Goal: Task Accomplishment & Management: Manage account settings

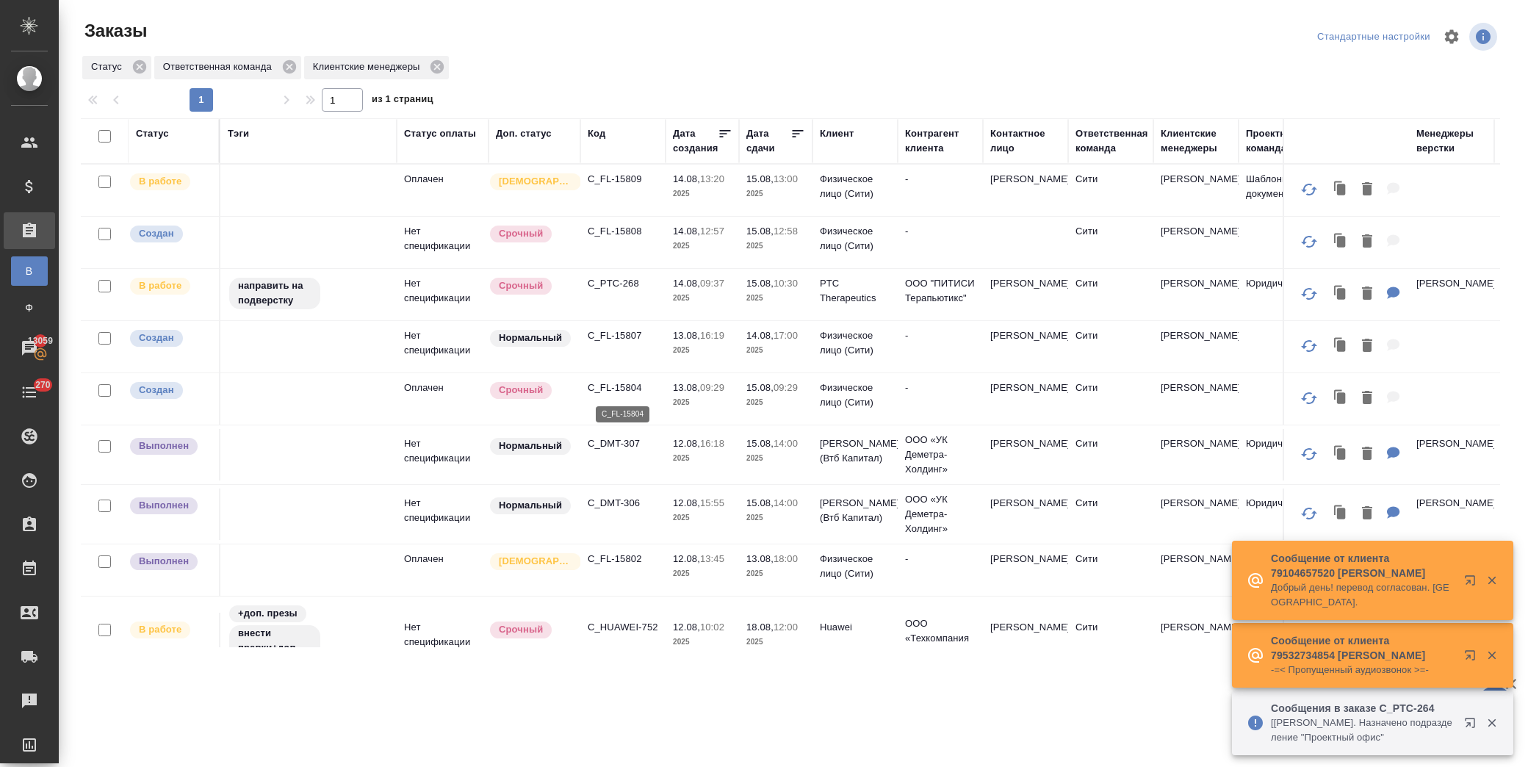
click at [619, 390] on p "C_FL-15804" at bounding box center [623, 388] width 71 height 15
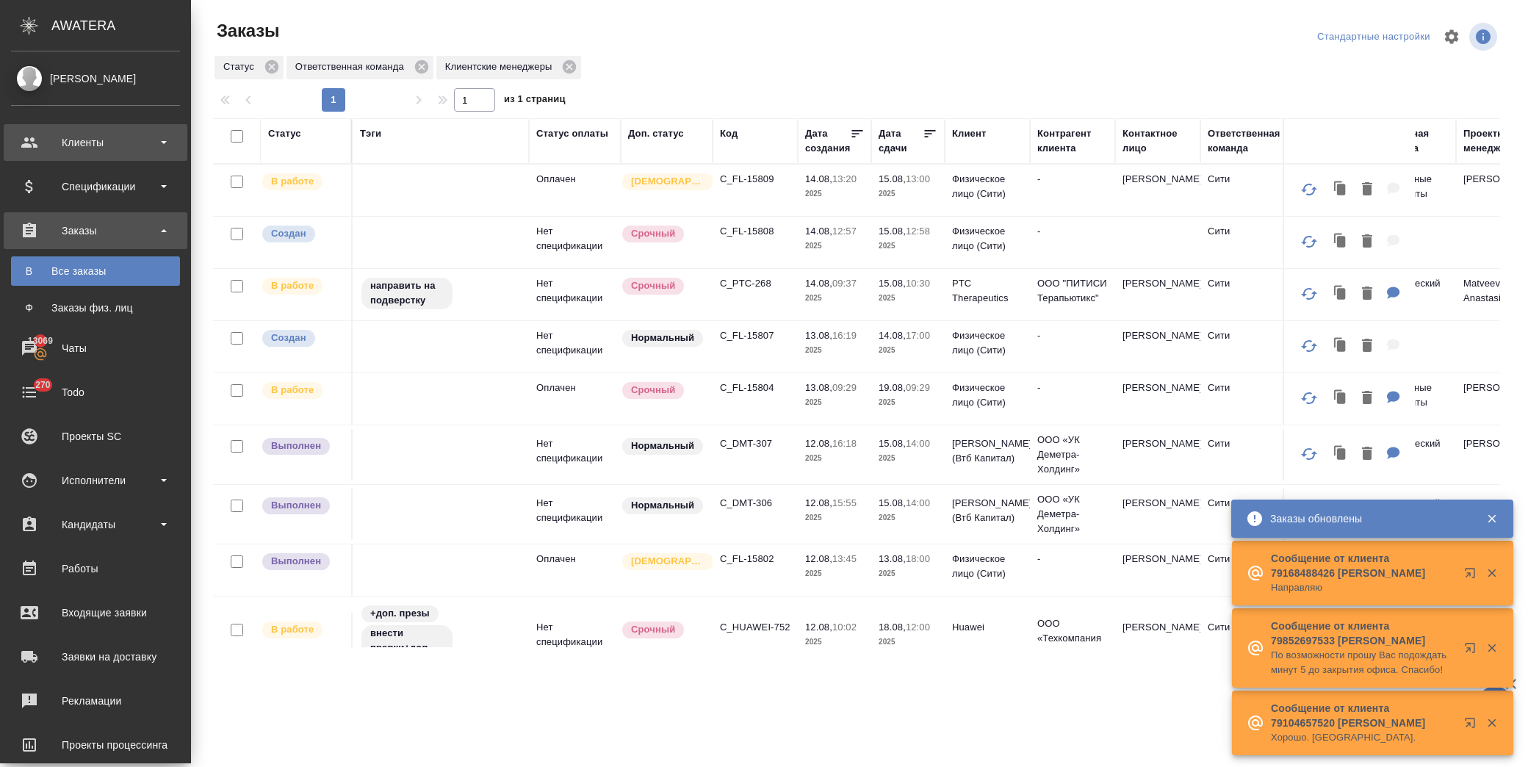
click at [98, 150] on div "Клиенты" at bounding box center [95, 143] width 169 height 22
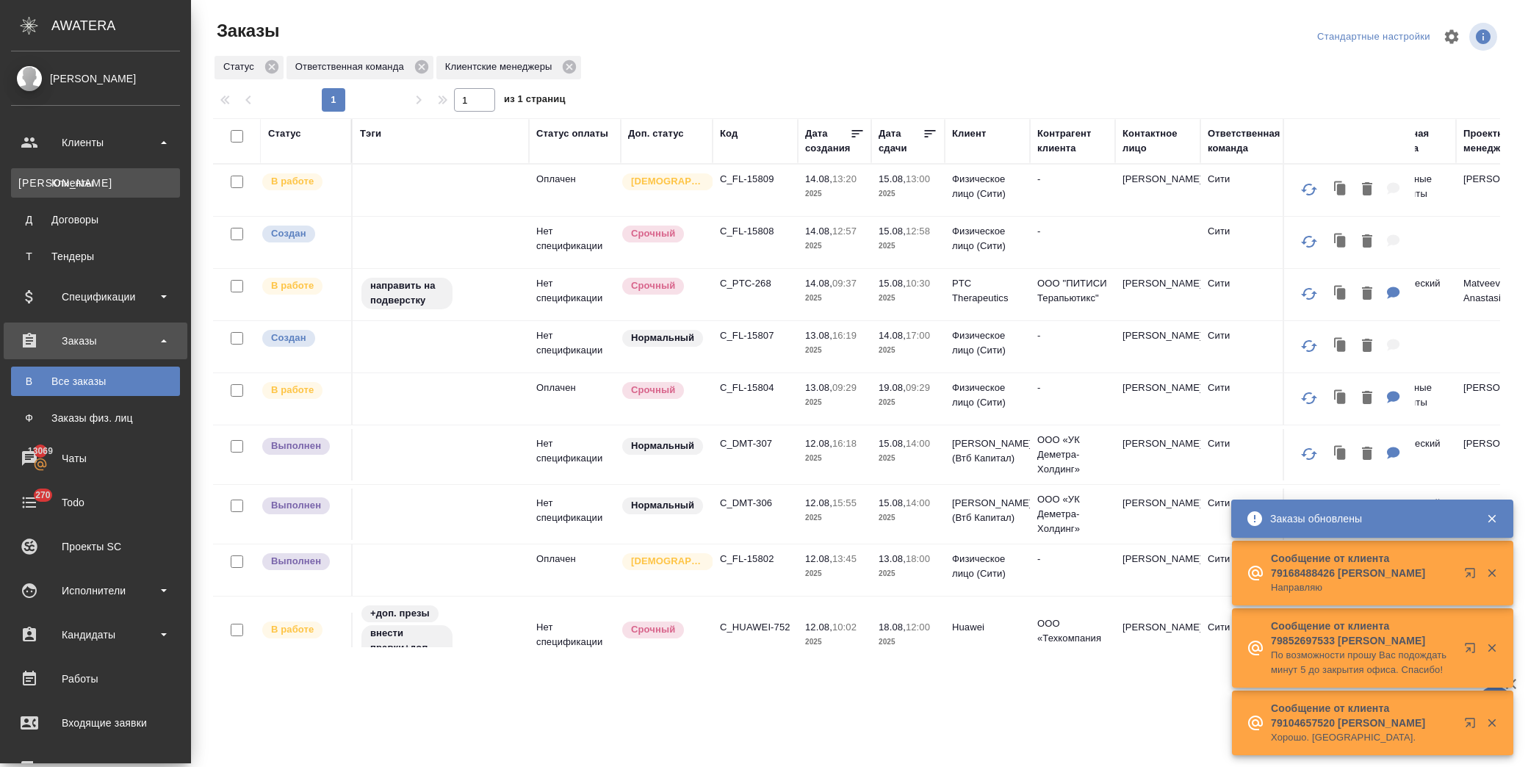
click at [113, 192] on link "К Клиенты" at bounding box center [95, 182] width 169 height 29
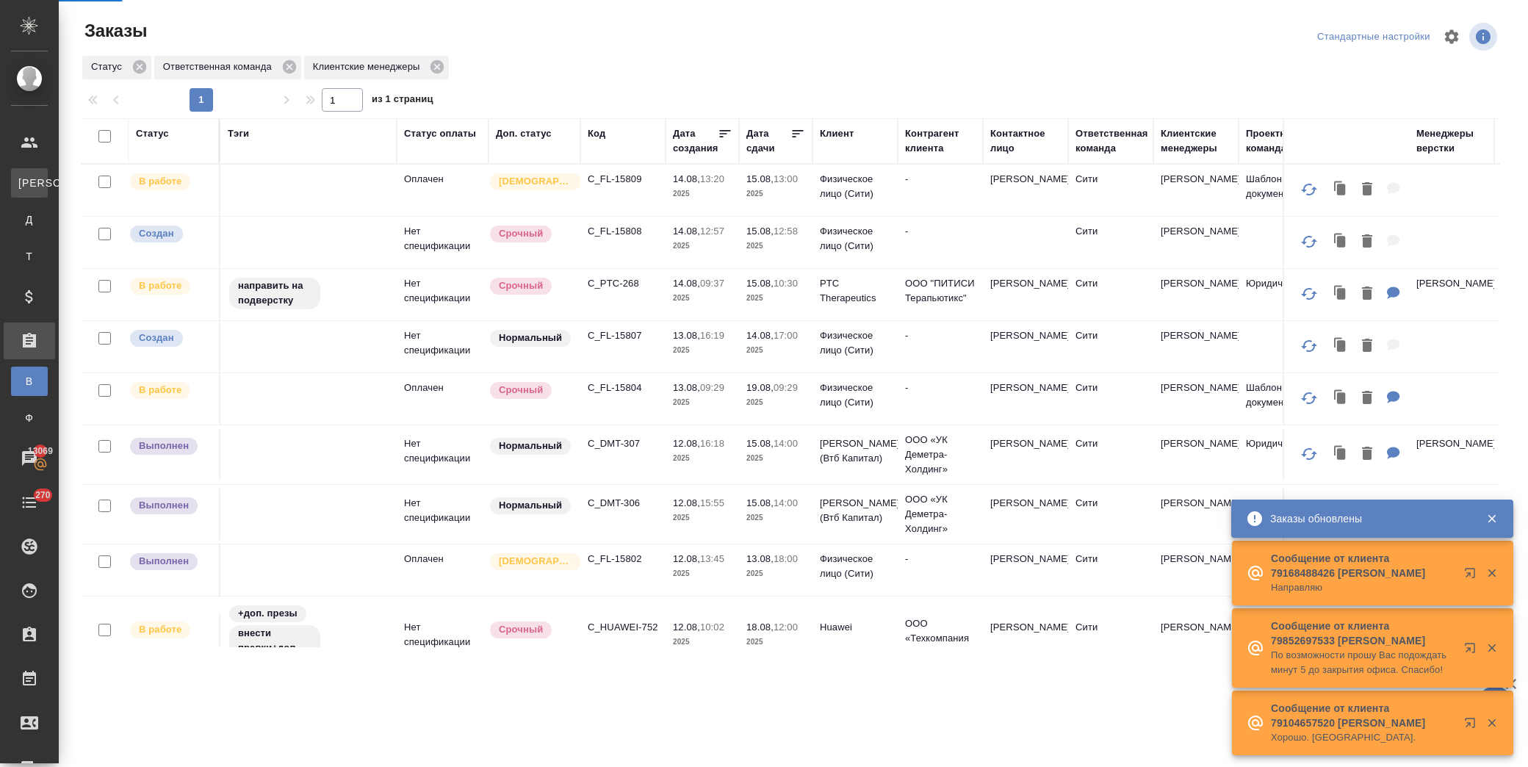
select select "RU"
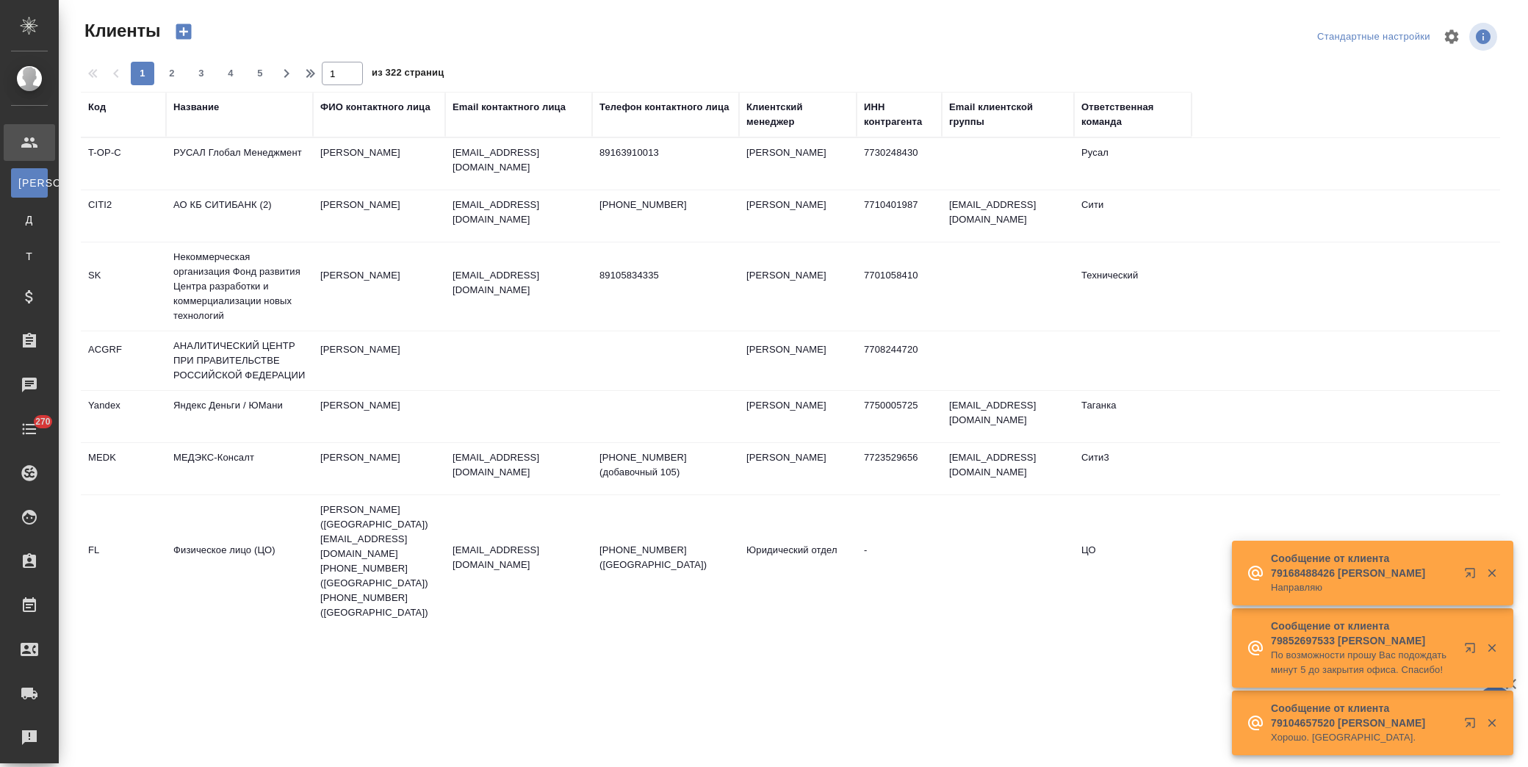
click at [197, 111] on div "Название" at bounding box center [196, 107] width 46 height 15
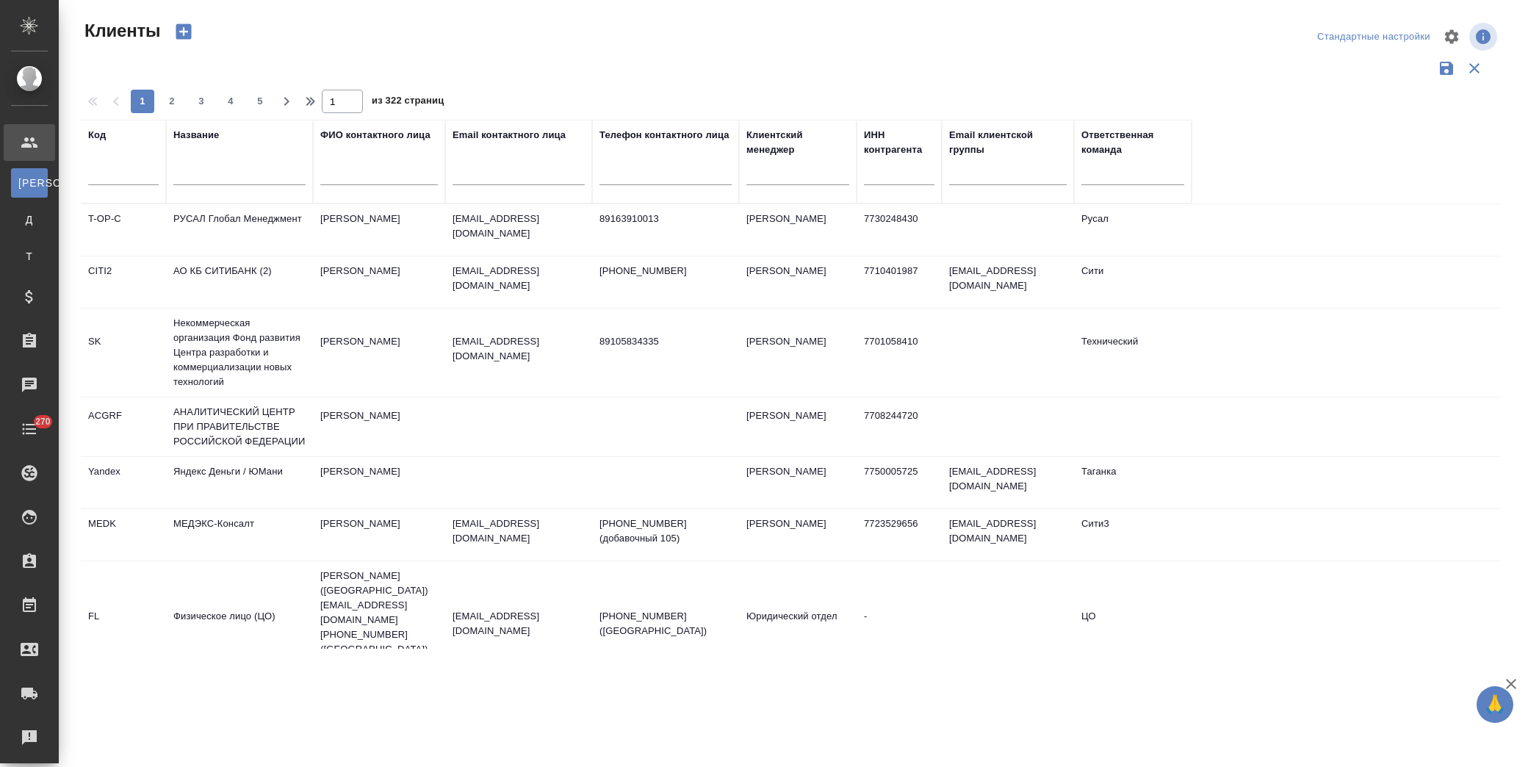
click at [221, 165] on div at bounding box center [239, 177] width 132 height 36
click at [221, 169] on input "text" at bounding box center [239, 176] width 132 height 18
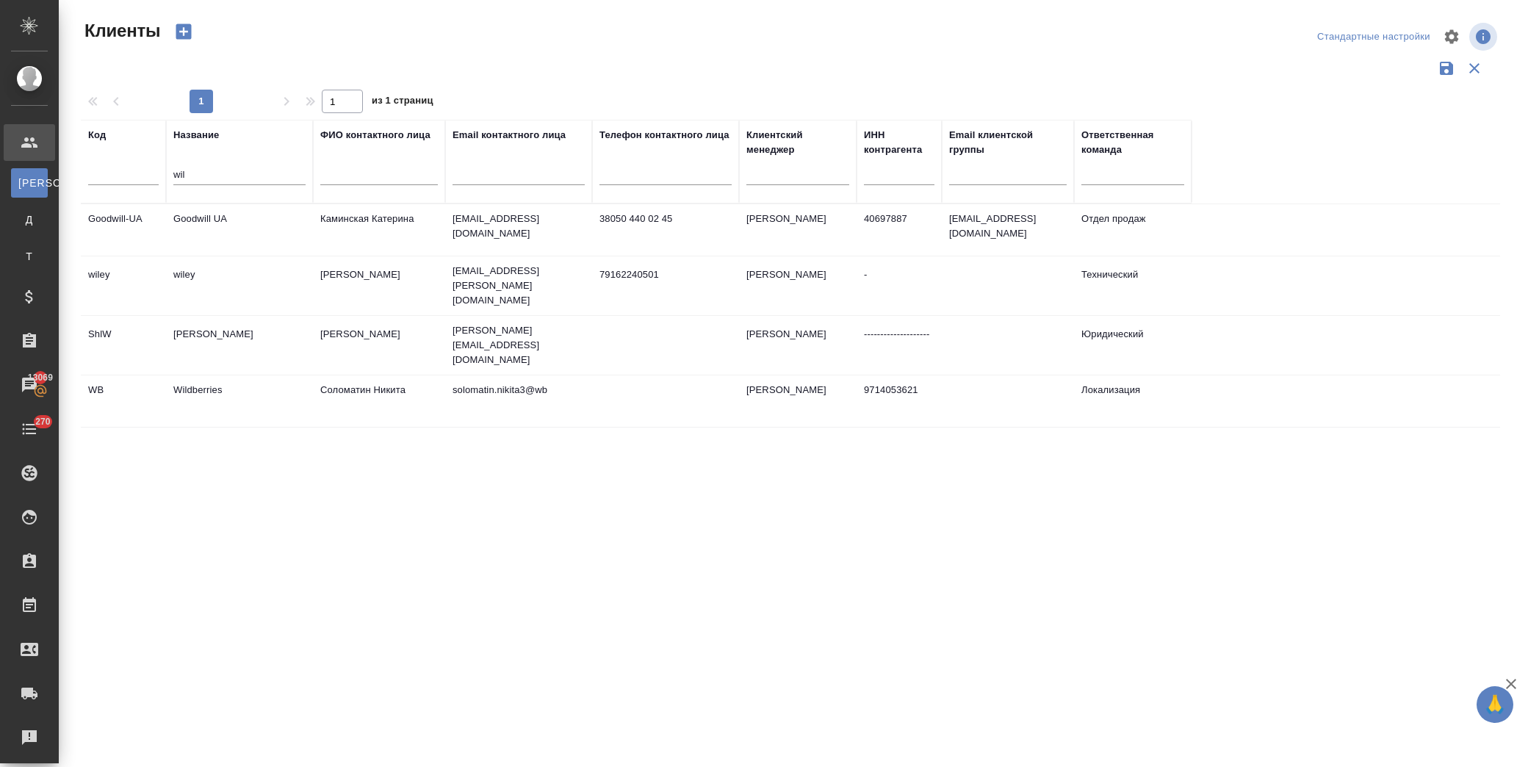
click at [251, 256] on td "Wildberries" at bounding box center [239, 229] width 147 height 51
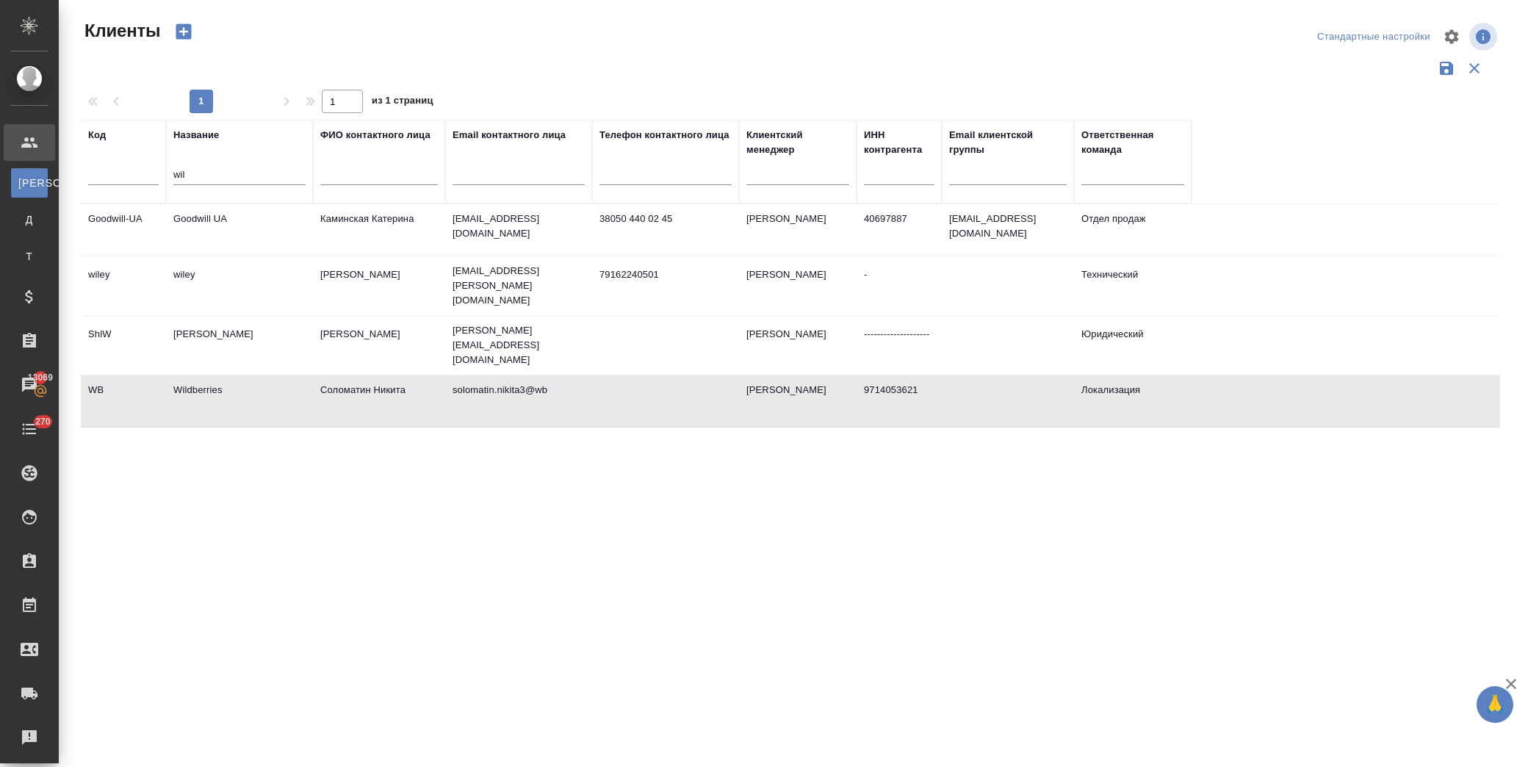
click at [251, 256] on td "Wildberries" at bounding box center [239, 229] width 147 height 51
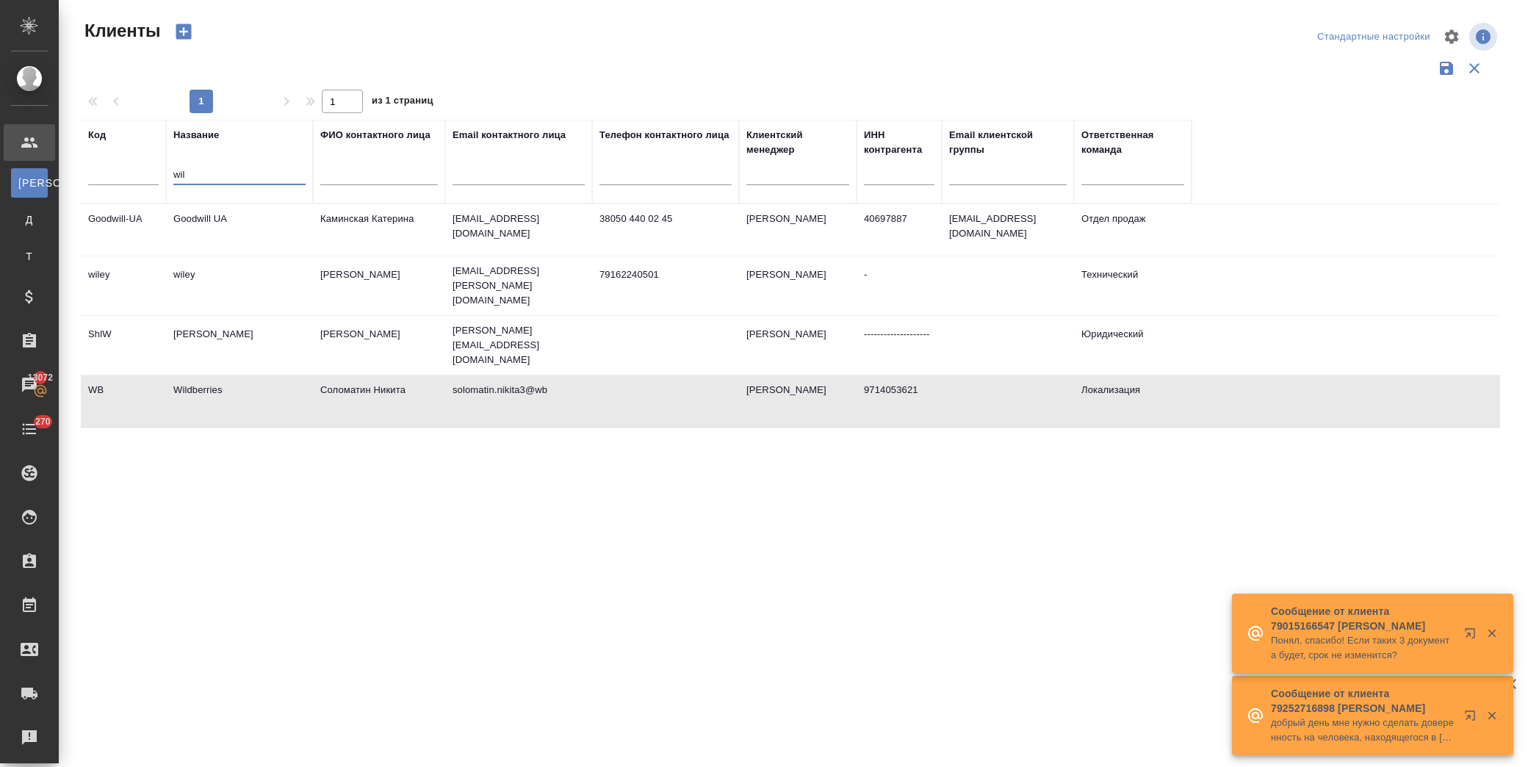
drag, startPoint x: 62, startPoint y: 165, endPoint x: 97, endPoint y: 167, distance: 34.6
click at [52, 164] on div ".cls-1 fill:#fff; AWATERA Лофицкая Юлия Владимировна Клиенты К Клиенты Д Догово…" at bounding box center [764, 383] width 1528 height 767
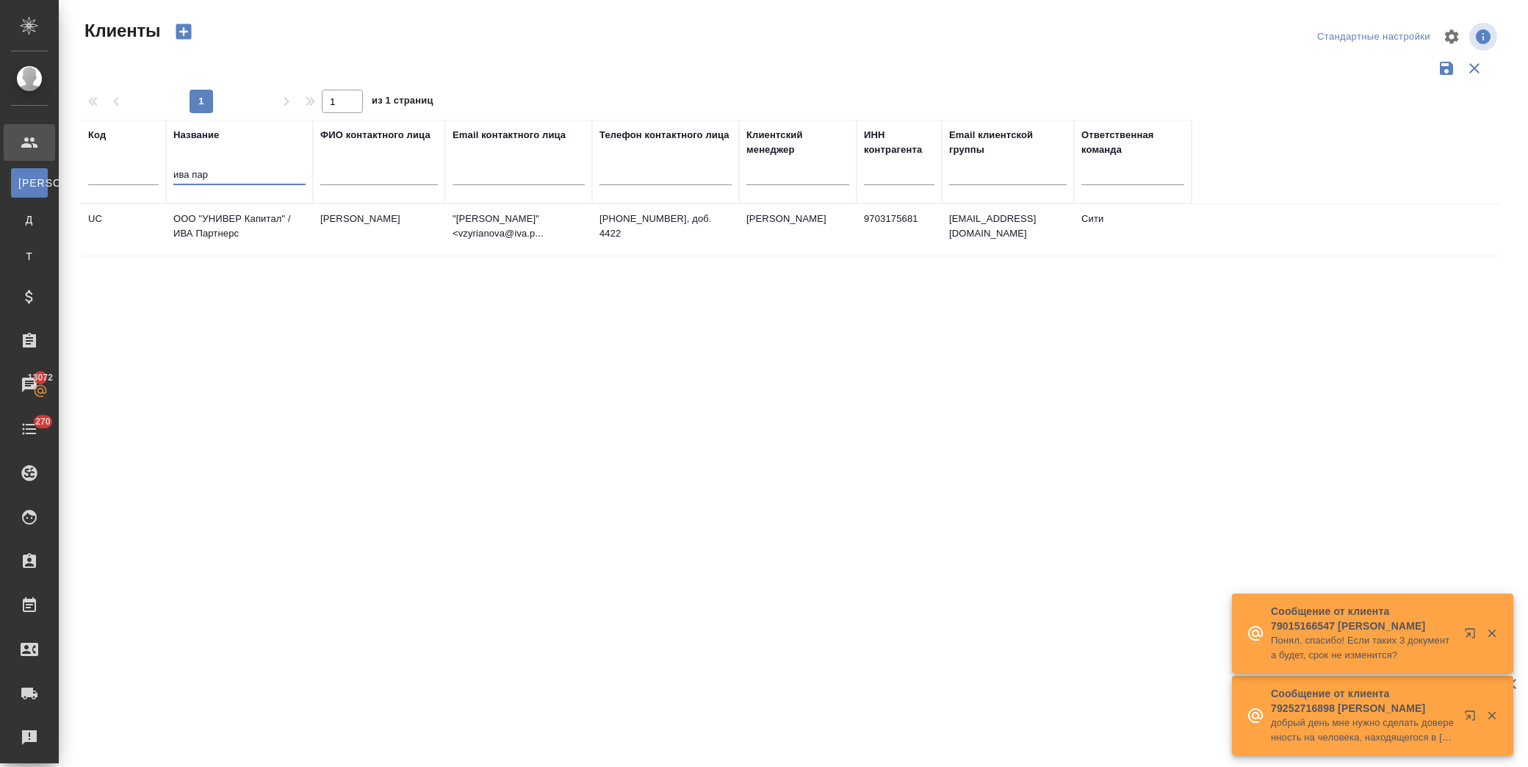
type input "ива пар"
click at [217, 233] on td "ООО "УНИВЕР Капитал" / ИВА Партнерс" at bounding box center [239, 229] width 147 height 51
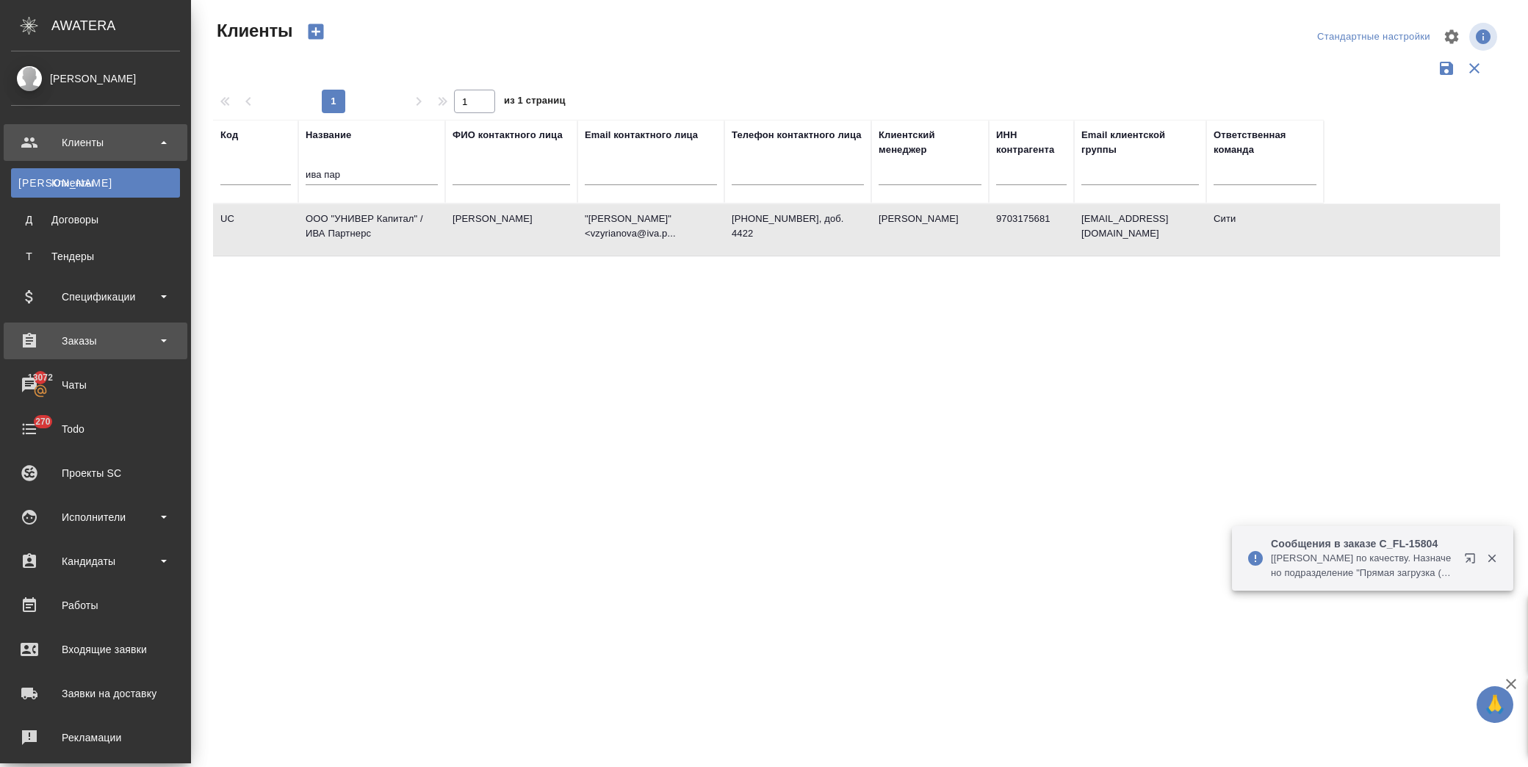
click at [96, 331] on div "Заказы" at bounding box center [95, 341] width 169 height 22
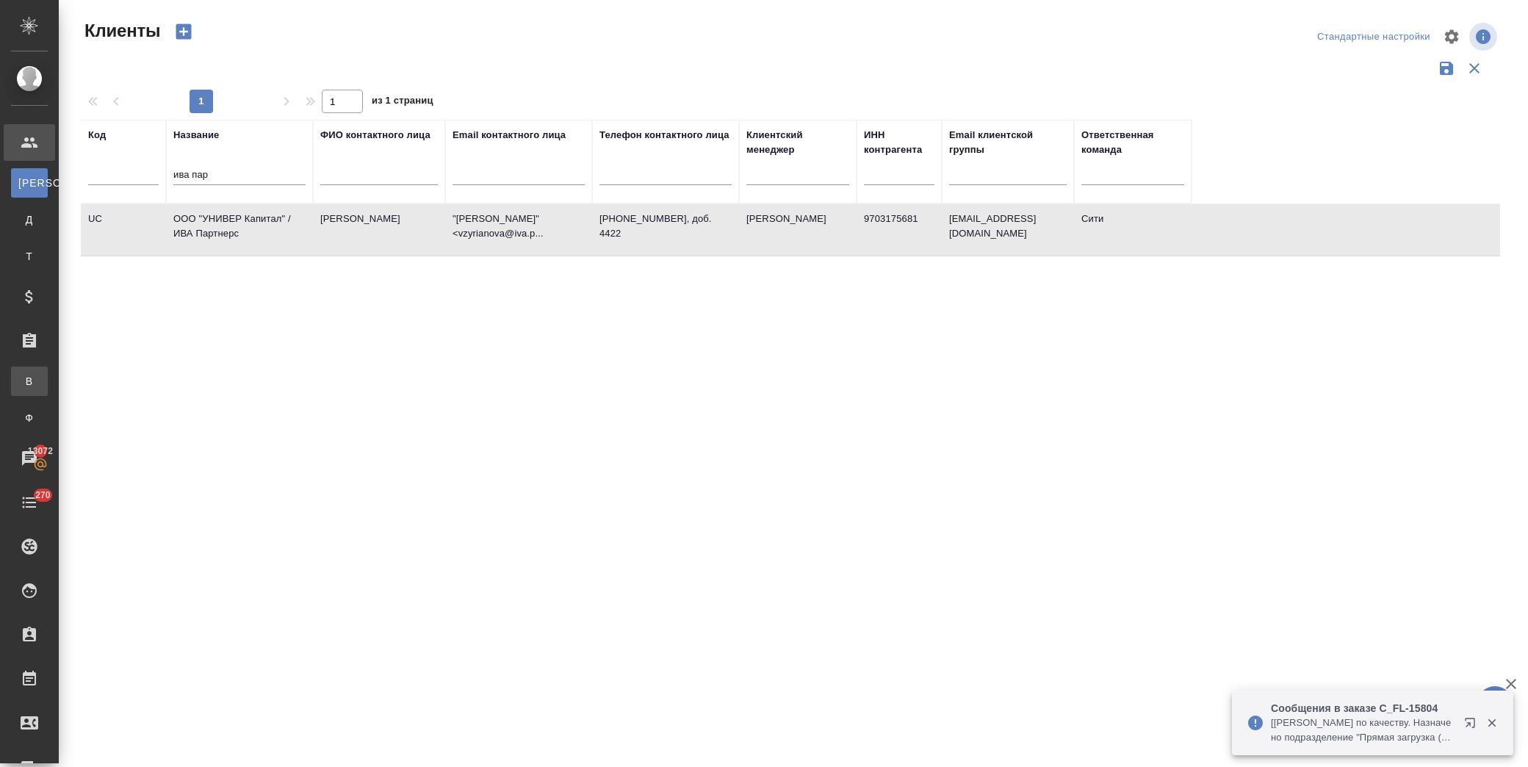
click at [48, 373] on link "В Все заказы" at bounding box center [29, 381] width 37 height 29
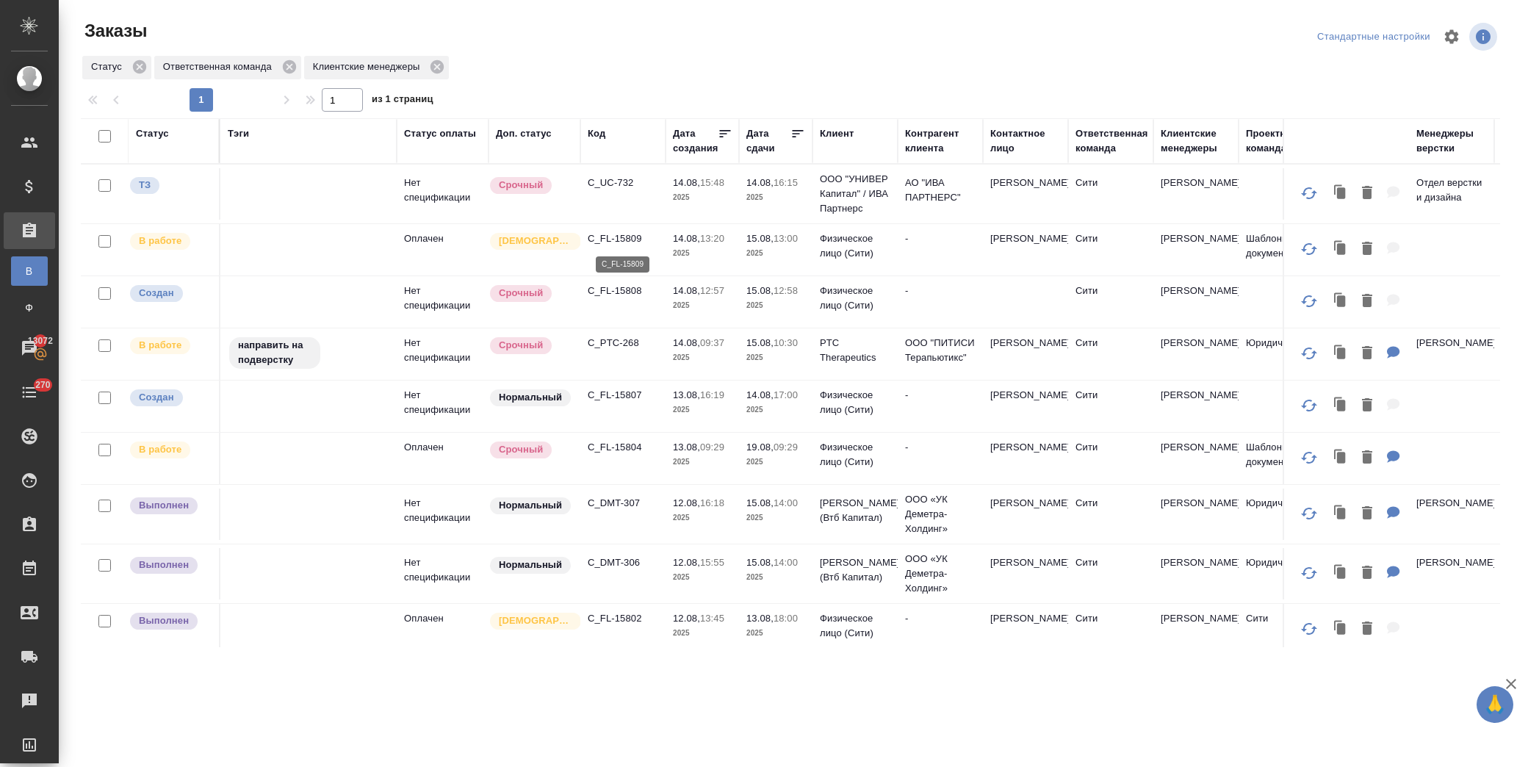
click at [614, 238] on p "C_FL-15809" at bounding box center [623, 238] width 71 height 15
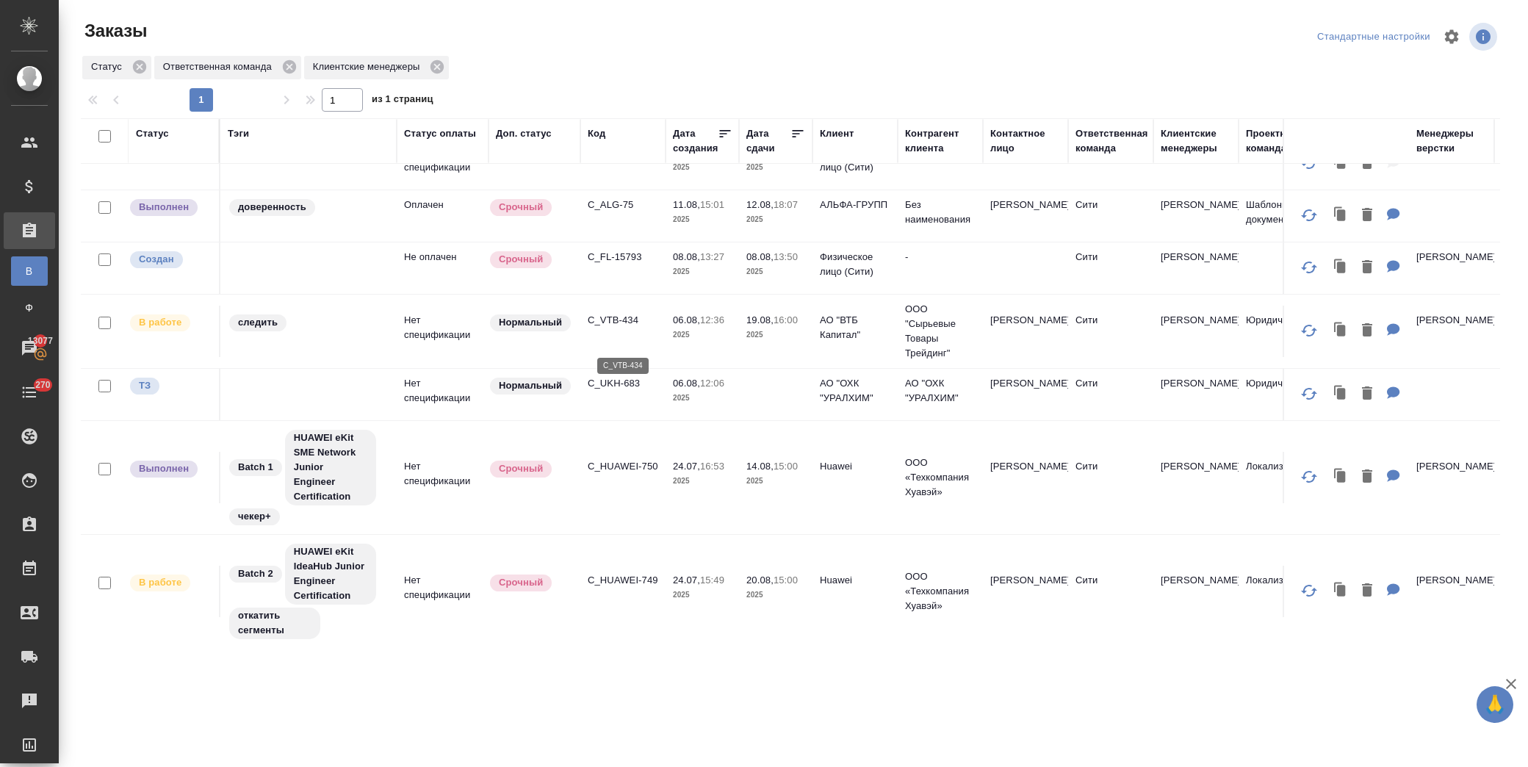
scroll to position [574, 0]
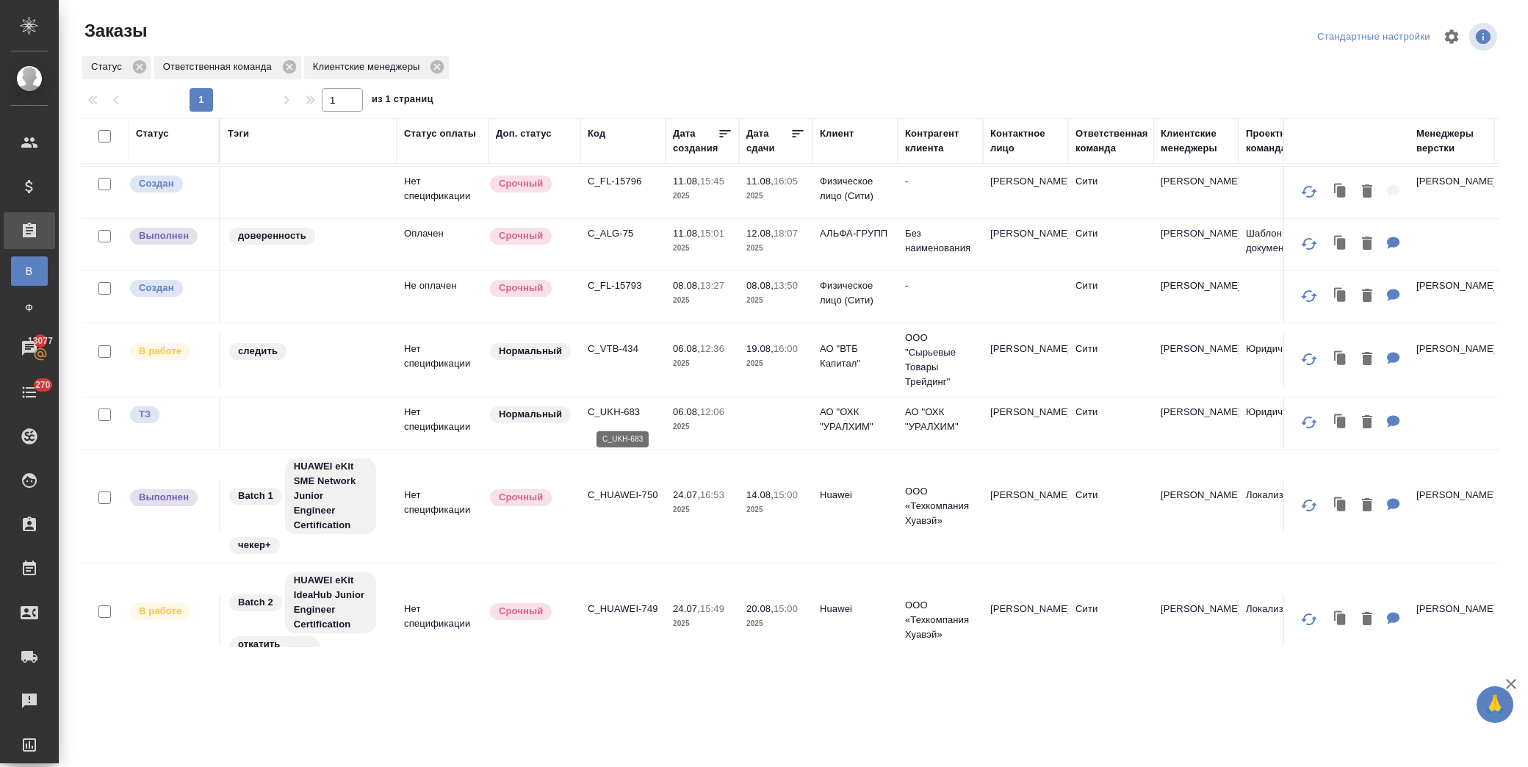
click at [625, 412] on p "C_UKH-683" at bounding box center [623, 412] width 71 height 15
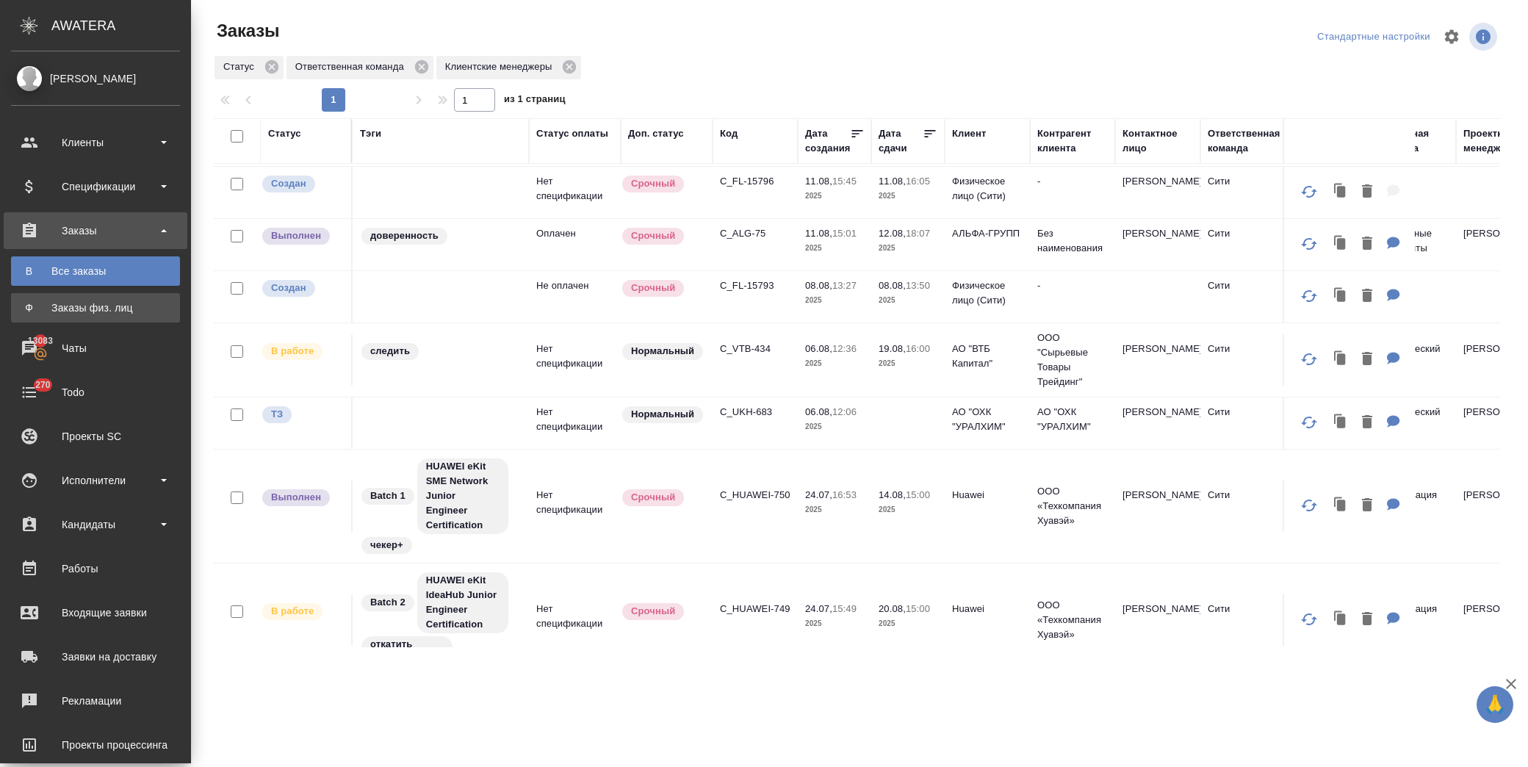
click at [122, 301] on div "Заказы физ. лиц" at bounding box center [95, 308] width 154 height 15
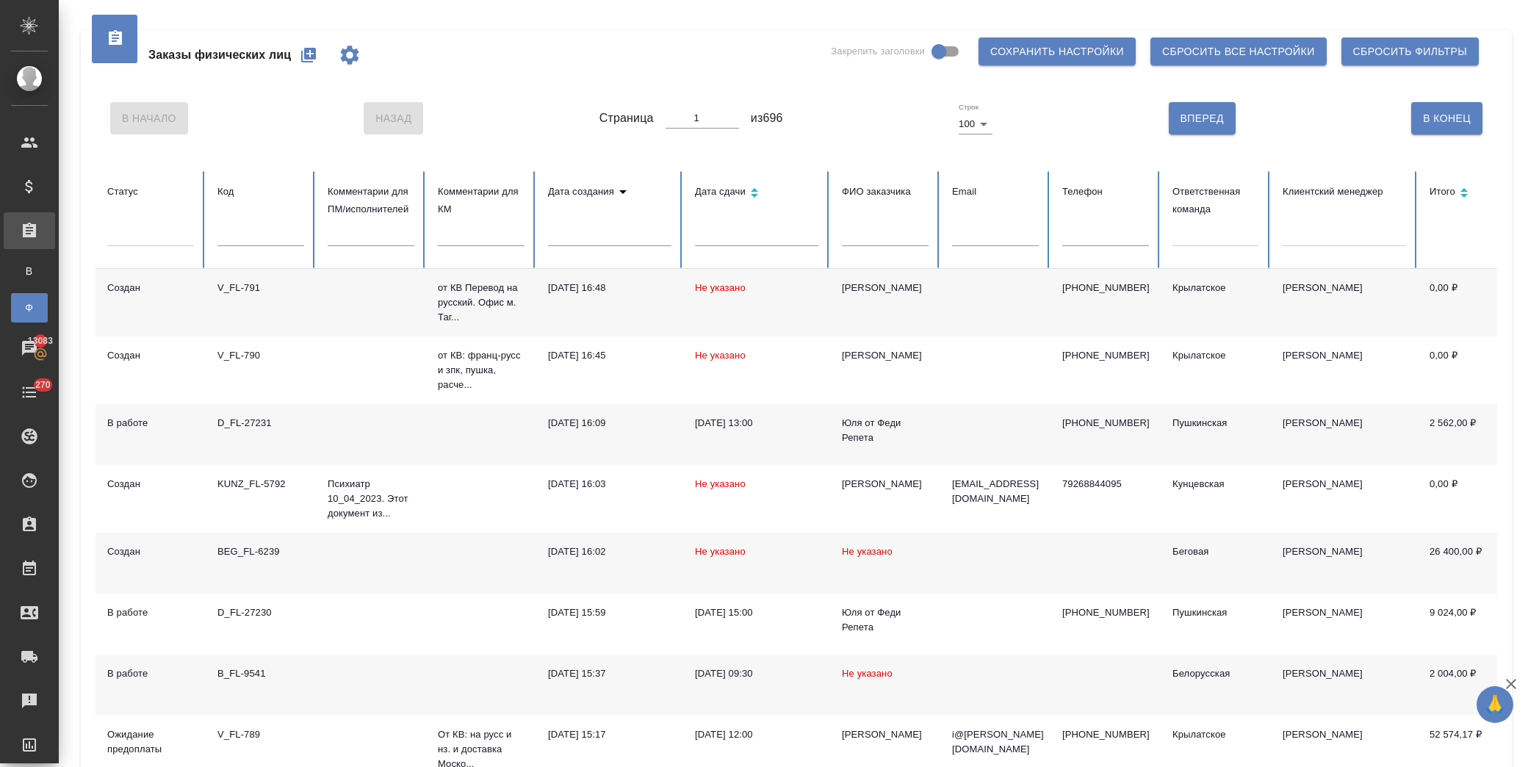
click at [306, 65] on button "button" at bounding box center [308, 54] width 35 height 35
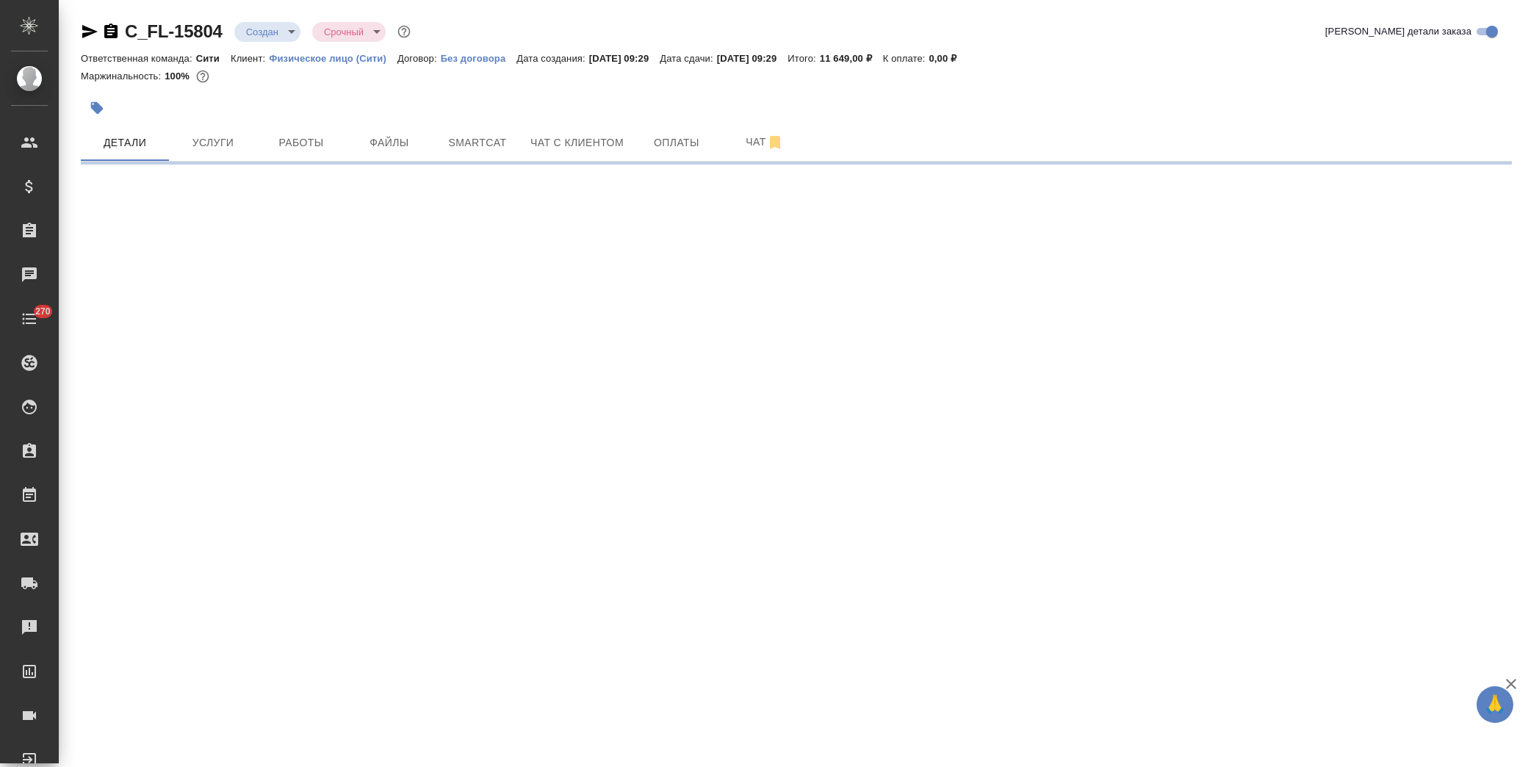
select select "RU"
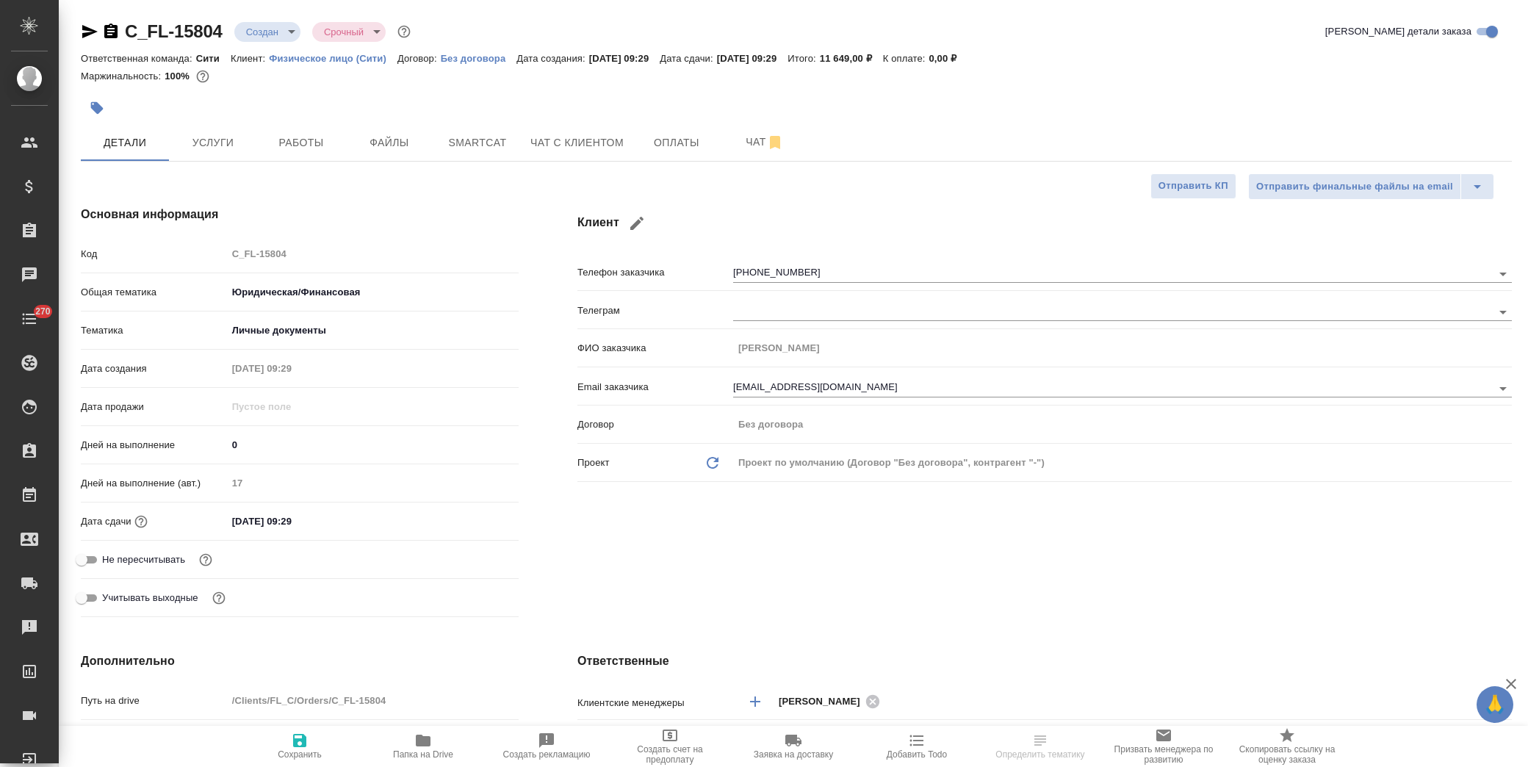
type textarea "x"
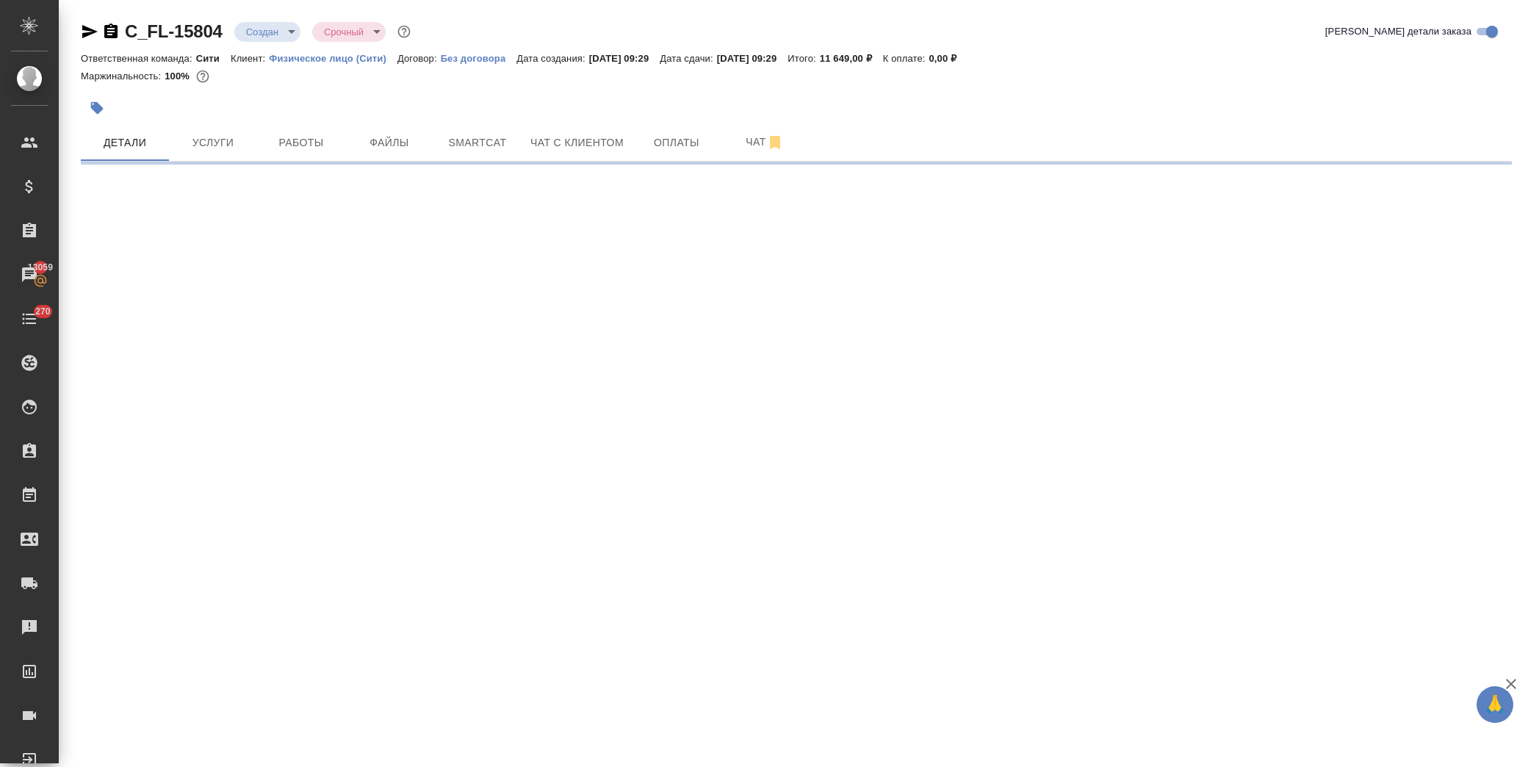
select select "RU"
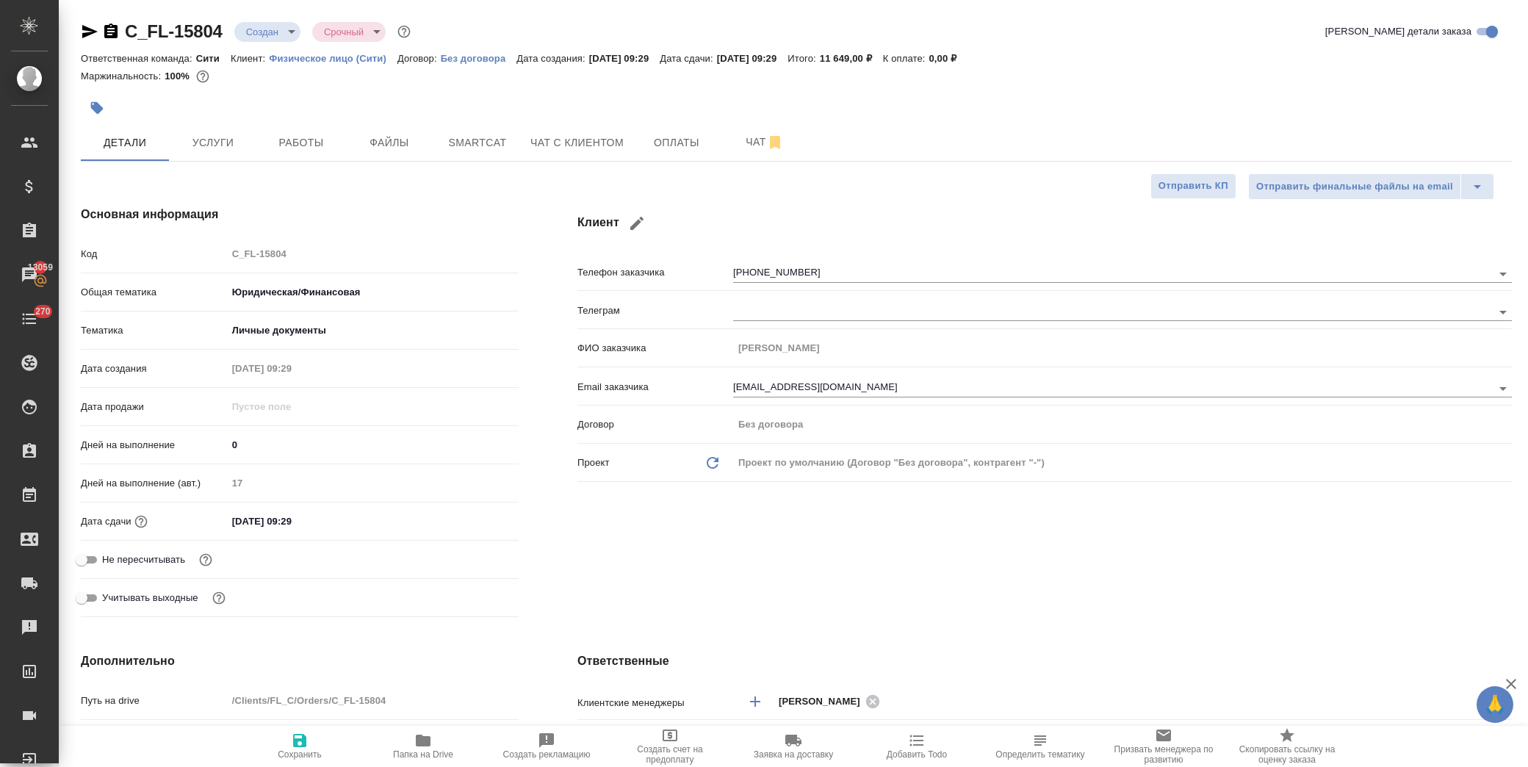
type textarea "x"
click at [391, 147] on span "Файлы" at bounding box center [389, 143] width 71 height 18
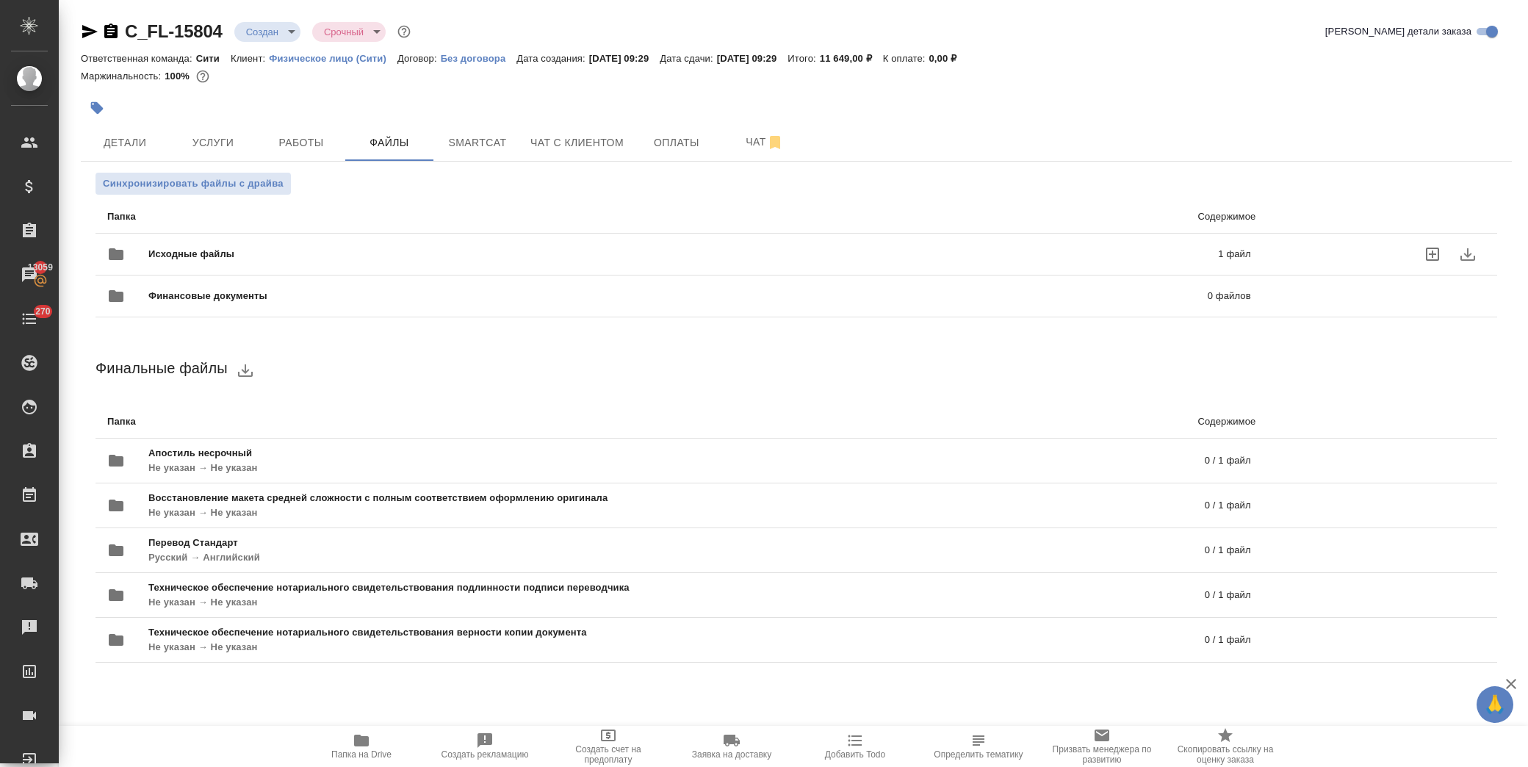
click at [208, 257] on span "Исходные файлы" at bounding box center [437, 254] width 578 height 15
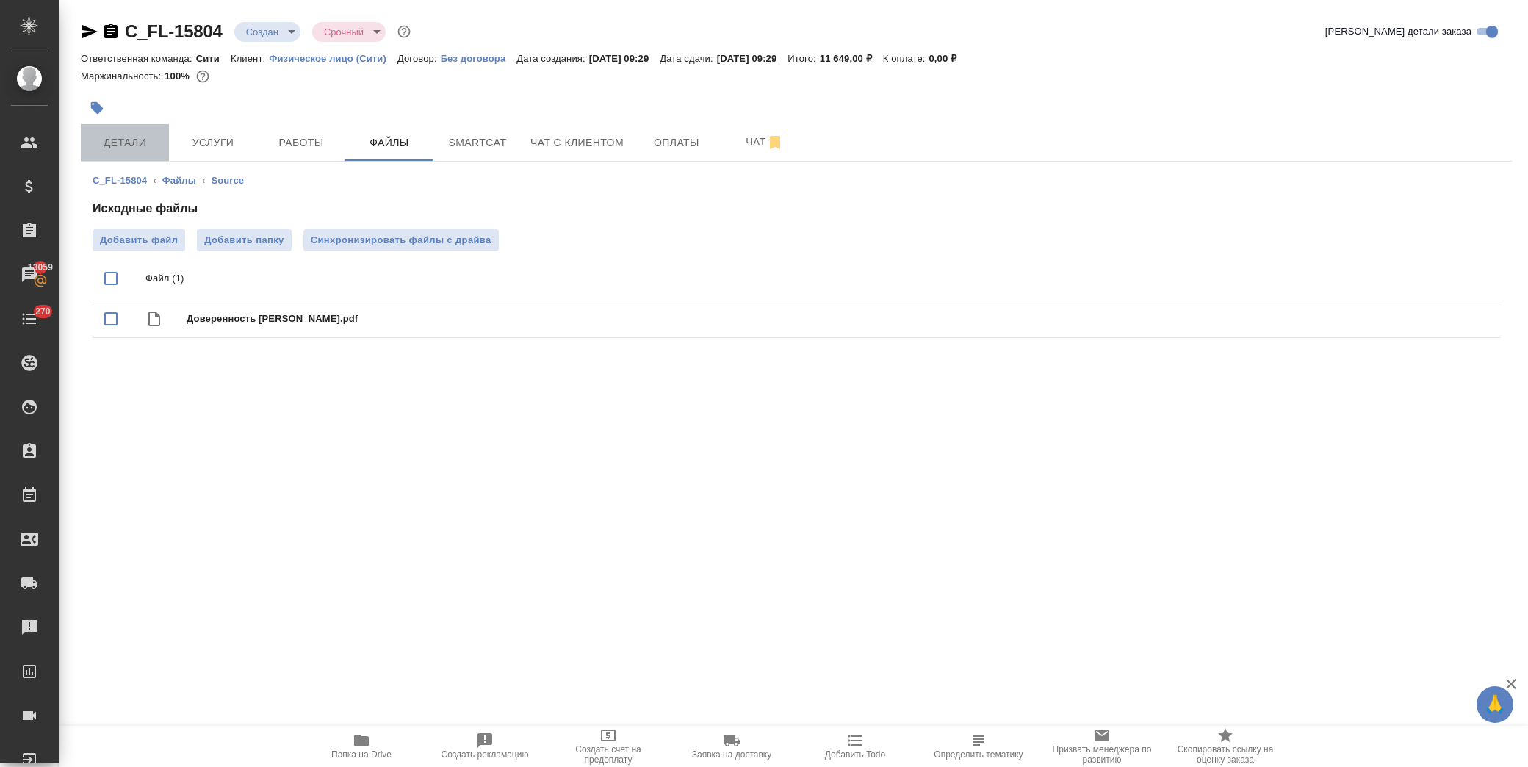
click at [150, 143] on span "Детали" at bounding box center [125, 143] width 71 height 18
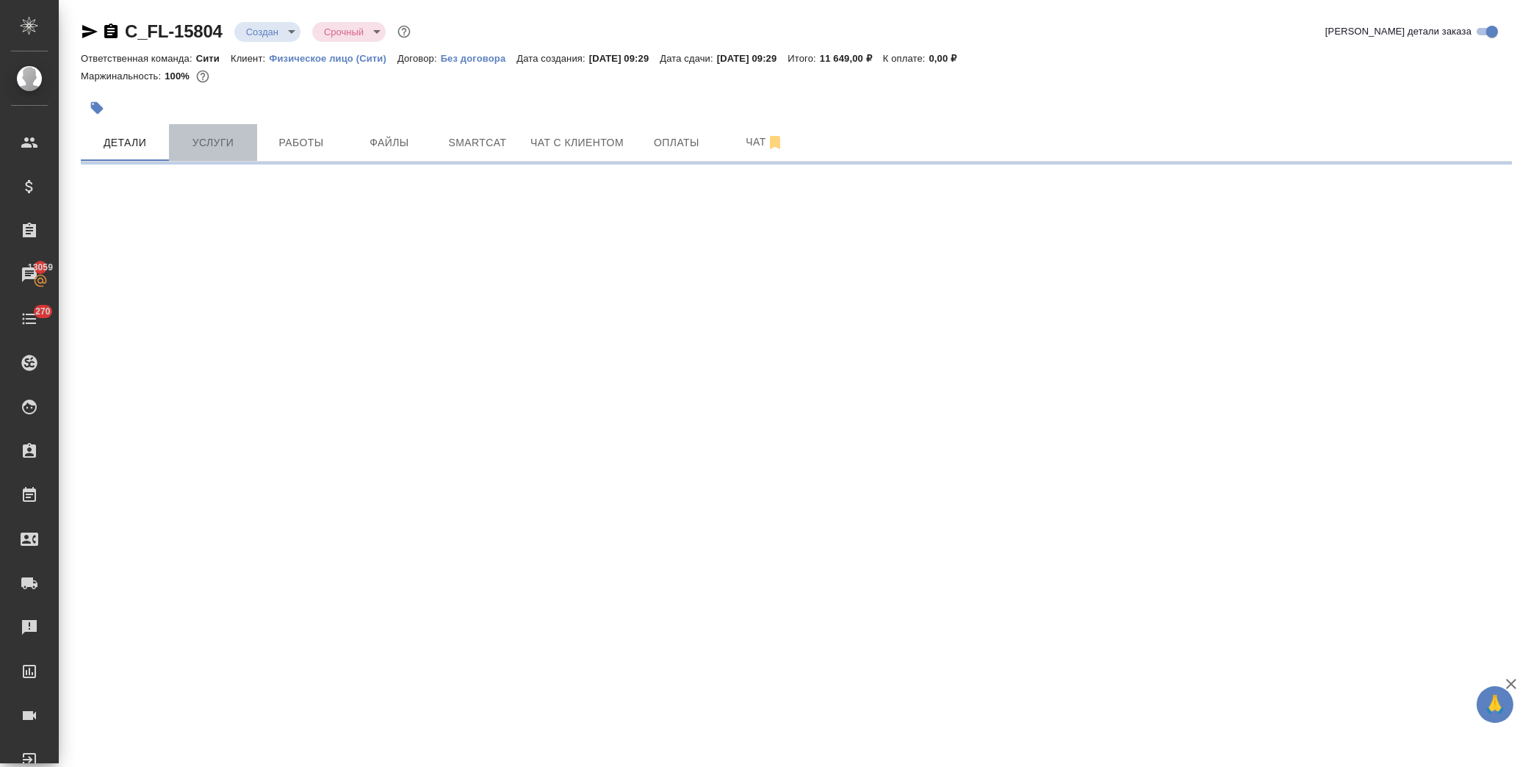
click at [226, 145] on span "Услуги" at bounding box center [213, 143] width 71 height 18
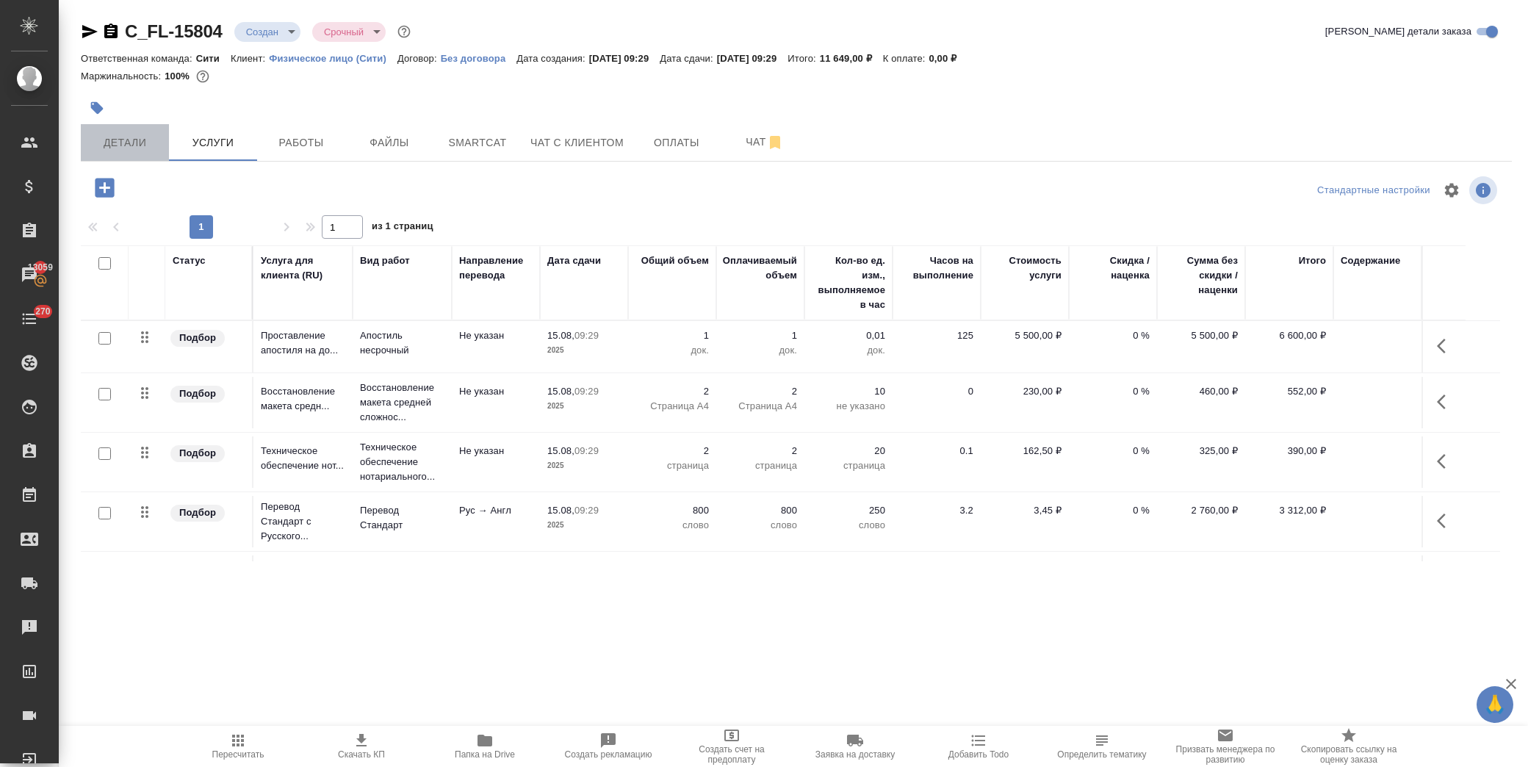
click at [119, 144] on span "Детали" at bounding box center [125, 143] width 71 height 18
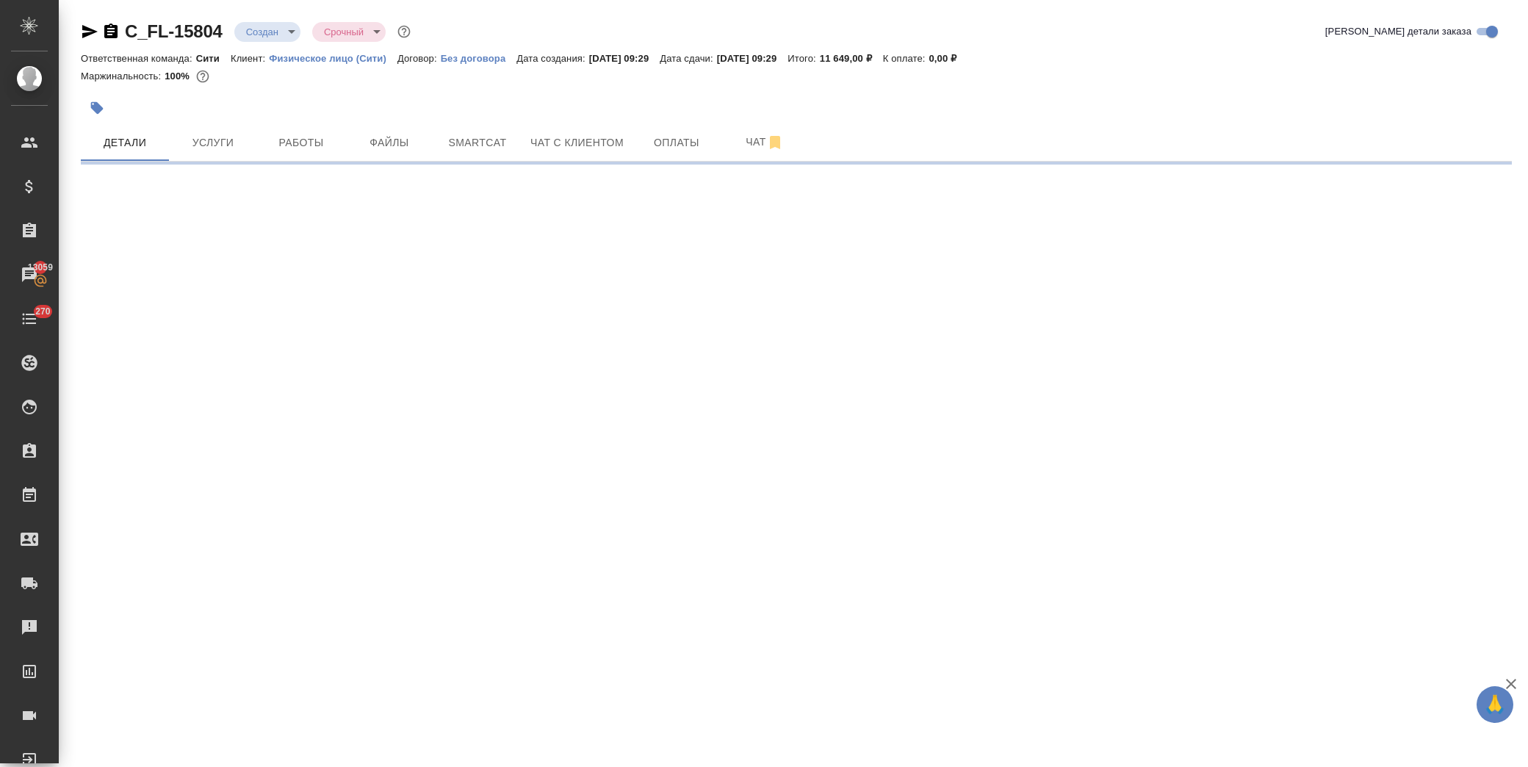
select select "RU"
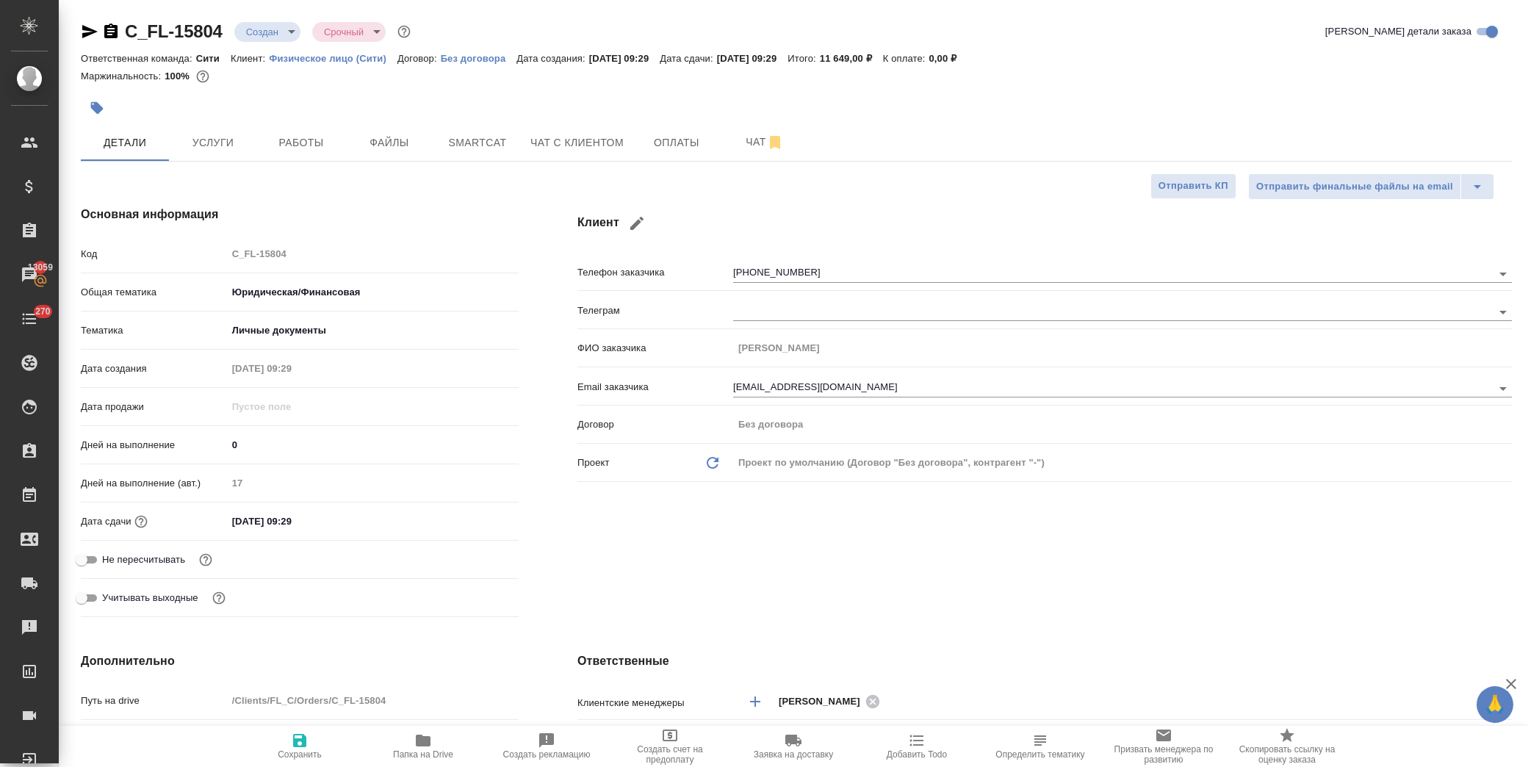
type textarea "x"
drag, startPoint x: 338, startPoint y: 518, endPoint x: 378, endPoint y: 512, distance: 40.8
click at [339, 518] on input "15.08.2025 09:29" at bounding box center [292, 521] width 129 height 21
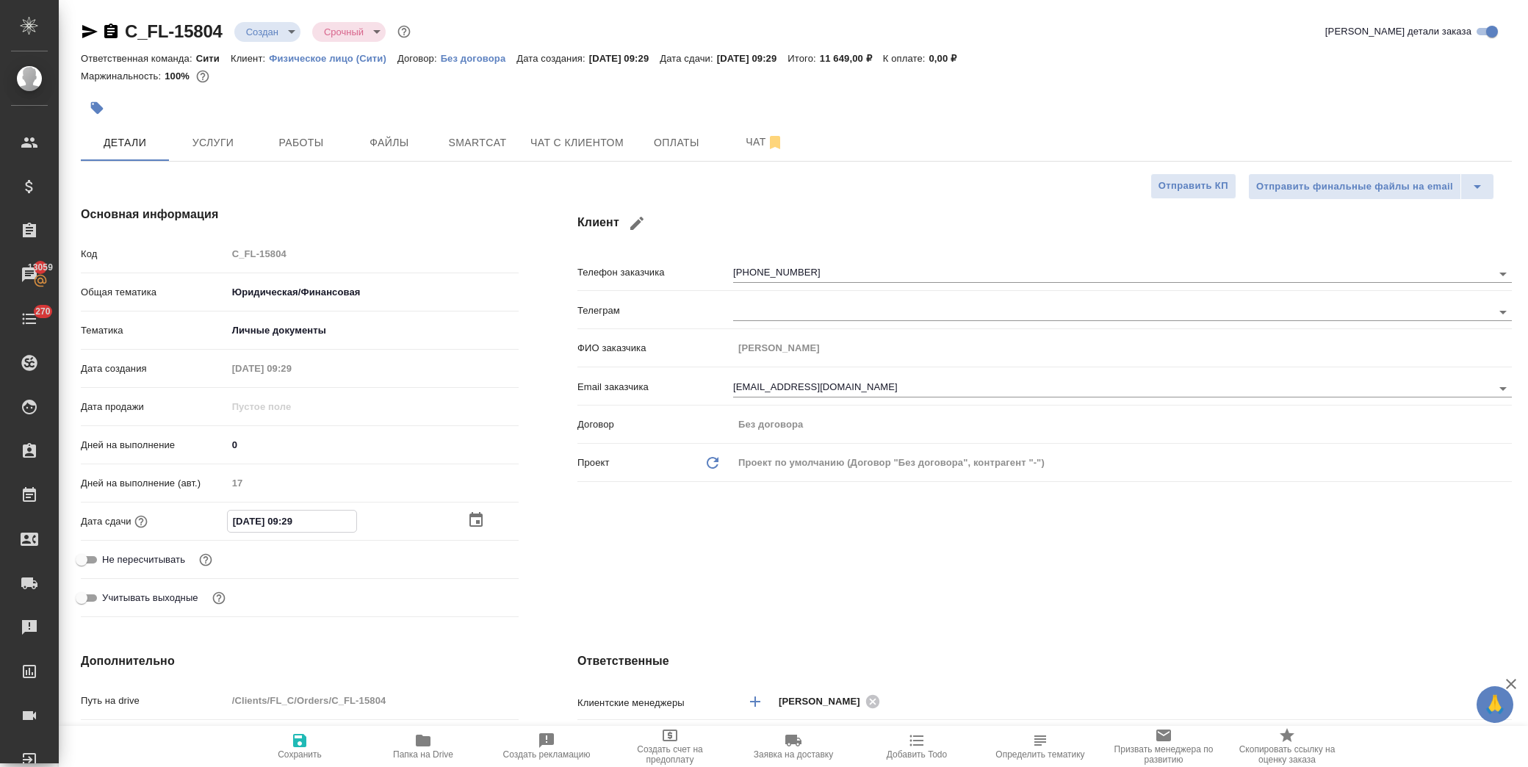
click at [467, 517] on icon "button" at bounding box center [476, 520] width 18 height 18
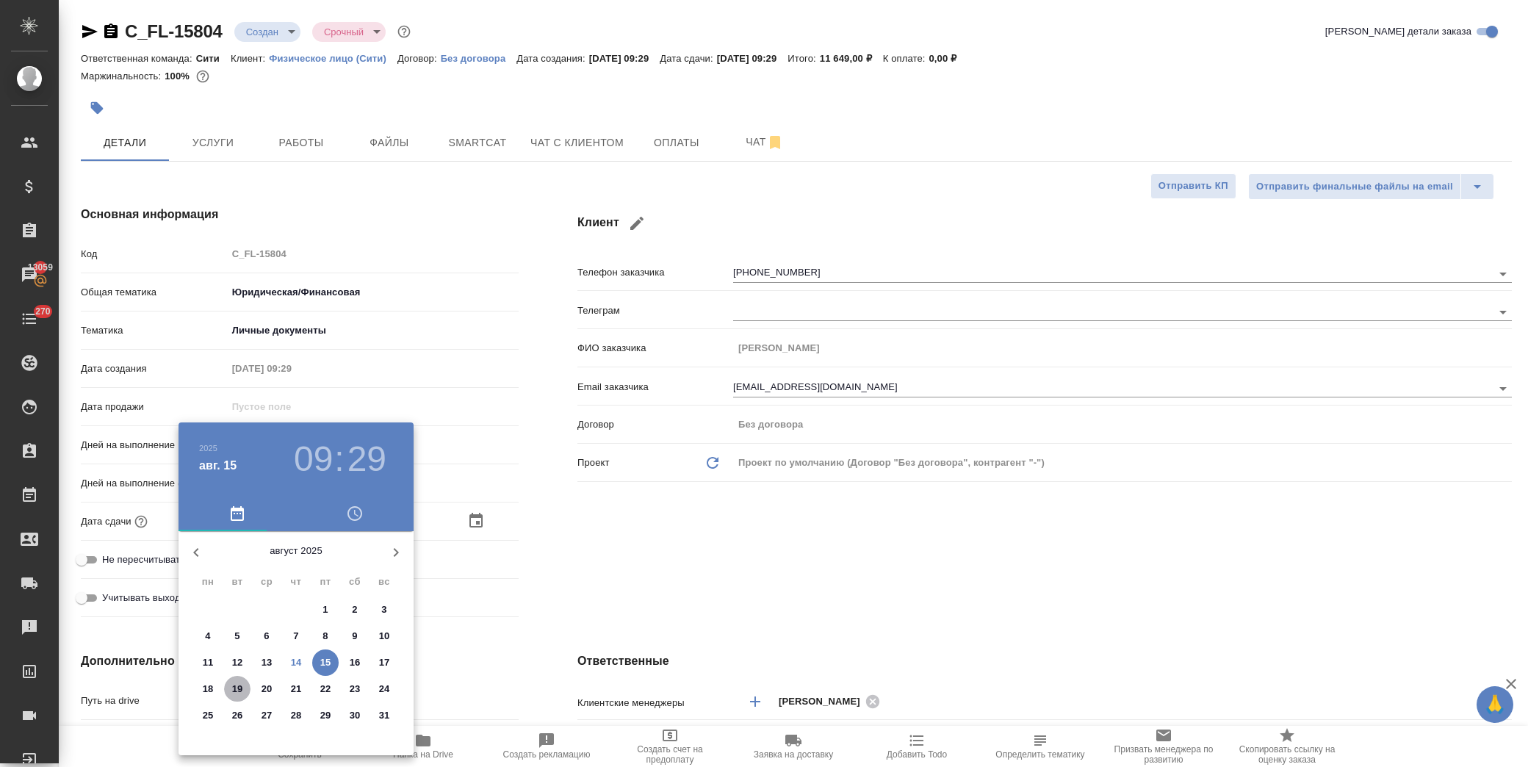
click at [244, 692] on span "19" at bounding box center [237, 689] width 26 height 15
type input "19.08.2025 09:29"
type textarea "x"
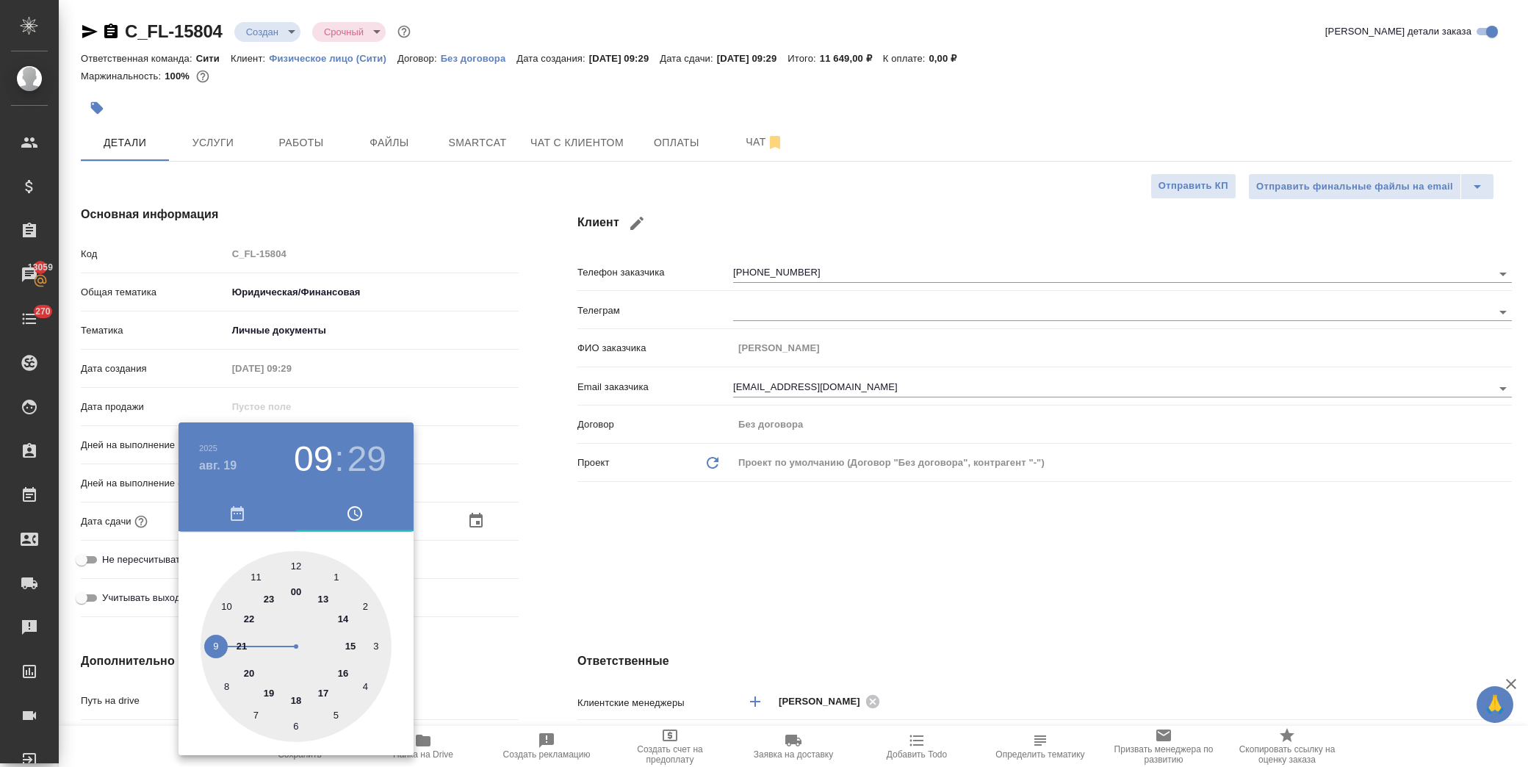
click at [559, 603] on div at bounding box center [764, 383] width 1528 height 767
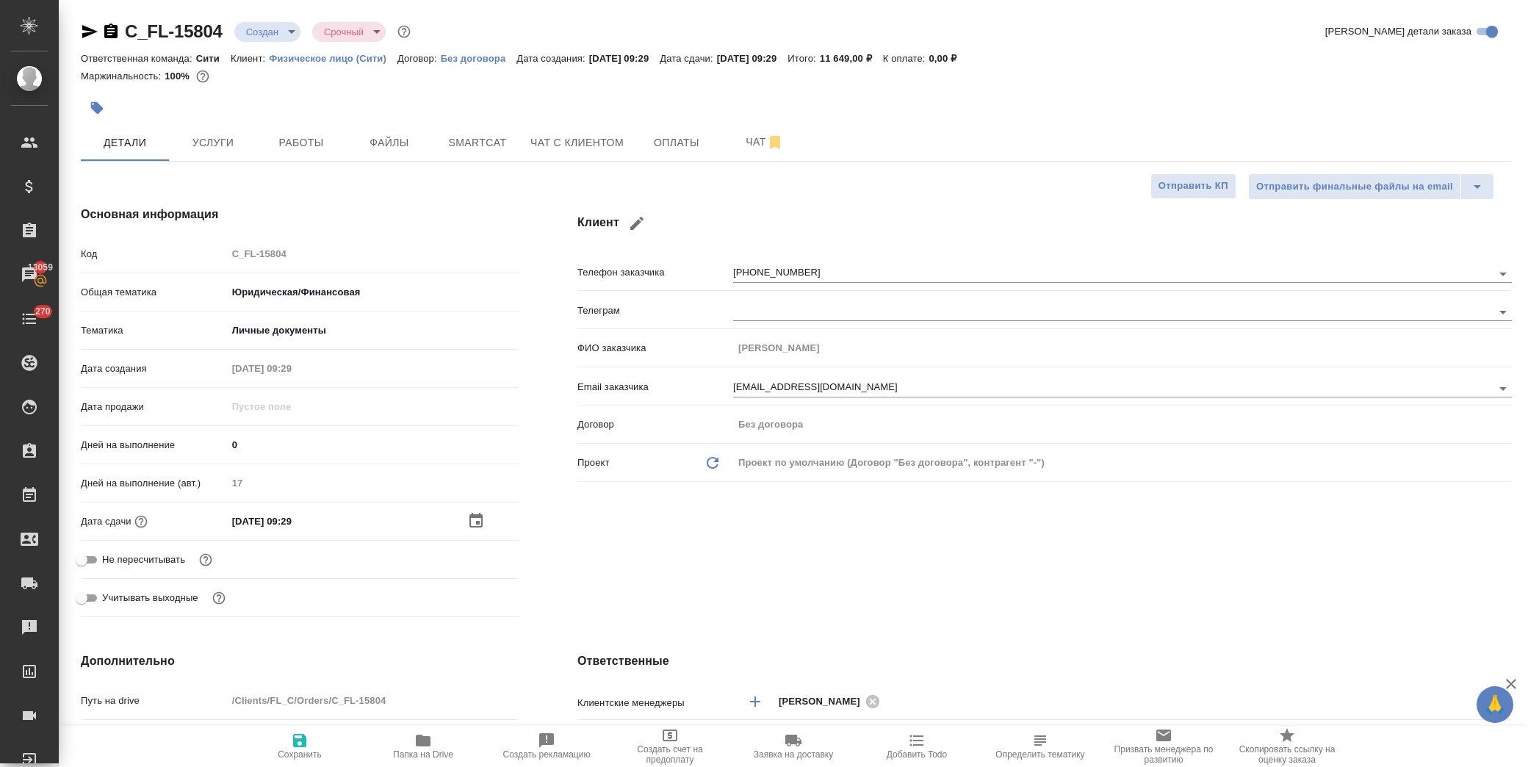
click at [298, 744] on icon "button" at bounding box center [300, 741] width 18 height 18
type textarea "x"
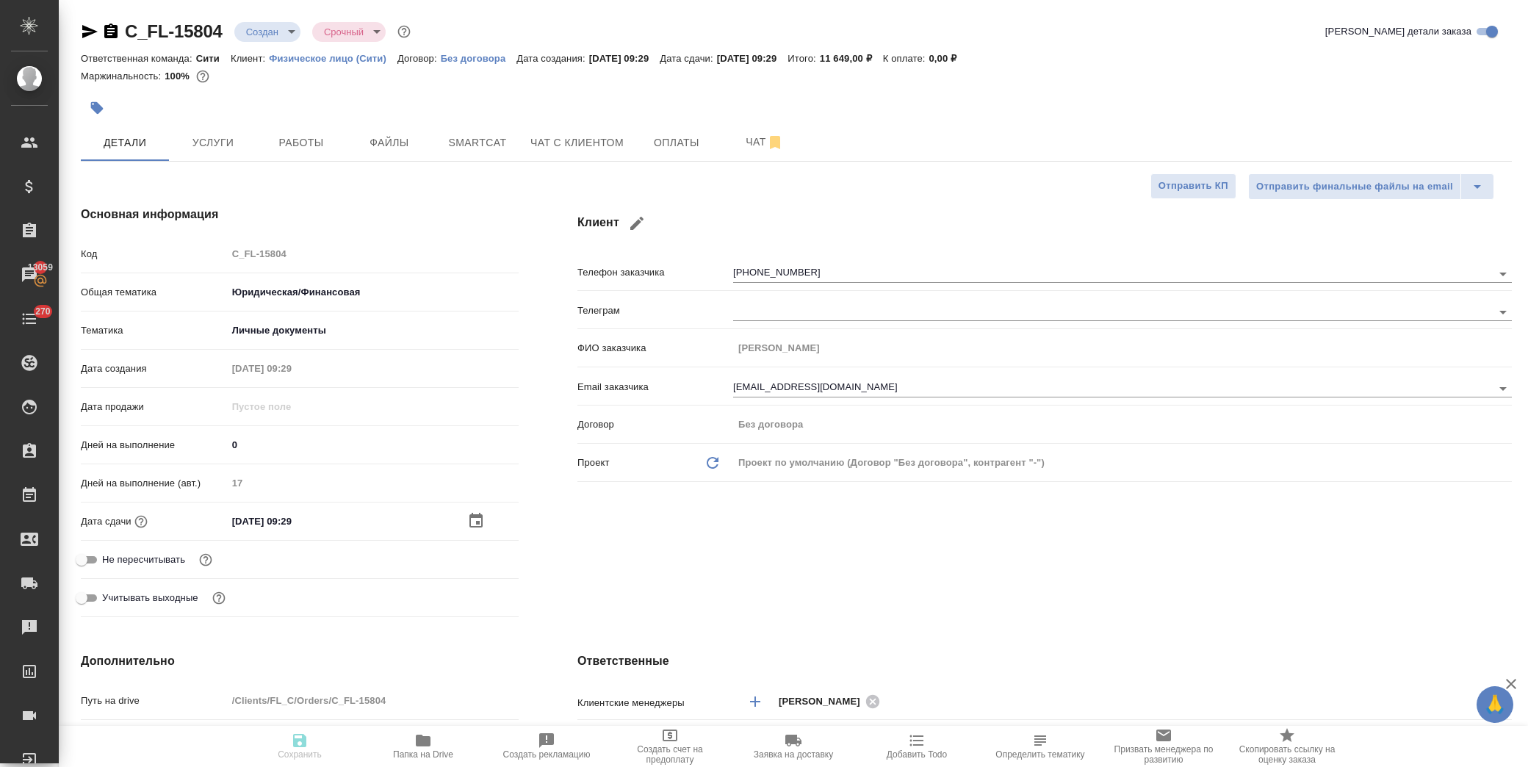
type textarea "x"
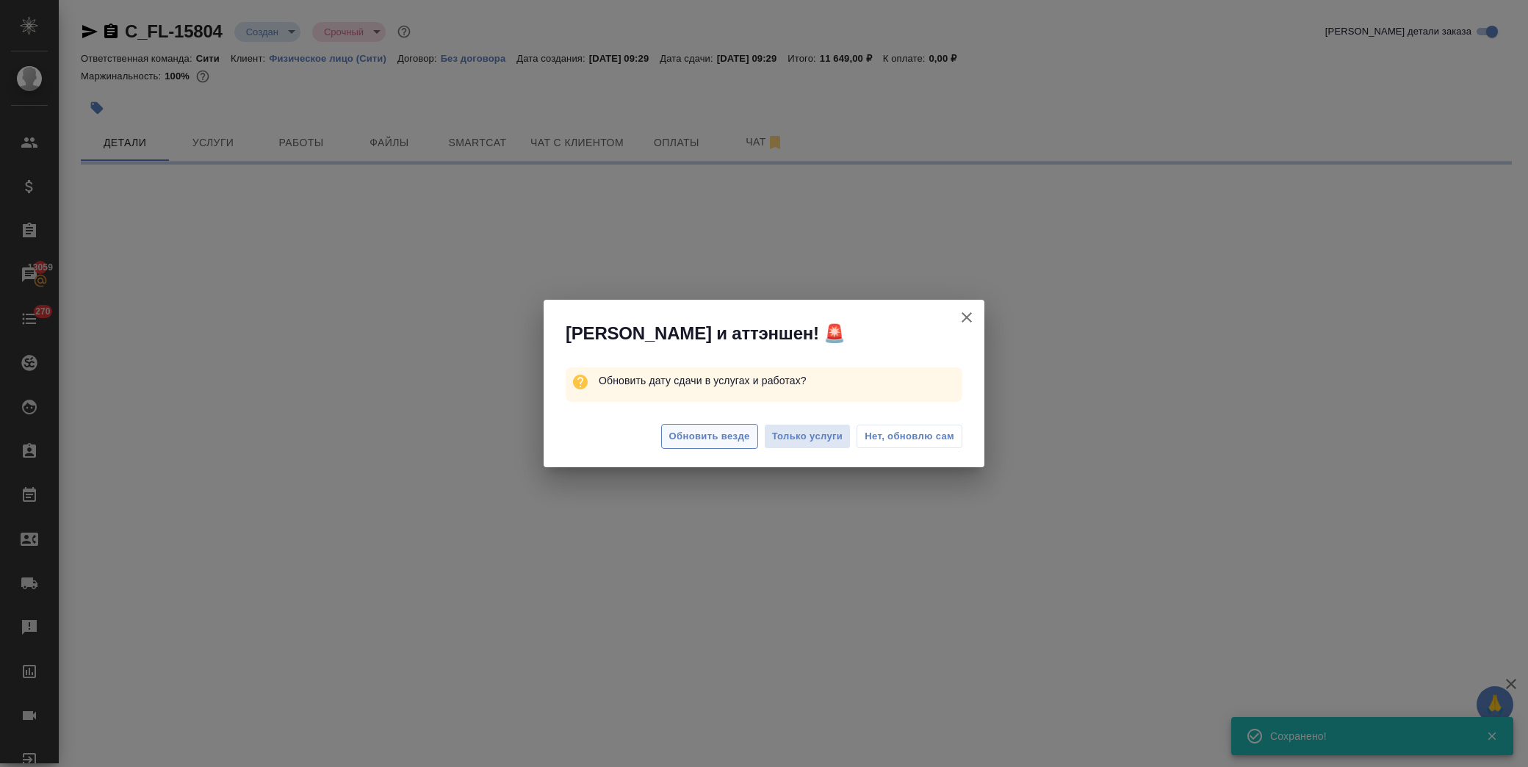
click at [713, 437] on span "Обновить везде" at bounding box center [709, 436] width 81 height 17
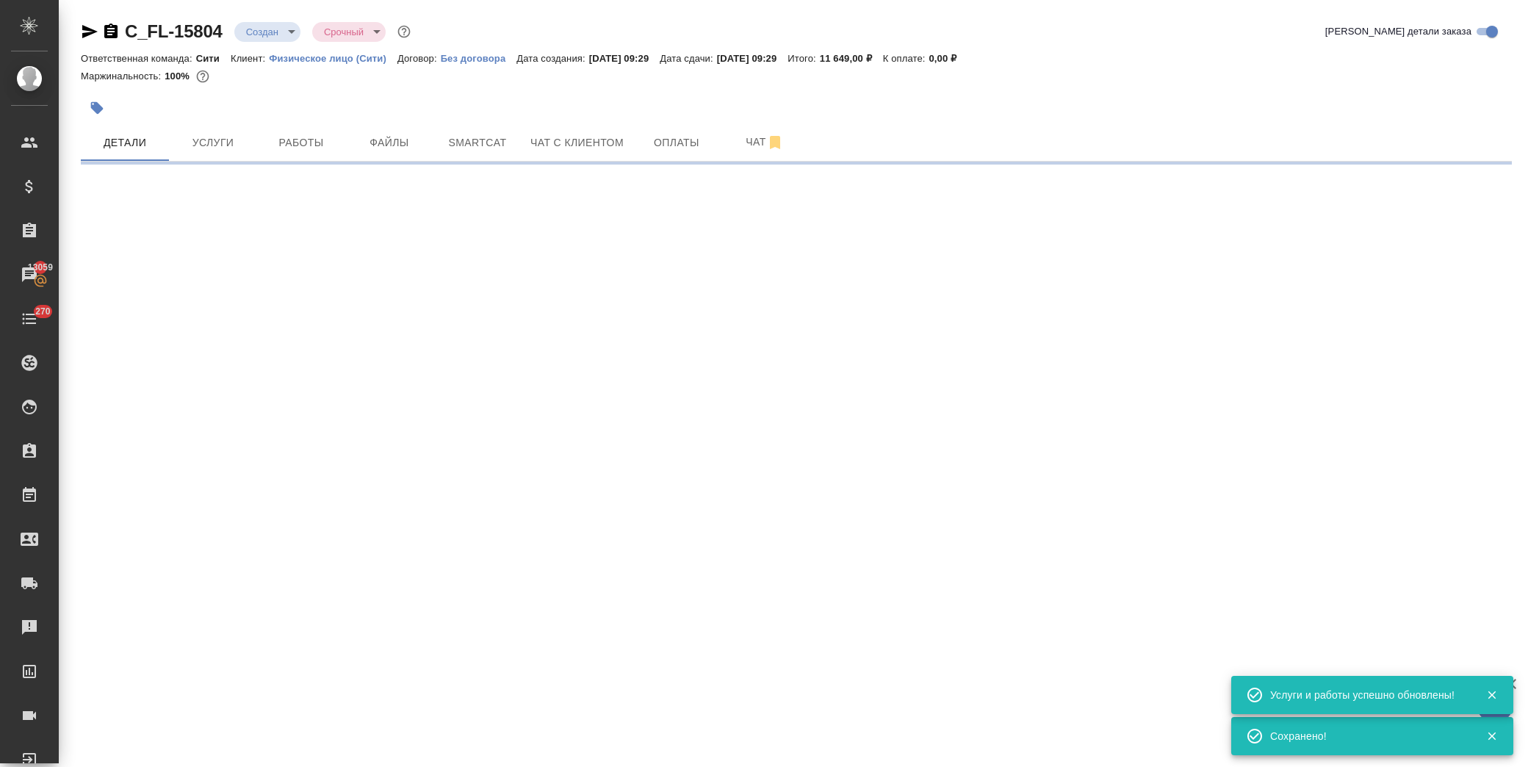
select select "RU"
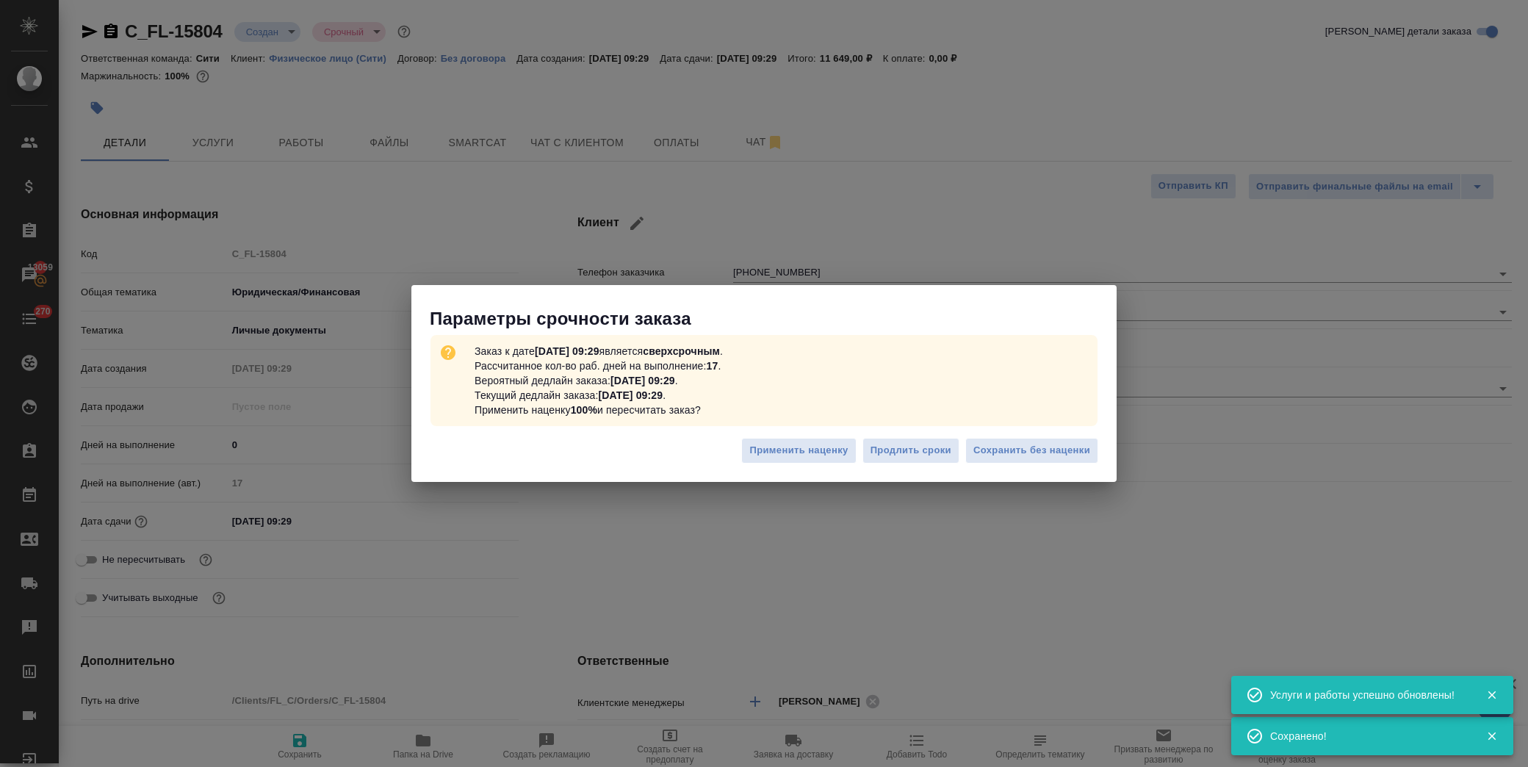
type textarea "x"
click at [1012, 452] on span "Сохранить без наценки" at bounding box center [1032, 450] width 117 height 17
type textarea "x"
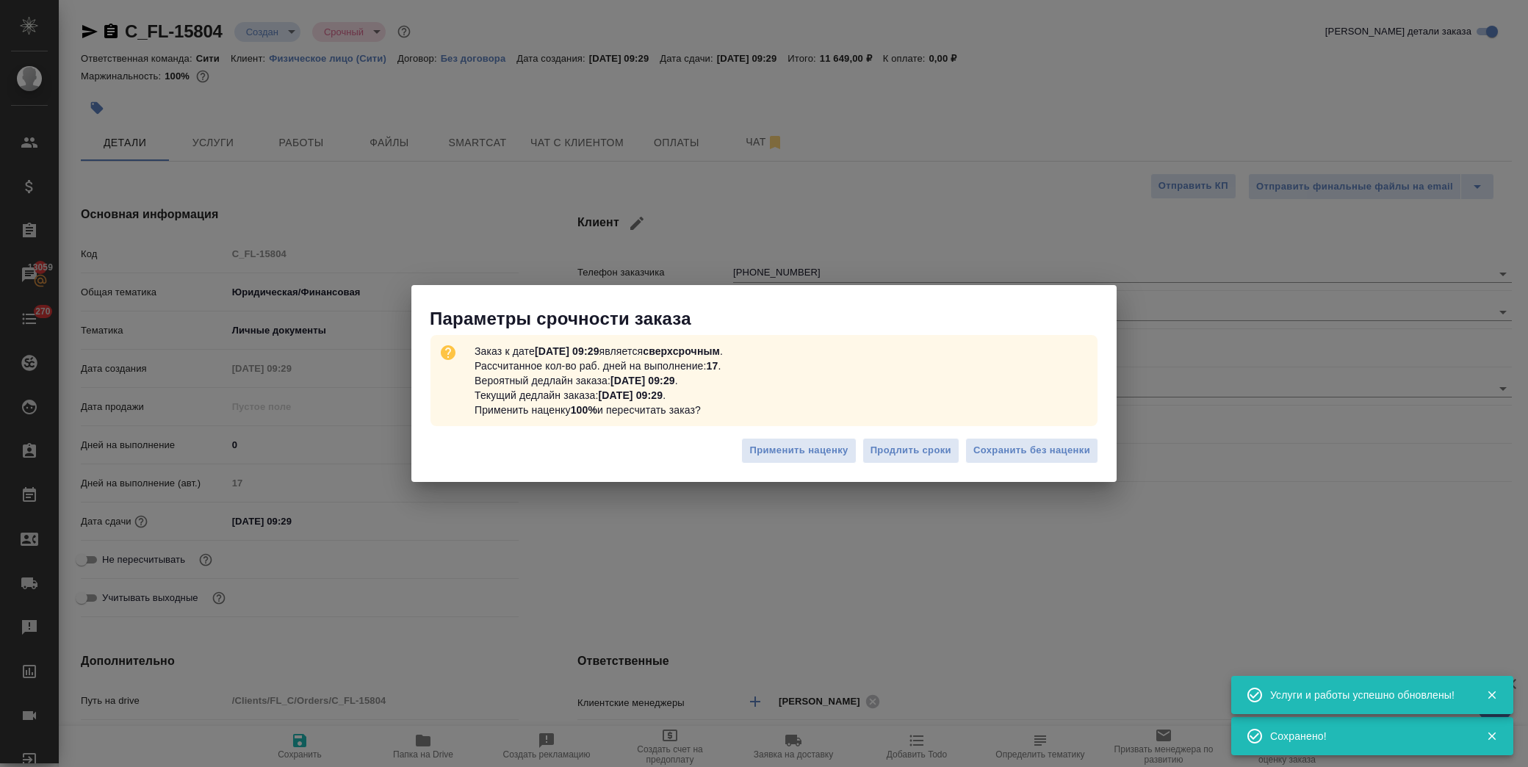
type textarea "x"
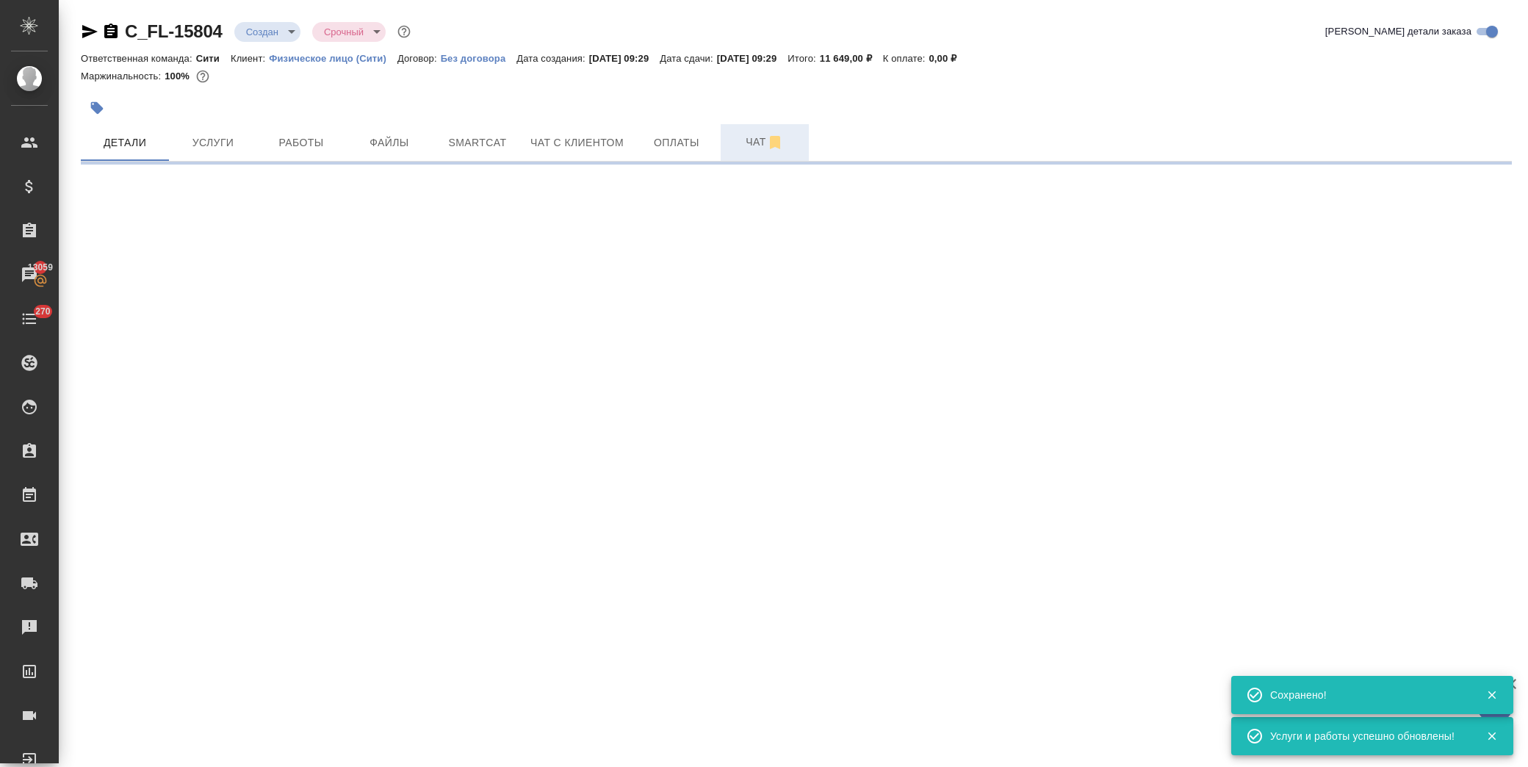
click at [738, 140] on span "Чат" at bounding box center [765, 142] width 71 height 18
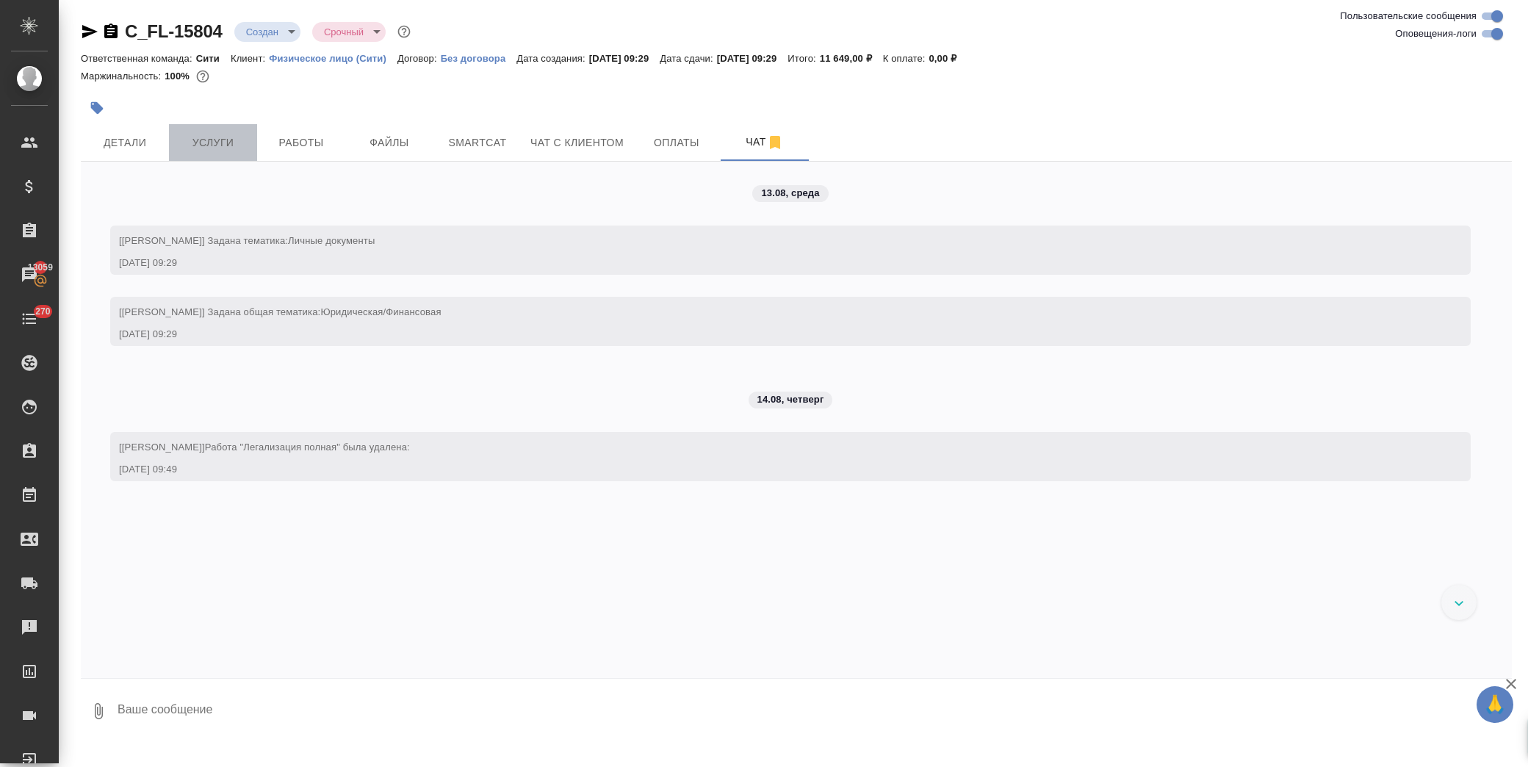
click at [233, 143] on span "Услуги" at bounding box center [213, 143] width 71 height 18
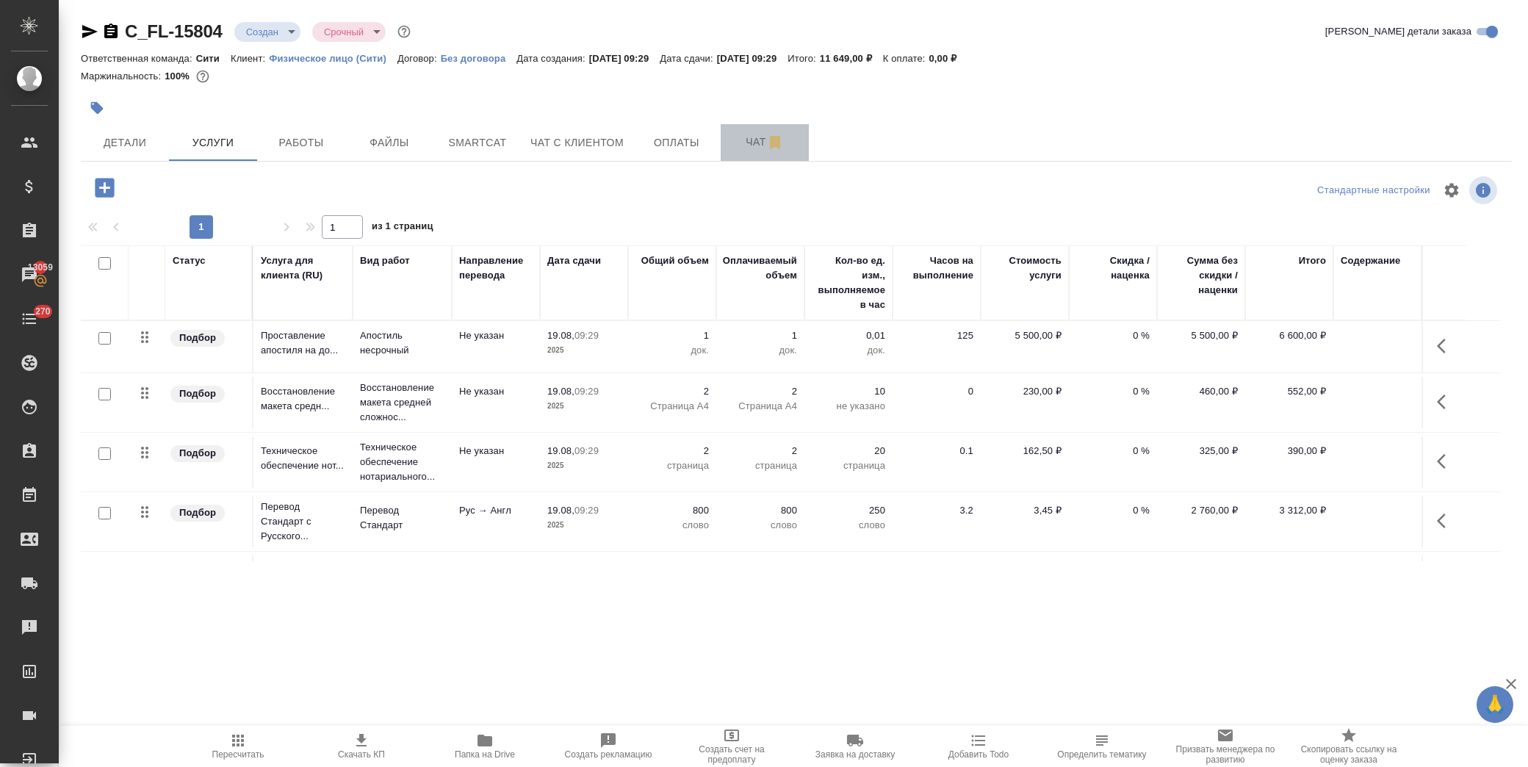
click at [763, 147] on span "Чат" at bounding box center [765, 142] width 71 height 18
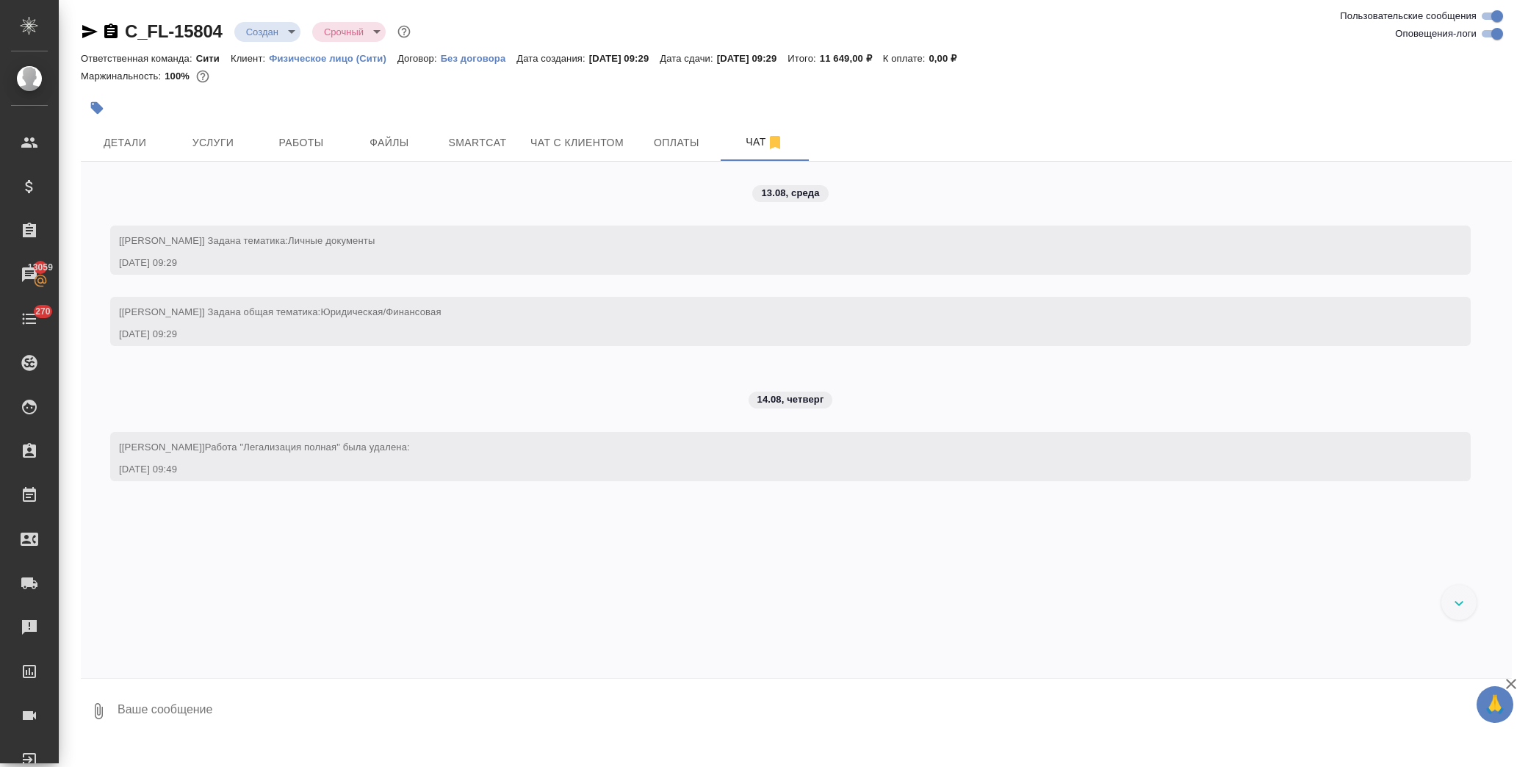
click at [202, 701] on textarea at bounding box center [814, 711] width 1396 height 50
paste textarea
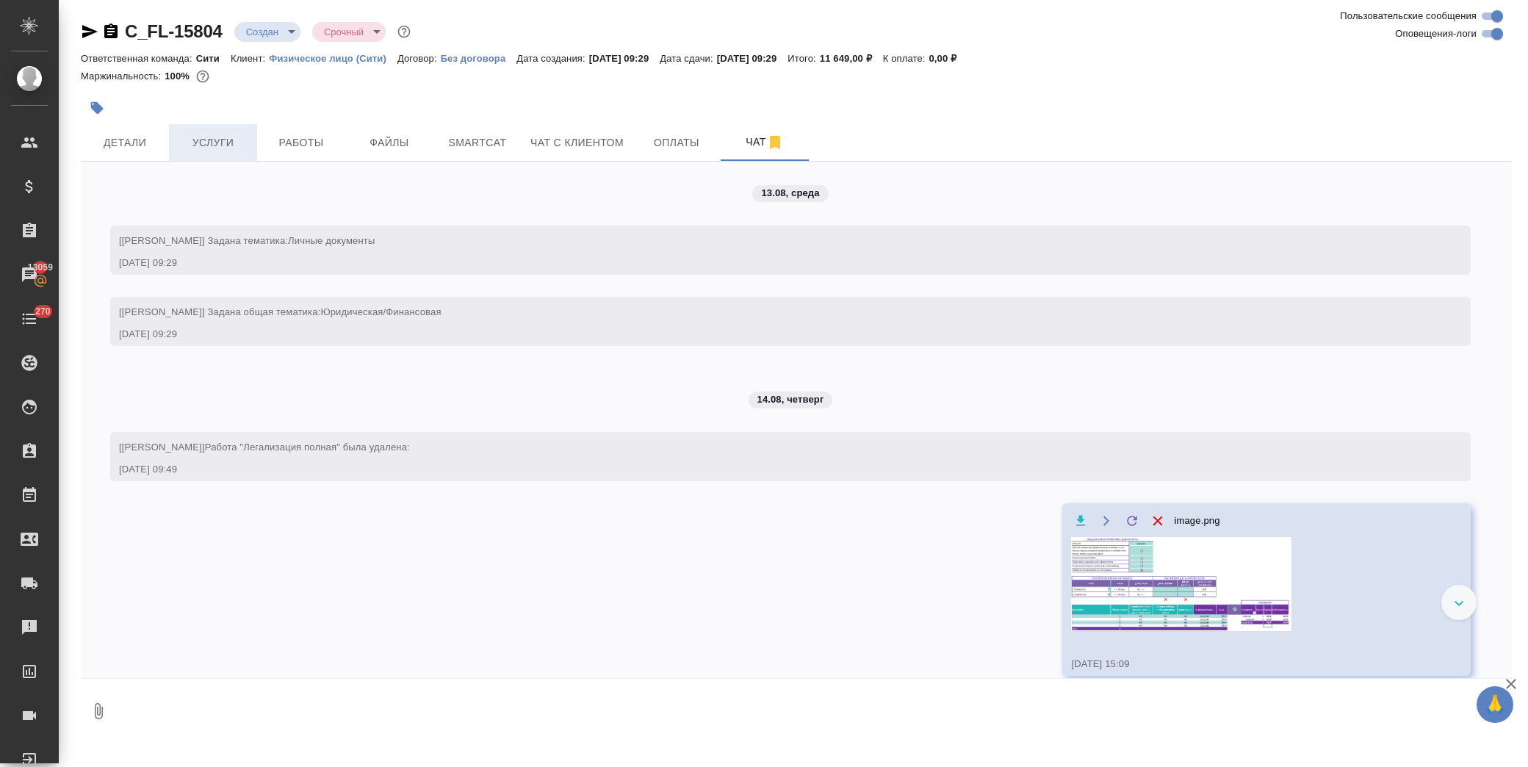
click at [209, 143] on span "Услуги" at bounding box center [213, 143] width 71 height 18
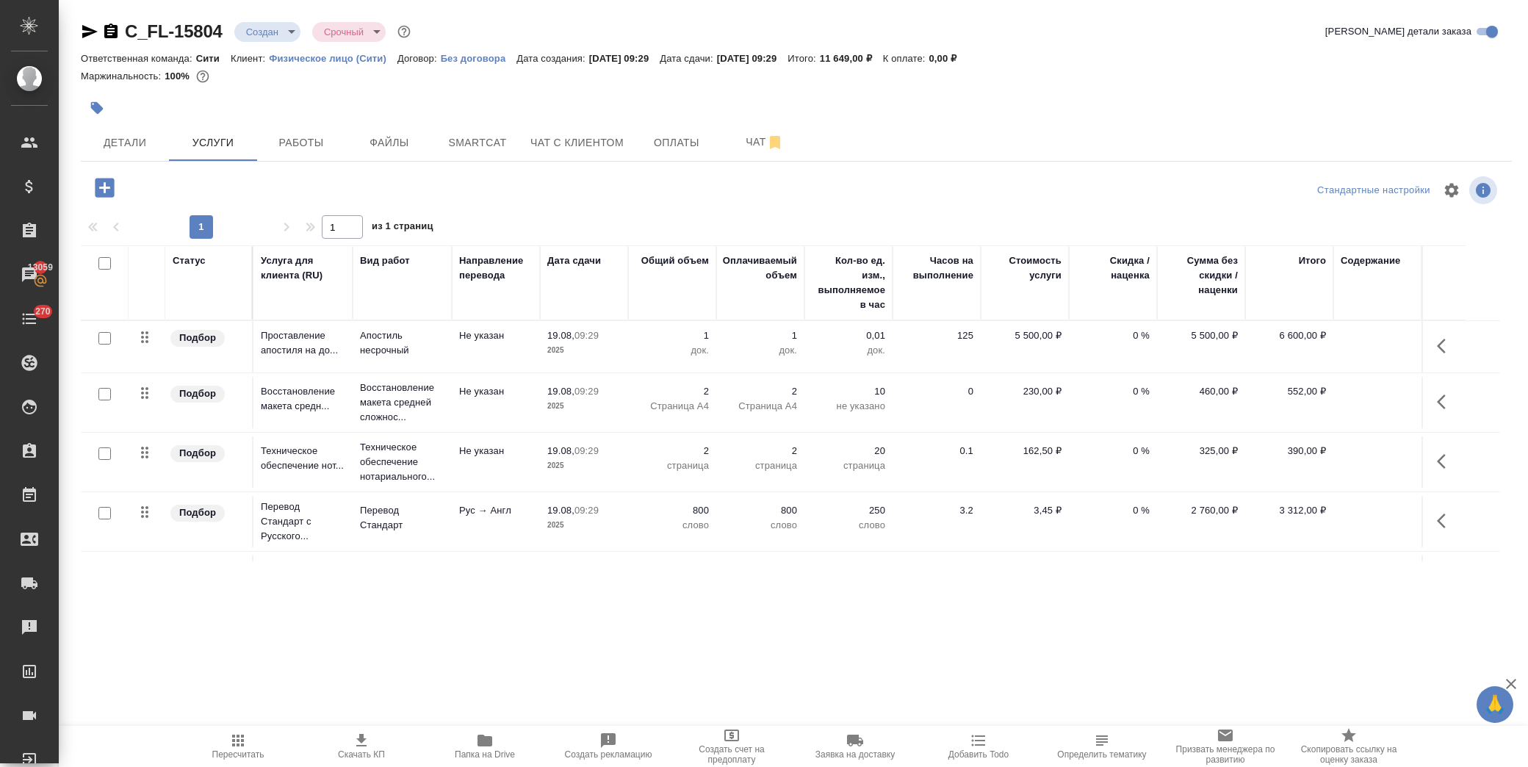
click at [1444, 398] on icon "button" at bounding box center [1441, 402] width 9 height 15
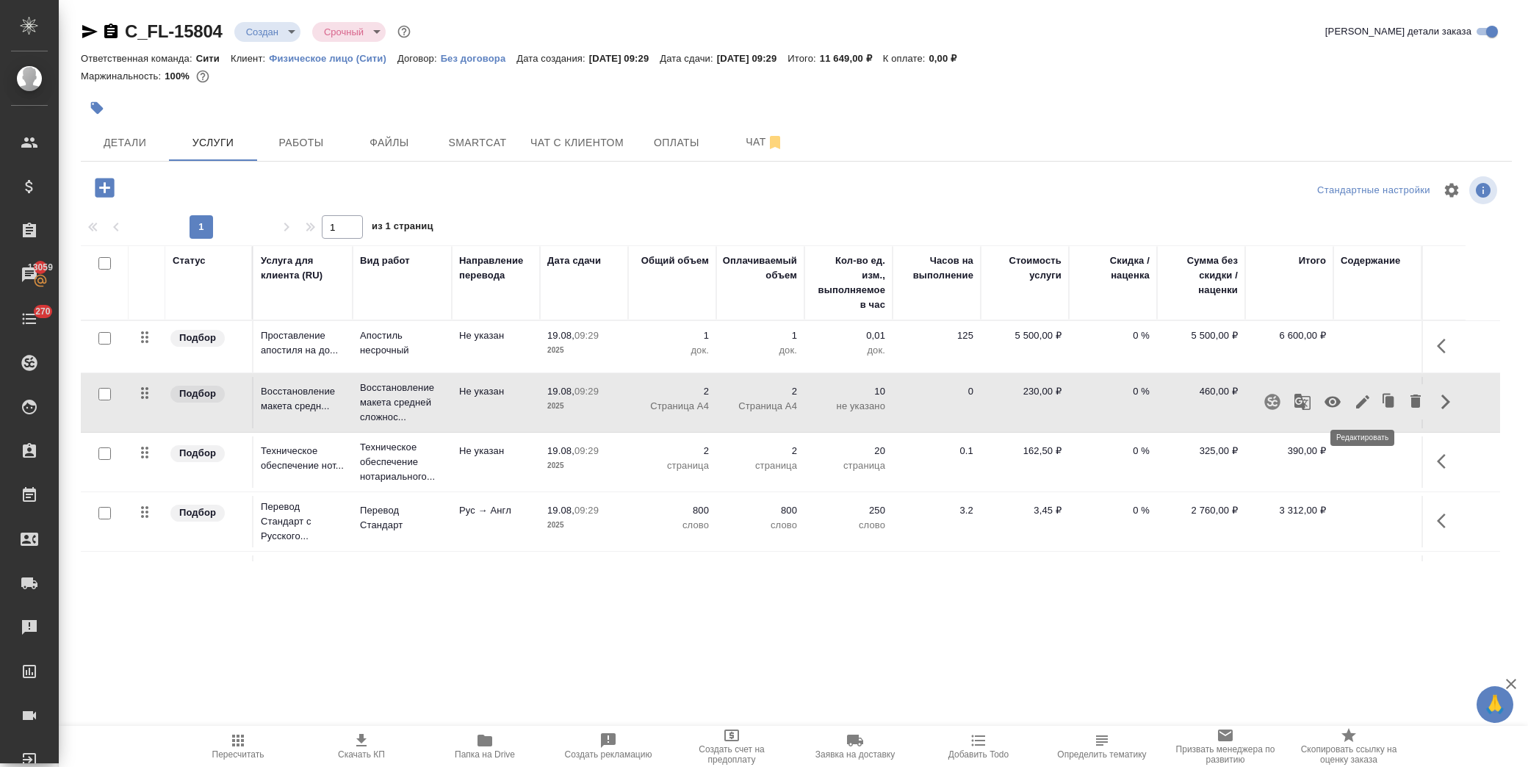
click at [1358, 400] on icon "button" at bounding box center [1363, 402] width 18 height 18
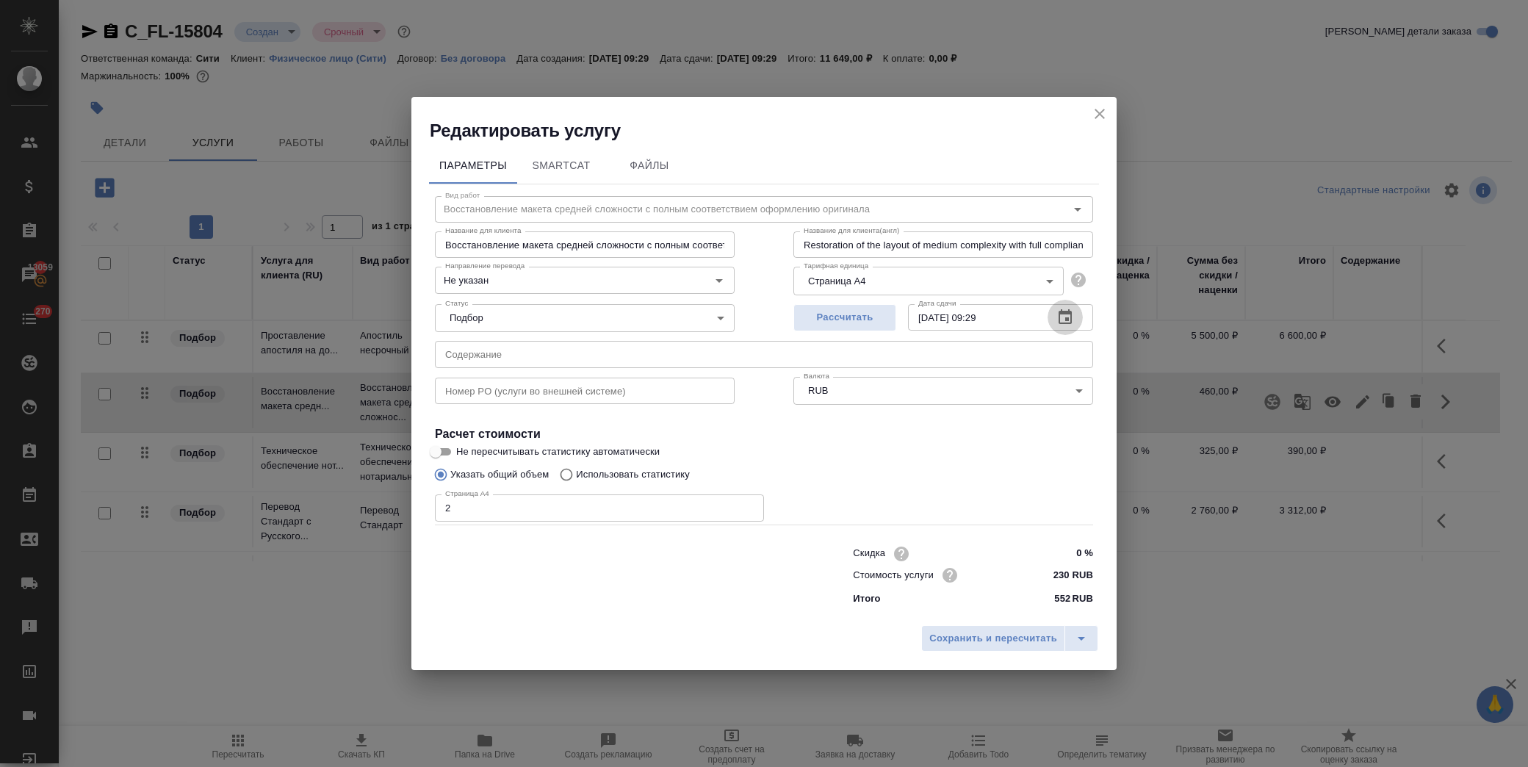
click at [1073, 316] on icon "button" at bounding box center [1066, 318] width 18 height 18
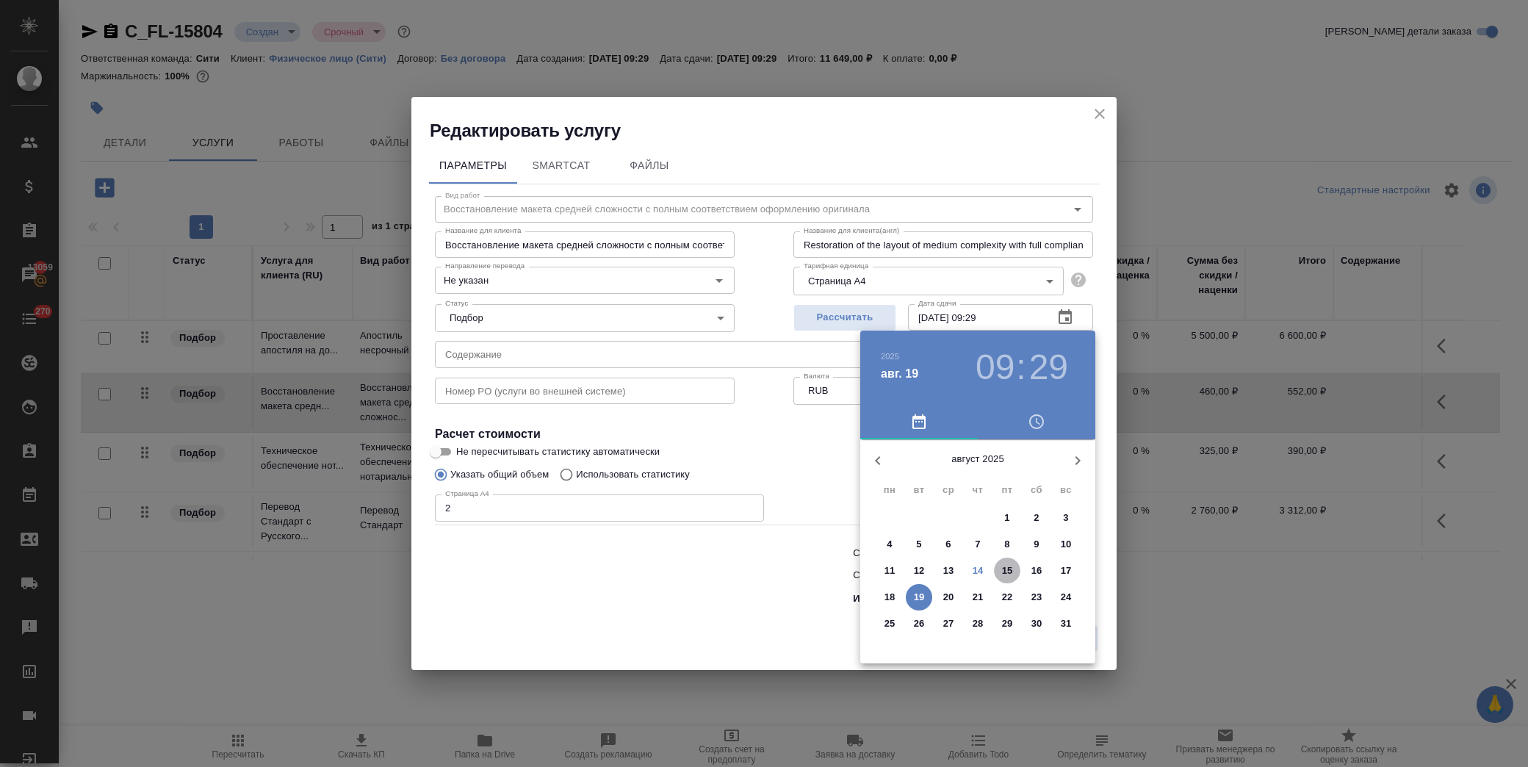
click at [1007, 569] on p "15" at bounding box center [1007, 571] width 11 height 15
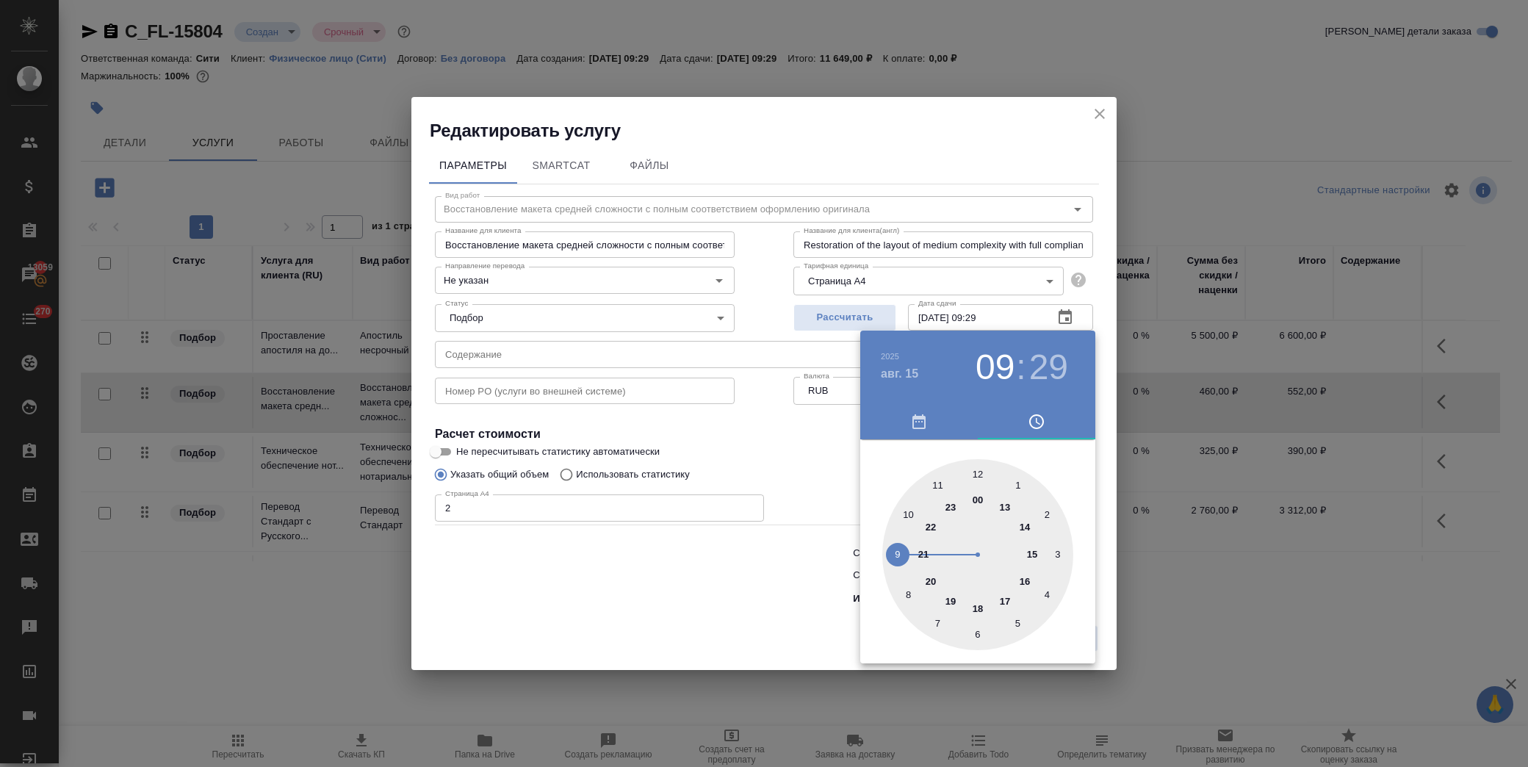
drag, startPoint x: 1008, startPoint y: 600, endPoint x: 1005, endPoint y: 574, distance: 25.9
click at [1007, 598] on div at bounding box center [977, 554] width 191 height 191
click at [981, 469] on div at bounding box center [977, 554] width 191 height 191
type input "15.08.2025 17:00"
click at [749, 427] on div at bounding box center [764, 383] width 1528 height 767
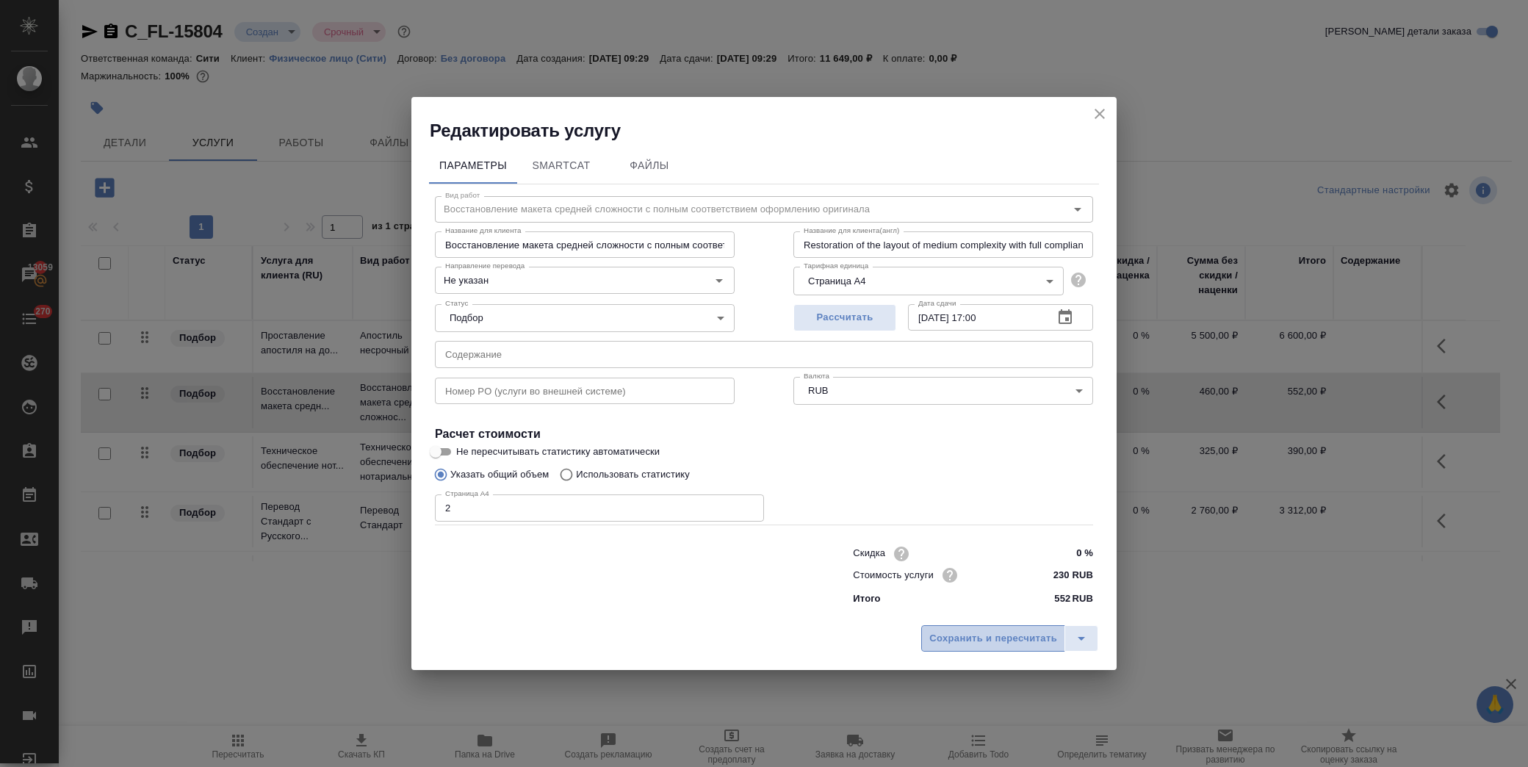
click at [953, 641] on span "Сохранить и пересчитать" at bounding box center [993, 638] width 128 height 17
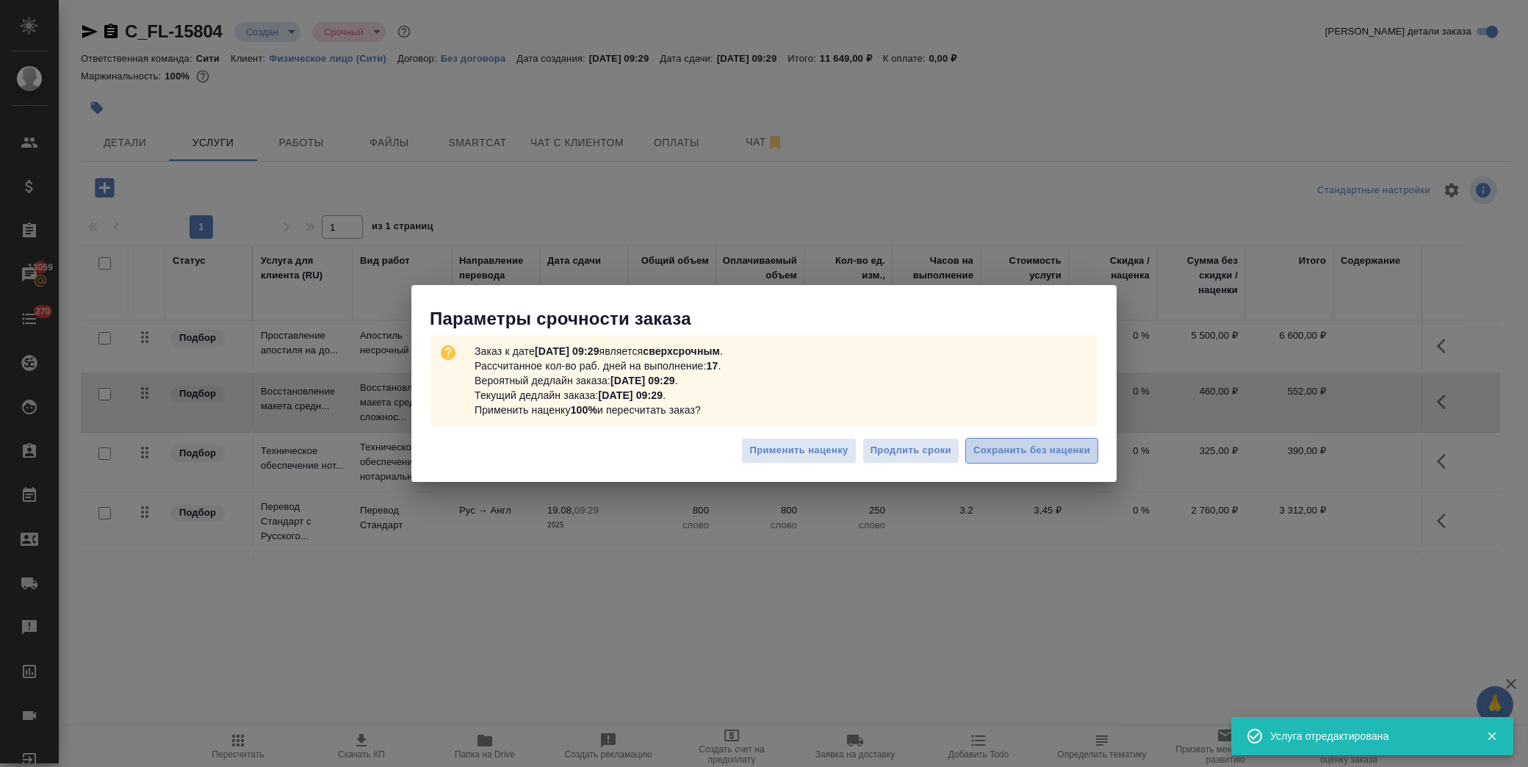
click at [1024, 442] on button "Сохранить без наценки" at bounding box center [1031, 451] width 133 height 26
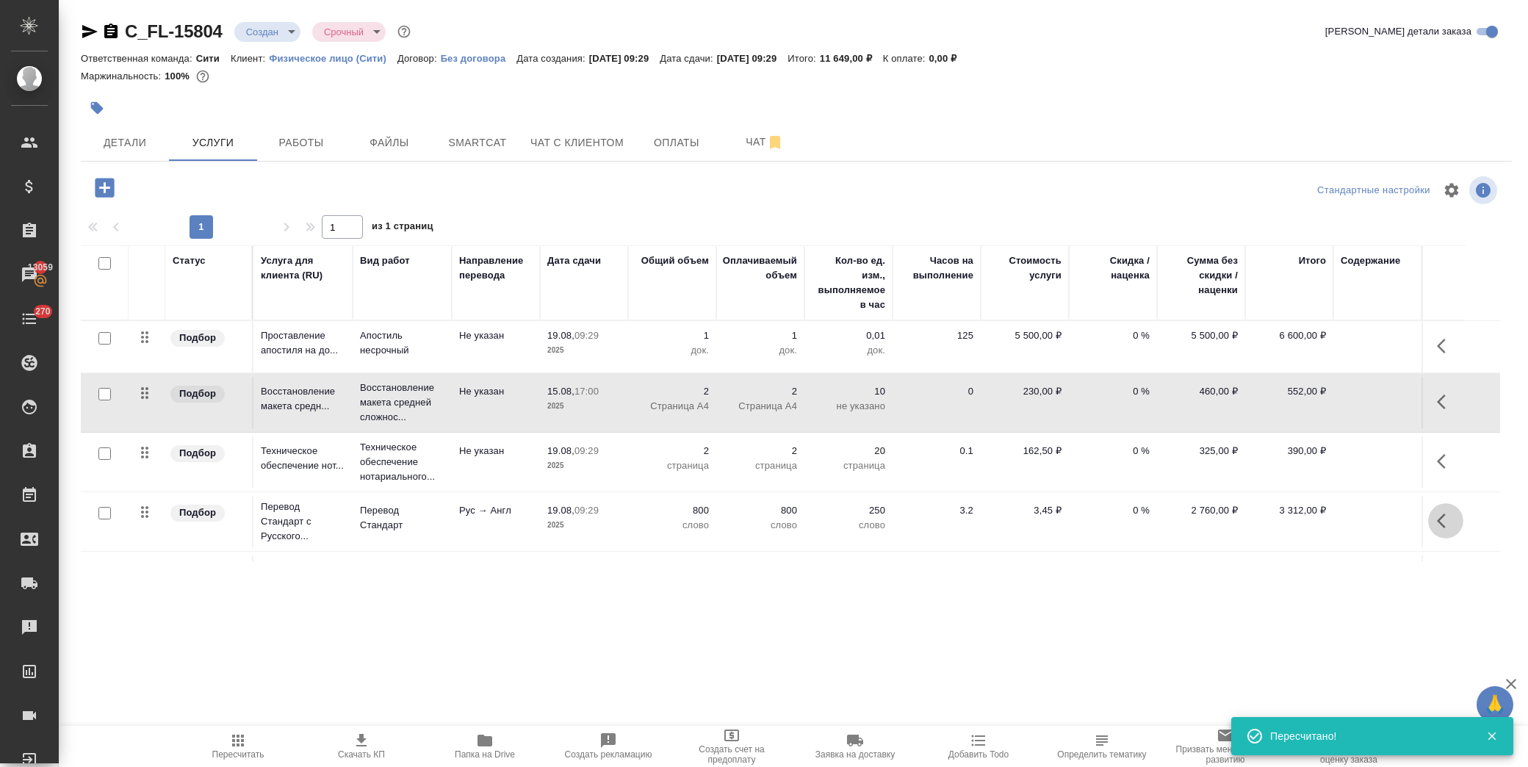
click at [1448, 523] on icon "button" at bounding box center [1446, 521] width 18 height 18
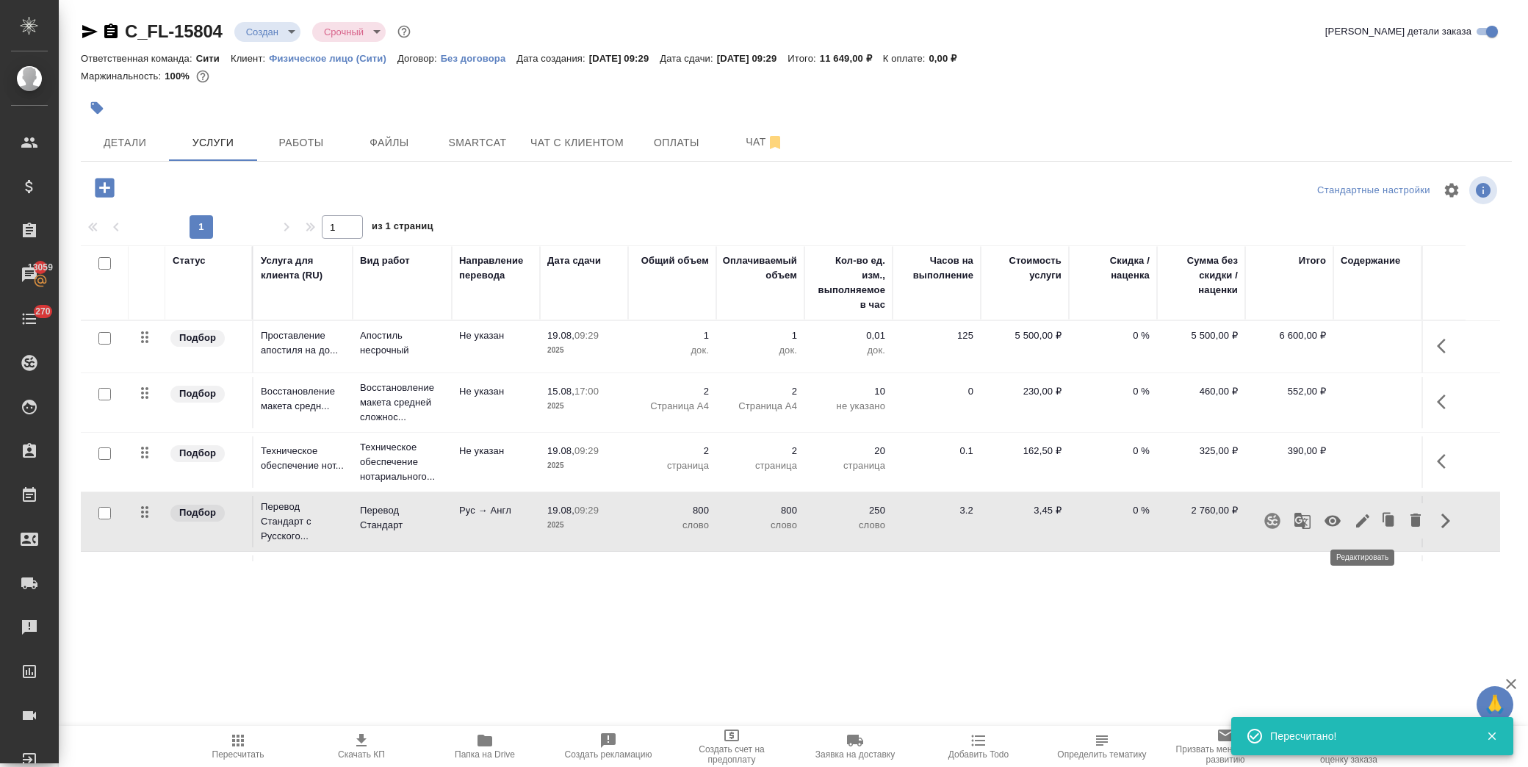
click at [1362, 519] on icon "button" at bounding box center [1362, 520] width 13 height 13
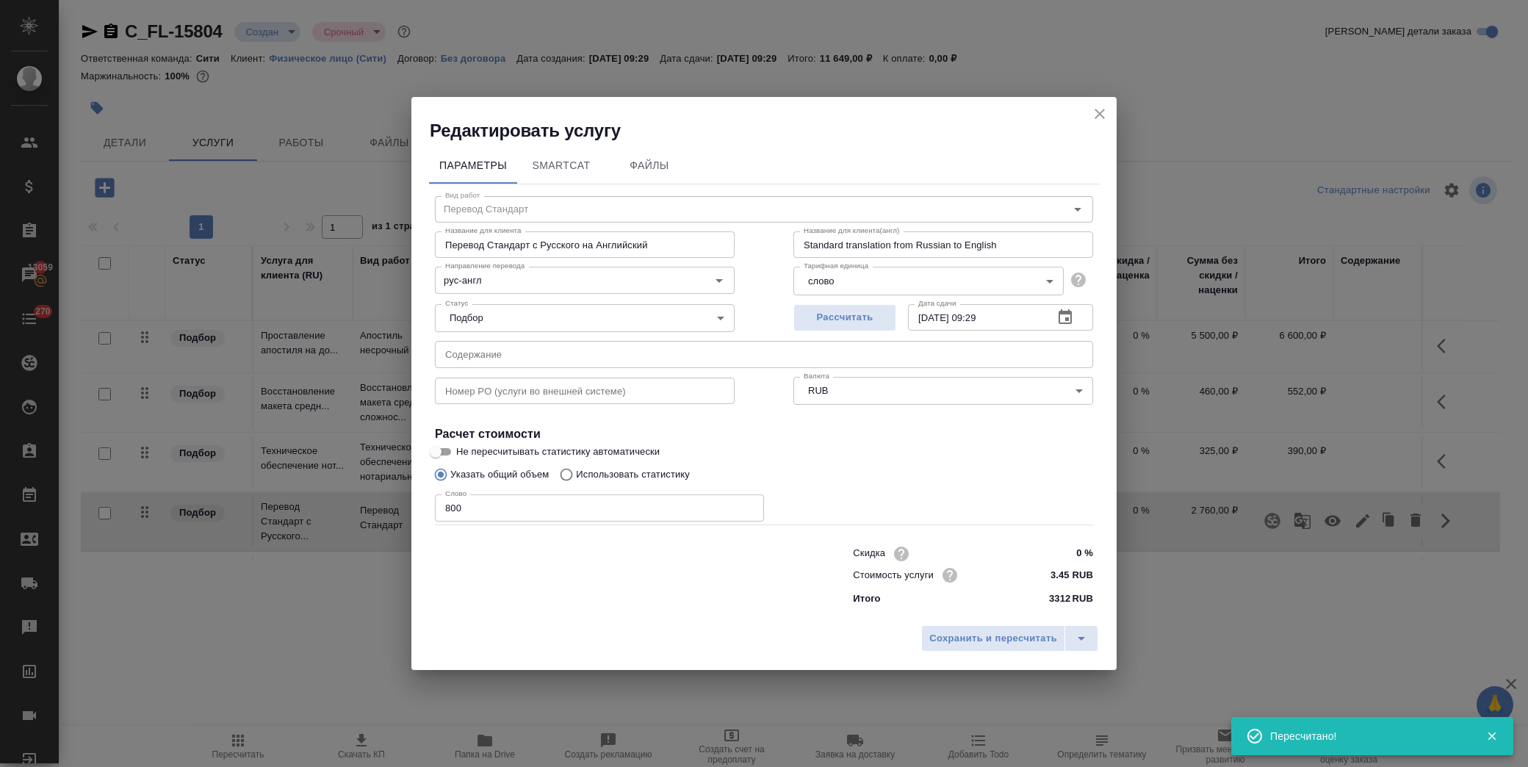
click at [1065, 314] on icon "button" at bounding box center [1065, 316] width 13 height 15
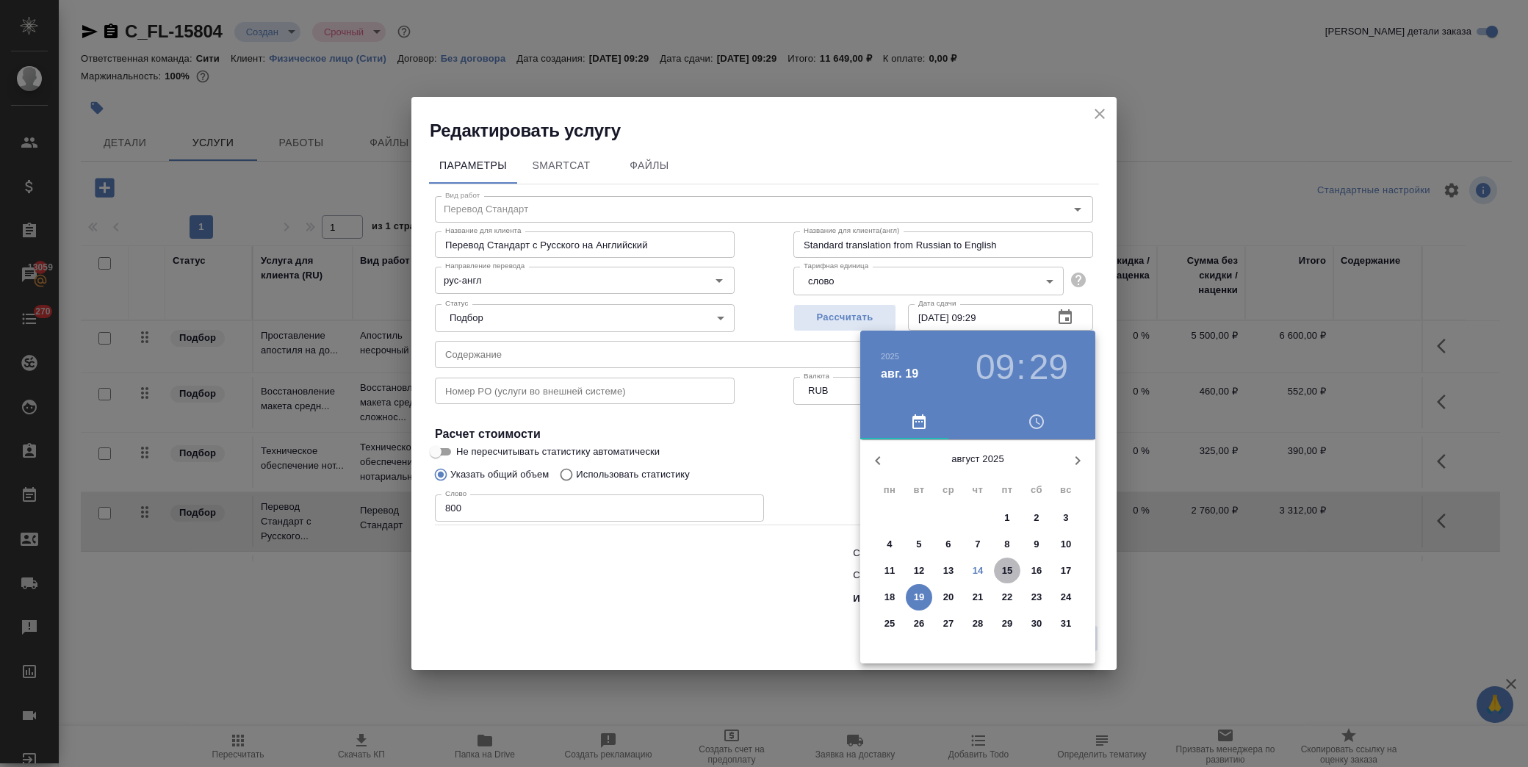
click at [1010, 564] on p "15" at bounding box center [1007, 571] width 11 height 15
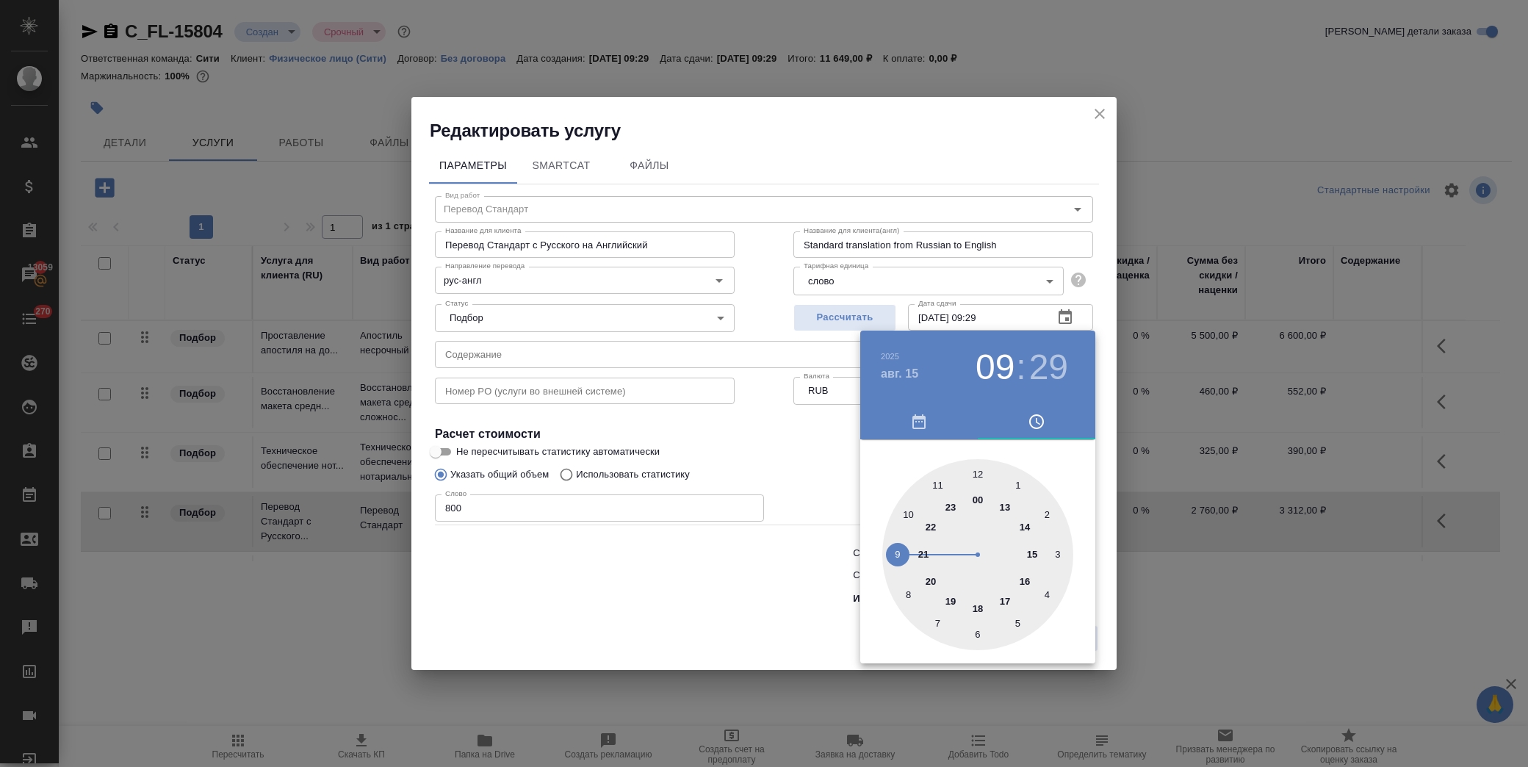
click at [1007, 600] on div at bounding box center [977, 554] width 191 height 191
click at [977, 467] on div at bounding box center [977, 554] width 191 height 191
type input "15.08.2025 17:00"
drag, startPoint x: 701, startPoint y: 420, endPoint x: 902, endPoint y: 538, distance: 233.1
click at [702, 422] on div at bounding box center [764, 383] width 1528 height 767
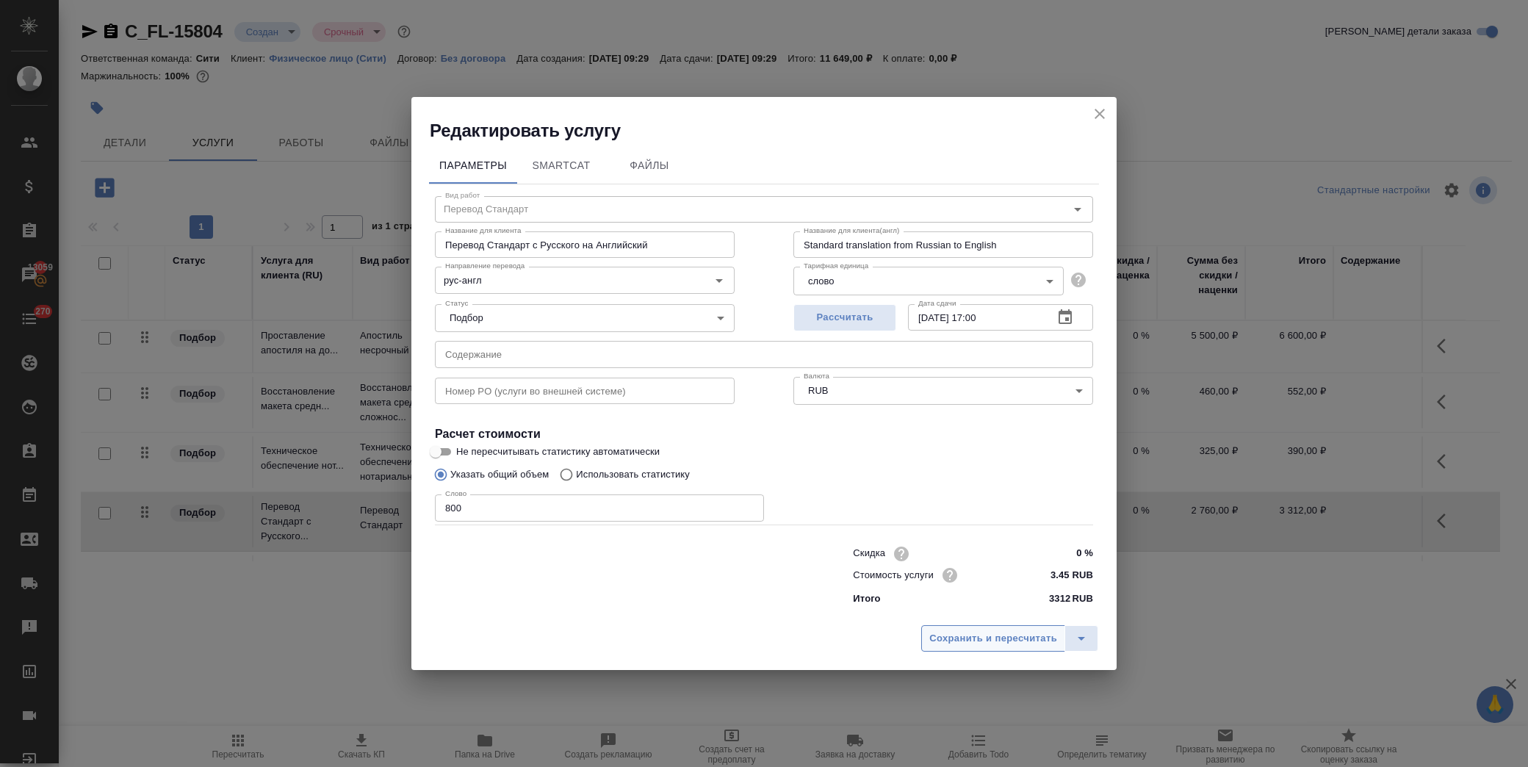
click at [994, 640] on span "Сохранить и пересчитать" at bounding box center [993, 638] width 128 height 17
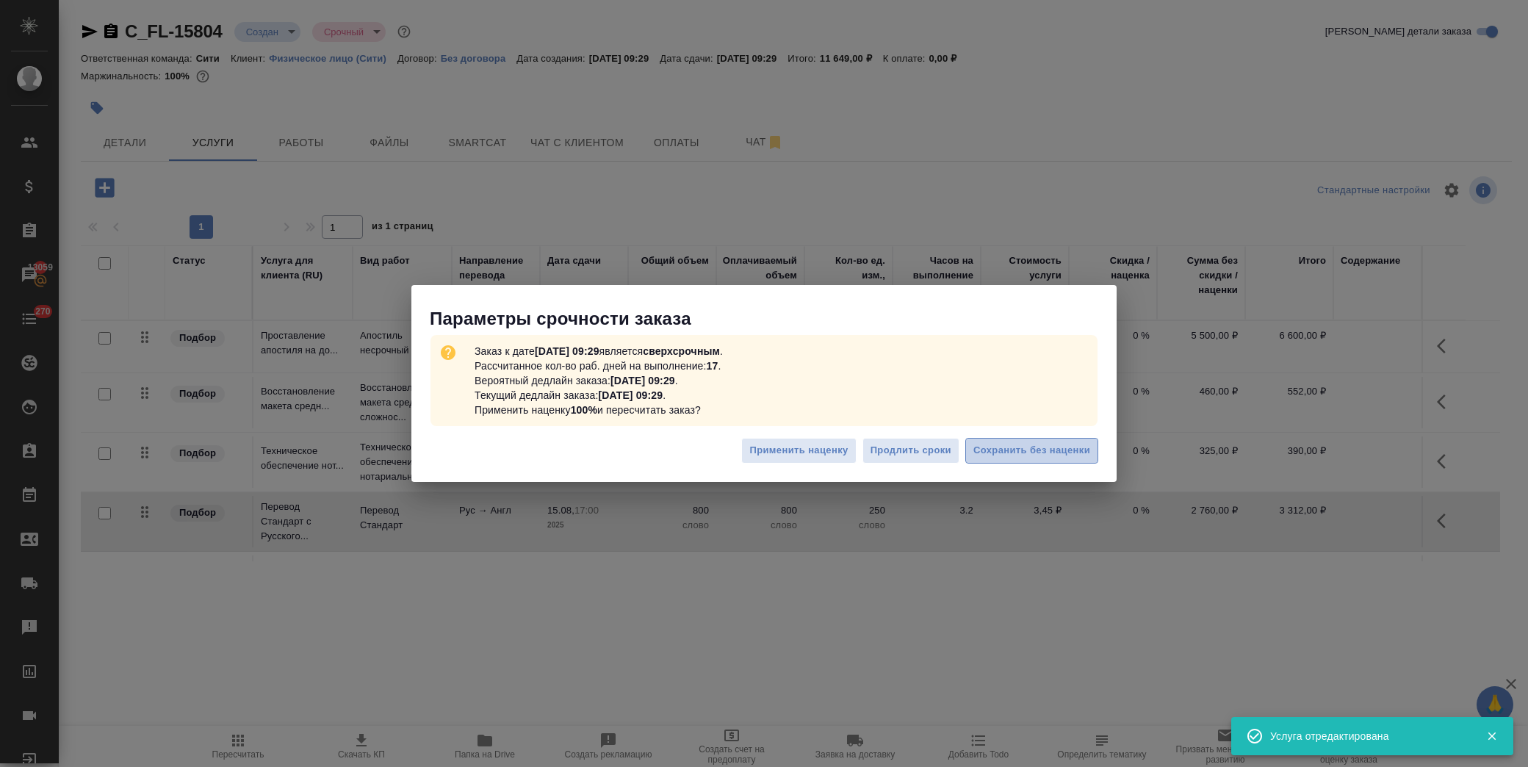
click at [1022, 450] on span "Сохранить без наценки" at bounding box center [1032, 450] width 117 height 17
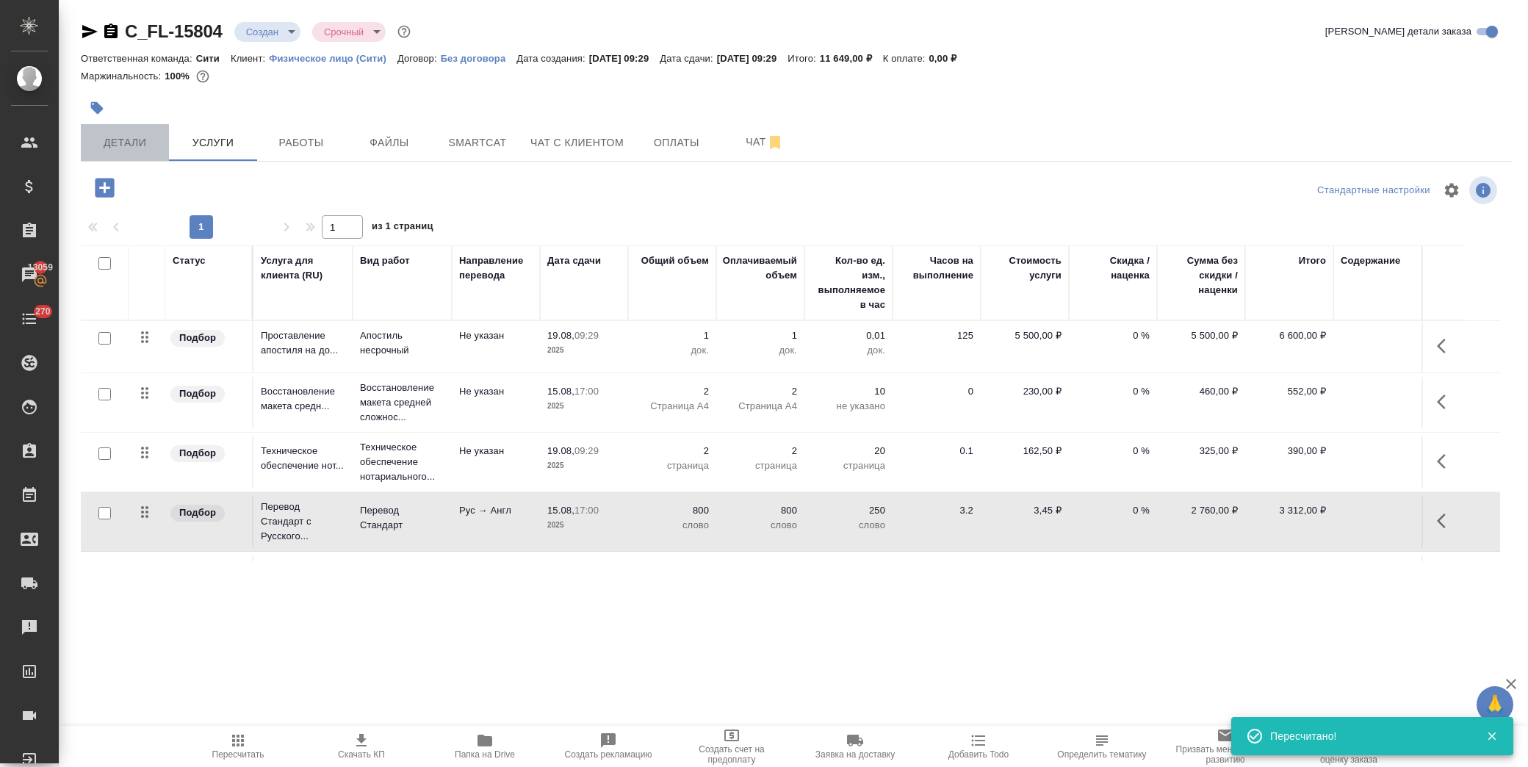
click at [111, 143] on span "Детали" at bounding box center [125, 143] width 71 height 18
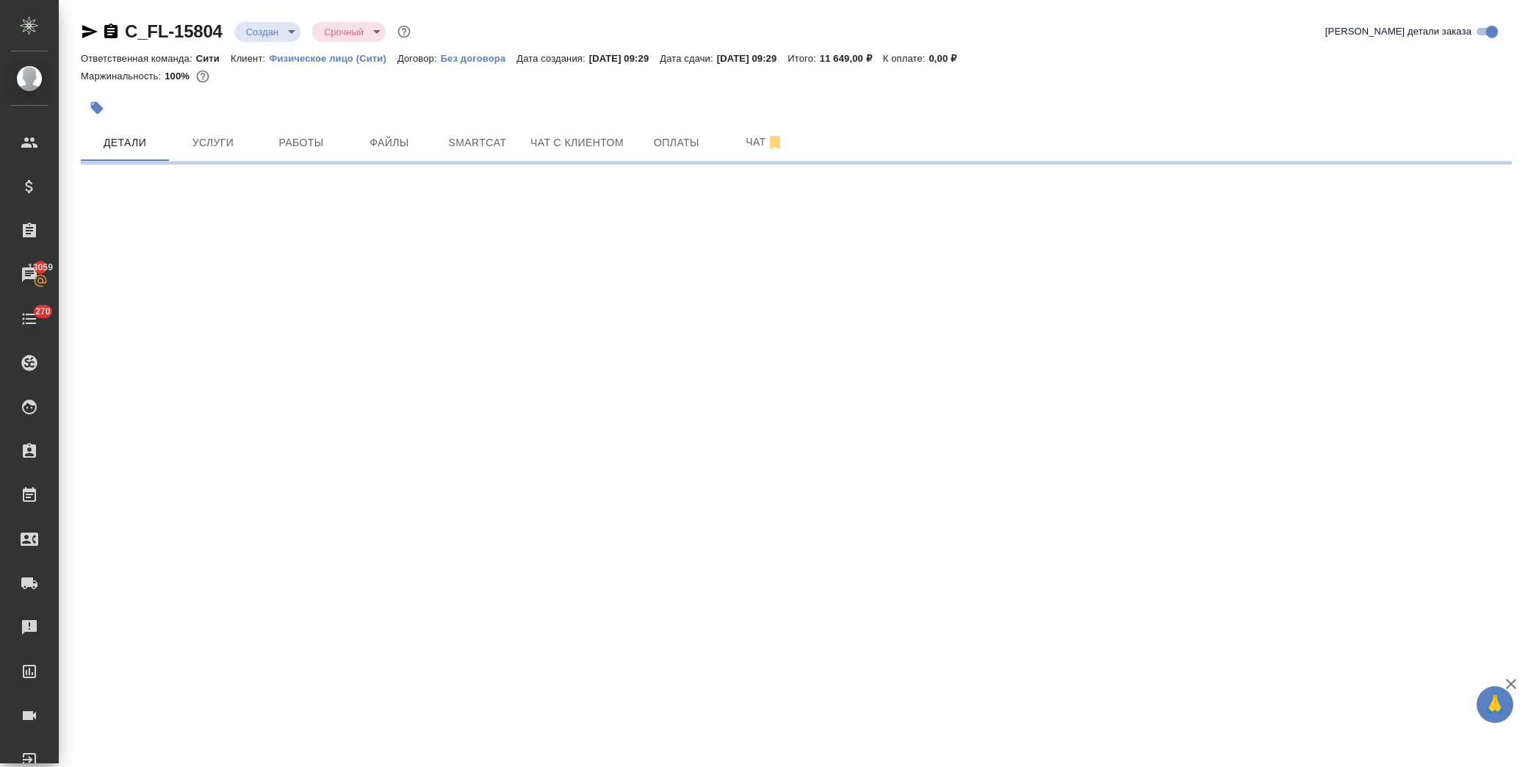
select select "RU"
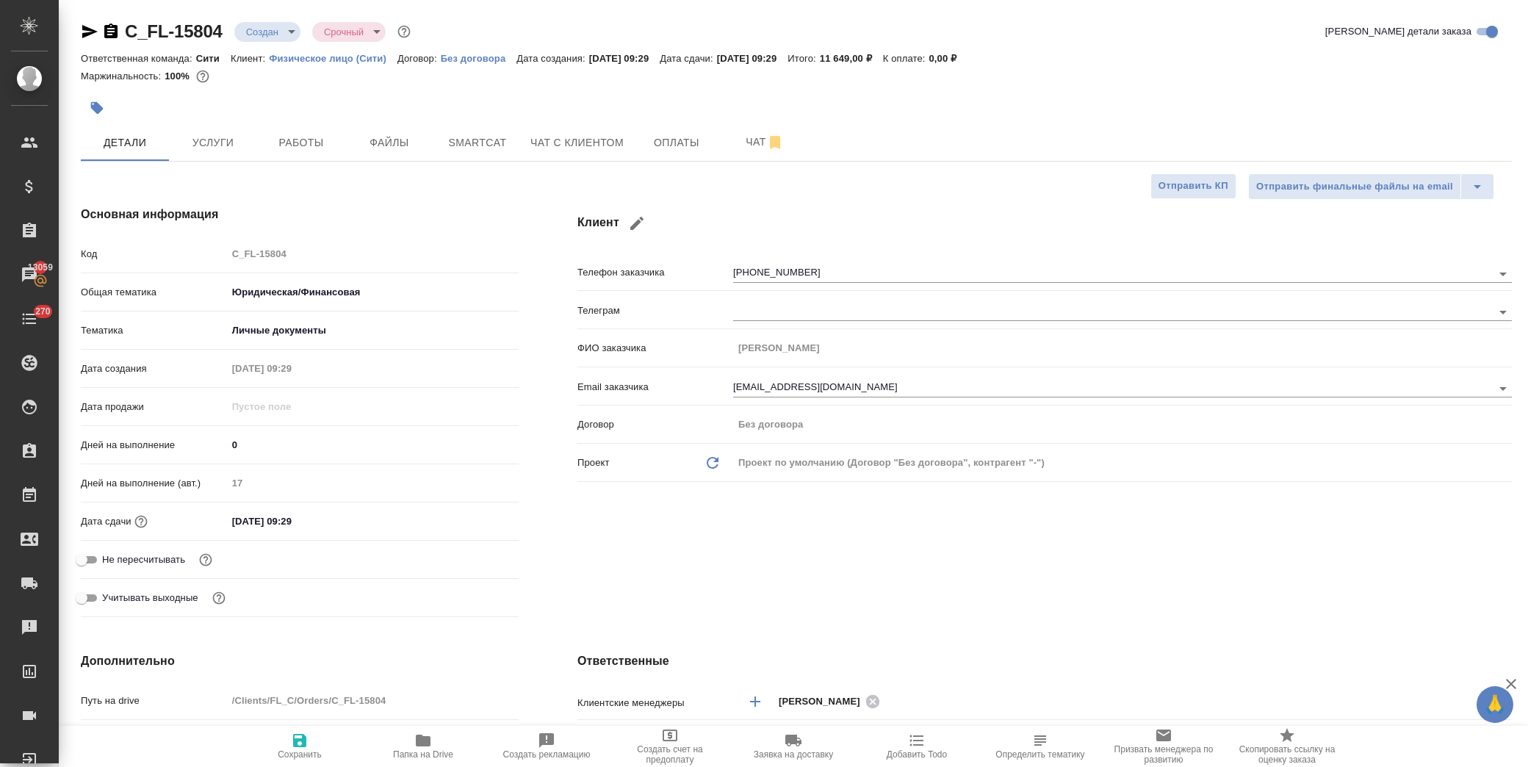
type textarea "x"
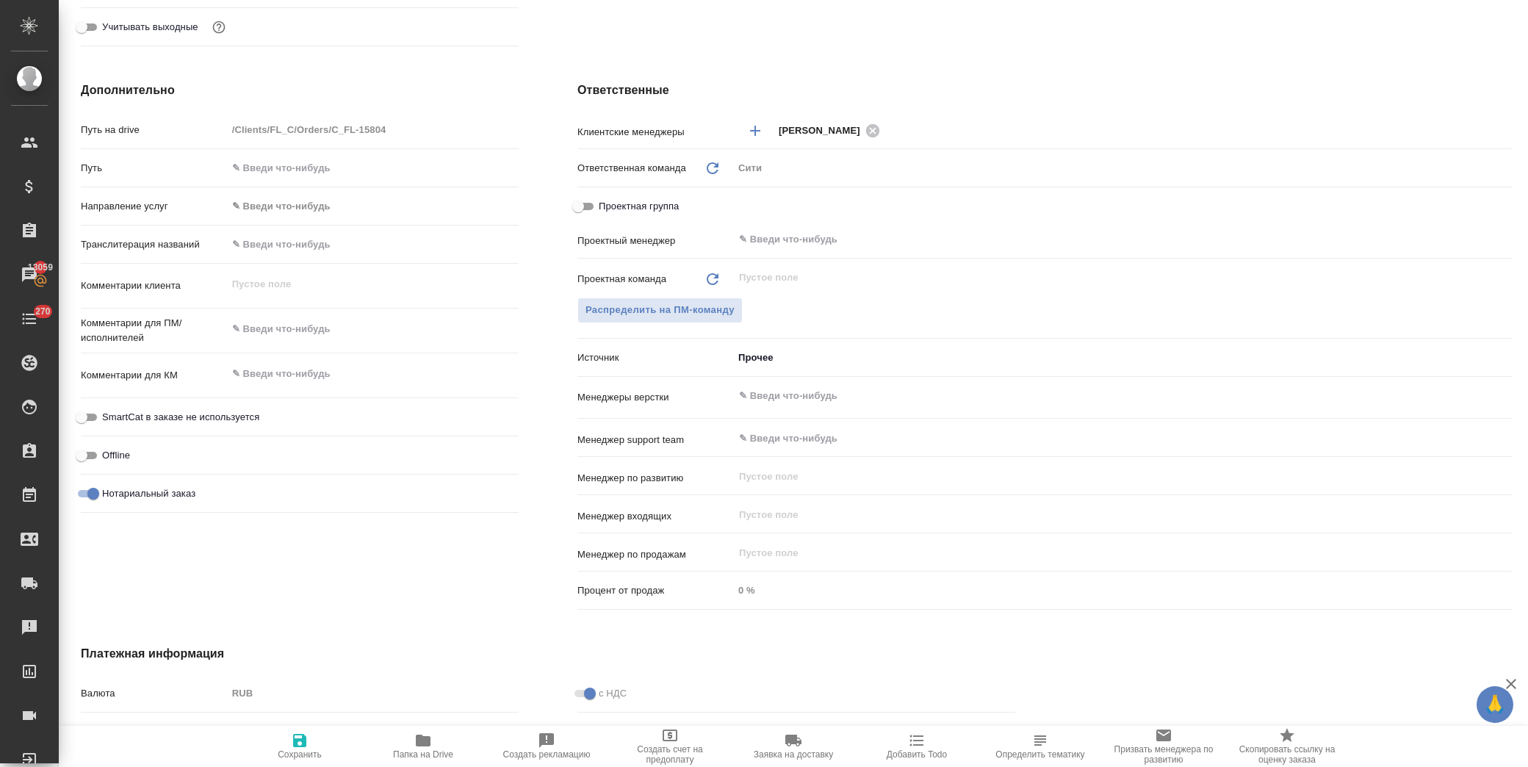
drag, startPoint x: 278, startPoint y: 342, endPoint x: 287, endPoint y: 336, distance: 11.6
click at [281, 334] on div "x" at bounding box center [373, 330] width 292 height 32
type textarea "x"
type textarea "п"
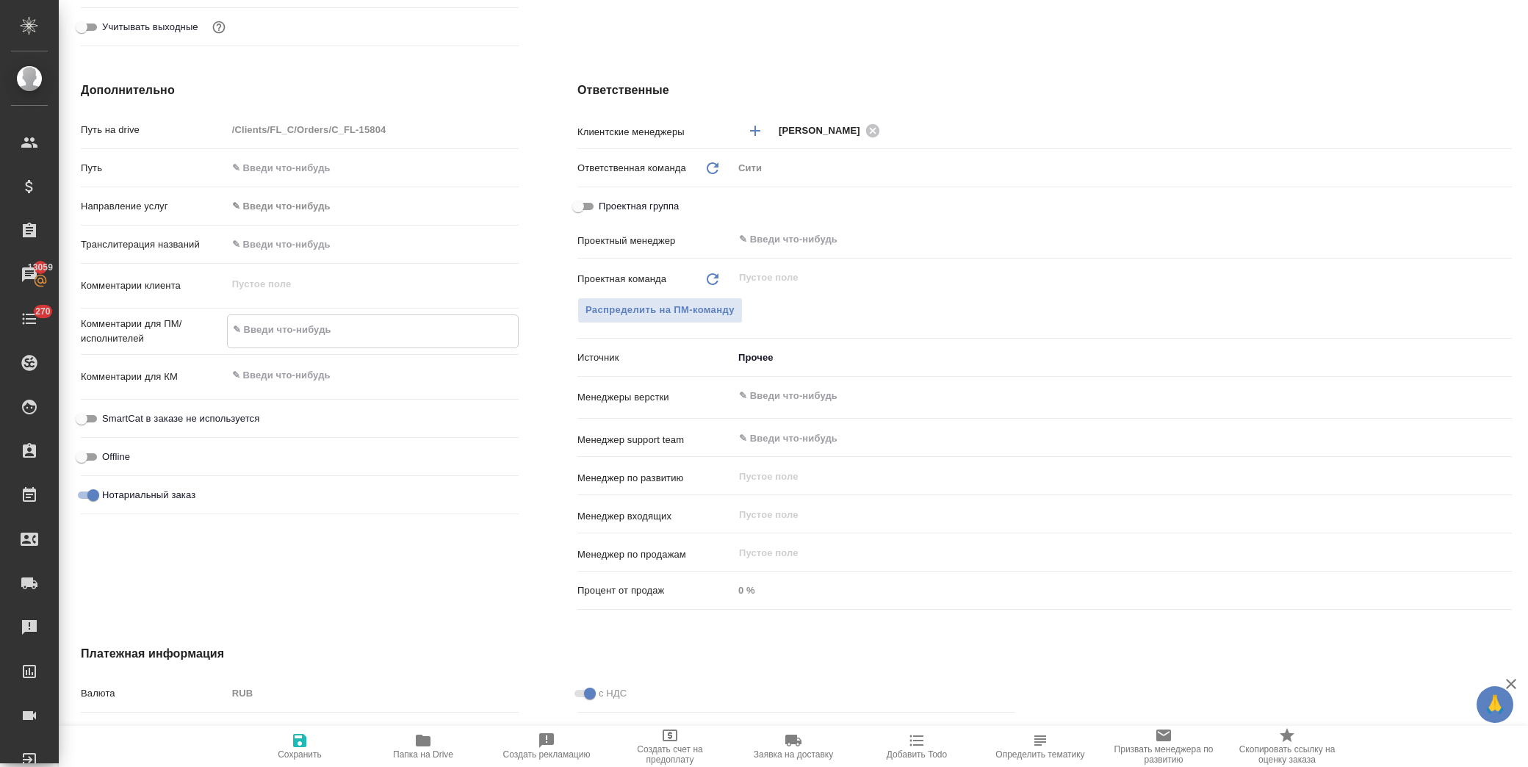
type textarea "x"
type textarea "пр"
type textarea "x"
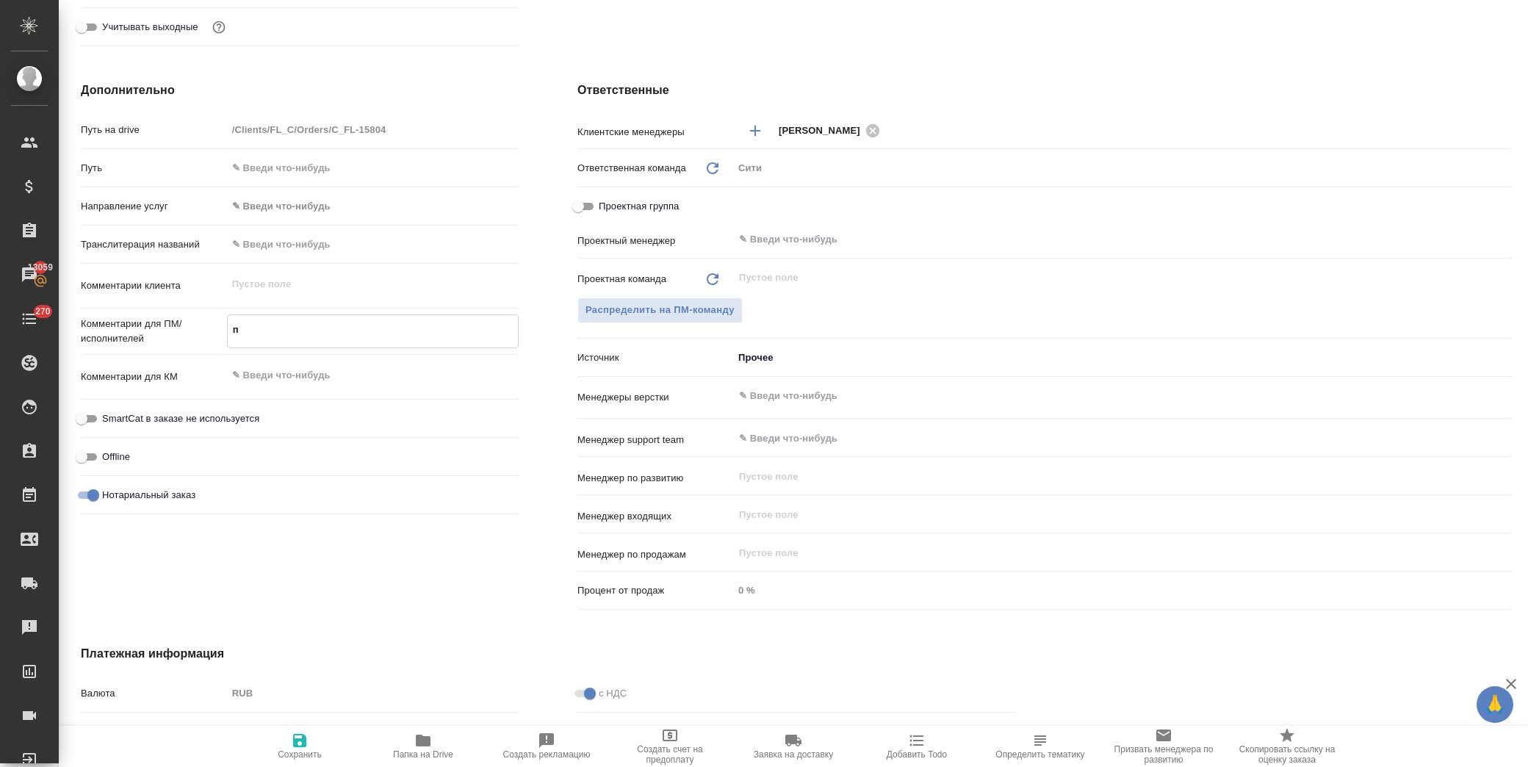
type textarea "x"
type textarea "про"
type textarea "x"
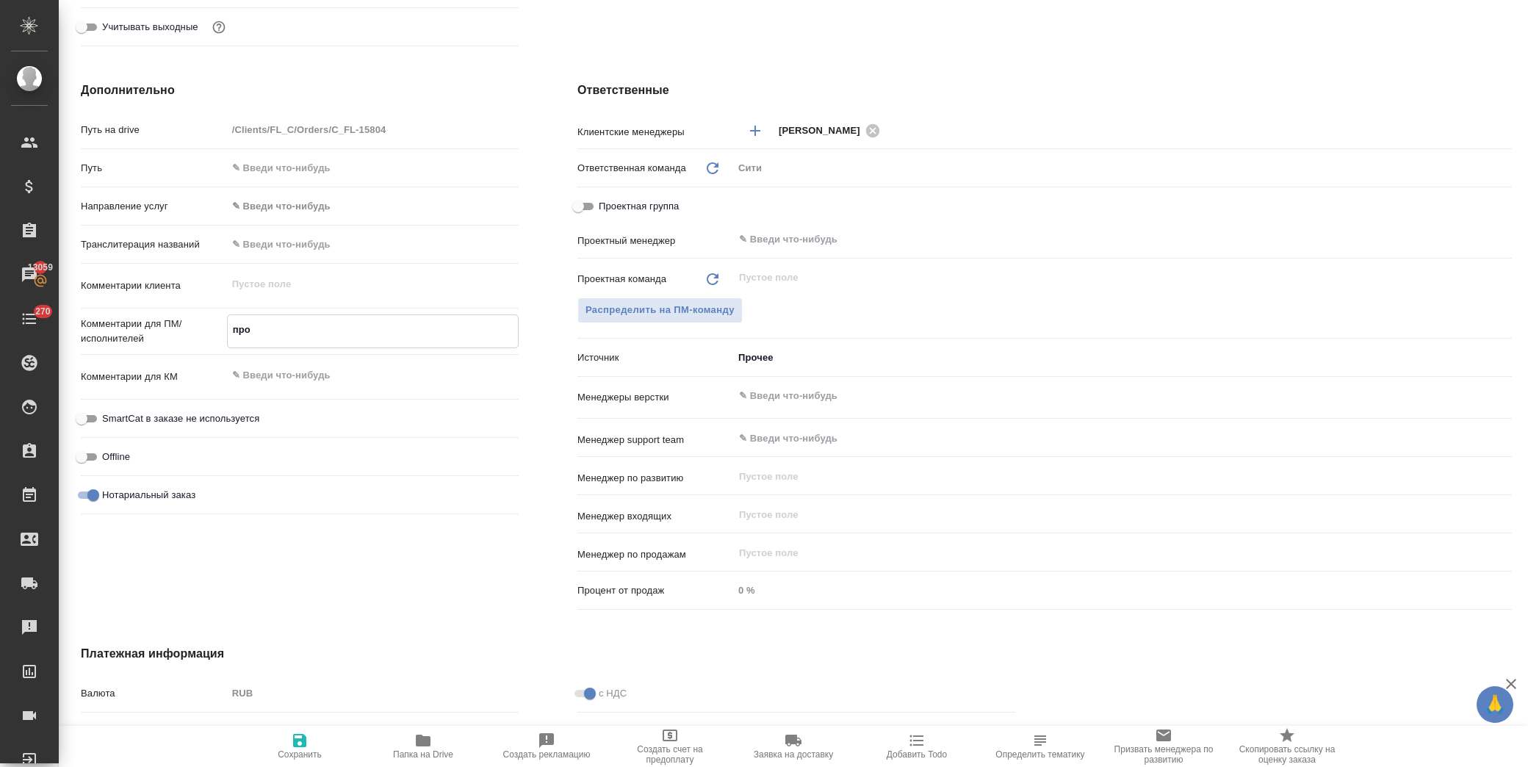
type textarea "x"
type textarea "прос"
type textarea "x"
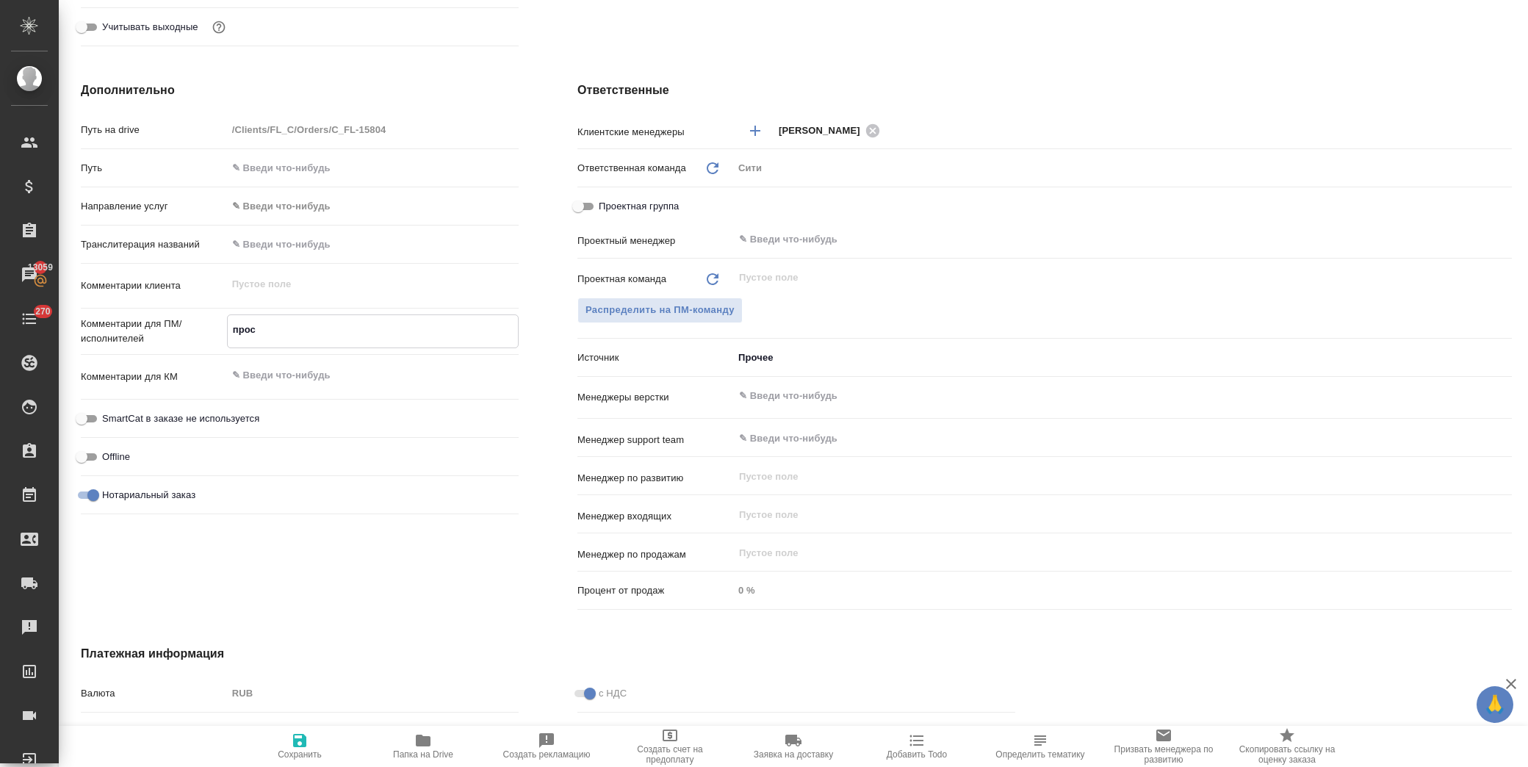
type textarea "прось"
type textarea "x"
type textarea "просьб"
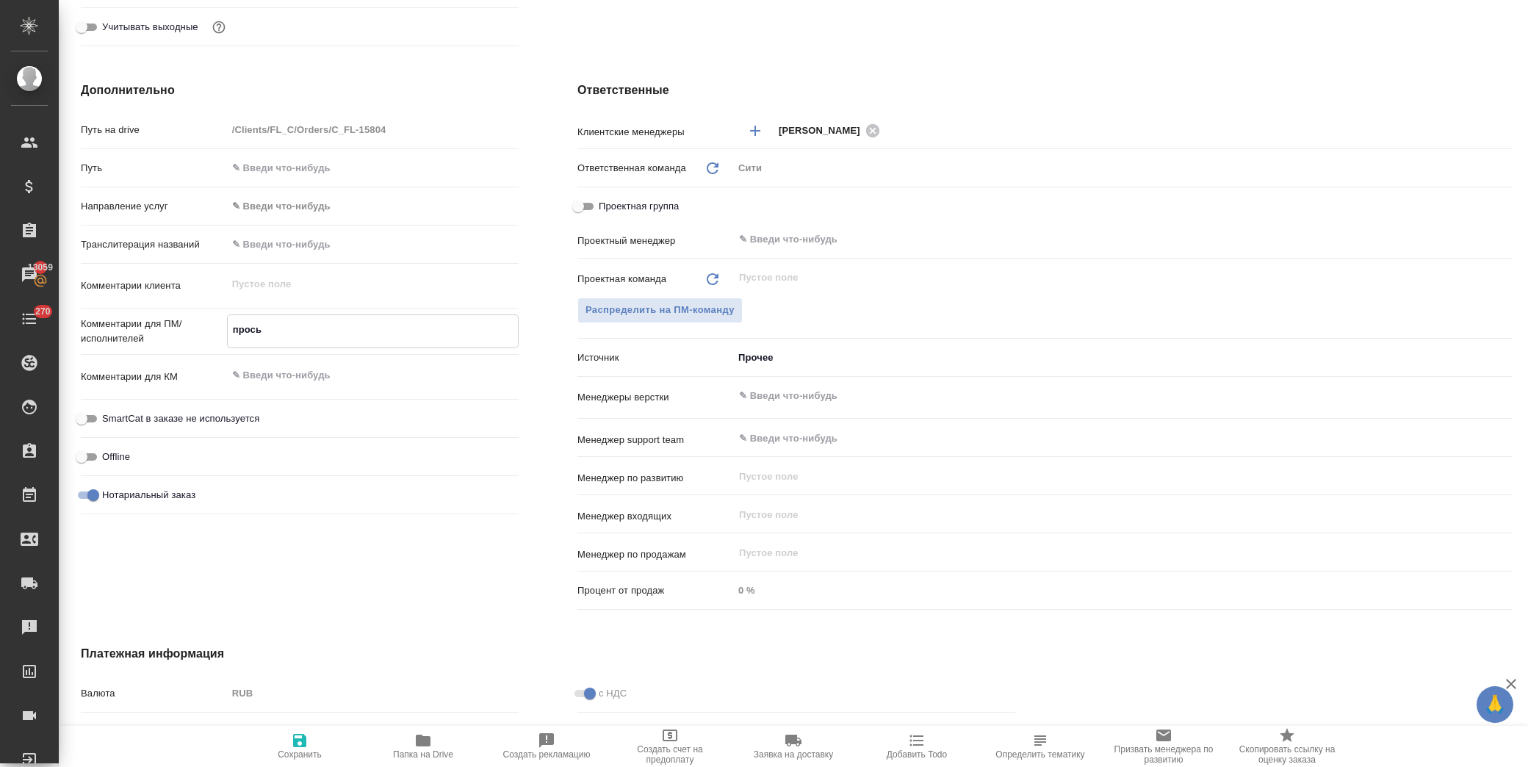
type textarea "x"
type textarea "просьба"
type textarea "x"
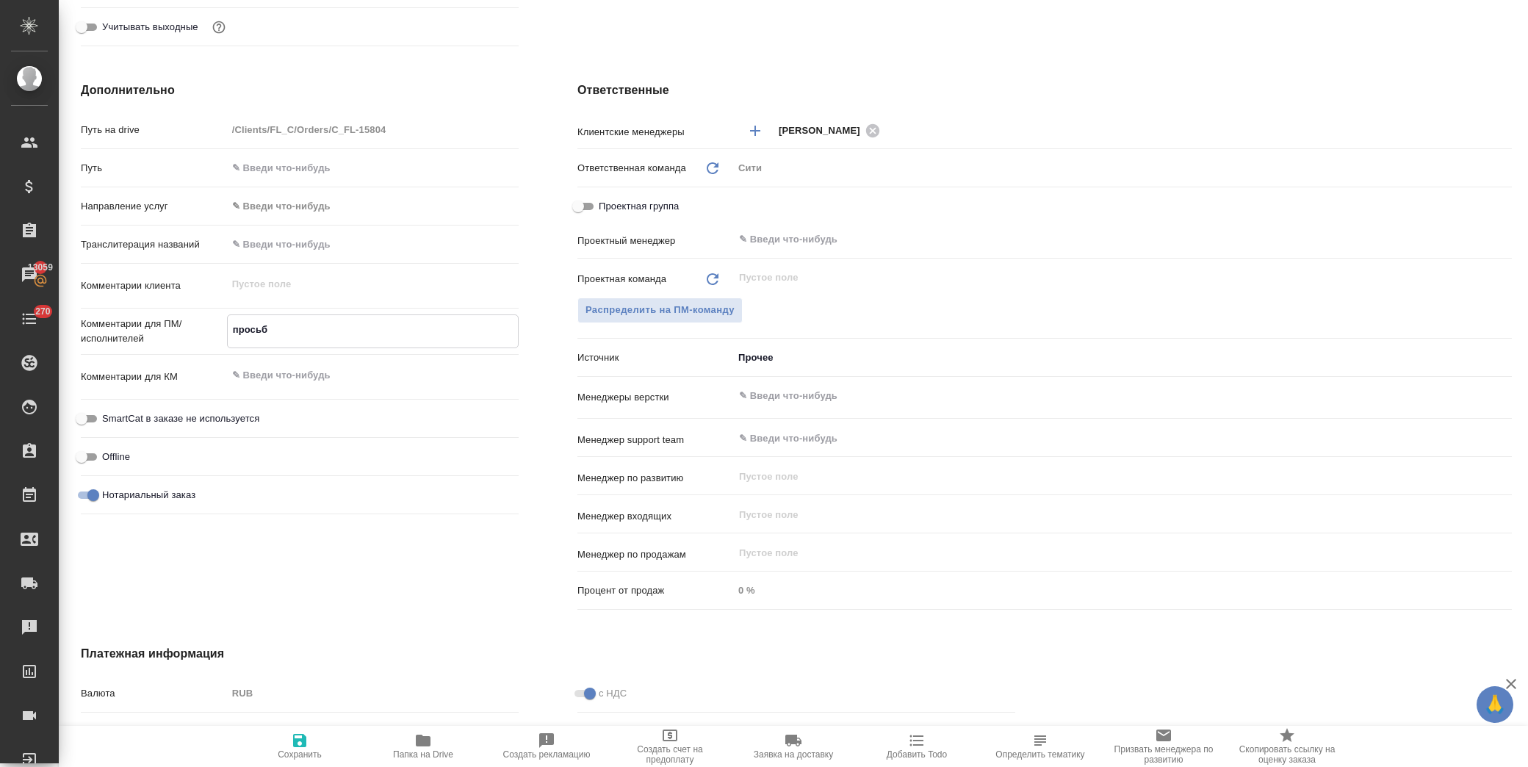
type textarea "x"
type textarea "просьба"
type textarea "x"
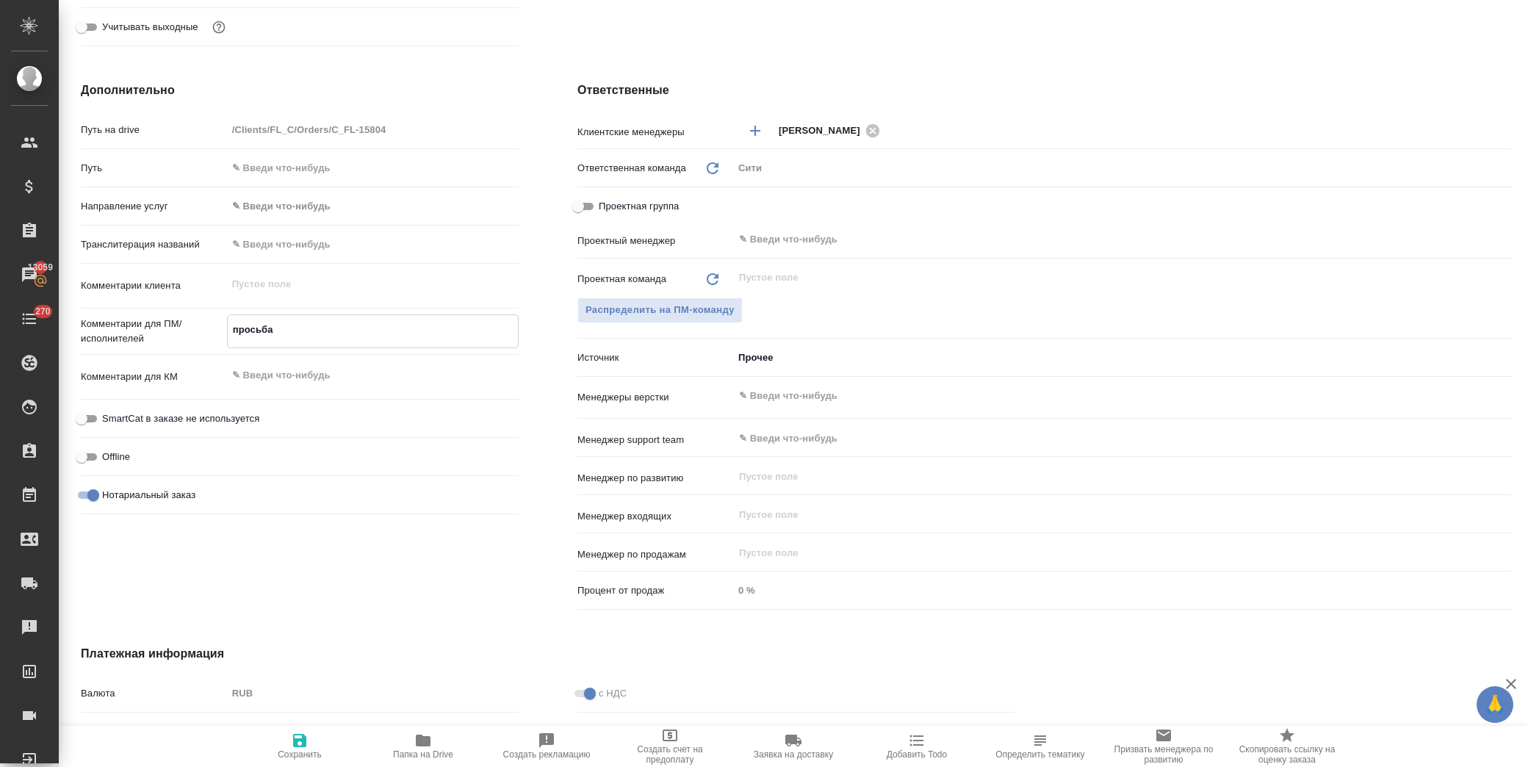
type textarea "x"
type textarea "просьба п"
type textarea "x"
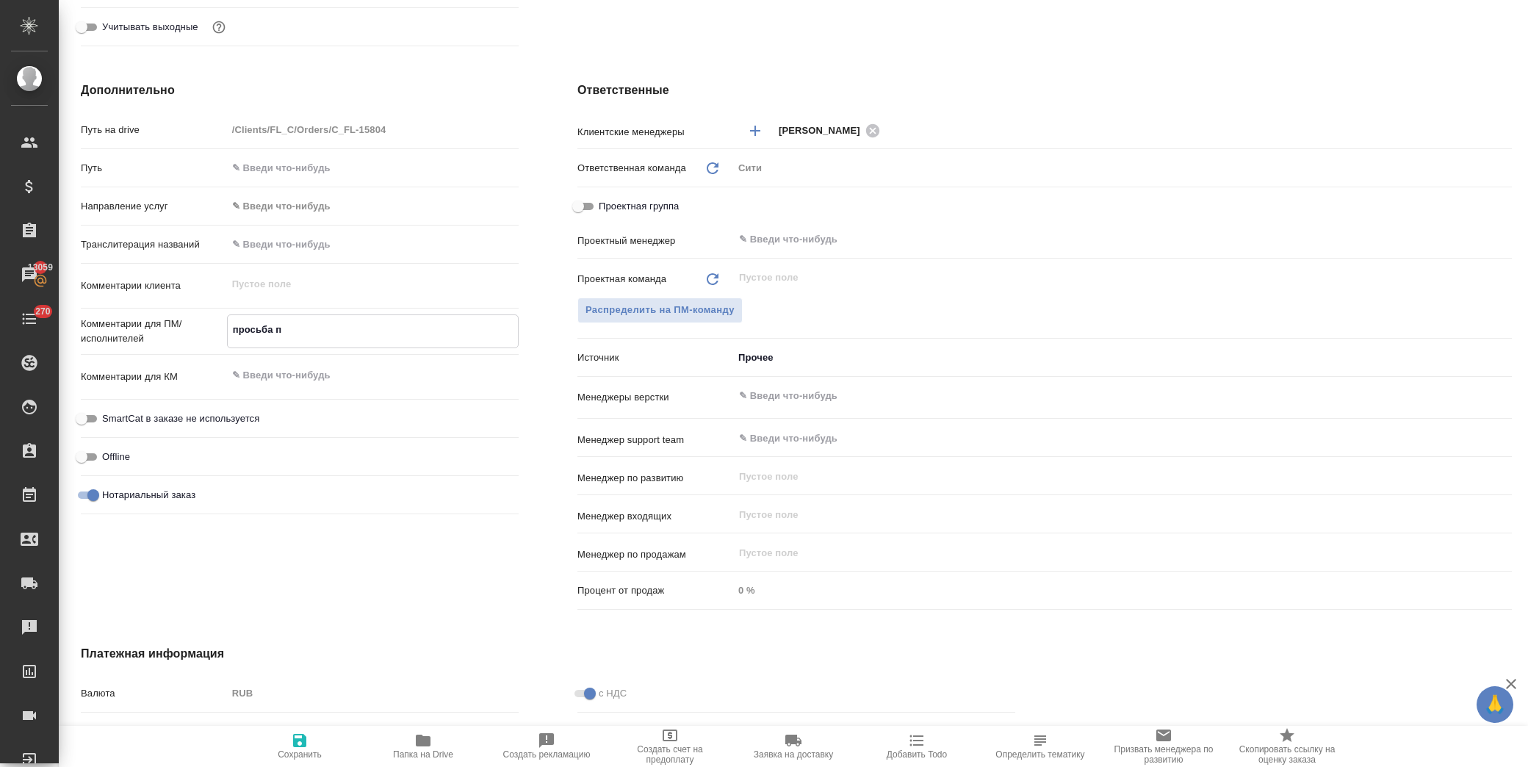
type textarea "просьба пе"
type textarea "x"
type textarea "просьба пер"
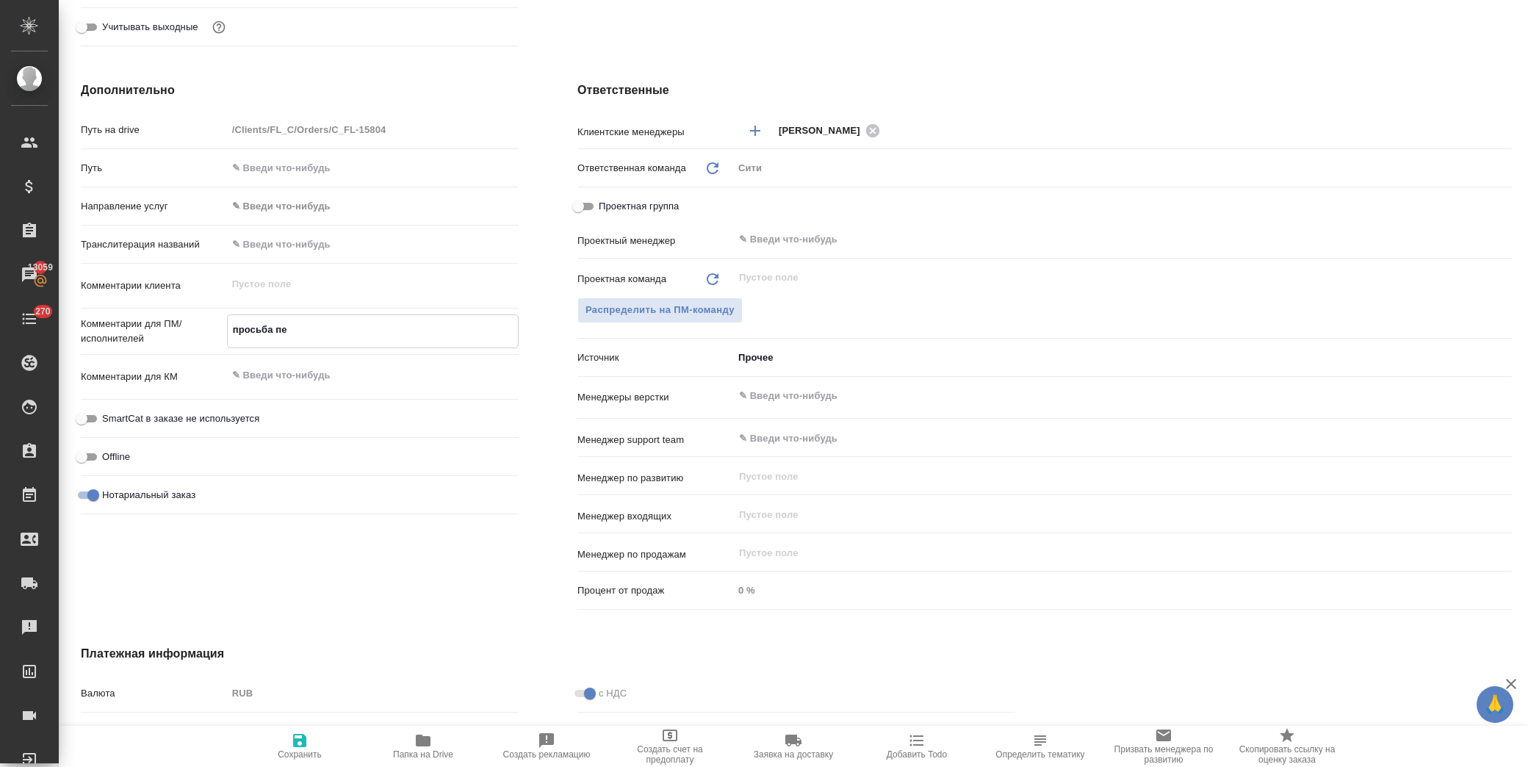
type textarea "x"
type textarea "просьба пере"
type textarea "x"
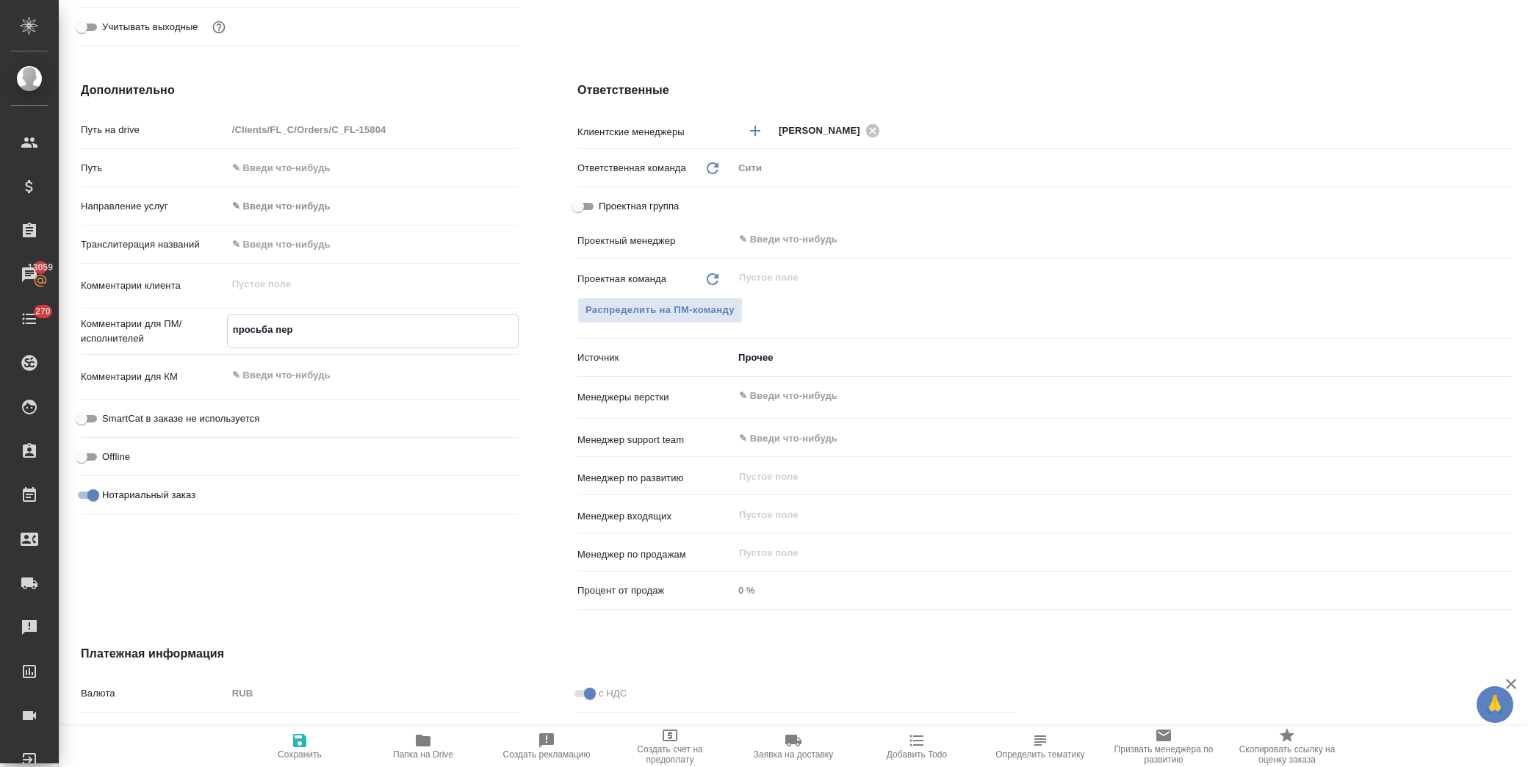
type textarea "x"
type textarea "просьба перев"
type textarea "x"
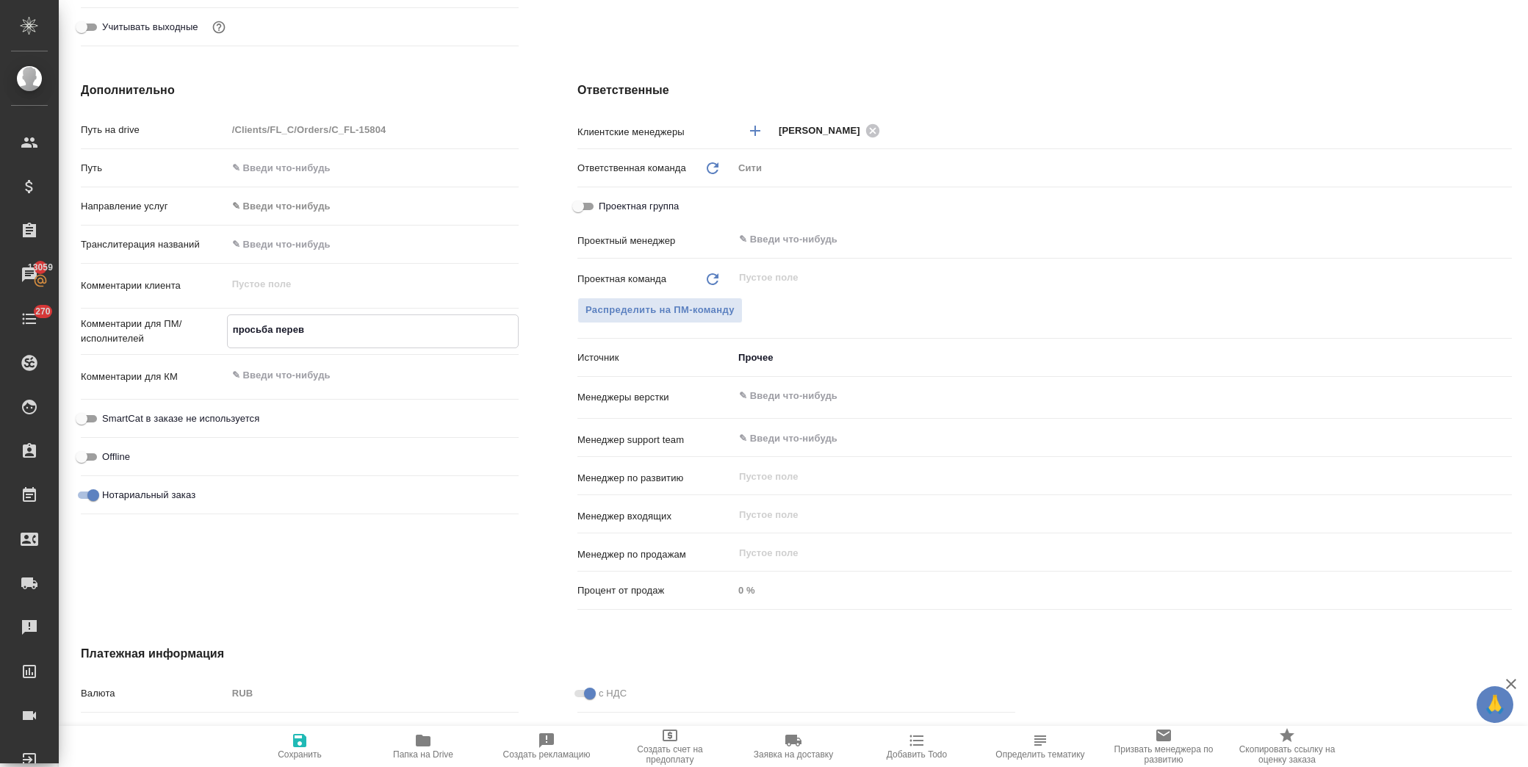
type textarea "x"
type textarea "просьба перево"
type textarea "x"
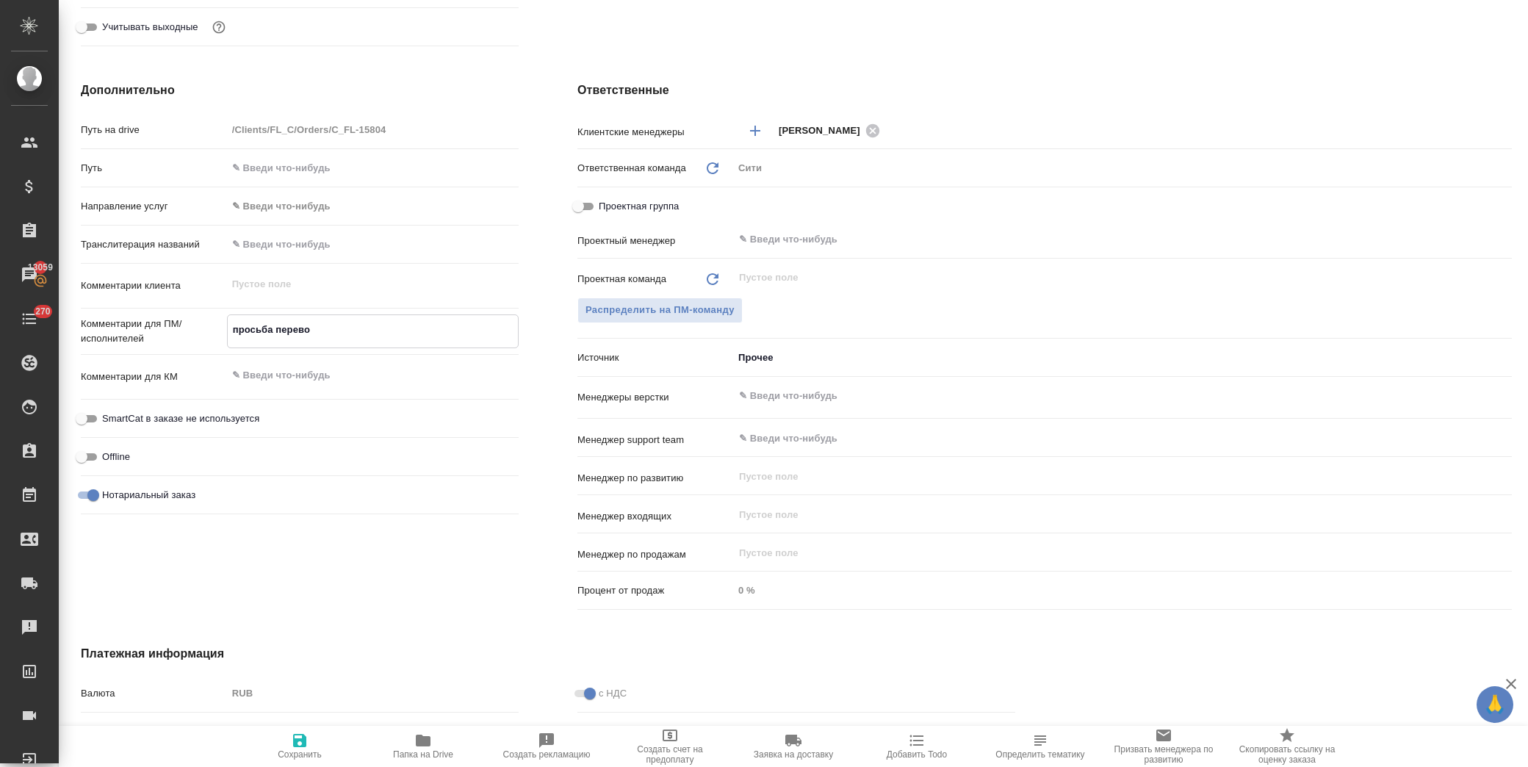
type textarea "просьба перевод"
type textarea "x"
type textarea "просьба перевод"
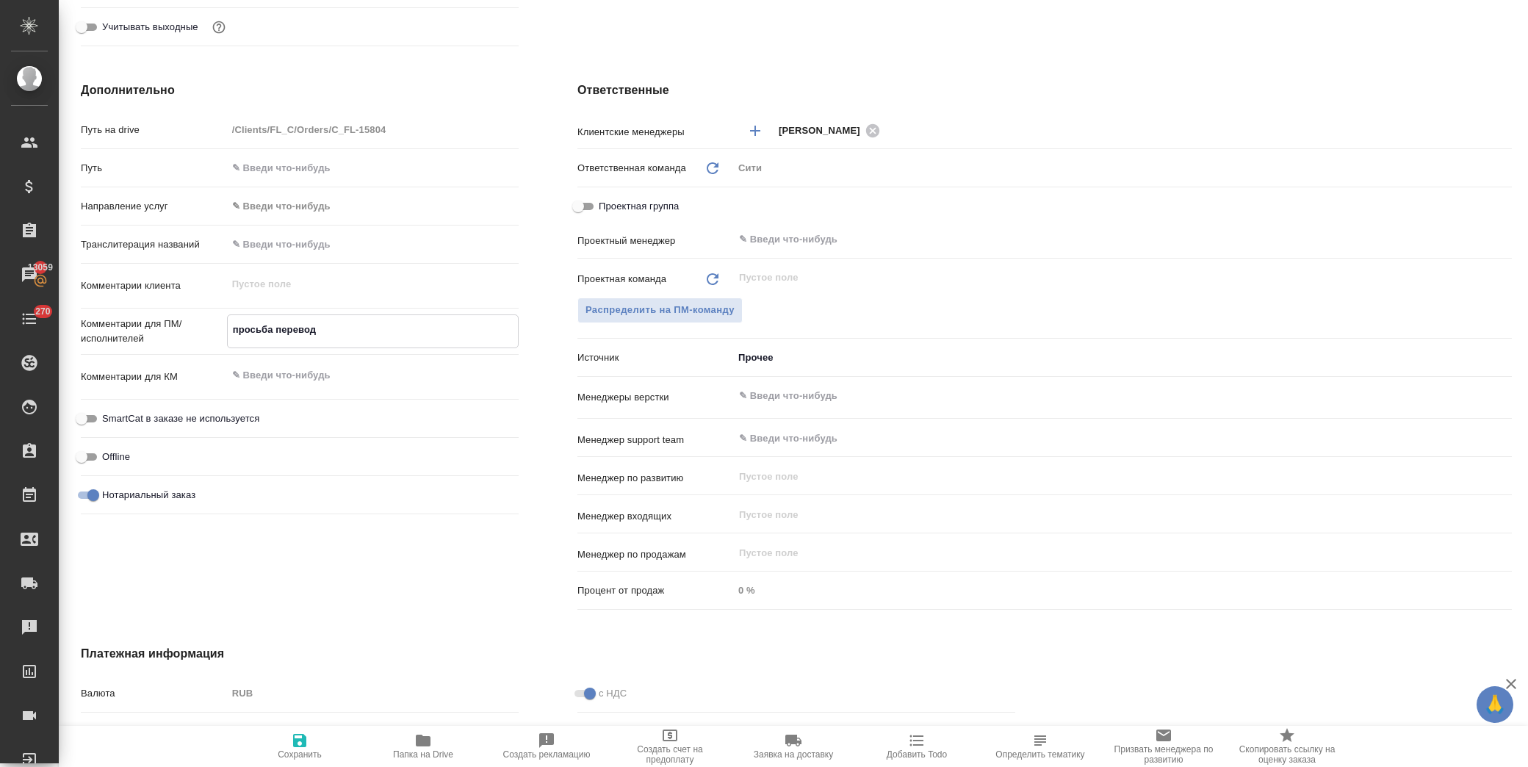
type textarea "x"
type textarea "просьба перевод о"
type textarea "x"
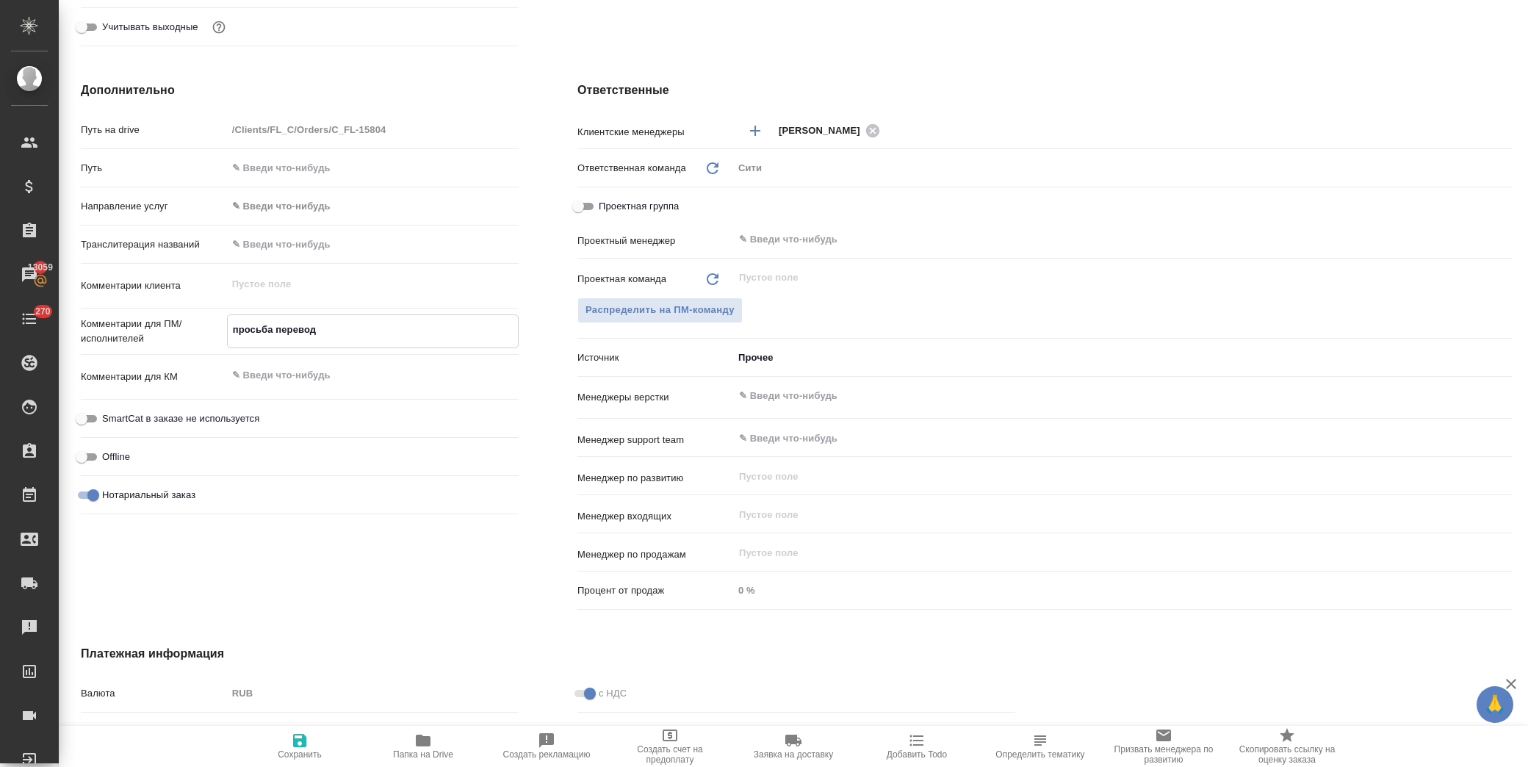
type textarea "x"
type textarea "просьба перевод оф"
type textarea "x"
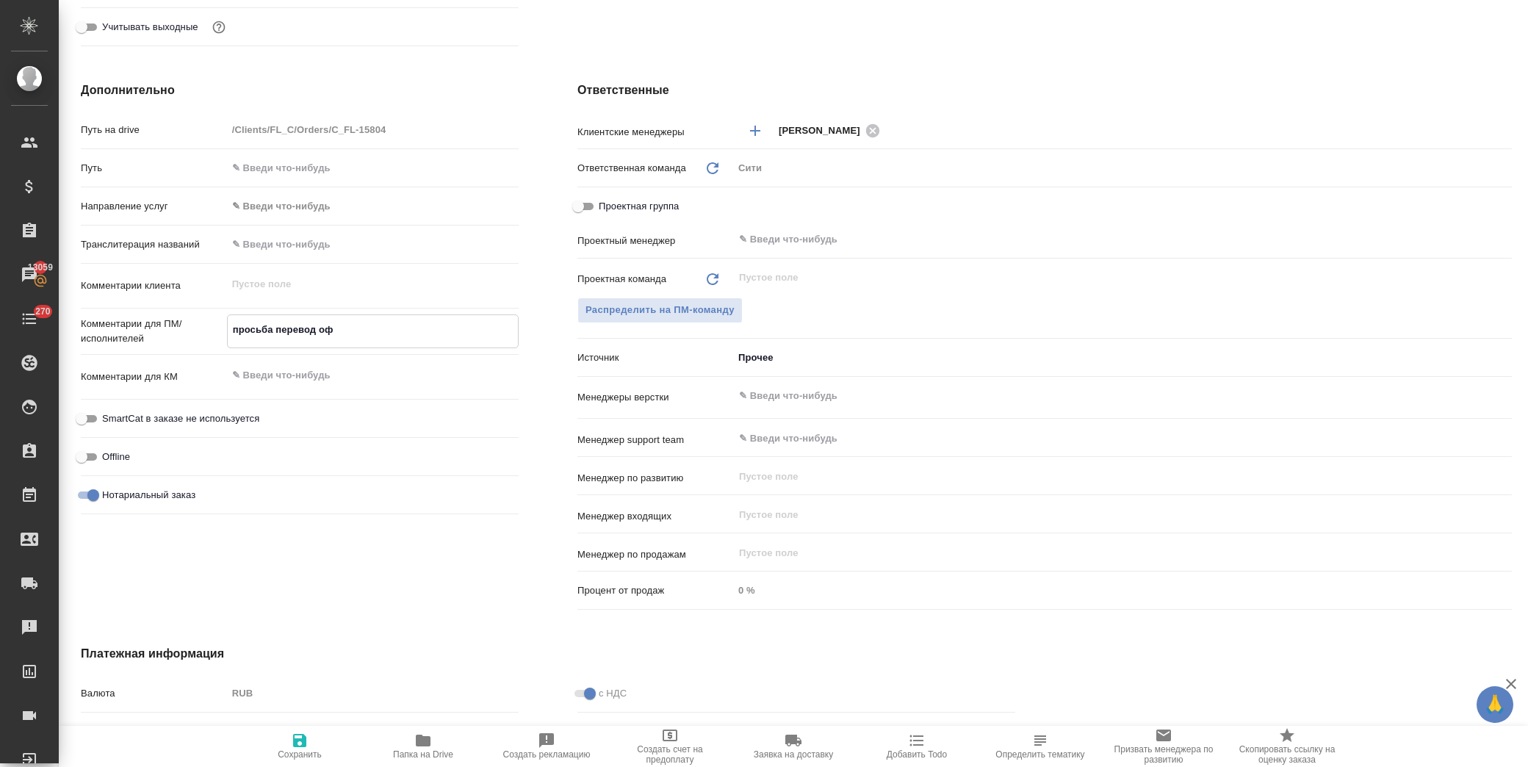
type textarea "x"
type textarea "просьба перевод офо"
type textarea "x"
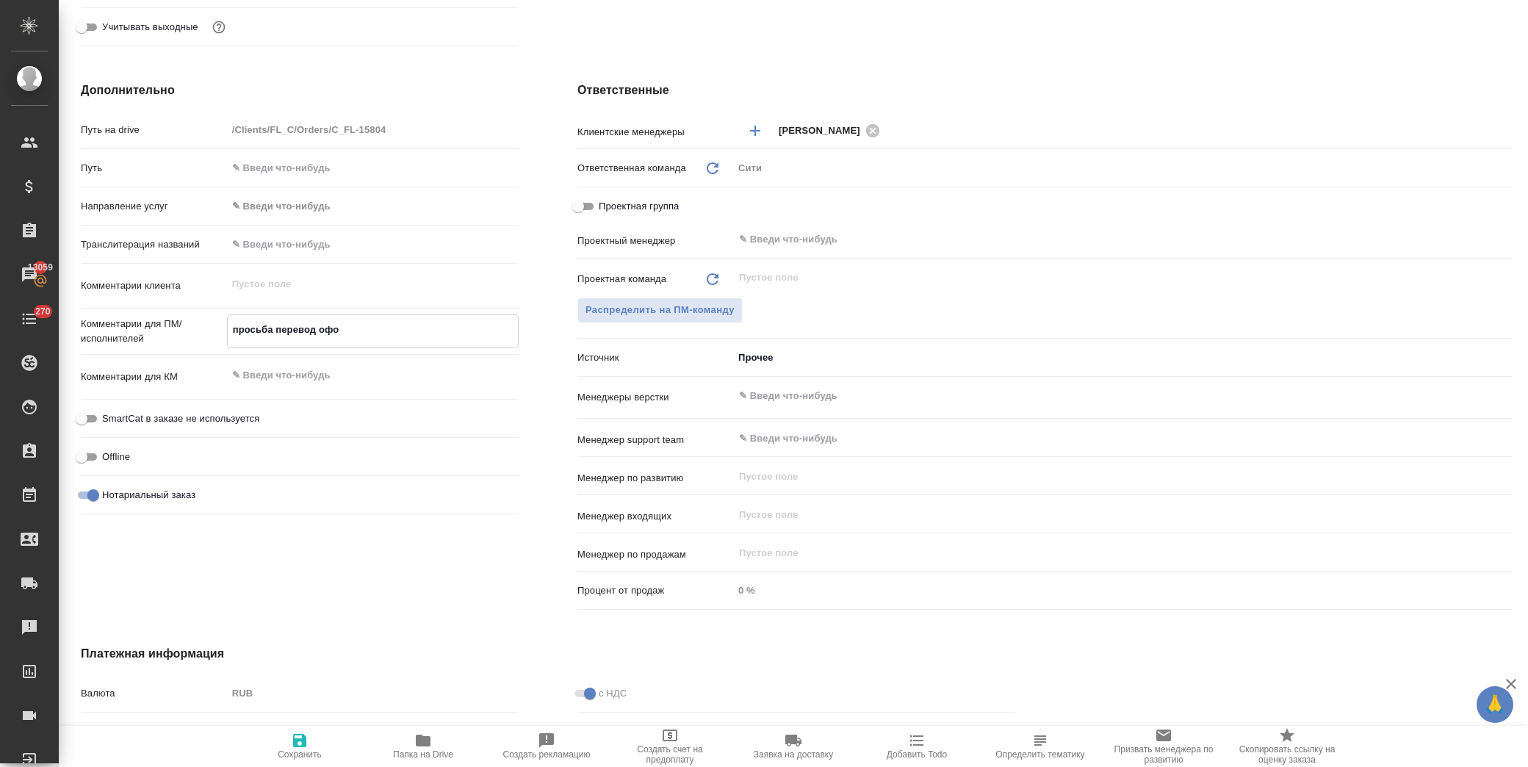
type textarea "просьба перевод офор"
type textarea "x"
type textarea "просьба перевод оформ"
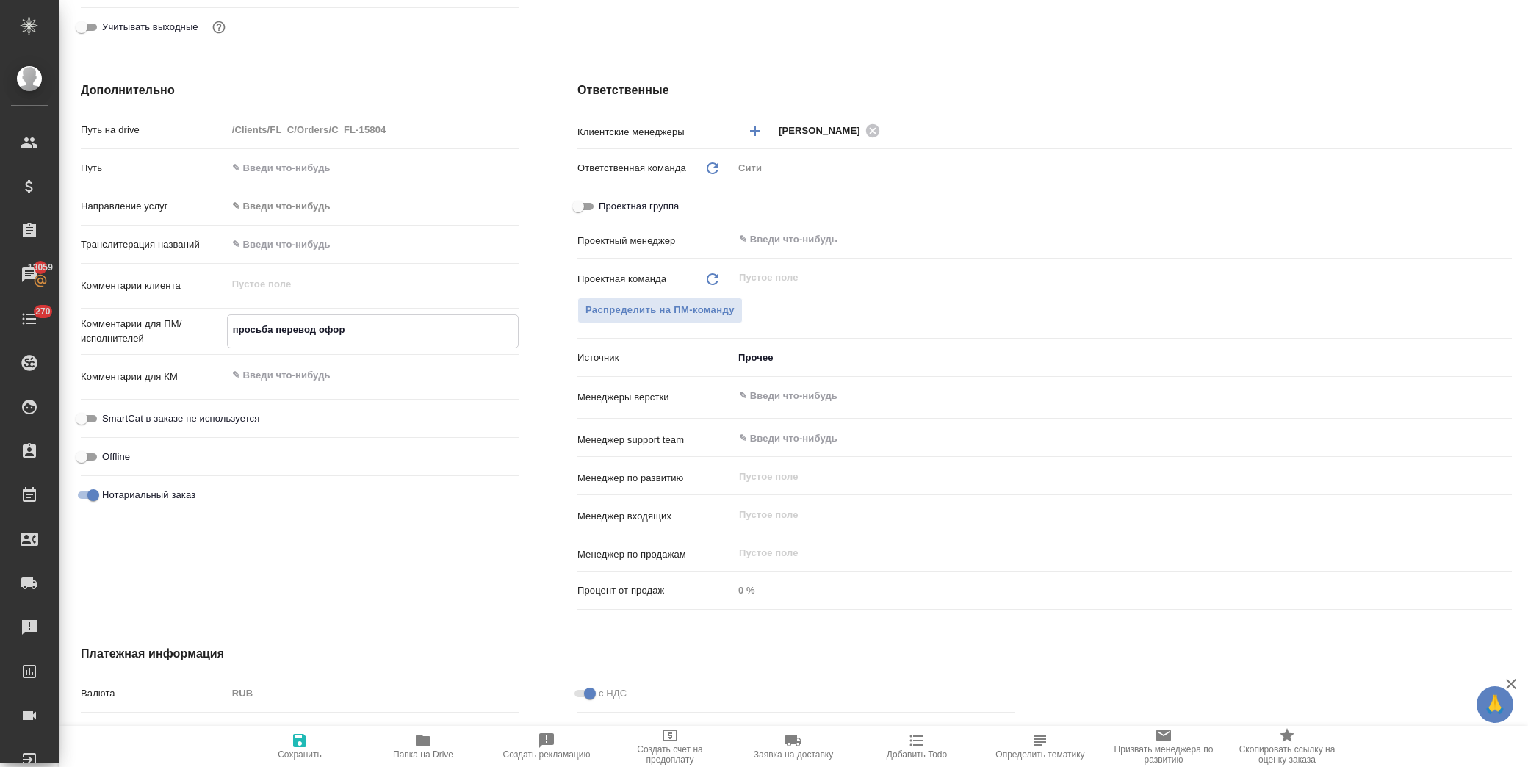
type textarea "x"
type textarea "просьба перевод оформи"
type textarea "x"
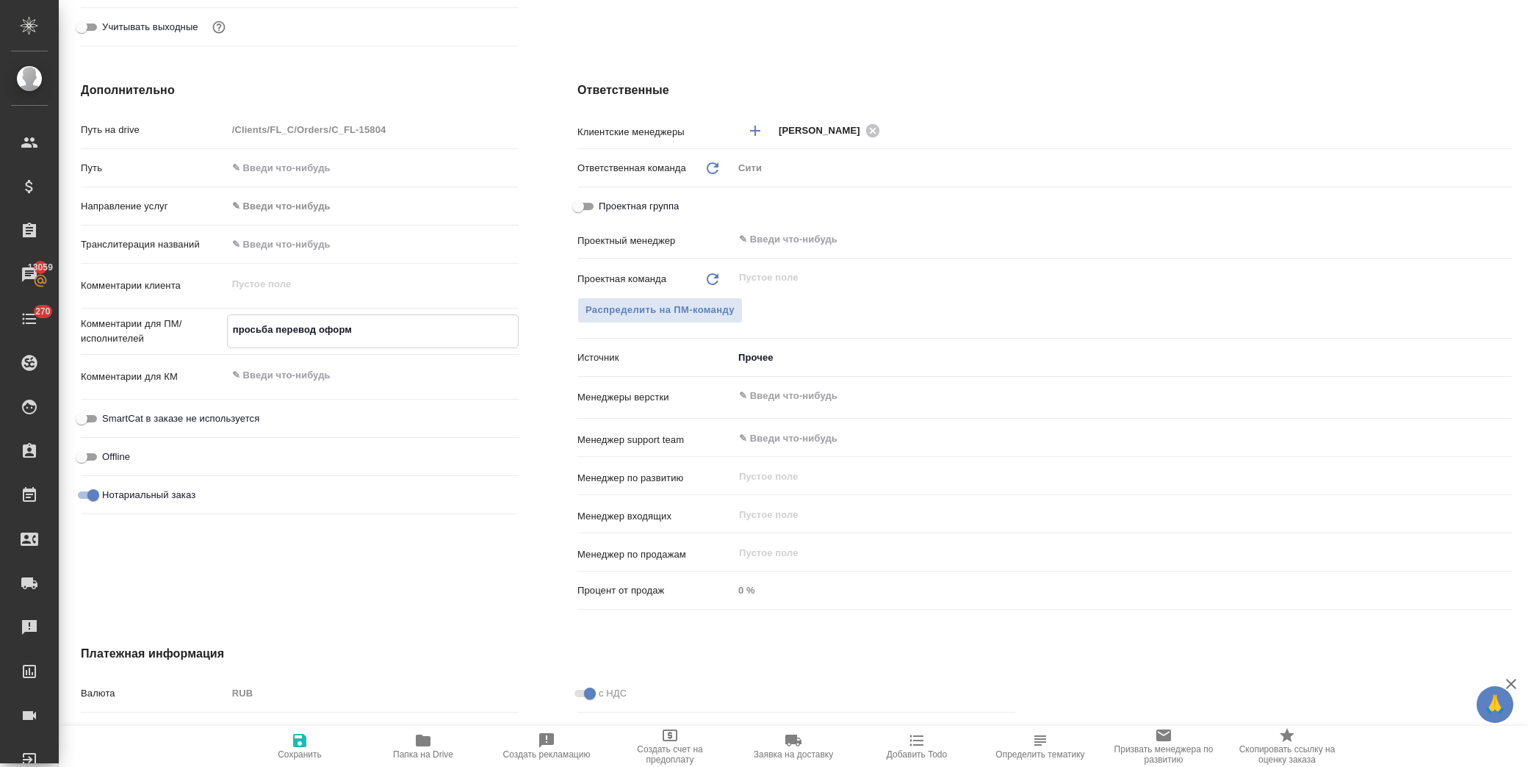
type textarea "x"
type textarea "просьба перевод оформит"
type textarea "x"
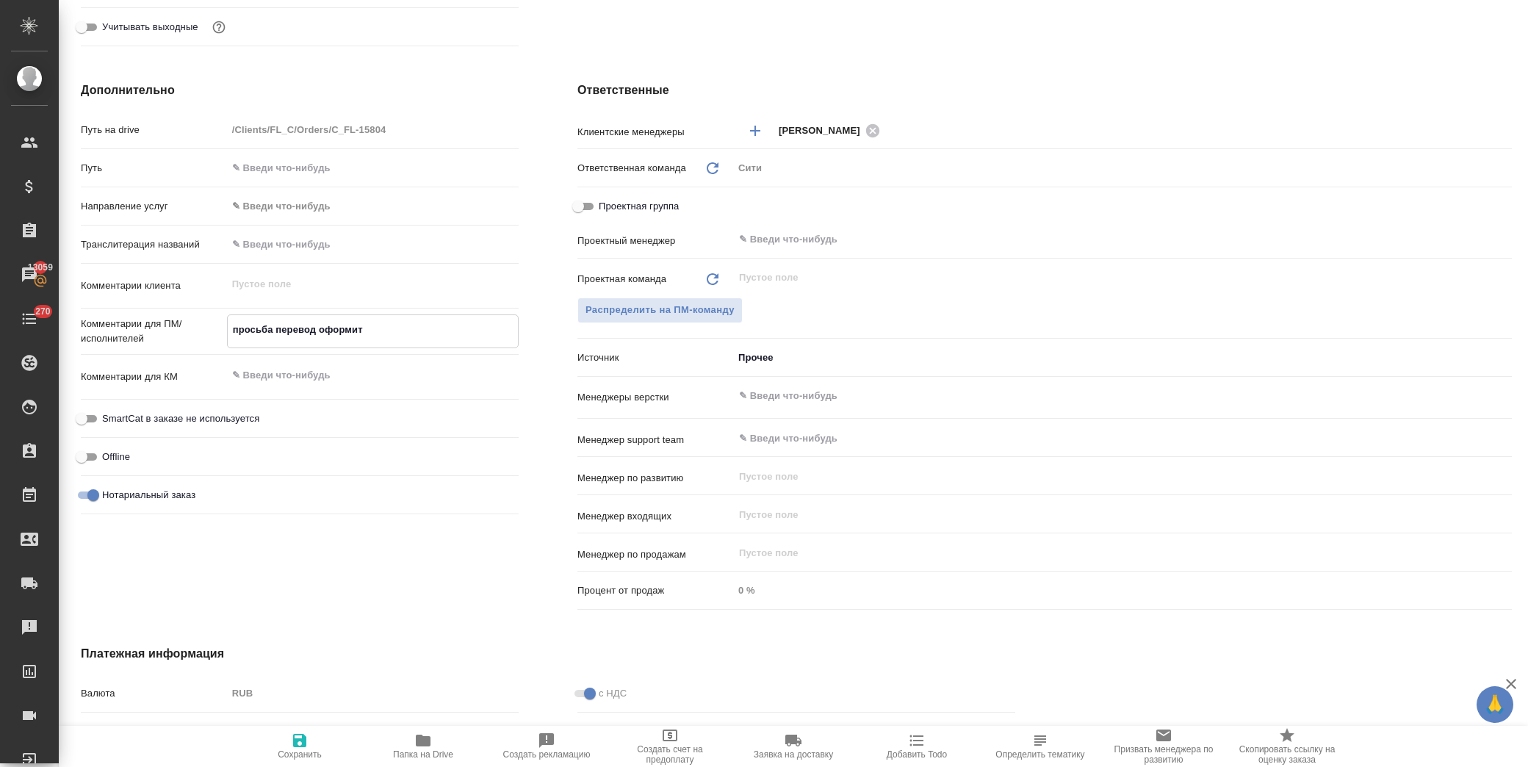
type textarea "x"
type textarea "просьба перевод оформить"
type textarea "x"
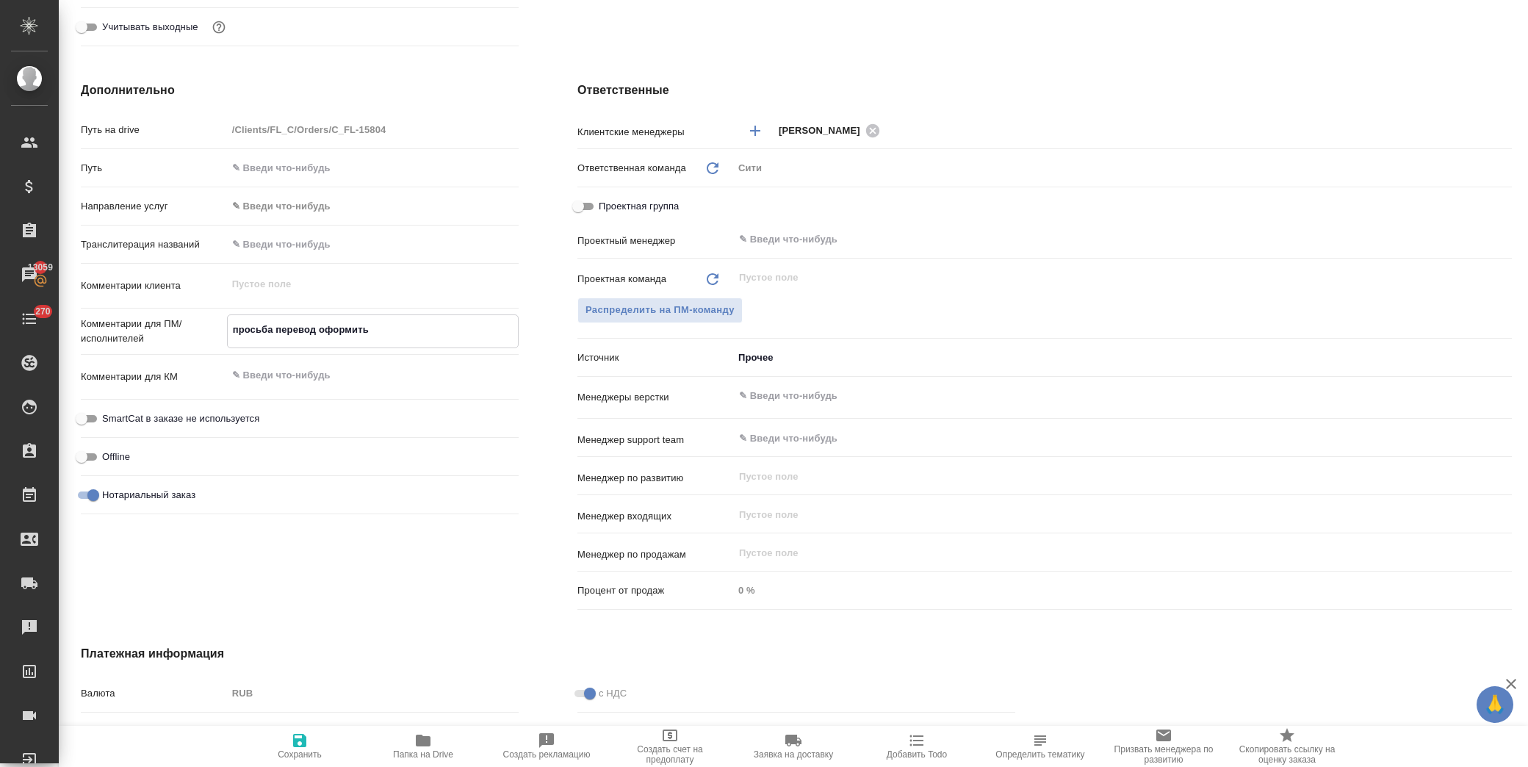
type textarea "просьба перевод оформить"
type textarea "x"
type textarea "просьба перевод оформить п"
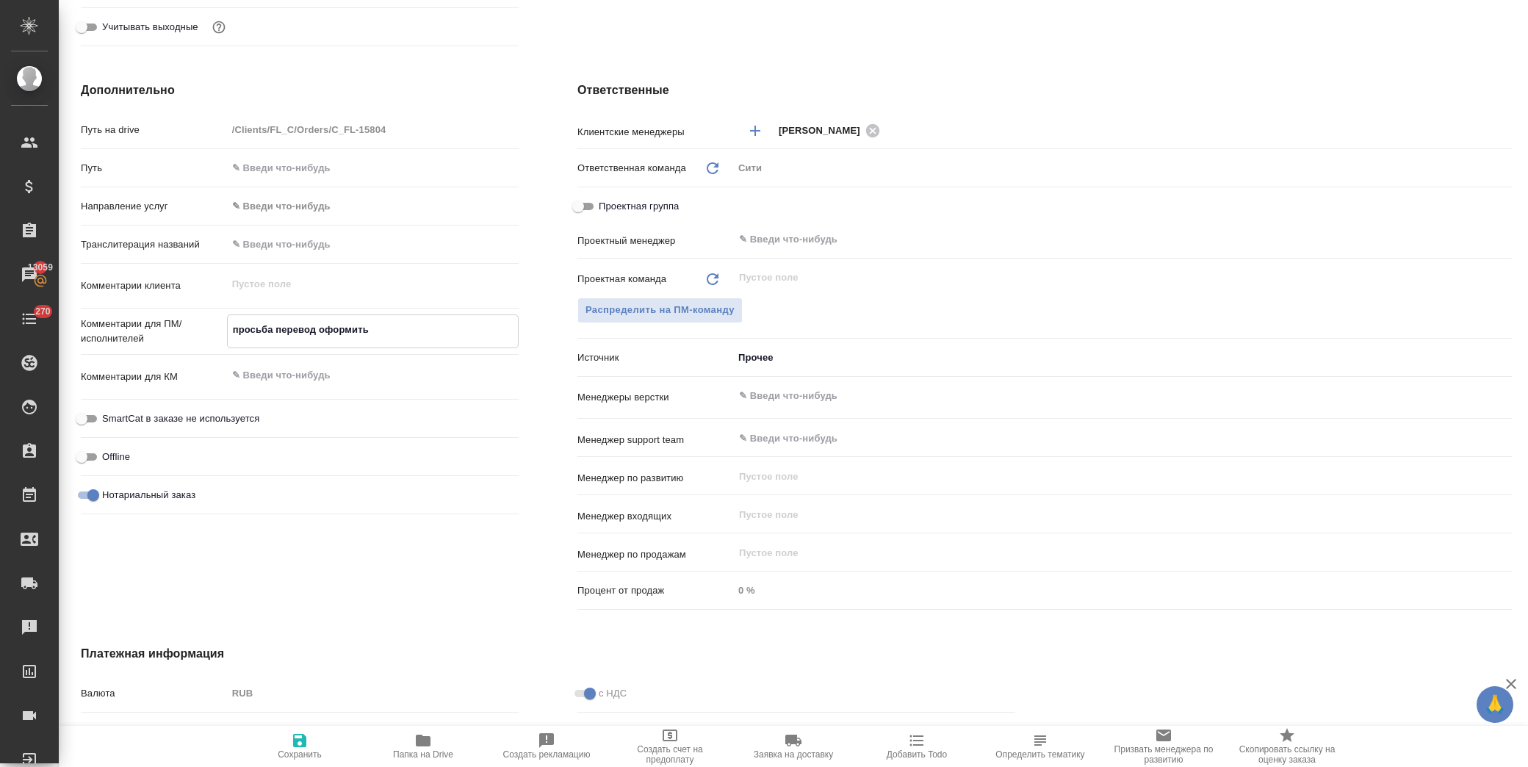
type textarea "x"
type textarea "просьба перевод оформить по"
type textarea "x"
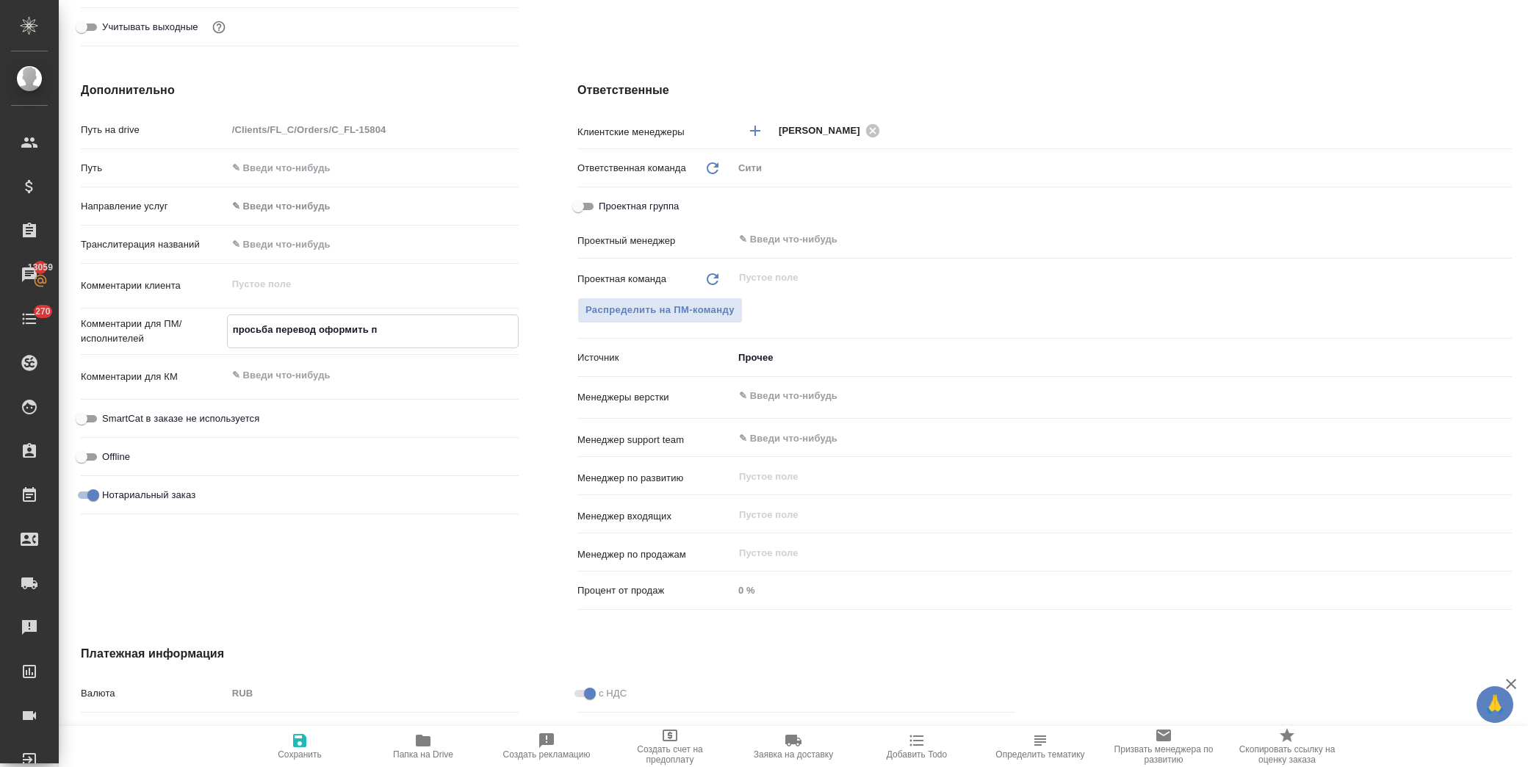
type textarea "x"
type textarea "просьба перевод оформить под"
type textarea "x"
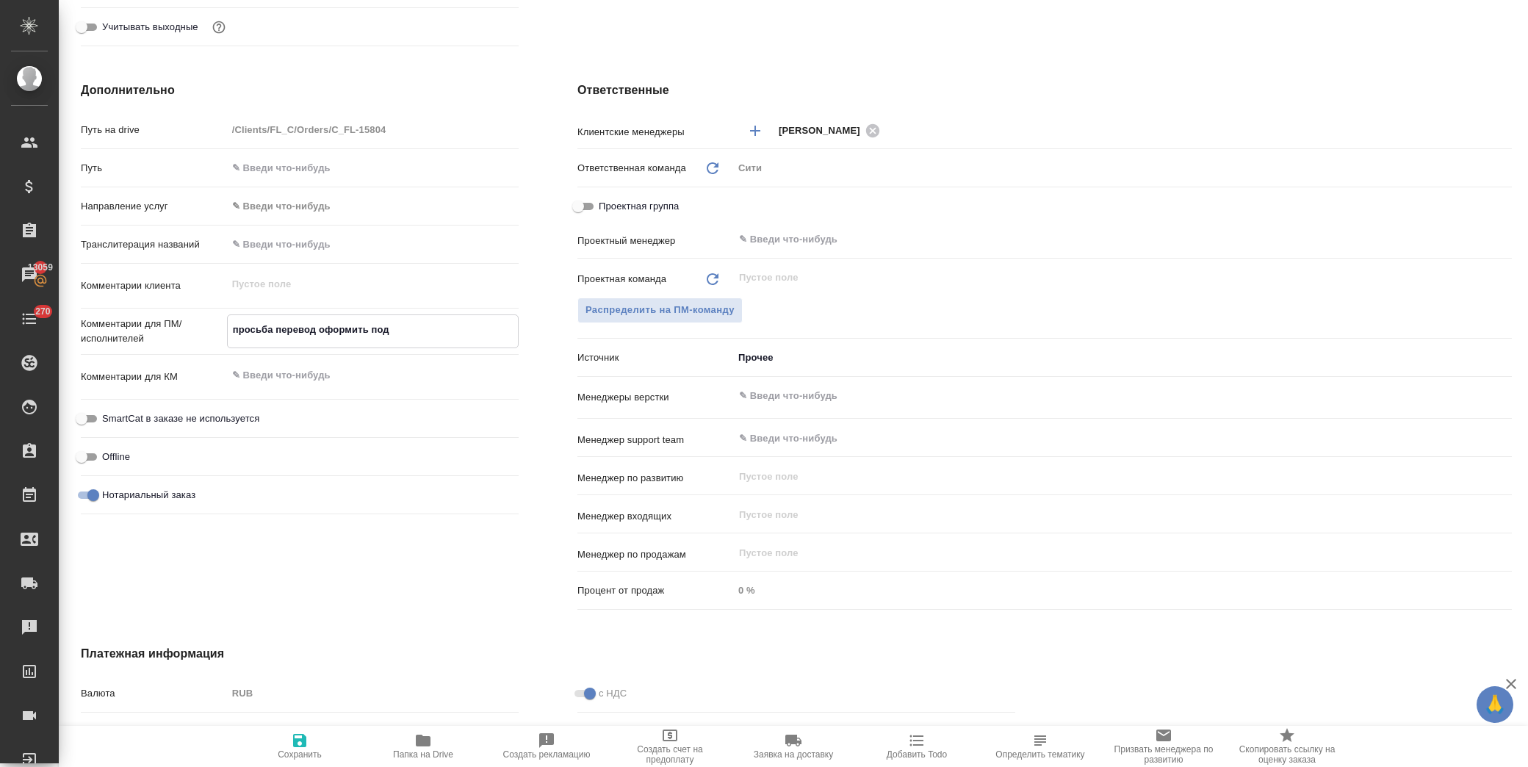
type textarea "x"
type textarea "просьба перевод оформить под"
type textarea "x"
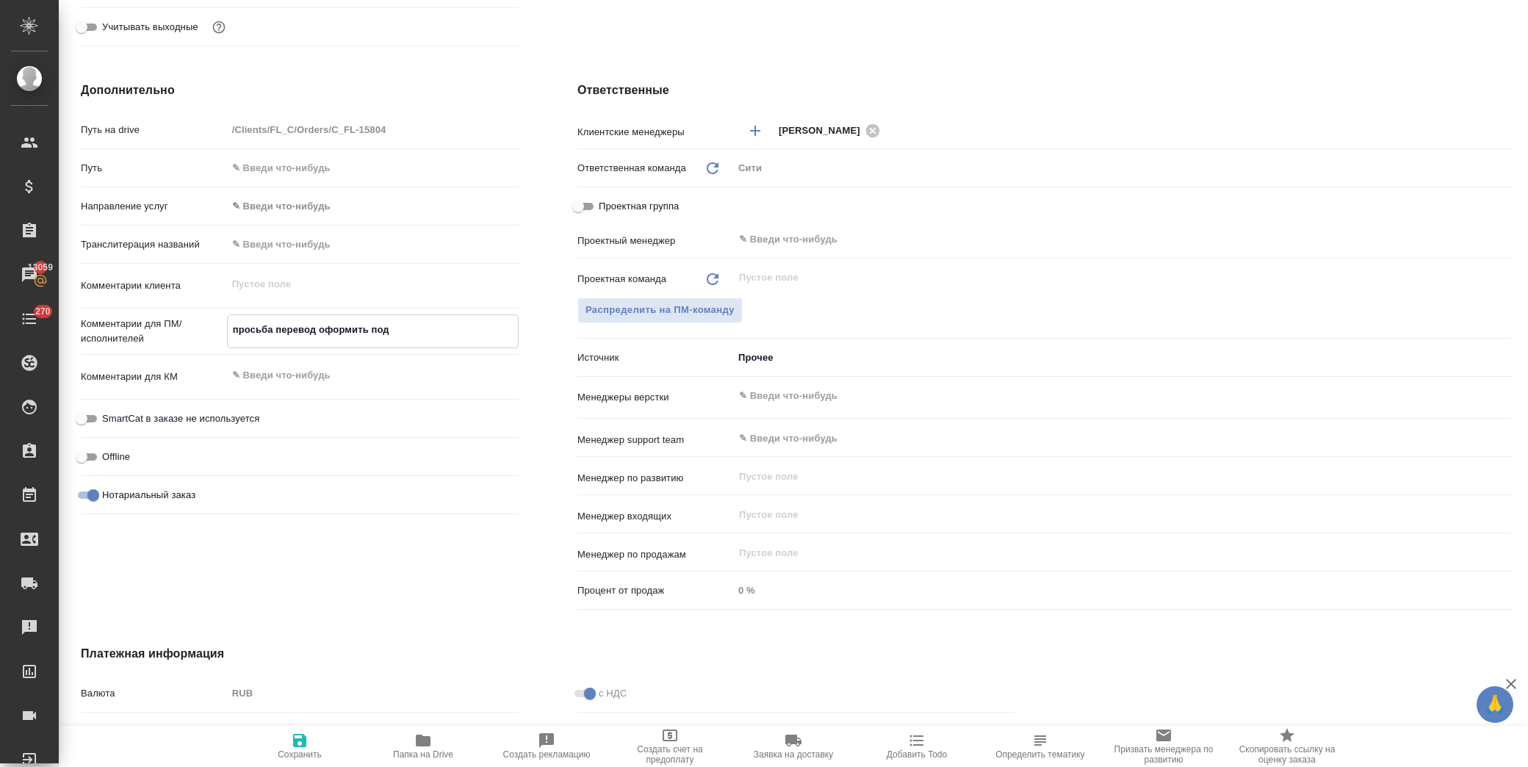
type textarea "просьба перевод оформить под л"
type textarea "x"
type textarea "просьба перевод оформить под ле"
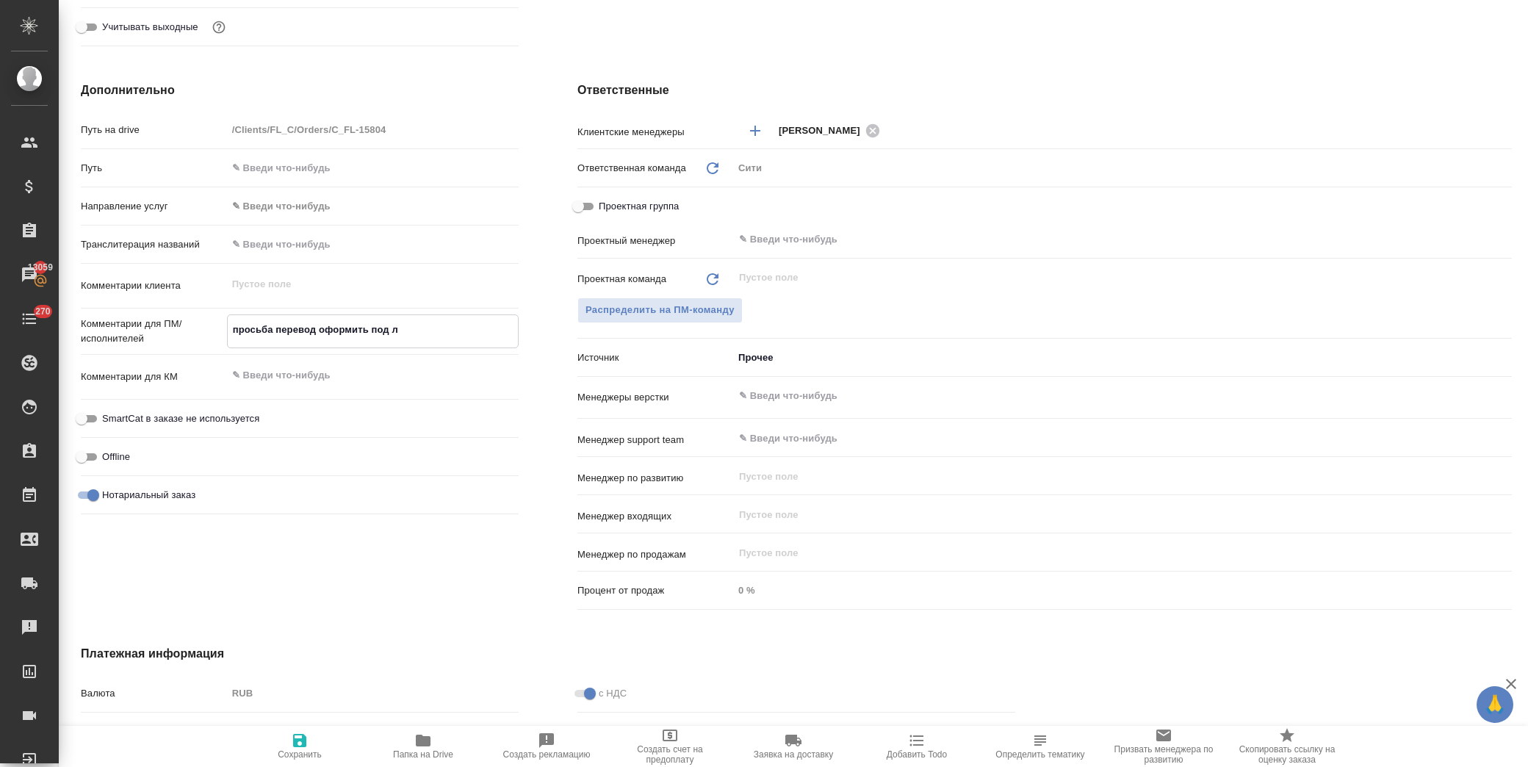
type textarea "x"
type textarea "просьба перевод оформить под лег"
type textarea "x"
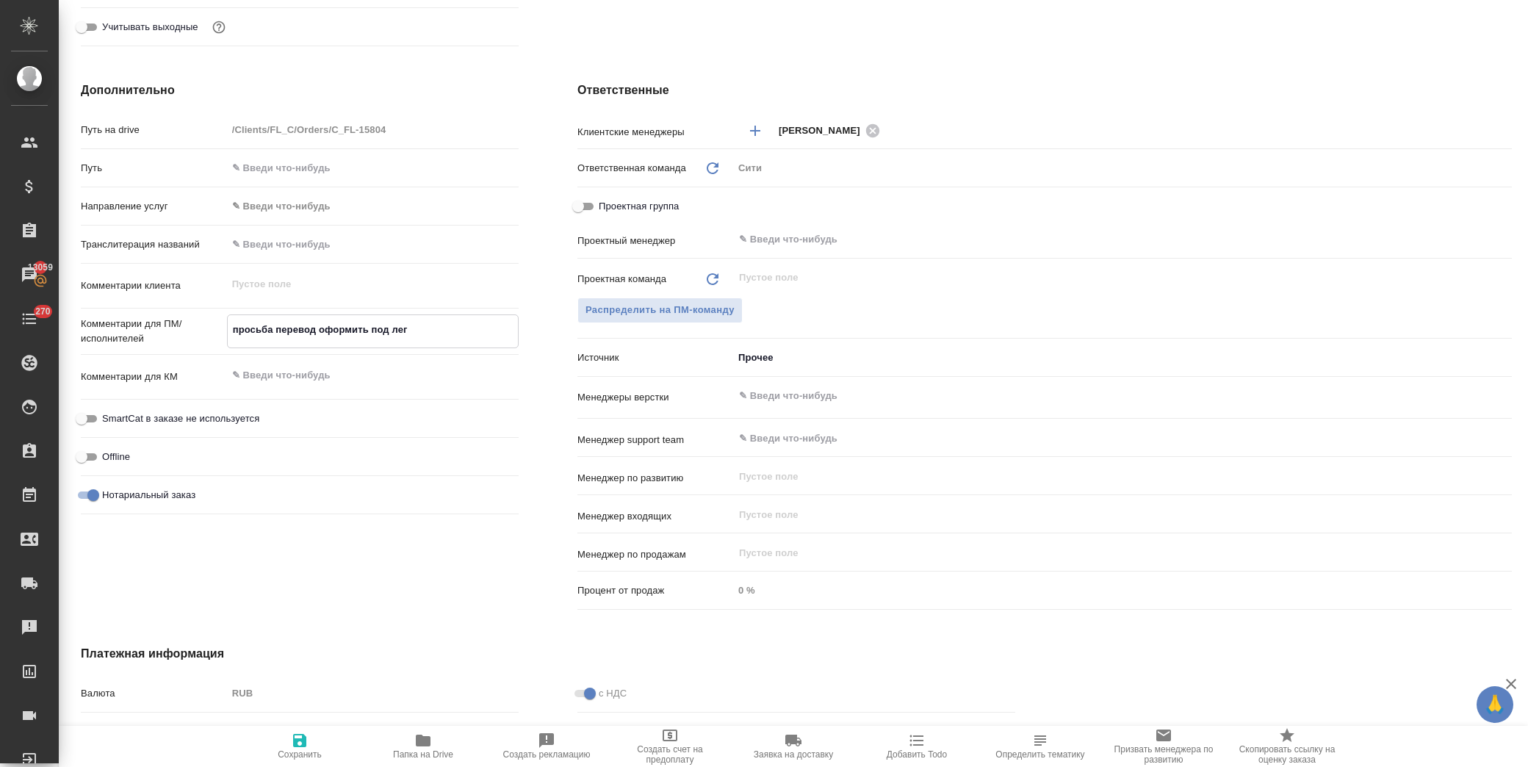
type textarea "x"
type textarea "просьба перевод оформить под лега"
type textarea "x"
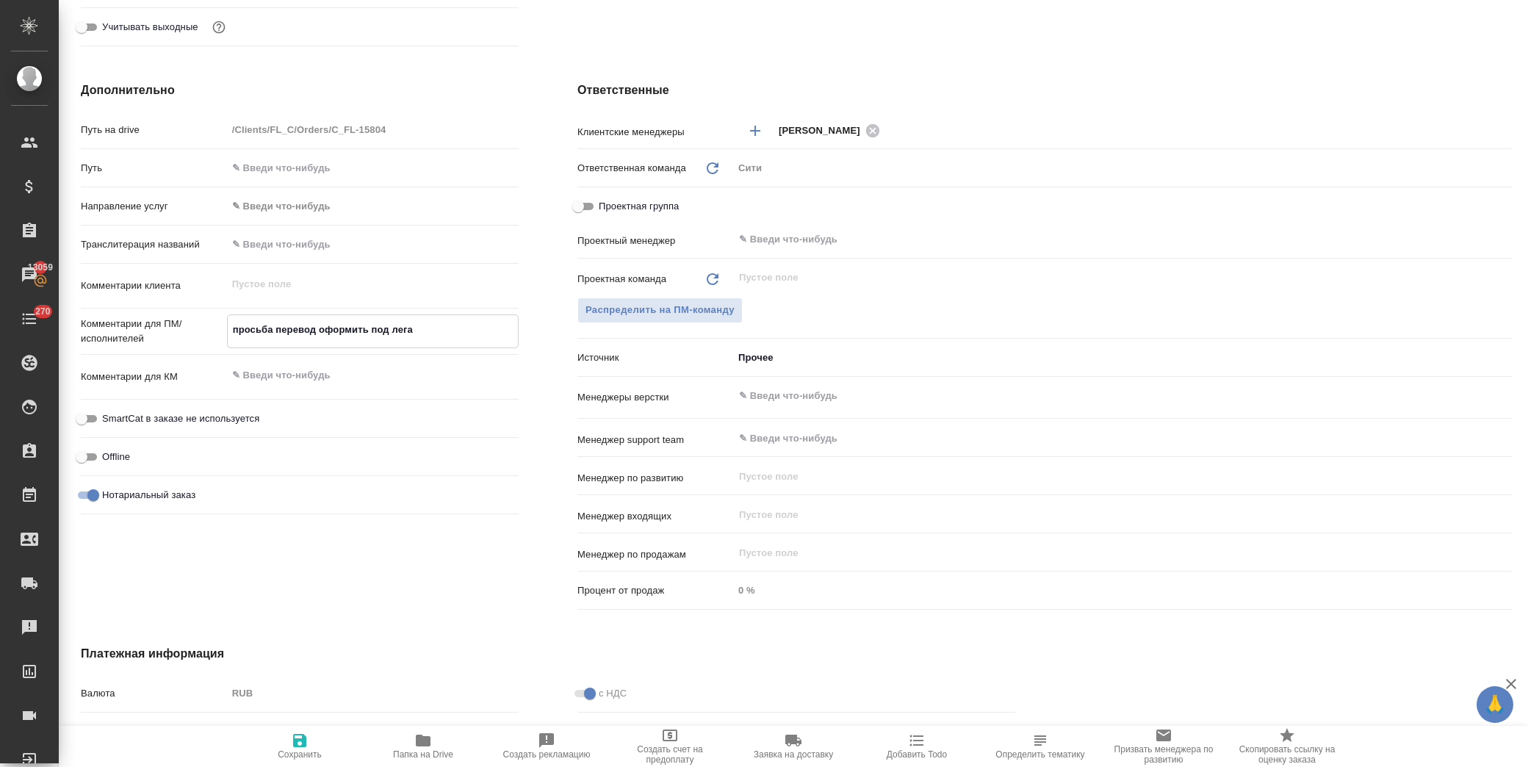
type textarea "x"
type textarea "просьба перевод оформить под легал"
type textarea "x"
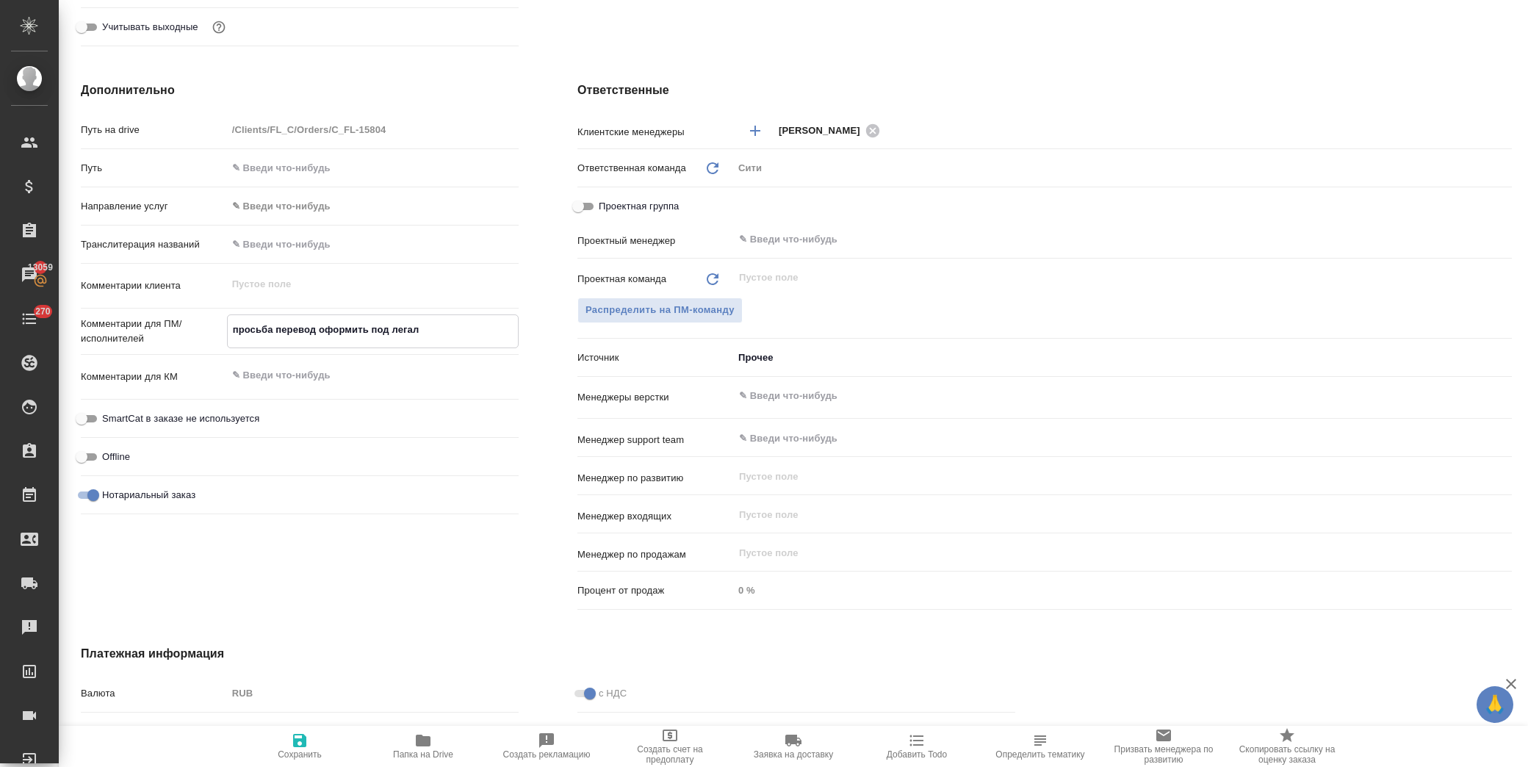
type textarea "просьба перевод оформить под легали"
type textarea "x"
type textarea "просьба перевод оформить под легализ"
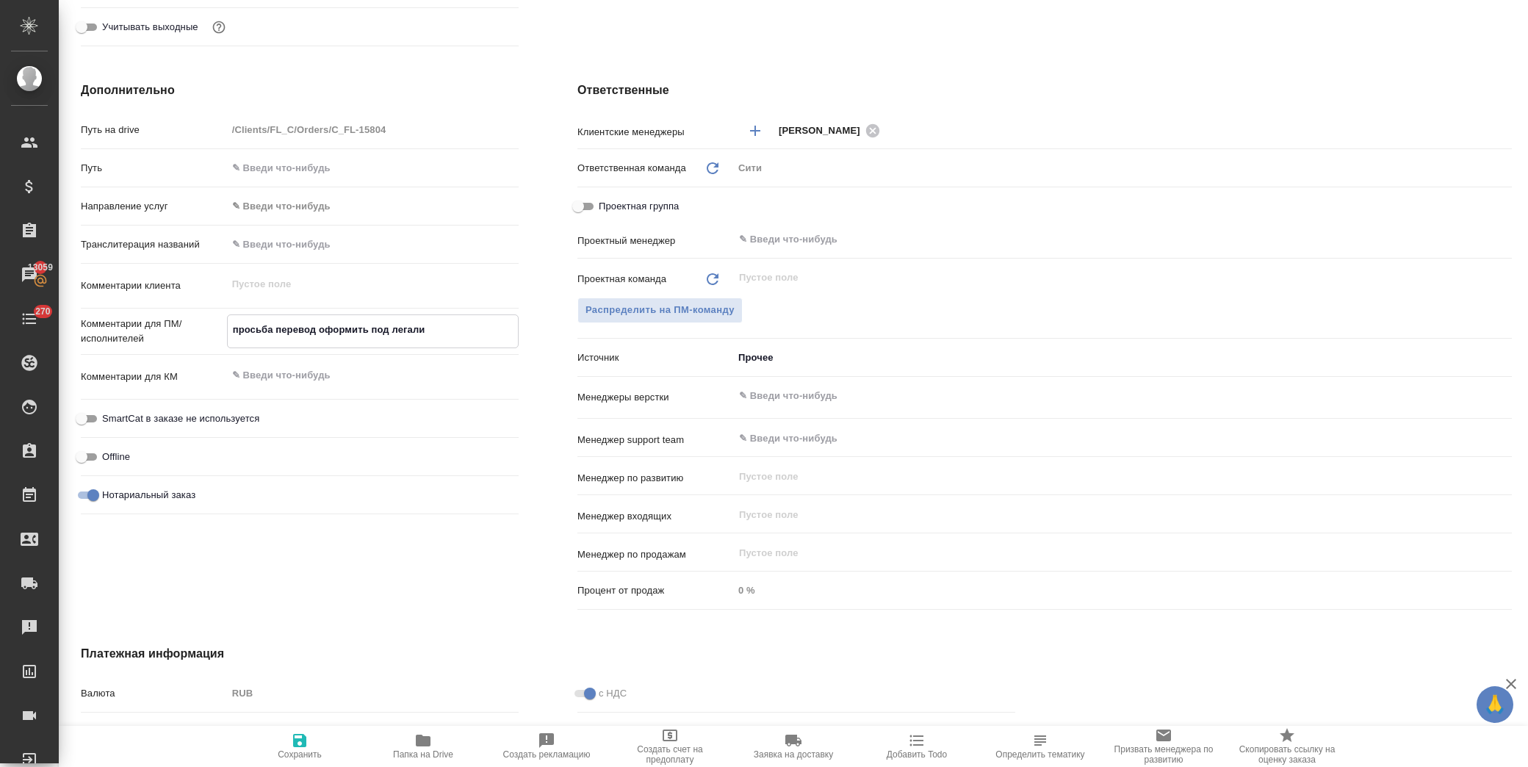
type textarea "x"
type textarea "просьба перевод оформить под легализа"
type textarea "x"
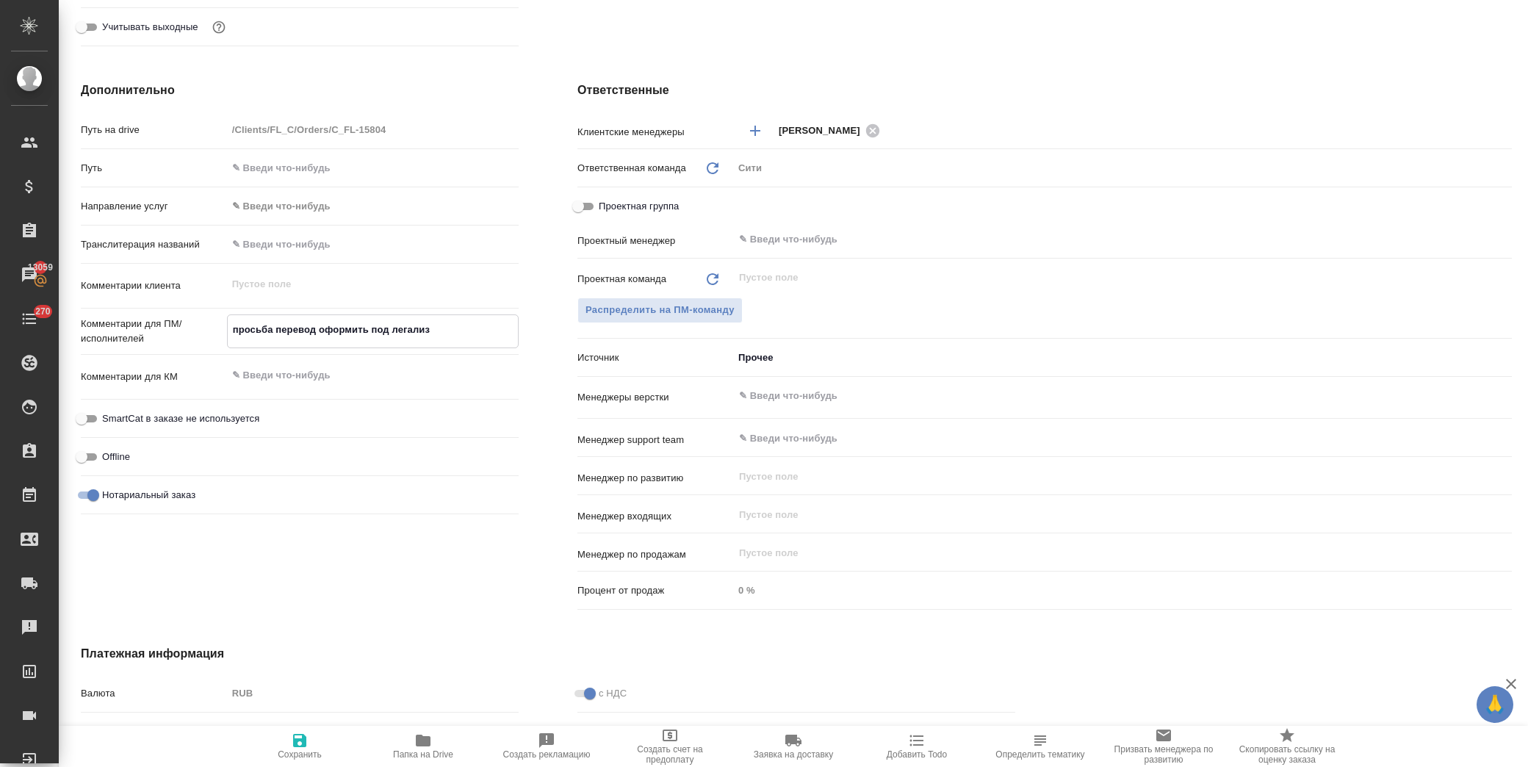
type textarea "x"
type textarea "просьба перевод оформить под легализац"
type textarea "x"
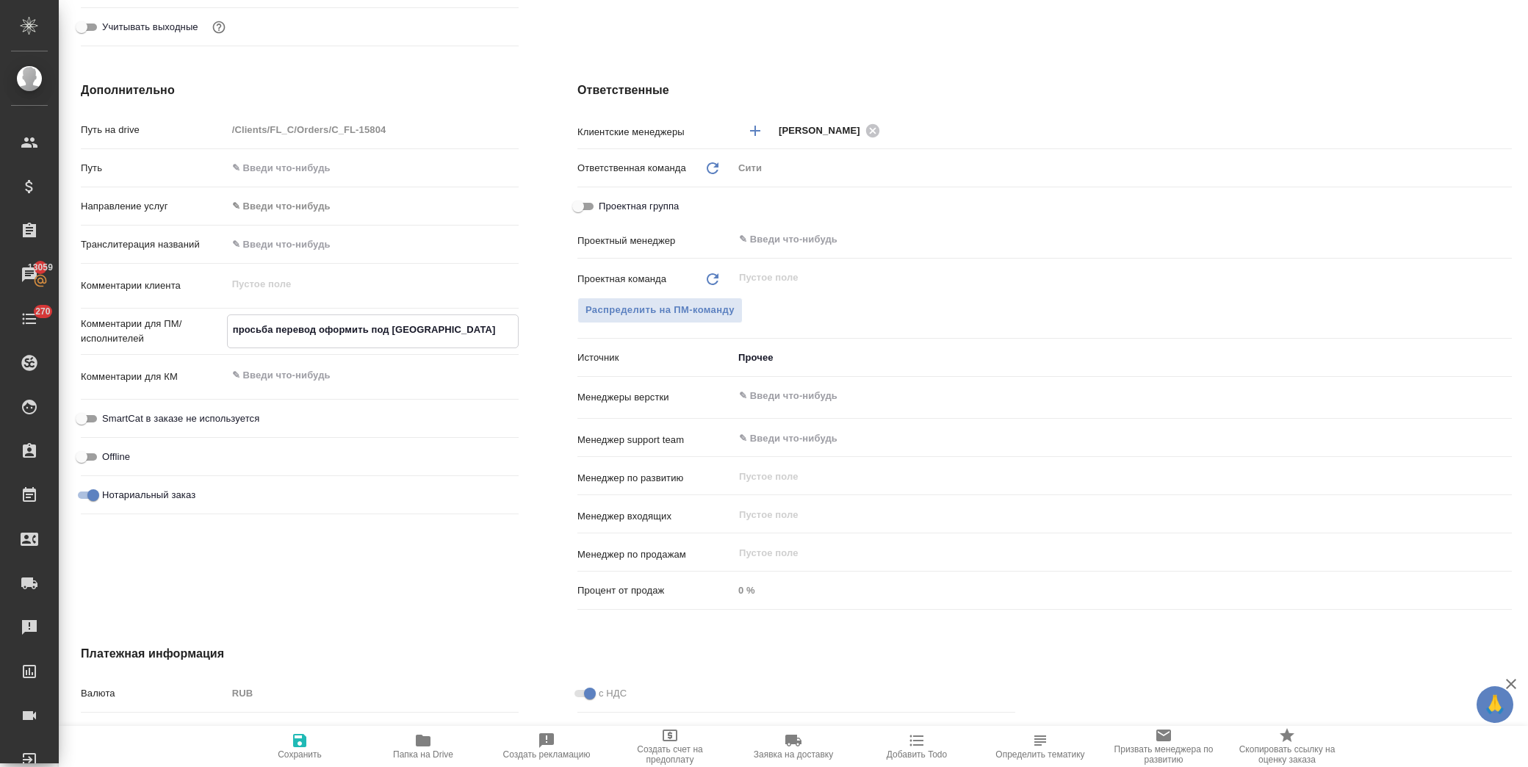
type textarea "x"
type textarea "просьба перевод оформить под легализаци"
type textarea "x"
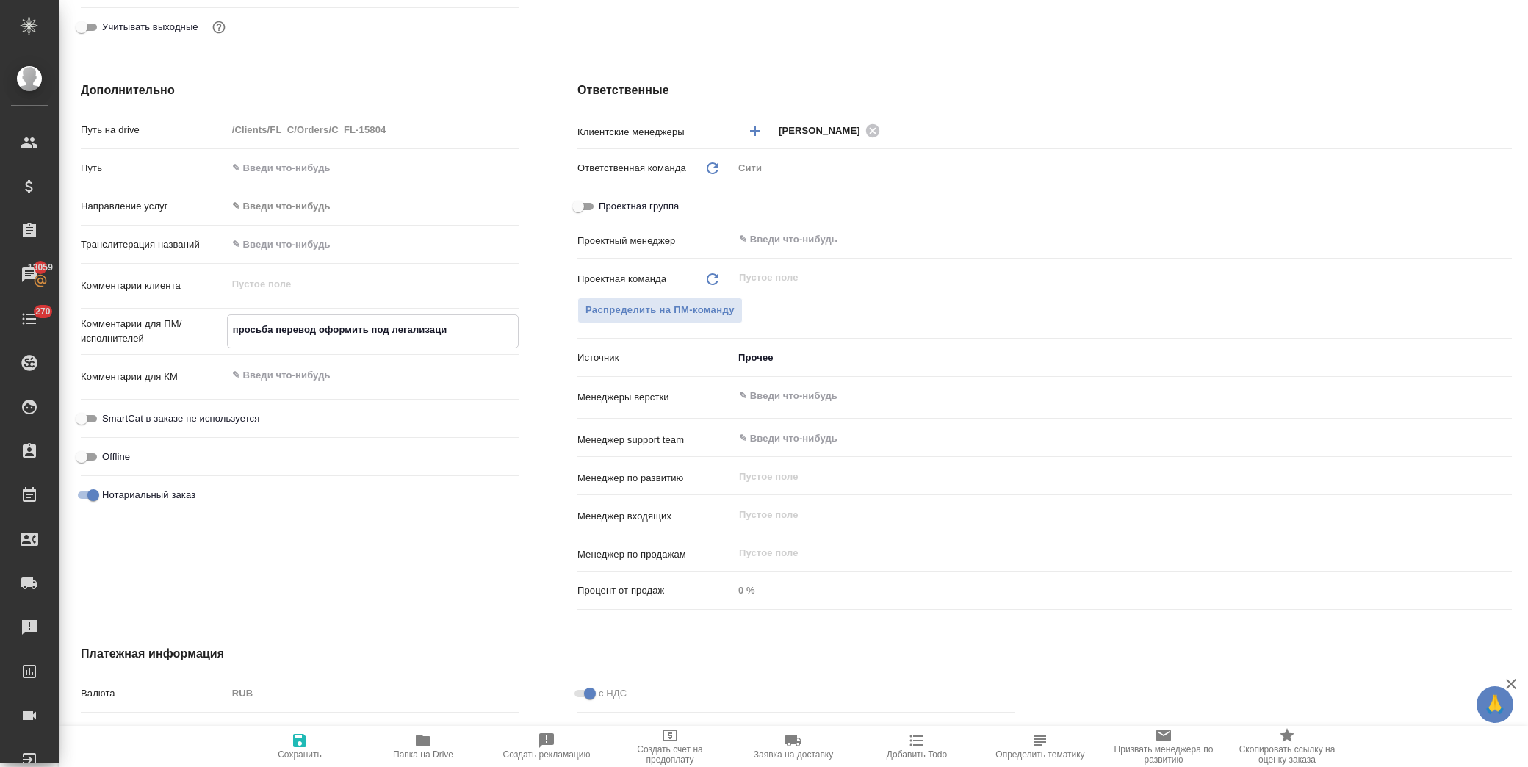
type textarea "просьба перевод оформить под легализация"
type textarea "x"
type textarea "просьба перевод оформить под легализаци"
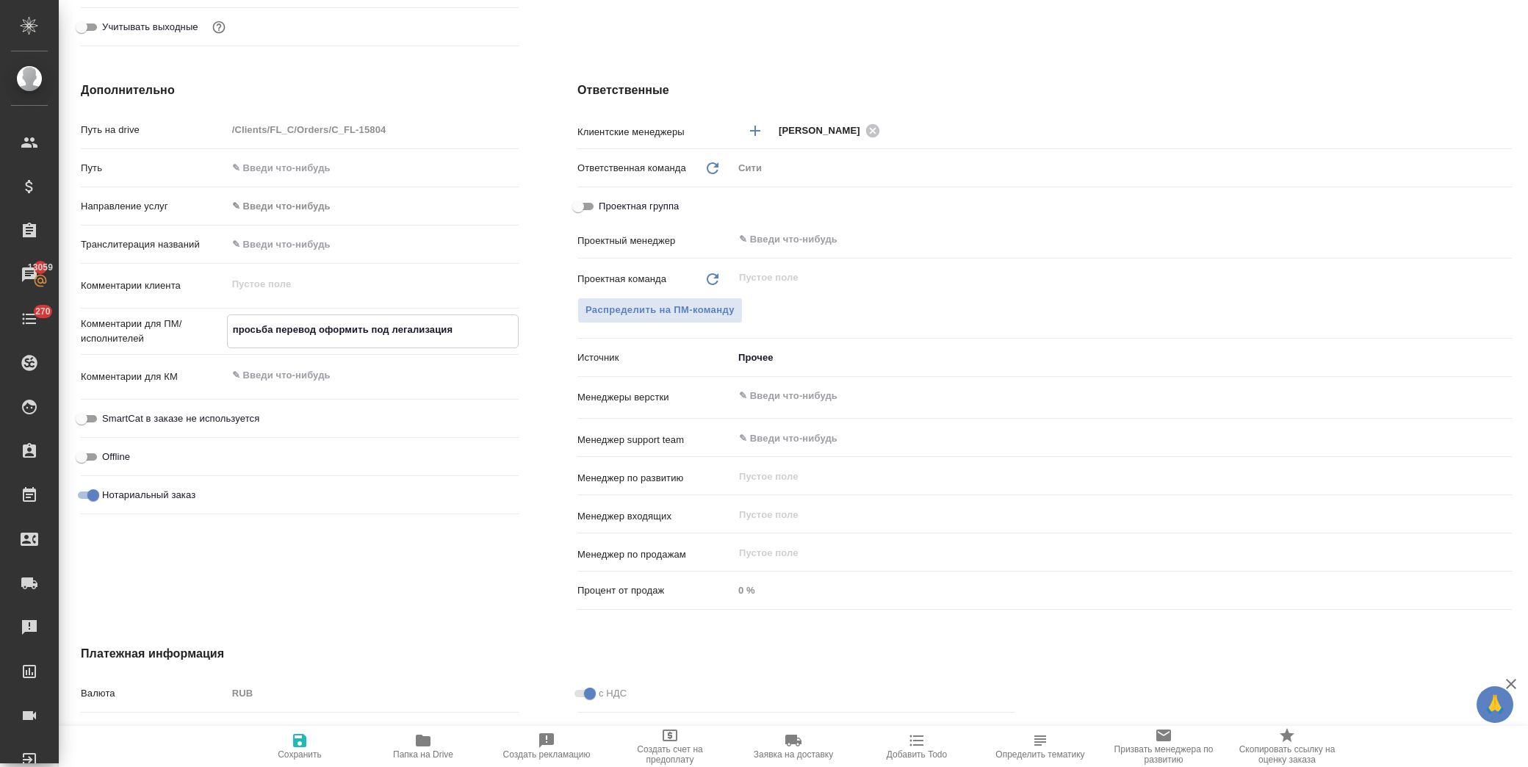
type textarea "x"
drag, startPoint x: 305, startPoint y: 744, endPoint x: 319, endPoint y: 744, distance: 14.0
click at [306, 744] on icon "button" at bounding box center [300, 741] width 18 height 18
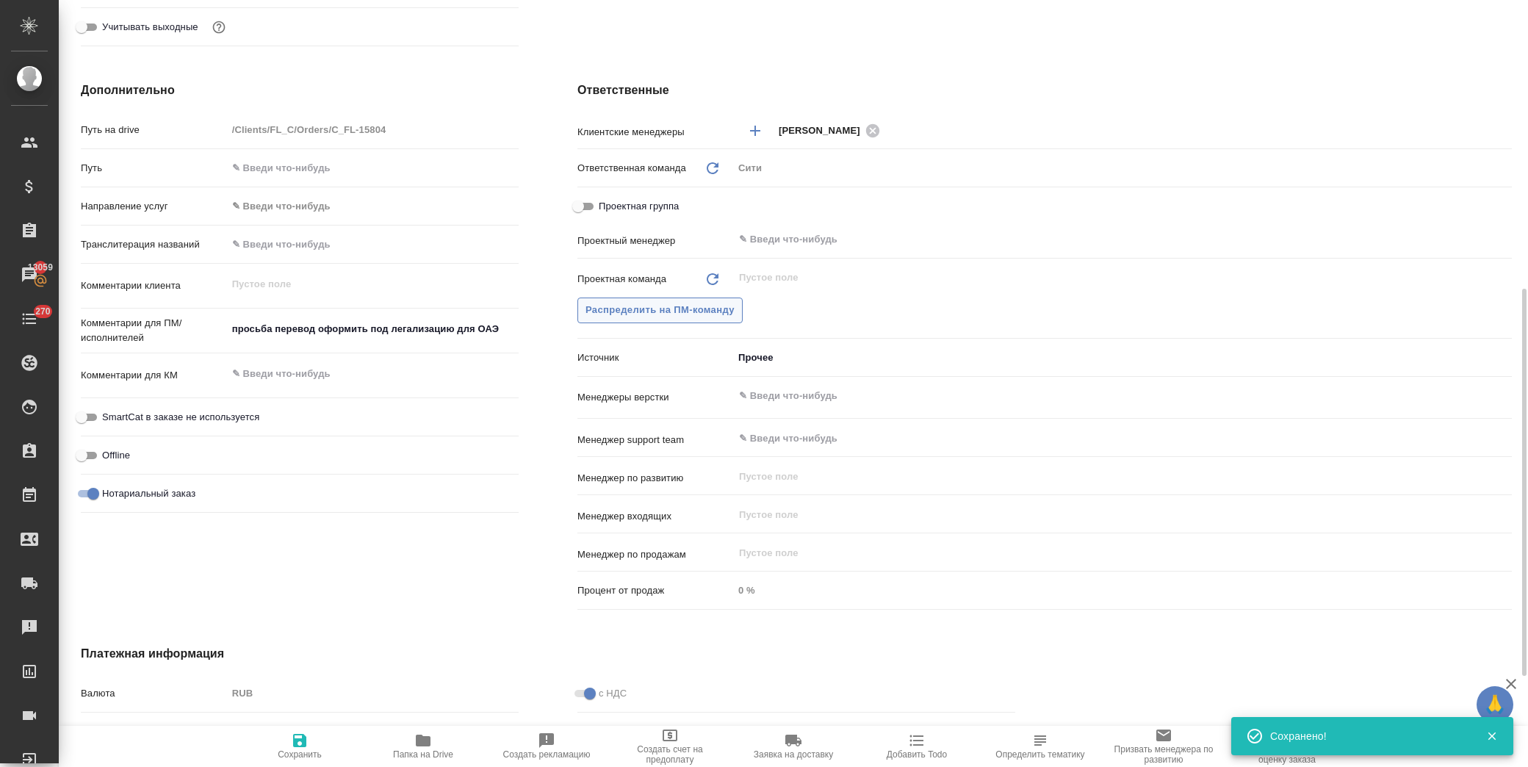
click at [644, 306] on span "Распределить на ПМ-команду" at bounding box center [660, 310] width 149 height 17
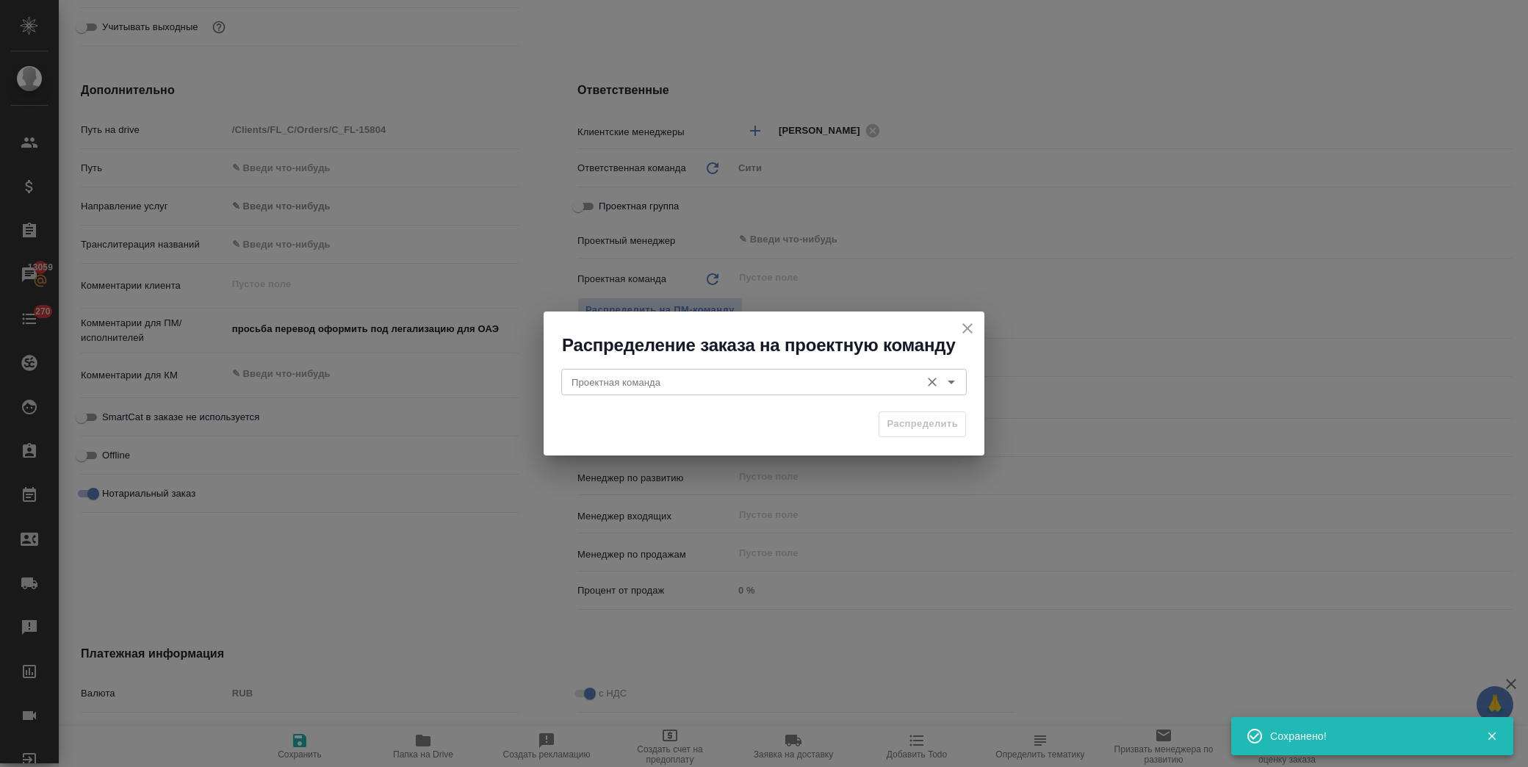
click at [628, 392] on div "Проектная команда" at bounding box center [764, 382] width 406 height 26
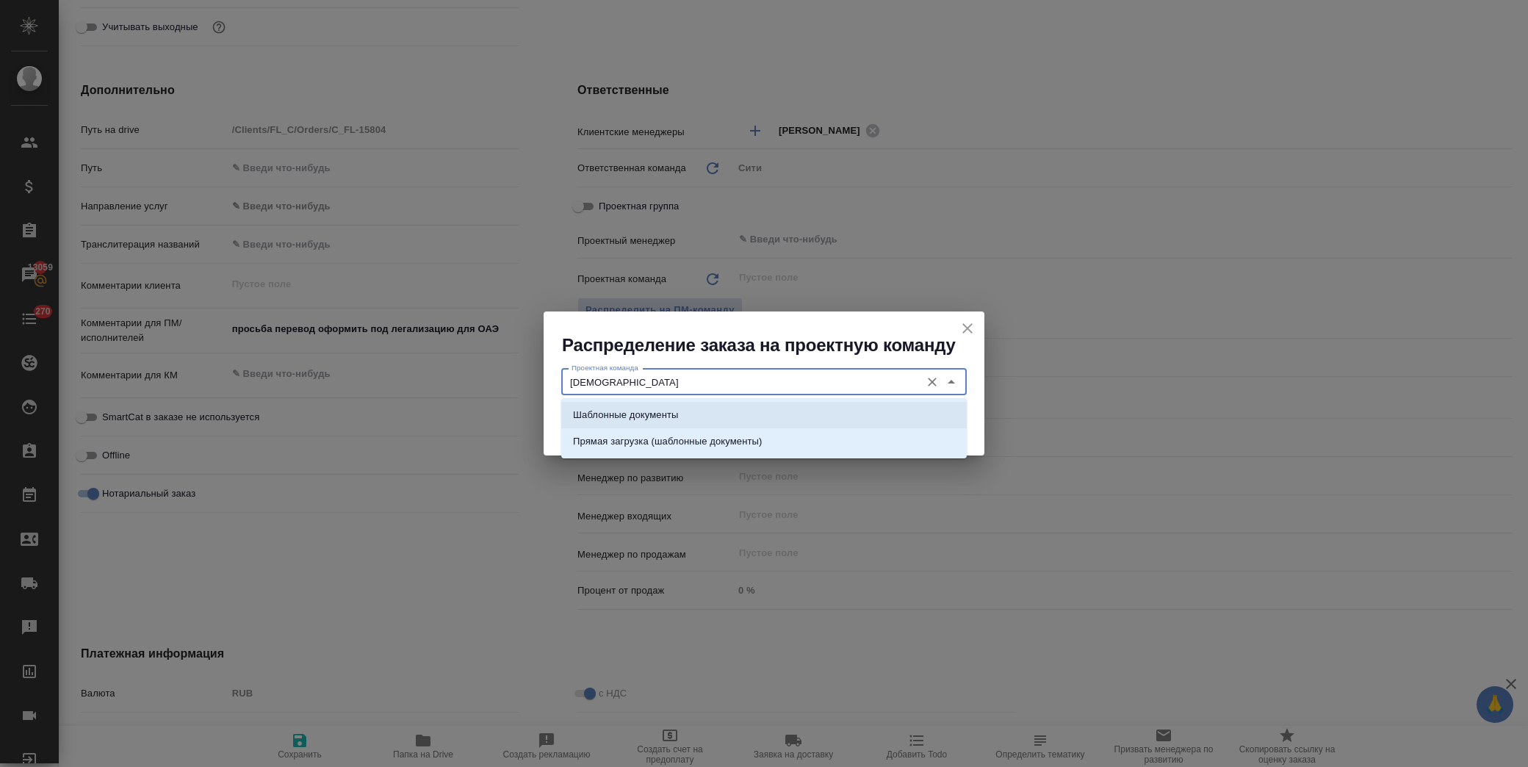
drag, startPoint x: 633, startPoint y: 405, endPoint x: 935, endPoint y: 442, distance: 305.0
click at [633, 405] on li "Шаблонные документы" at bounding box center [764, 415] width 406 height 26
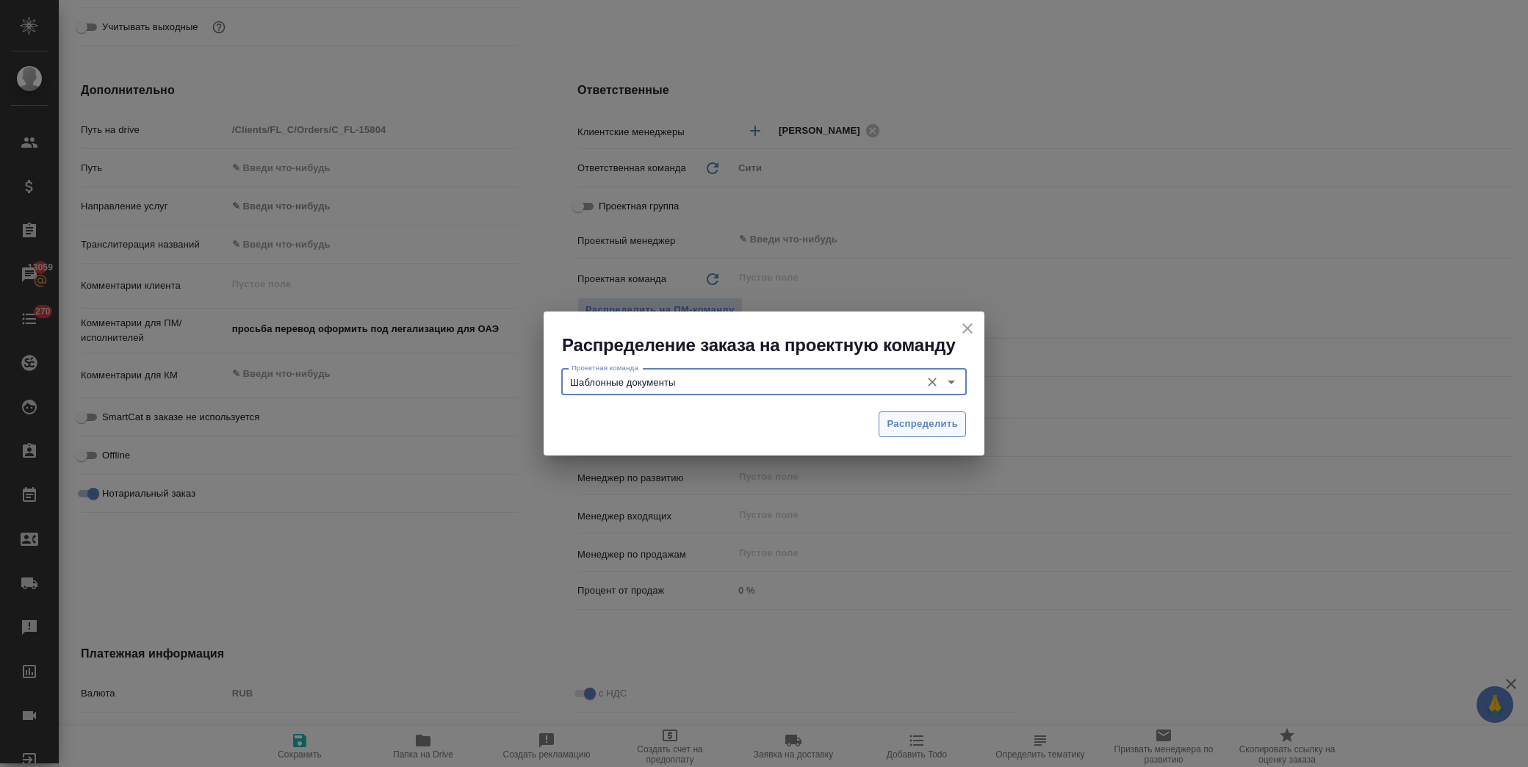
click at [941, 428] on span "Распределить" at bounding box center [922, 424] width 71 height 17
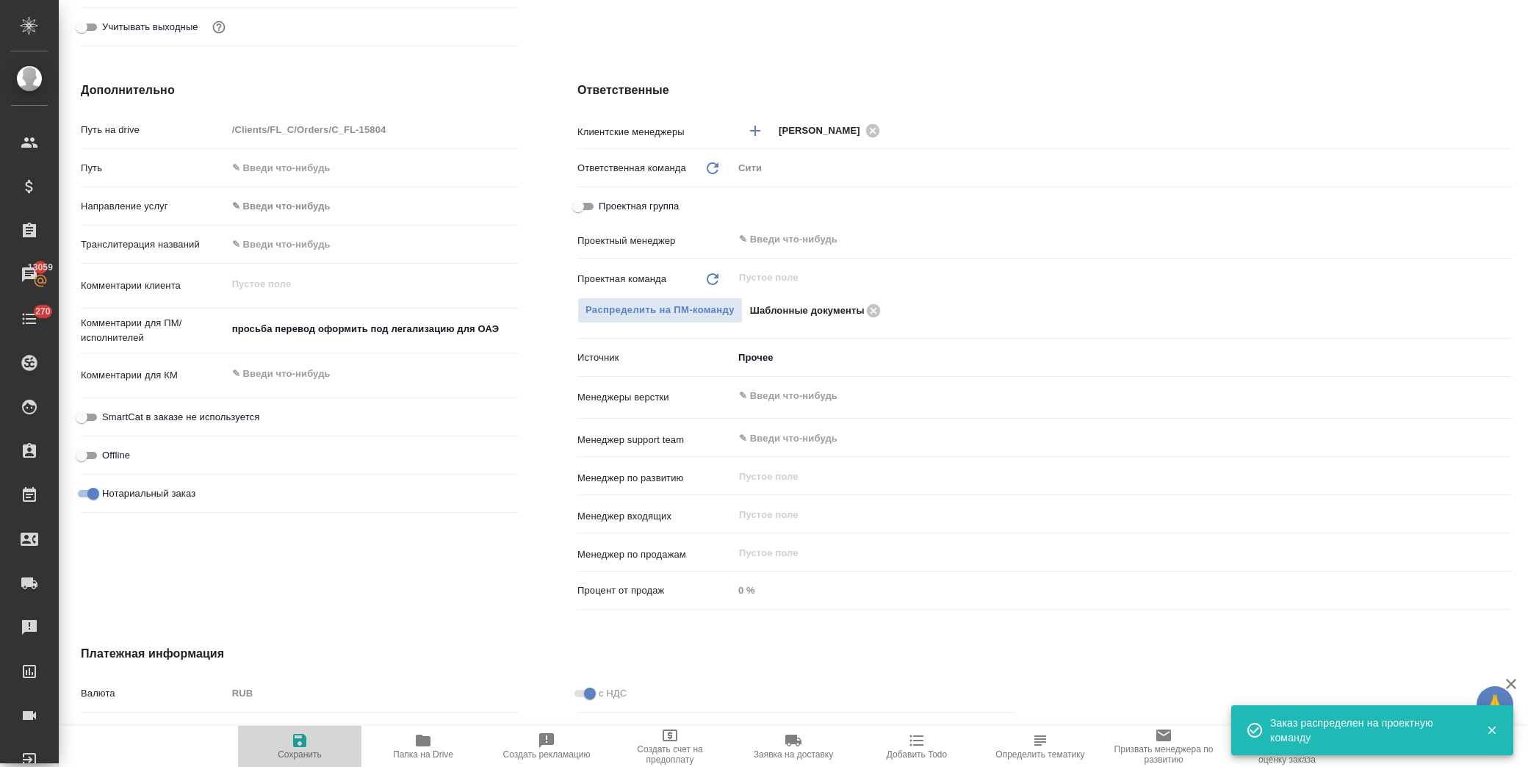
drag, startPoint x: 306, startPoint y: 744, endPoint x: 317, endPoint y: 741, distance: 11.4
click at [309, 744] on icon "button" at bounding box center [300, 741] width 18 height 18
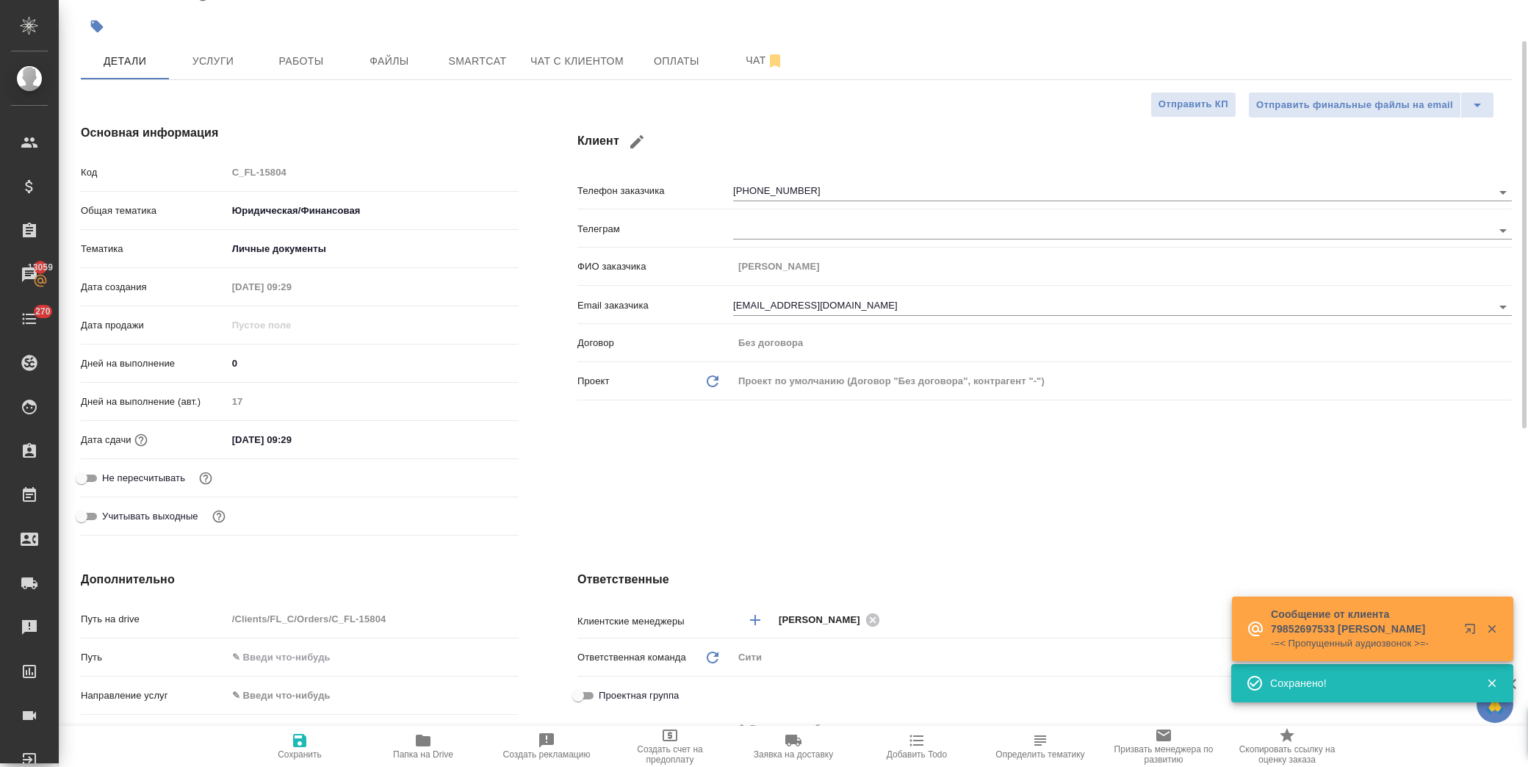
scroll to position [0, 0]
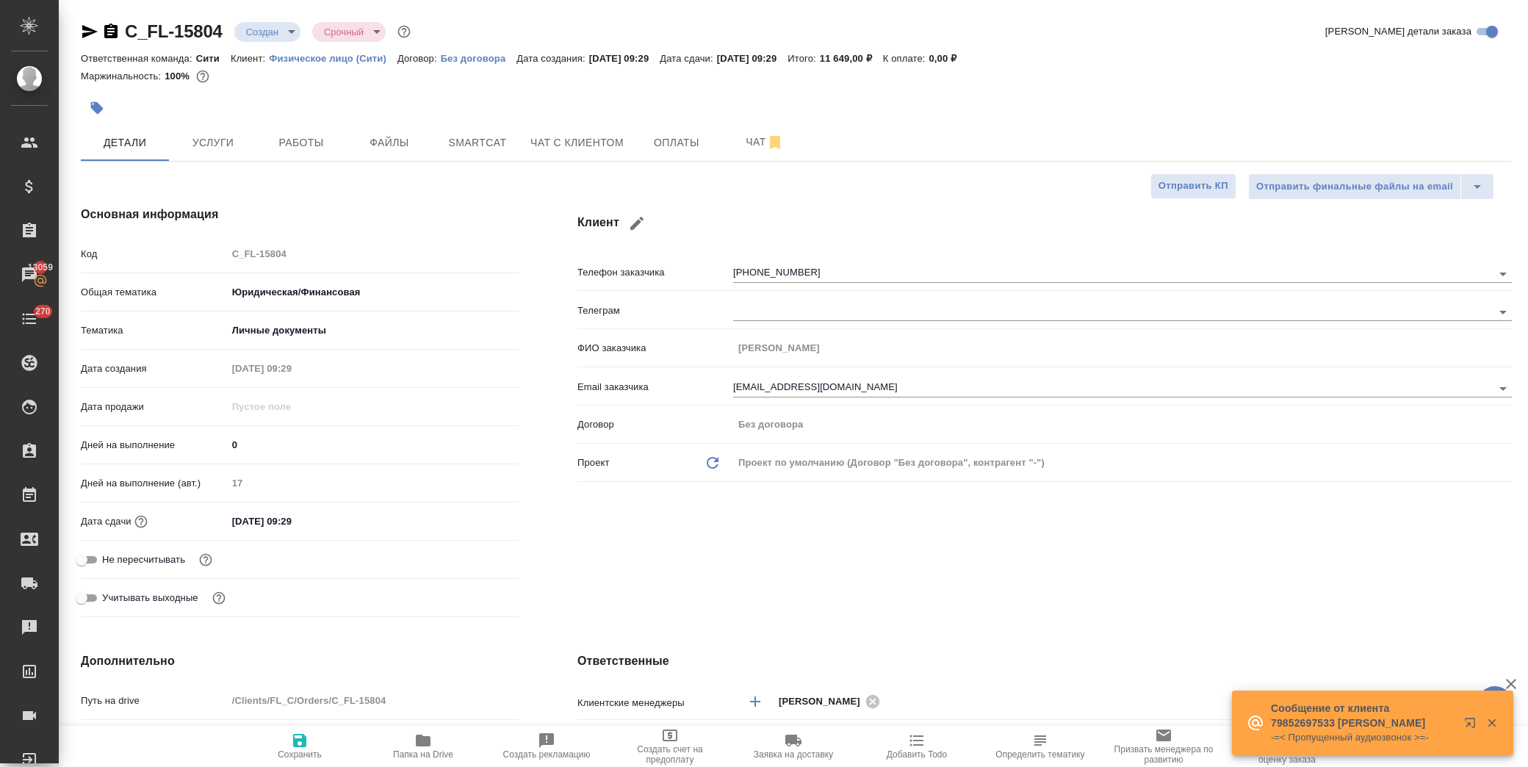
click at [284, 30] on body "🙏 .cls-1 fill:#fff; AWATERA Лофицкая Юлия Владимировна Клиенты Спецификации Зак…" at bounding box center [764, 383] width 1528 height 767
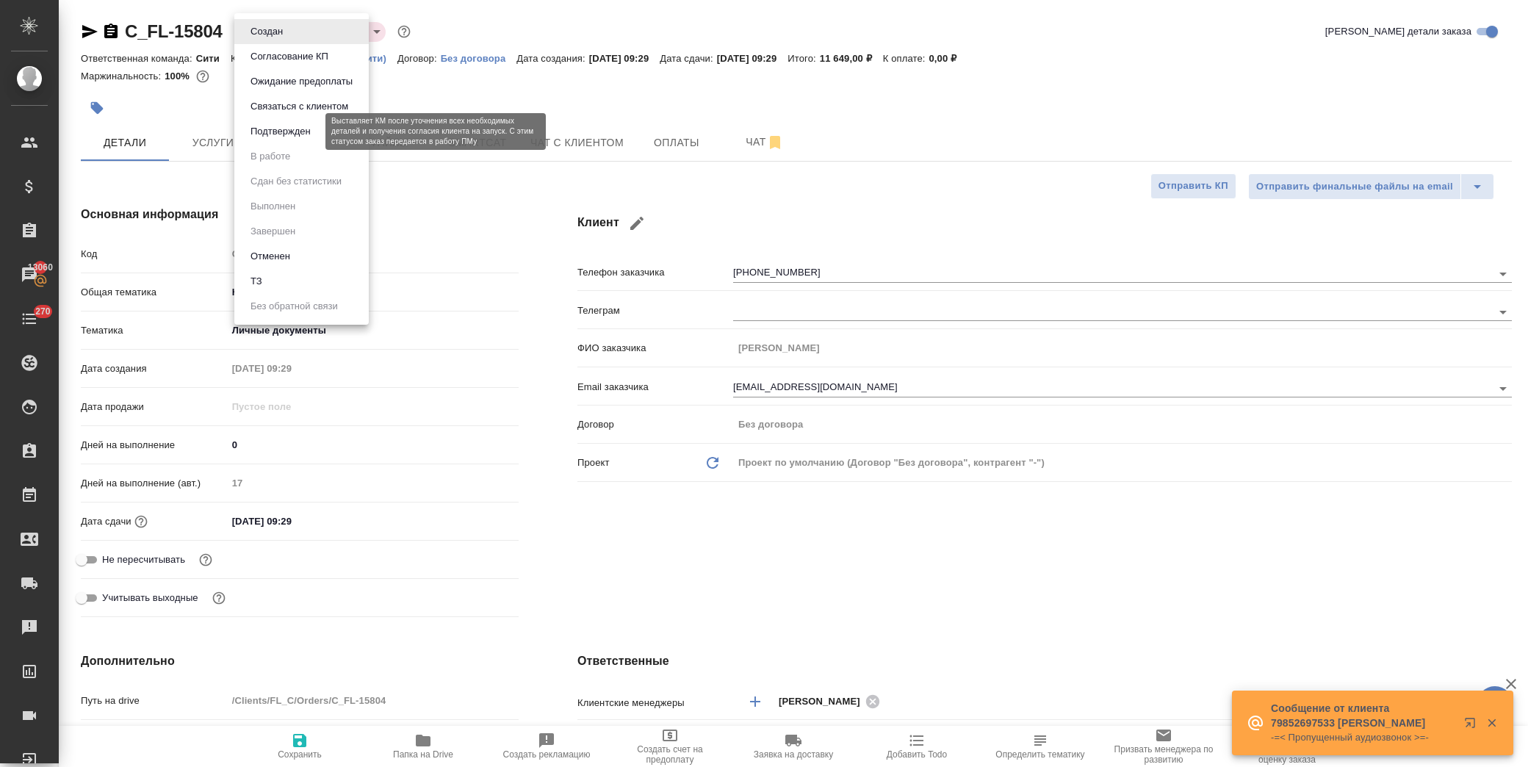
click at [280, 129] on button "Подтвержден" at bounding box center [280, 131] width 69 height 16
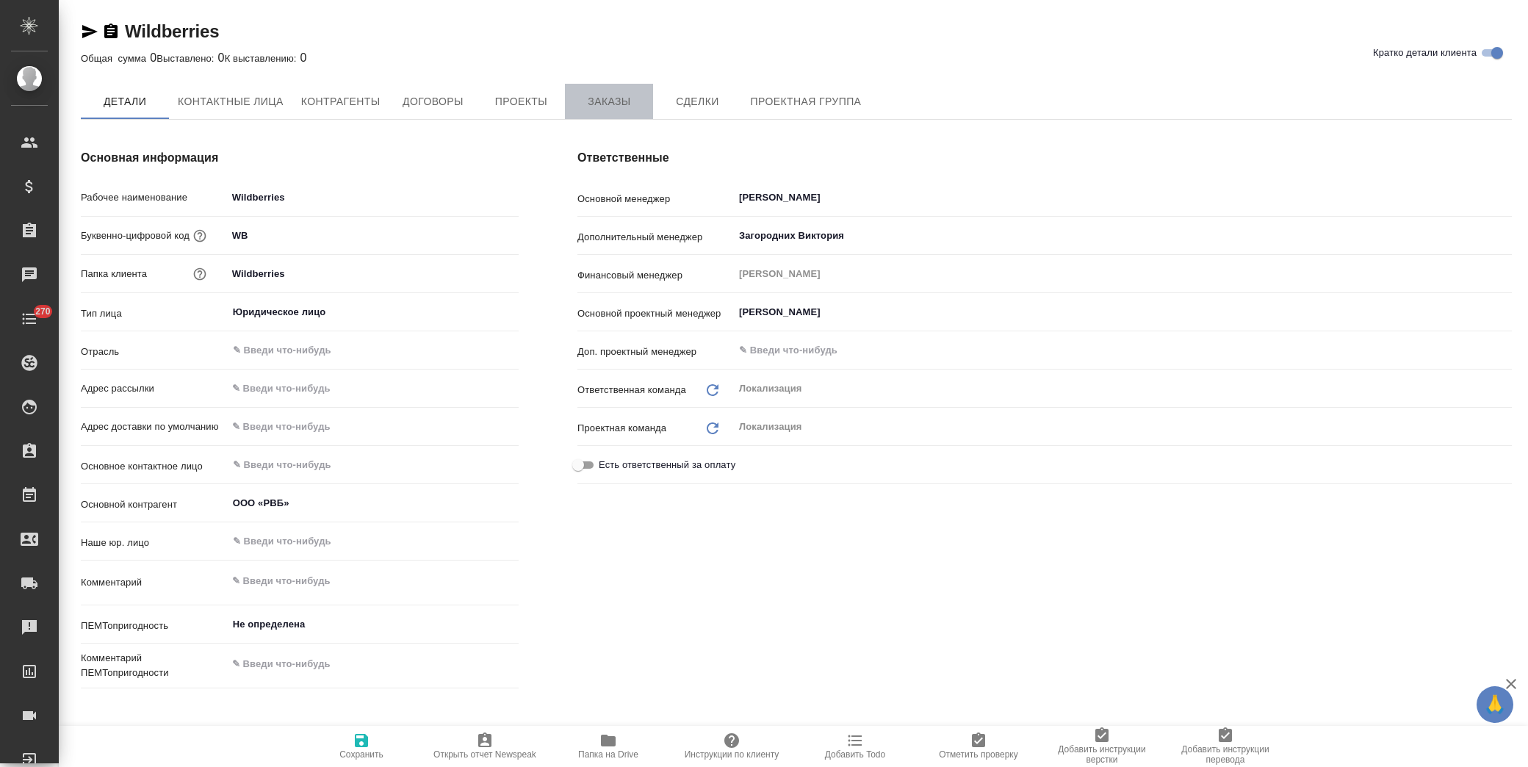
click at [605, 108] on span "Заказы" at bounding box center [609, 102] width 71 height 18
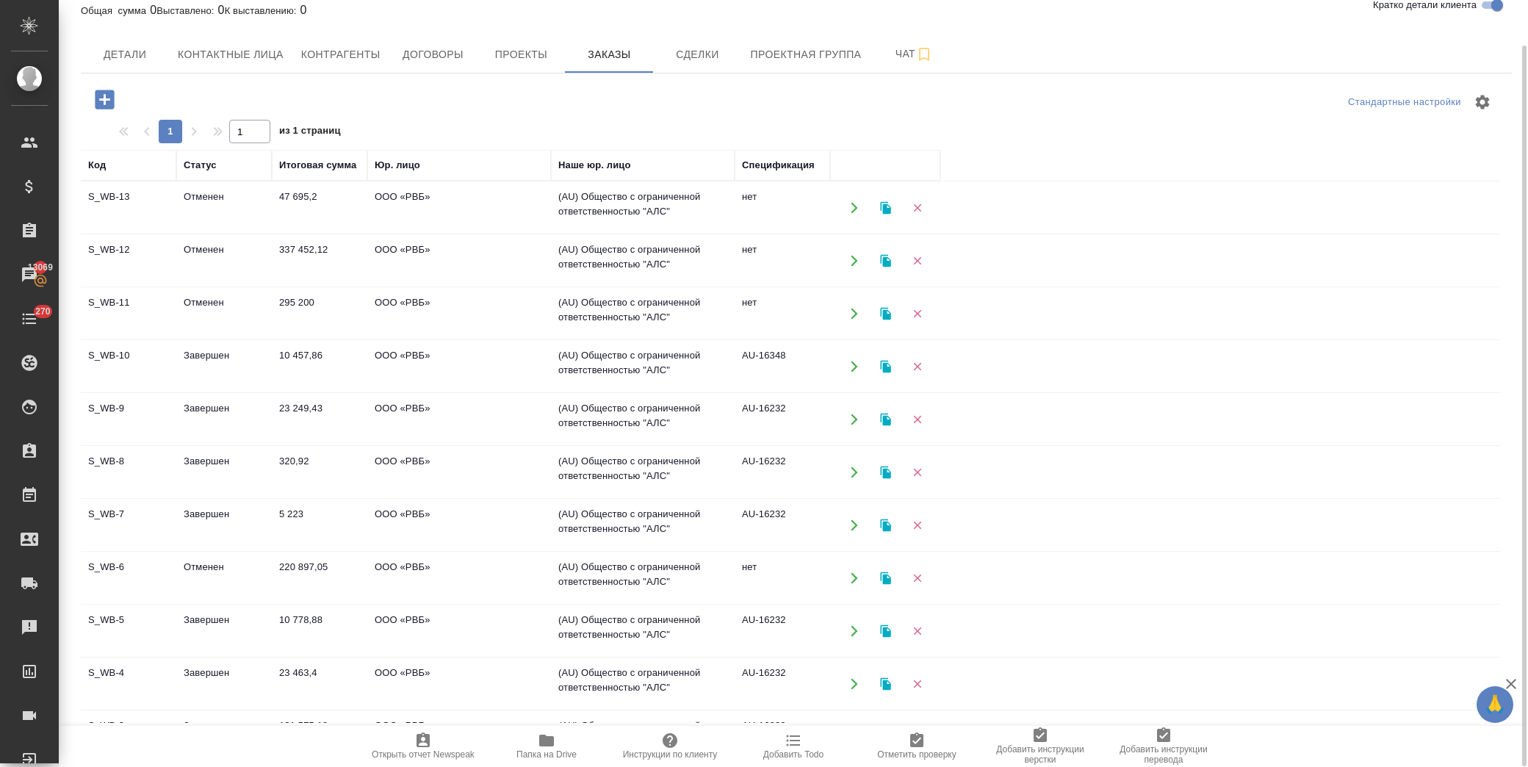
scroll to position [148, 0]
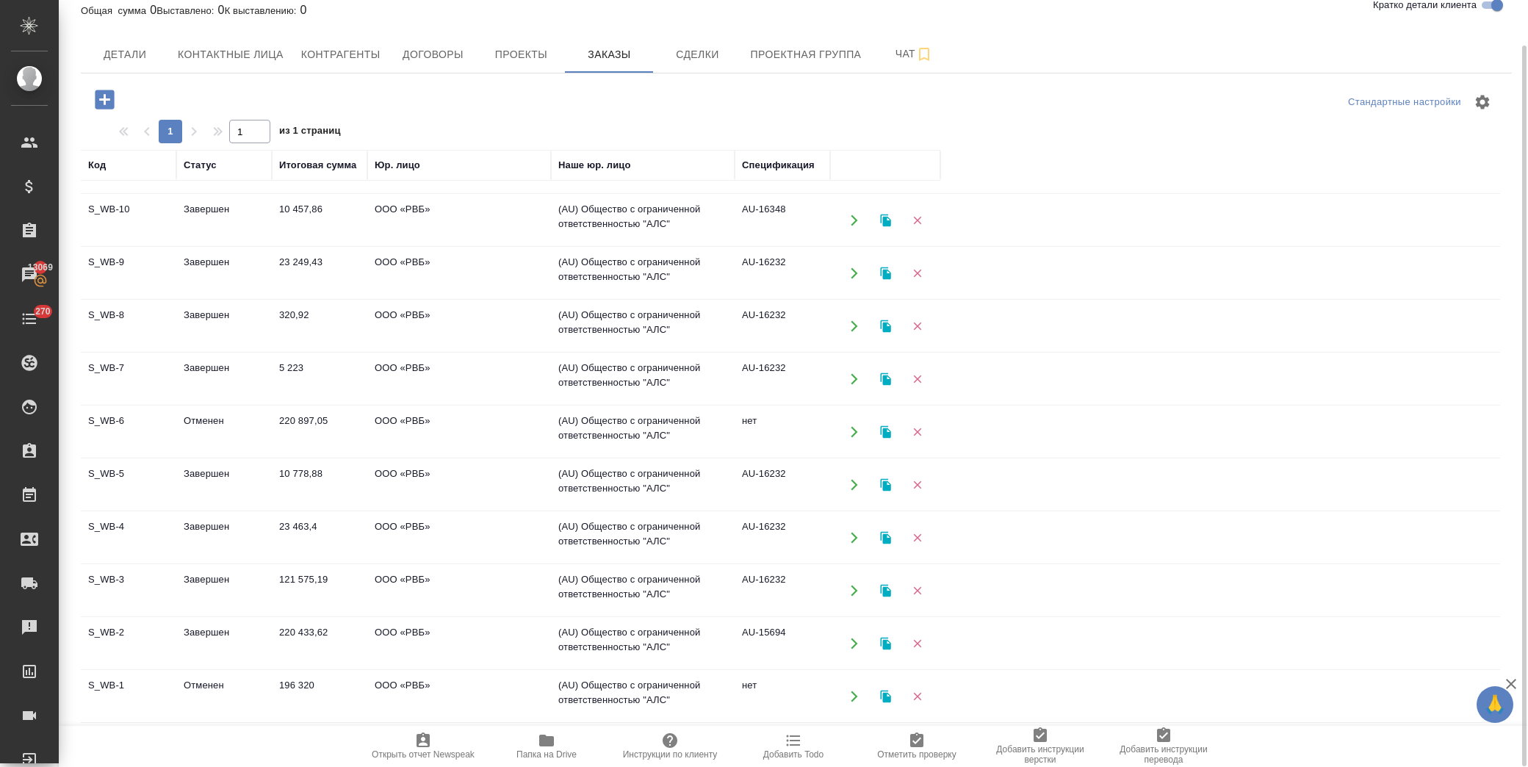
click at [309, 87] on td "220 433,62" at bounding box center [320, 61] width 96 height 51
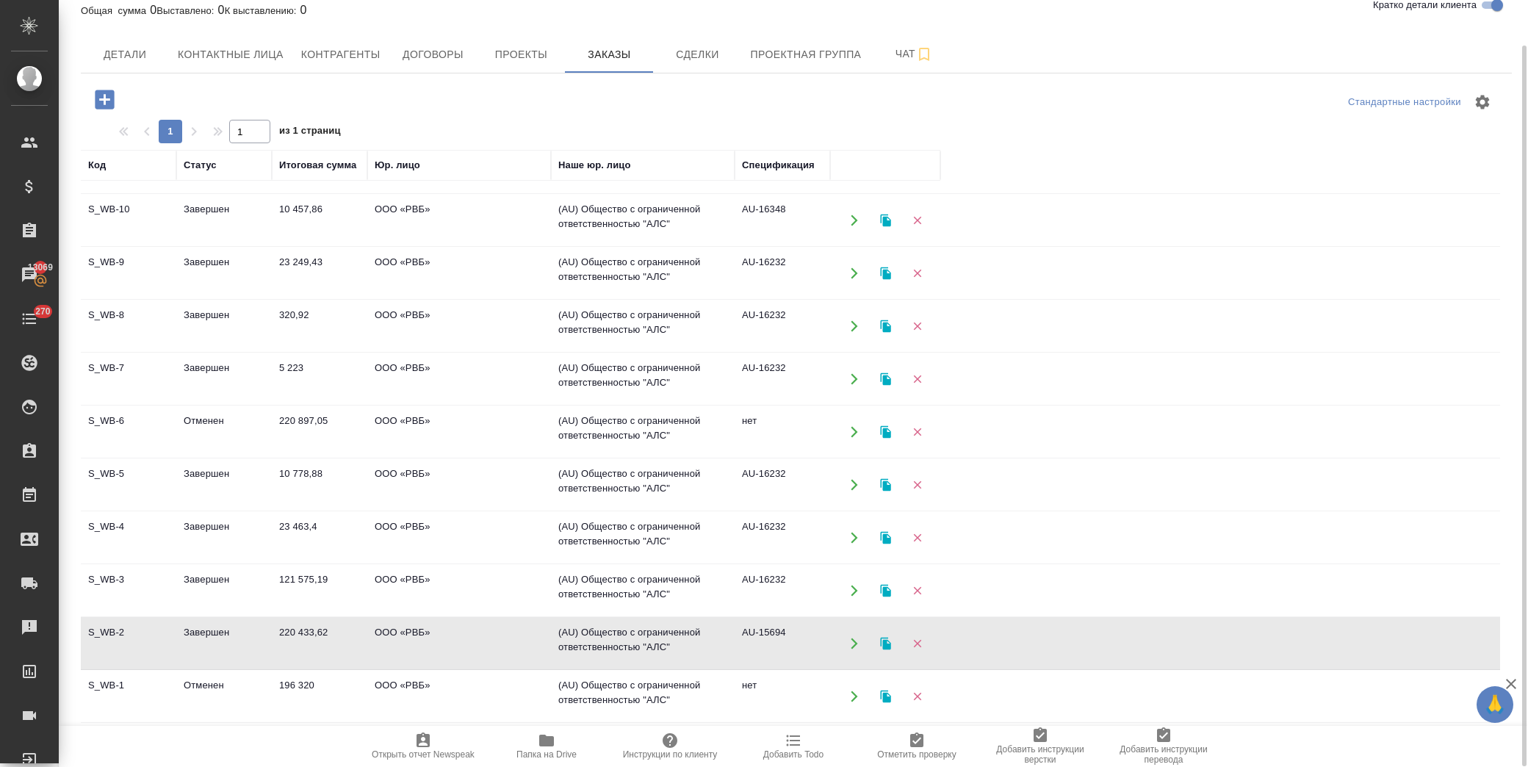
click at [309, 87] on td "220 433,62" at bounding box center [320, 61] width 96 height 51
click at [313, 87] on td "121 575,19" at bounding box center [320, 61] width 96 height 51
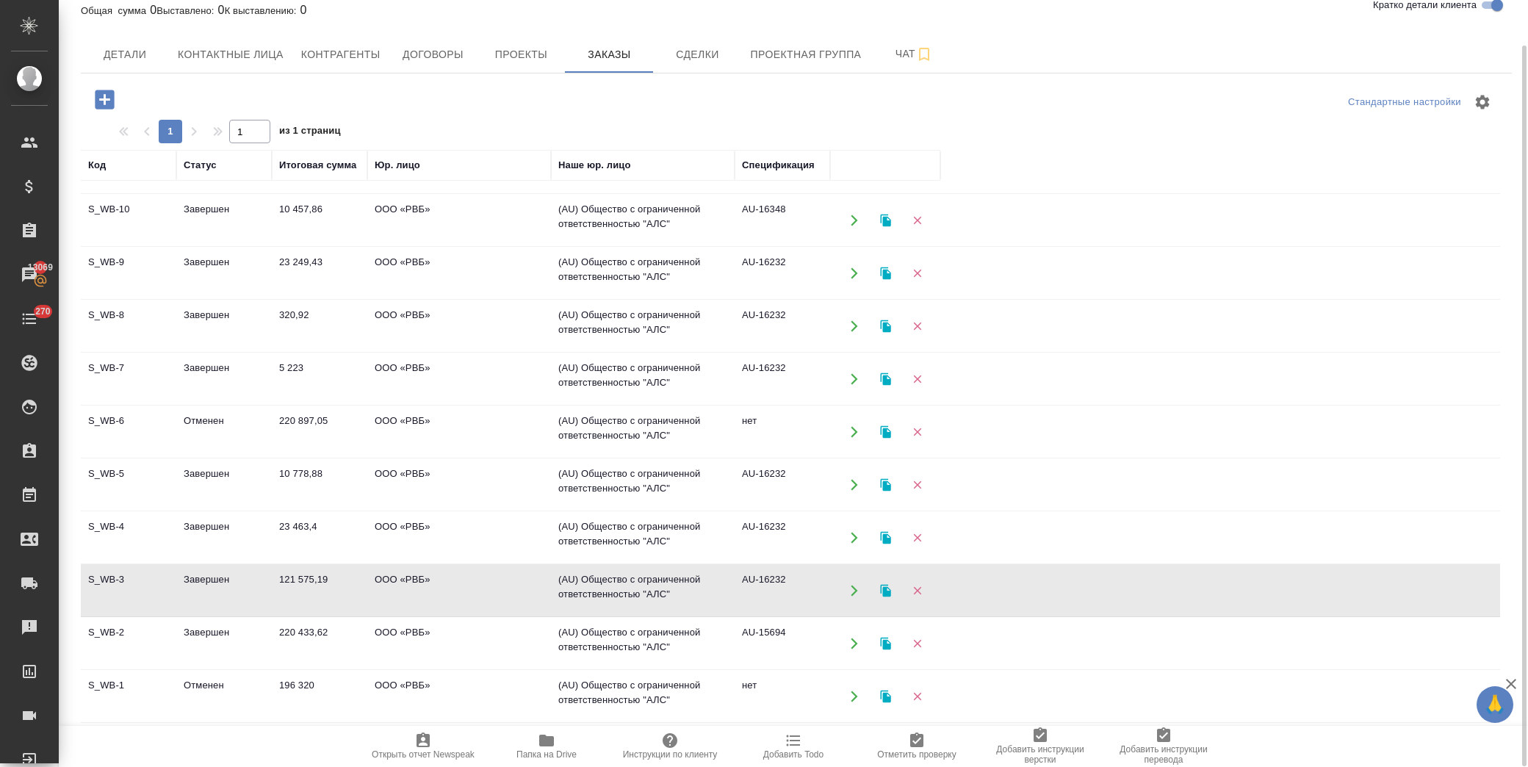
click at [313, 87] on td "121 575,19" at bounding box center [320, 61] width 96 height 51
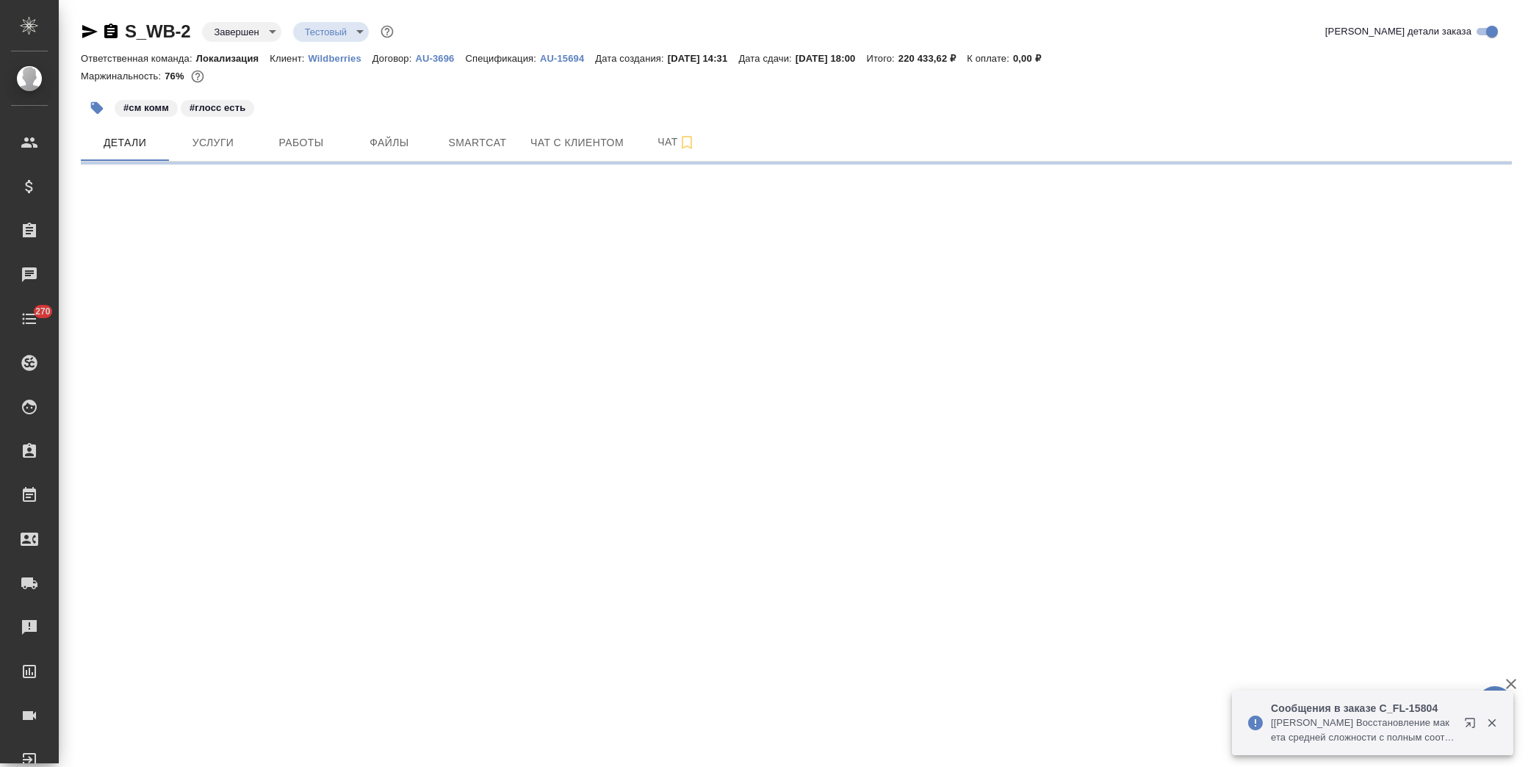
select select "RU"
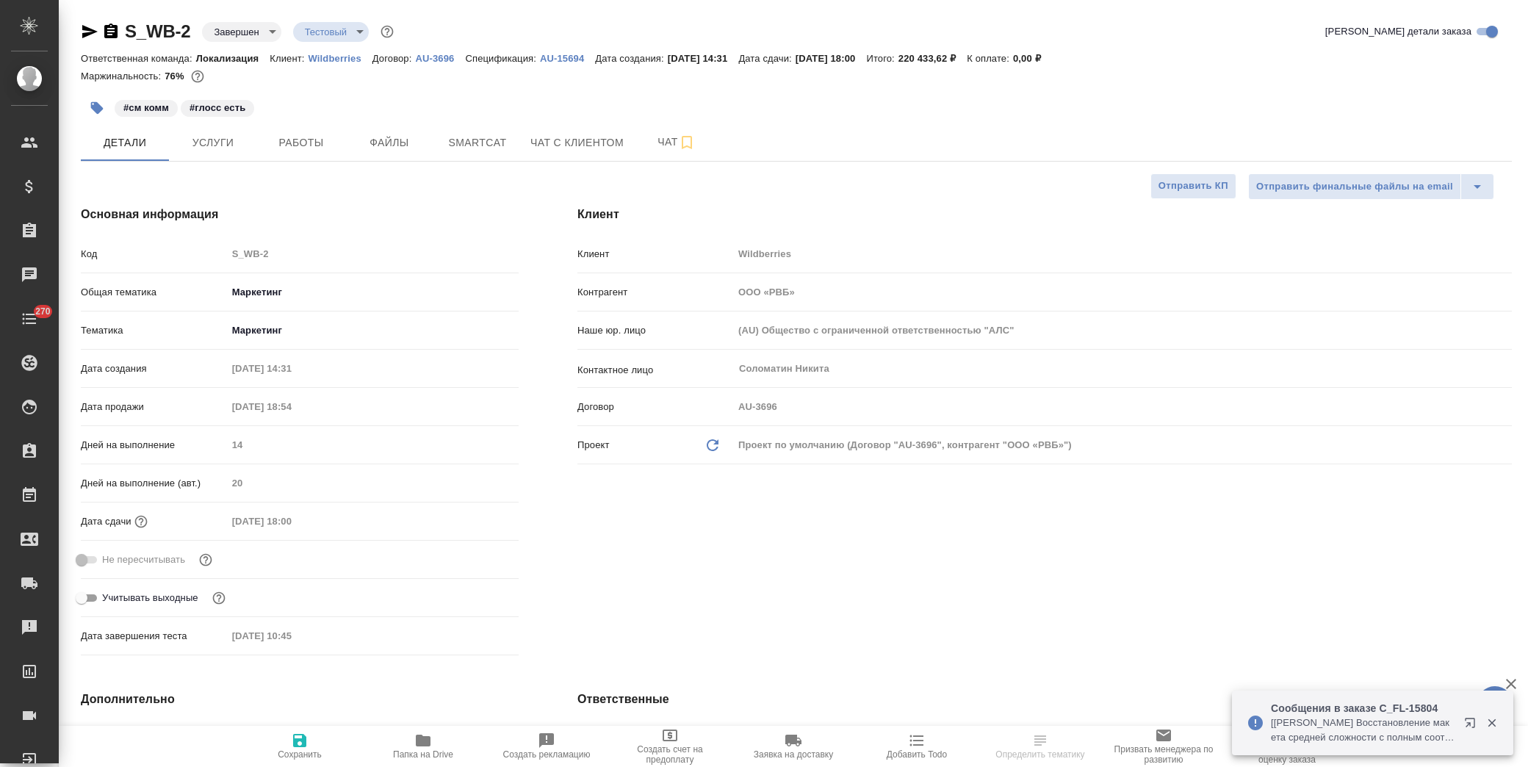
type textarea "x"
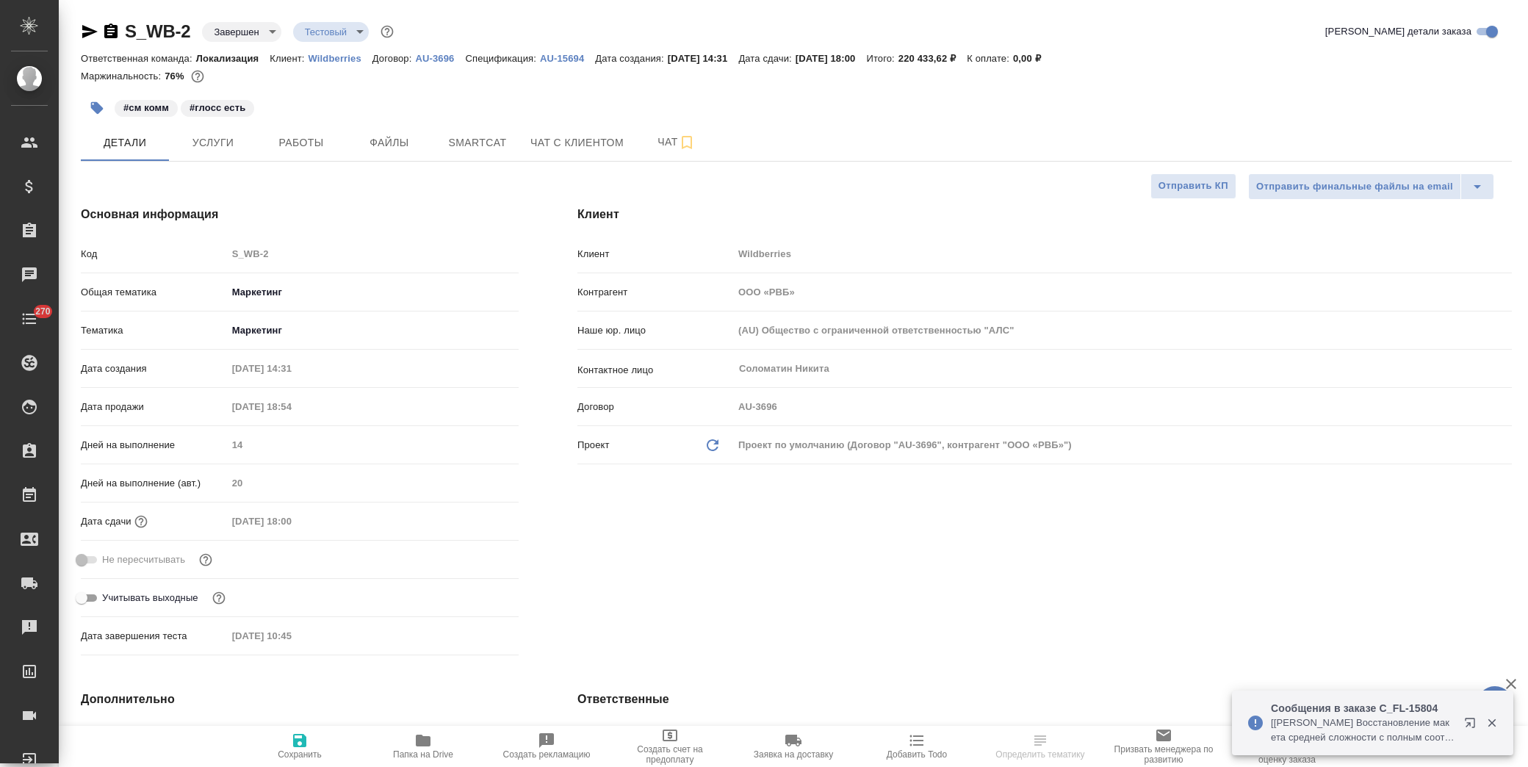
type textarea "x"
click at [215, 137] on span "Услуги" at bounding box center [213, 143] width 71 height 18
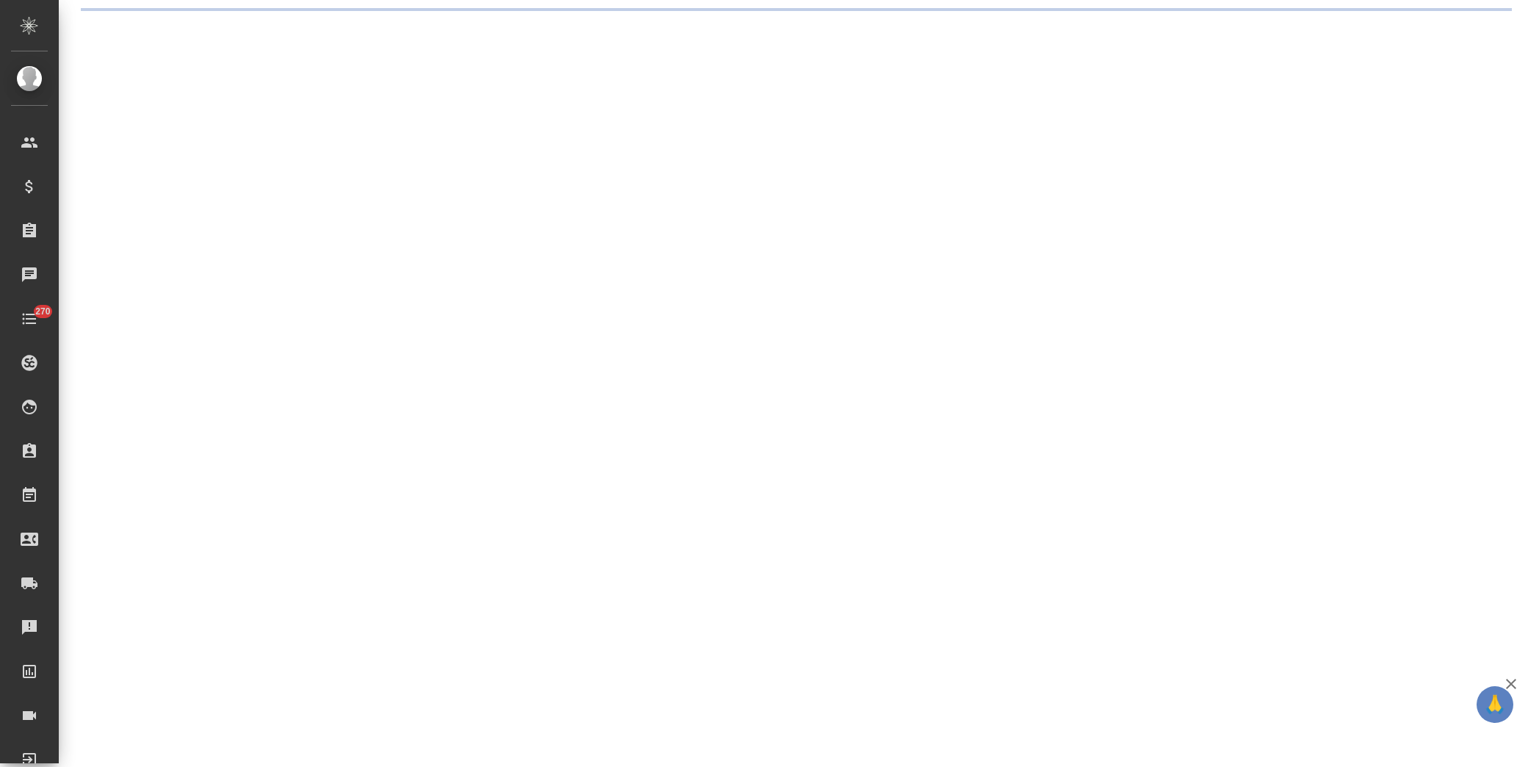
select select "RU"
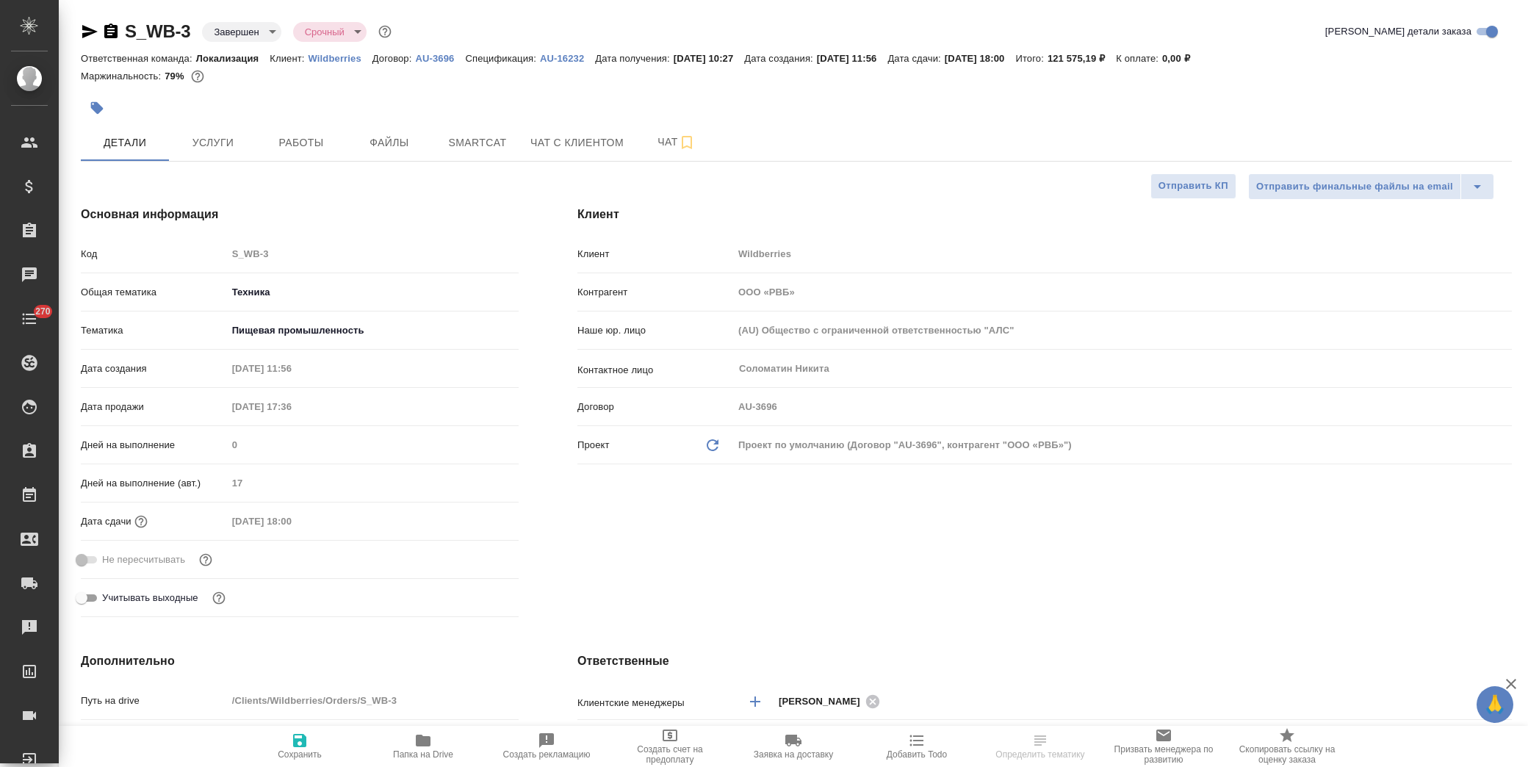
type textarea "x"
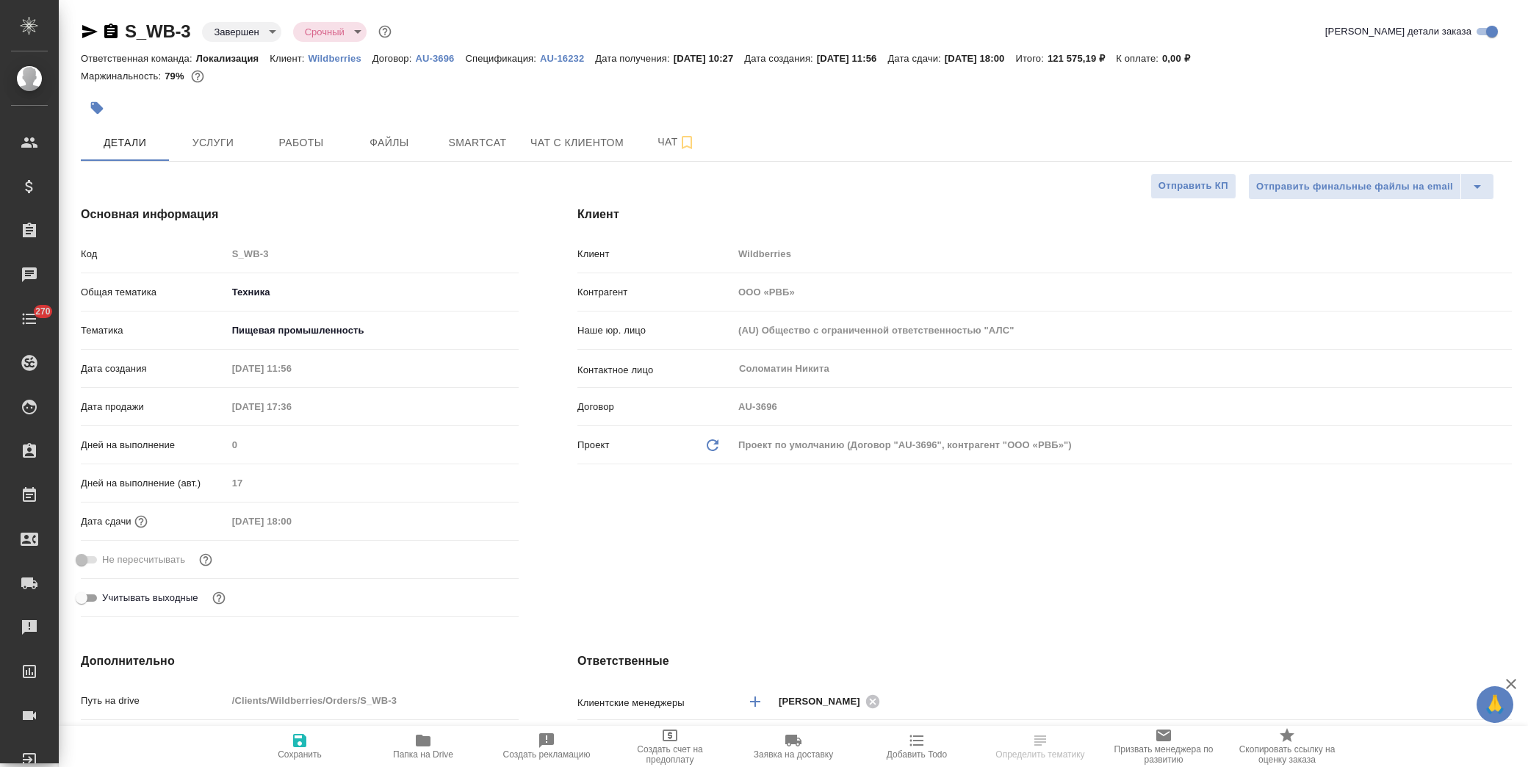
type textarea "x"
click at [196, 141] on span "Услуги" at bounding box center [213, 143] width 71 height 18
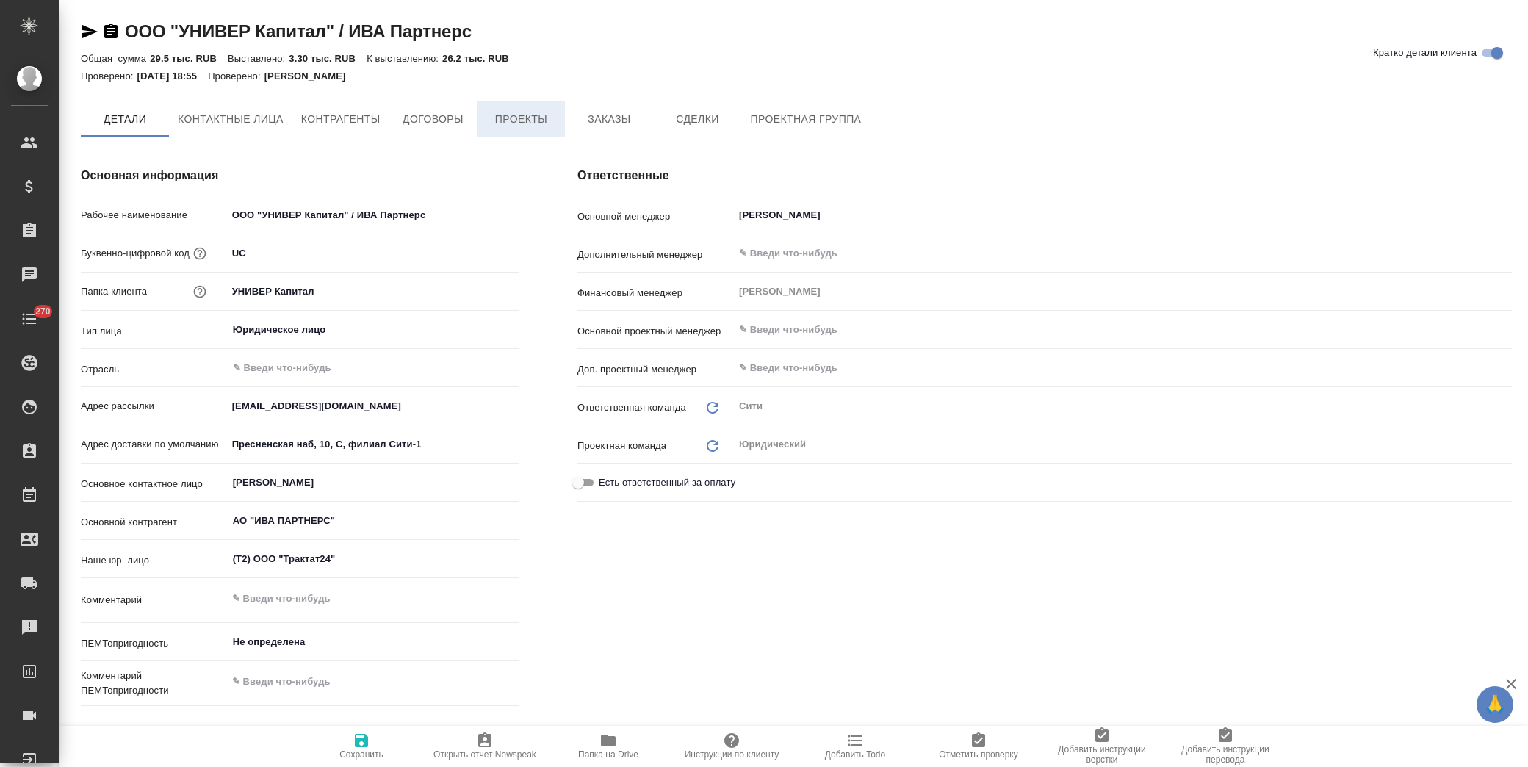
type textarea "x"
click at [591, 125] on span "Заказы" at bounding box center [609, 120] width 71 height 18
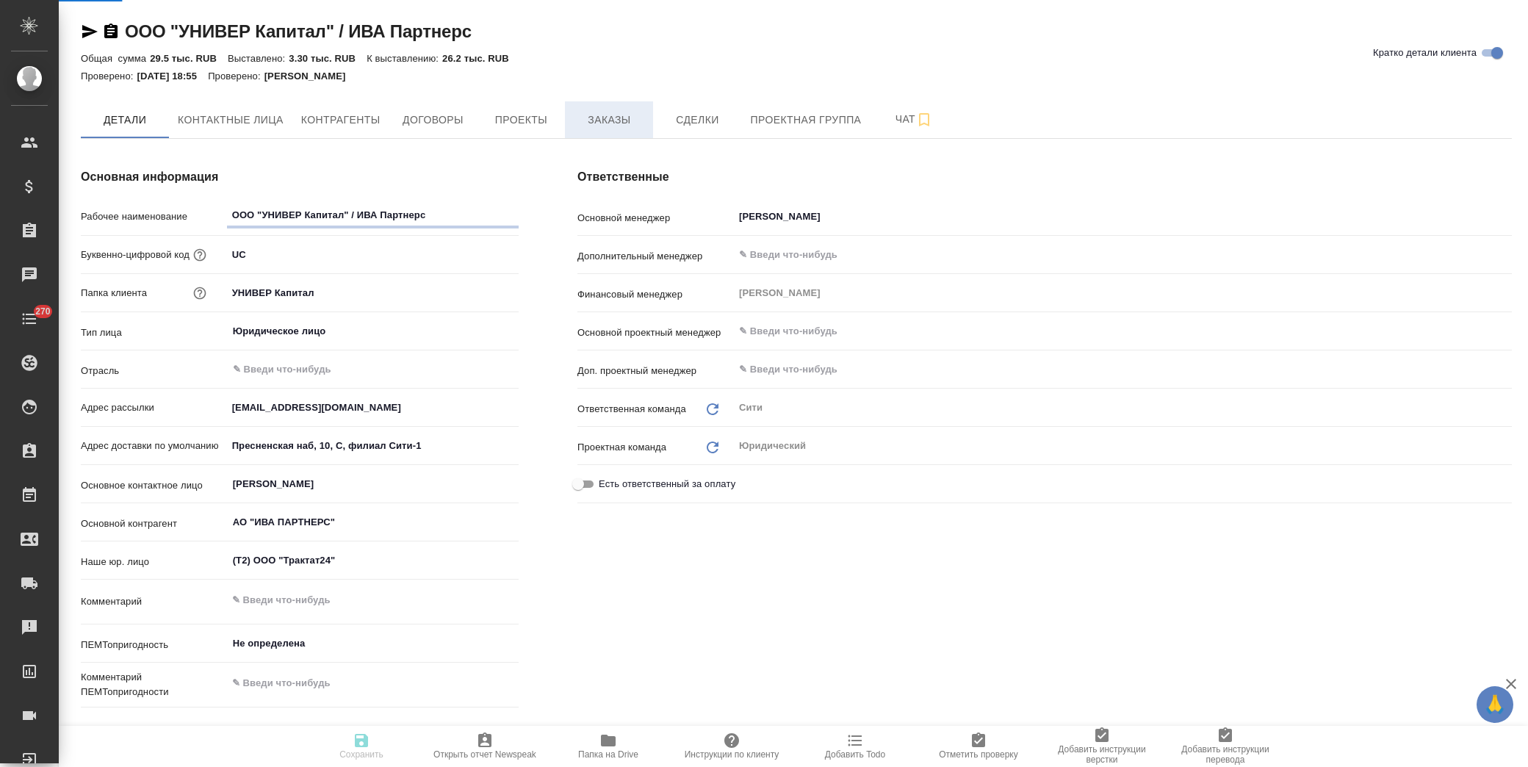
type textarea "x"
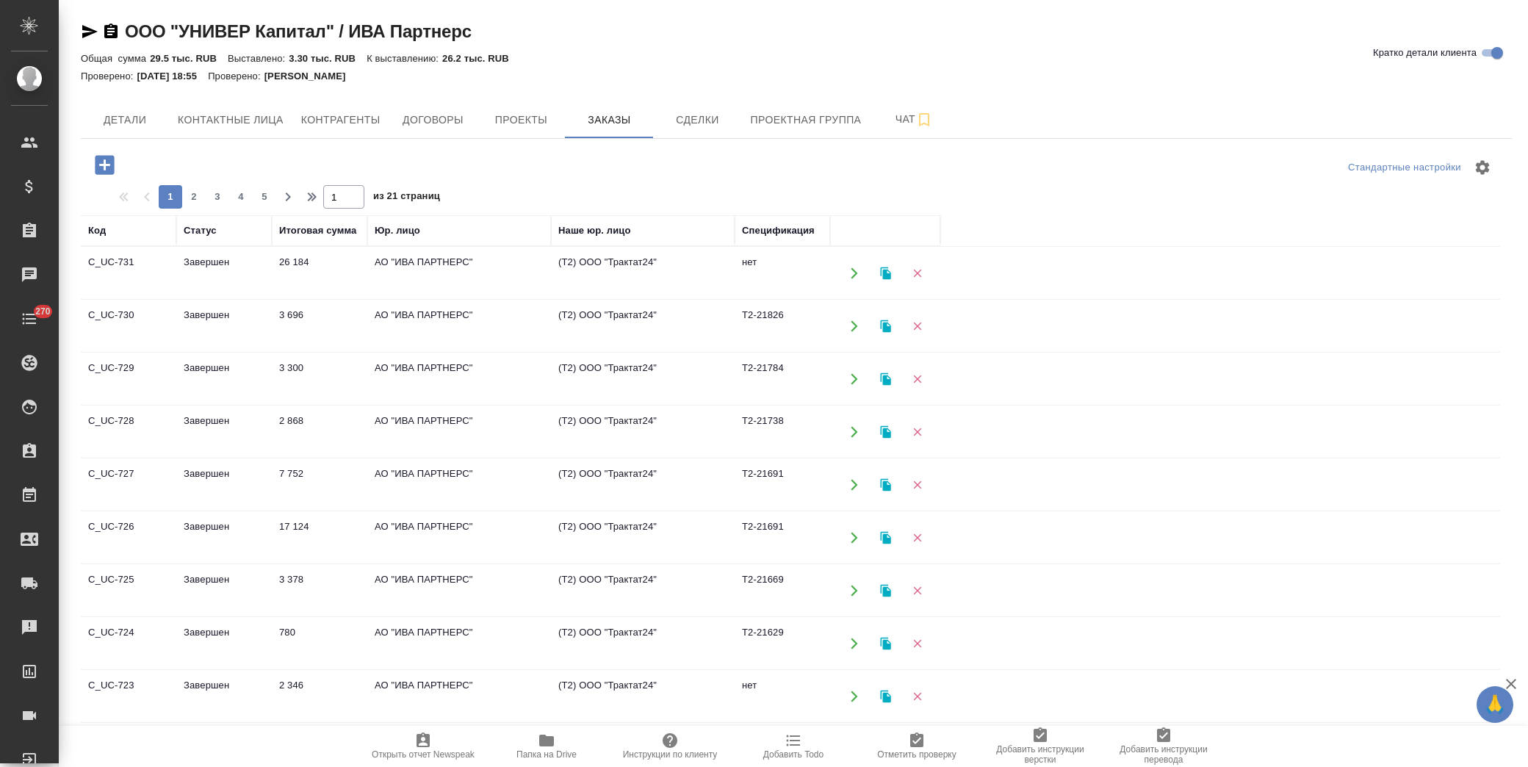
click at [110, 162] on icon "button" at bounding box center [104, 164] width 19 height 19
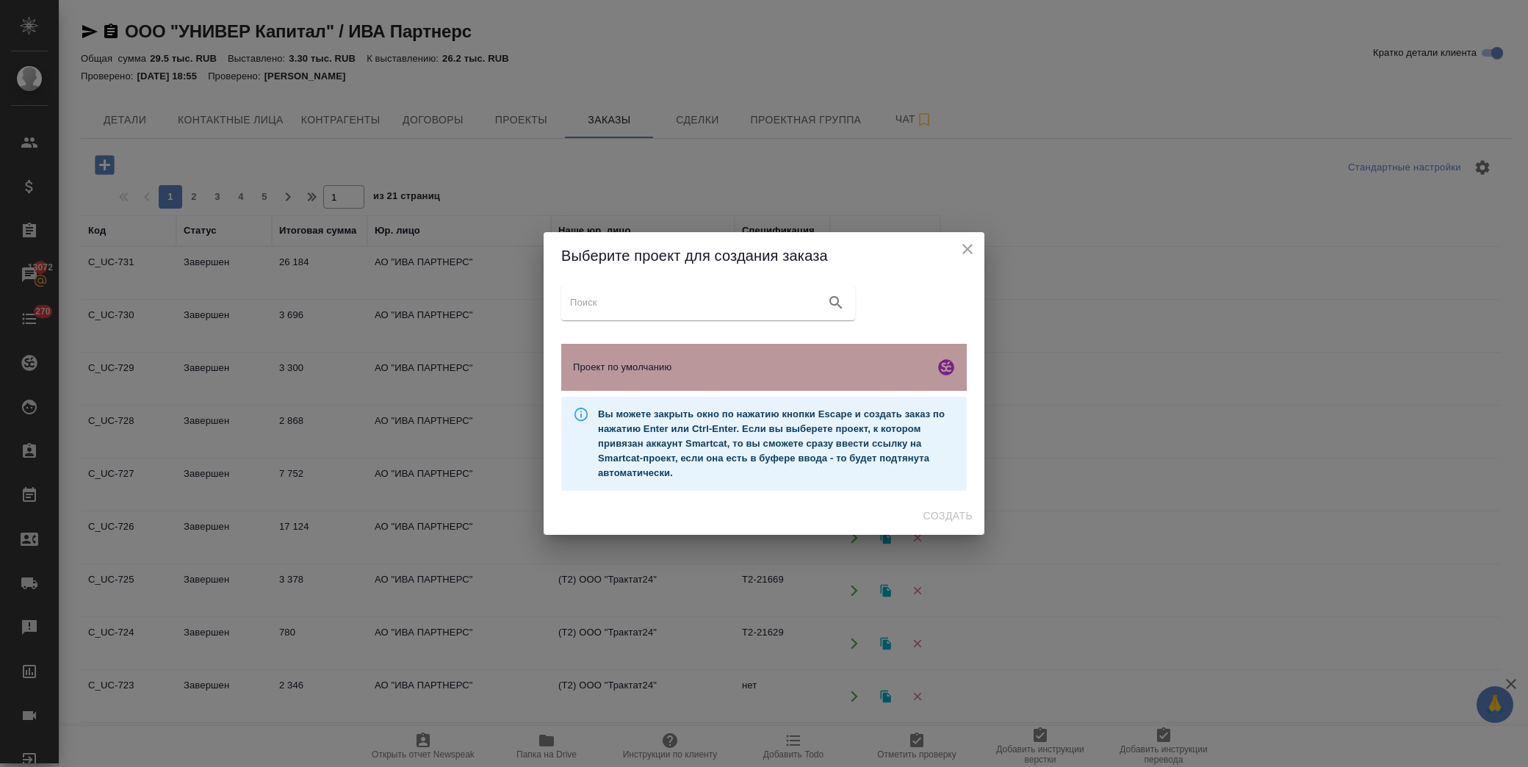
drag, startPoint x: 630, startPoint y: 355, endPoint x: 831, endPoint y: 401, distance: 205.9
click at [635, 356] on div "Проект по умолчанию" at bounding box center [764, 367] width 406 height 47
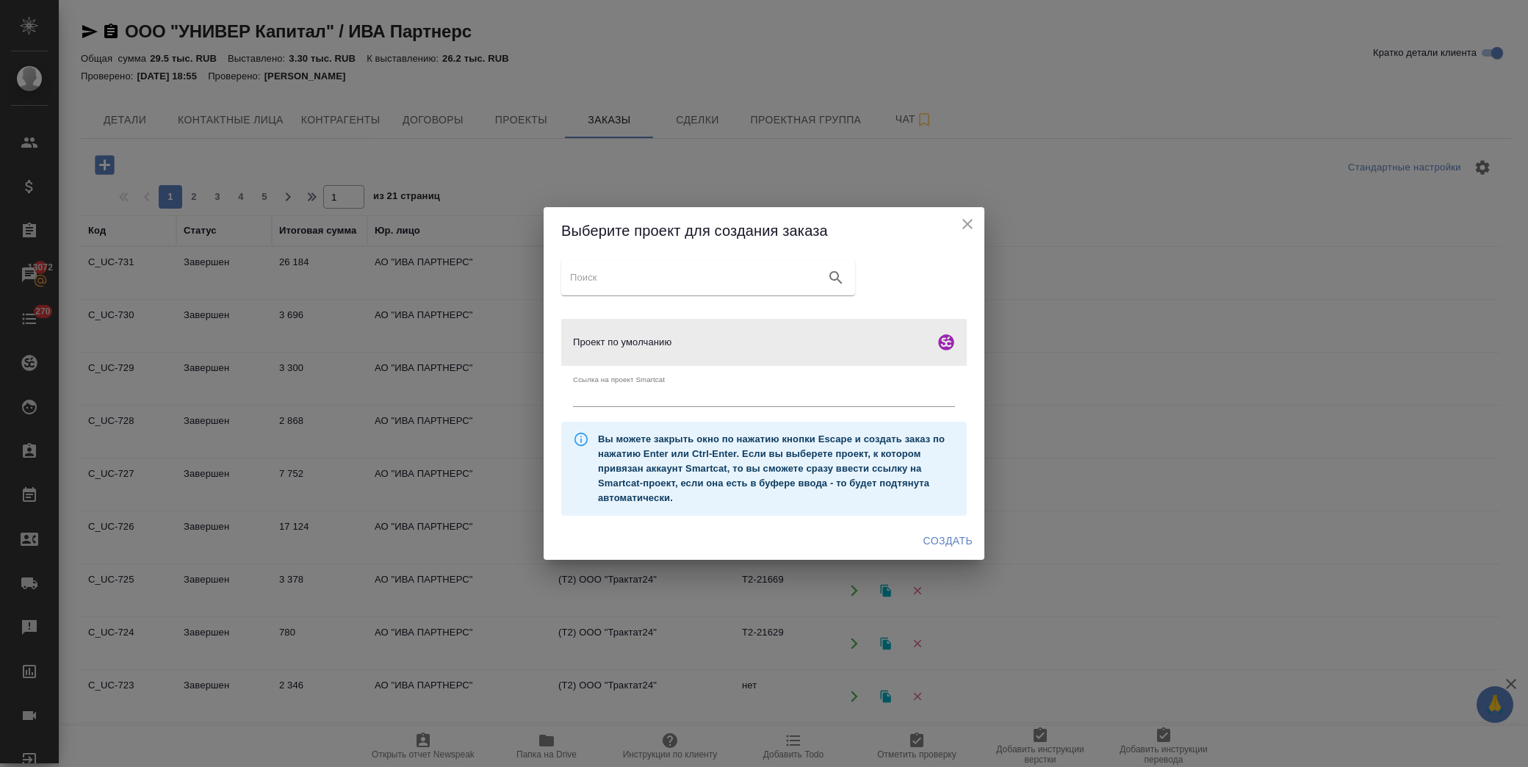
click at [968, 225] on icon "close" at bounding box center [968, 224] width 18 height 18
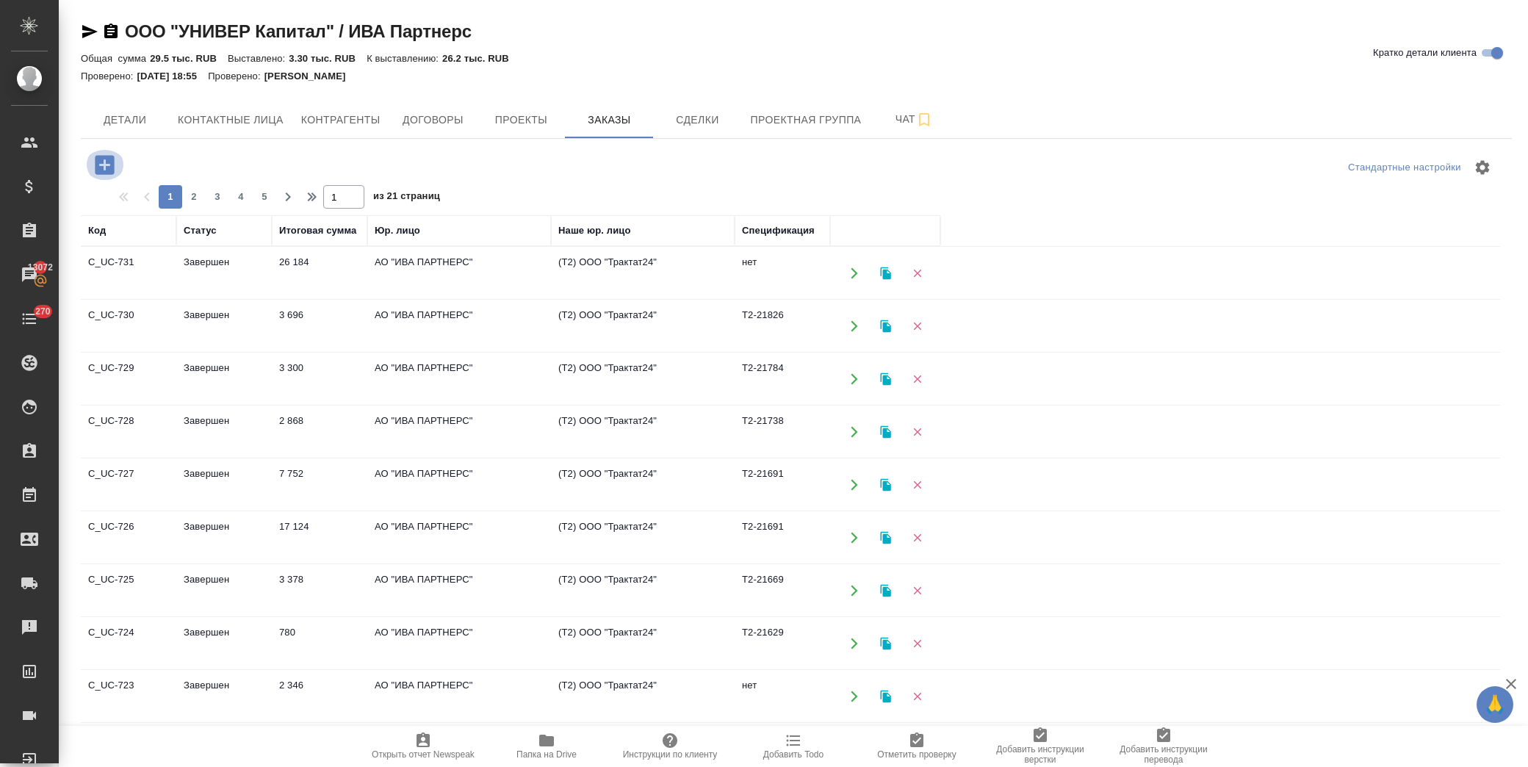
click at [105, 154] on icon "button" at bounding box center [105, 165] width 26 height 26
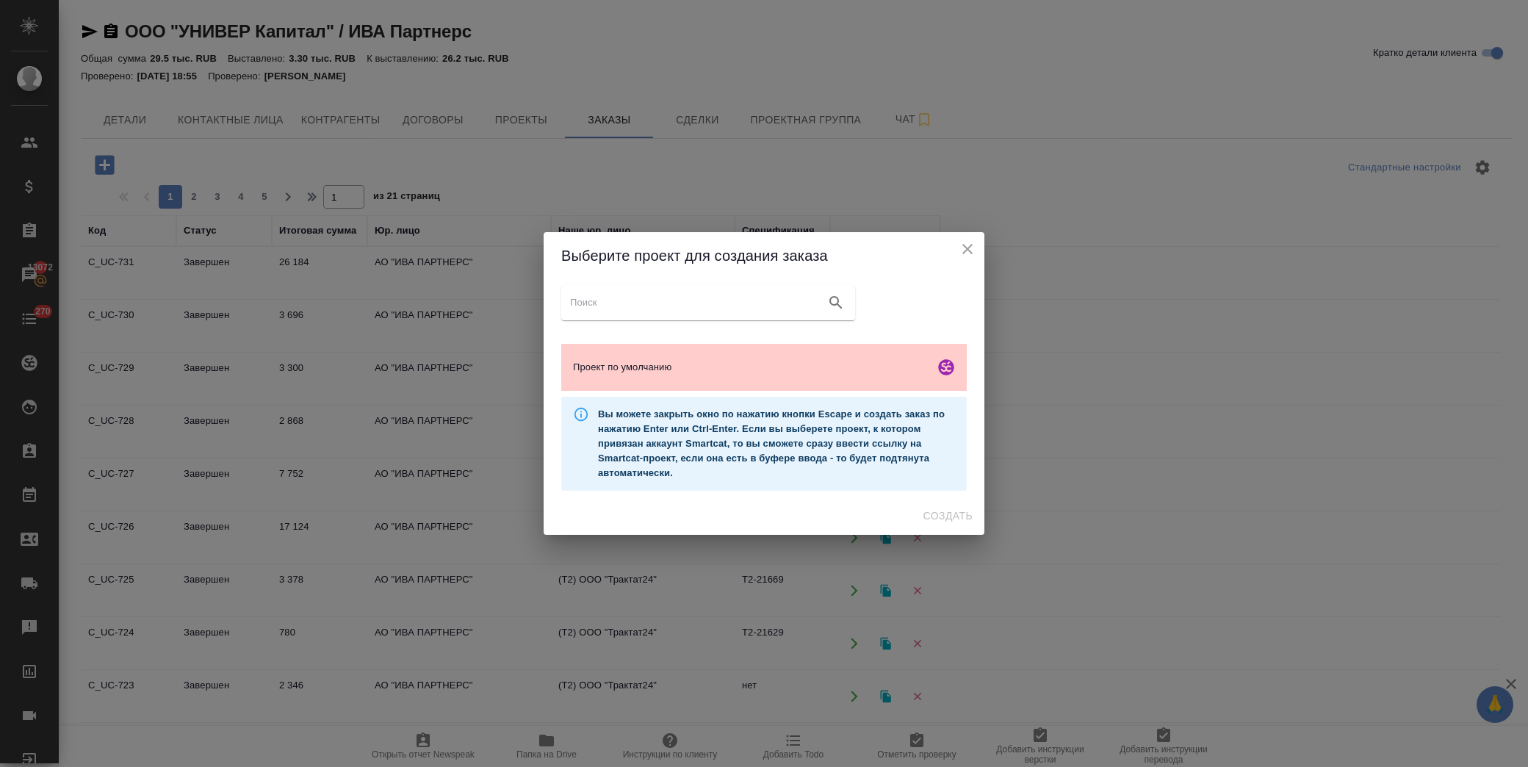
drag, startPoint x: 968, startPoint y: 243, endPoint x: 866, endPoint y: 242, distance: 102.1
click at [968, 244] on icon "close" at bounding box center [968, 249] width 18 height 18
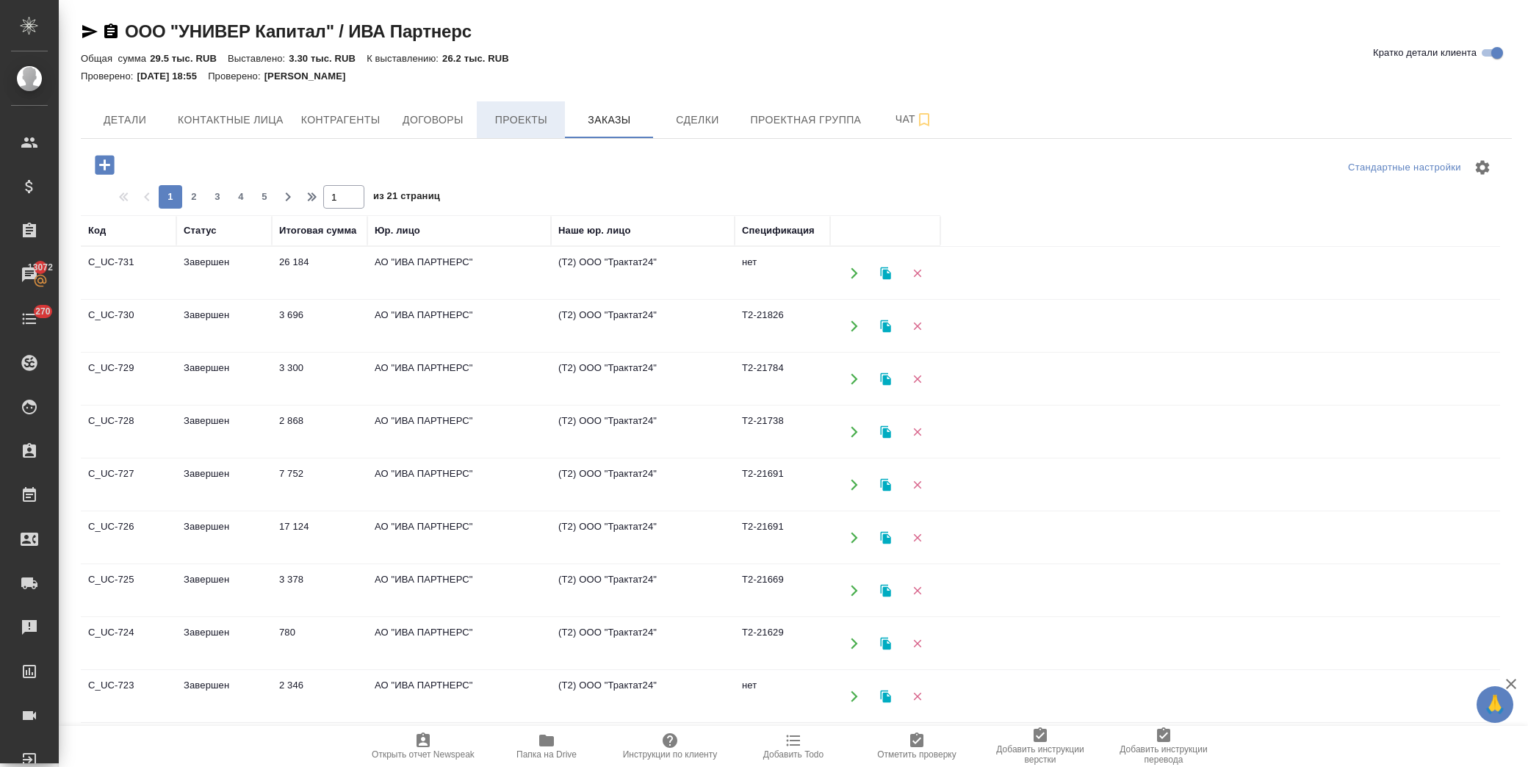
click at [533, 125] on span "Проекты" at bounding box center [521, 120] width 71 height 18
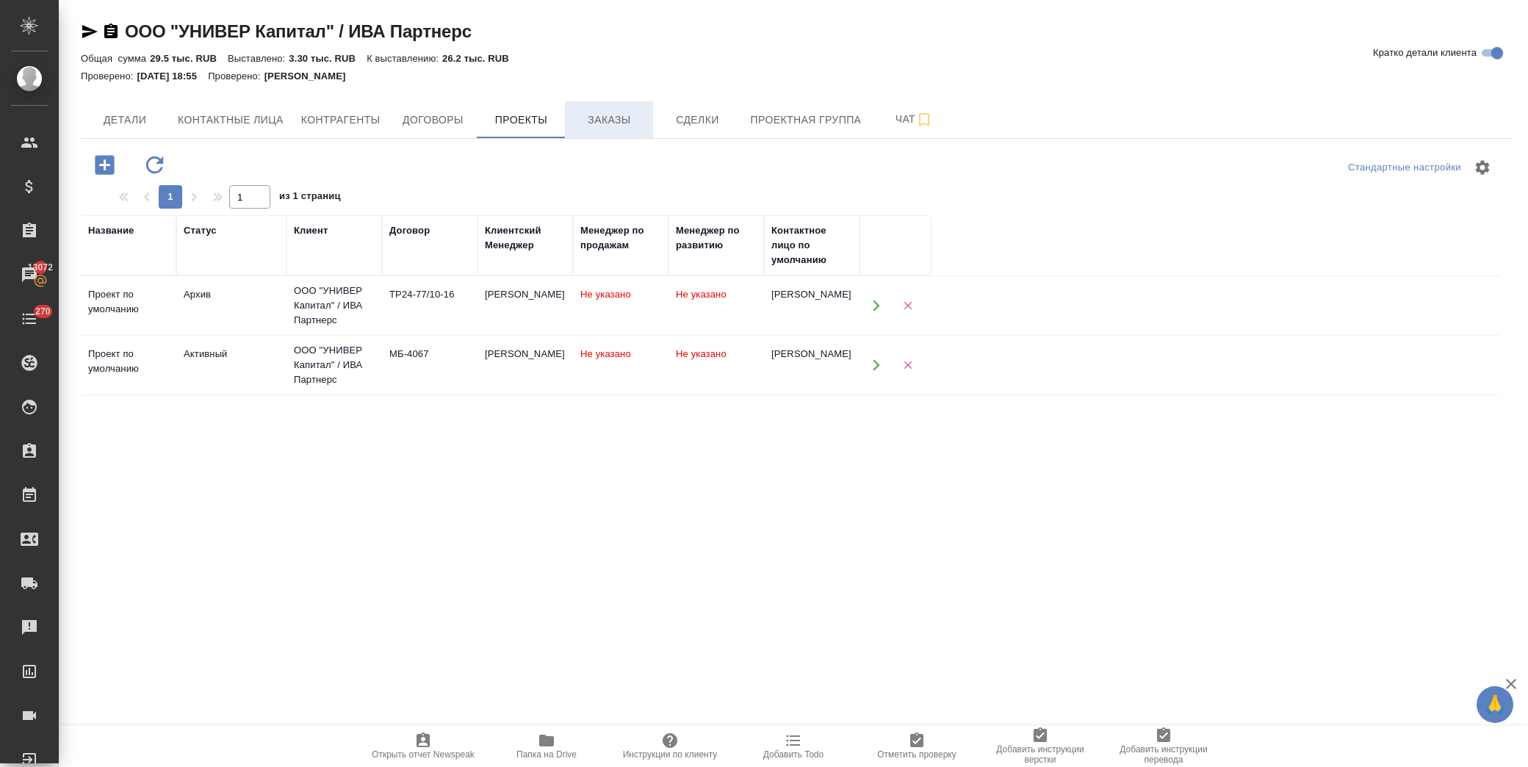
click at [578, 113] on span "Заказы" at bounding box center [609, 120] width 71 height 18
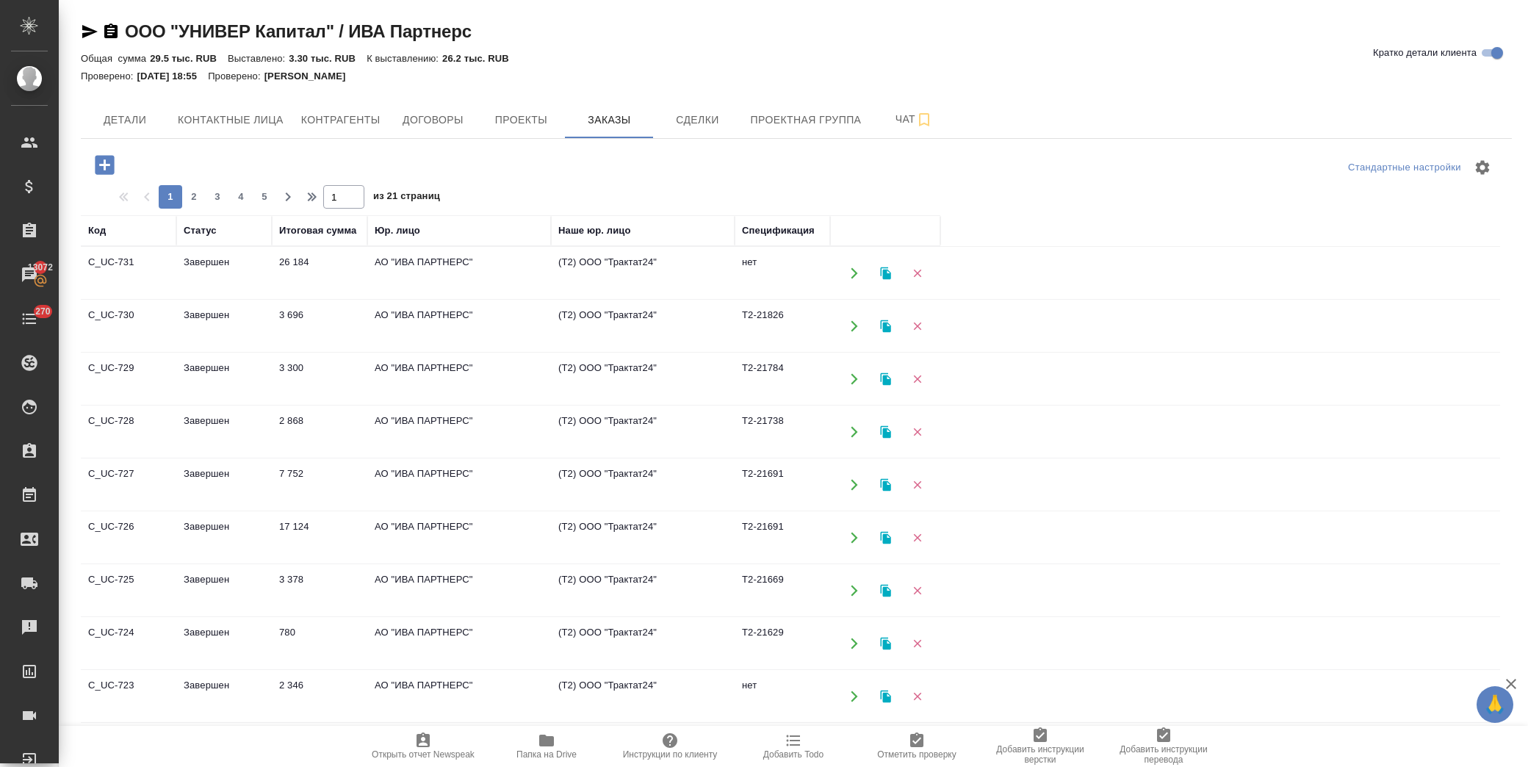
click at [107, 165] on icon "button" at bounding box center [105, 165] width 26 height 26
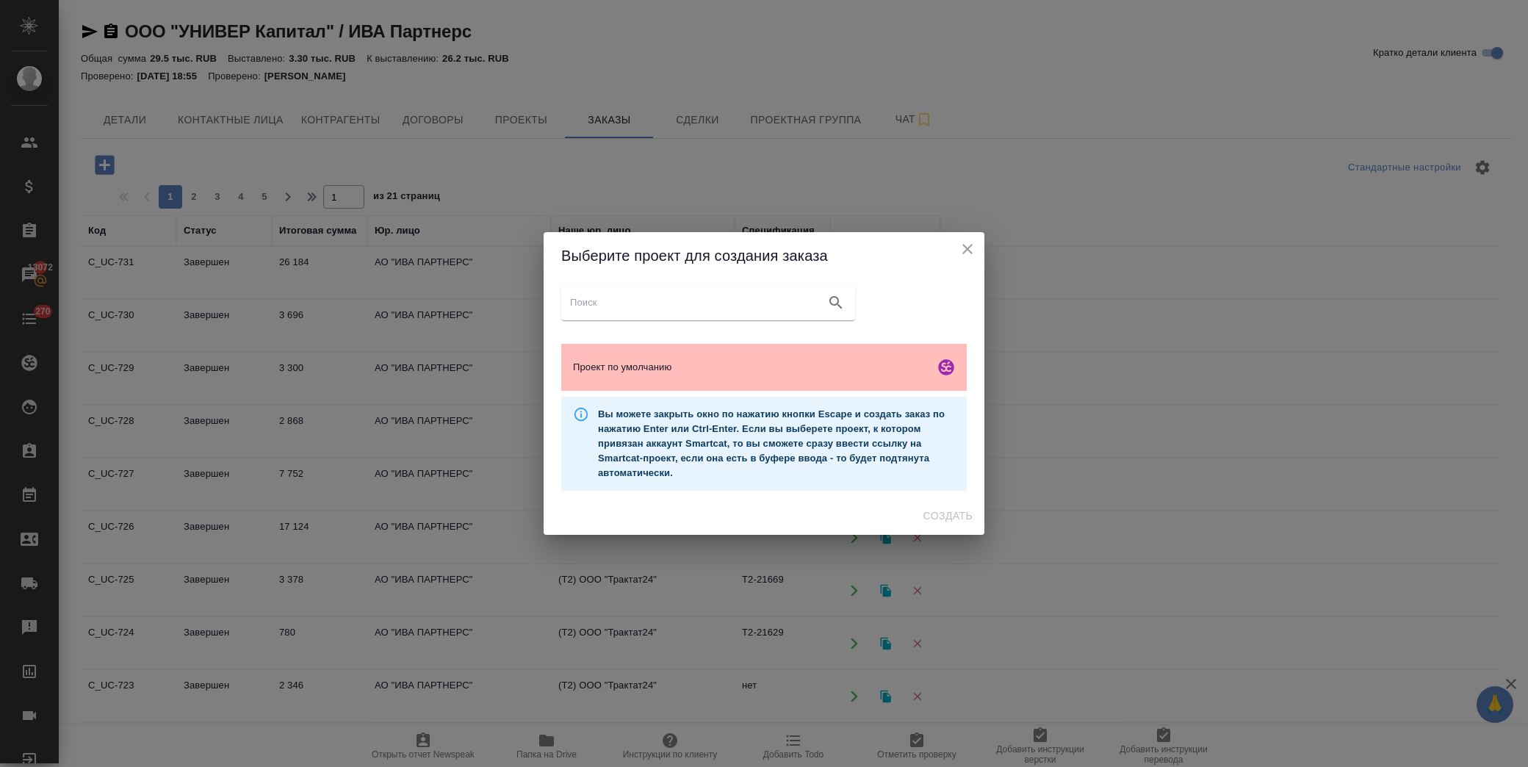
click at [676, 371] on span "Проект по умолчанию" at bounding box center [751, 367] width 356 height 15
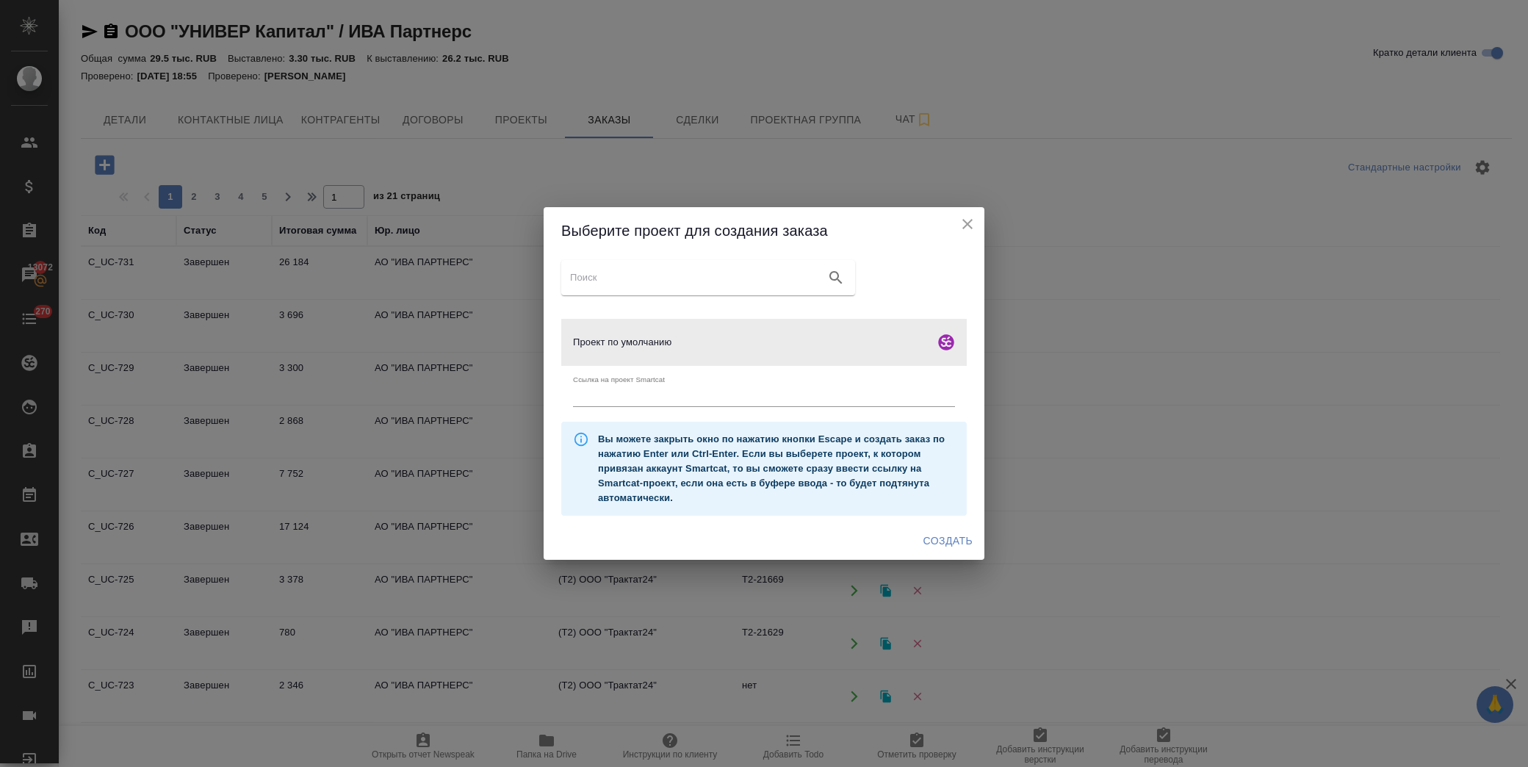
click at [974, 539] on button "Создать" at bounding box center [948, 541] width 61 height 27
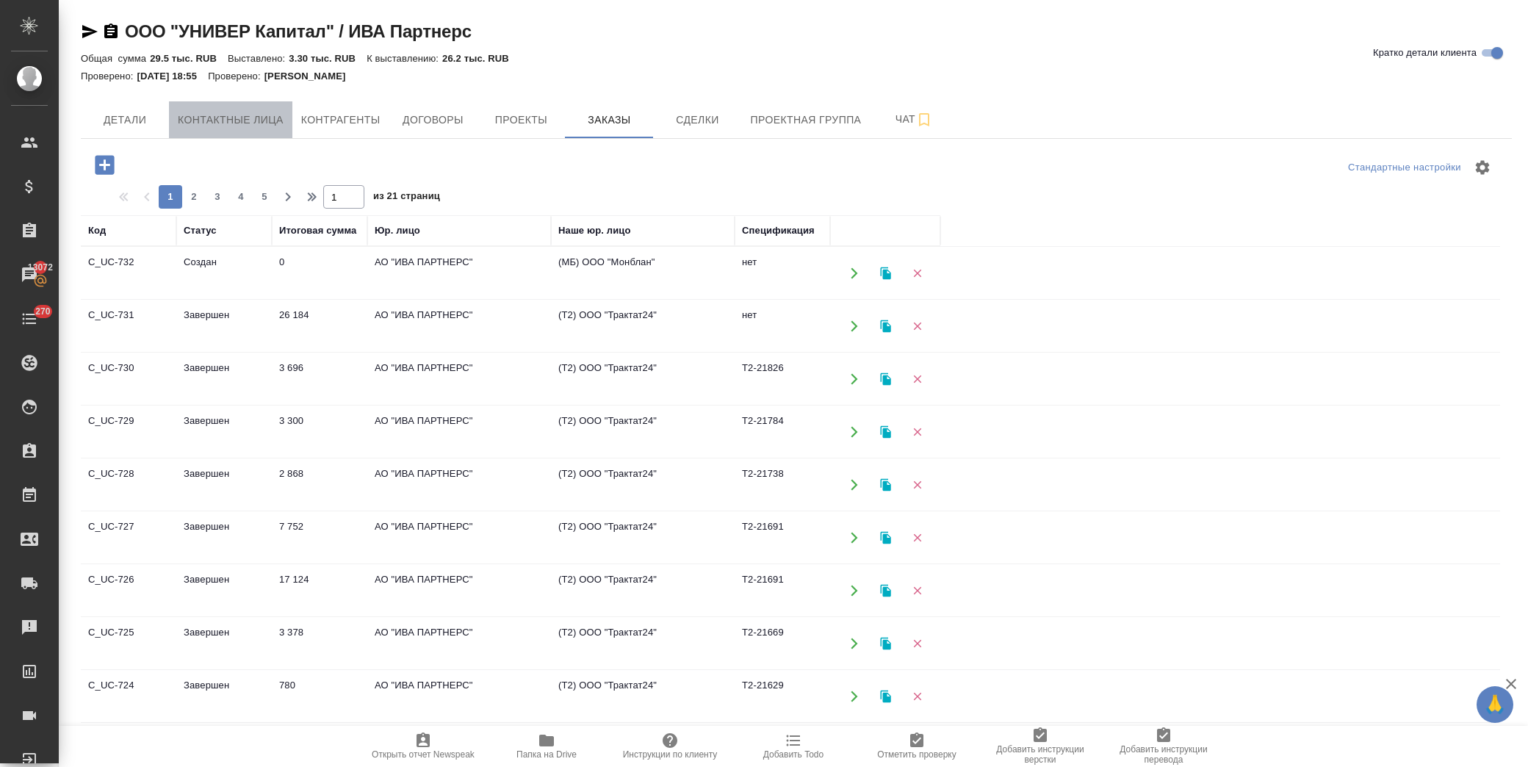
click at [223, 123] on span "Контактные лица" at bounding box center [231, 120] width 106 height 18
select select "RU"
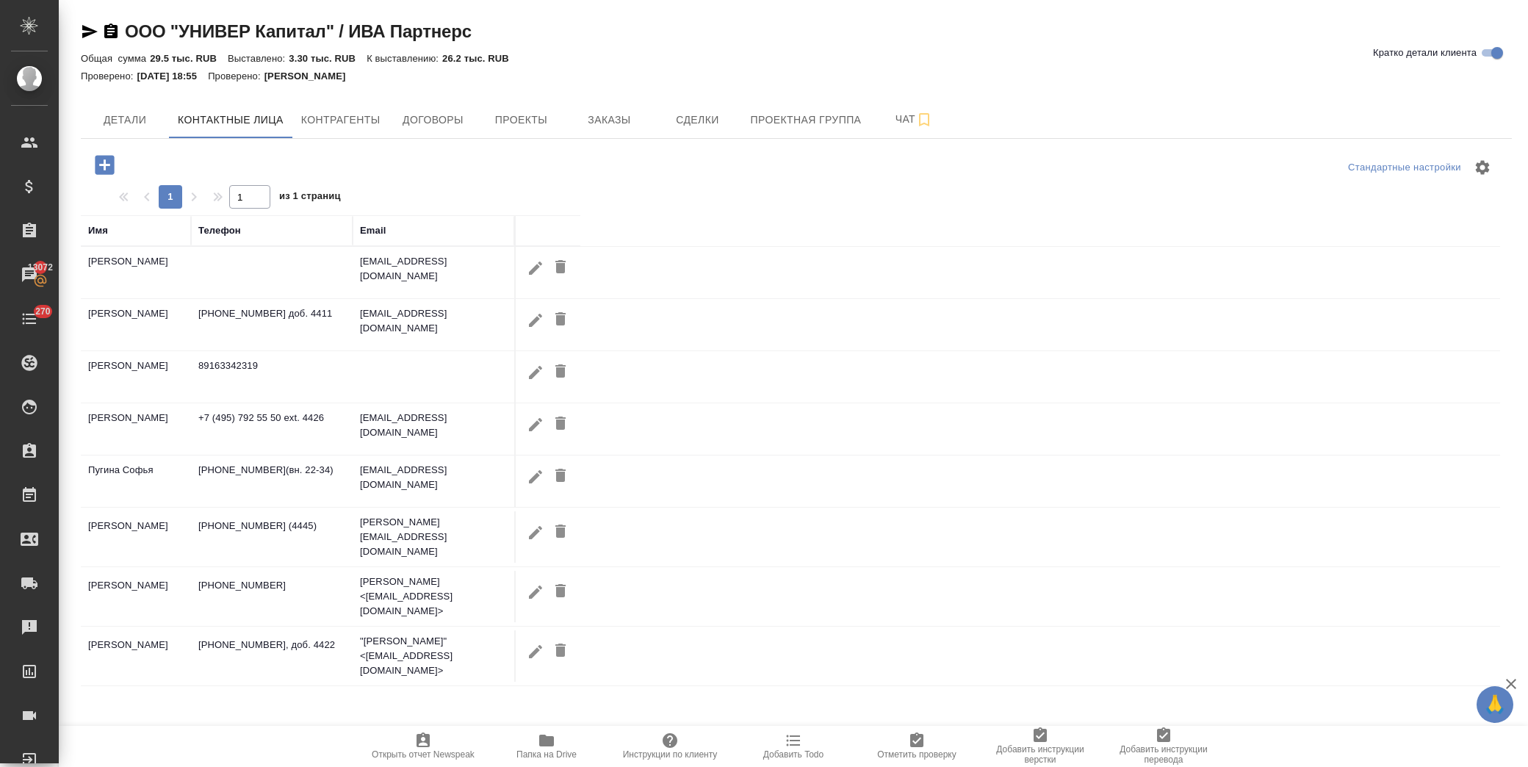
click at [113, 170] on icon "button" at bounding box center [104, 164] width 19 height 19
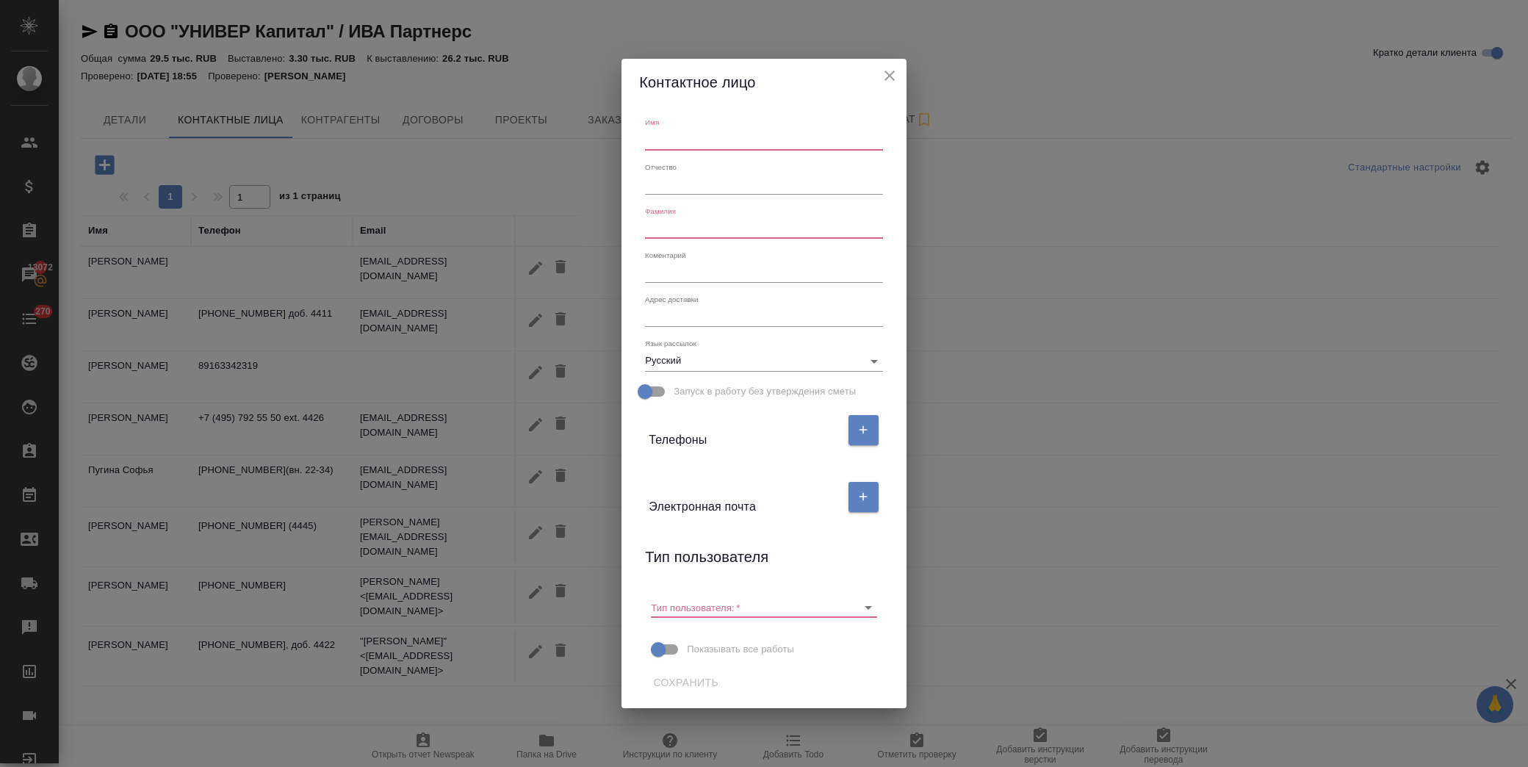
click at [674, 143] on input "text" at bounding box center [763, 139] width 237 height 21
type input "F"
type input "Алина"
drag, startPoint x: 695, startPoint y: 234, endPoint x: 707, endPoint y: 241, distance: 13.9
click at [696, 234] on input "text" at bounding box center [763, 228] width 237 height 21
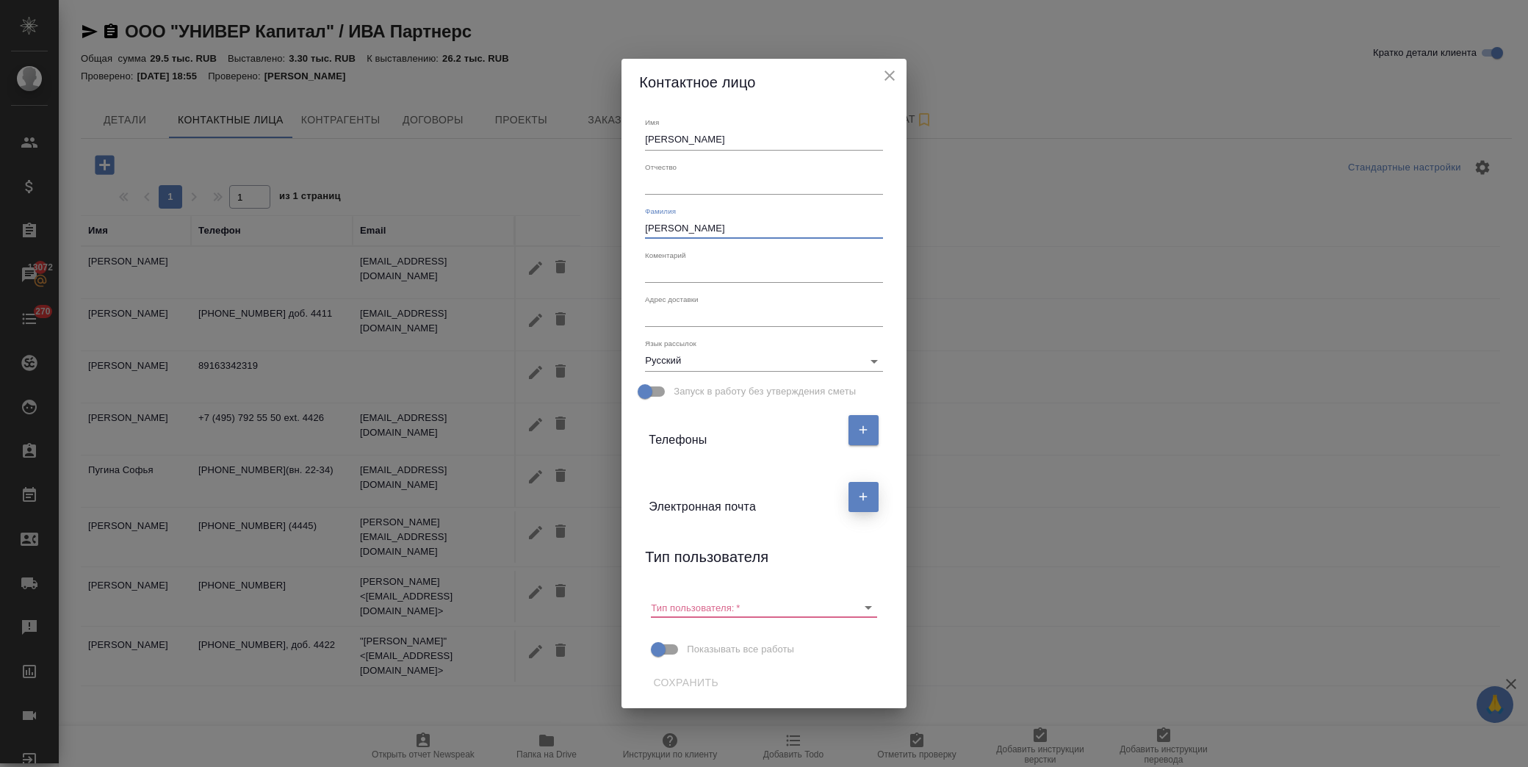
type input "Жаркова"
click at [862, 500] on icon "button" at bounding box center [863, 496] width 13 height 13
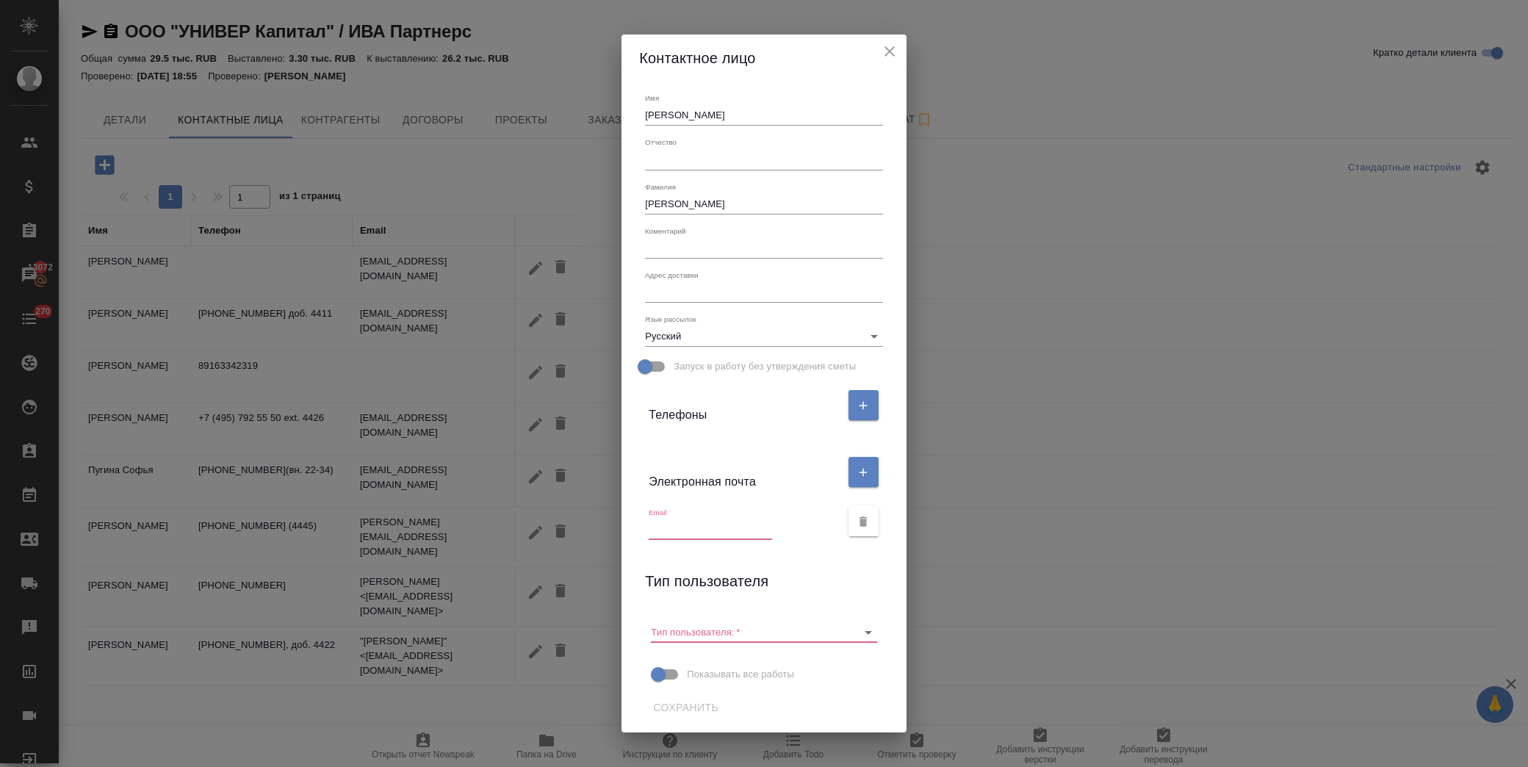
click at [705, 544] on div "Email" at bounding box center [763, 521] width 249 height 49
click at [704, 532] on input "text" at bounding box center [710, 529] width 123 height 21
paste input "azharkova@avi.capital"
click at [848, 639] on icon "Очистить" at bounding box center [849, 632] width 15 height 15
type input "azharkova@avi.capital"
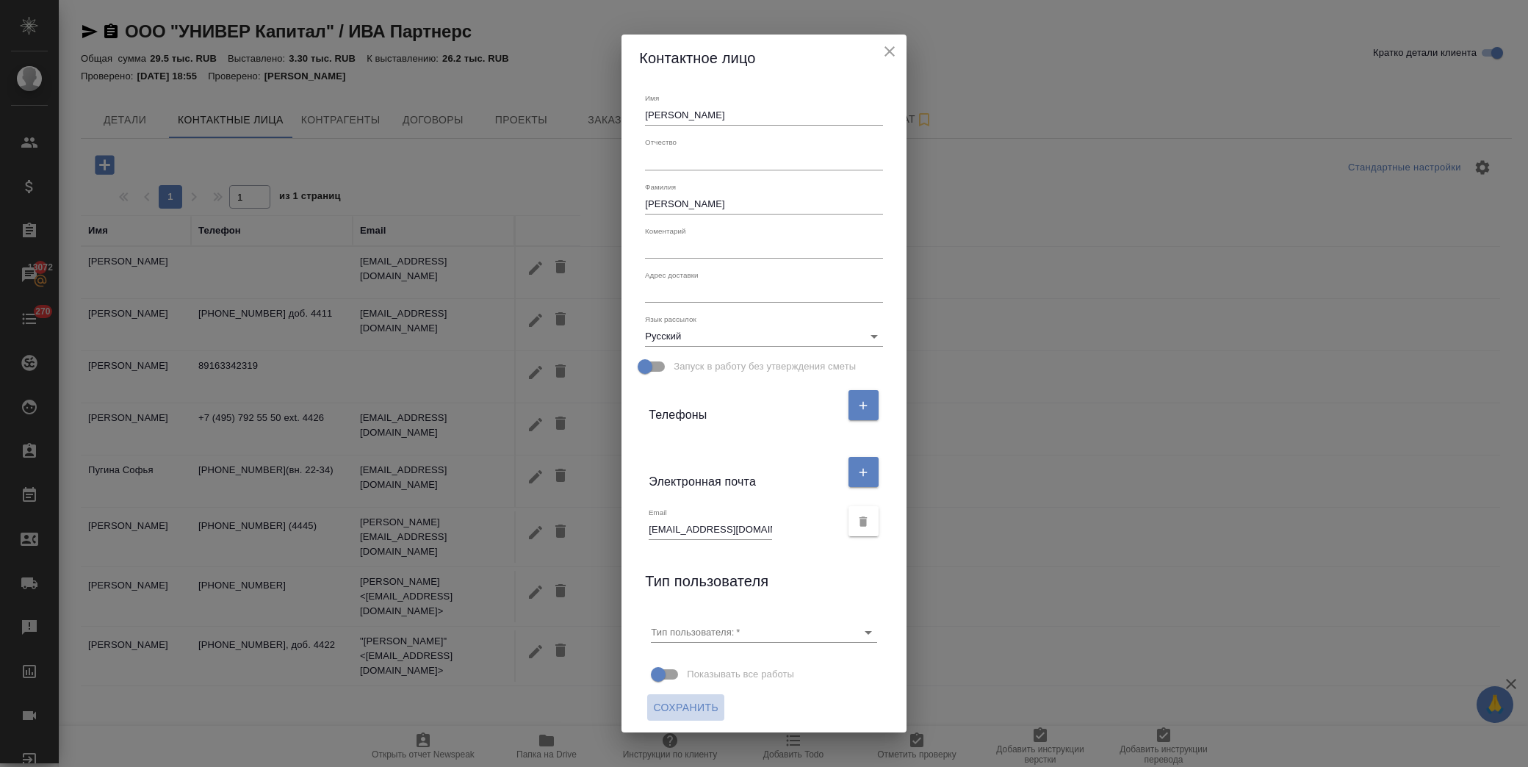
click at [691, 700] on span "Сохранить" at bounding box center [685, 708] width 65 height 18
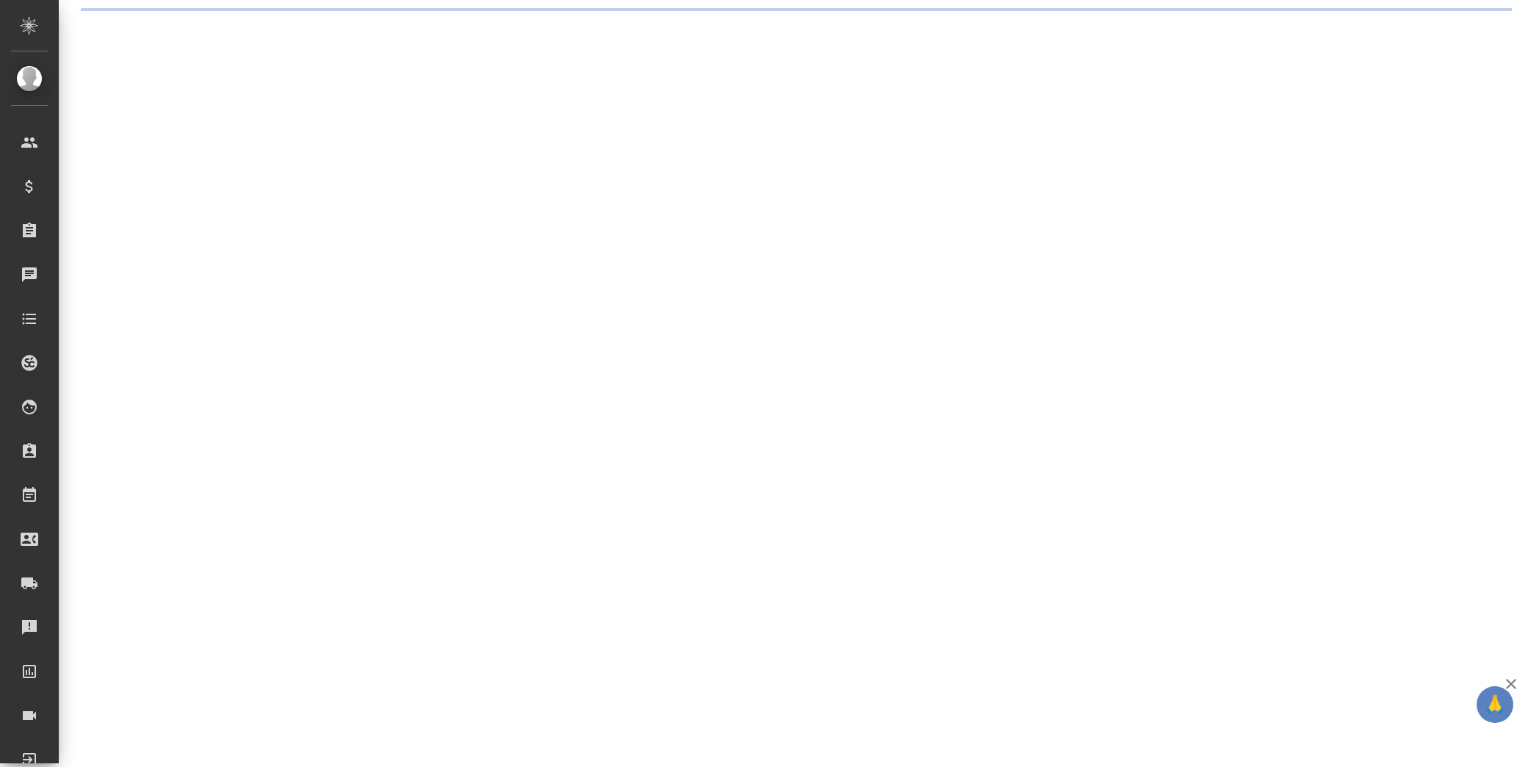
select select "RU"
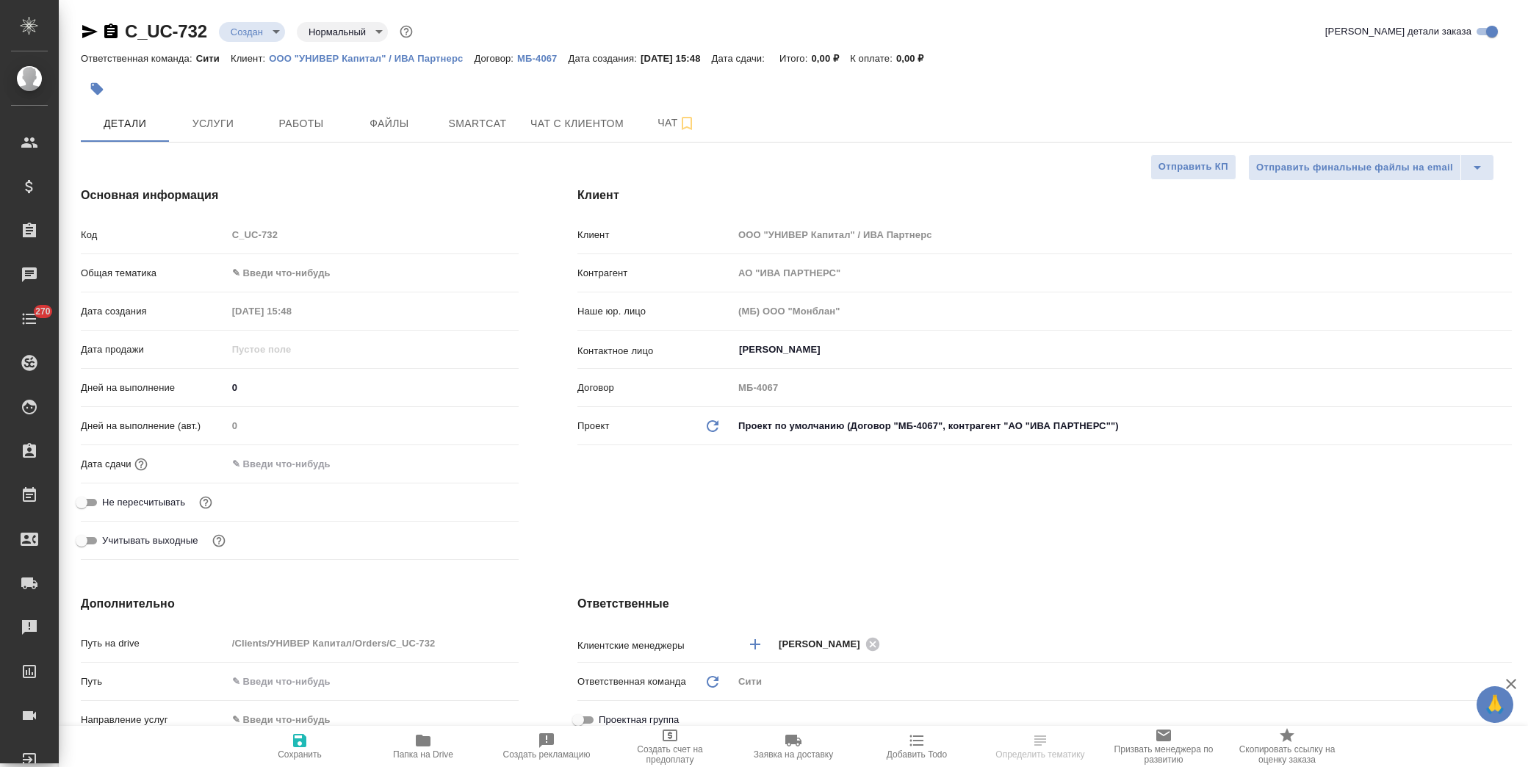
type textarea "x"
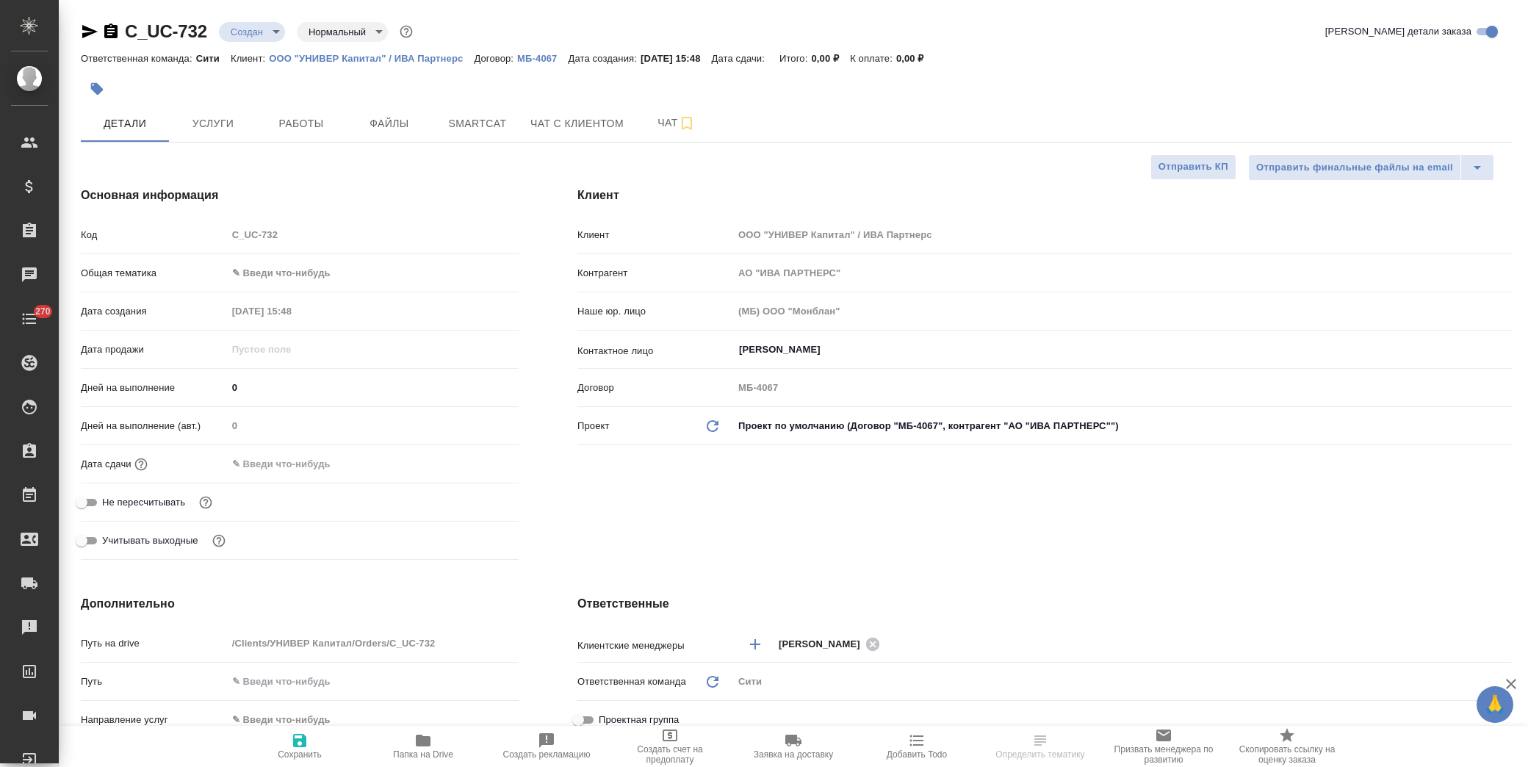
type textarea "x"
click at [284, 270] on body "🙏 .cls-1 fill:#fff; AWATERA Лофицкая Юлия Владимировна Клиенты Спецификации Зак…" at bounding box center [764, 383] width 1528 height 767
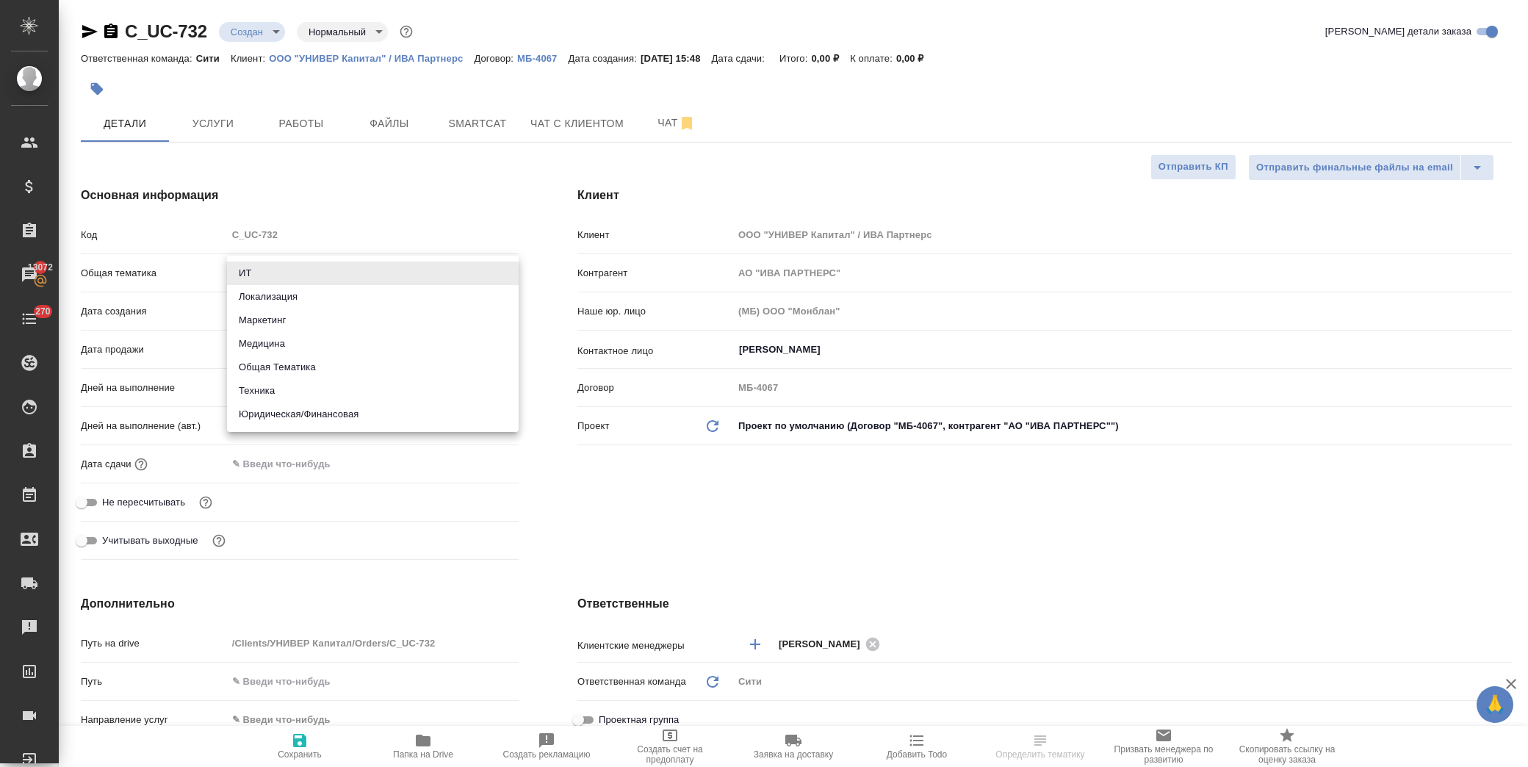
click at [348, 414] on li "Юридическая/Финансовая" at bounding box center [373, 415] width 292 height 24
type input "yr-fn"
type textarea "x"
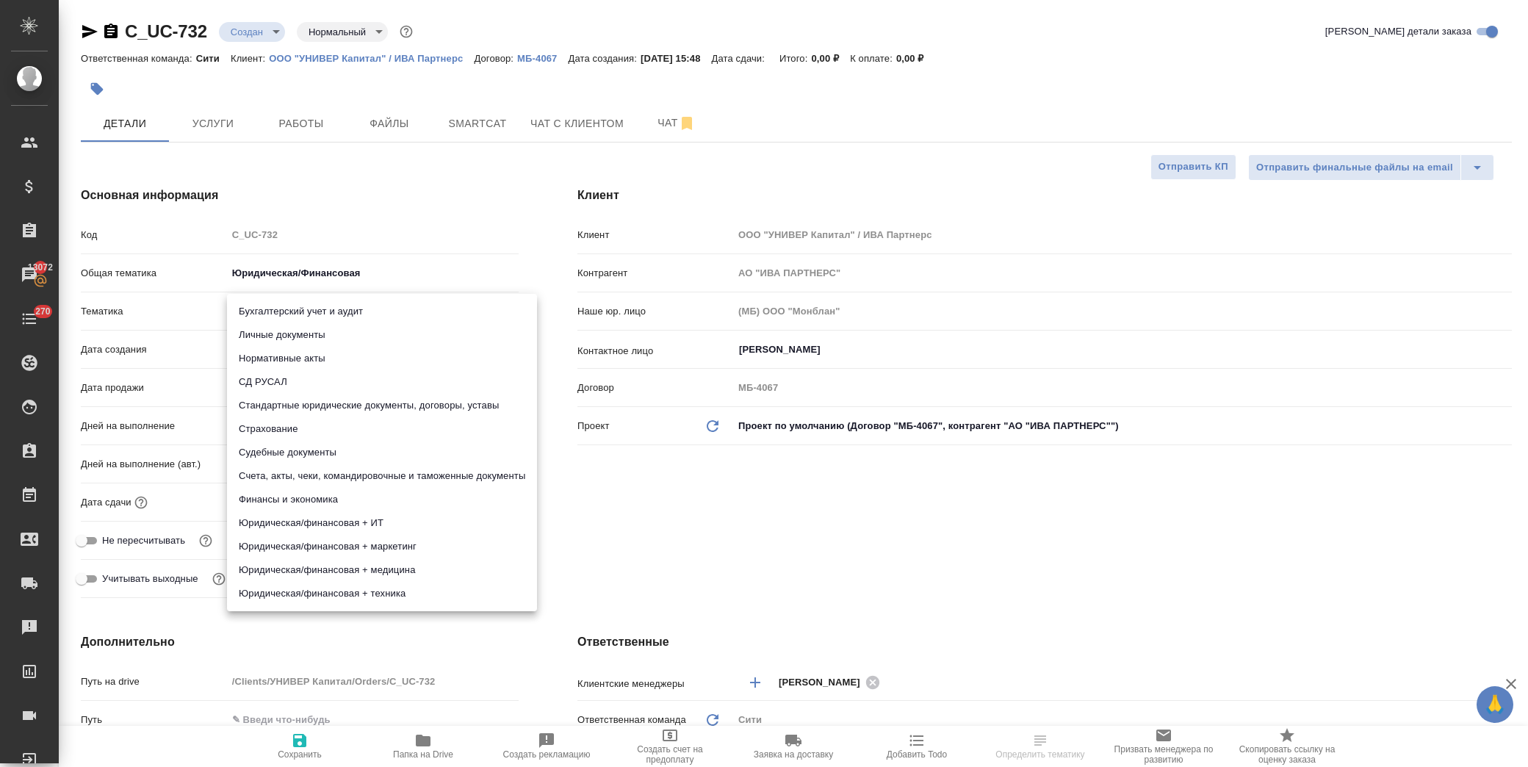
click at [303, 306] on body "🙏 .cls-1 fill:#fff; AWATERA Лофицкая Юлия Владимировна Клиенты Спецификации Зак…" at bounding box center [764, 383] width 1528 height 767
click at [314, 334] on li "Личные документы" at bounding box center [382, 335] width 310 height 24
type textarea "x"
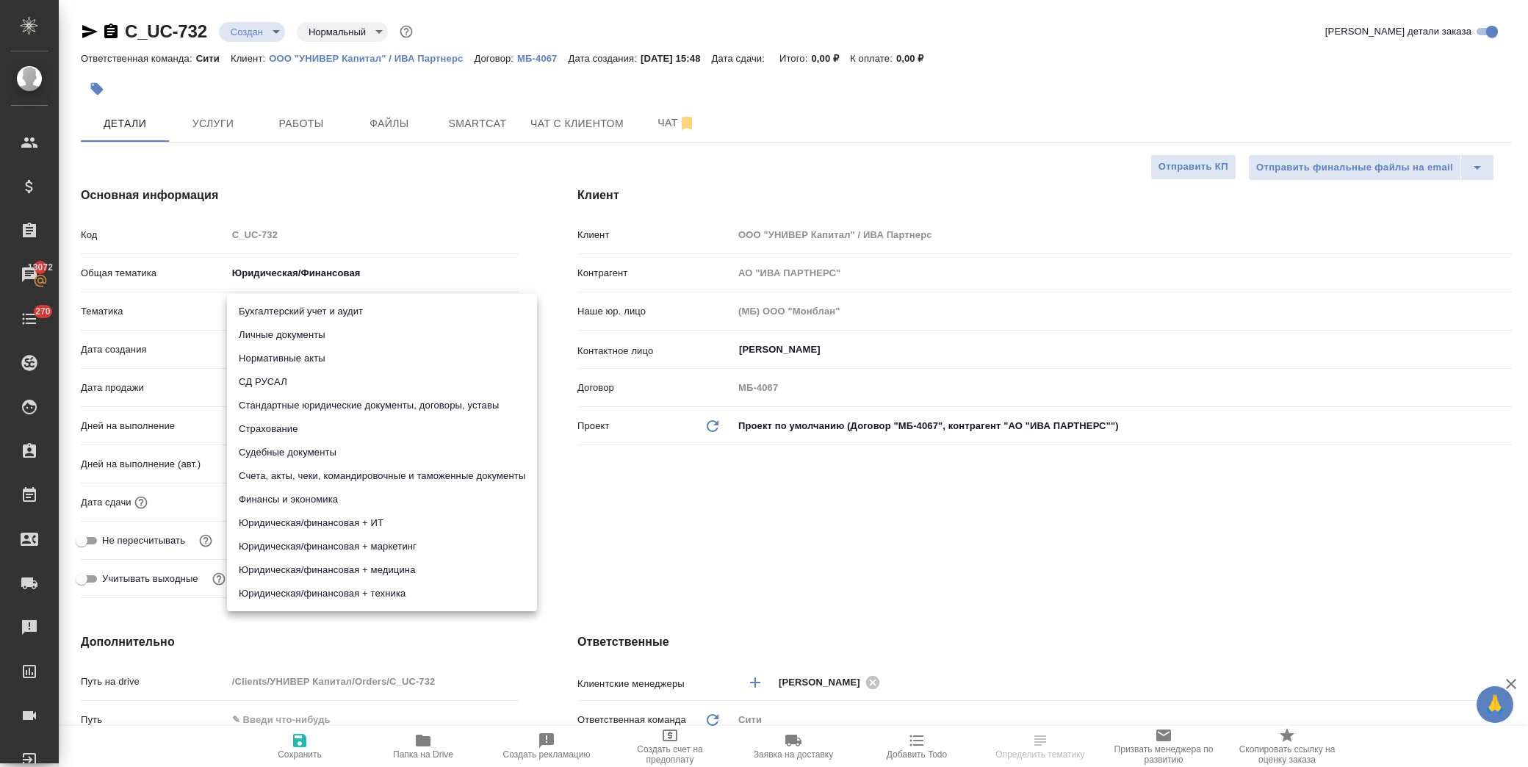
type input "5a8b8b956a9677013d343cfe"
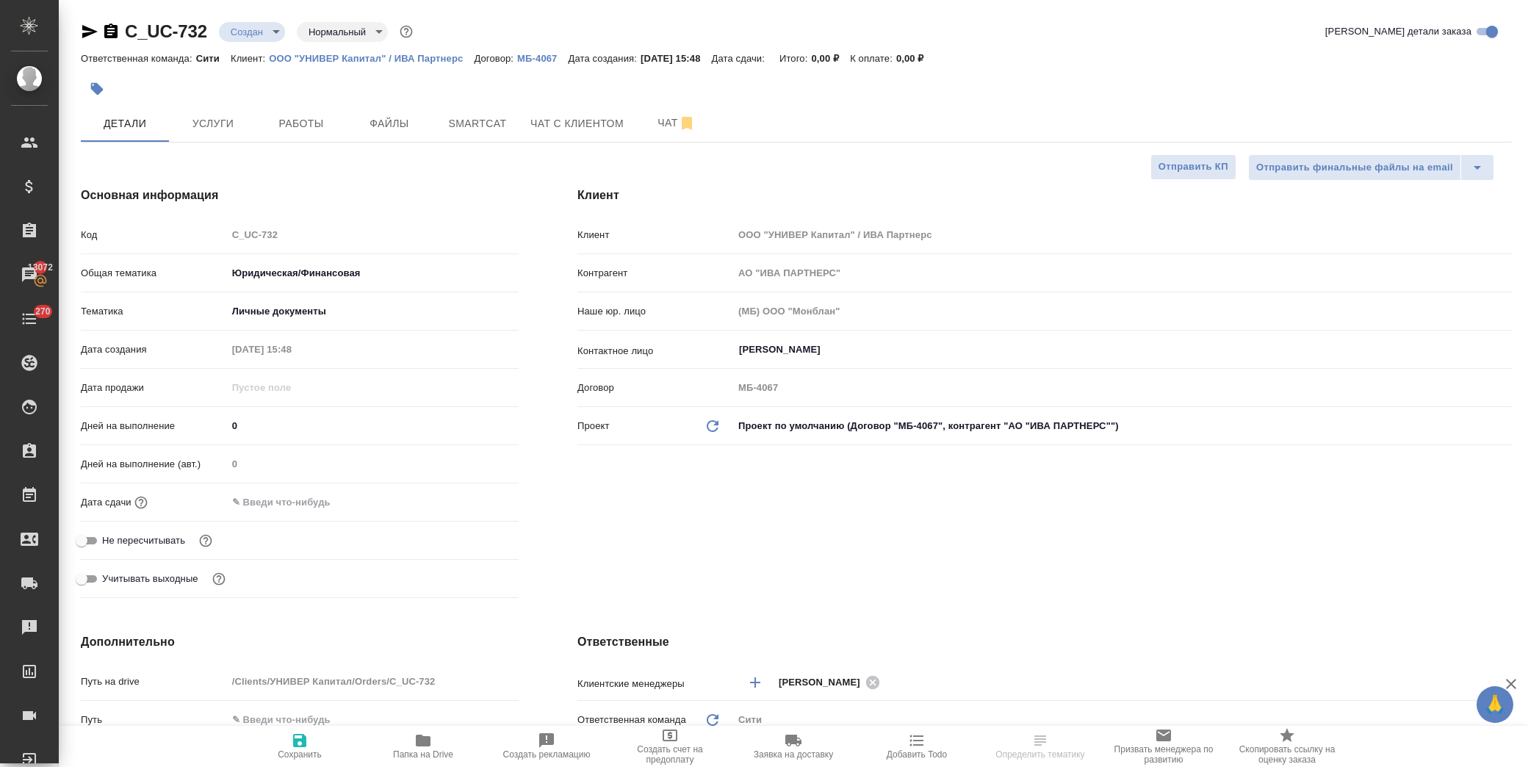
drag, startPoint x: 319, startPoint y: 498, endPoint x: 348, endPoint y: 506, distance: 30.3
click at [317, 500] on input "text" at bounding box center [291, 502] width 129 height 21
click at [478, 498] on icon "button" at bounding box center [476, 502] width 18 height 18
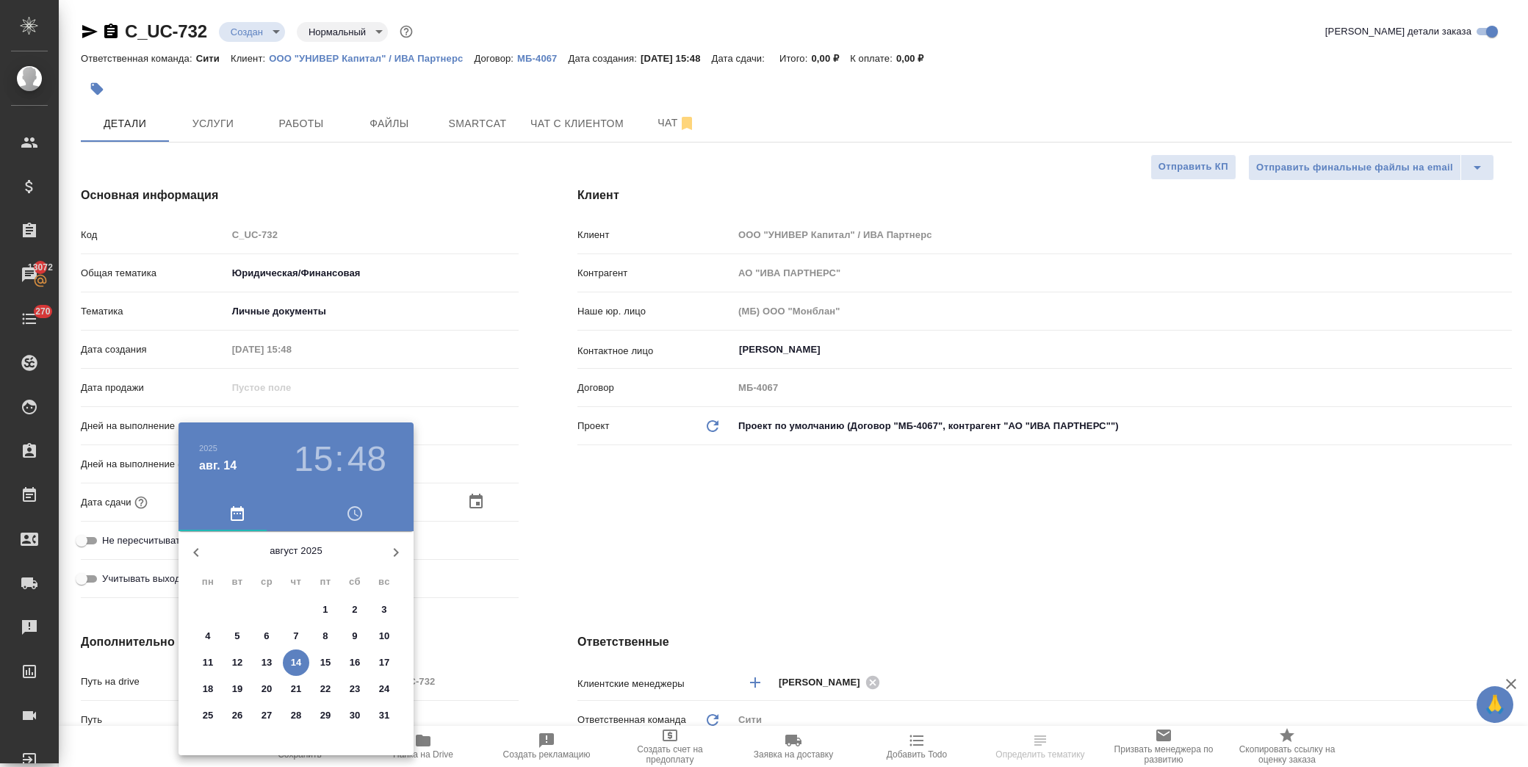
click at [302, 663] on span "14" at bounding box center [296, 662] width 26 height 15
type input "14.08.2025 15:48"
type textarea "x"
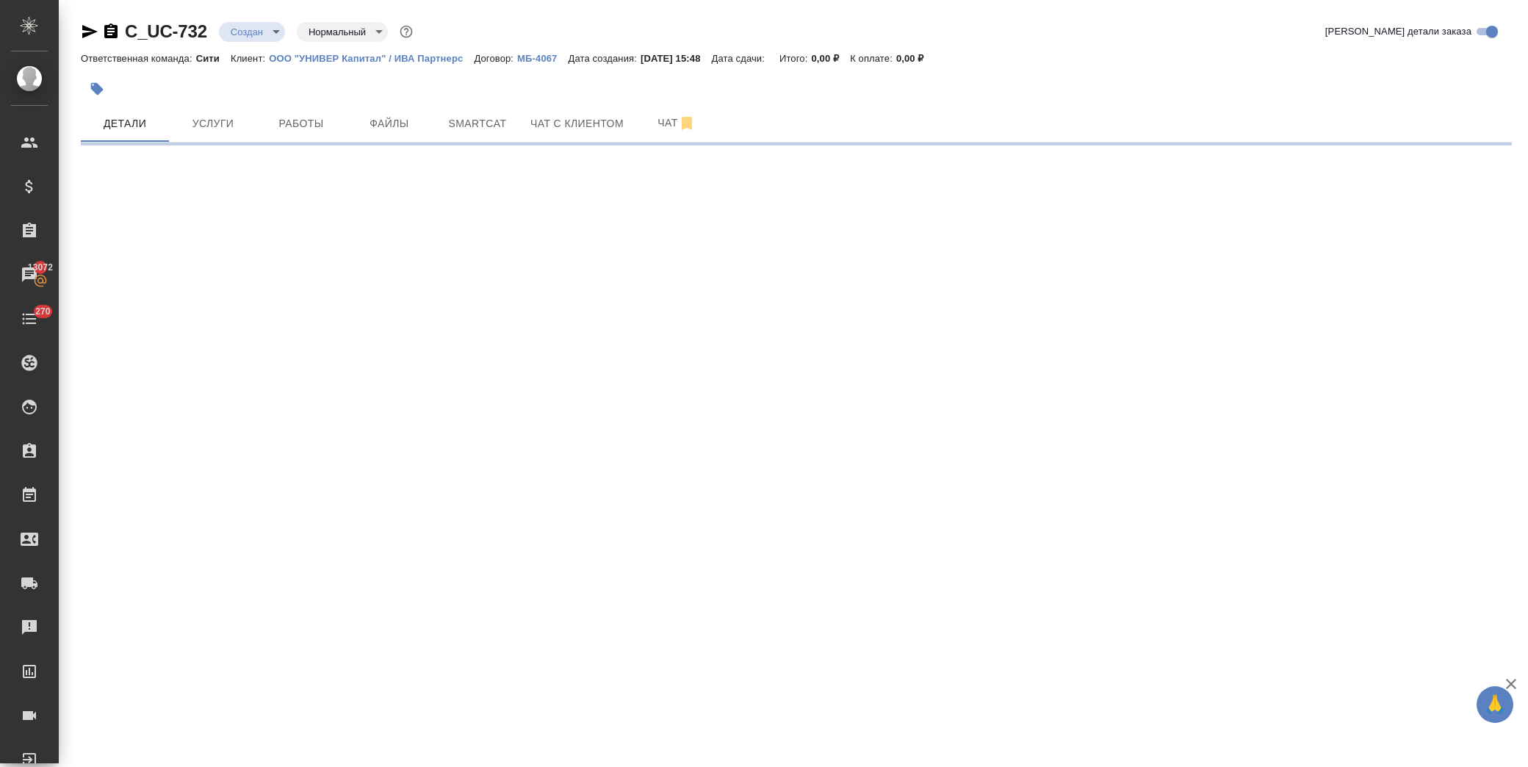
select select "RU"
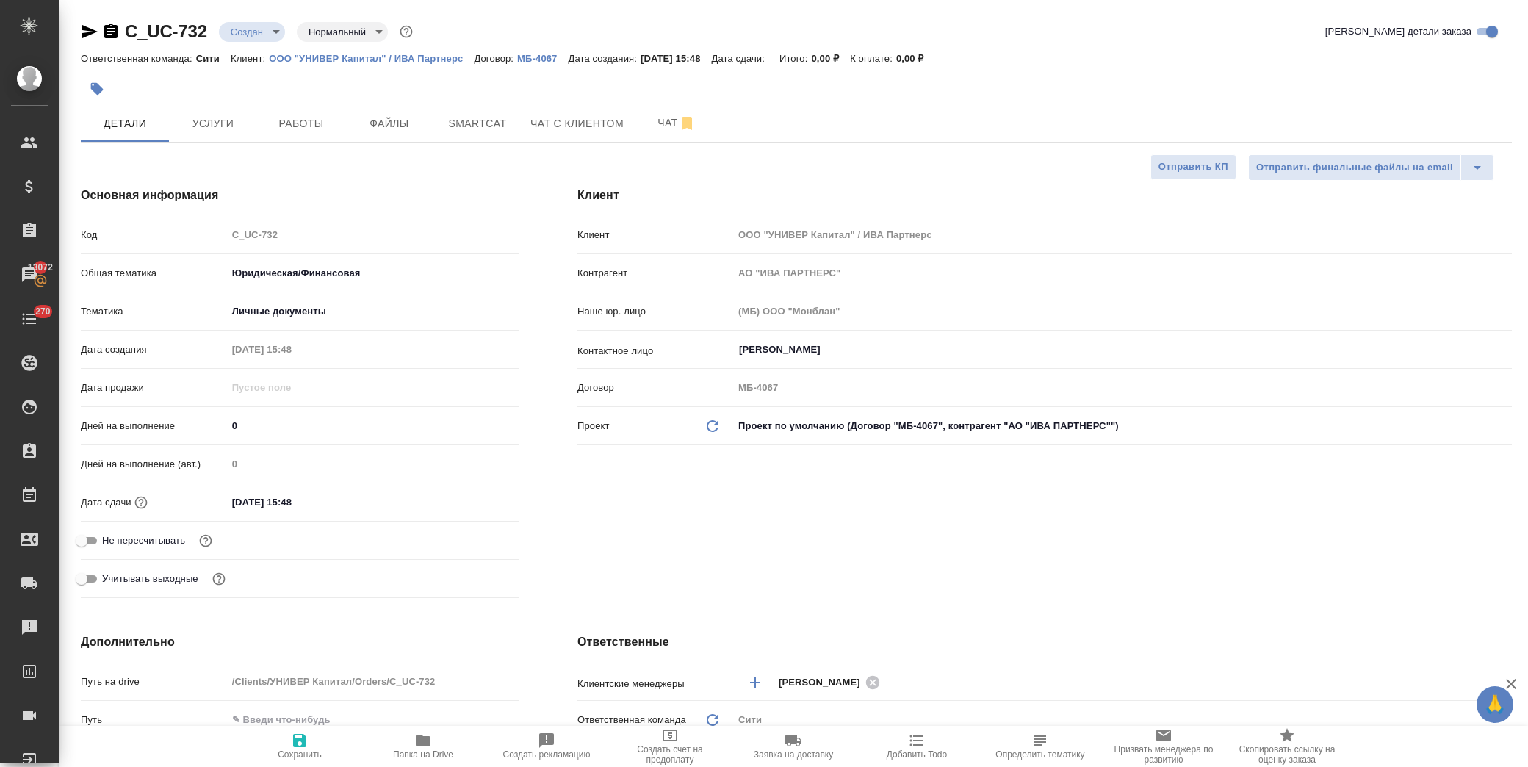
type textarea "x"
click at [345, 504] on input "14.08.2025 15:48" at bounding box center [291, 502] width 129 height 21
click at [467, 498] on icon "button" at bounding box center [476, 502] width 18 height 18
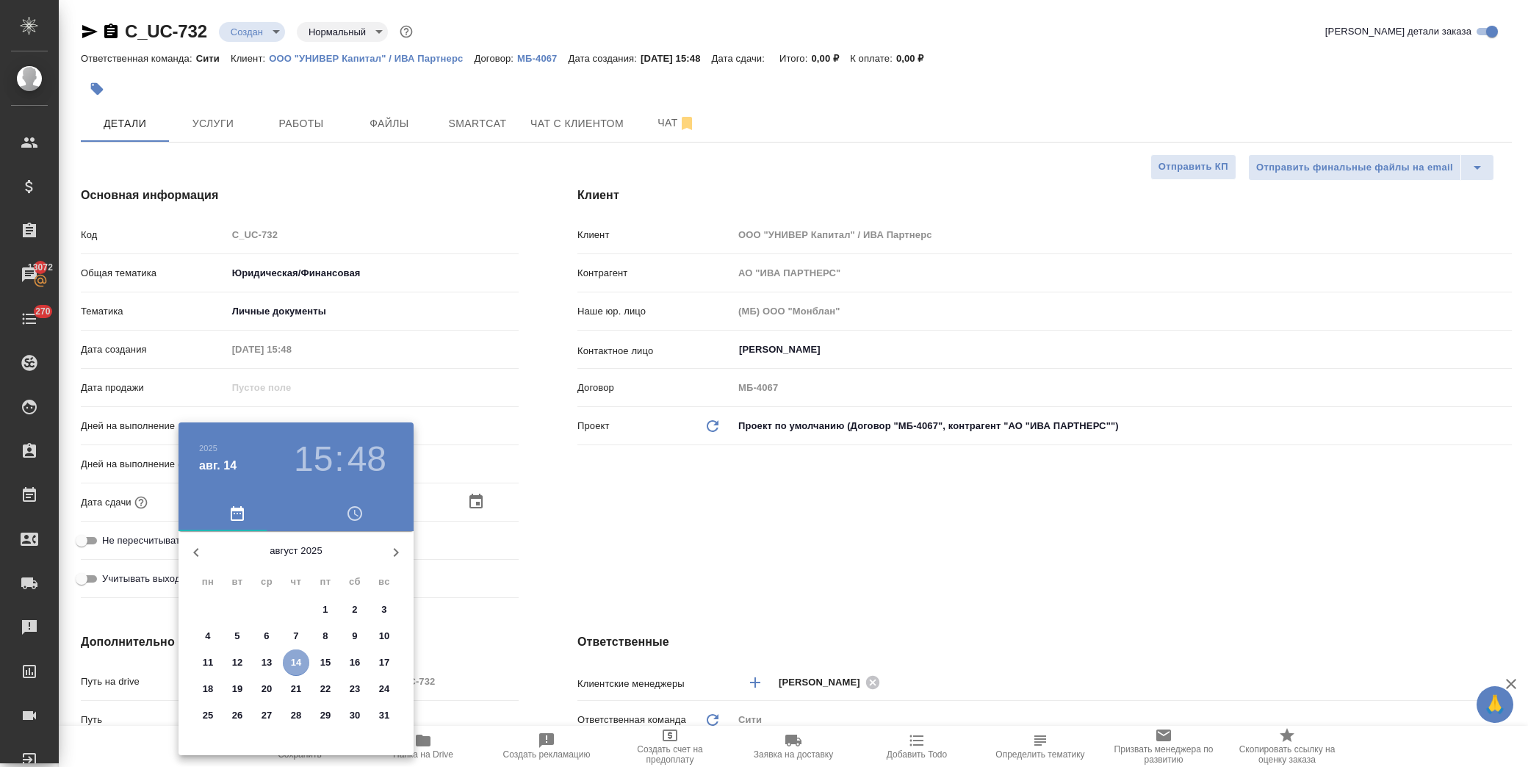
click at [297, 652] on button "14" at bounding box center [296, 663] width 26 height 26
type textarea "x"
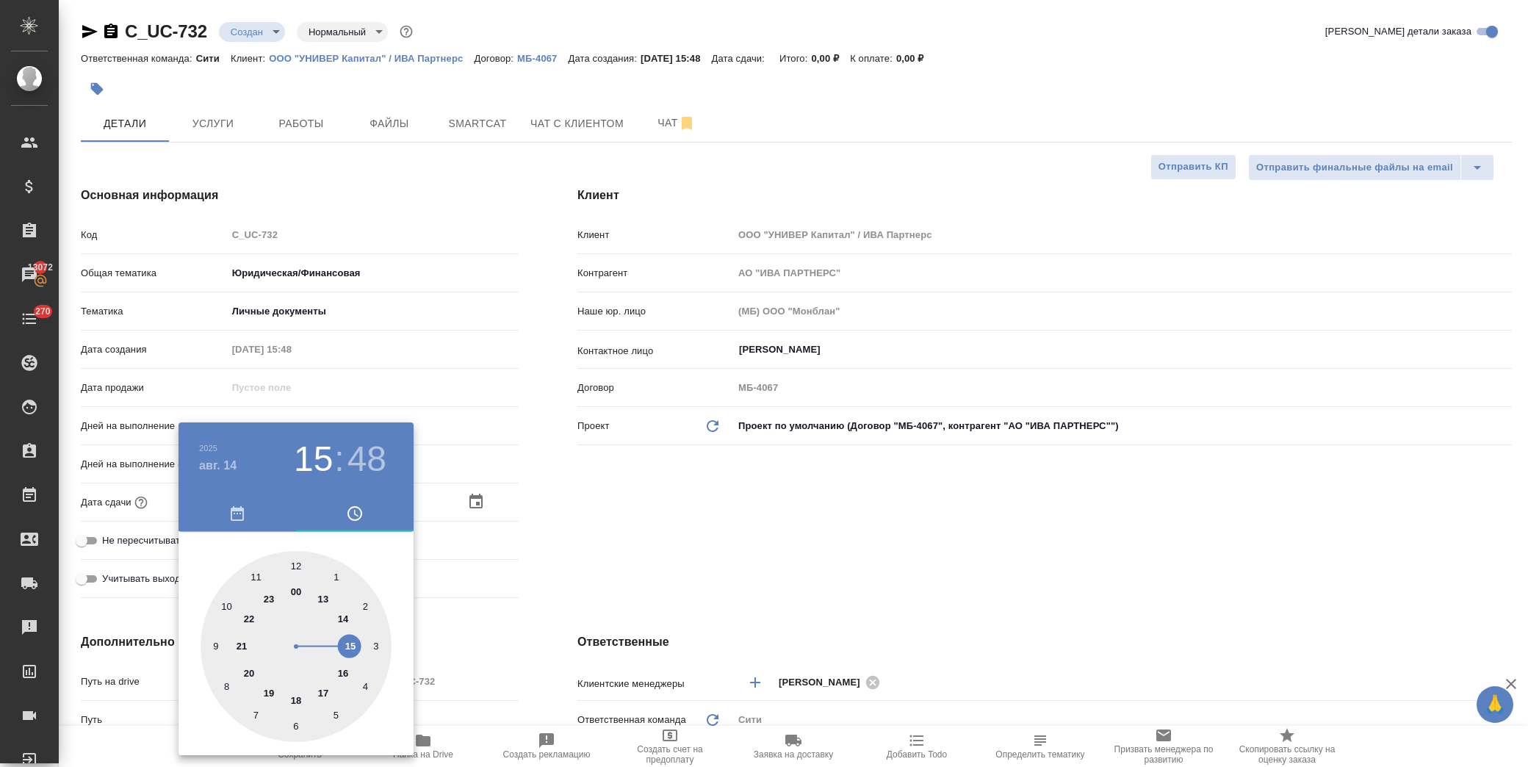
click at [344, 672] on div at bounding box center [296, 646] width 191 height 191
type input "14.08.2025 16:48"
type textarea "x"
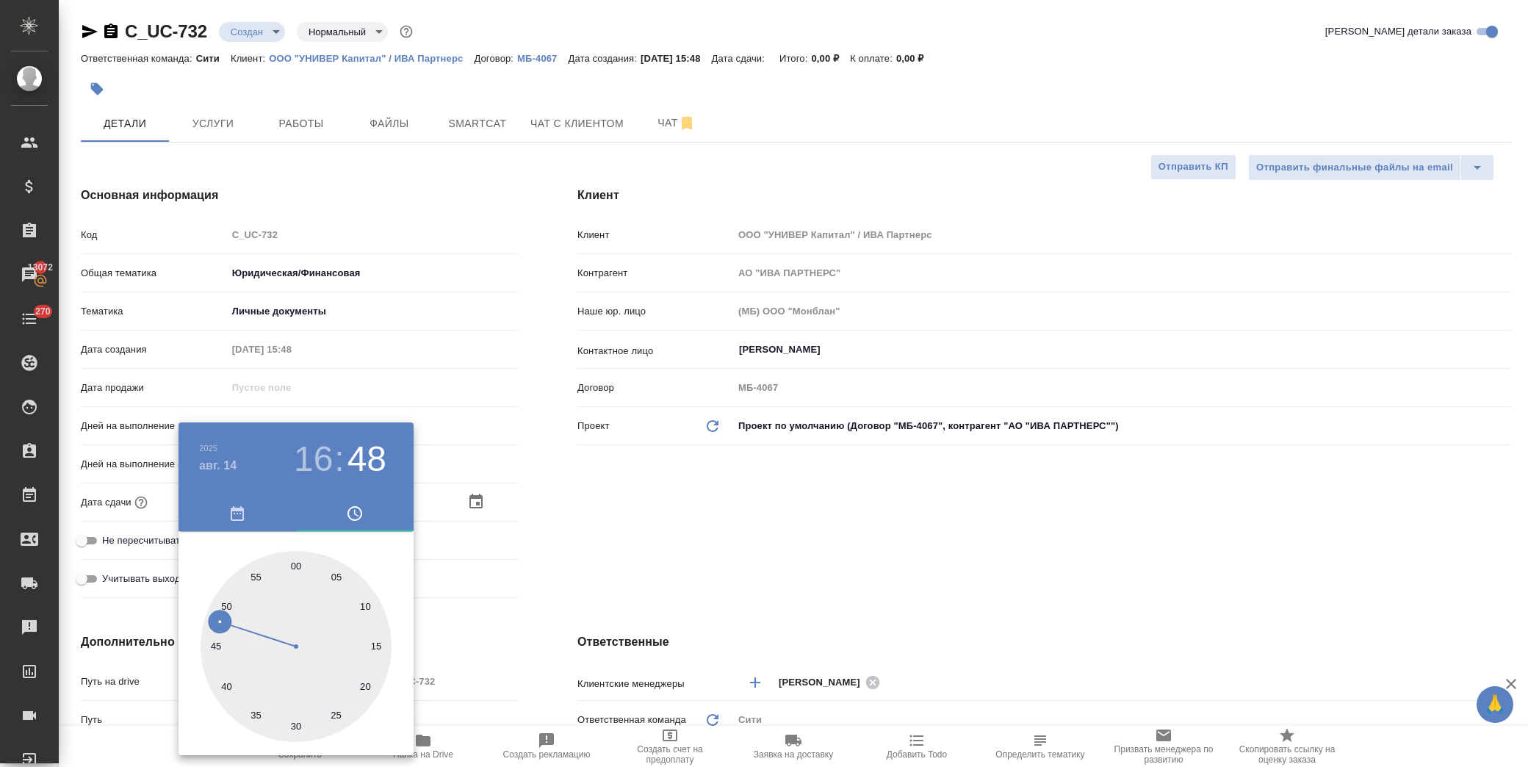
click at [337, 580] on div at bounding box center [296, 646] width 191 height 191
type input "14.08.2025 16:05"
type textarea "x"
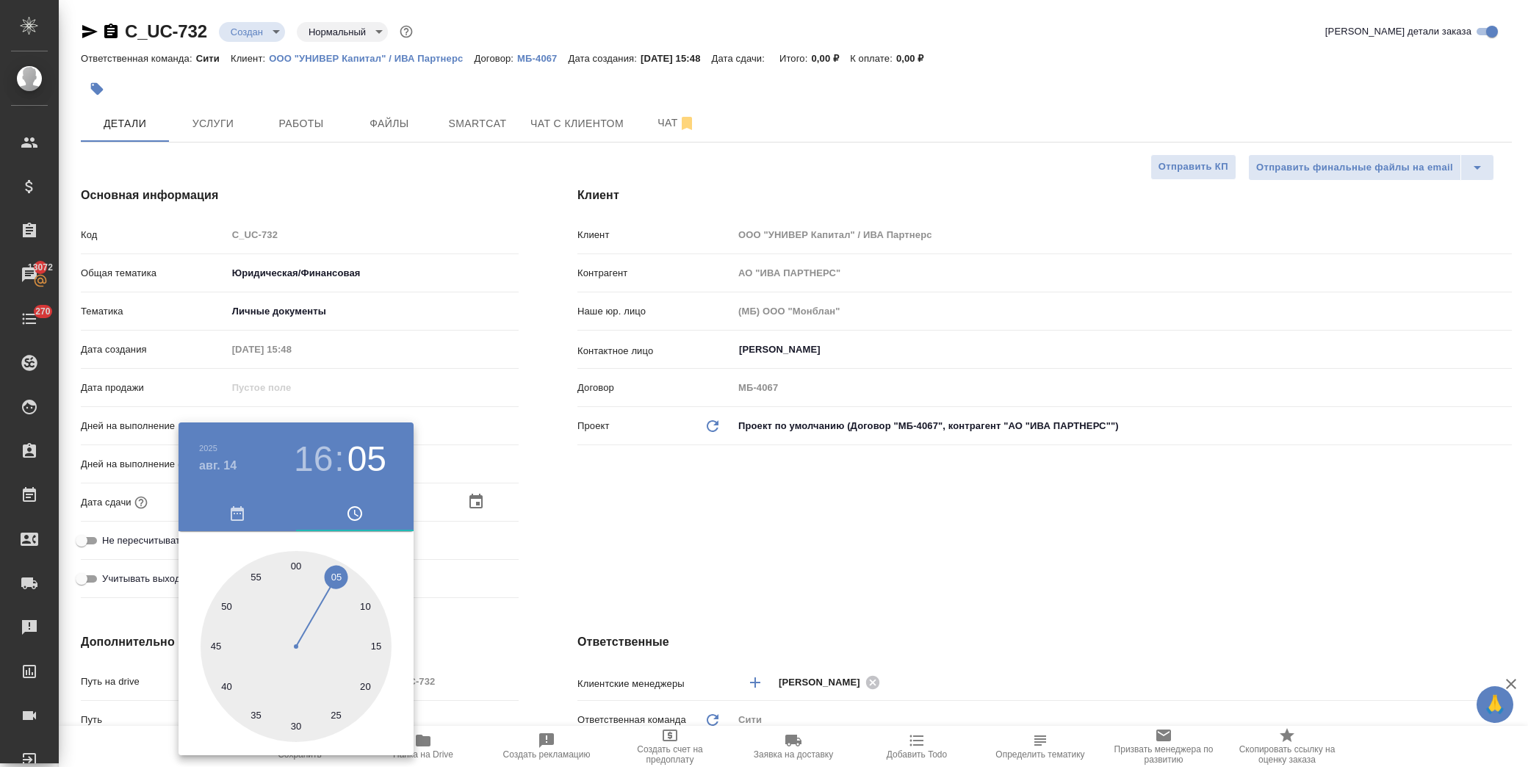
click at [619, 550] on div at bounding box center [764, 383] width 1528 height 767
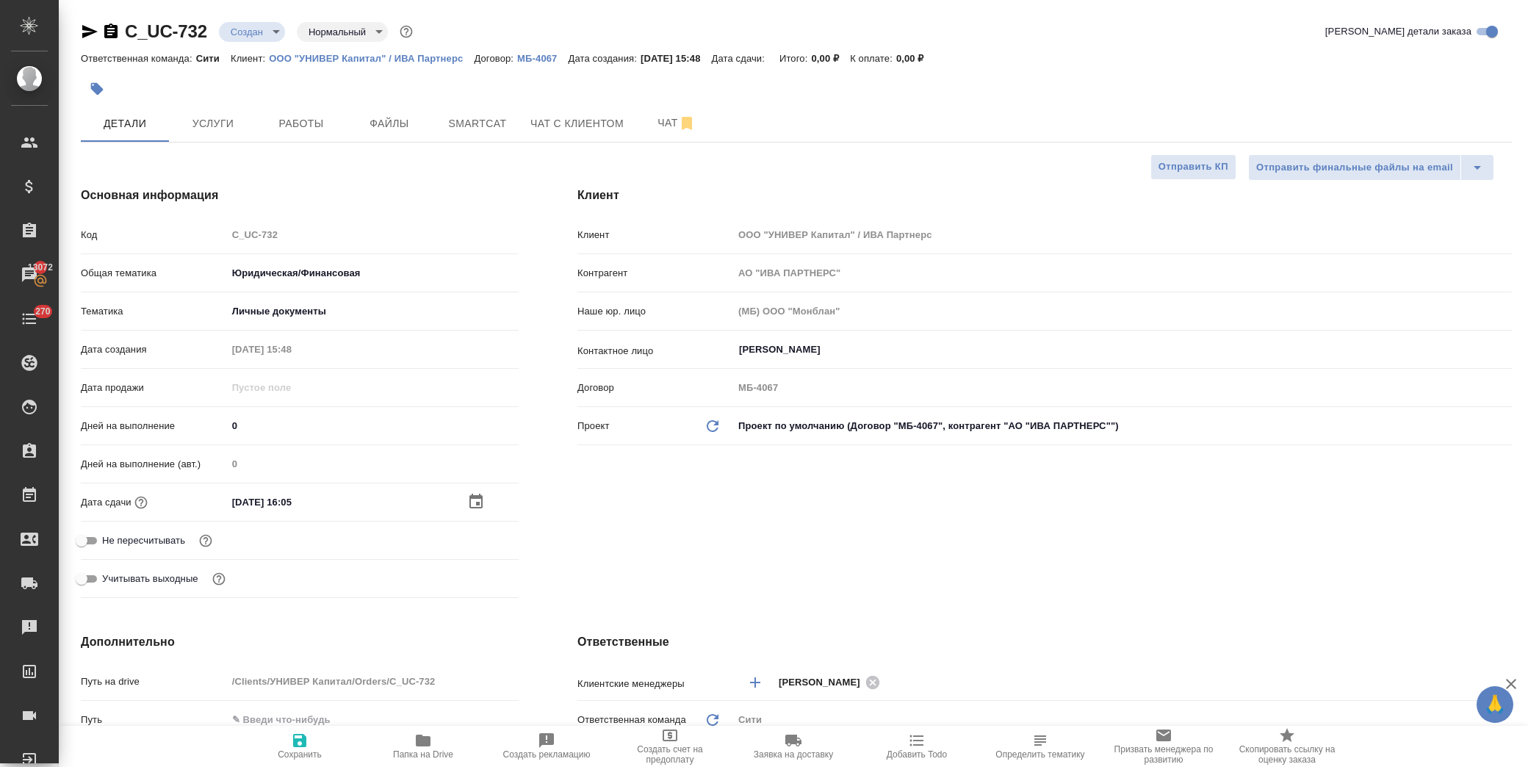
click at [311, 739] on span "Сохранить" at bounding box center [300, 746] width 106 height 28
type textarea "x"
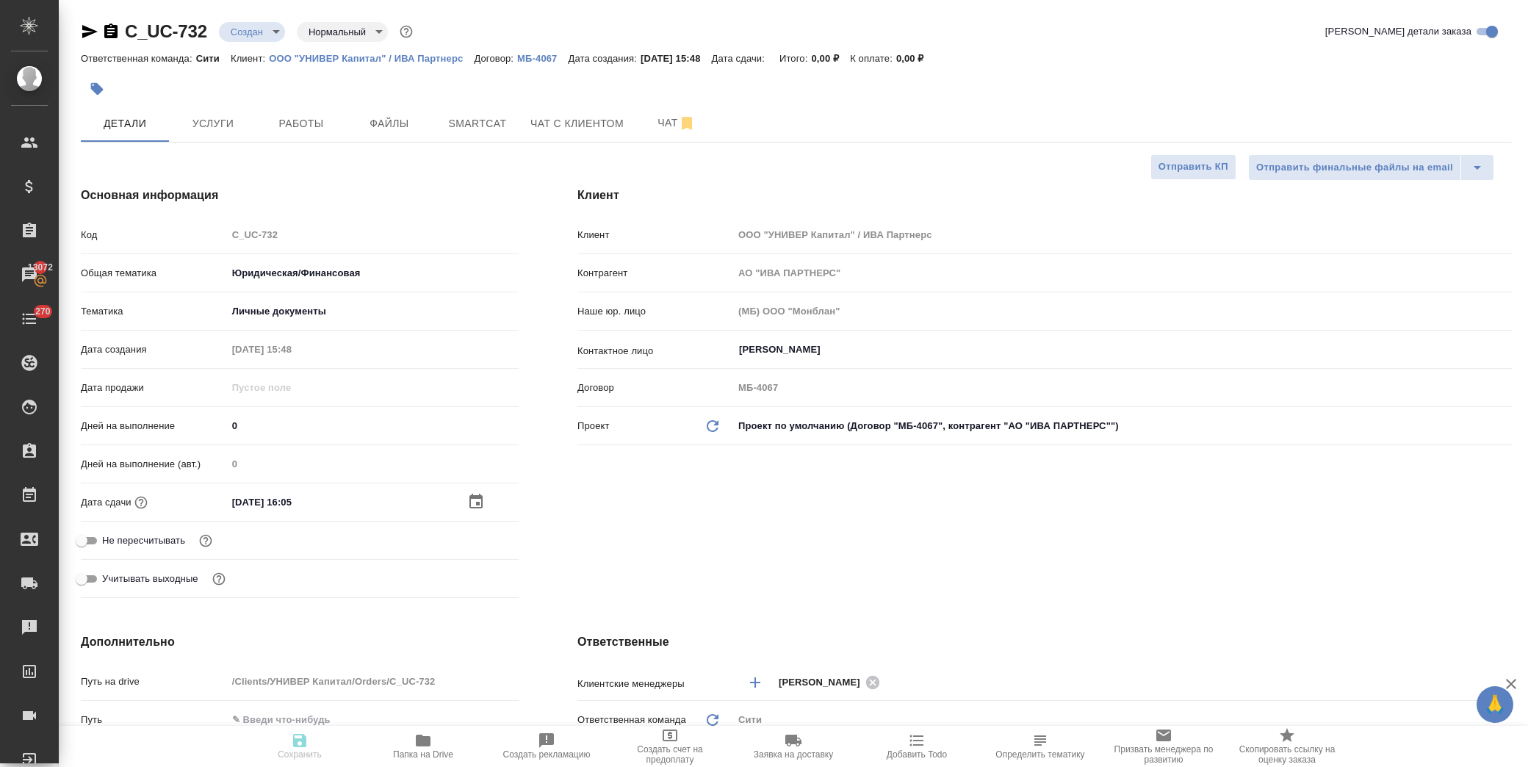
type textarea "x"
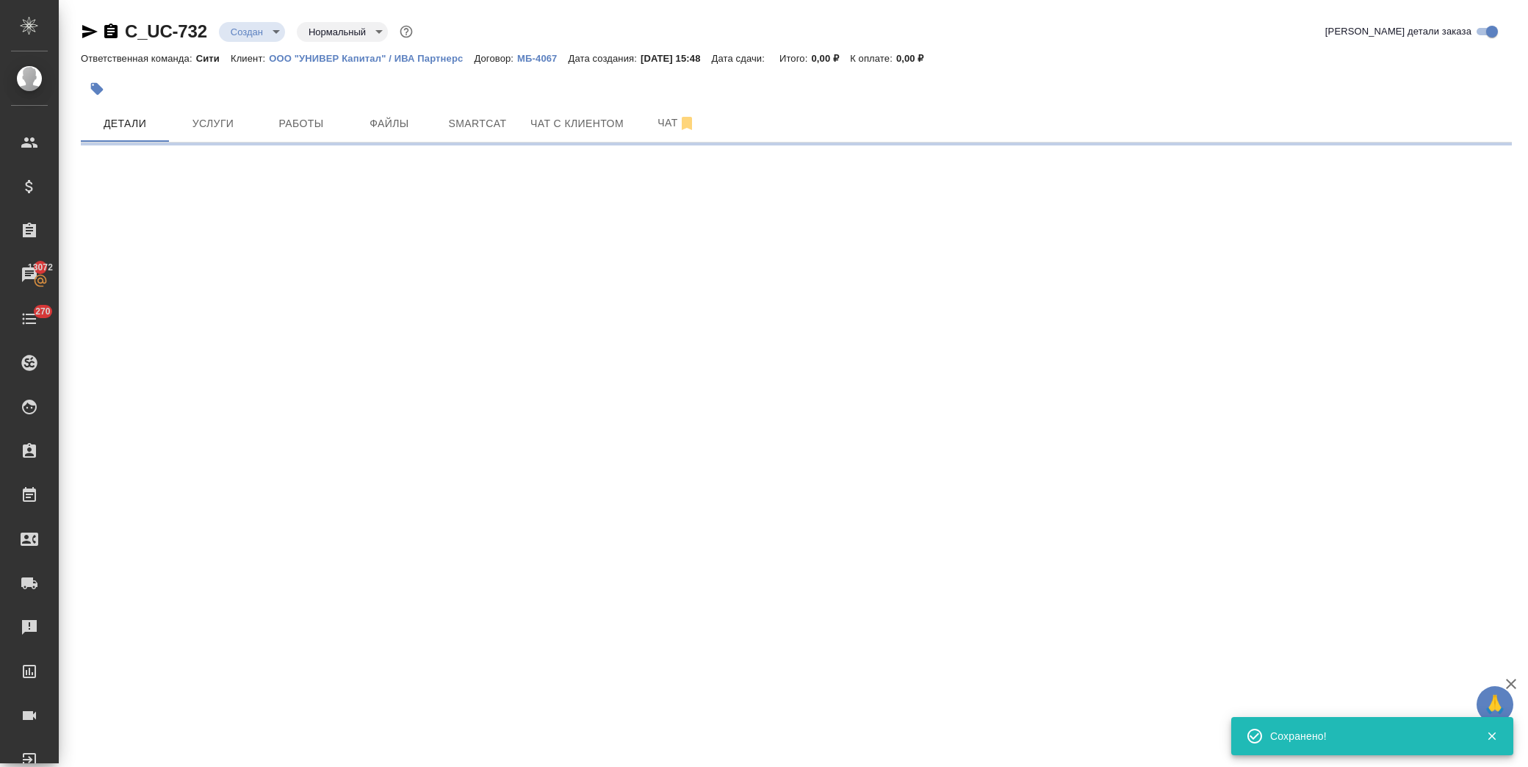
select select "RU"
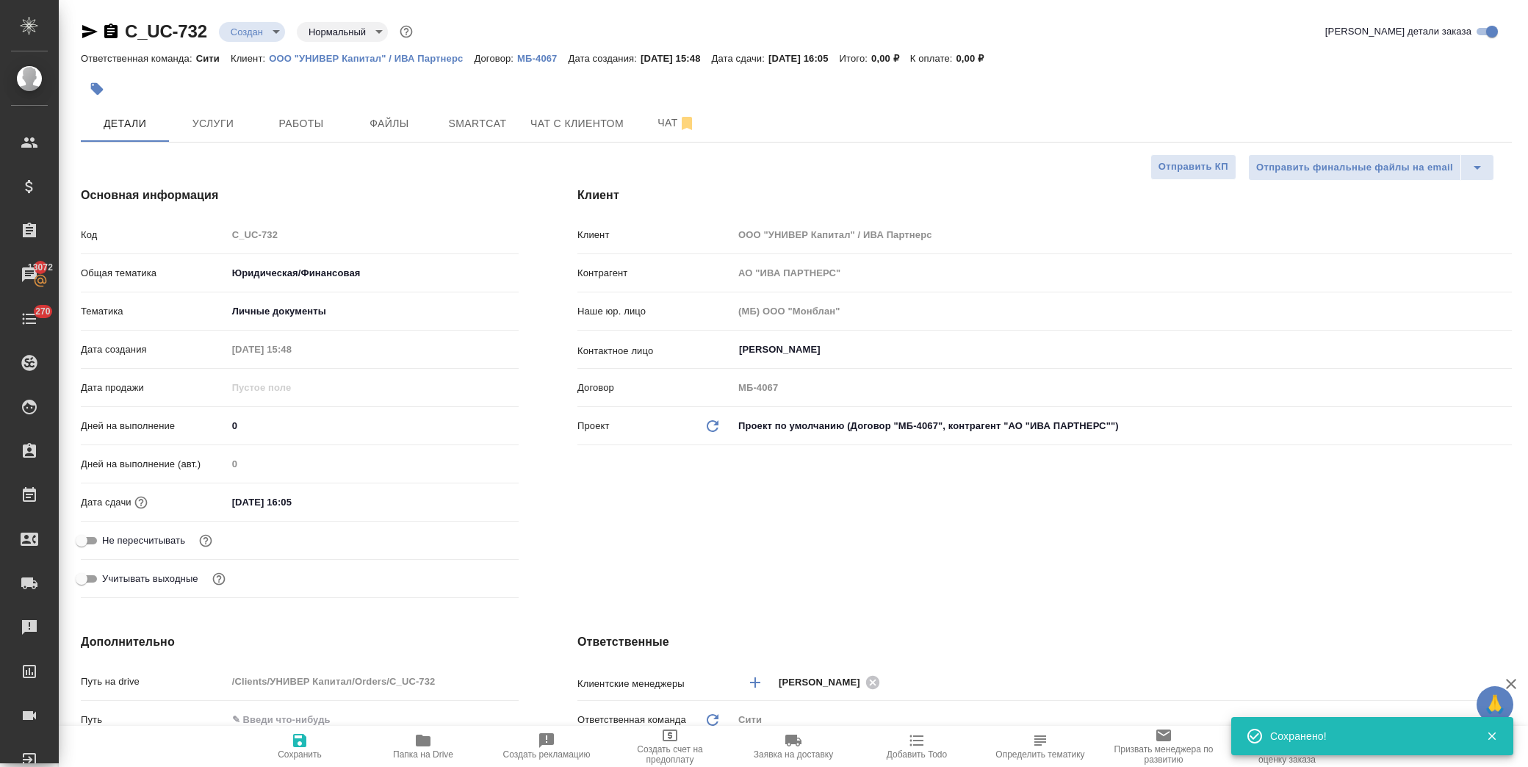
type textarea "x"
click at [199, 126] on span "Услуги" at bounding box center [213, 124] width 71 height 18
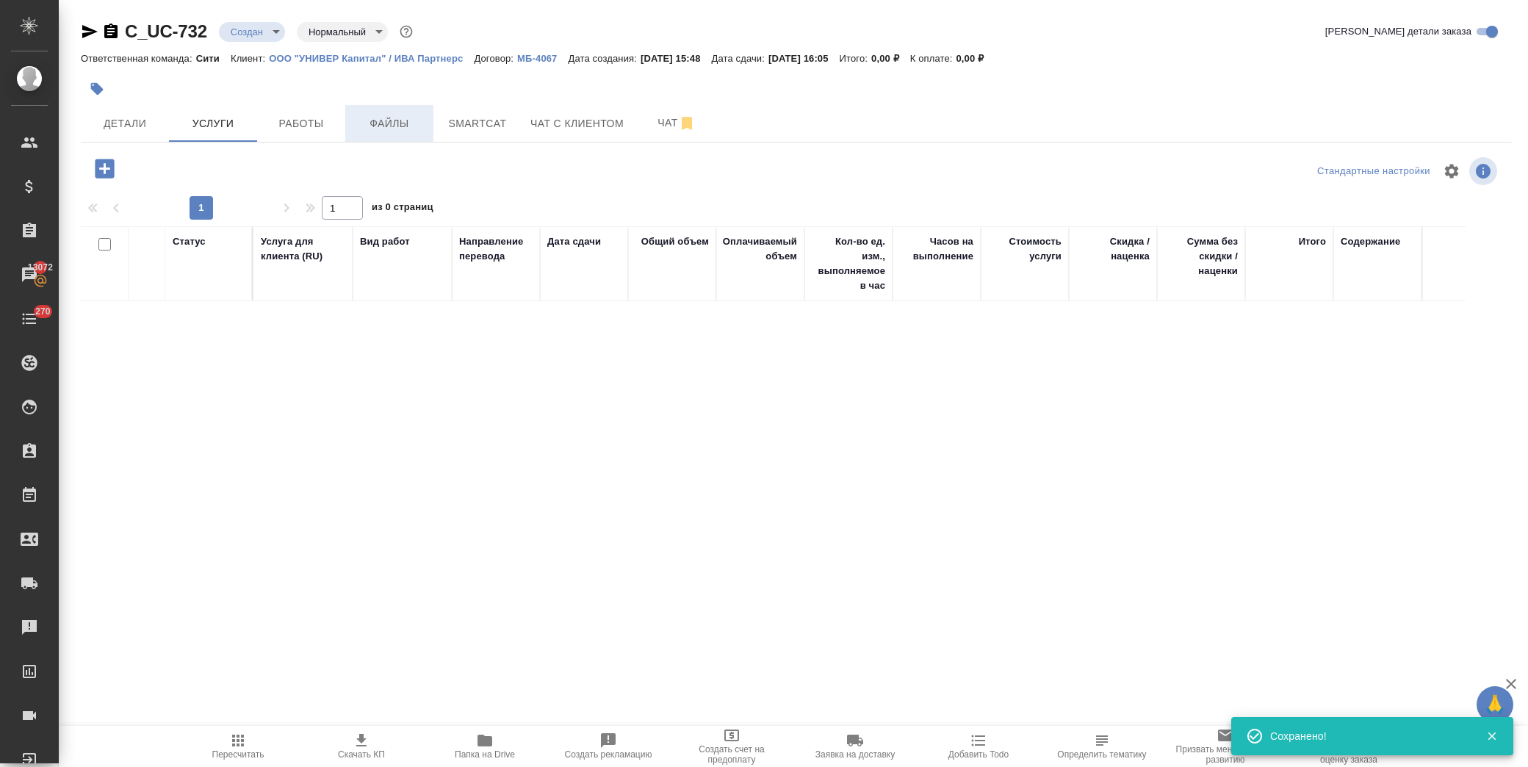
click at [389, 130] on span "Файлы" at bounding box center [389, 124] width 71 height 18
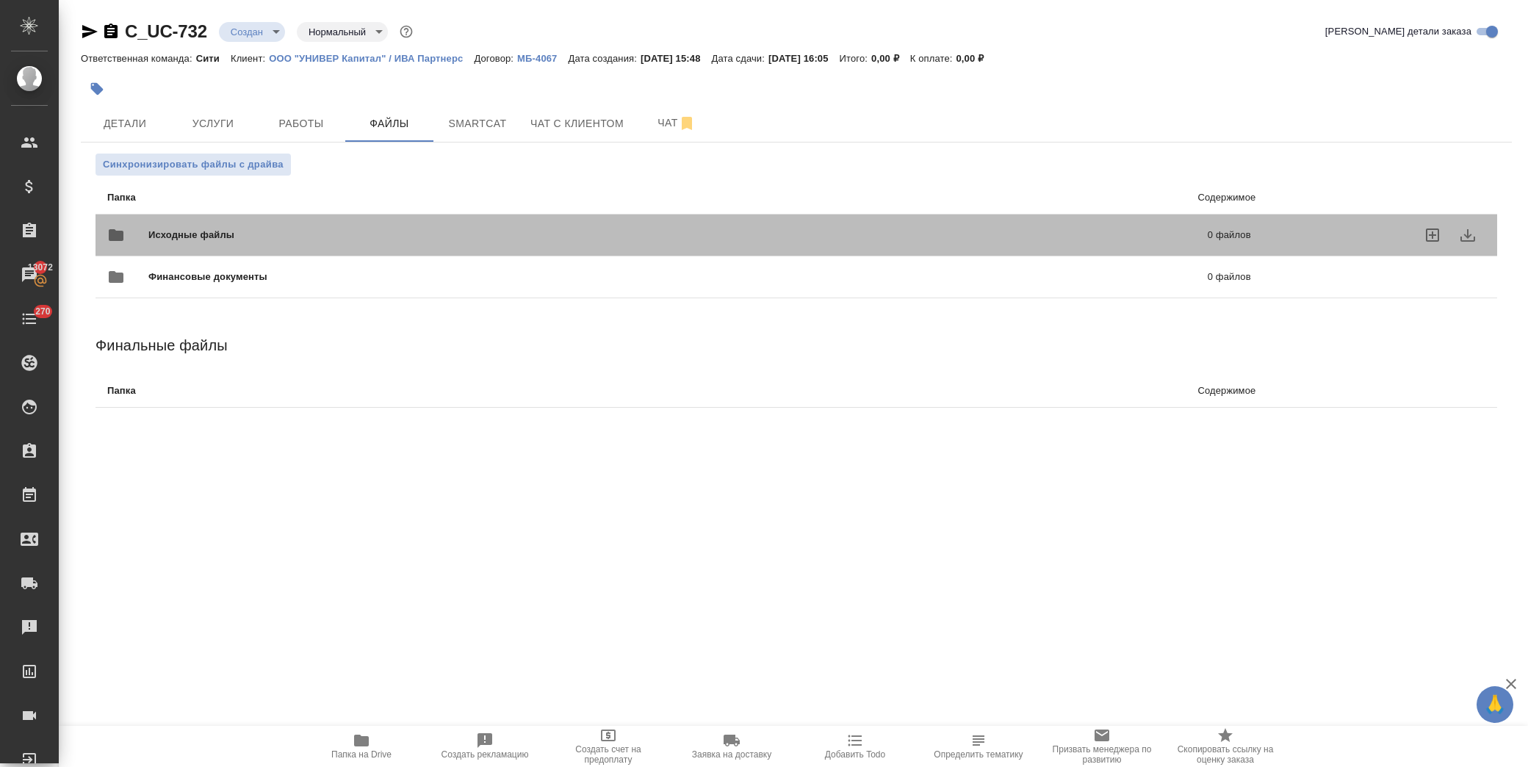
click at [193, 230] on span "Исходные файлы" at bounding box center [434, 235] width 572 height 15
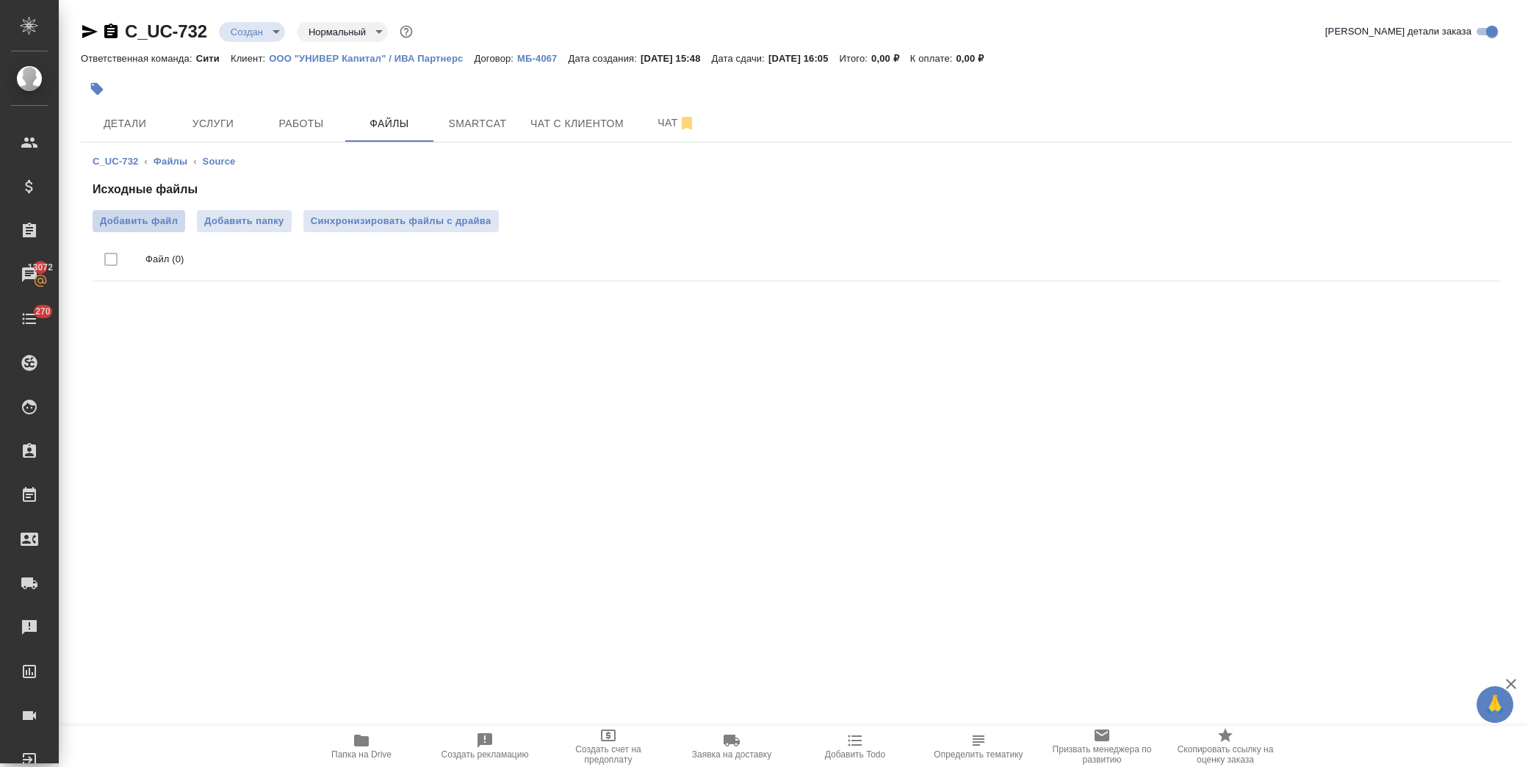
click at [135, 211] on label "Добавить файл" at bounding box center [139, 221] width 93 height 22
click at [0, 0] on input "Добавить файл" at bounding box center [0, 0] width 0 height 0
drag, startPoint x: 213, startPoint y: 32, endPoint x: 126, endPoint y: 34, distance: 86.7
click at [126, 34] on div "C_UC-732 Создан new Нормальный normal" at bounding box center [248, 32] width 335 height 24
copy link "C_UC-732"
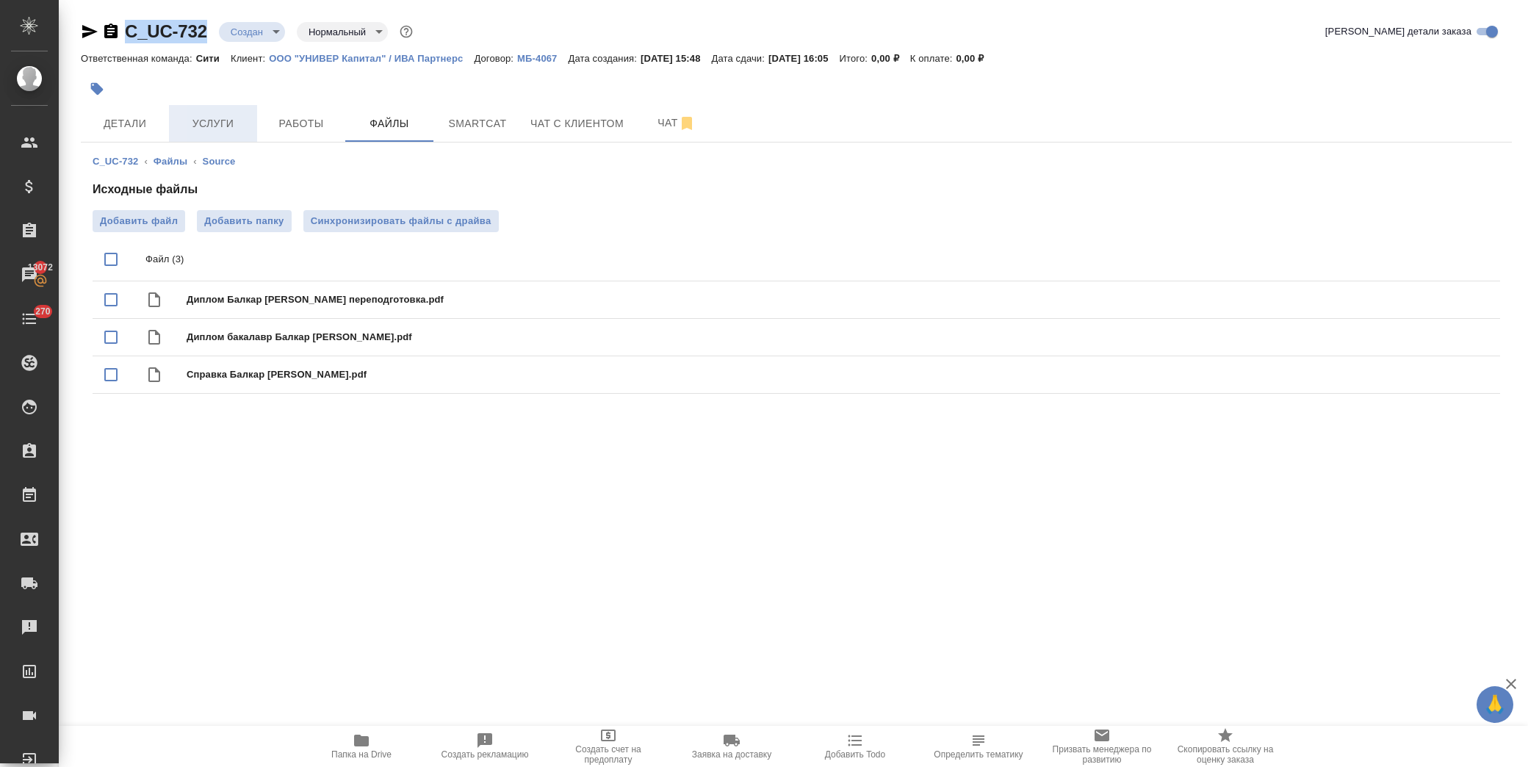
click at [199, 126] on span "Услуги" at bounding box center [213, 124] width 71 height 18
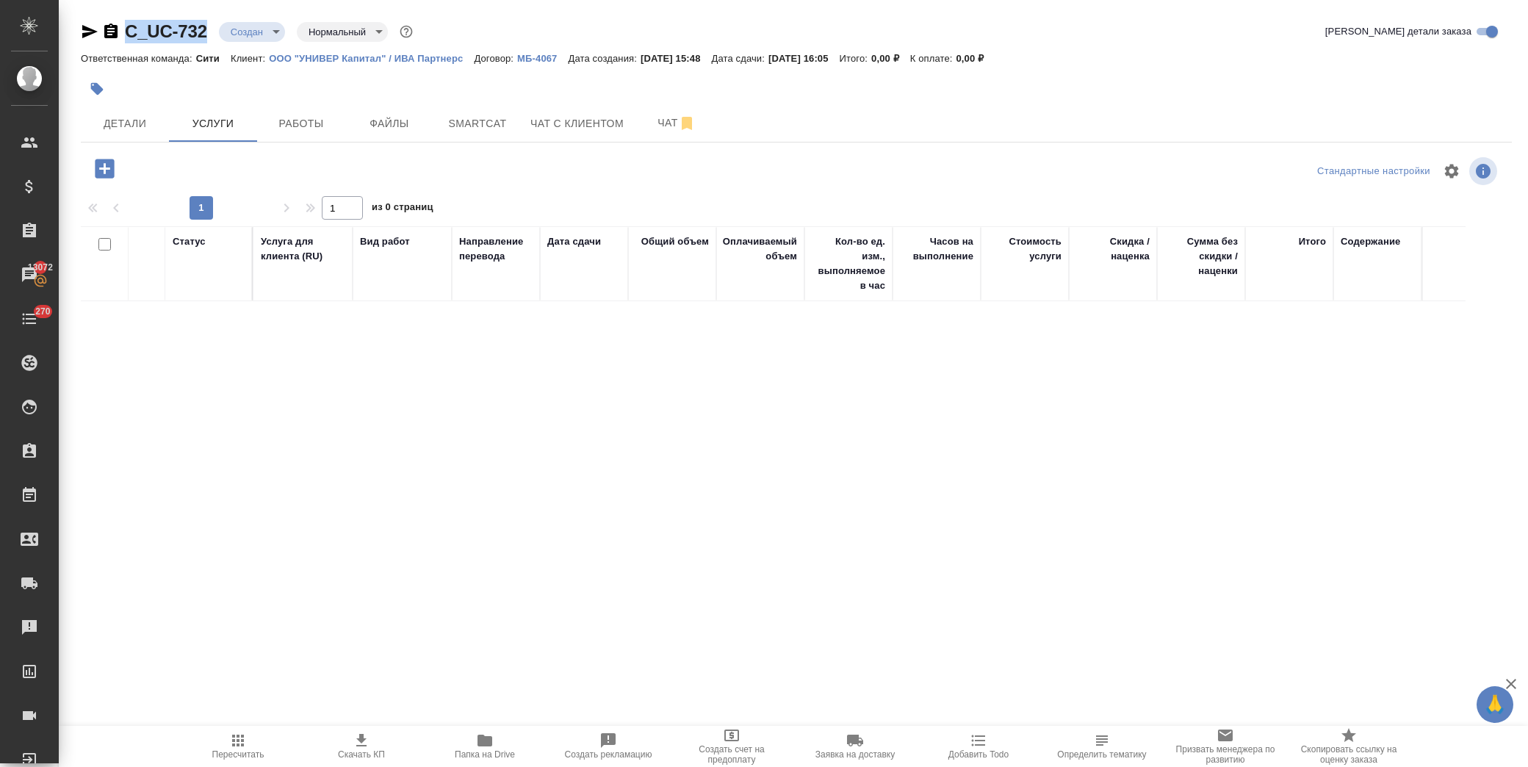
click at [98, 173] on icon "button" at bounding box center [104, 168] width 19 height 19
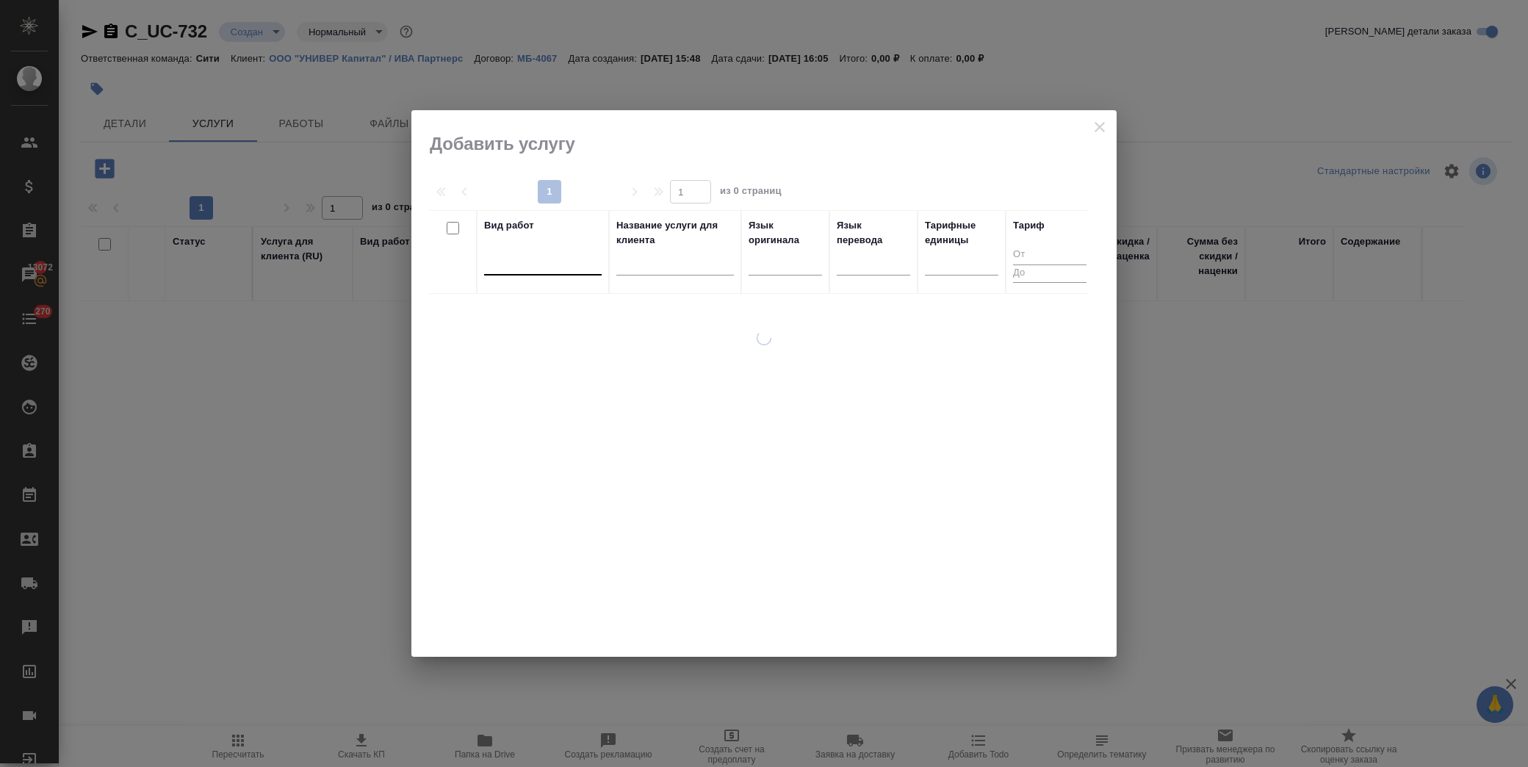
click at [549, 271] on div at bounding box center [543, 260] width 118 height 21
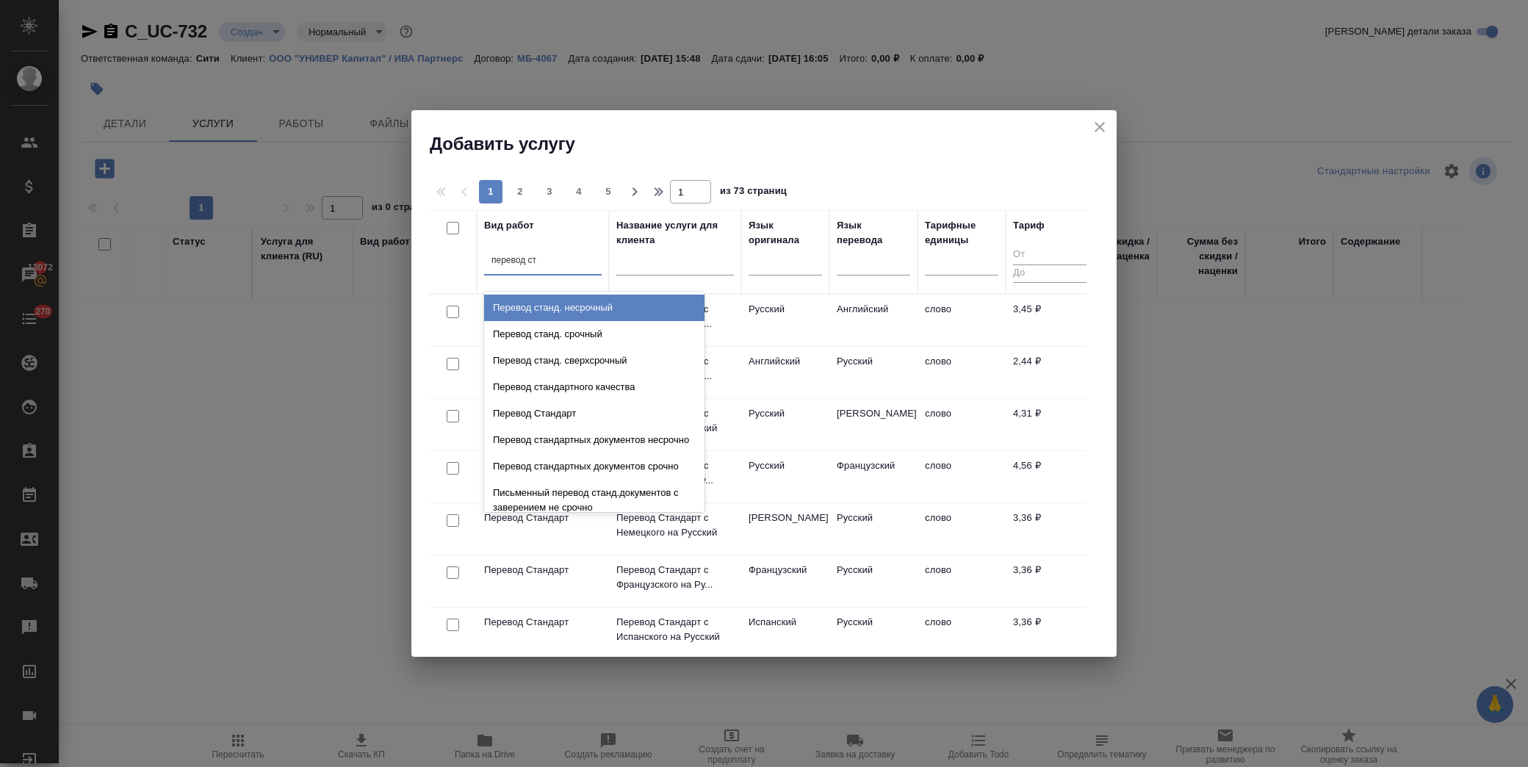
type input "перевод ста"
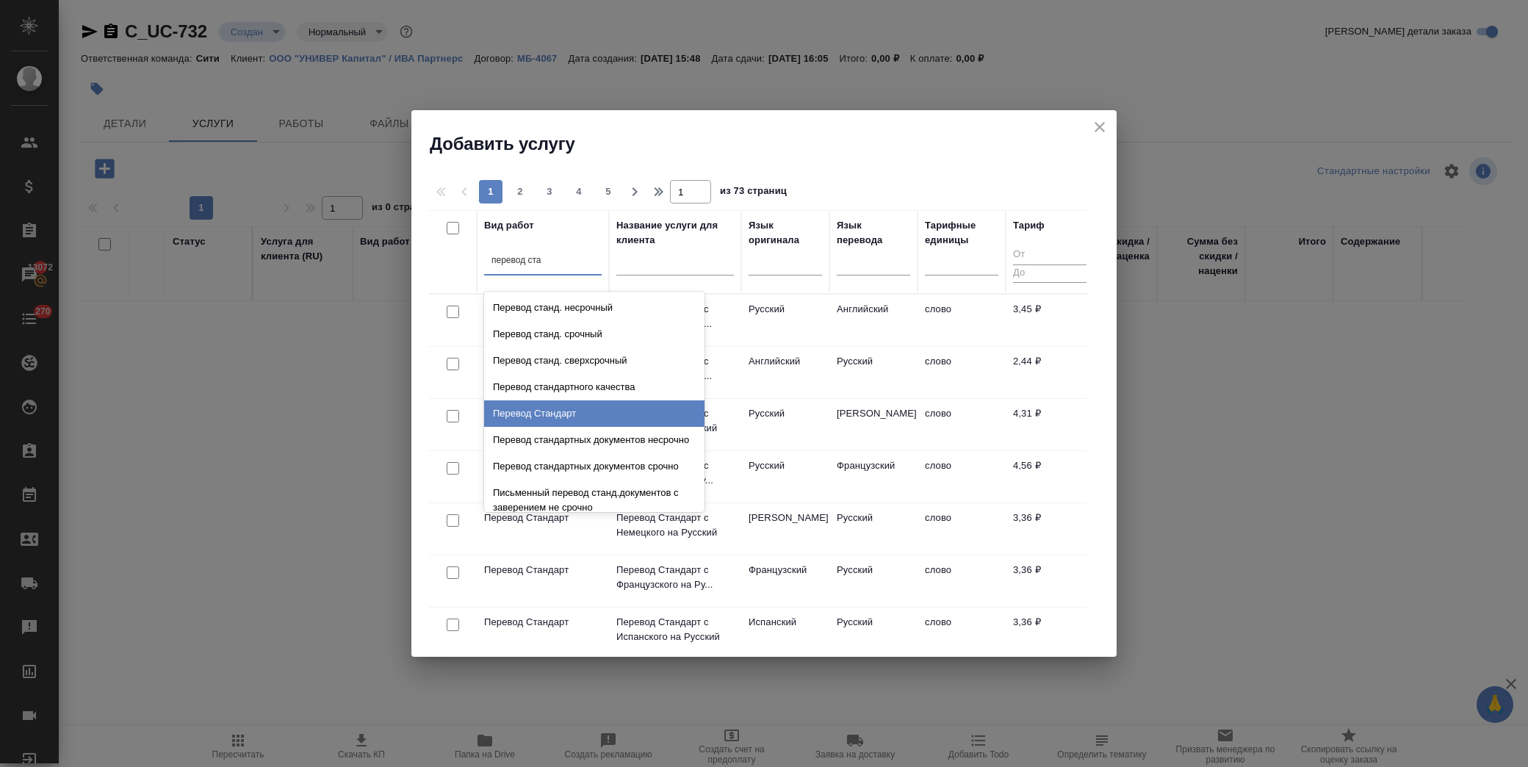
click at [574, 420] on div "Перевод Стандарт" at bounding box center [594, 413] width 220 height 26
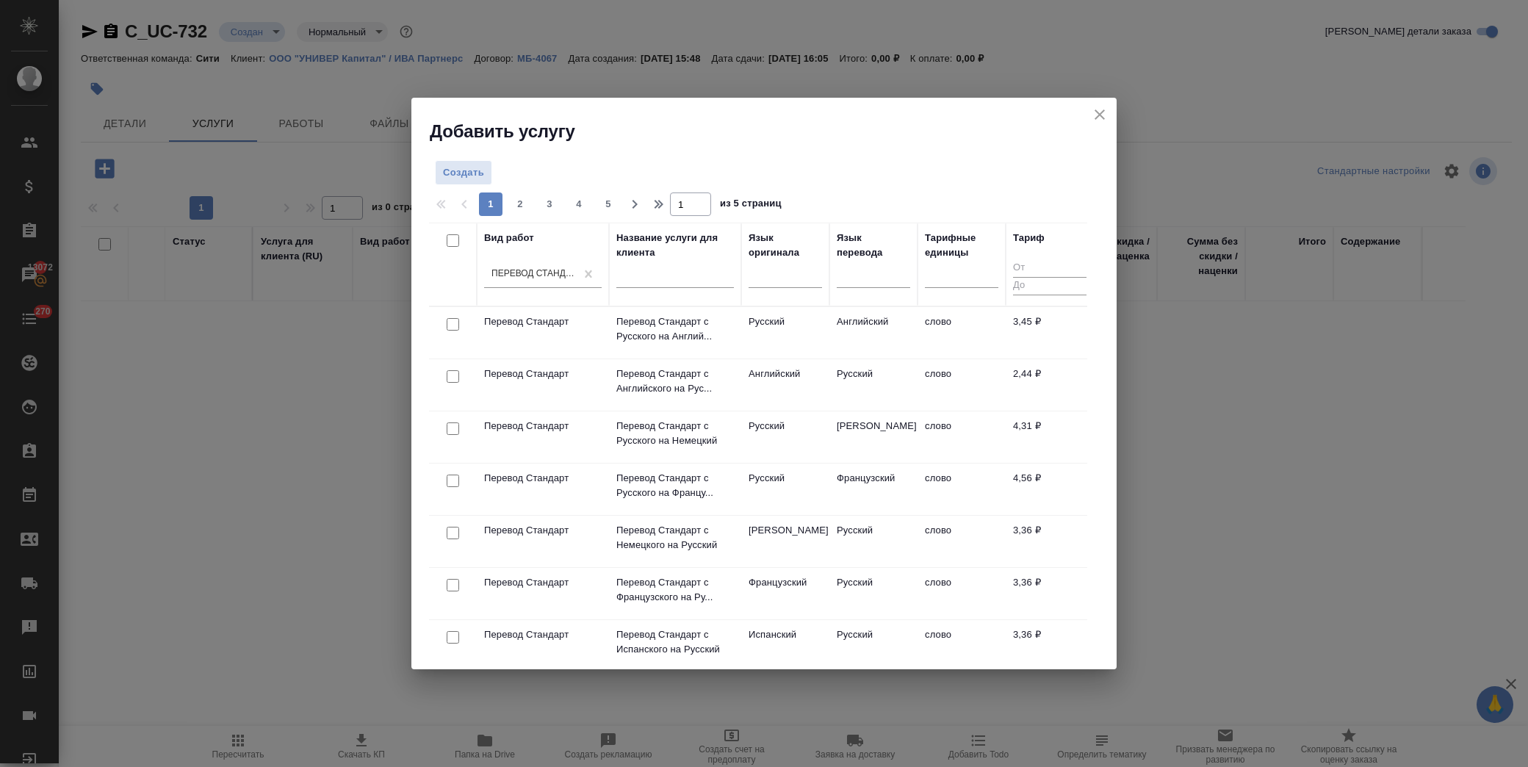
click at [456, 322] on input "checkbox" at bounding box center [453, 324] width 12 height 12
checkbox input "true"
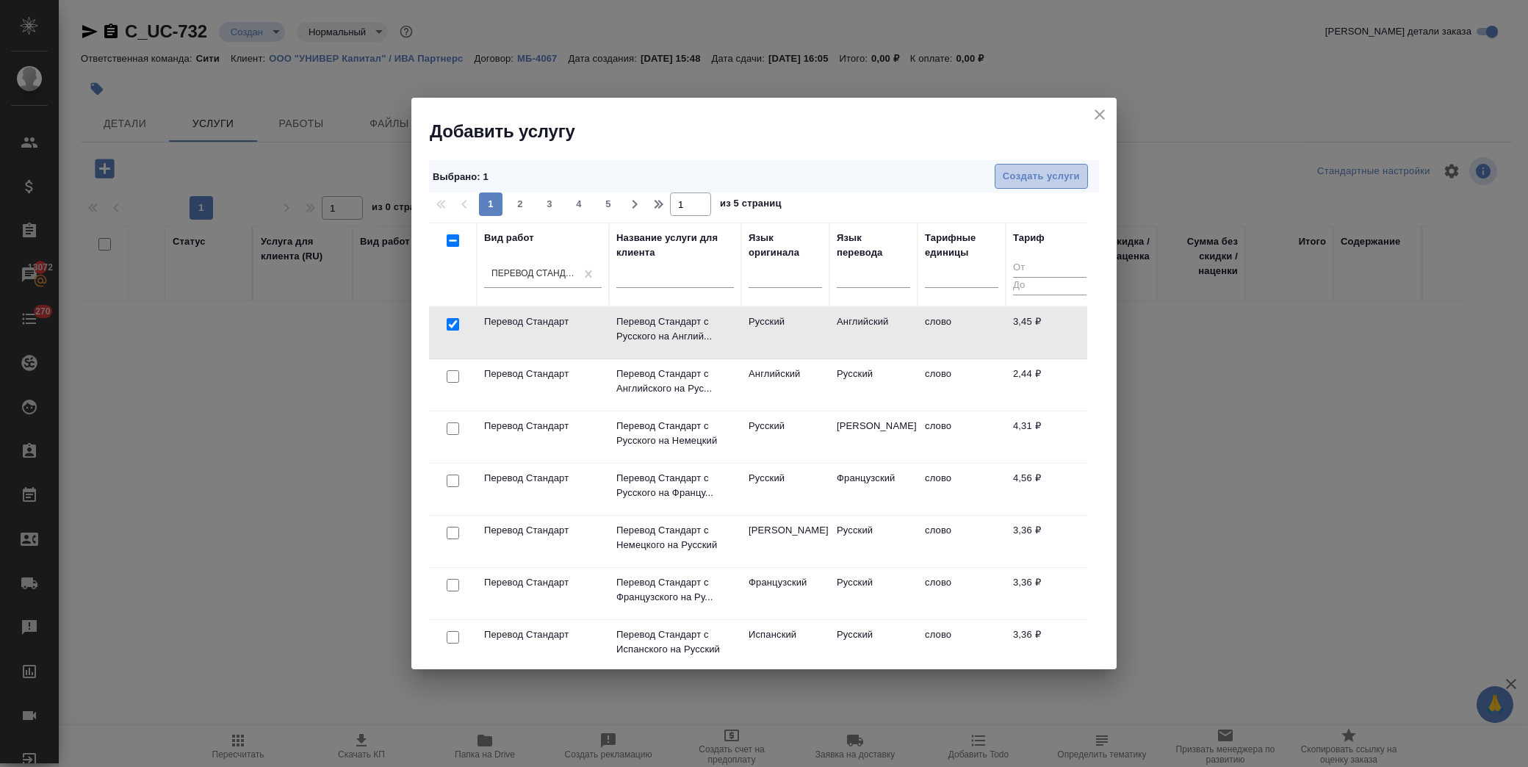
click at [1010, 176] on span "Создать услуги" at bounding box center [1041, 176] width 77 height 17
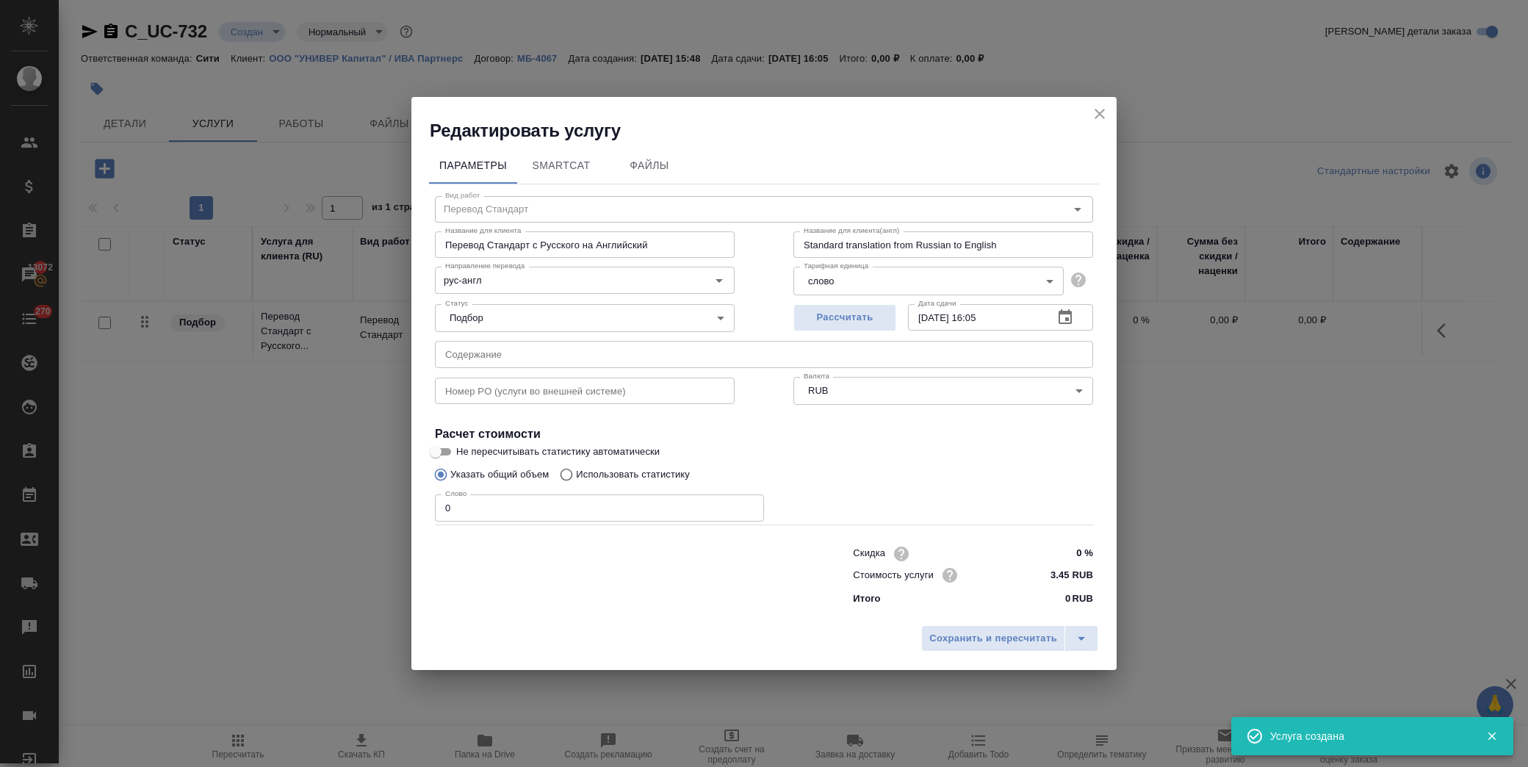
click at [519, 359] on input "text" at bounding box center [764, 354] width 658 height 26
paste input "Диплом Балкар Джамбулат Шамиль переподготовка"
click at [518, 356] on input "Диплом Балкар Джамбулат Шамиль переподготовка," at bounding box center [764, 354] width 658 height 26
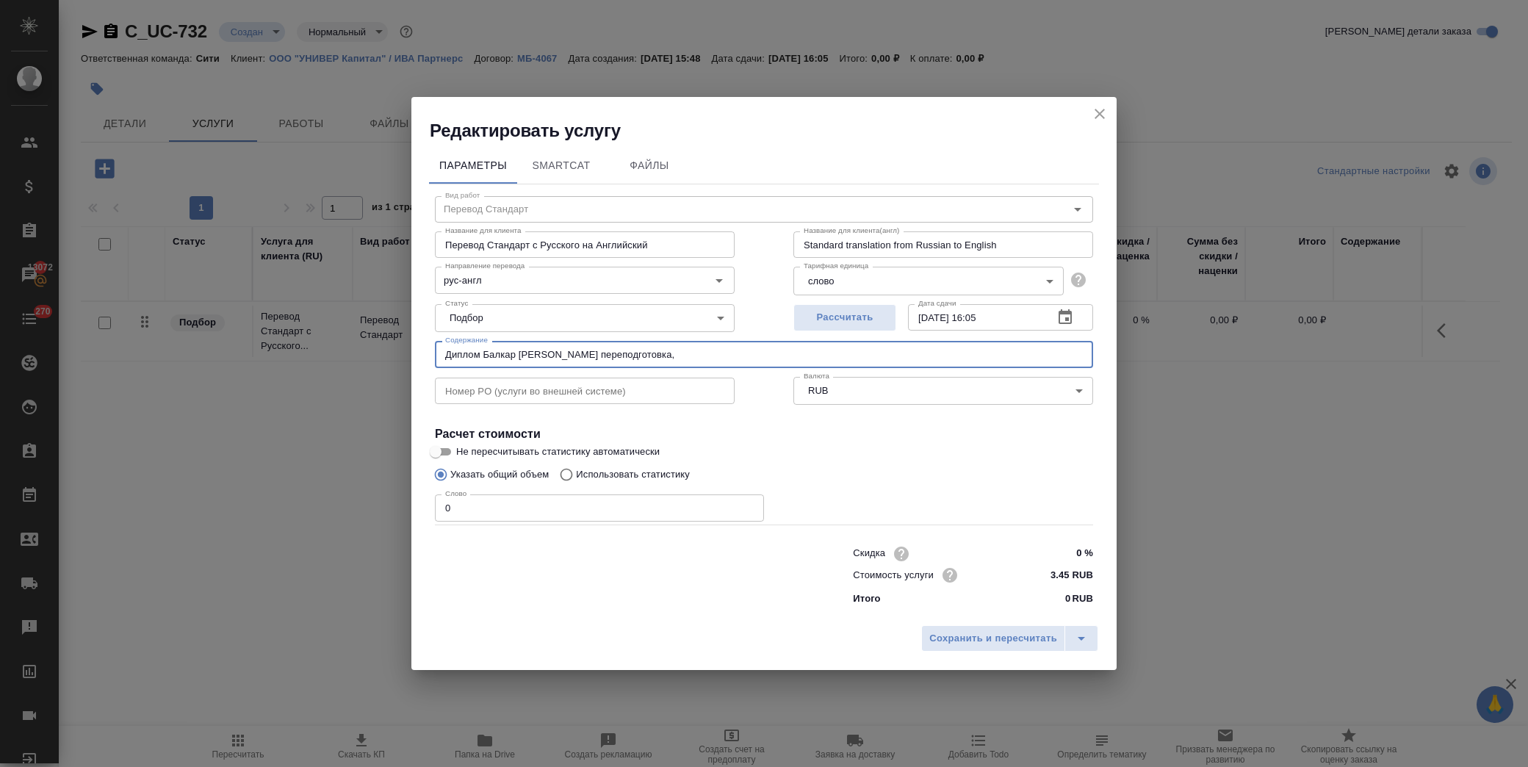
click at [709, 358] on input "Диплом Балкар Джамбулат Шамиль переподготовка," at bounding box center [764, 354] width 658 height 26
paste input "Диплом Балкар Джамбулат Шамиль переподготовка"
click at [959, 355] on input "Диплом Балкар Джамбулат Шамиль переподготовка, Диплом Балкар Джамбулат Шамиль б…" at bounding box center [764, 354] width 658 height 26
paste input "Справка Балкар Джамбулат Шамиль"
drag, startPoint x: 1071, startPoint y: 355, endPoint x: 429, endPoint y: 353, distance: 642.2
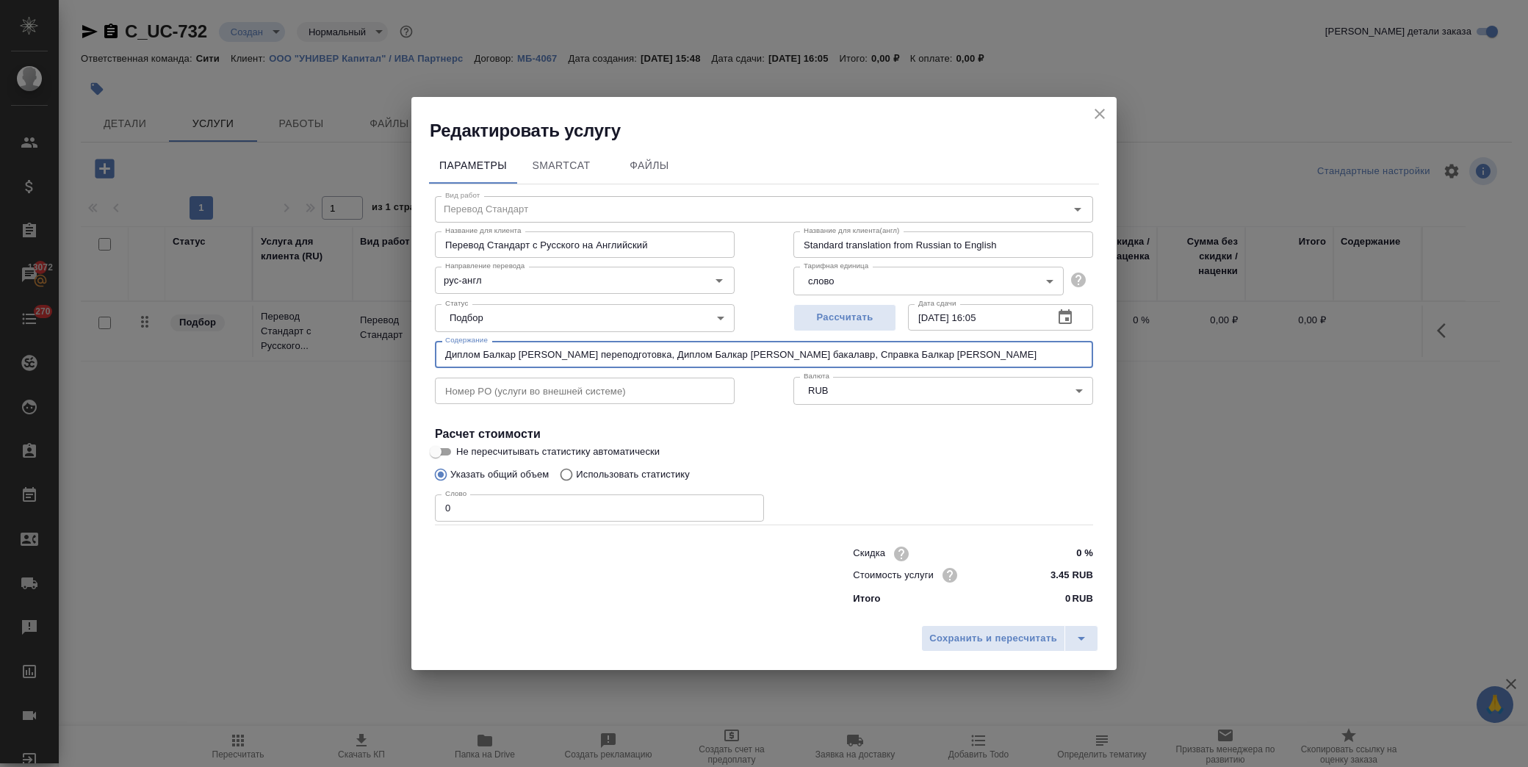
click at [429, 353] on div "Вид работ Перевод Стандарт Вид работ Название для клиента Перевод Стандарт с Ру…" at bounding box center [764, 398] width 670 height 428
type input "Диплом Балкар Джамбулат Шамиль переподготовка, Диплом Балкар Джамбулат Шамиль б…"
click at [996, 638] on span "Сохранить и пересчитать" at bounding box center [993, 638] width 128 height 17
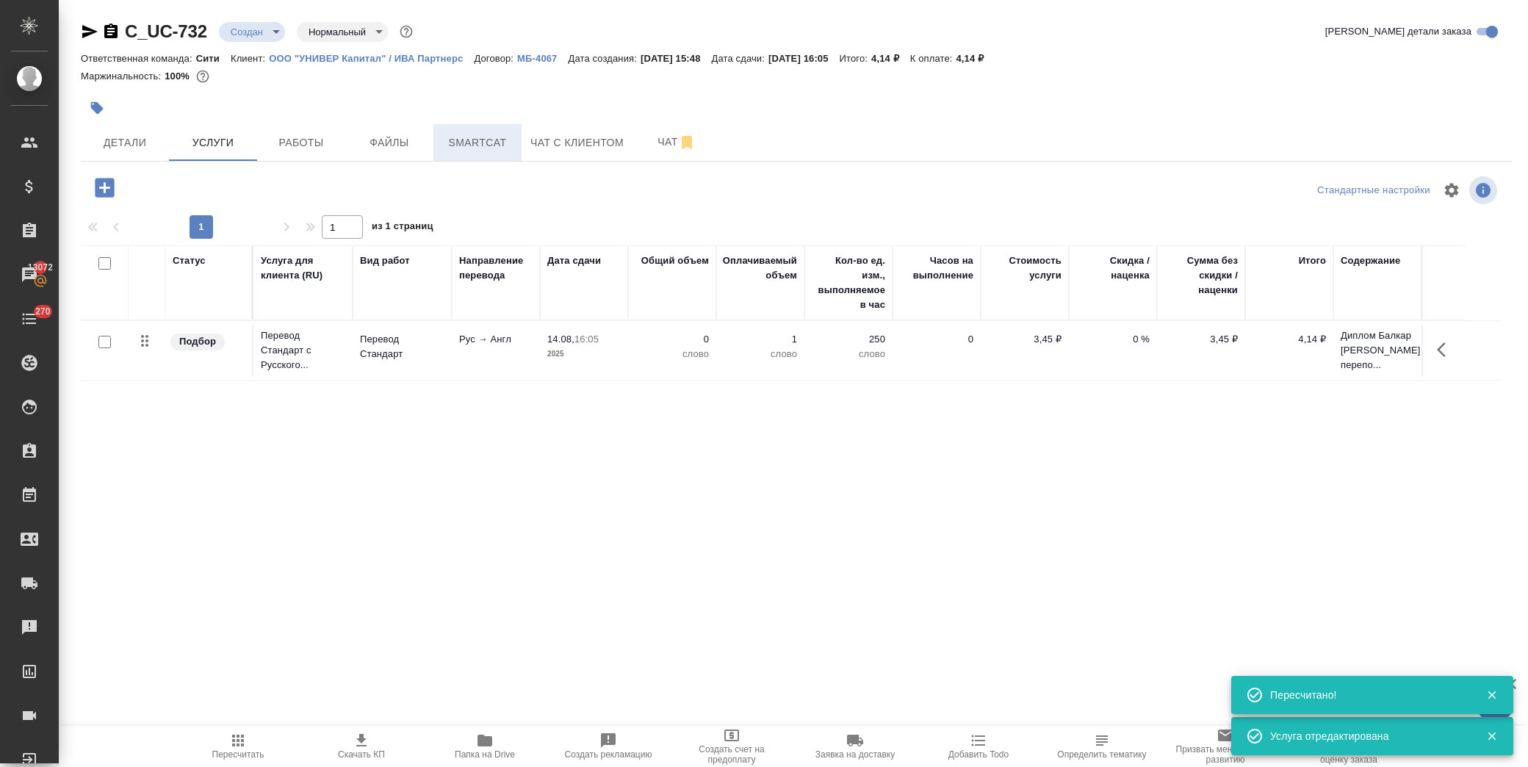
click at [494, 148] on span "Smartcat" at bounding box center [477, 143] width 71 height 18
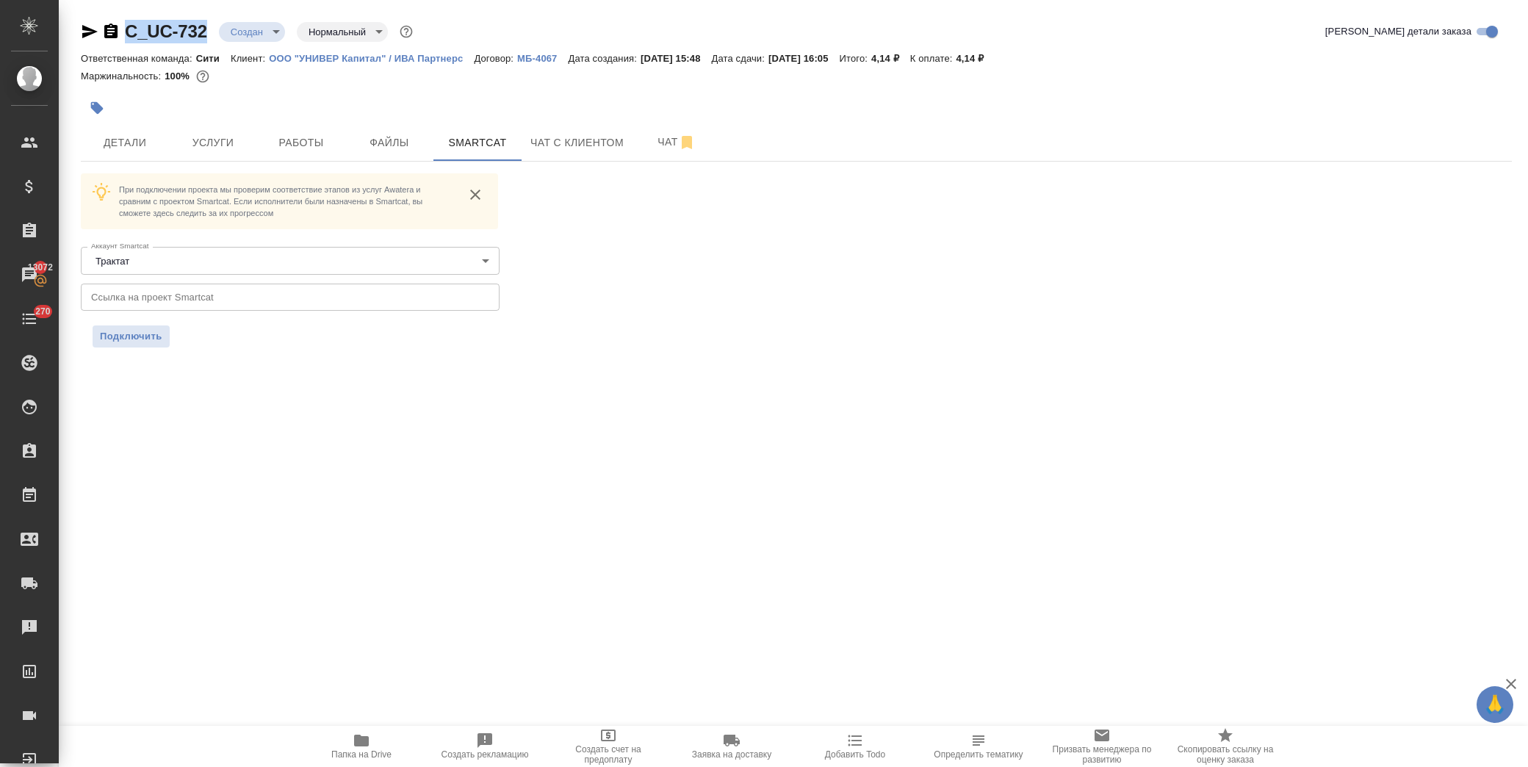
drag, startPoint x: 211, startPoint y: 28, endPoint x: 120, endPoint y: 23, distance: 91.3
click at [120, 23] on div "C_UC-732 Создан new Нормальный normal" at bounding box center [248, 32] width 335 height 24
copy link "C_UC-732"
click at [201, 141] on span "Услуги" at bounding box center [213, 143] width 71 height 18
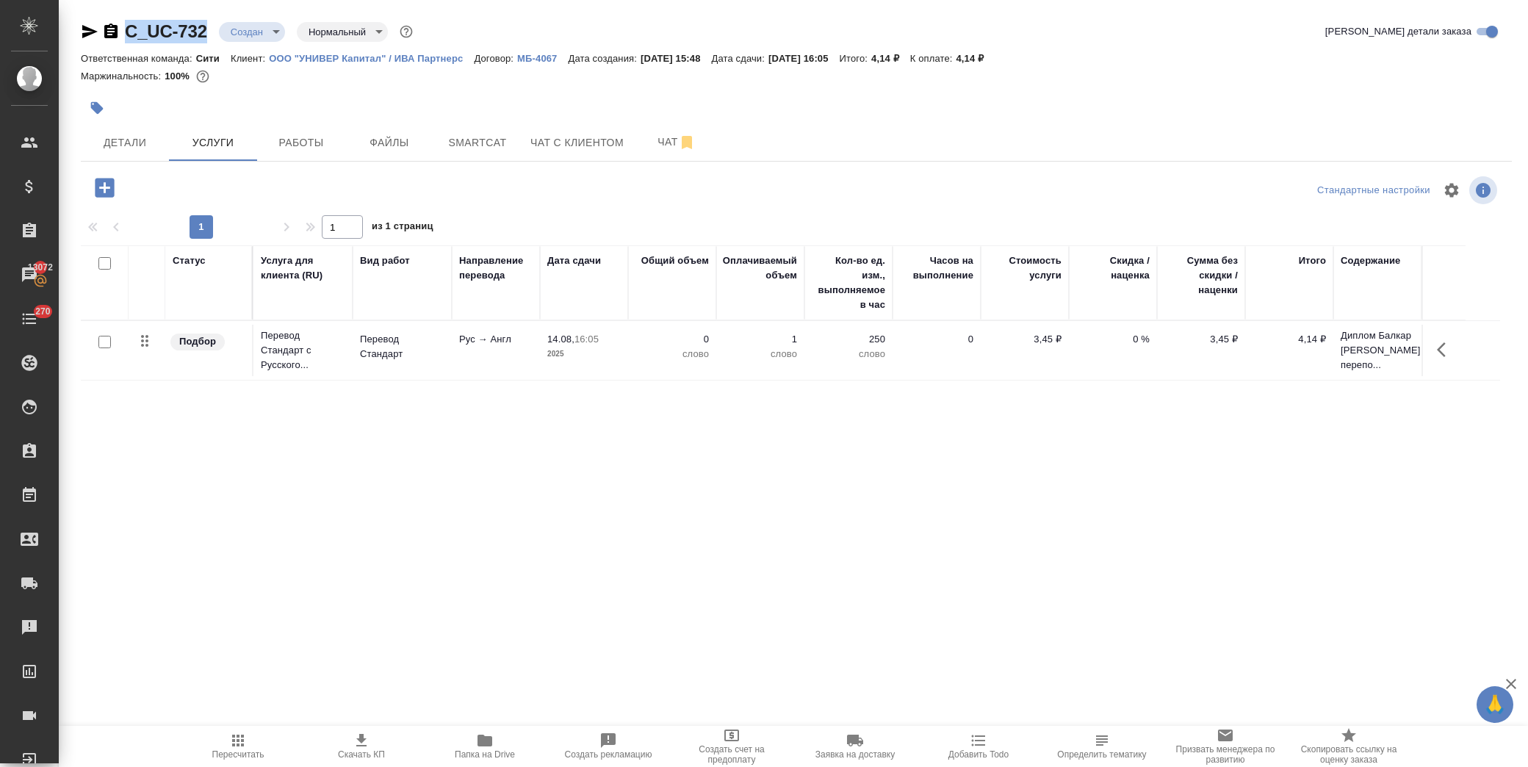
click at [1443, 353] on icon "button" at bounding box center [1441, 349] width 9 height 15
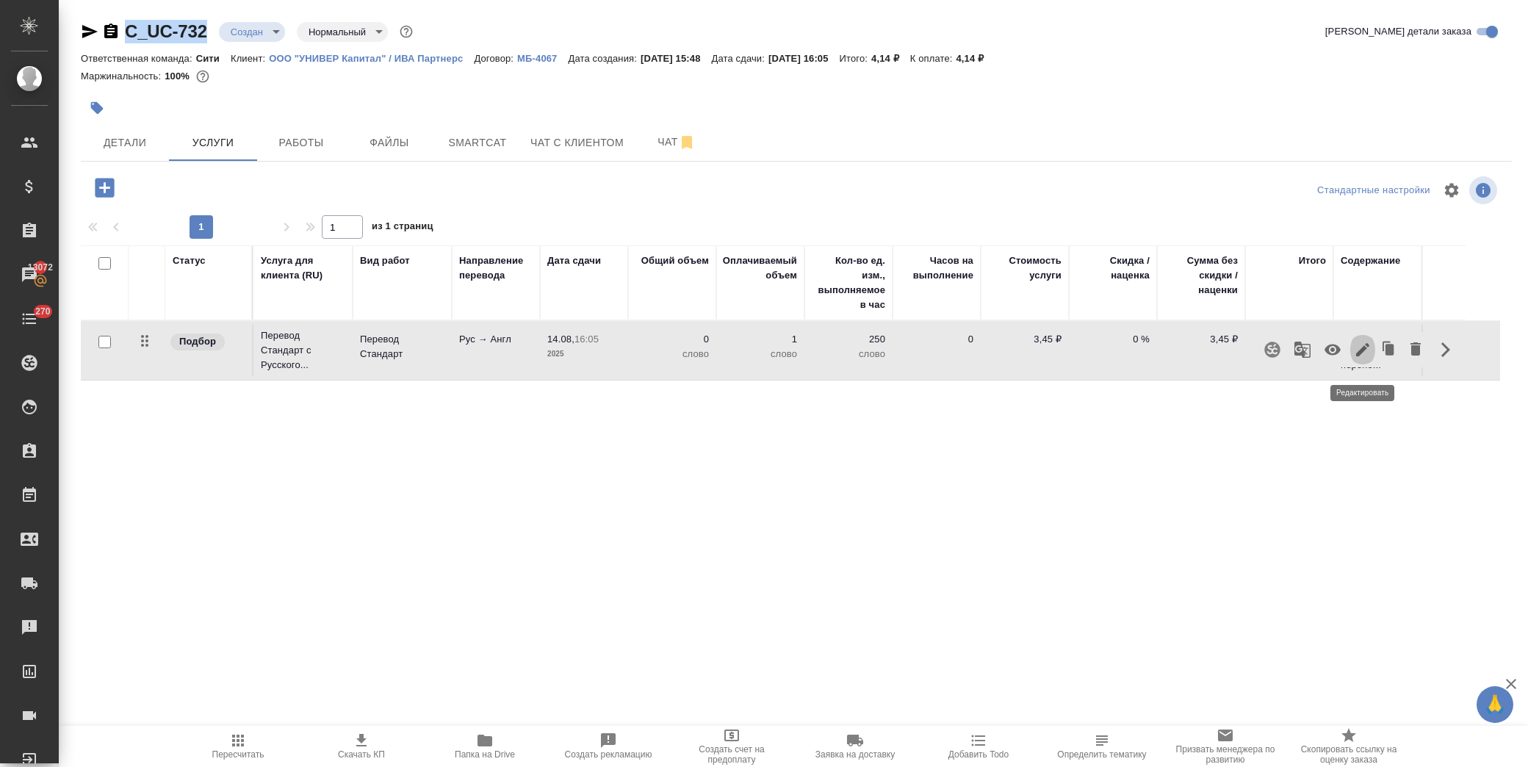
click at [1365, 355] on icon "button" at bounding box center [1362, 349] width 13 height 13
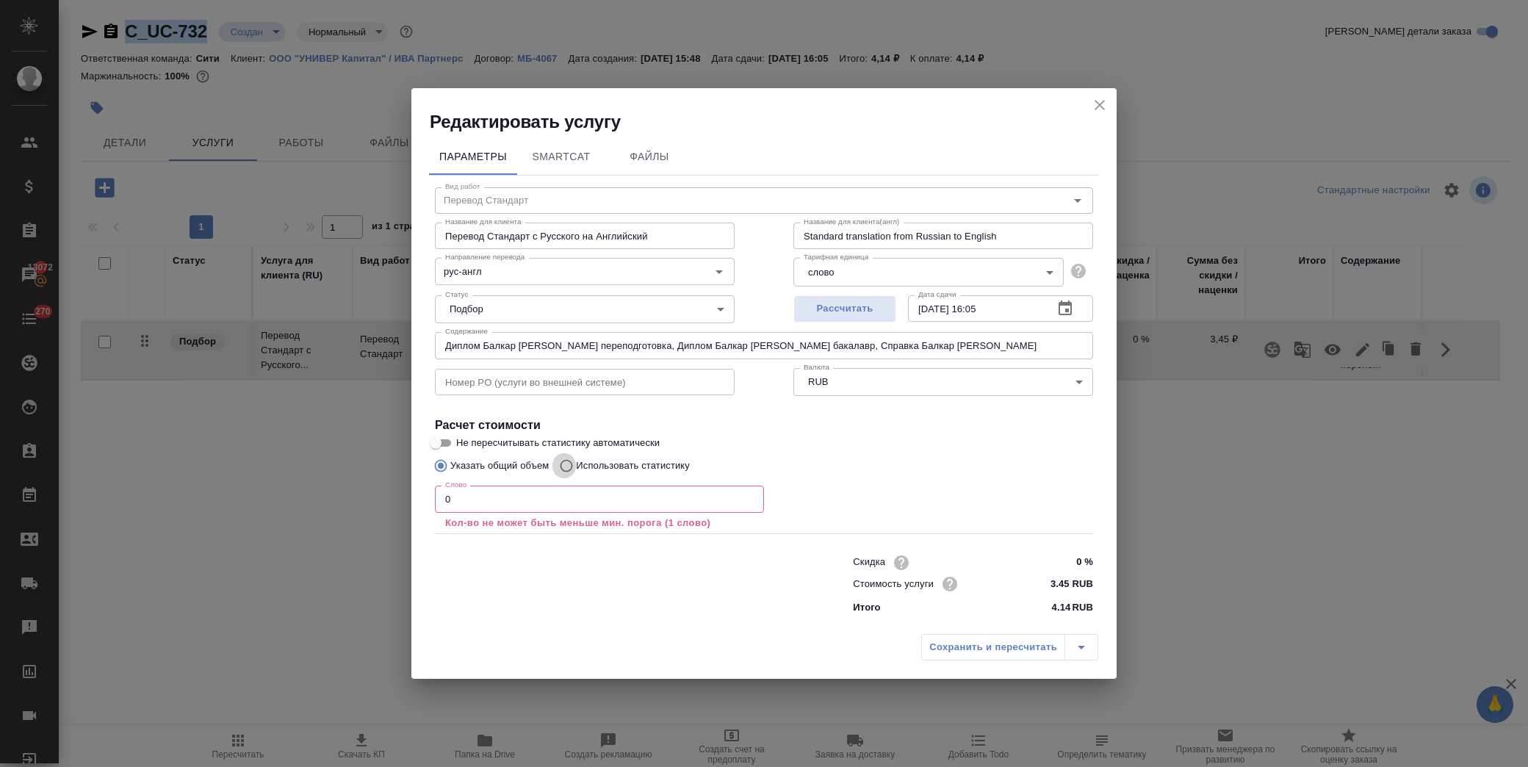
click at [567, 464] on input "Использовать статистику" at bounding box center [565, 466] width 24 height 28
radio input "true"
radio input "false"
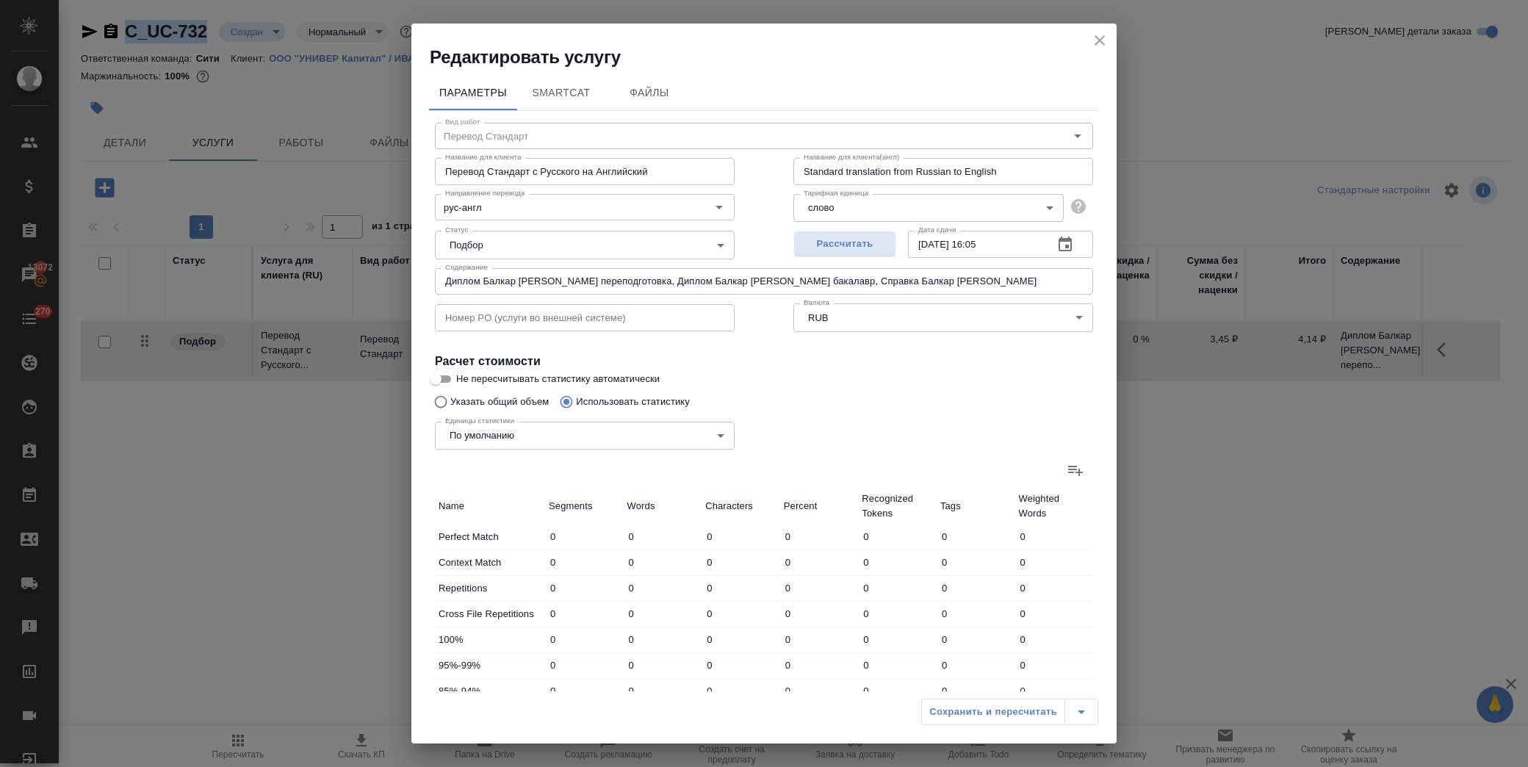
click at [1058, 472] on label at bounding box center [1075, 470] width 35 height 35
click at [0, 0] on input "file" at bounding box center [0, 0] width 0 height 0
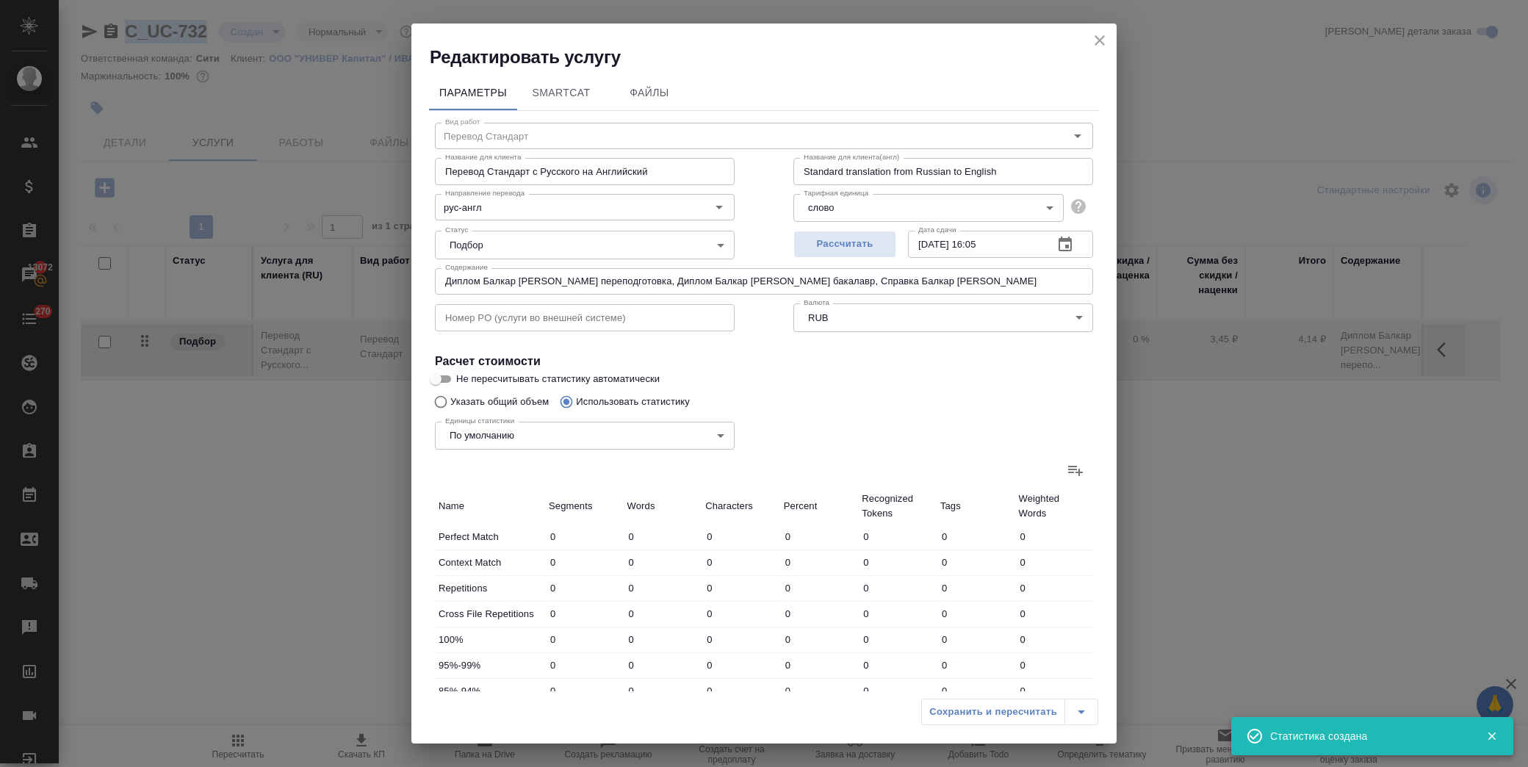
type input "8"
type input "19"
type input "103"
type input "14"
type input "25"
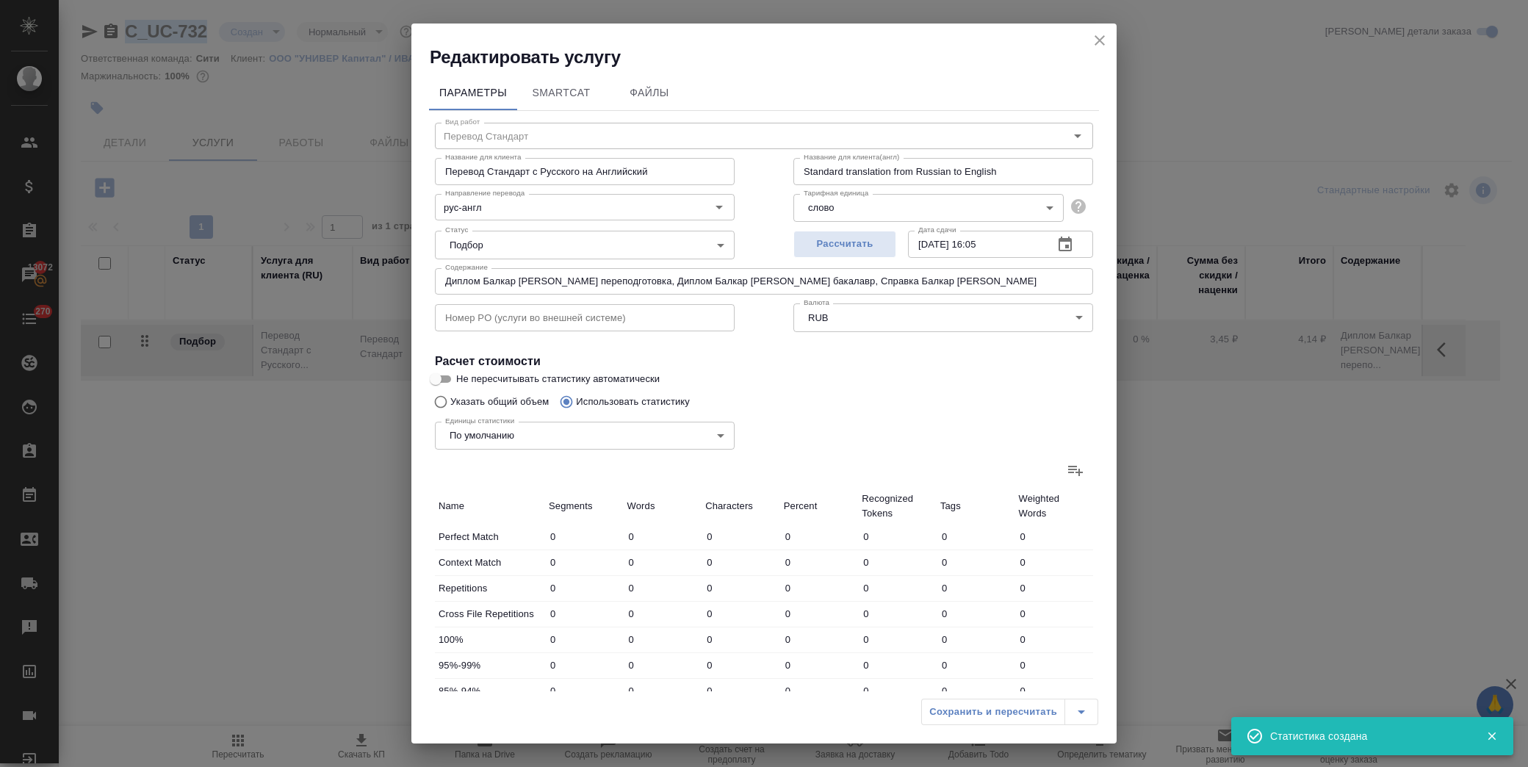
type input "159"
type input "81"
type input "185"
type input "1038"
type input "30"
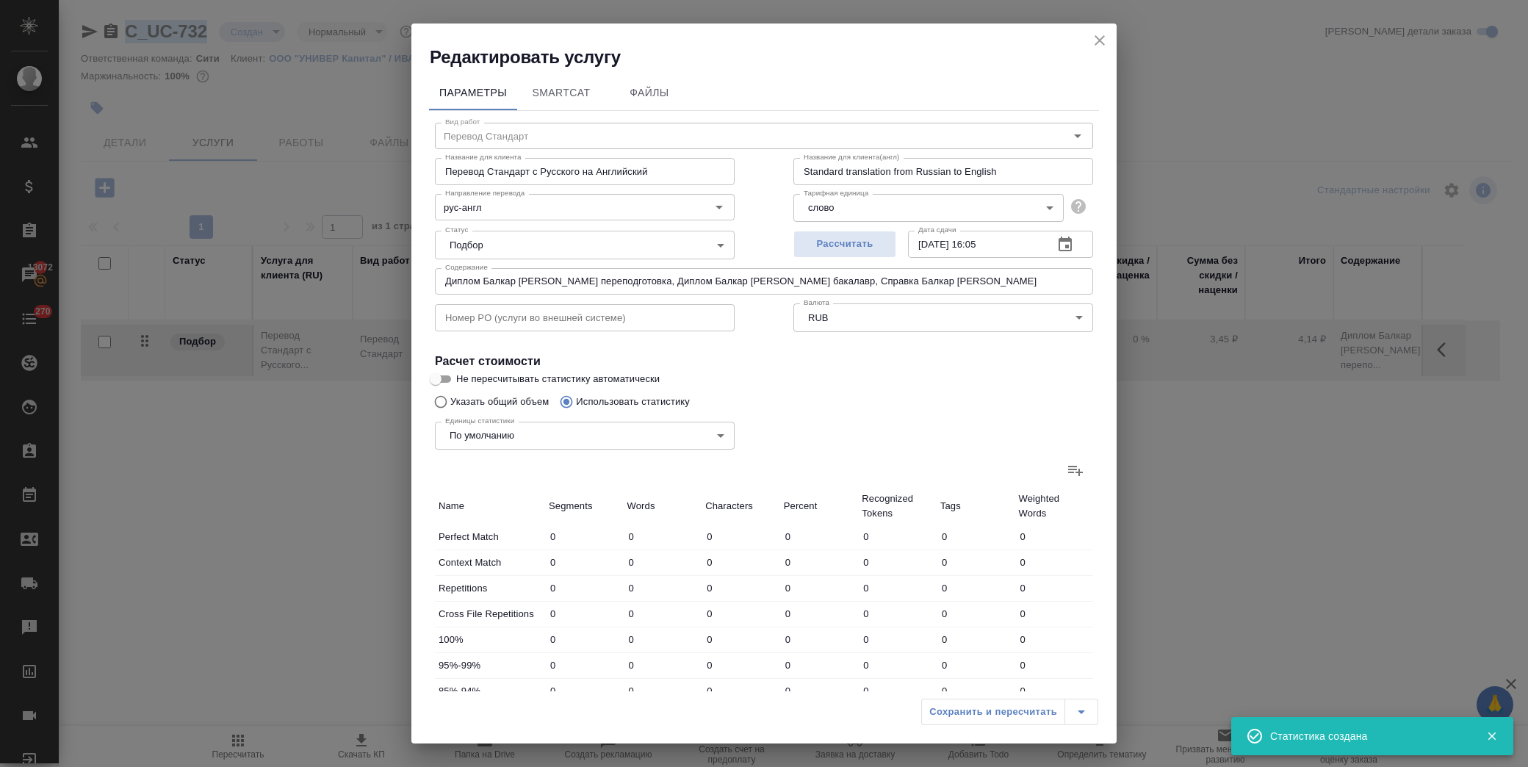
type input "87"
type input "362"
type input "9"
type input "111"
type input "879"
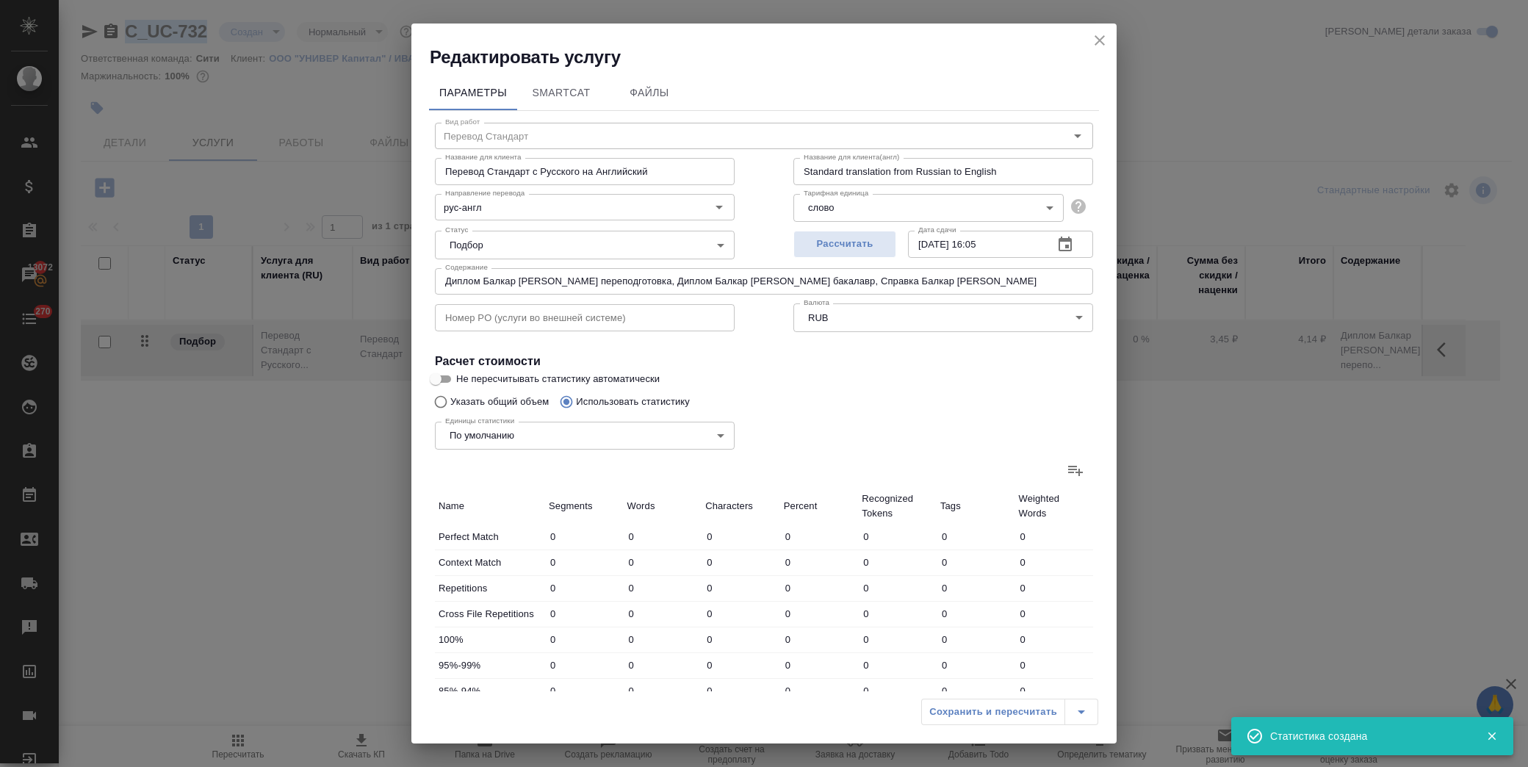
type input "11"
type input "66"
type input "517"
type input "215"
type input "994"
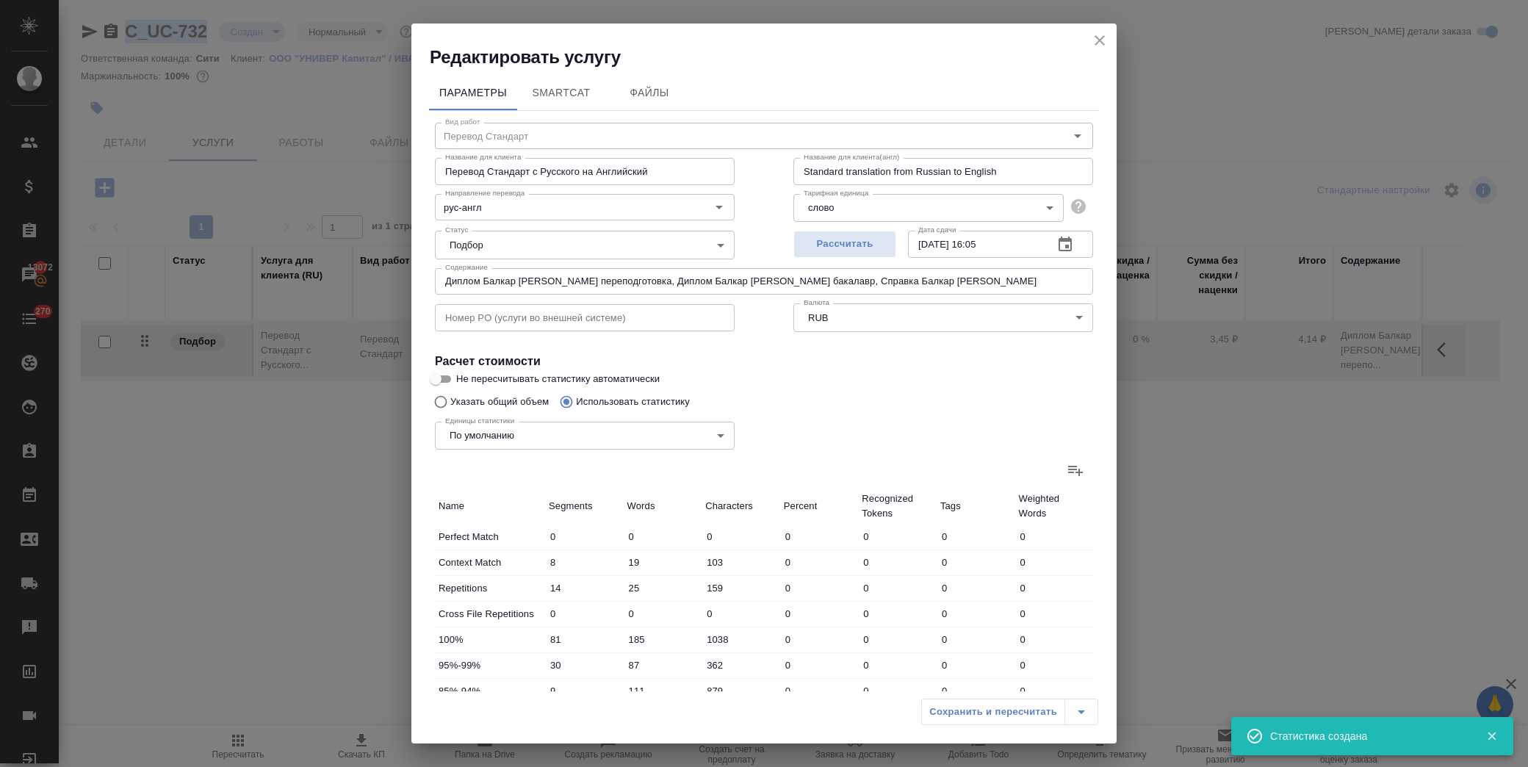
type input "8193"
type input "354"
type input "1462"
type input "11092"
type input "368"
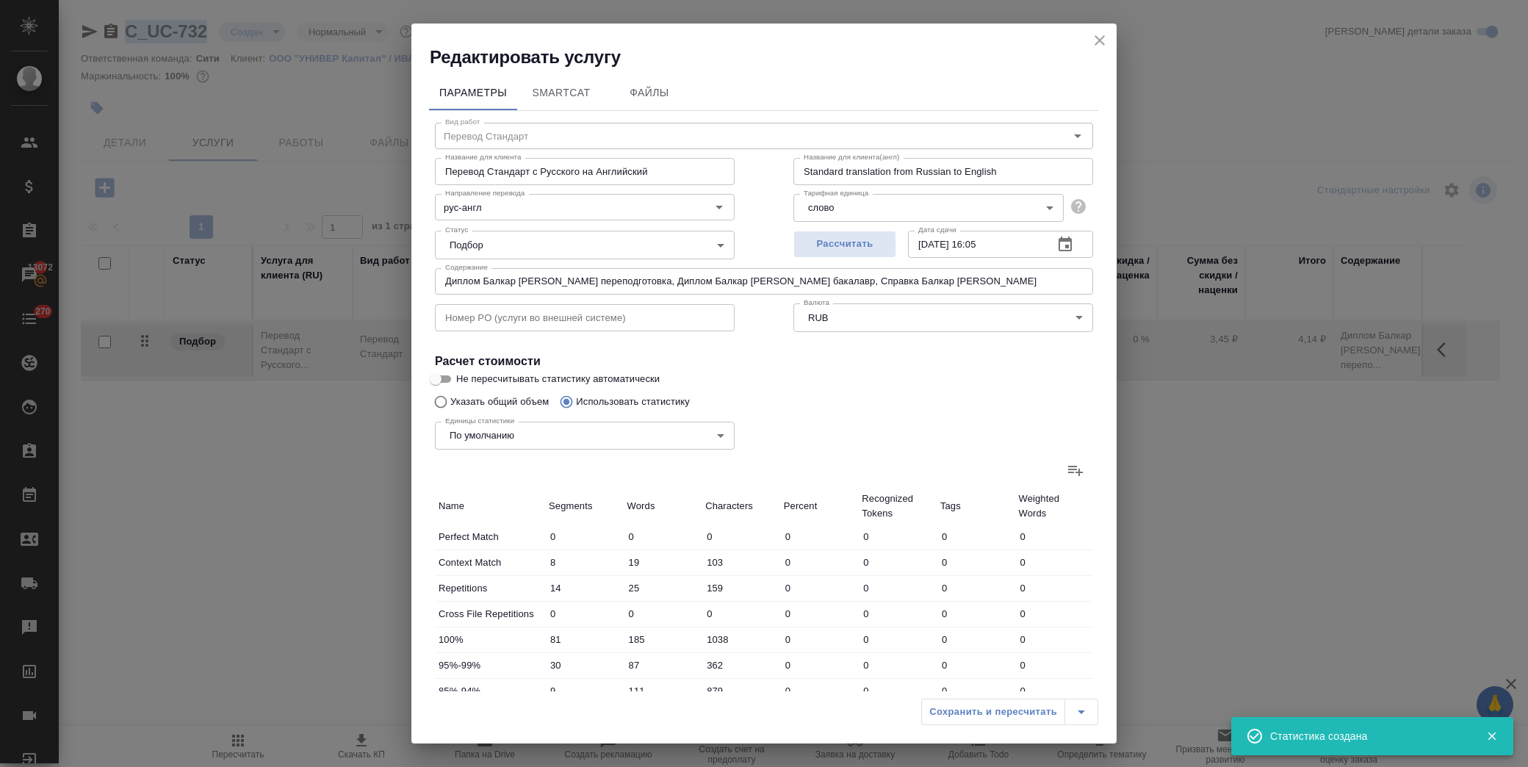
type input "1487"
type input "11251"
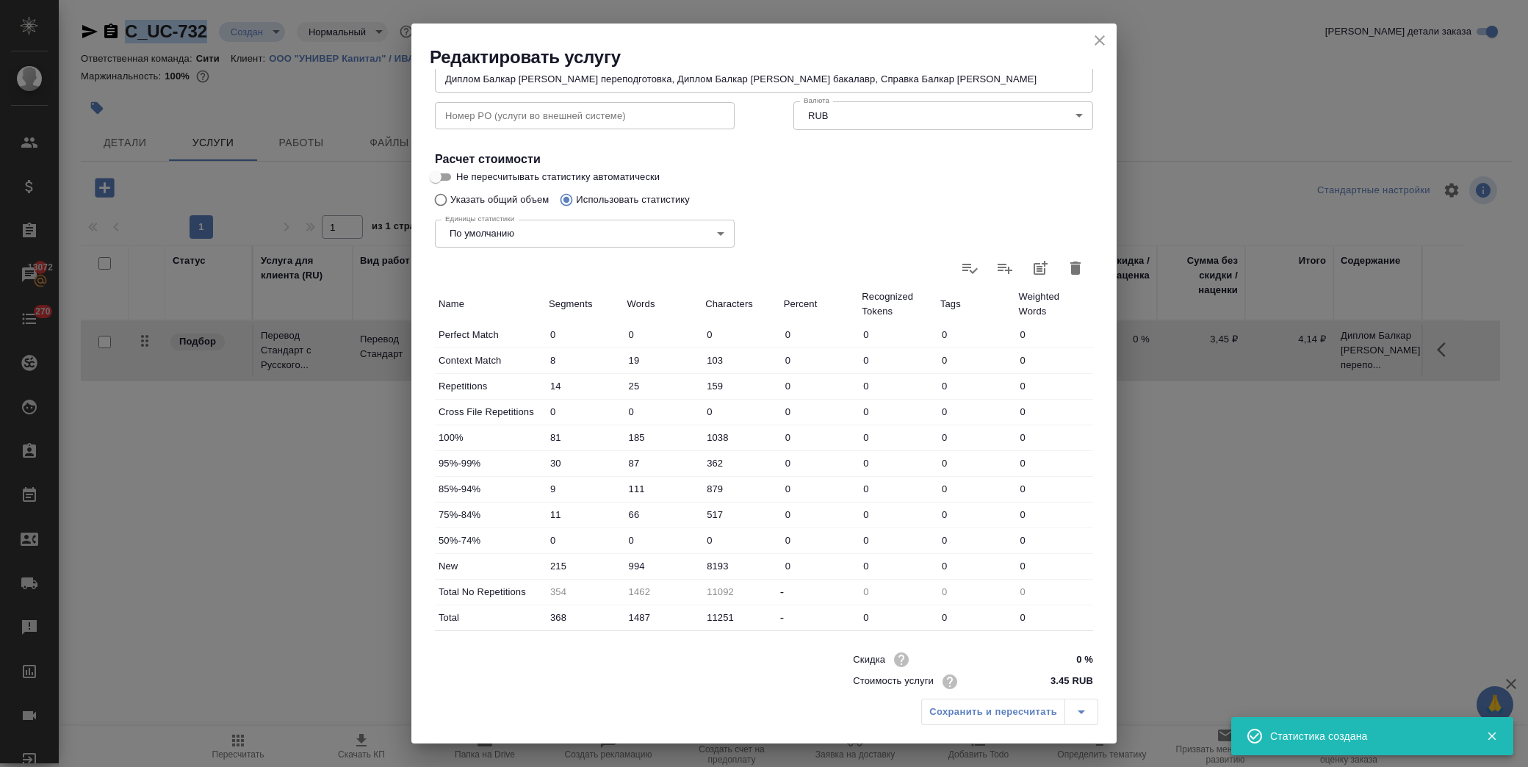
scroll to position [235, 0]
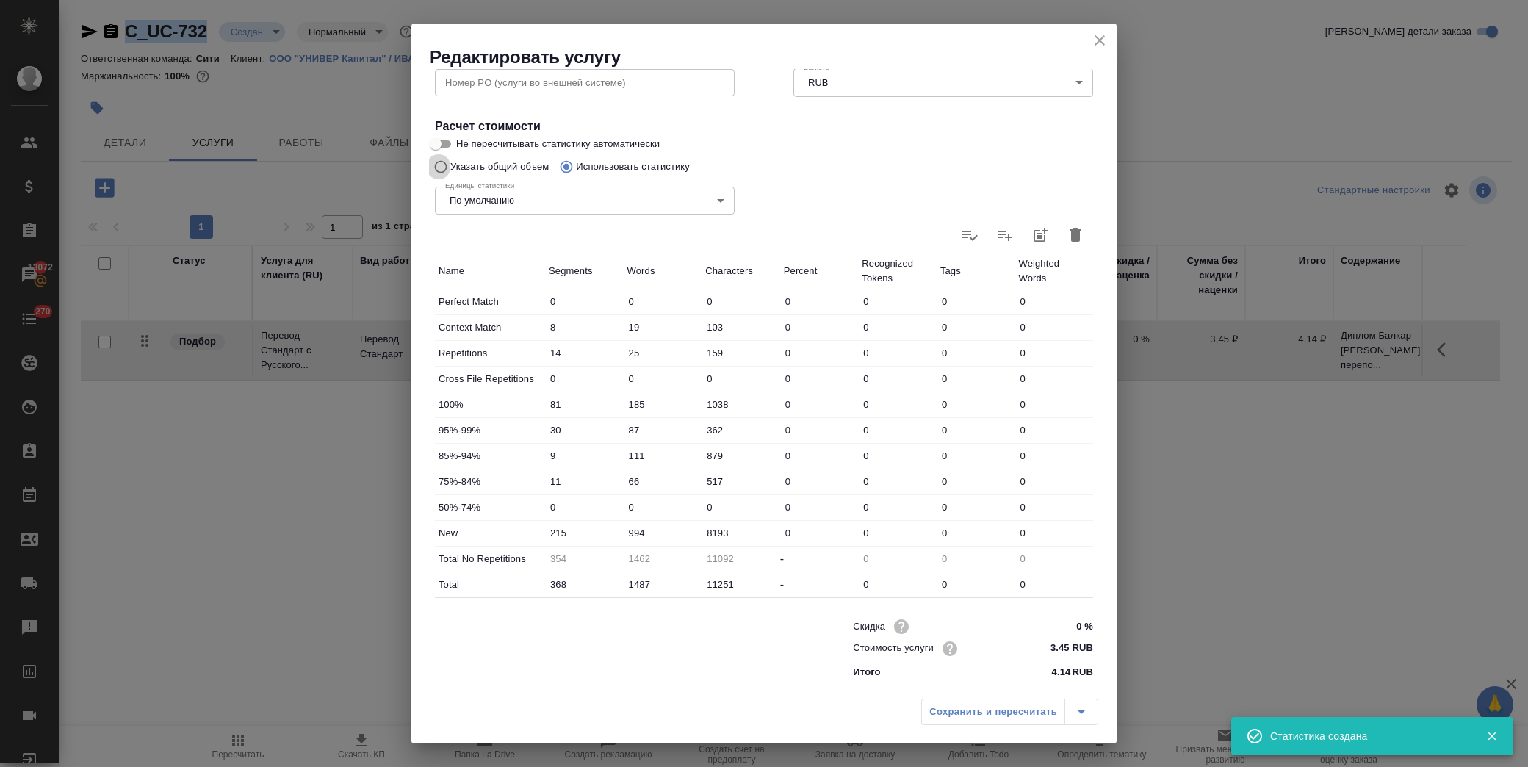
click at [442, 170] on input "Указать общий объем" at bounding box center [439, 167] width 24 height 28
radio input "true"
radio input "false"
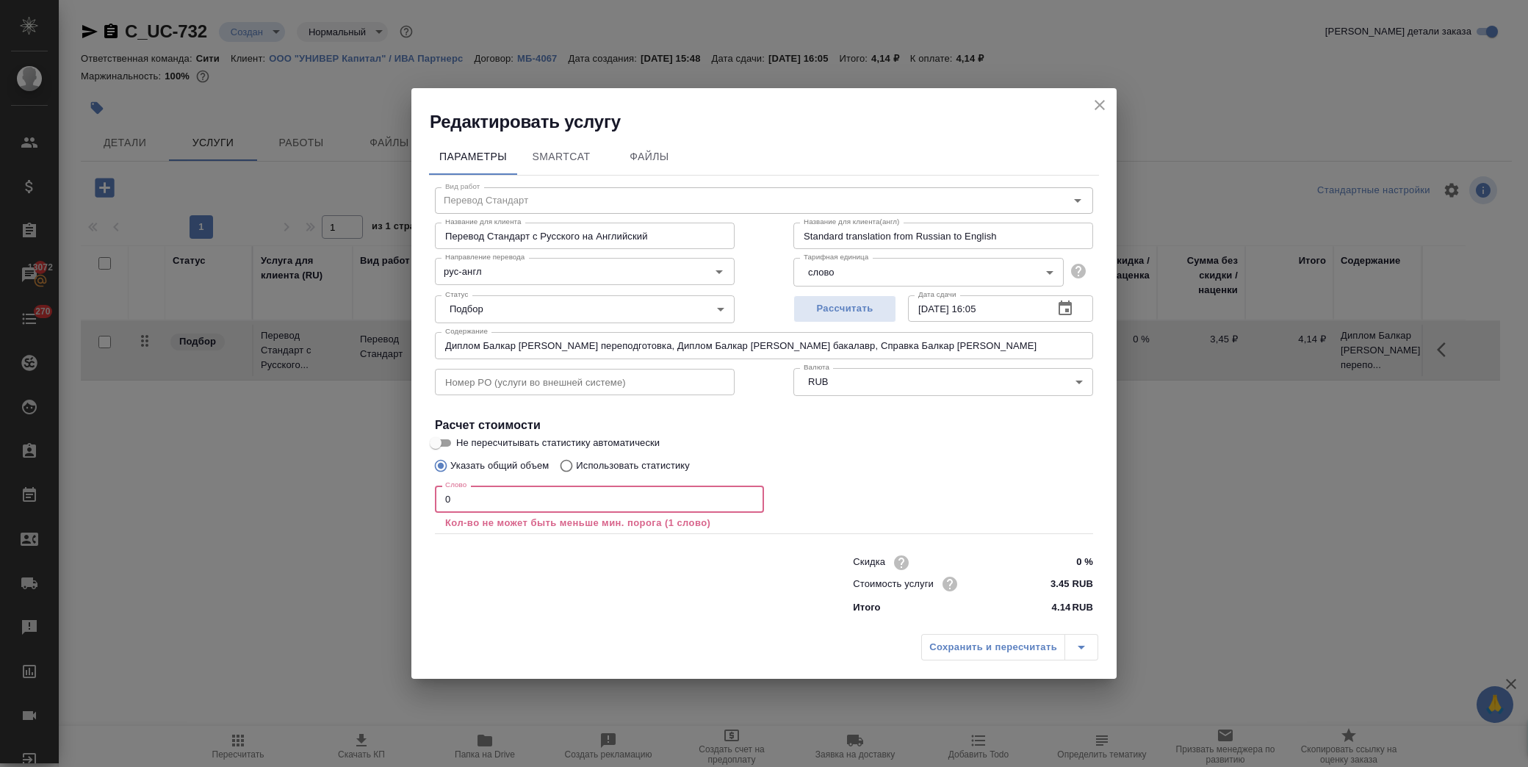
drag, startPoint x: 248, startPoint y: 505, endPoint x: 187, endPoint y: 515, distance: 62.6
click at [187, 513] on div "Редактировать услугу Параметры SmartCat Файлы Вид работ Перевод Стандарт Вид ра…" at bounding box center [764, 383] width 1528 height 767
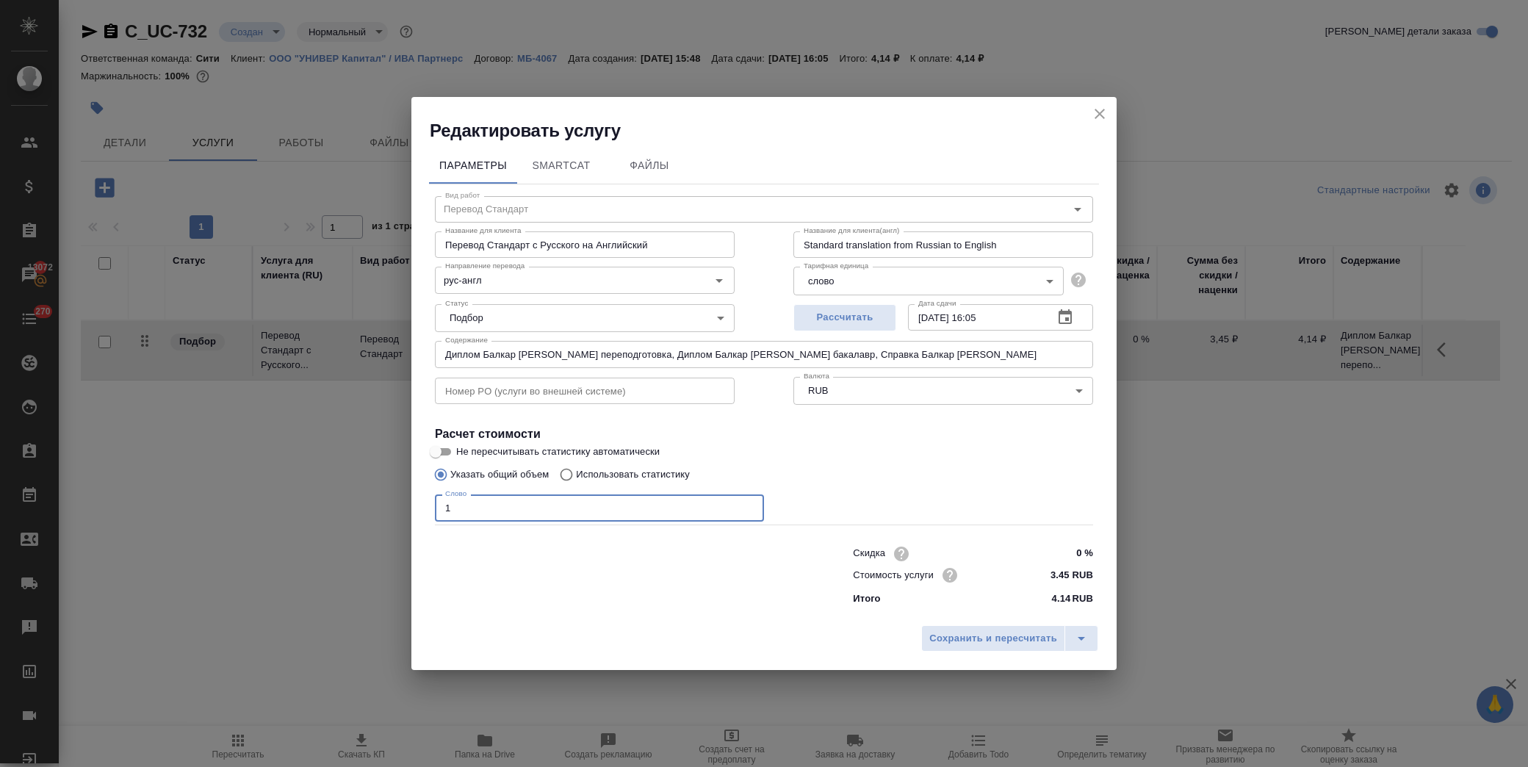
type input "1"
click at [990, 654] on div "Сохранить и пересчитать" at bounding box center [763, 644] width 705 height 52
click at [997, 641] on span "Сохранить и пересчитать" at bounding box center [993, 638] width 128 height 17
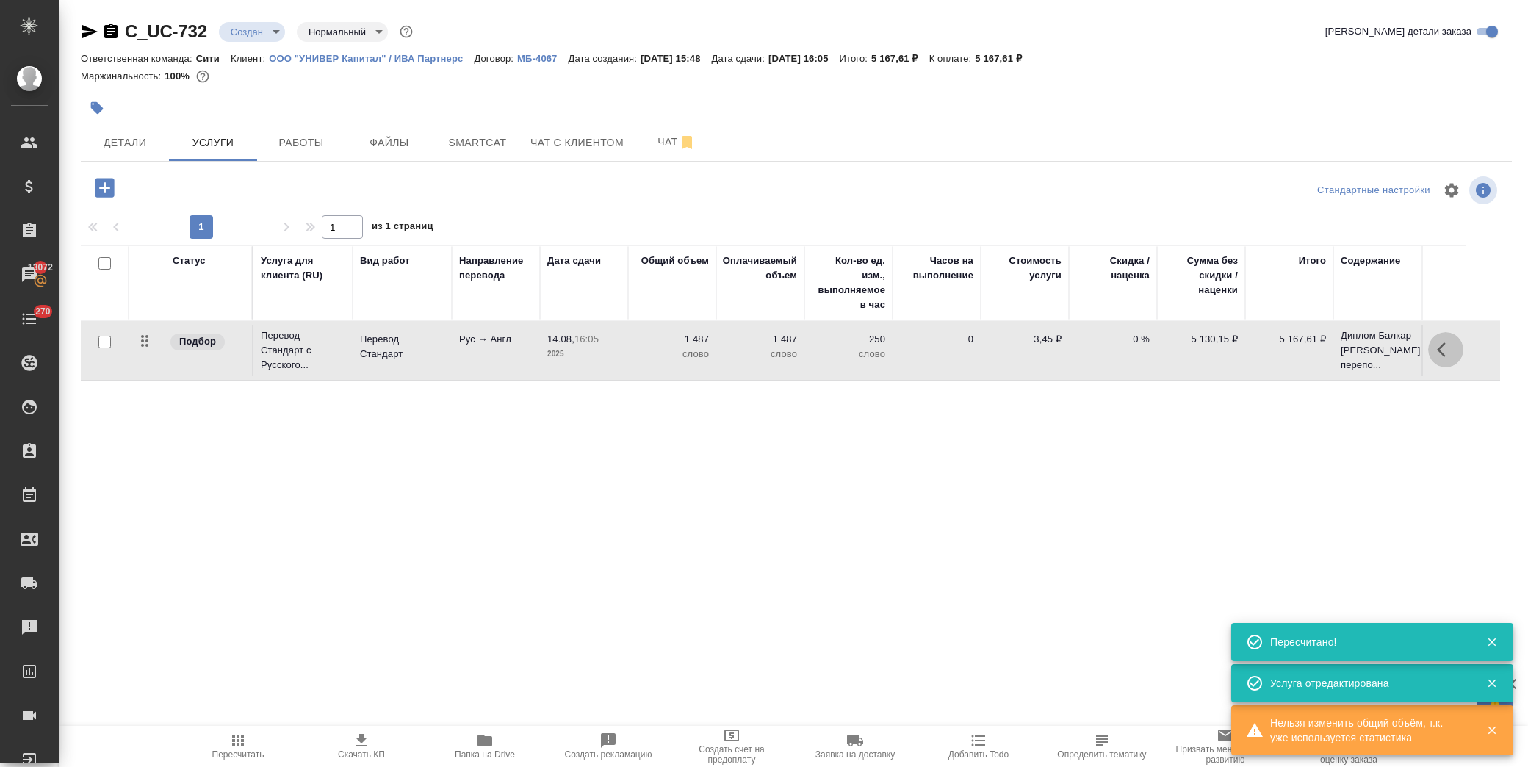
click at [1448, 356] on icon "button" at bounding box center [1446, 350] width 18 height 18
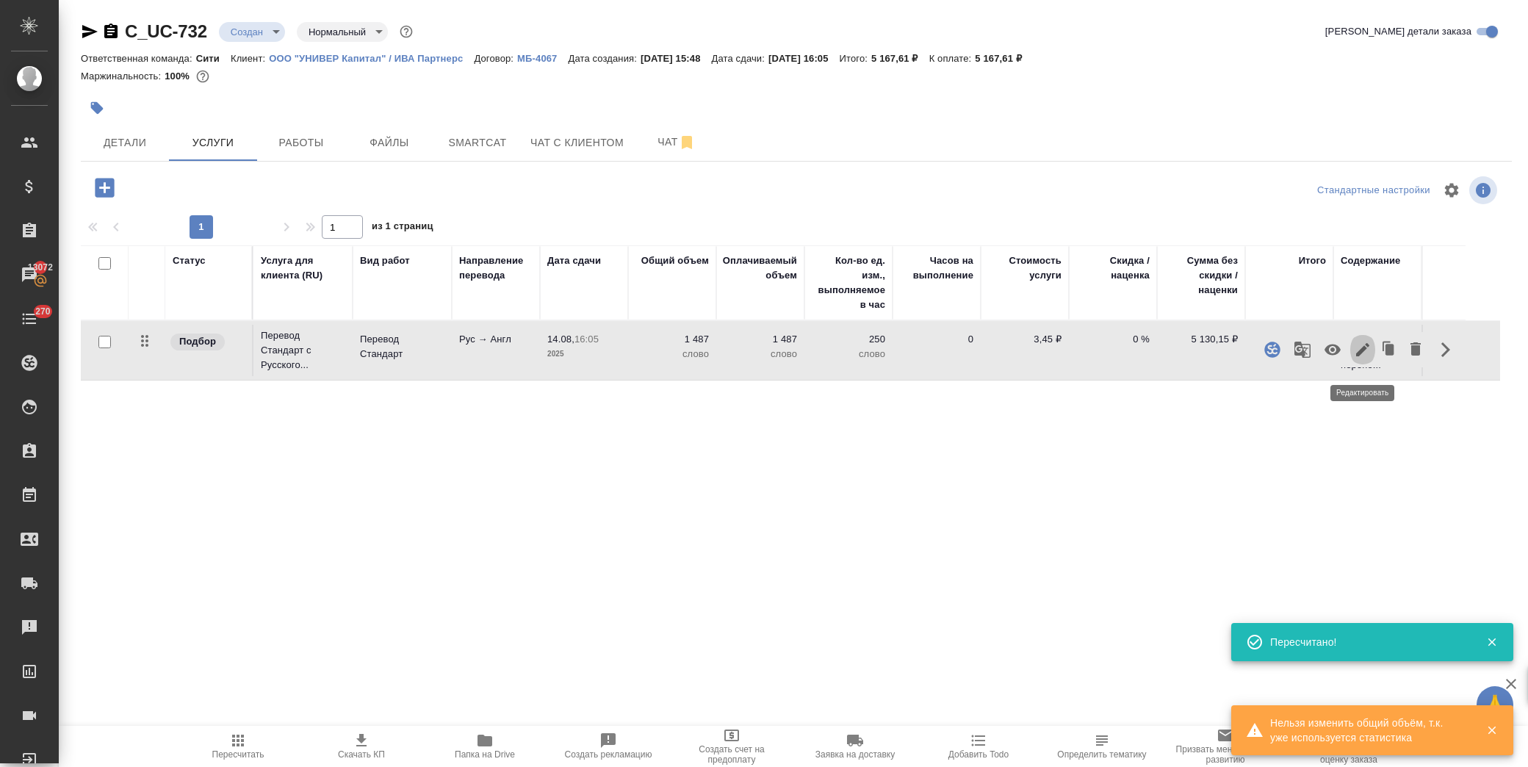
click at [1364, 359] on icon "button" at bounding box center [1363, 350] width 18 height 18
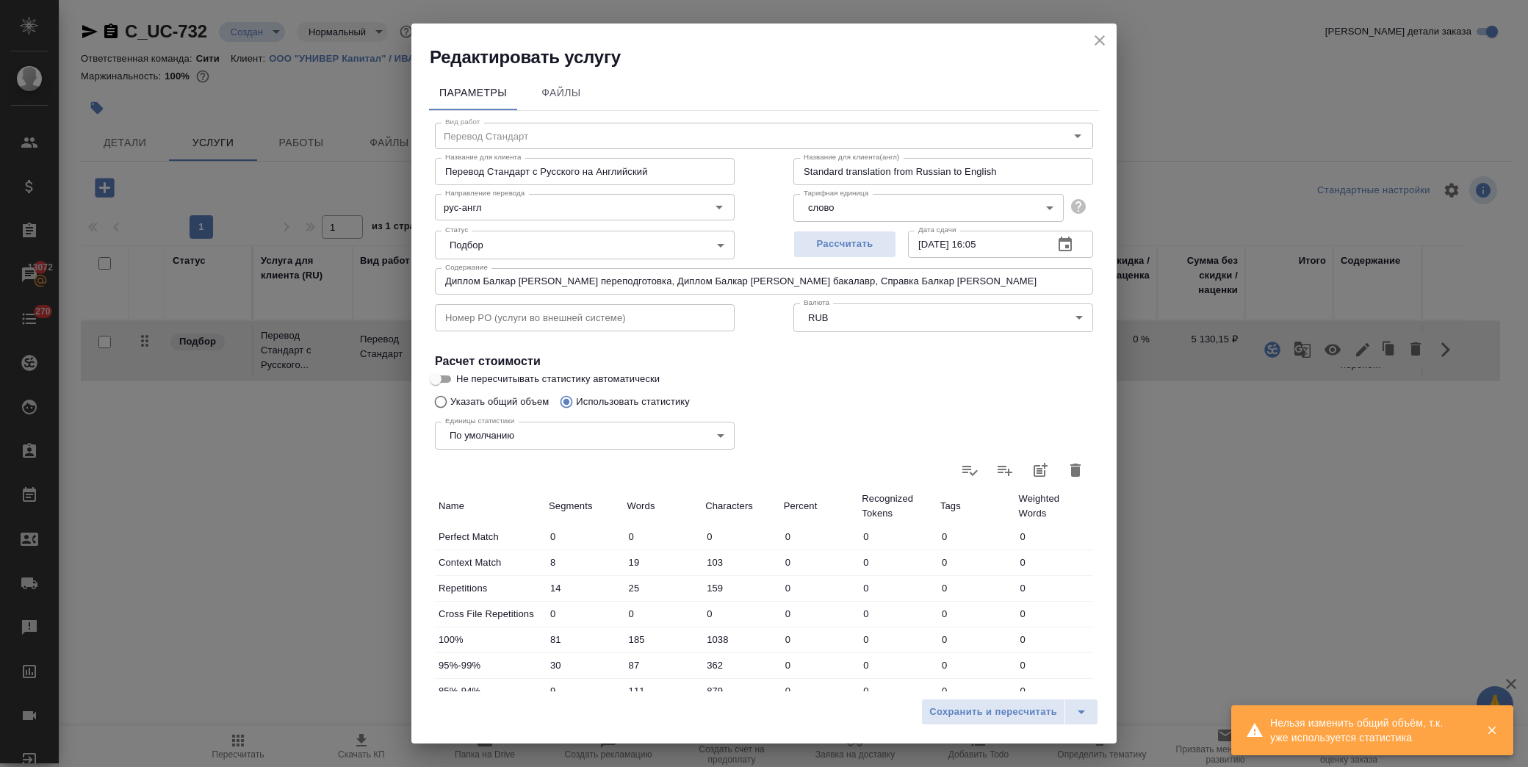
scroll to position [235, 0]
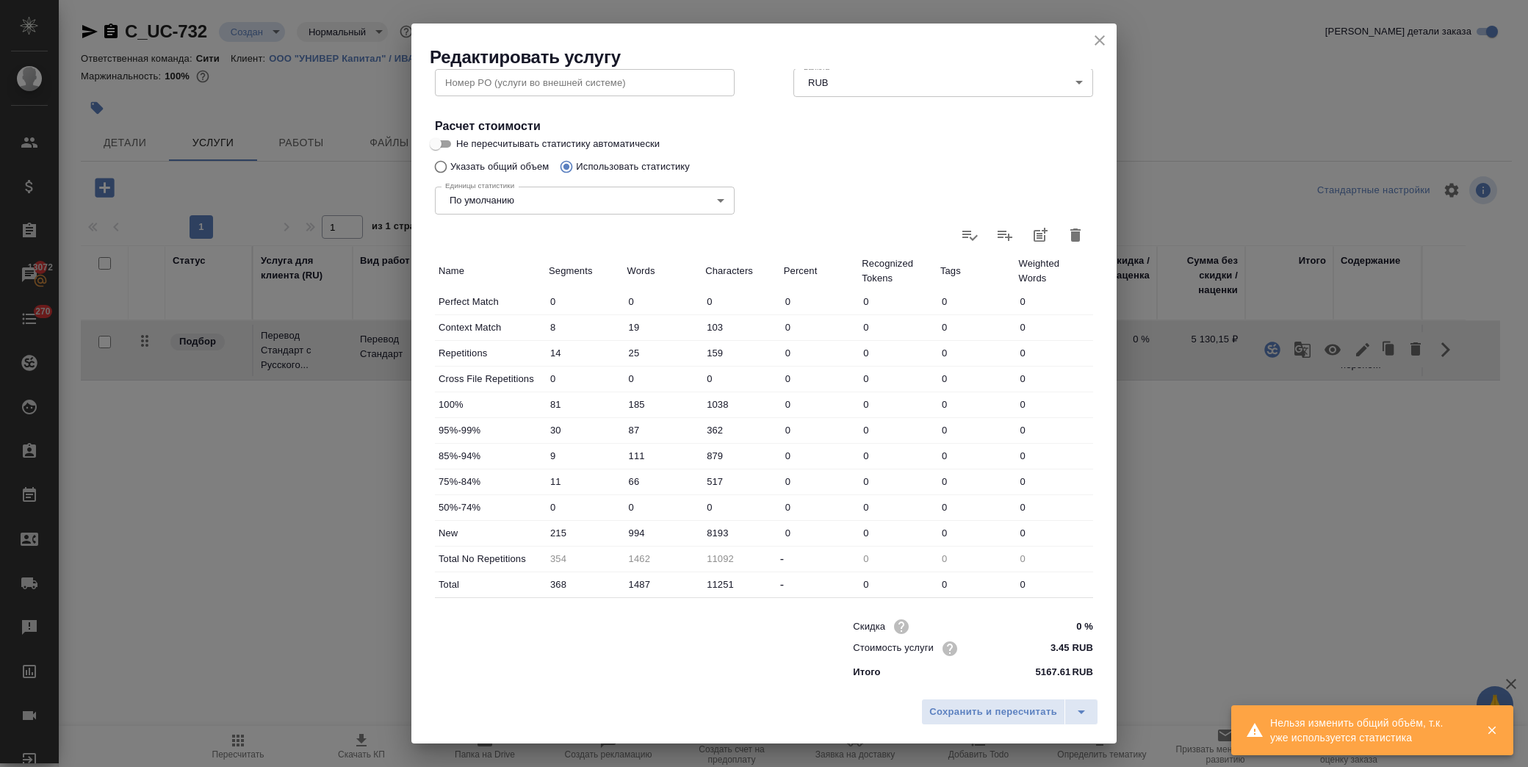
click at [636, 583] on input "1487" at bounding box center [663, 584] width 79 height 21
type input "162"
type input "187"
type input "1562"
type input "1587"
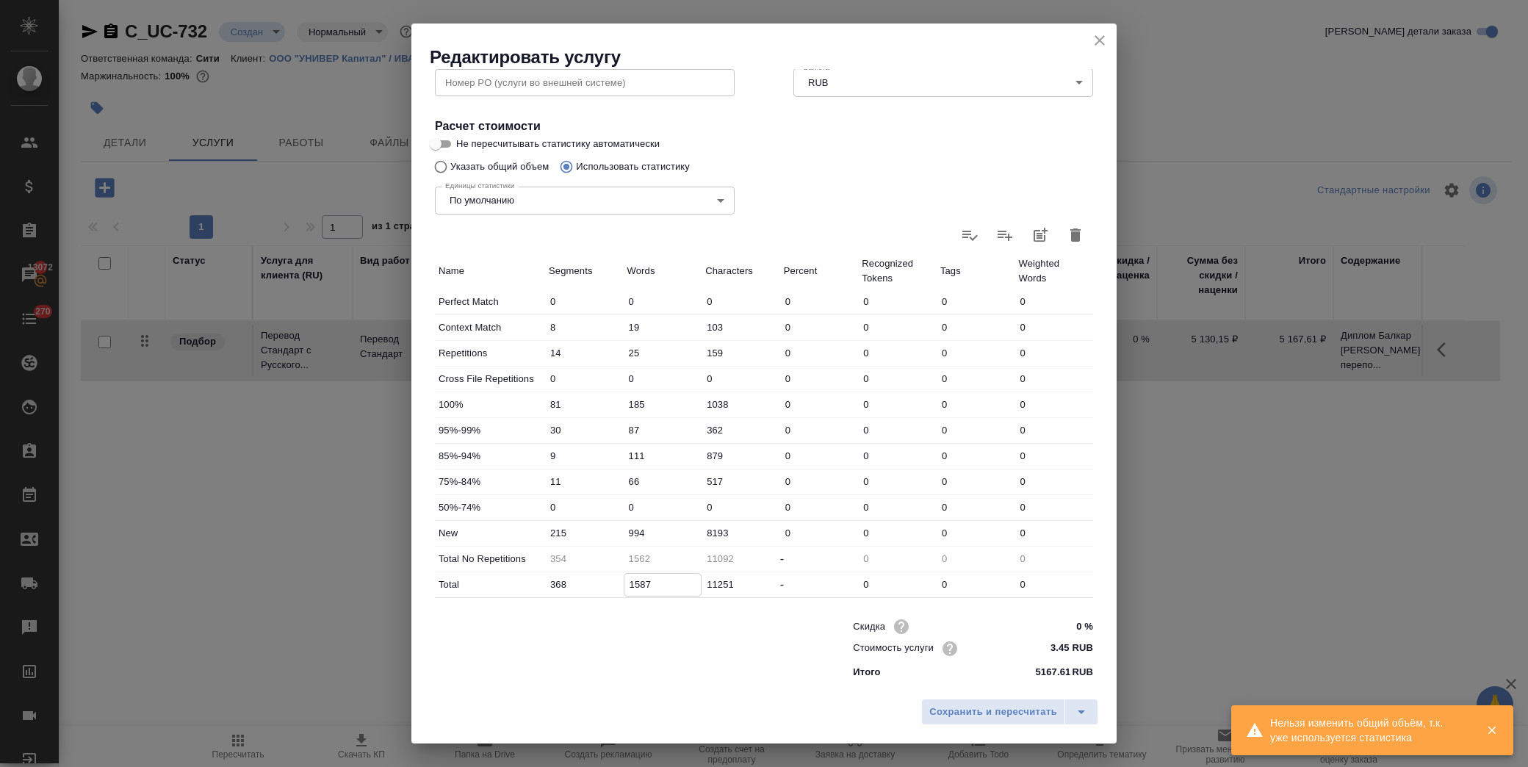
click at [632, 530] on input "994" at bounding box center [663, 532] width 79 height 21
type input "1094"
click at [964, 709] on span "Сохранить и пересчитать" at bounding box center [993, 712] width 128 height 17
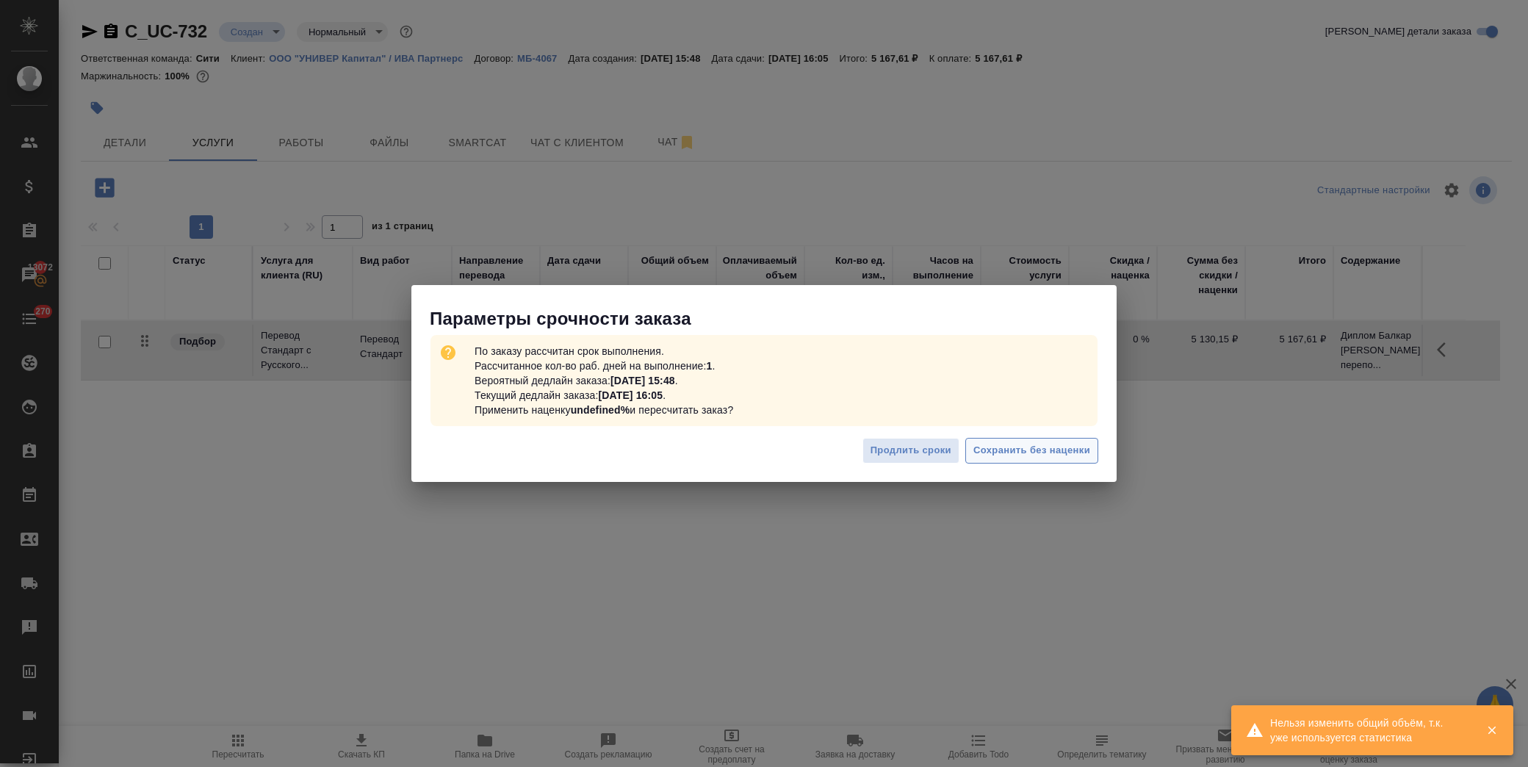
click at [1022, 447] on span "Сохранить без наценки" at bounding box center [1032, 450] width 117 height 17
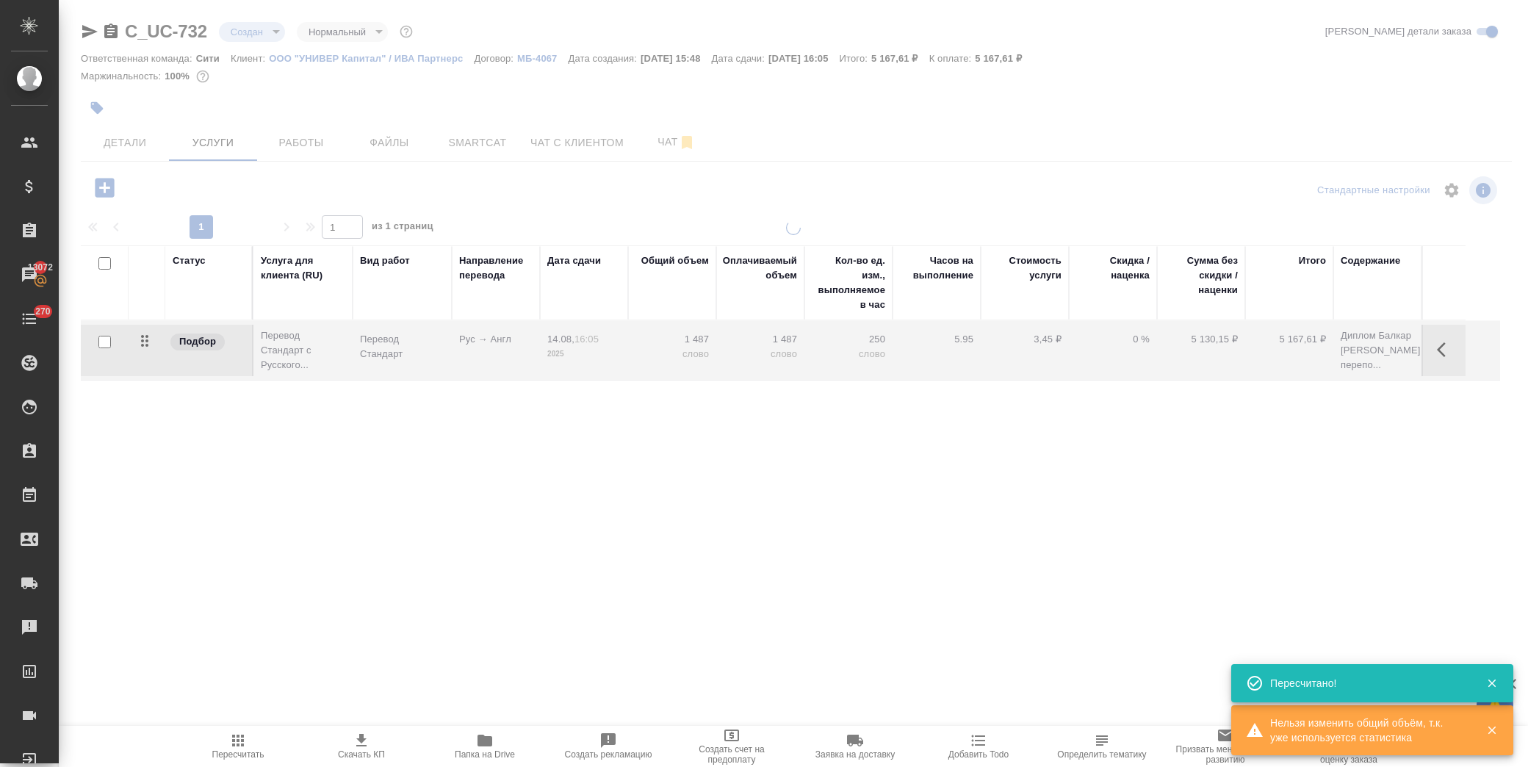
type input "urgent"
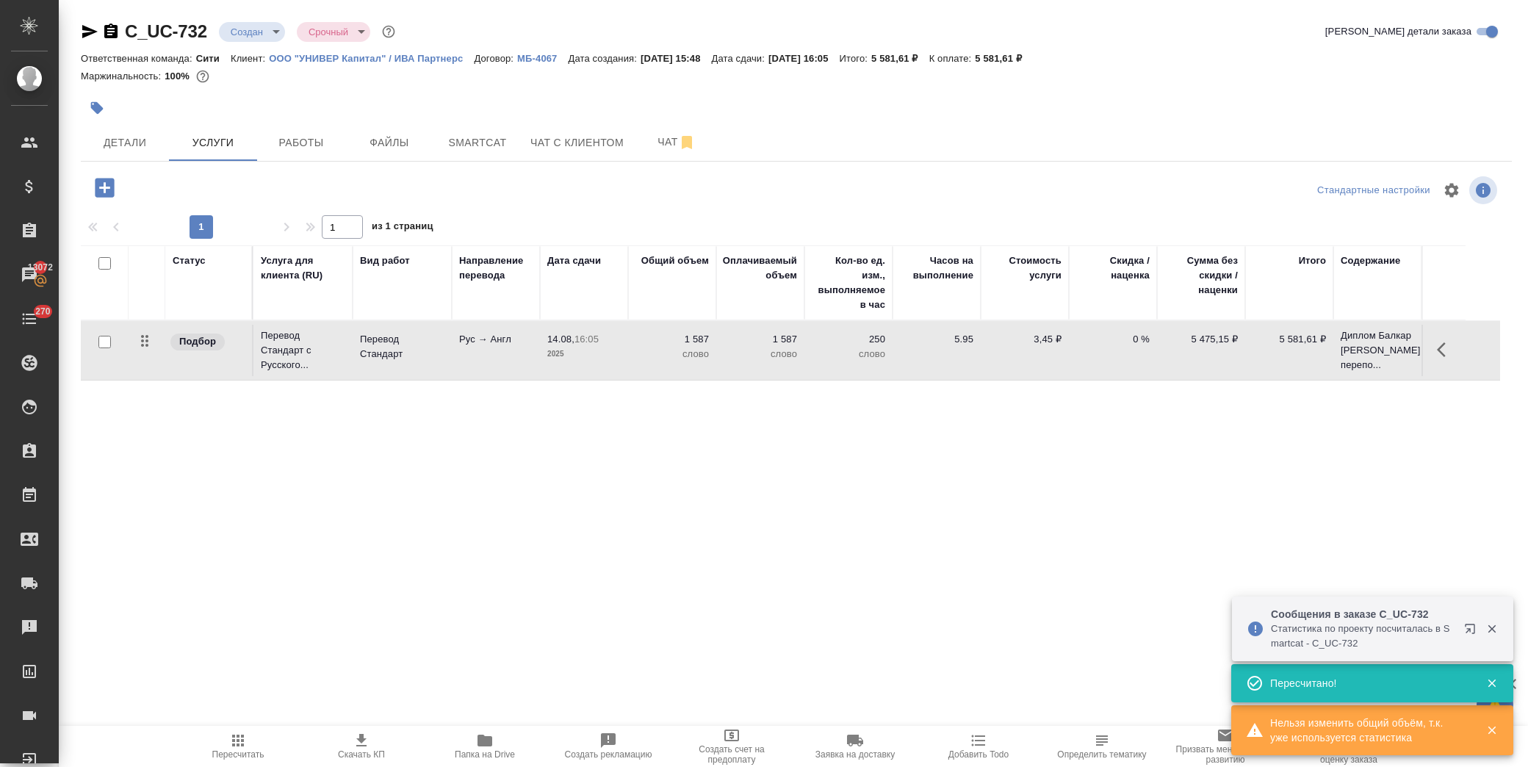
click at [1440, 356] on icon "button" at bounding box center [1441, 349] width 9 height 15
click at [1361, 356] on icon "button" at bounding box center [1362, 349] width 13 height 13
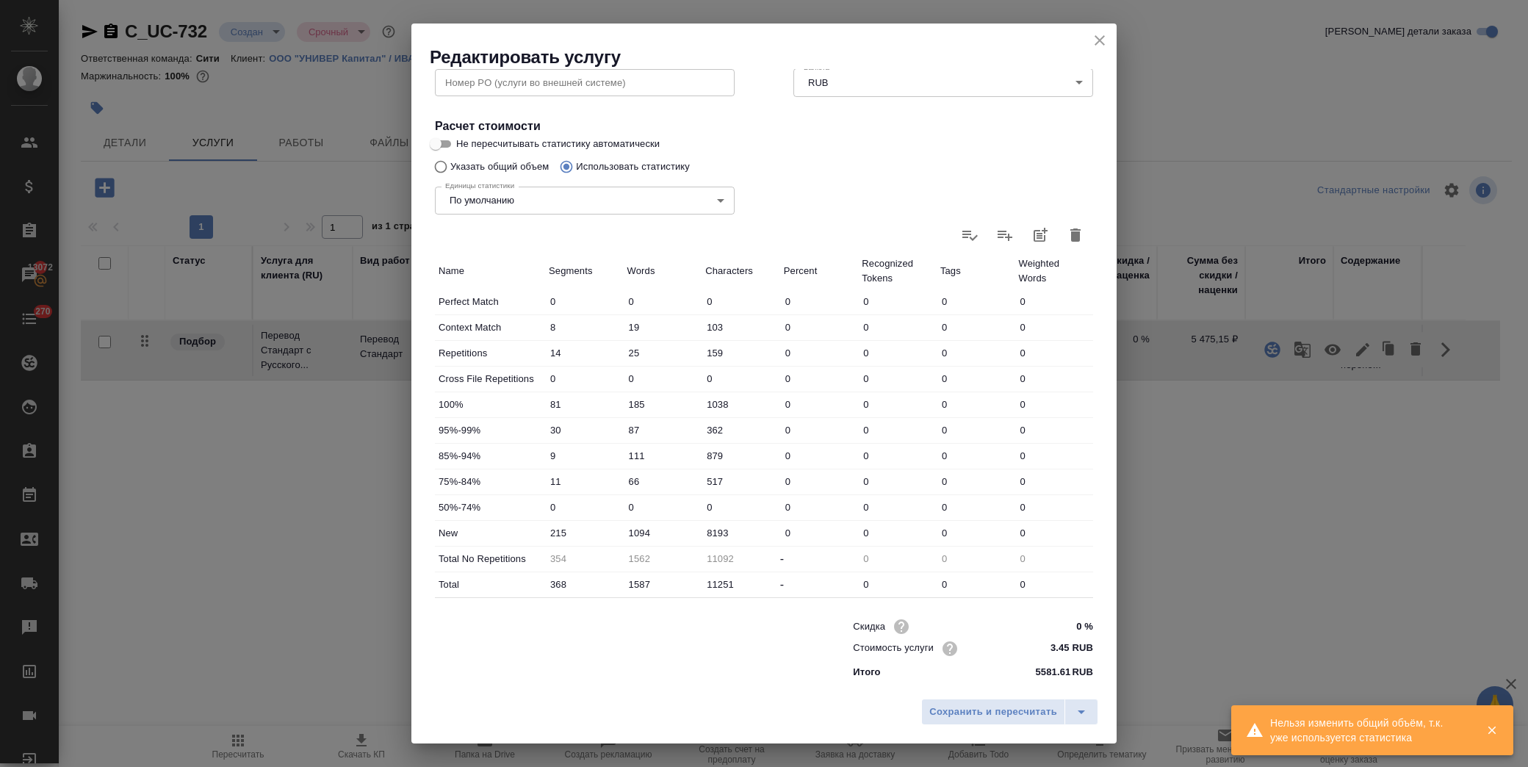
click at [635, 584] on input "1587" at bounding box center [663, 584] width 79 height 21
type input "187"
type input "1762"
type input "1787"
click at [639, 534] on input "1094" at bounding box center [663, 532] width 79 height 21
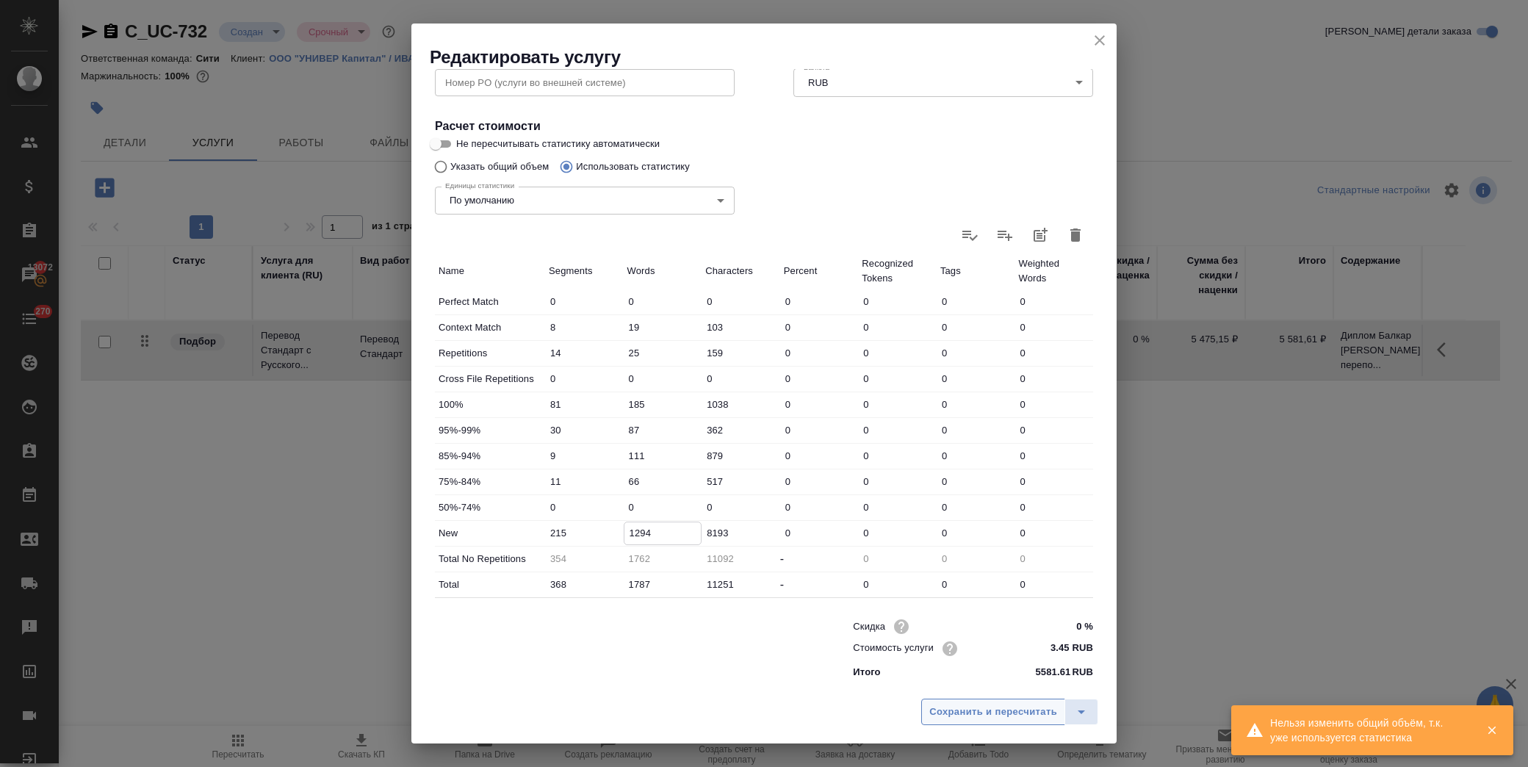
type input "1294"
click at [968, 713] on span "Сохранить и пересчитать" at bounding box center [993, 712] width 128 height 17
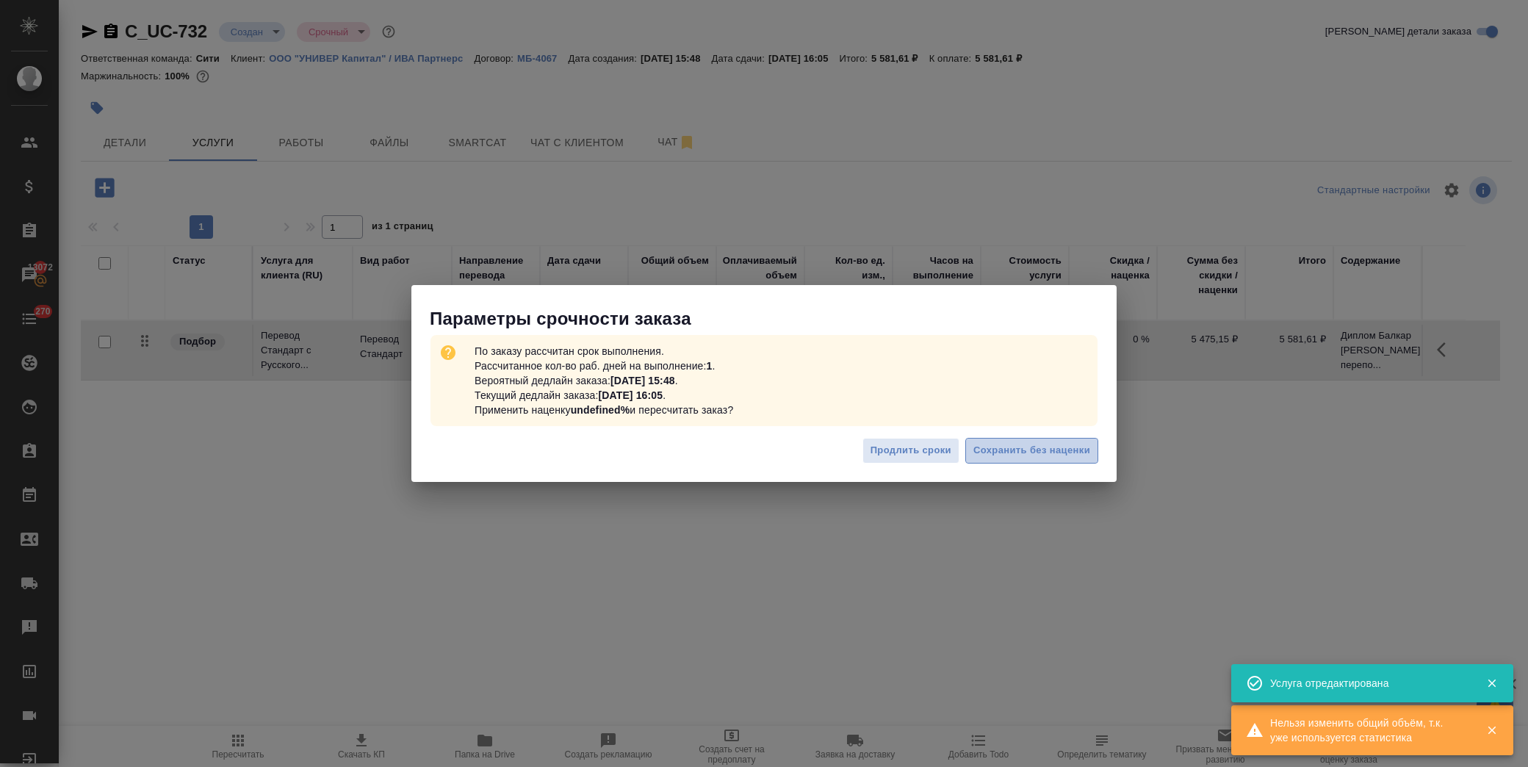
click at [1023, 456] on span "Сохранить без наценки" at bounding box center [1032, 450] width 117 height 17
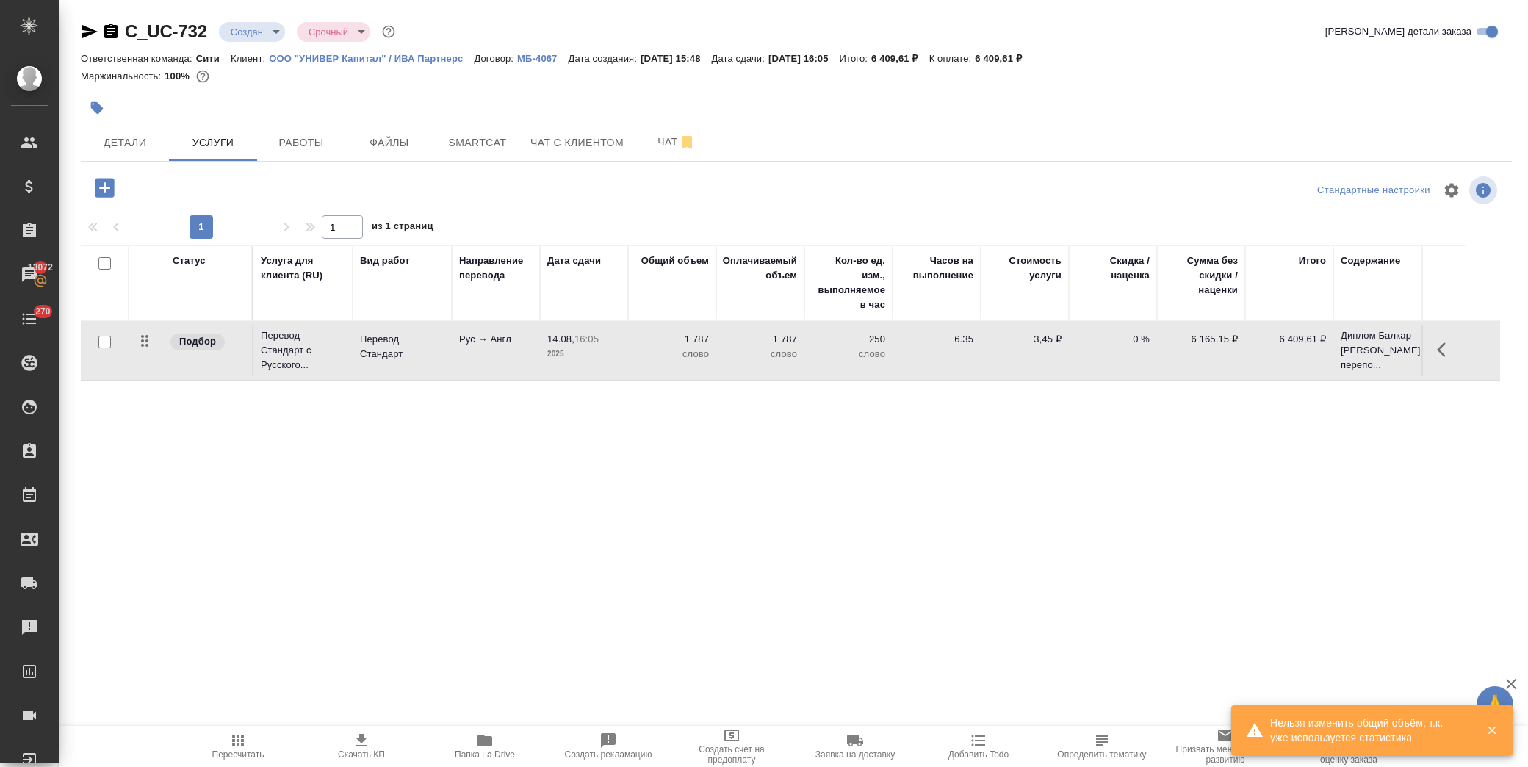
click at [106, 191] on icon "button" at bounding box center [104, 187] width 19 height 19
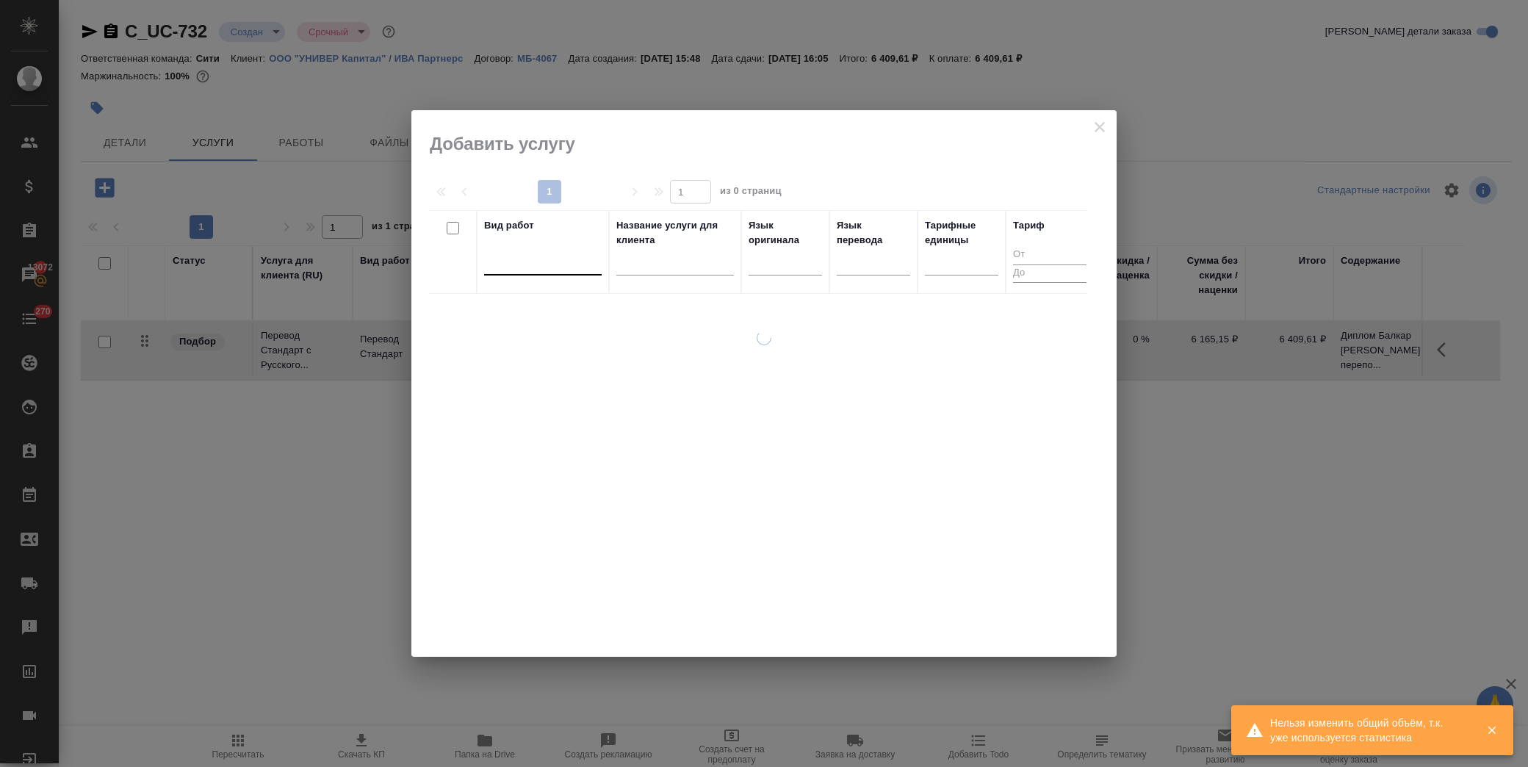
click at [582, 268] on div at bounding box center [543, 260] width 118 height 21
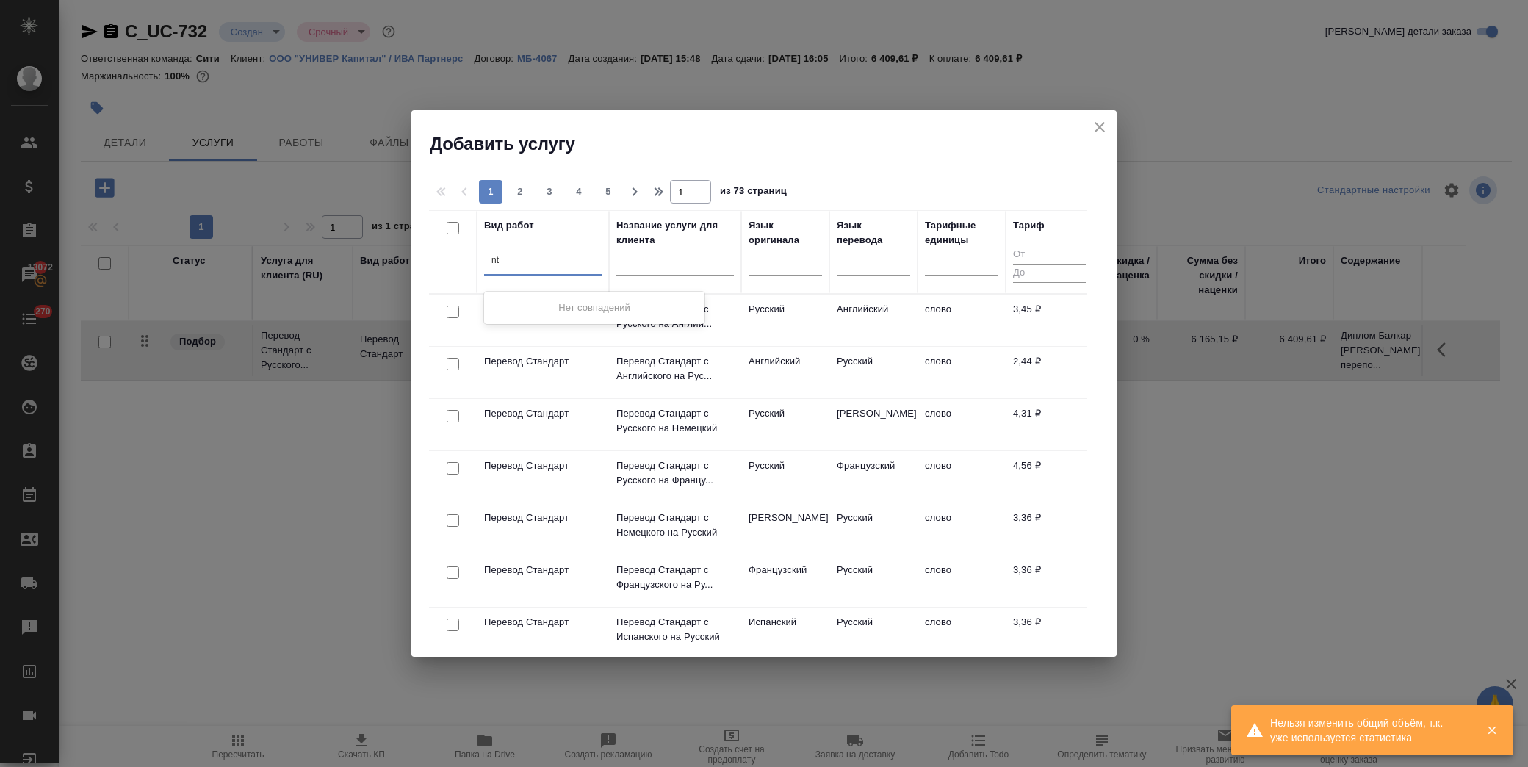
type input "n"
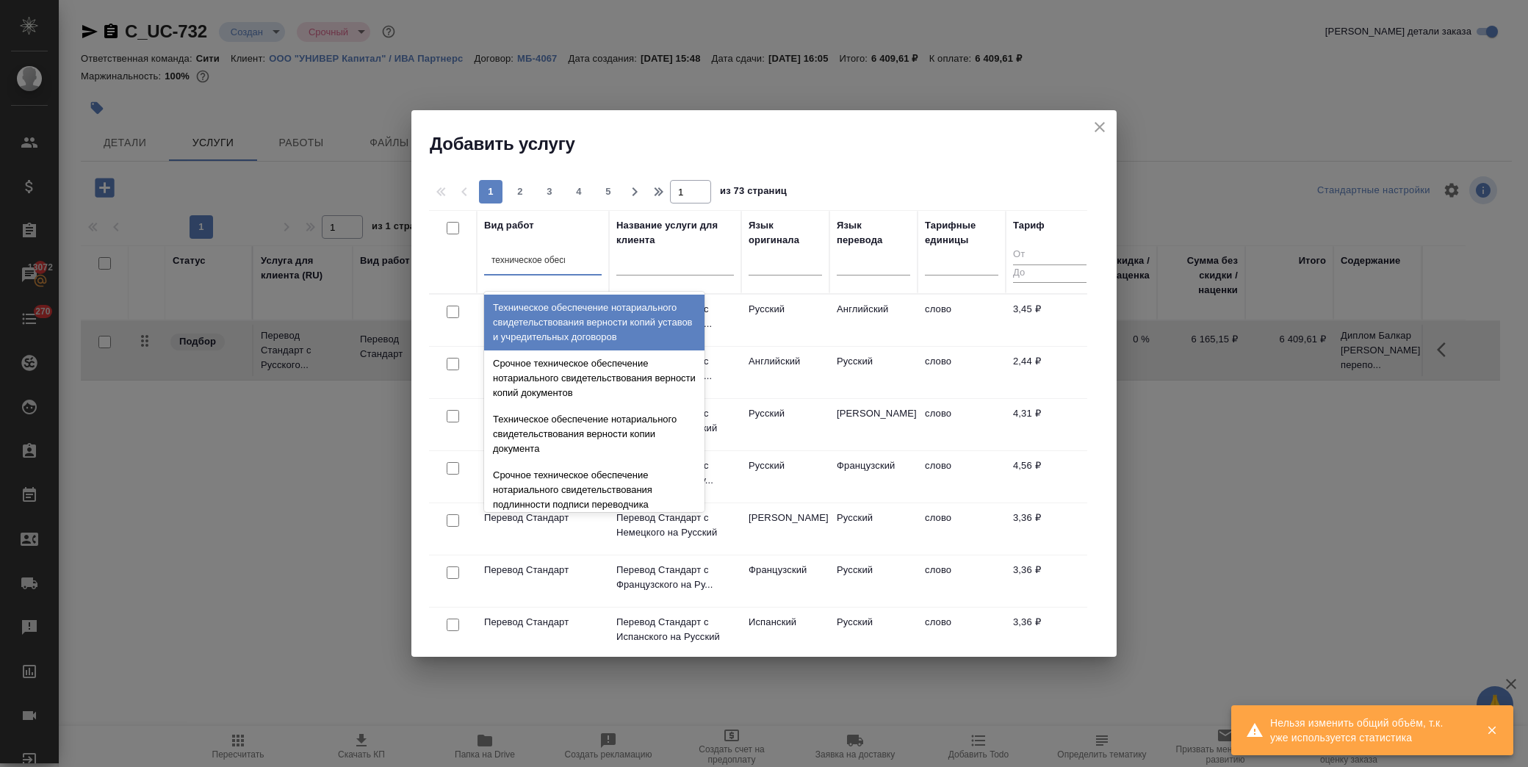
type input "техническое обеспе"
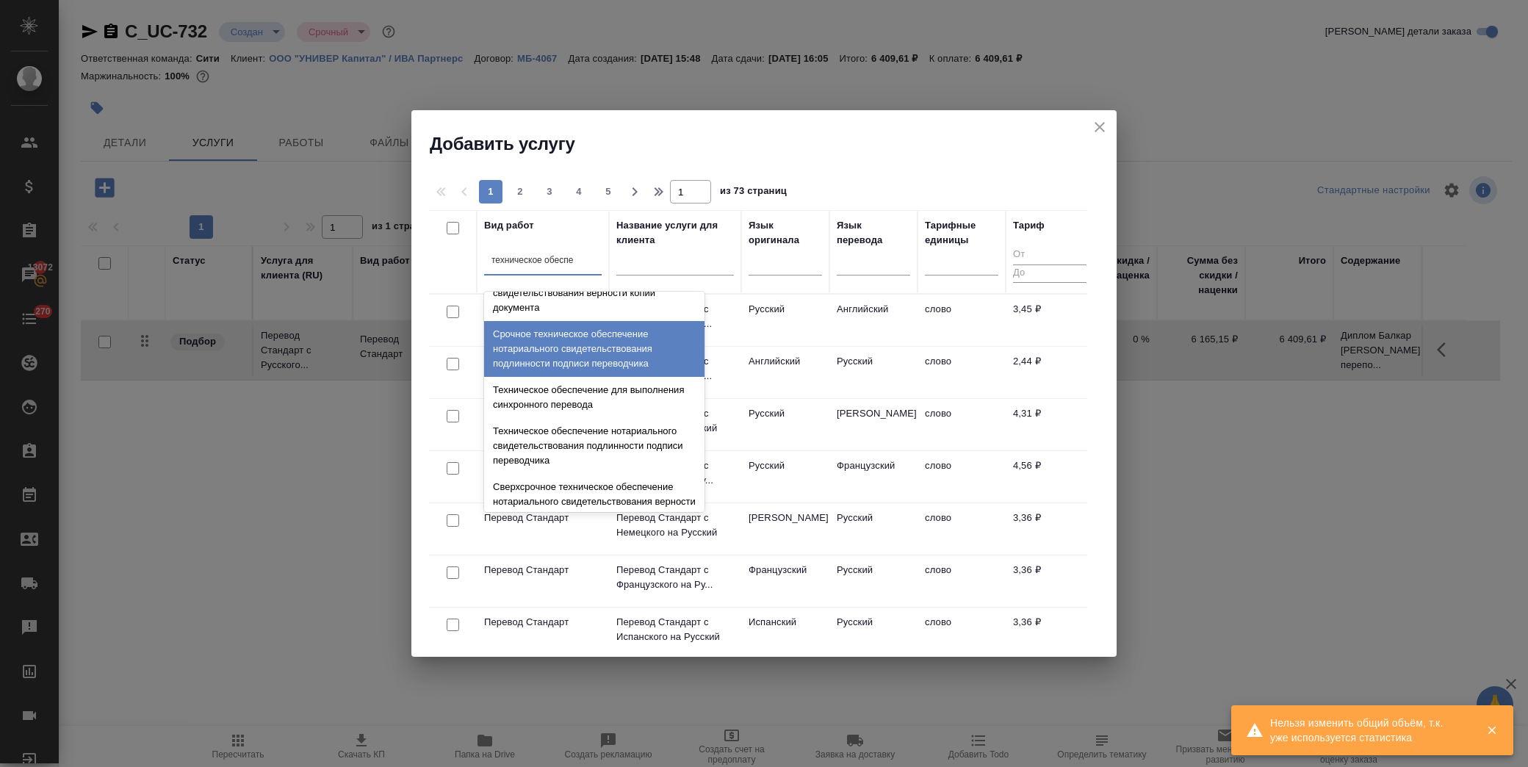
scroll to position [163, 0]
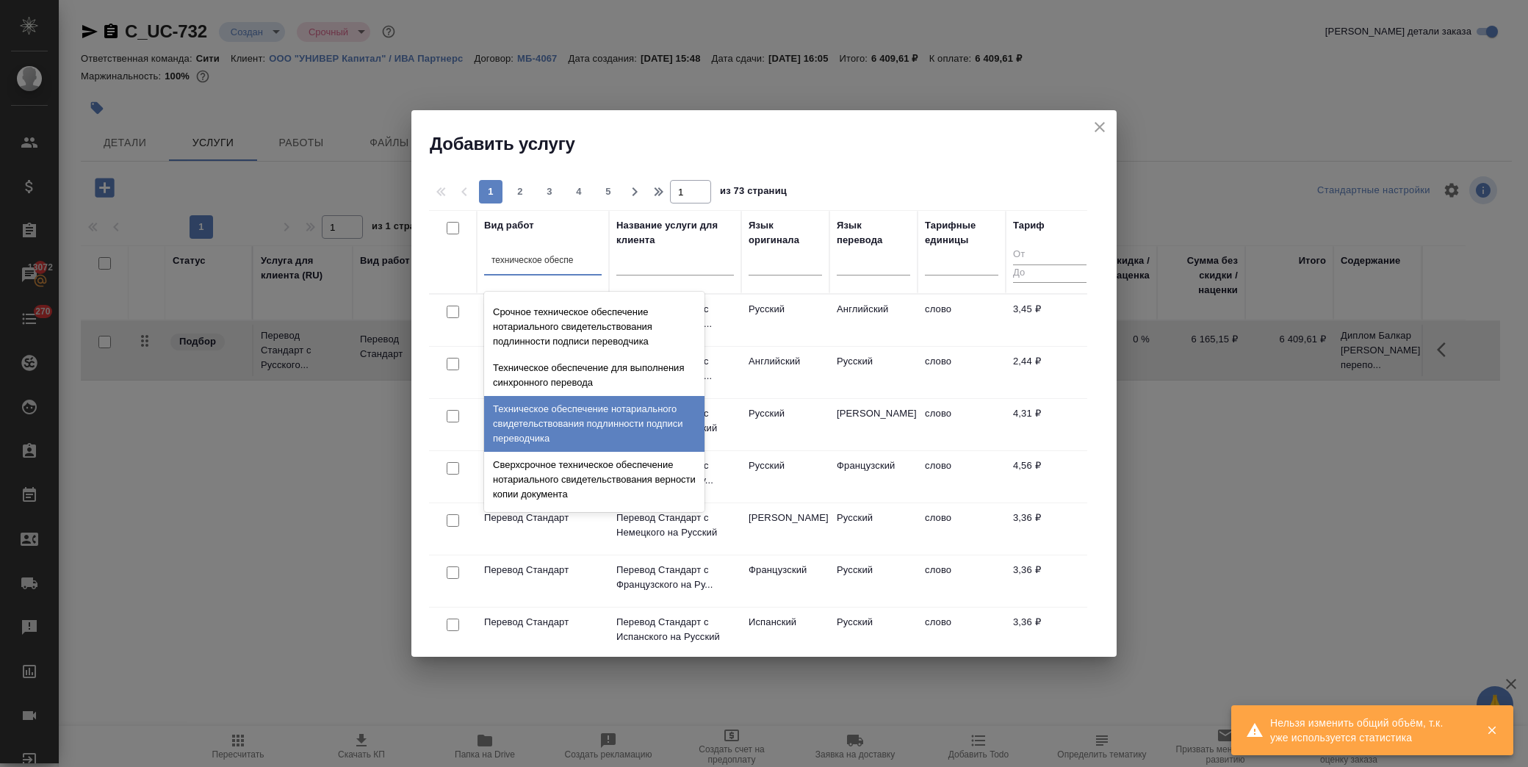
click at [615, 409] on div "Техническое обеспечение нотариального свидетельствования подлинности подписи пе…" at bounding box center [594, 424] width 220 height 56
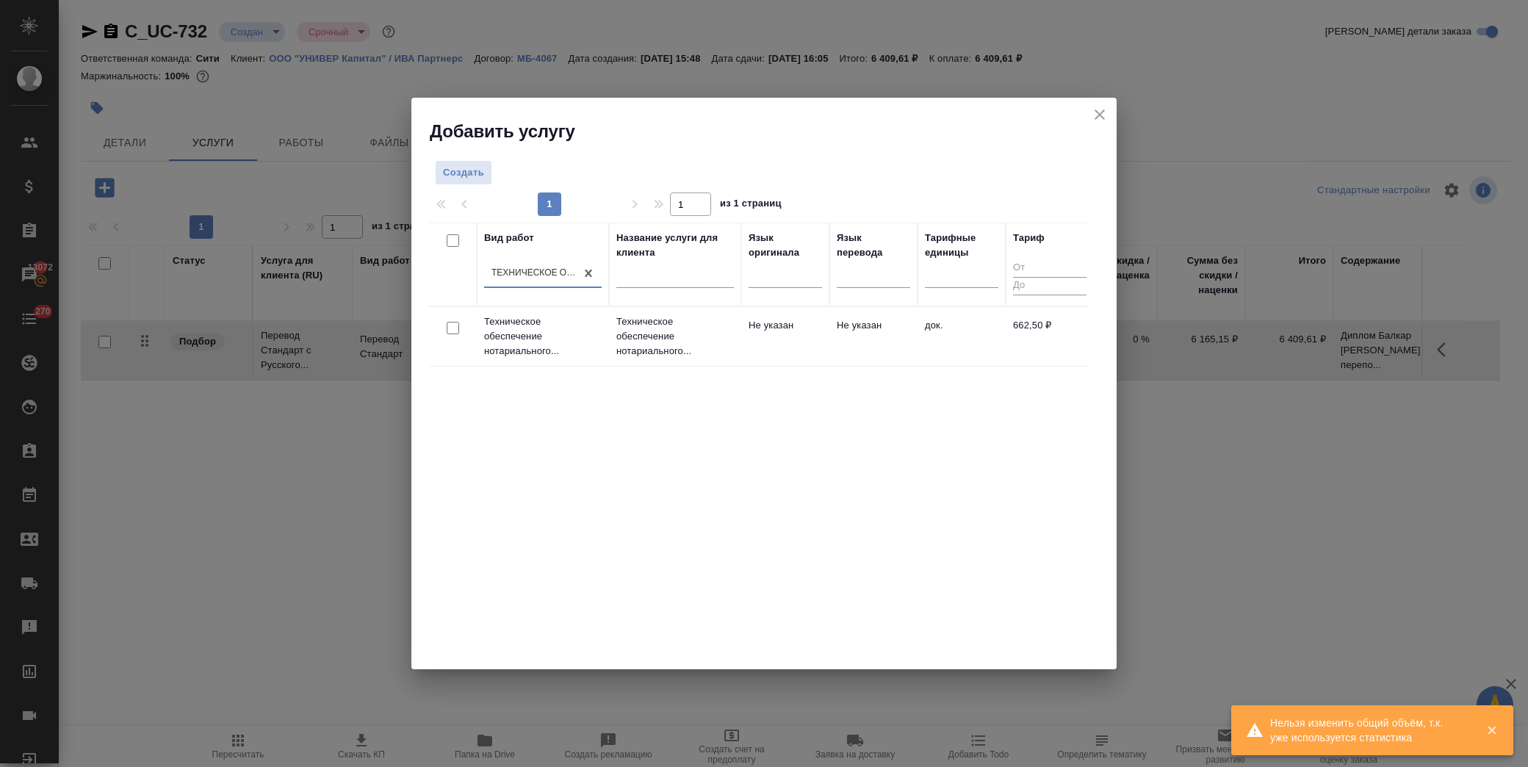
click at [457, 327] on input "checkbox" at bounding box center [453, 328] width 12 height 12
checkbox input "true"
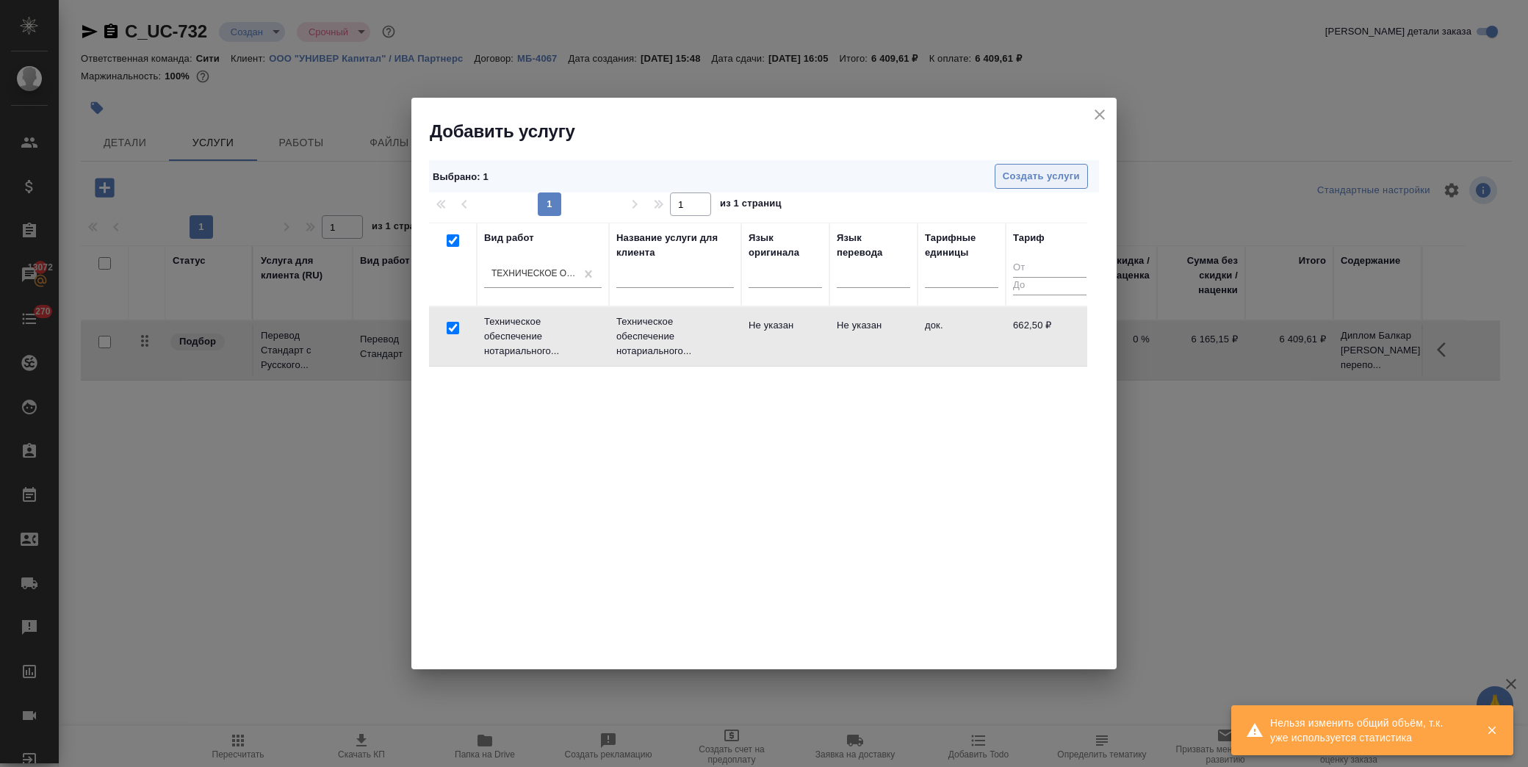
click at [1060, 177] on span "Создать услуги" at bounding box center [1041, 176] width 77 height 17
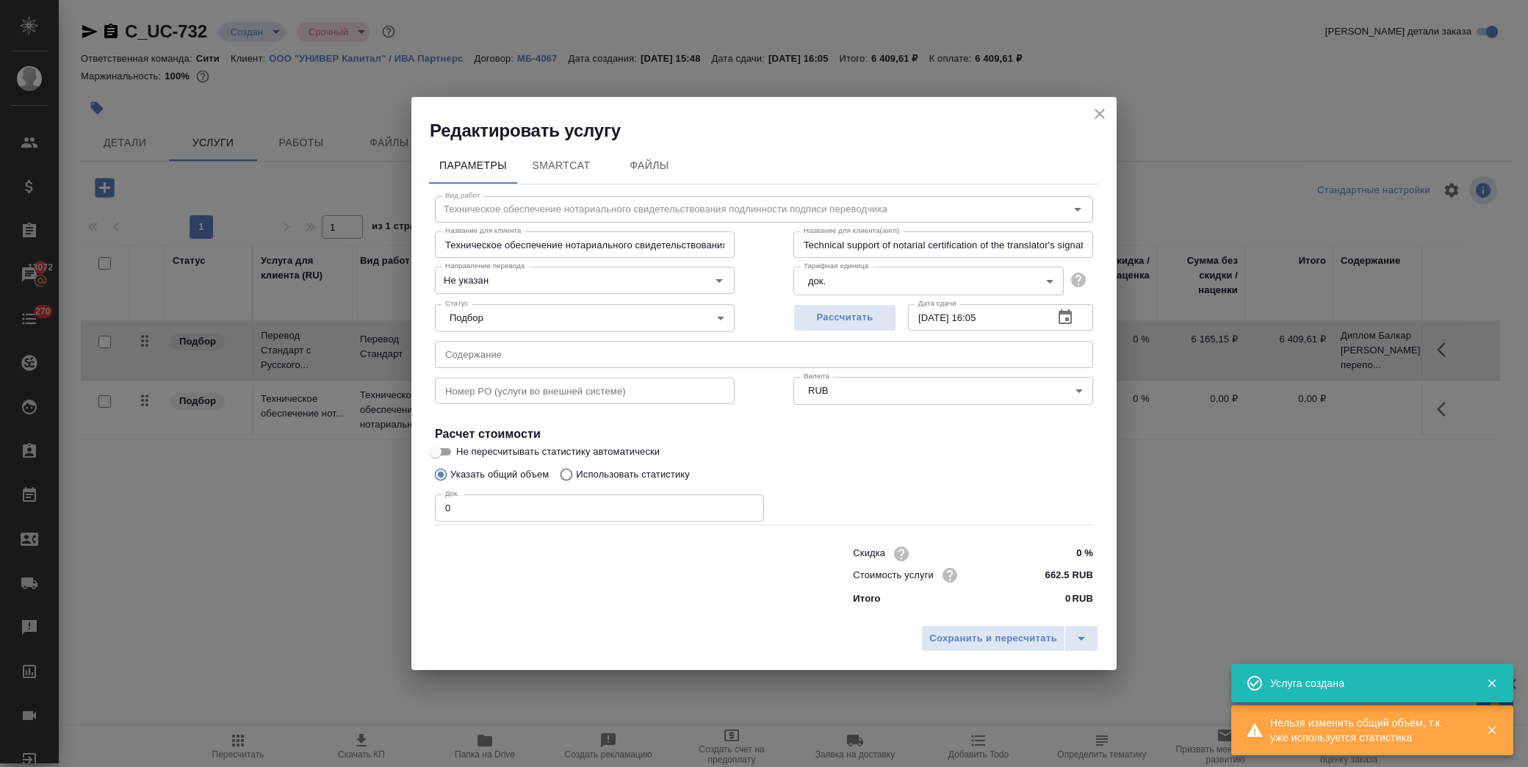
drag, startPoint x: 317, startPoint y: 517, endPoint x: 309, endPoint y: 517, distance: 8.1
click at [307, 518] on div "Редактировать услугу Параметры SmartCat Файлы Вид работ Техническое обеспечение…" at bounding box center [764, 383] width 1528 height 767
type input "3"
click at [1002, 629] on button "Сохранить и пересчитать" at bounding box center [993, 638] width 144 height 26
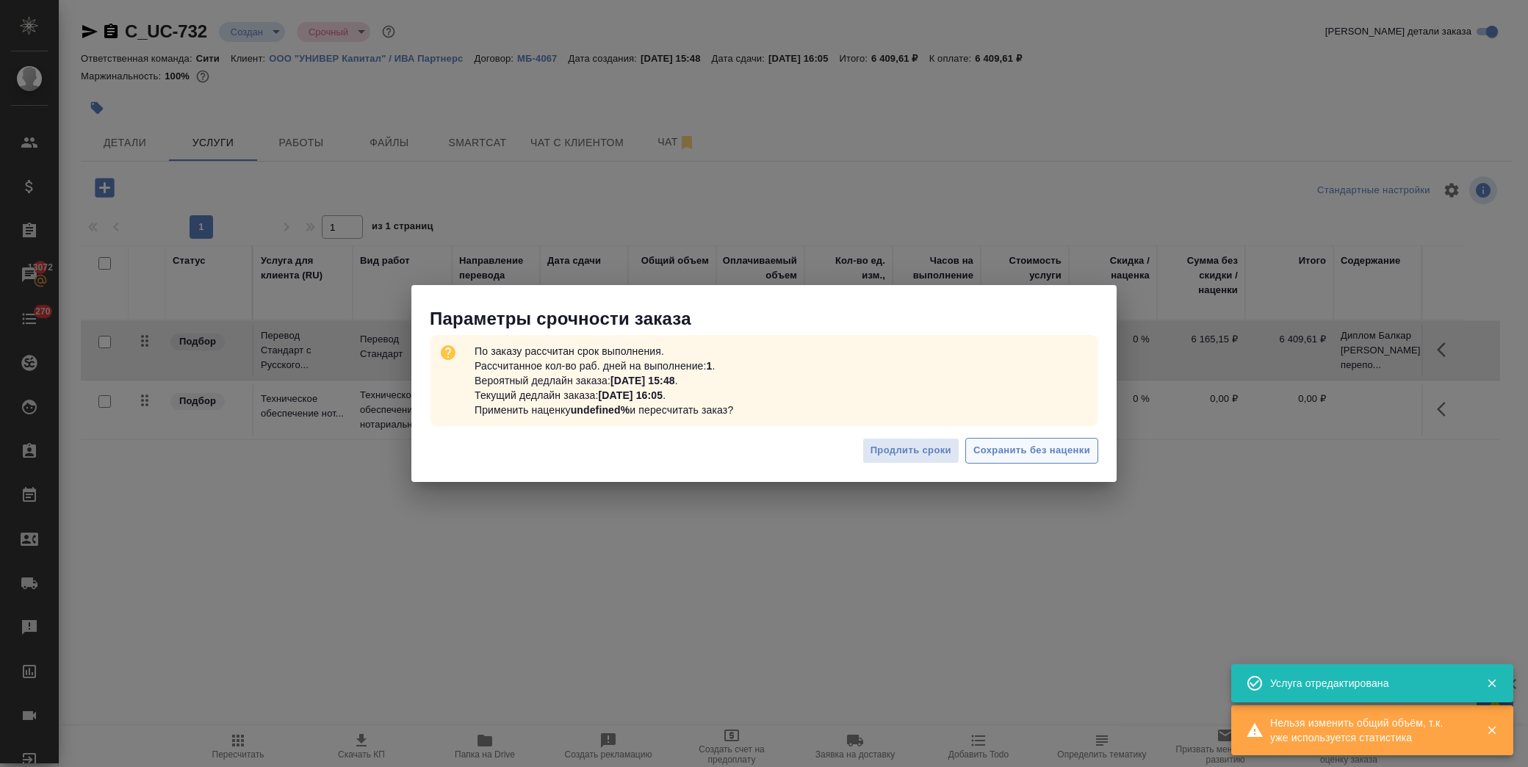
click at [1047, 445] on span "Сохранить без наценки" at bounding box center [1032, 450] width 117 height 17
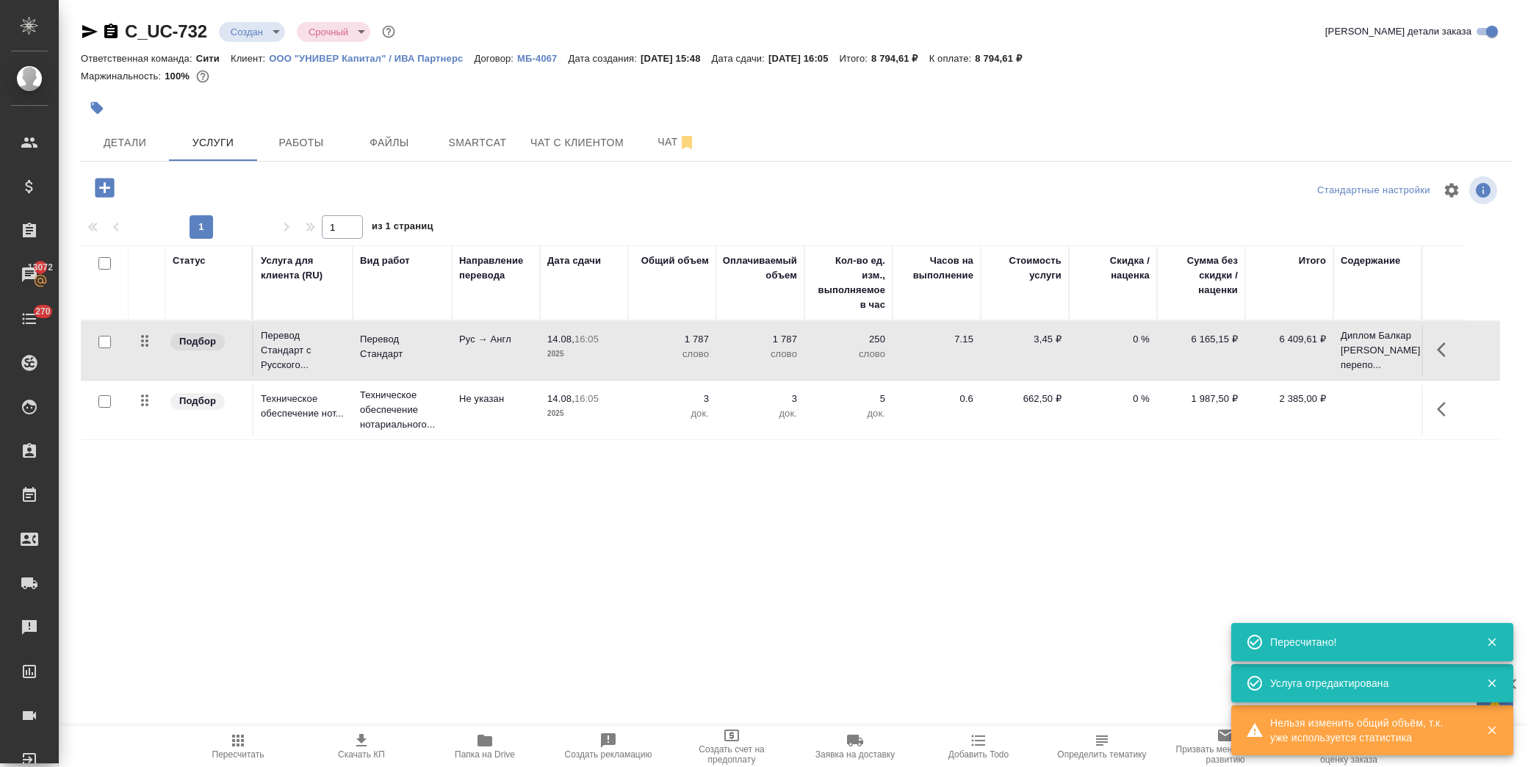
click at [106, 187] on icon "button" at bounding box center [105, 188] width 26 height 26
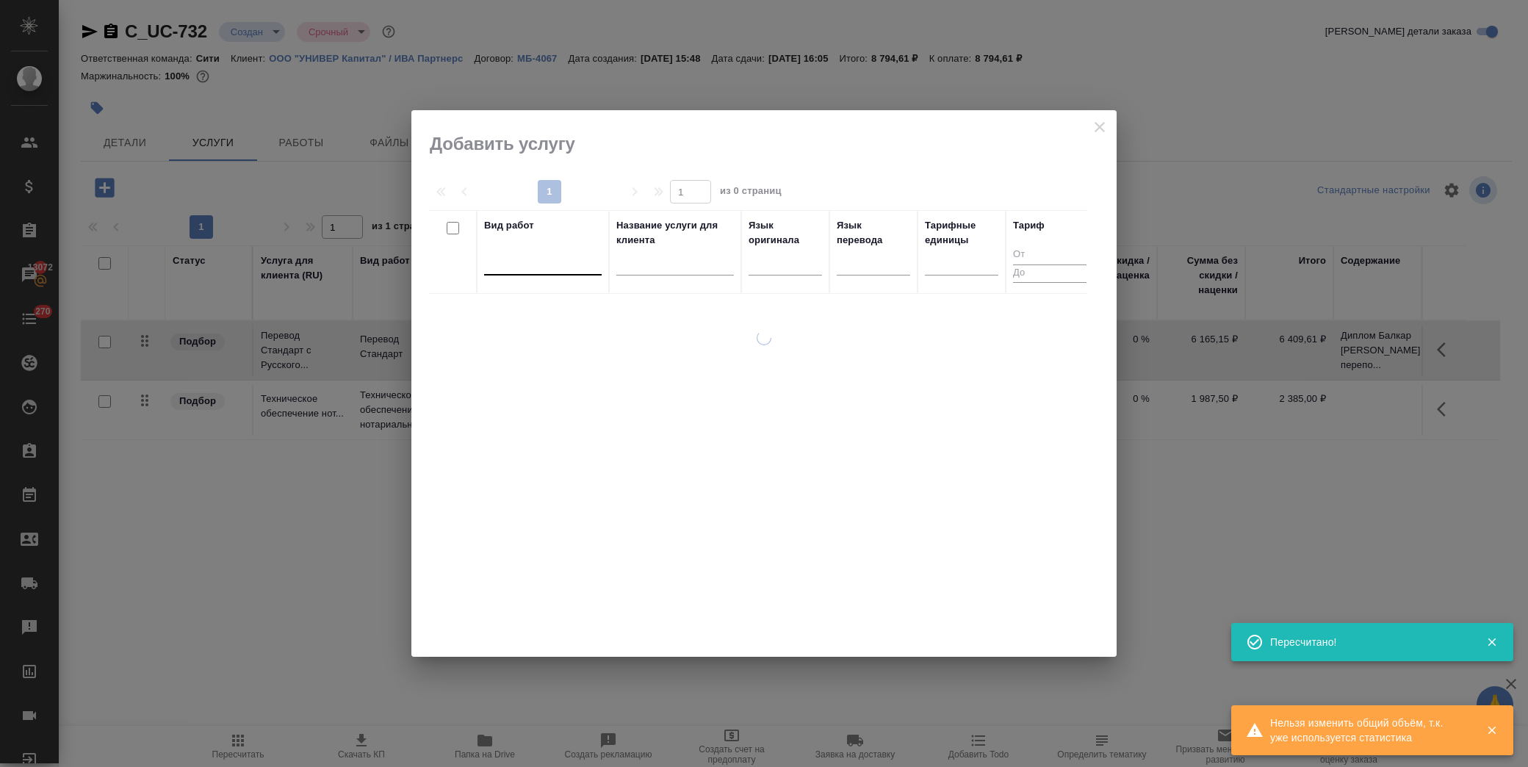
click at [540, 262] on div at bounding box center [543, 260] width 118 height 21
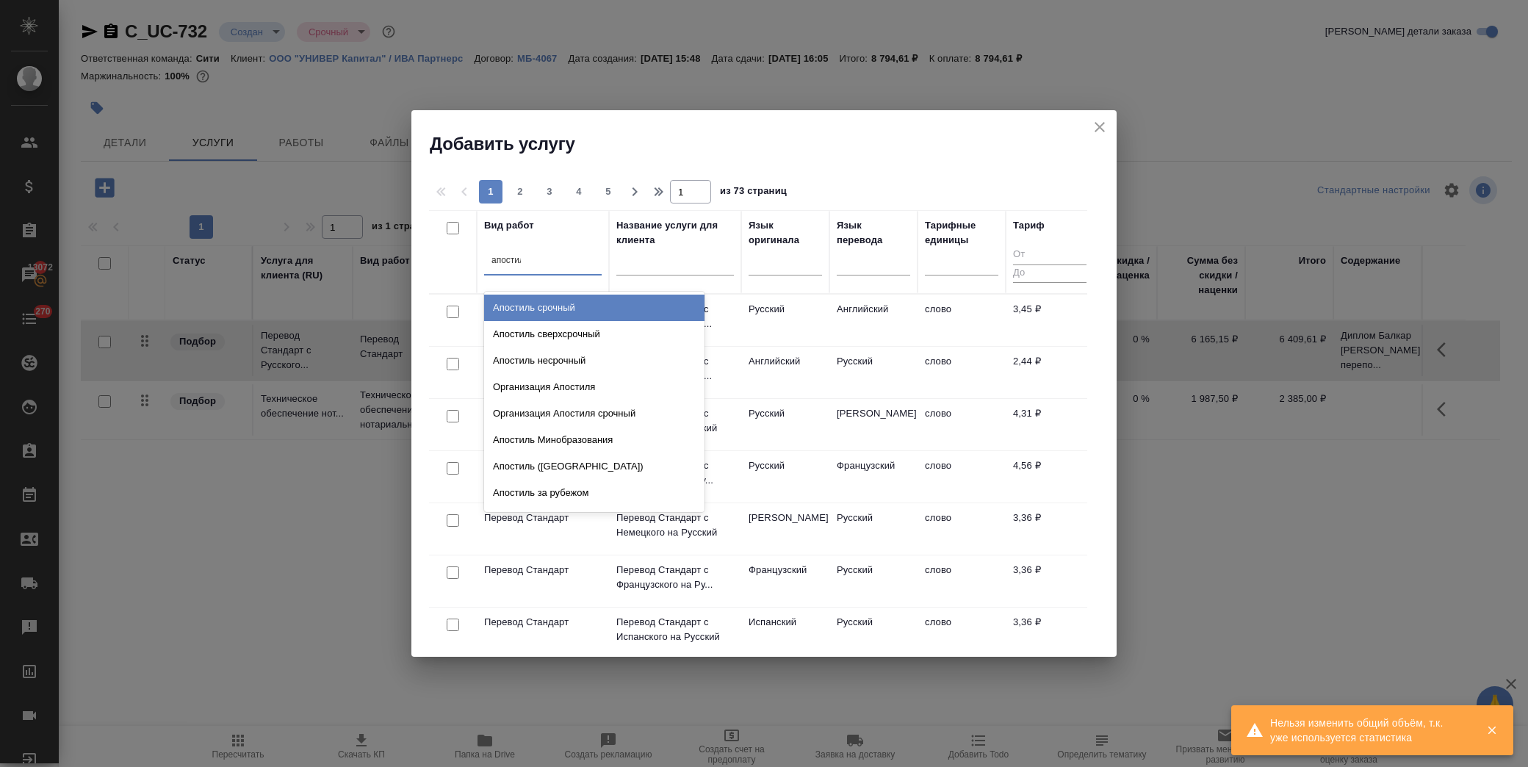
type input "апостиль"
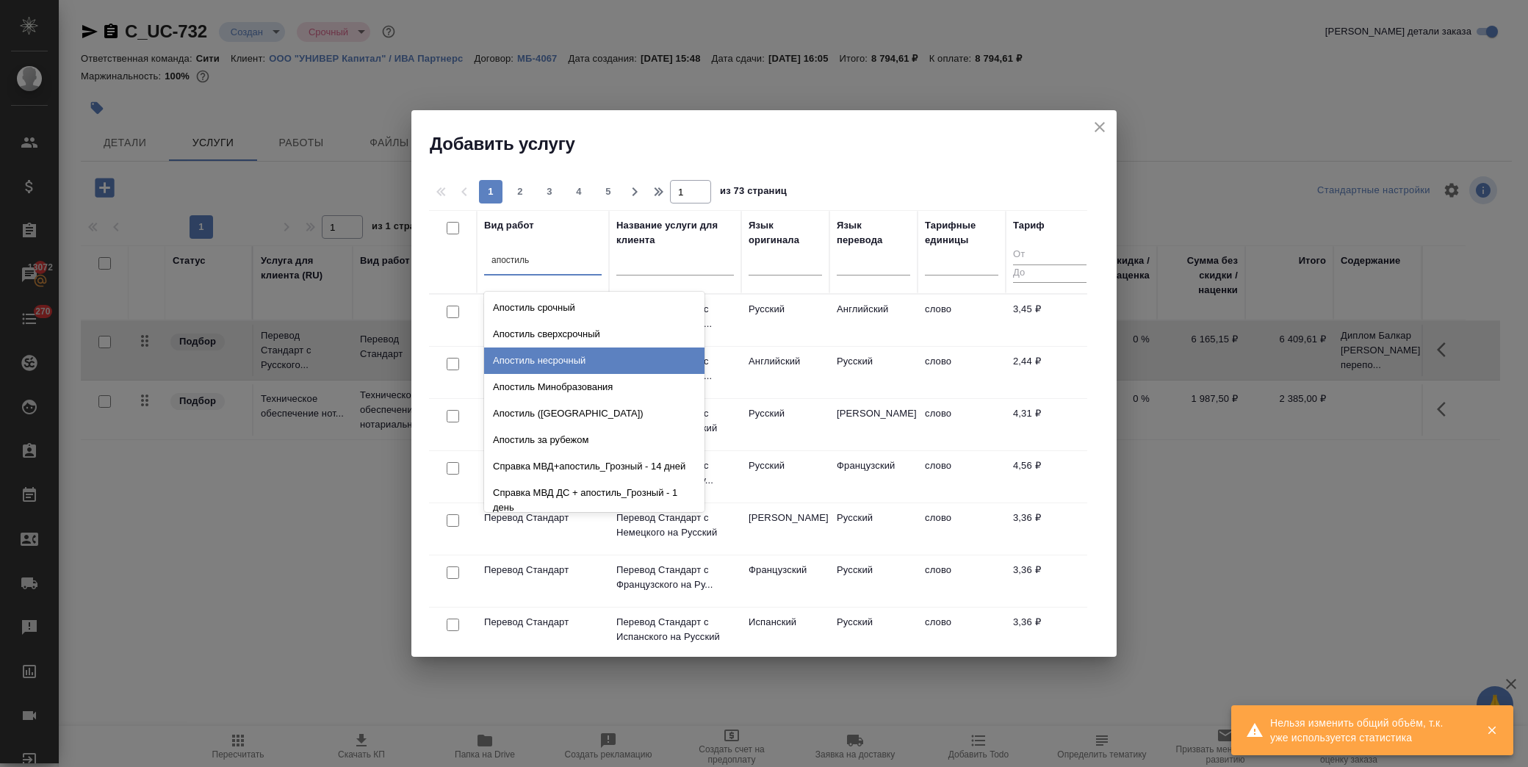
click at [564, 358] on div "Апостиль несрочный" at bounding box center [594, 361] width 220 height 26
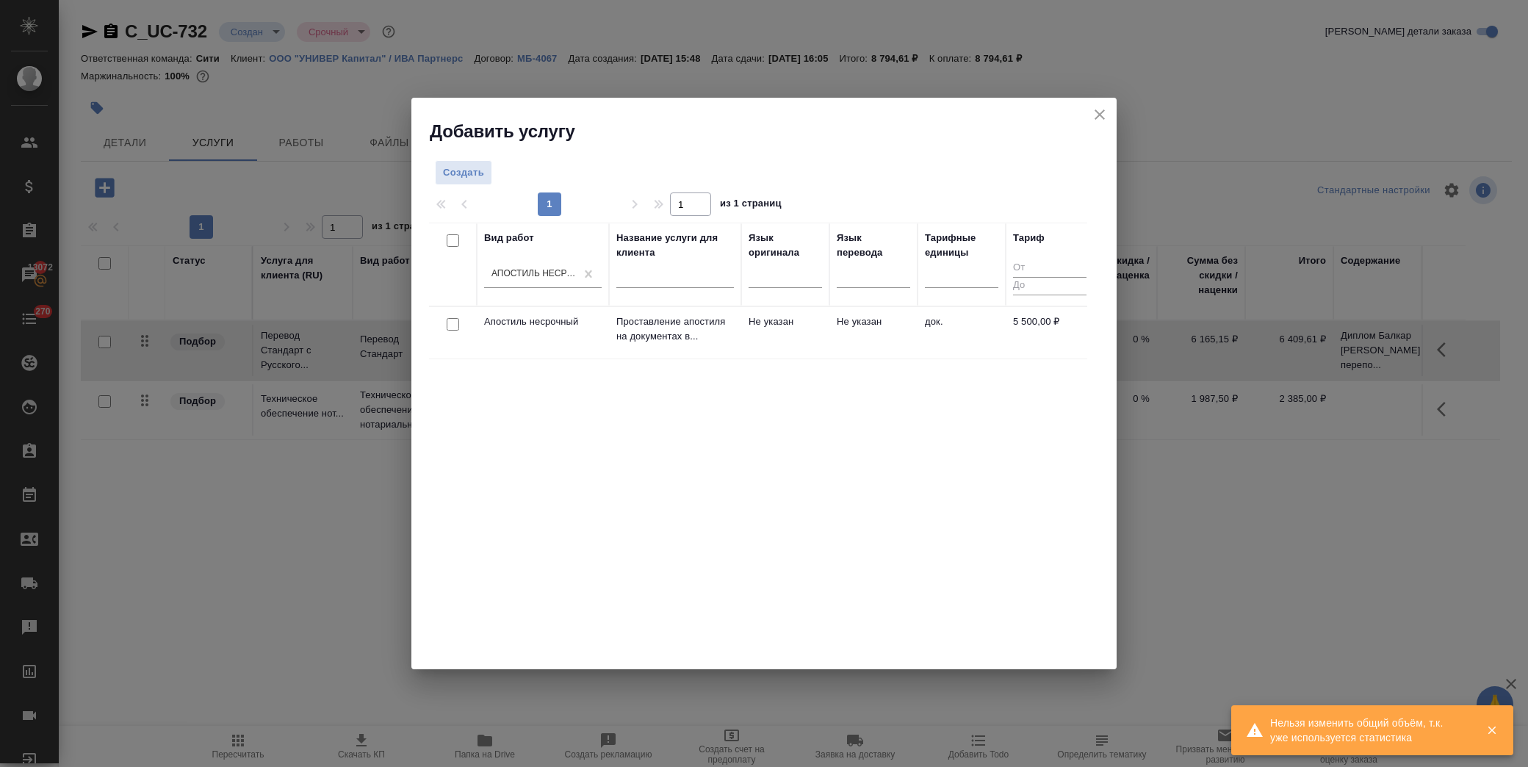
click at [453, 326] on input "checkbox" at bounding box center [453, 324] width 12 height 12
checkbox input "true"
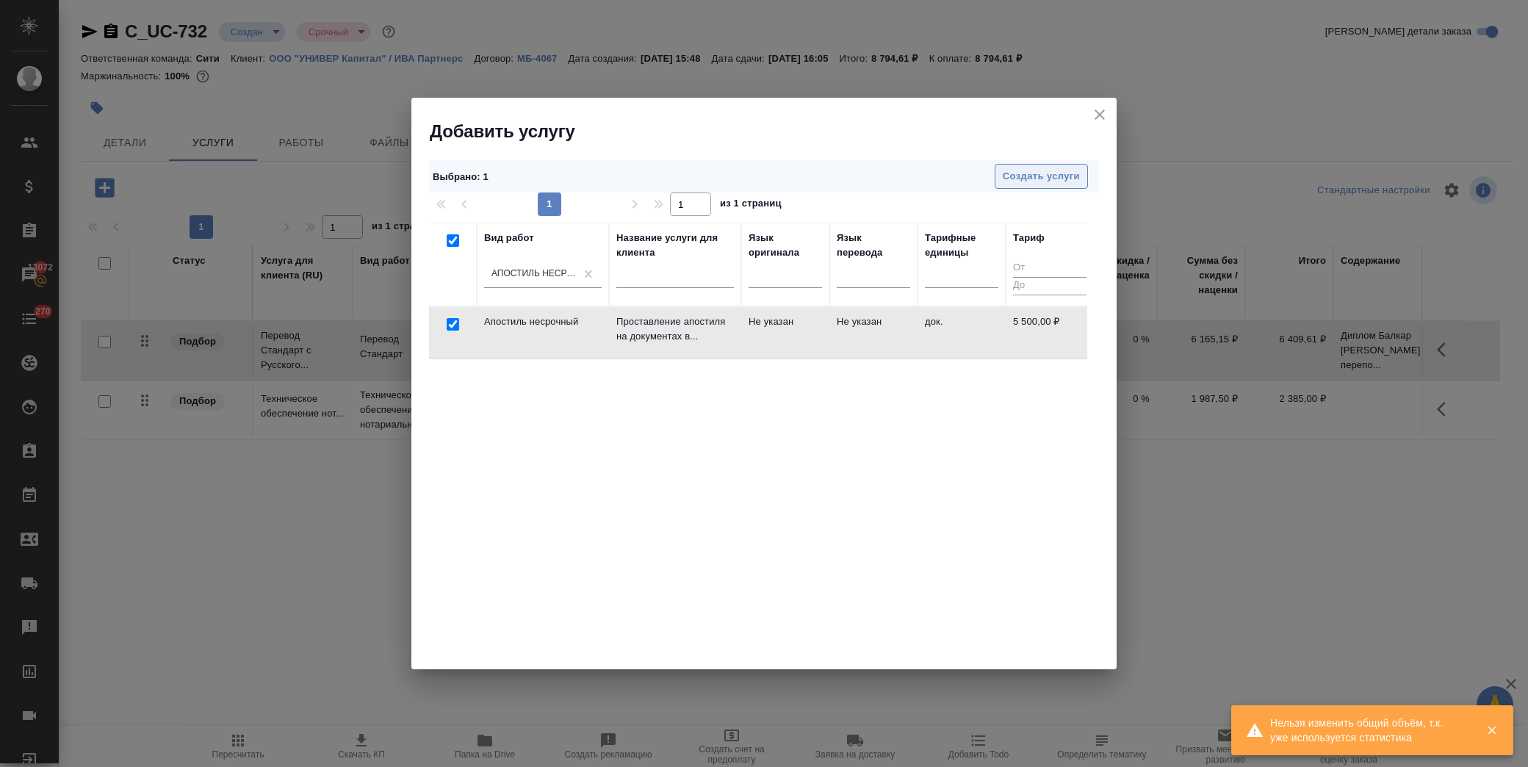
click at [1077, 175] on span "Создать услуги" at bounding box center [1041, 176] width 77 height 17
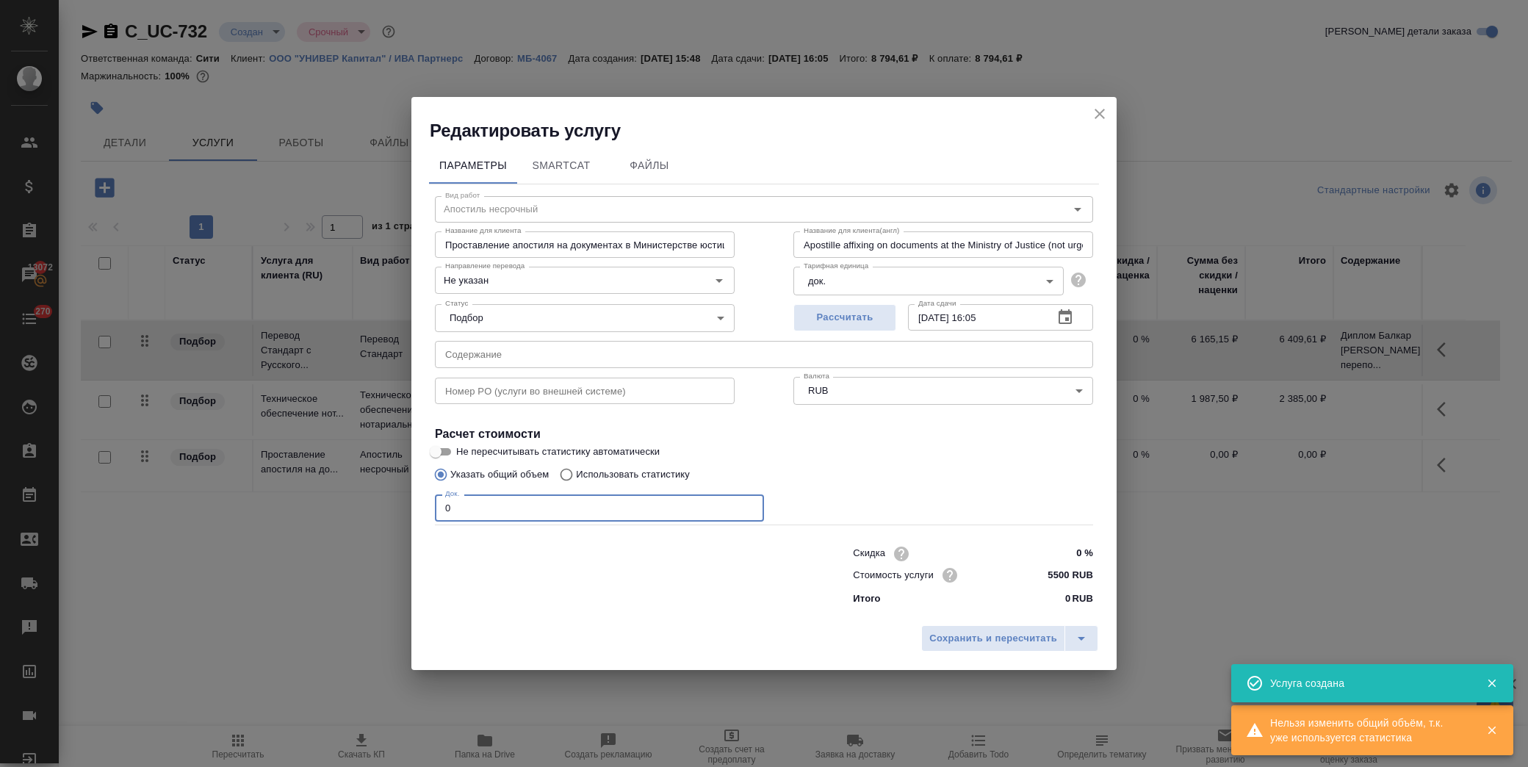
drag, startPoint x: 495, startPoint y: 507, endPoint x: 331, endPoint y: 509, distance: 164.6
click at [331, 509] on div "Редактировать услугу Параметры SmartCat Файлы Вид работ Апостиль несрочный Вид …" at bounding box center [764, 383] width 1528 height 767
type input "3"
click at [975, 636] on span "Сохранить и пересчитать" at bounding box center [993, 638] width 128 height 17
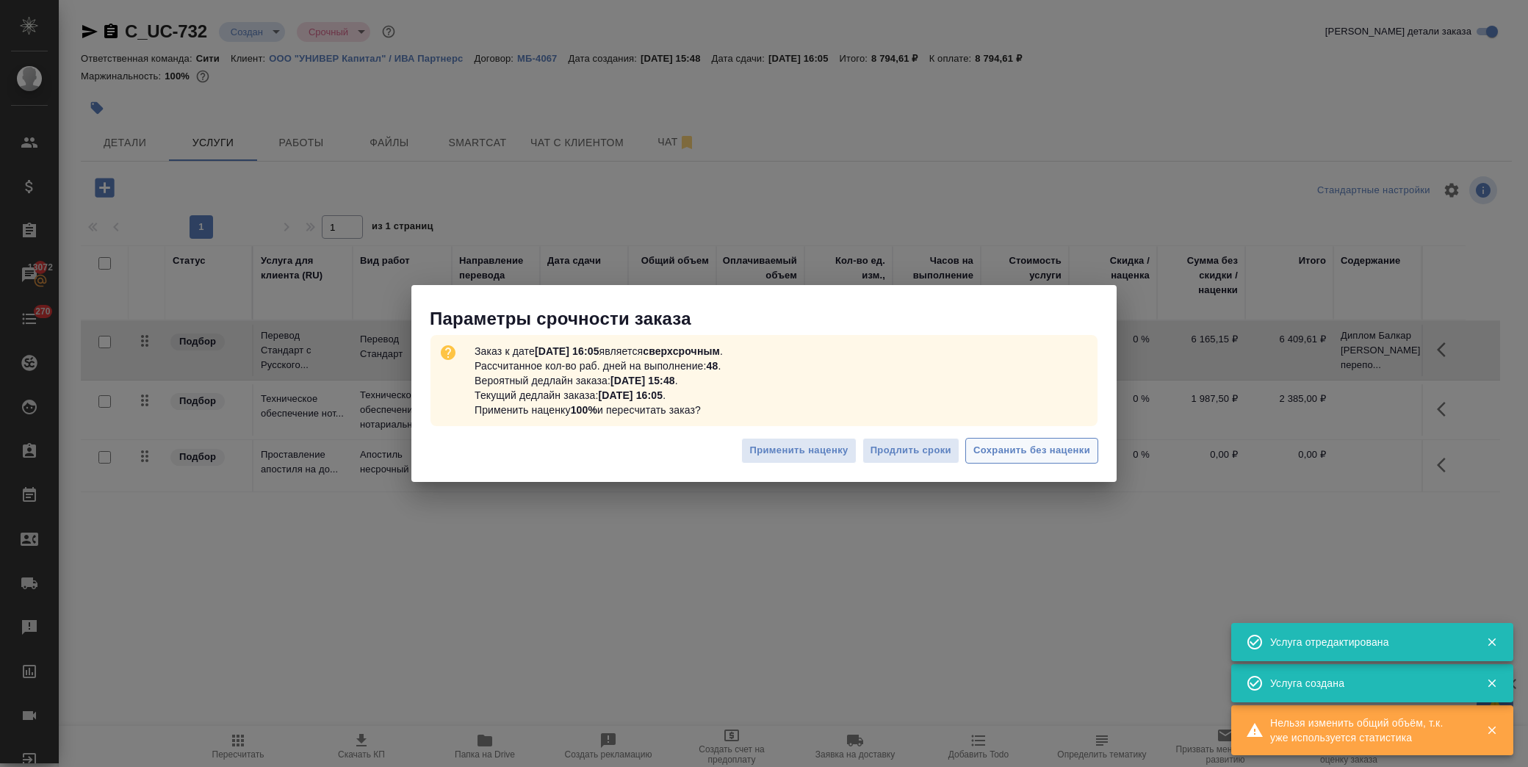
click at [1082, 450] on span "Сохранить без наценки" at bounding box center [1032, 450] width 117 height 17
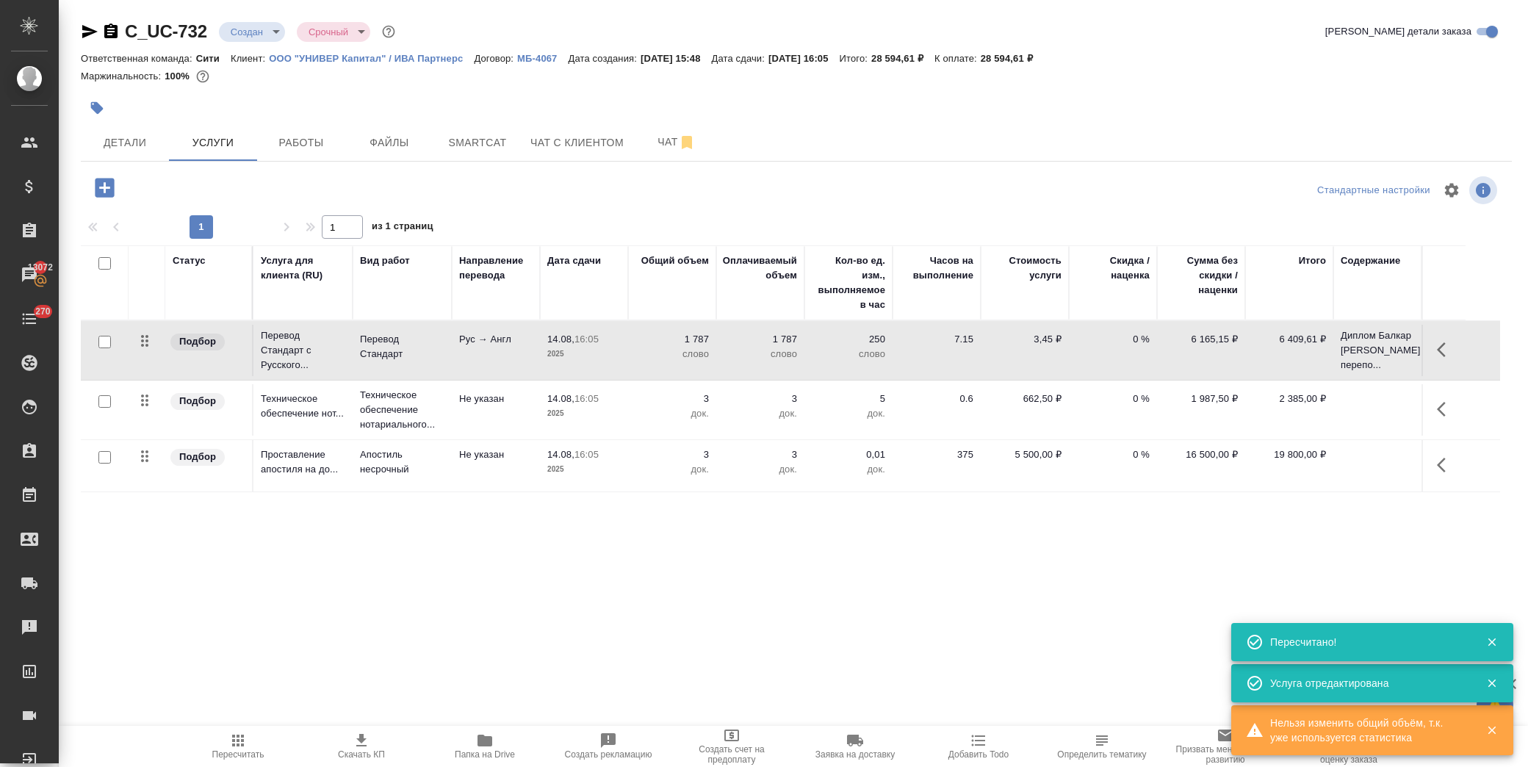
click at [1437, 354] on icon "button" at bounding box center [1446, 350] width 18 height 18
click at [1364, 356] on icon "button" at bounding box center [1362, 349] width 13 height 13
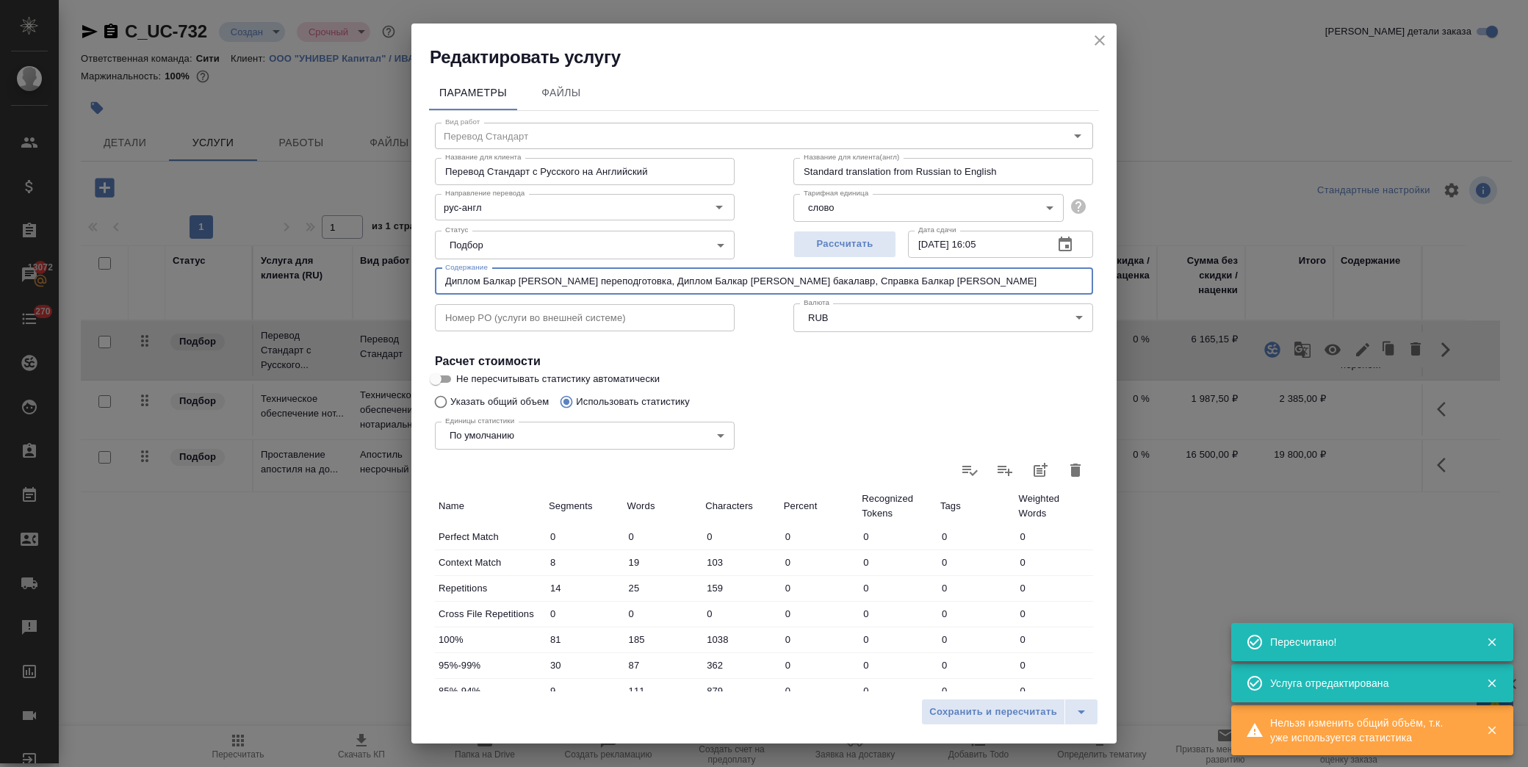
click at [923, 287] on input "Диплом Балкар Джамбулат Шамиль переподготовка, Диплом Балкар Джамбулат Шамиль б…" at bounding box center [764, 281] width 658 height 26
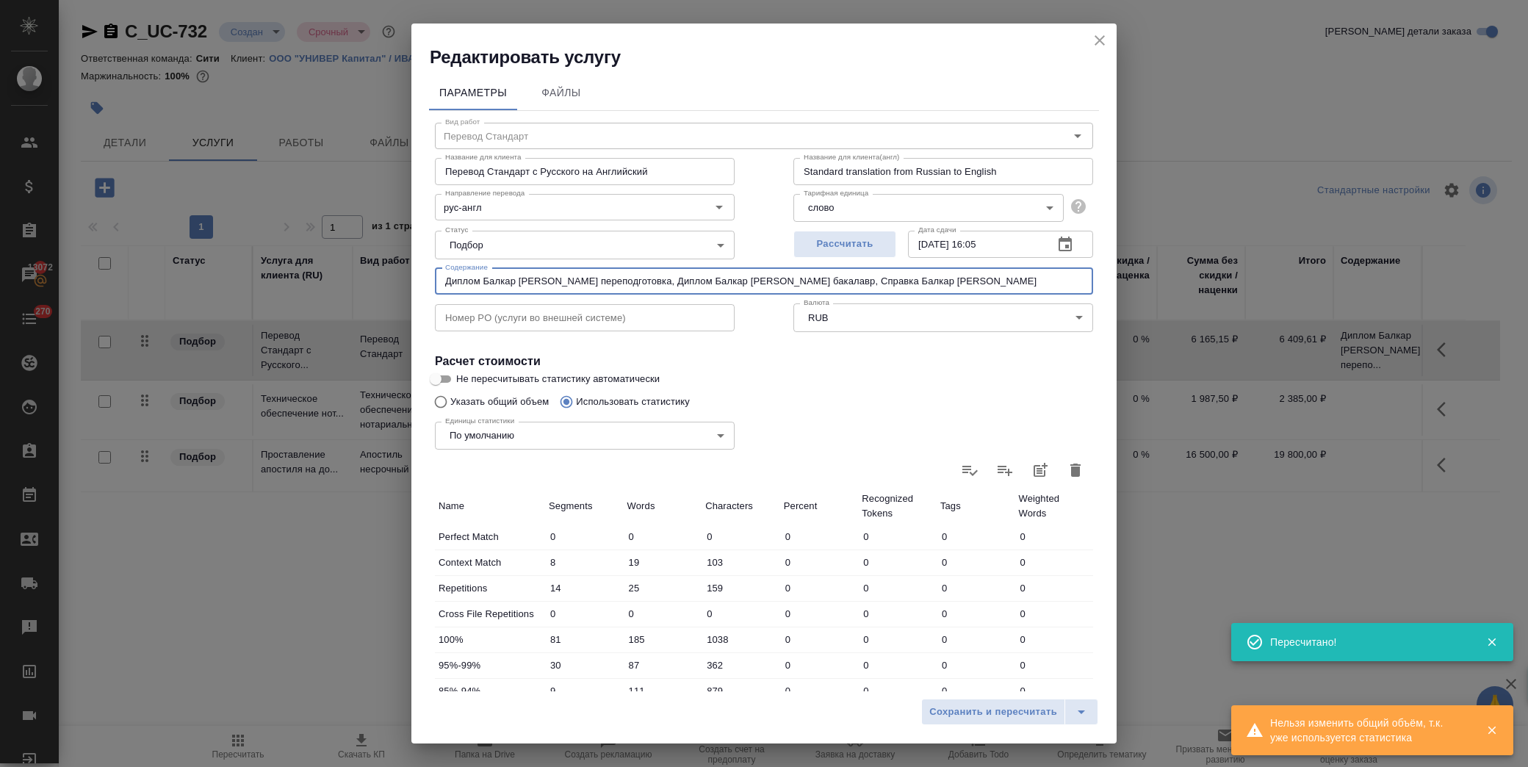
click at [923, 287] on input "Диплом Балкар Джамбулат Шамиль переподготовка, Диплом Балкар Джамбулат Шамиль б…" at bounding box center [764, 281] width 658 height 26
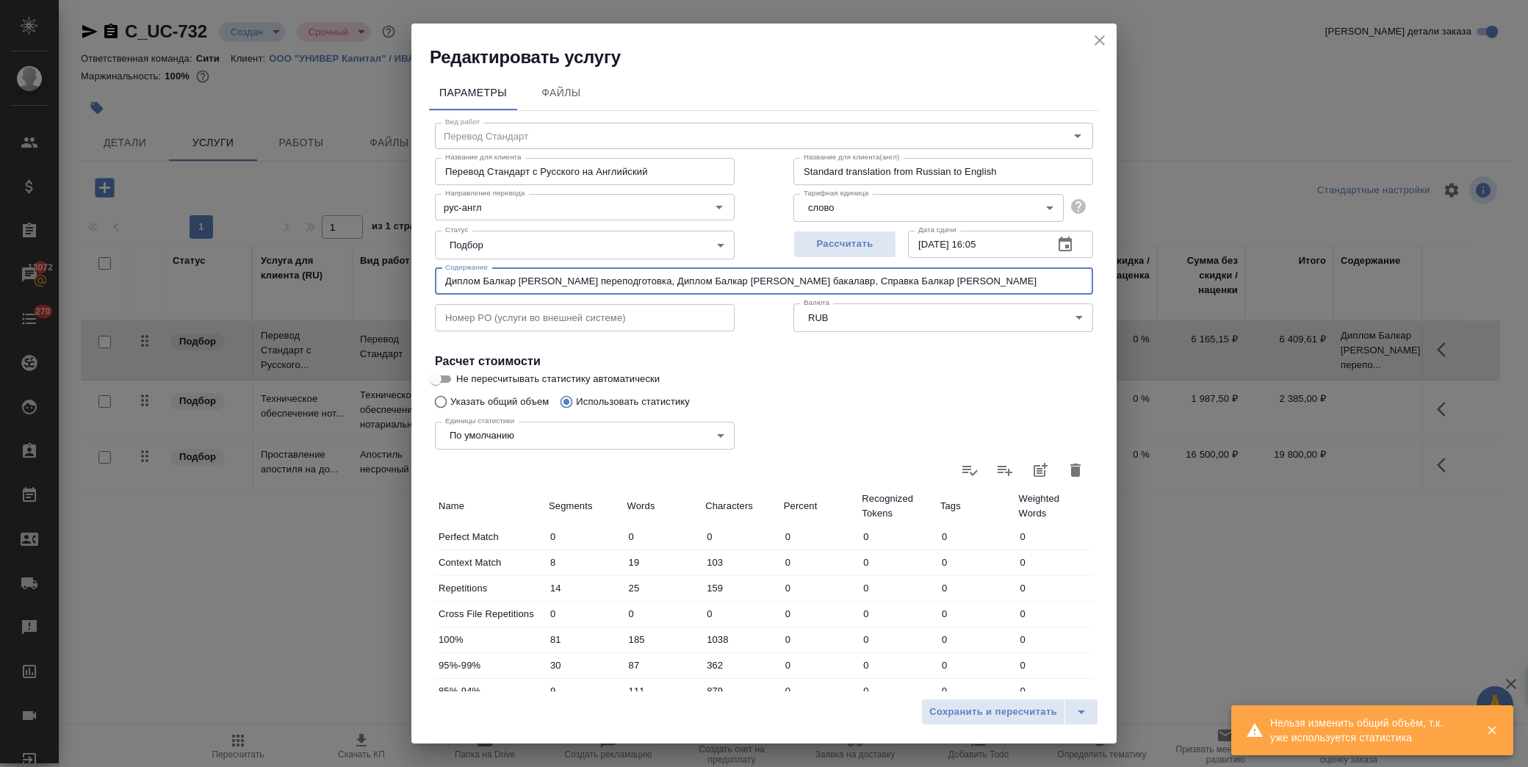
click at [1104, 38] on icon "close" at bounding box center [1100, 41] width 18 height 18
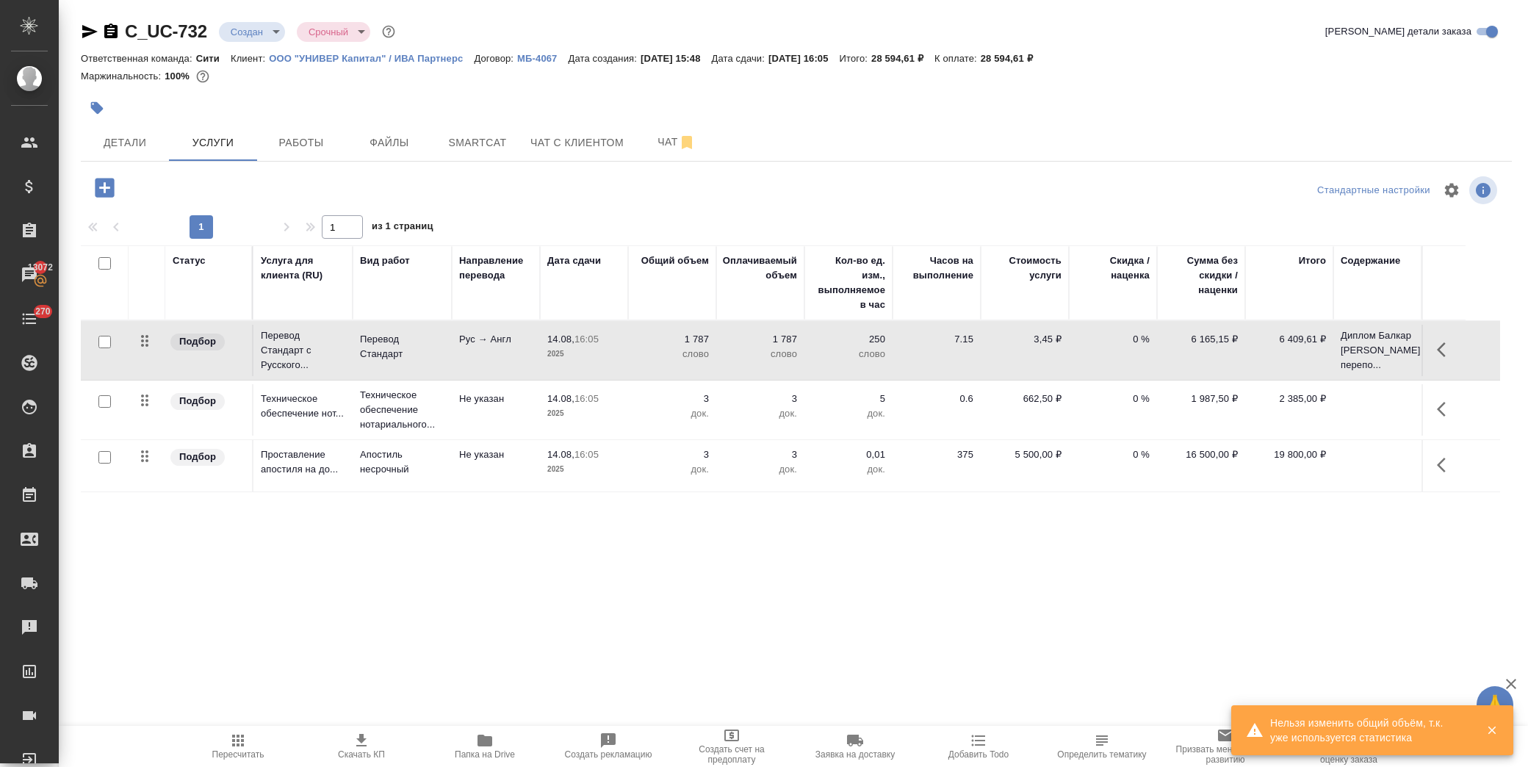
click at [1354, 380] on td at bounding box center [1378, 350] width 88 height 59
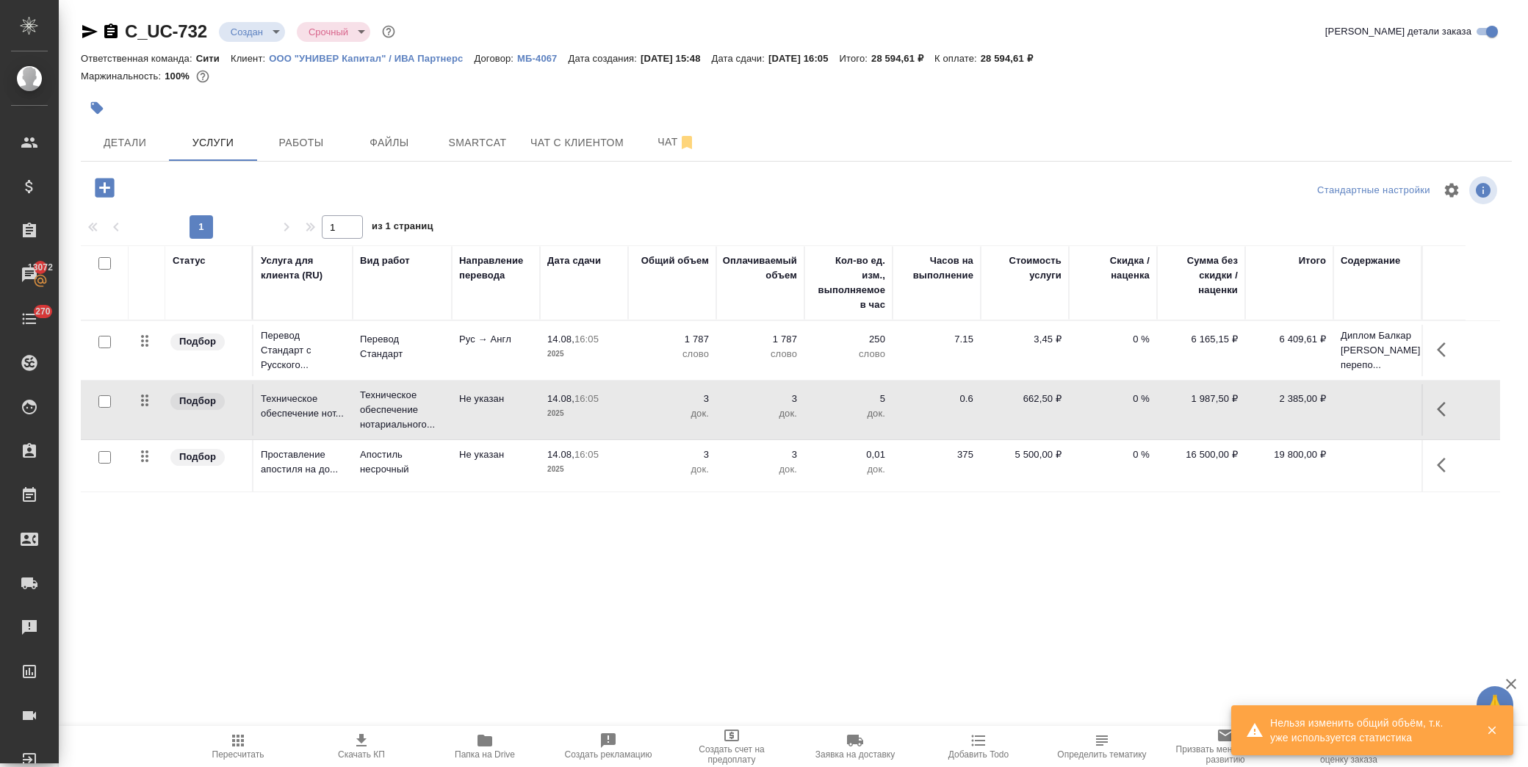
click at [1354, 380] on td at bounding box center [1378, 350] width 88 height 59
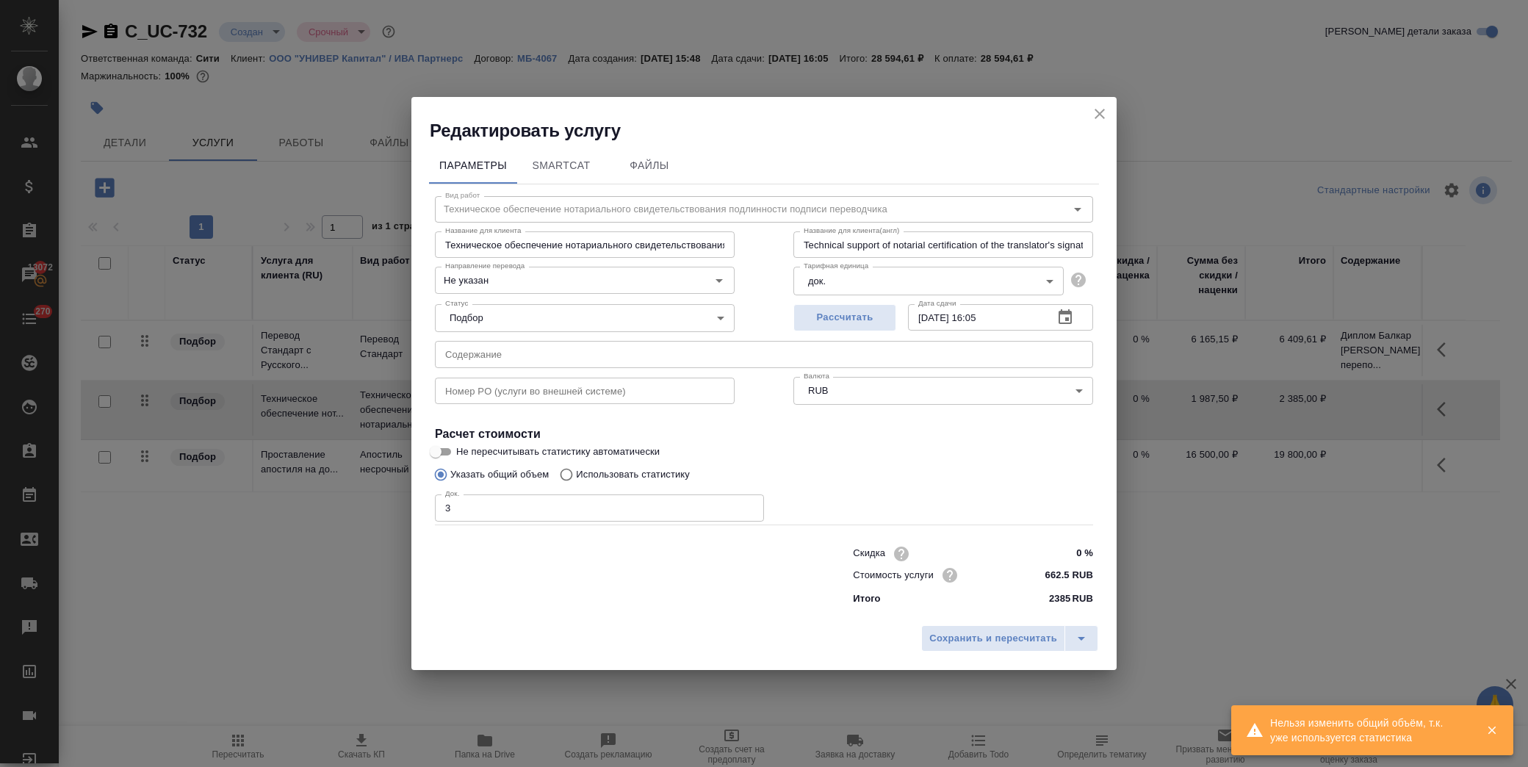
click at [762, 355] on input "text" at bounding box center [764, 354] width 658 height 26
paste input "Диплом Балкар Джамбулат Шамиль переподготовка, Диплом Балкар Джамбулат Шамиль б…"
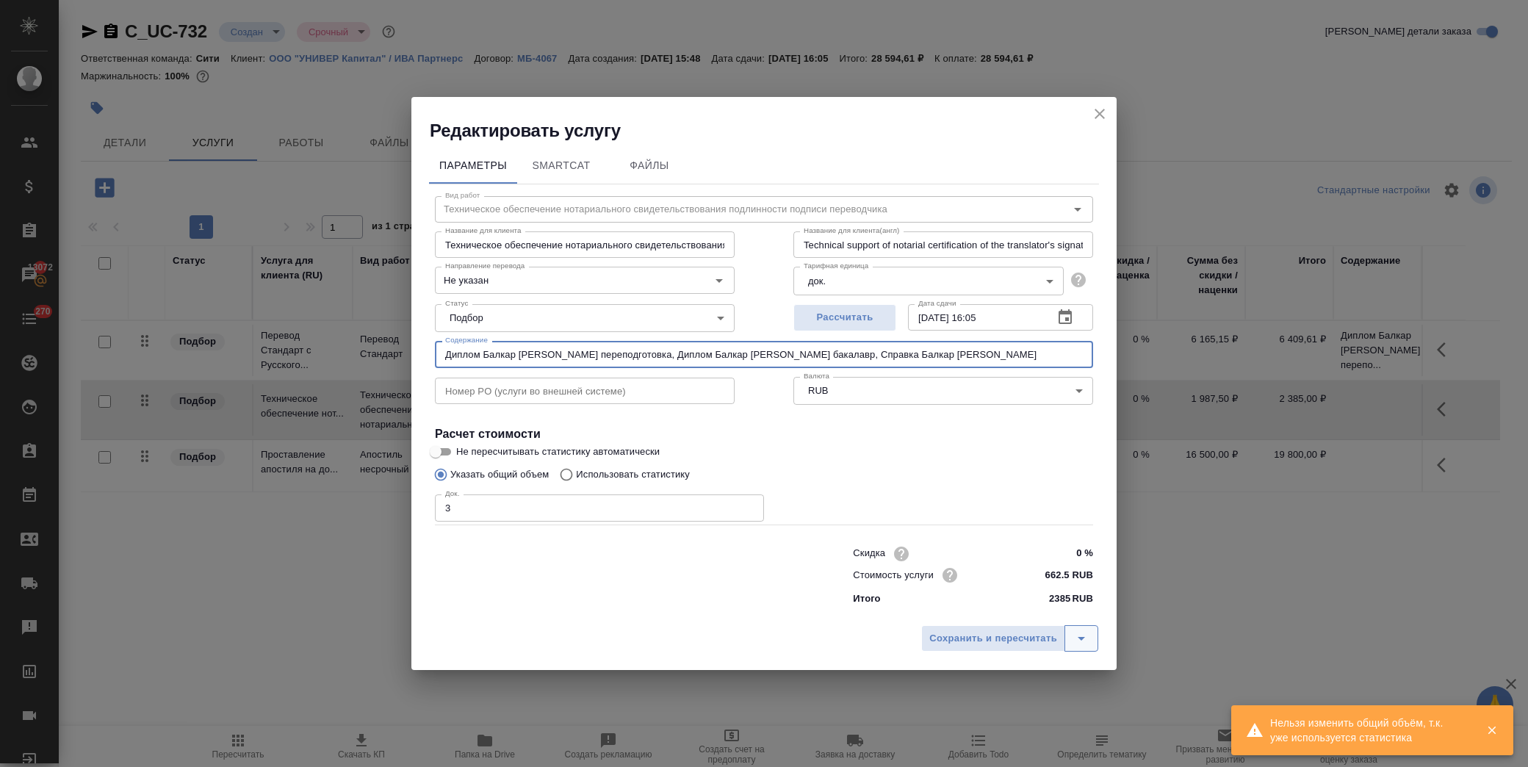
type input "Диплом Балкар Джамбулат Шамиль переподготовка, Диплом Балкар Джамбулат Шамиль б…"
click at [1082, 641] on icon "split button" at bounding box center [1082, 639] width 18 height 18
click at [989, 614] on li "Сохранить" at bounding box center [1012, 608] width 177 height 24
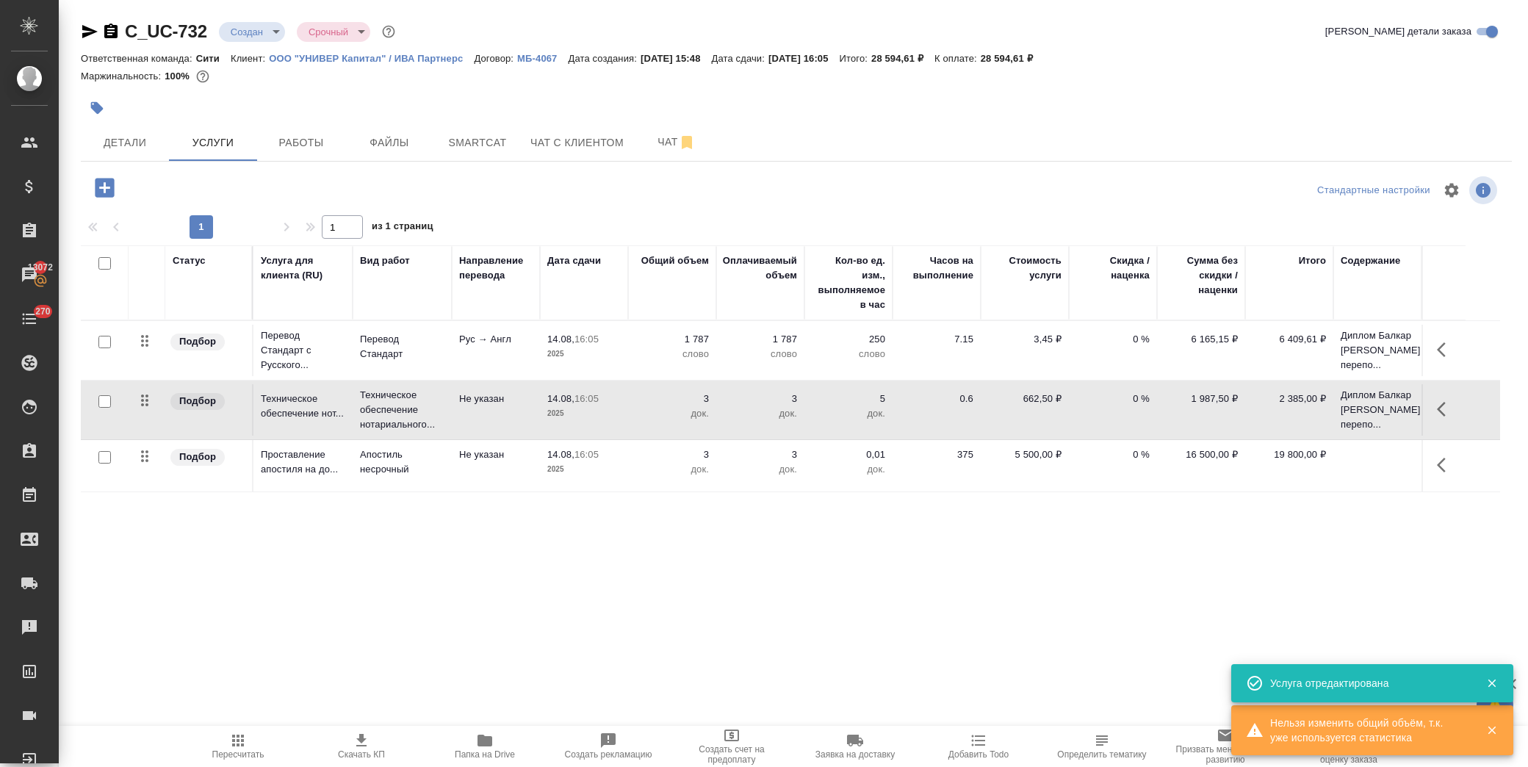
click at [1362, 380] on td at bounding box center [1378, 350] width 88 height 59
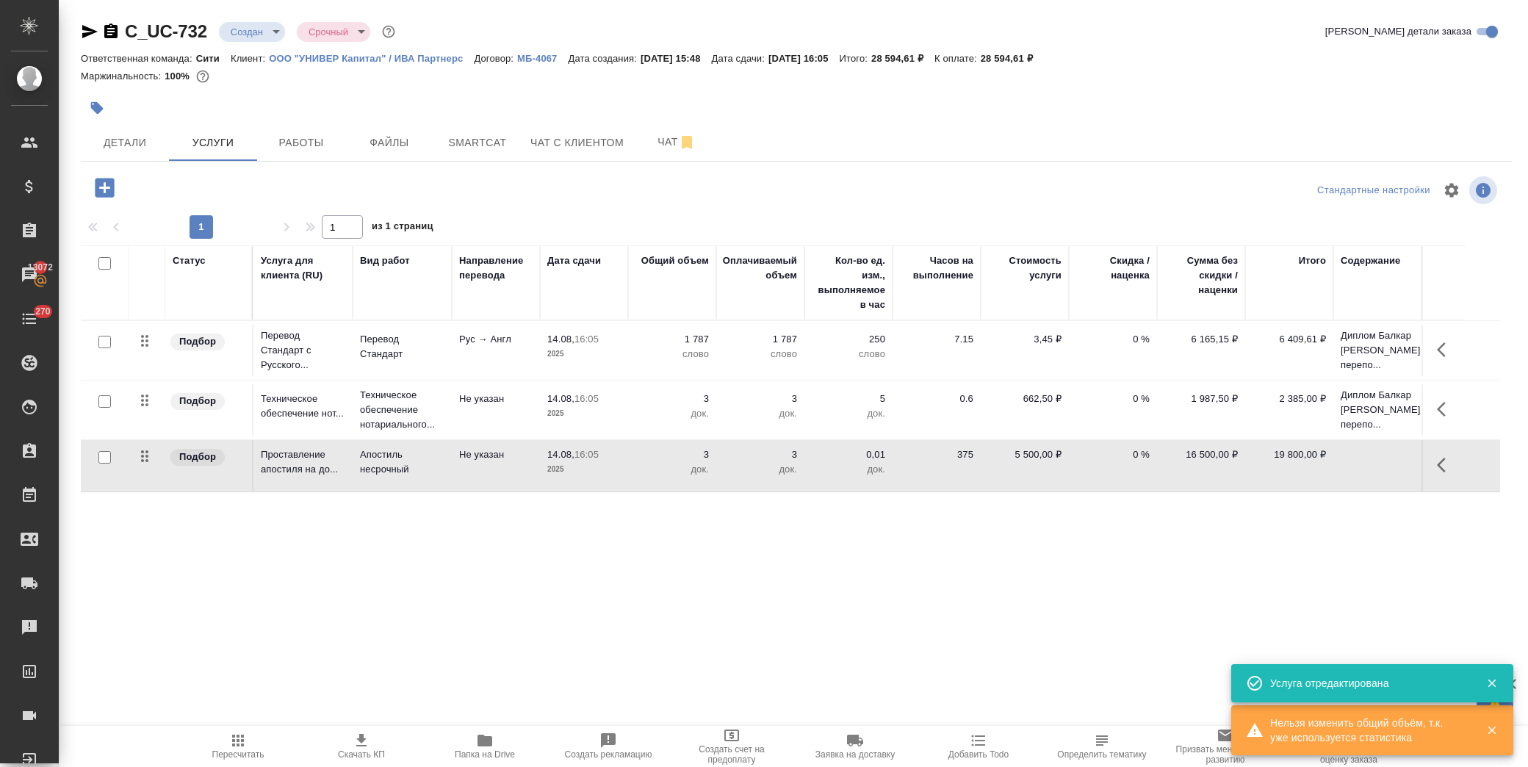
click at [1362, 380] on td at bounding box center [1378, 350] width 88 height 59
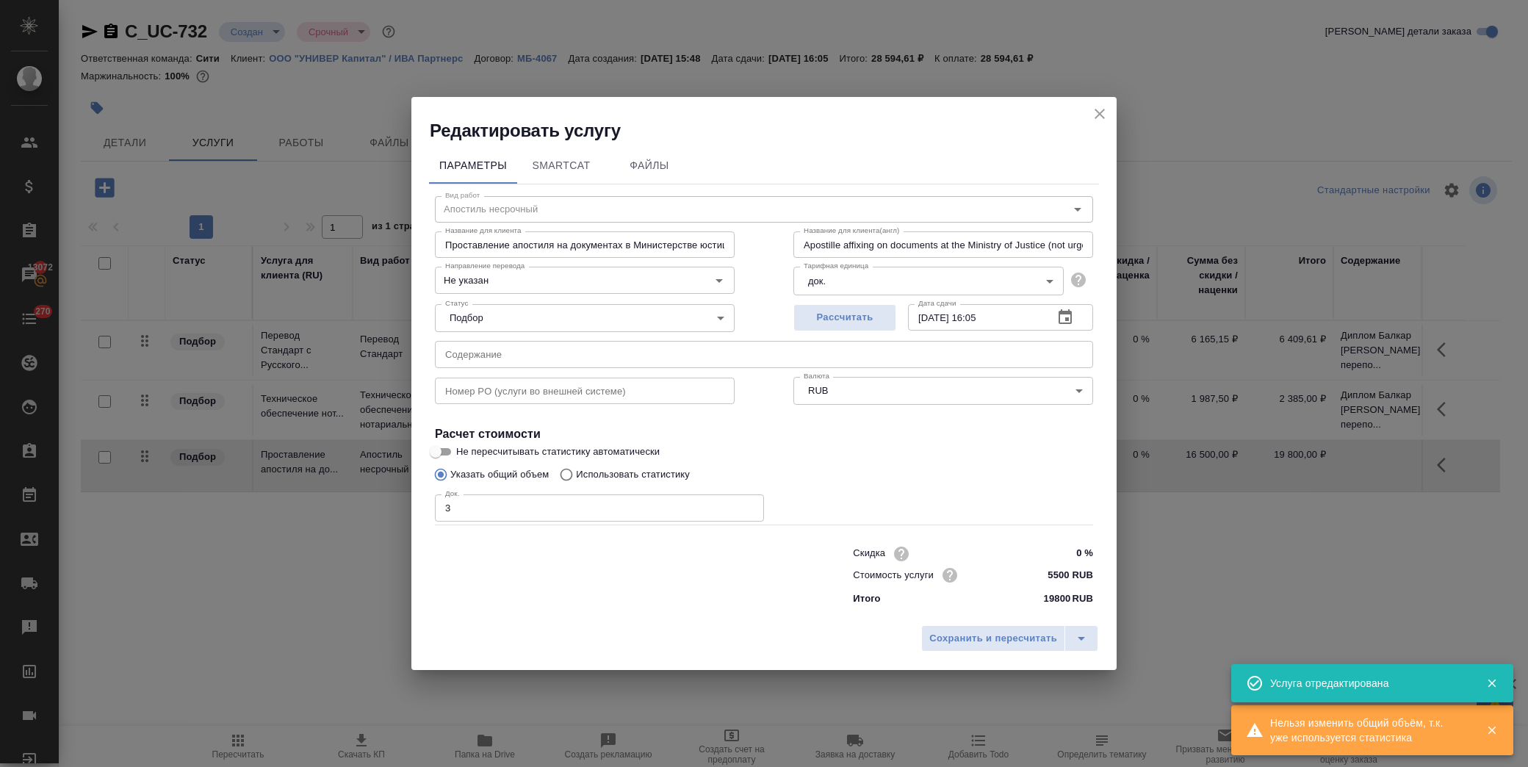
click at [744, 350] on input "text" at bounding box center [764, 354] width 658 height 26
paste input "Диплом Балкар Джамбулат Шамиль переподготовка, Диплом Балкар Джамбулат Шамиль б…"
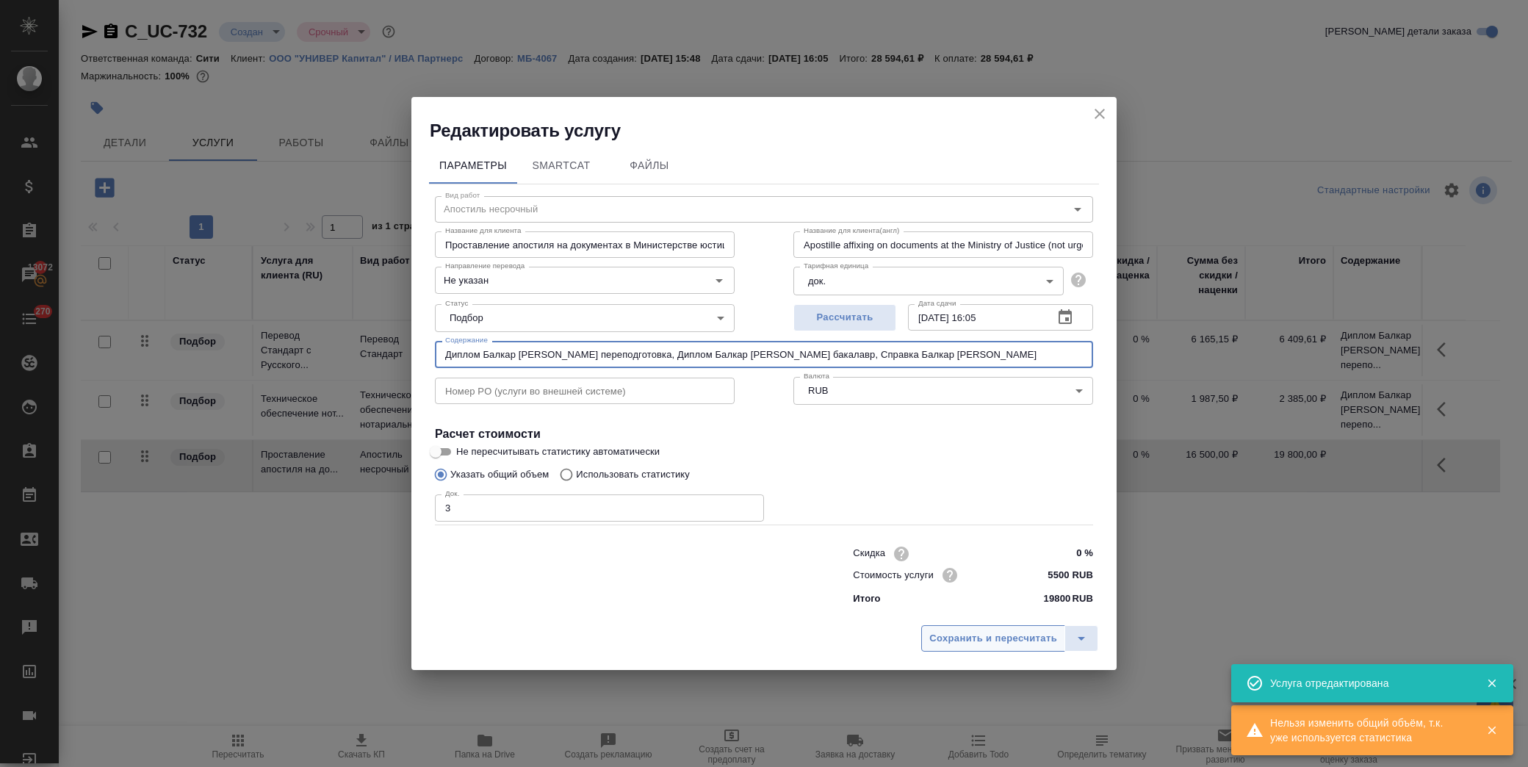
type input "Диплом Балкар Джамбулат Шамиль переподготовка, Диплом Балкар Джамбулат Шамиль б…"
click at [1074, 635] on icon "split button" at bounding box center [1082, 639] width 18 height 18
click at [998, 614] on li "Сохранить" at bounding box center [1012, 608] width 177 height 24
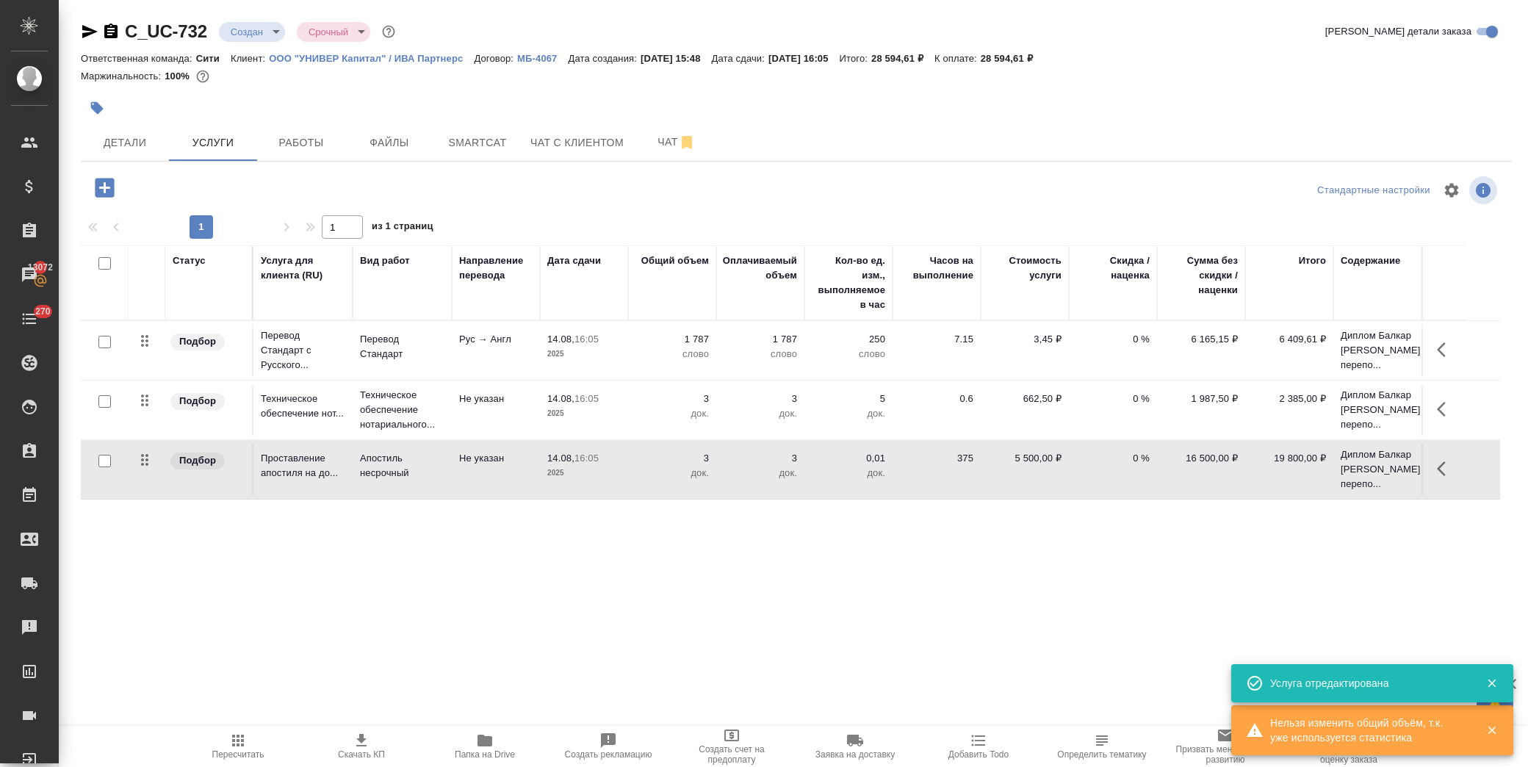
click at [239, 352] on div "Подбор" at bounding box center [207, 342] width 76 height 20
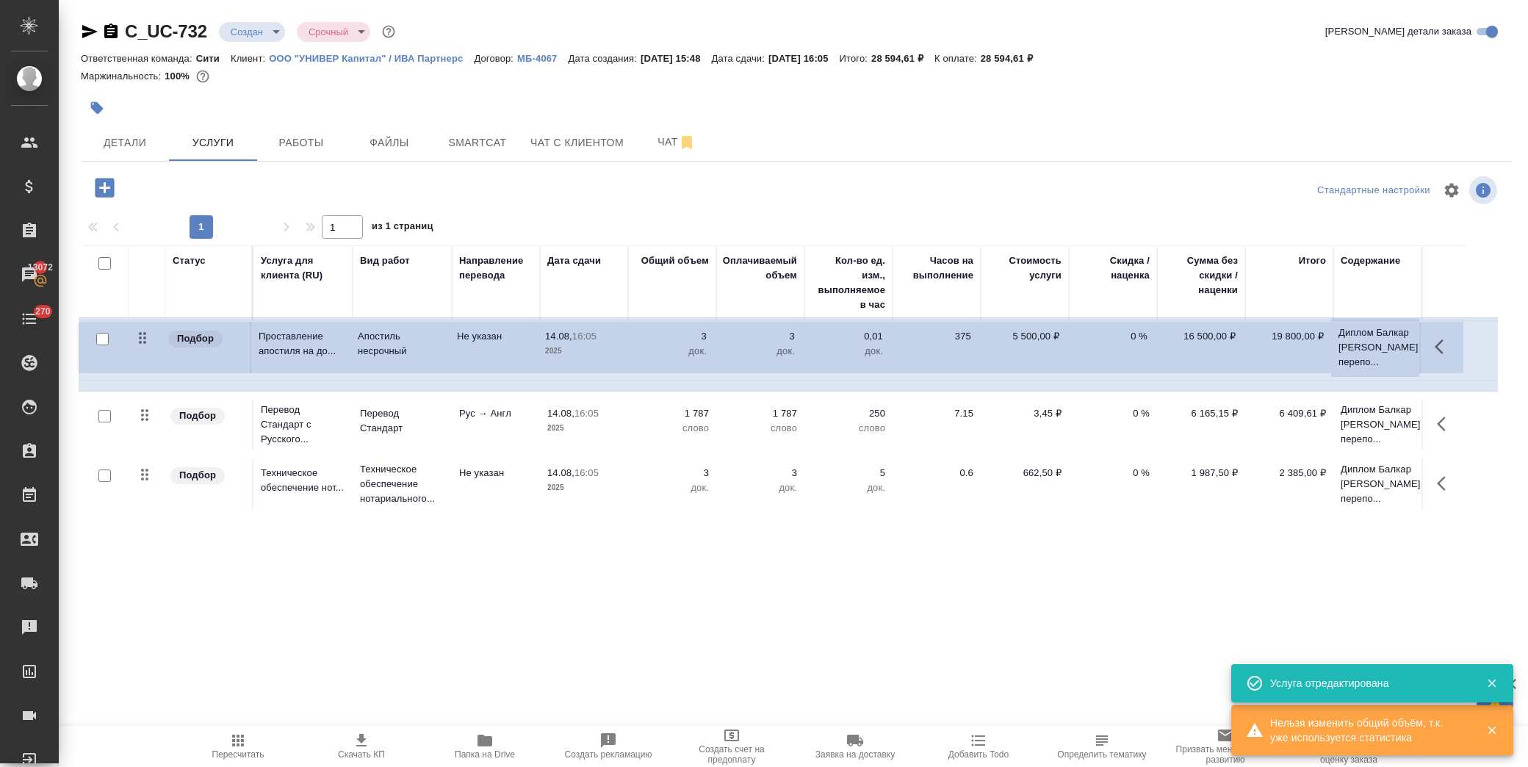
drag, startPoint x: 141, startPoint y: 503, endPoint x: 140, endPoint y: 346, distance: 157.2
click at [140, 346] on table "Статус Услуга для клиента (RU) Вид работ Направление перевода Дата сдачи Общий …" at bounding box center [791, 379] width 1420 height 269
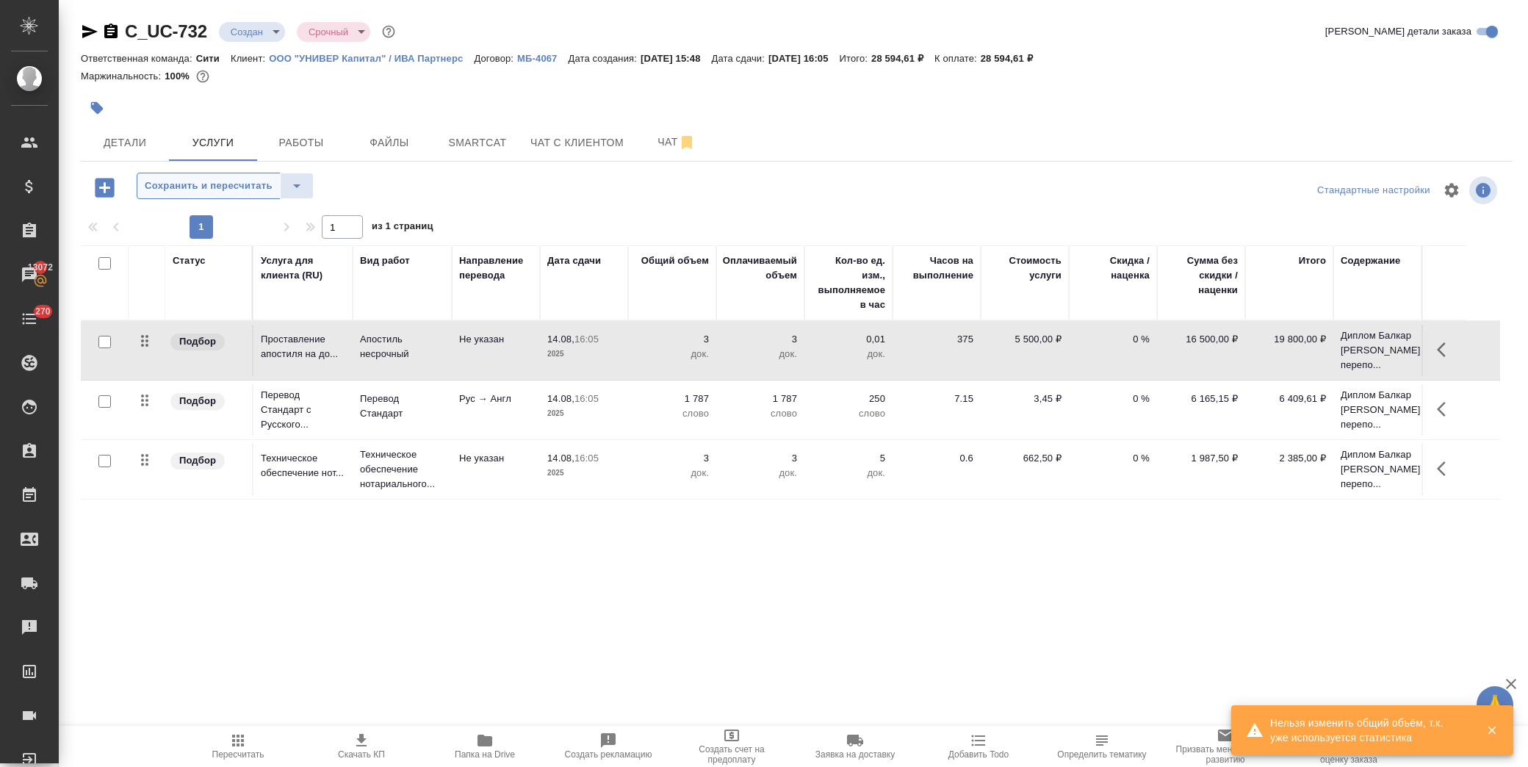
click at [157, 178] on span "Сохранить и пересчитать" at bounding box center [209, 186] width 128 height 17
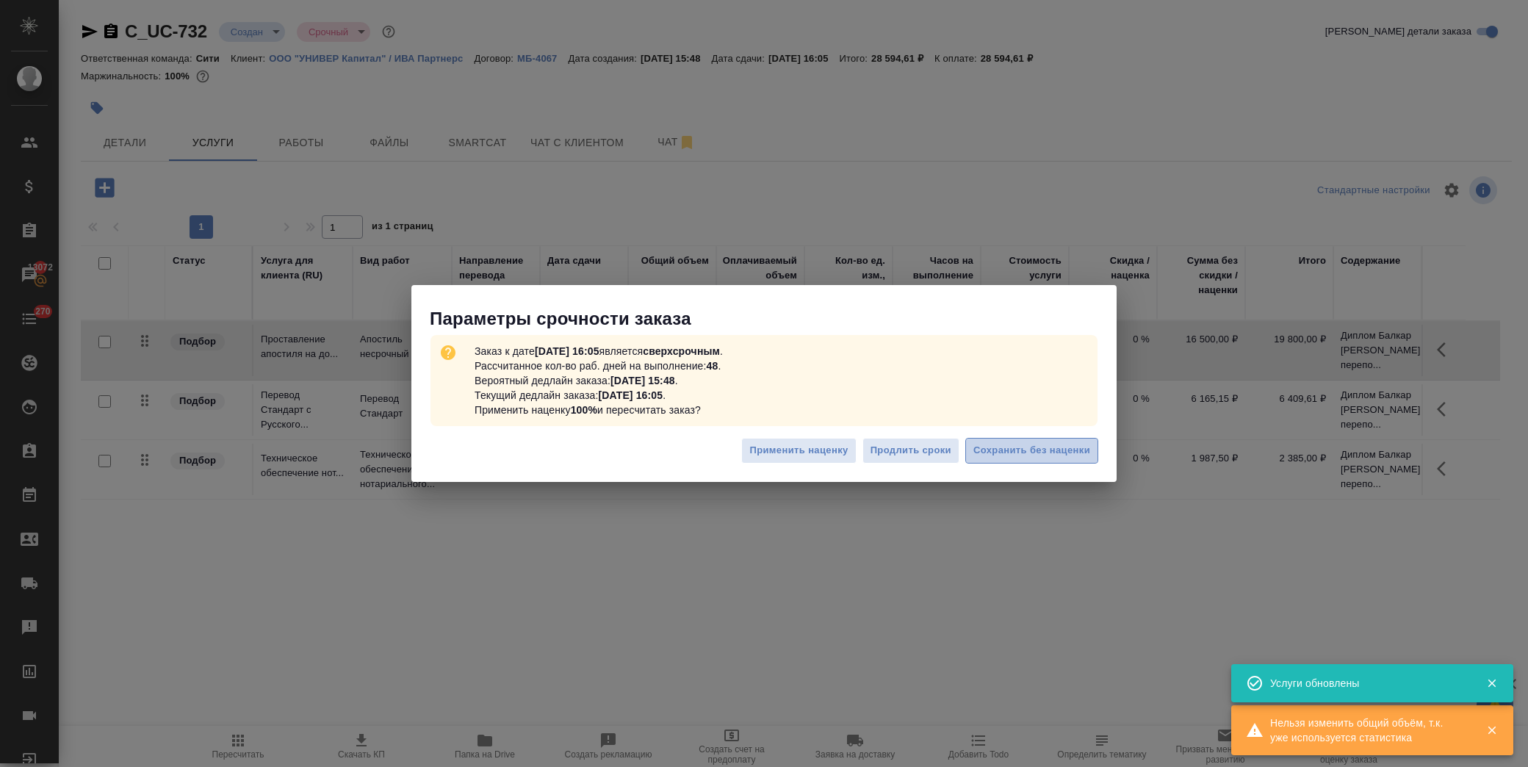
drag, startPoint x: 1018, startPoint y: 453, endPoint x: 882, endPoint y: 298, distance: 206.7
click at [1018, 450] on span "Сохранить без наценки" at bounding box center [1032, 450] width 117 height 17
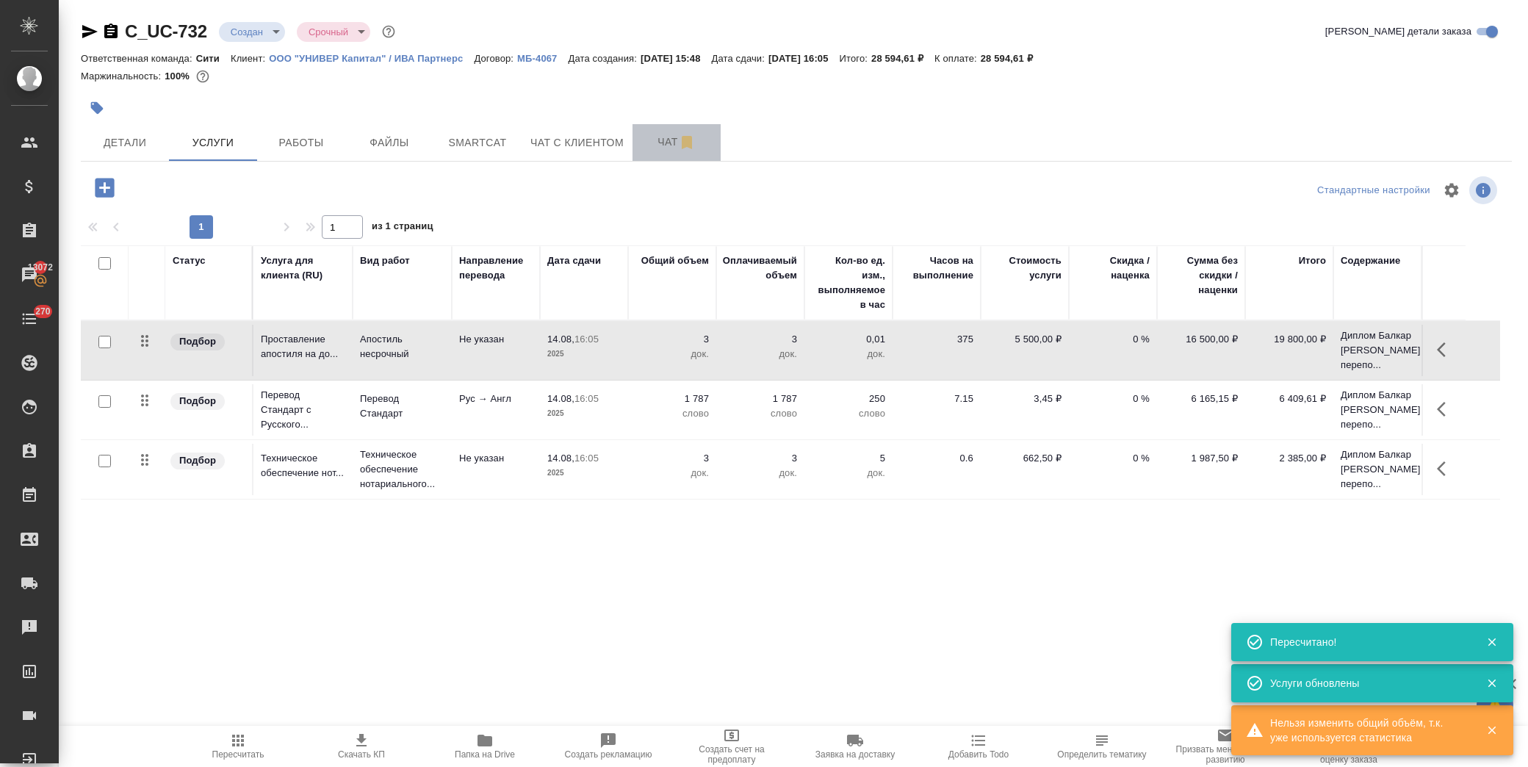
click at [650, 147] on span "Чат" at bounding box center [676, 142] width 71 height 18
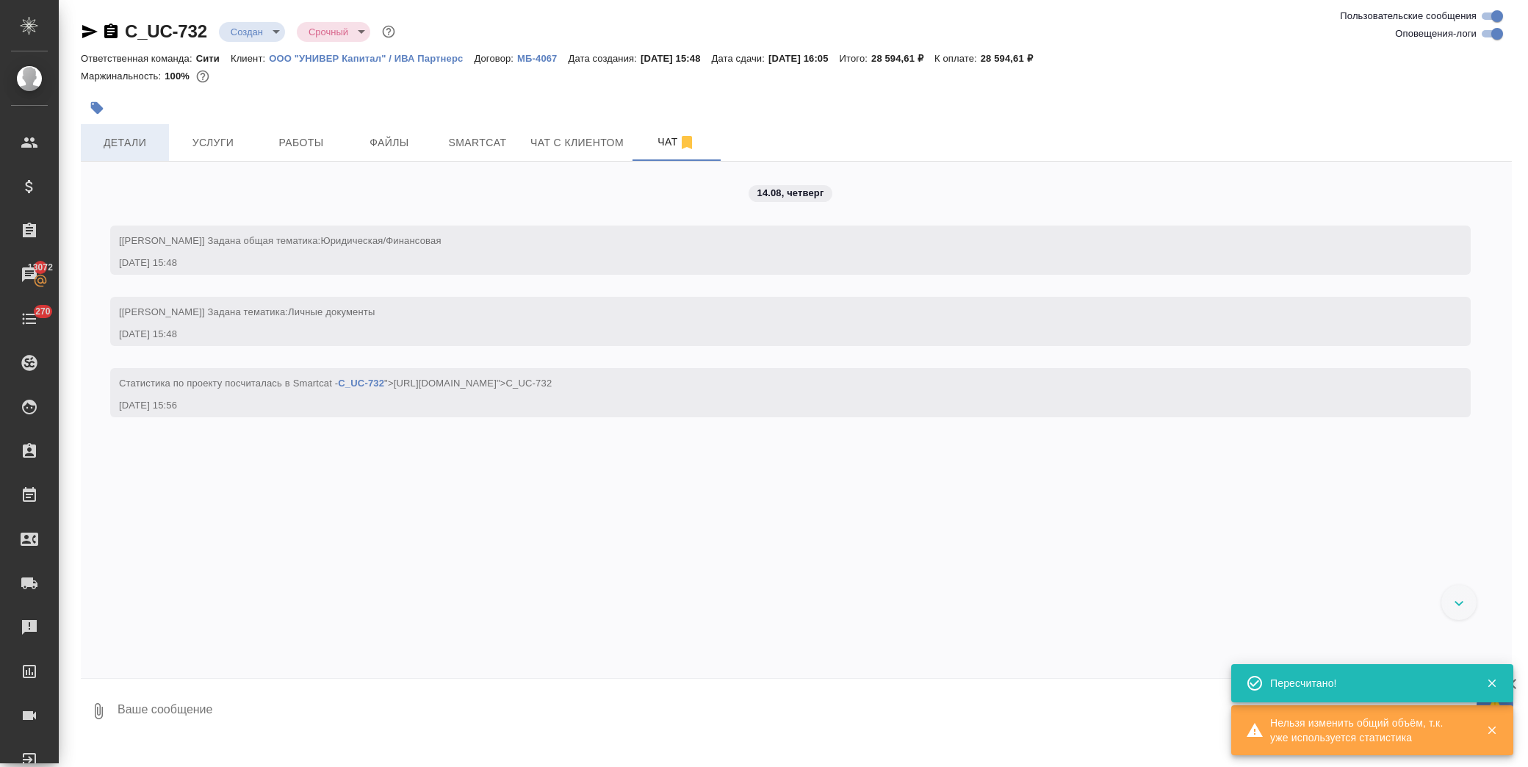
click at [131, 137] on span "Детали" at bounding box center [125, 143] width 71 height 18
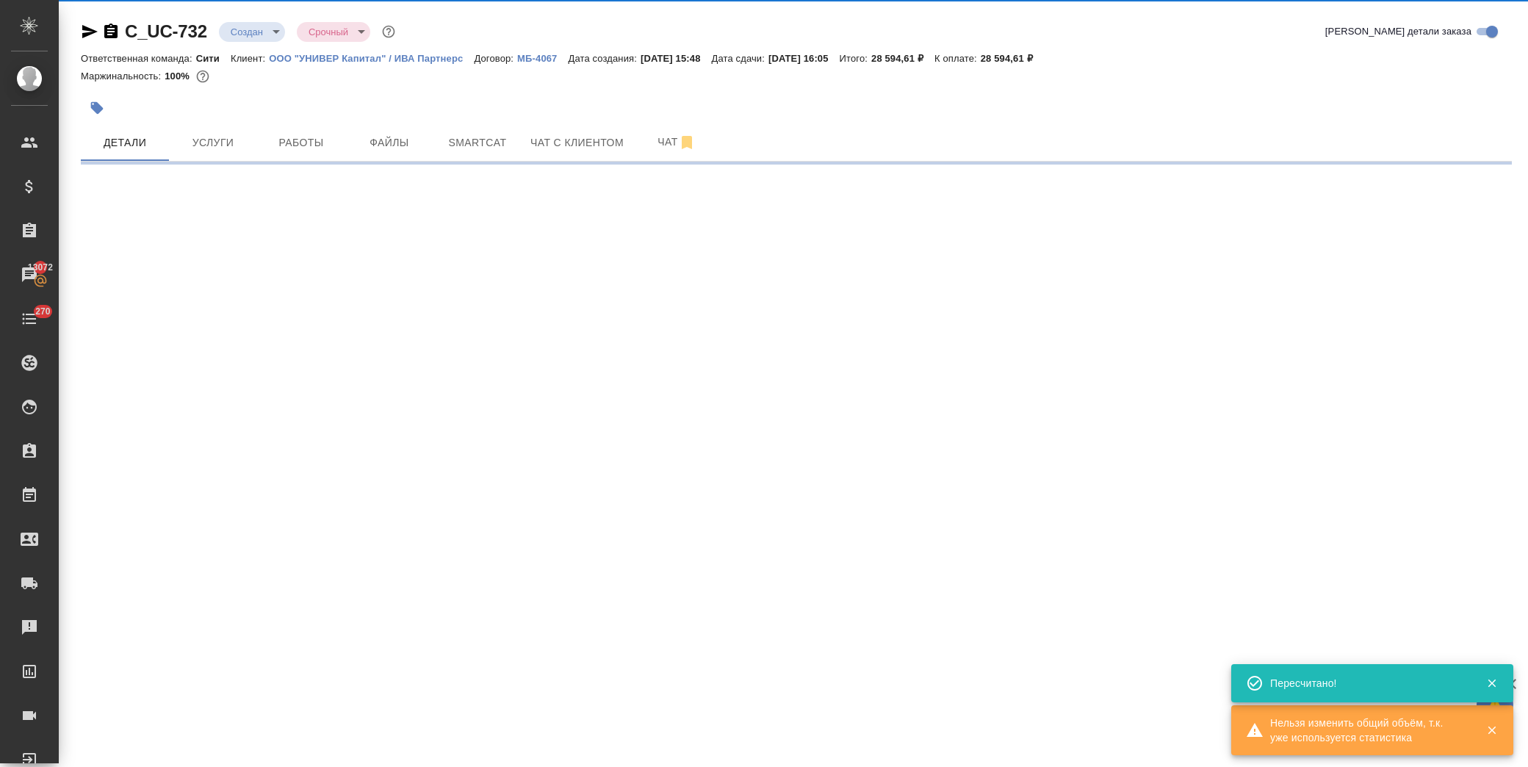
select select "RU"
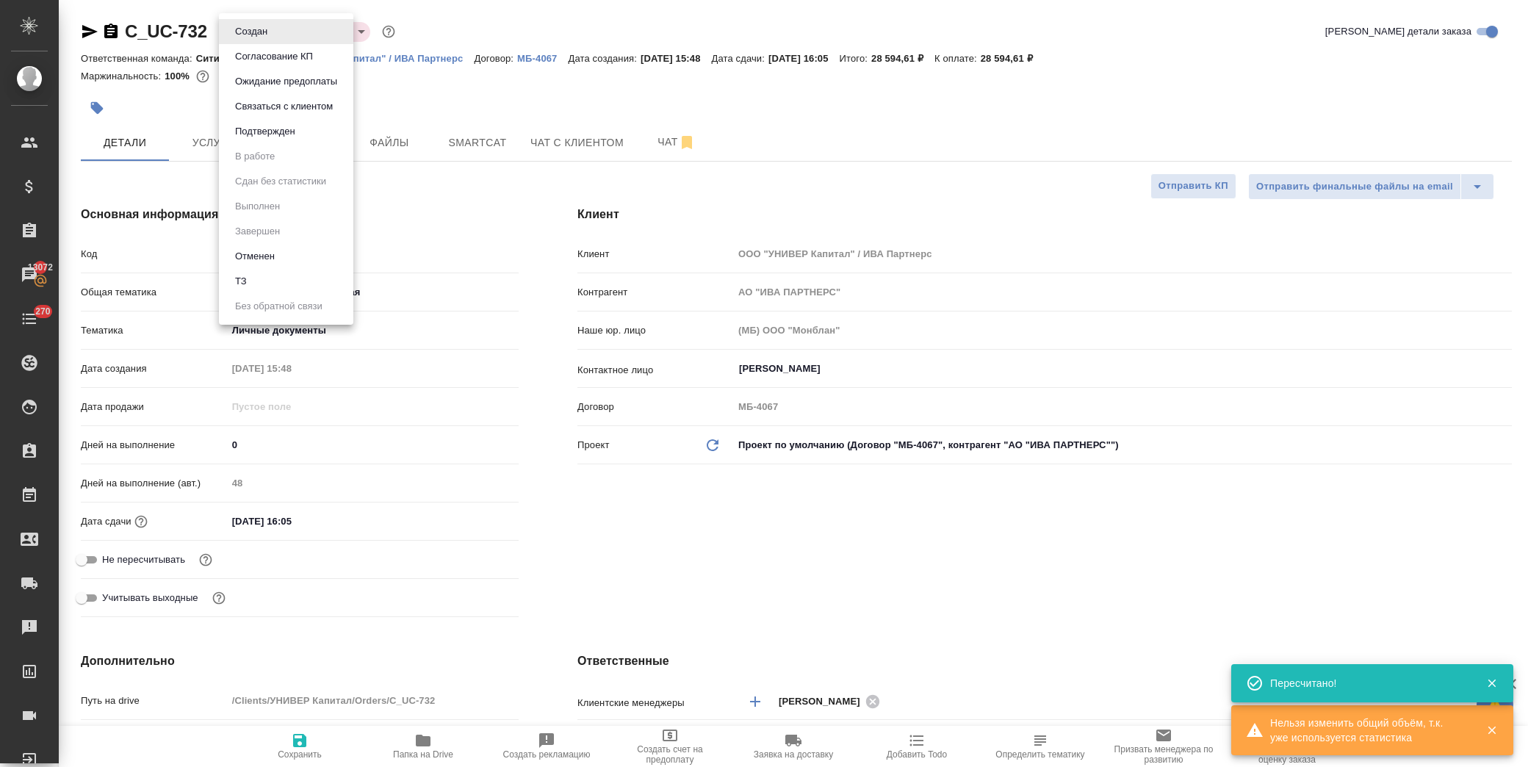
click at [266, 35] on body "🙏 .cls-1 fill:#fff; AWATERA Лофицкая Юлия Владимировна Клиенты Спецификации Зак…" at bounding box center [764, 383] width 1528 height 767
type textarea "x"
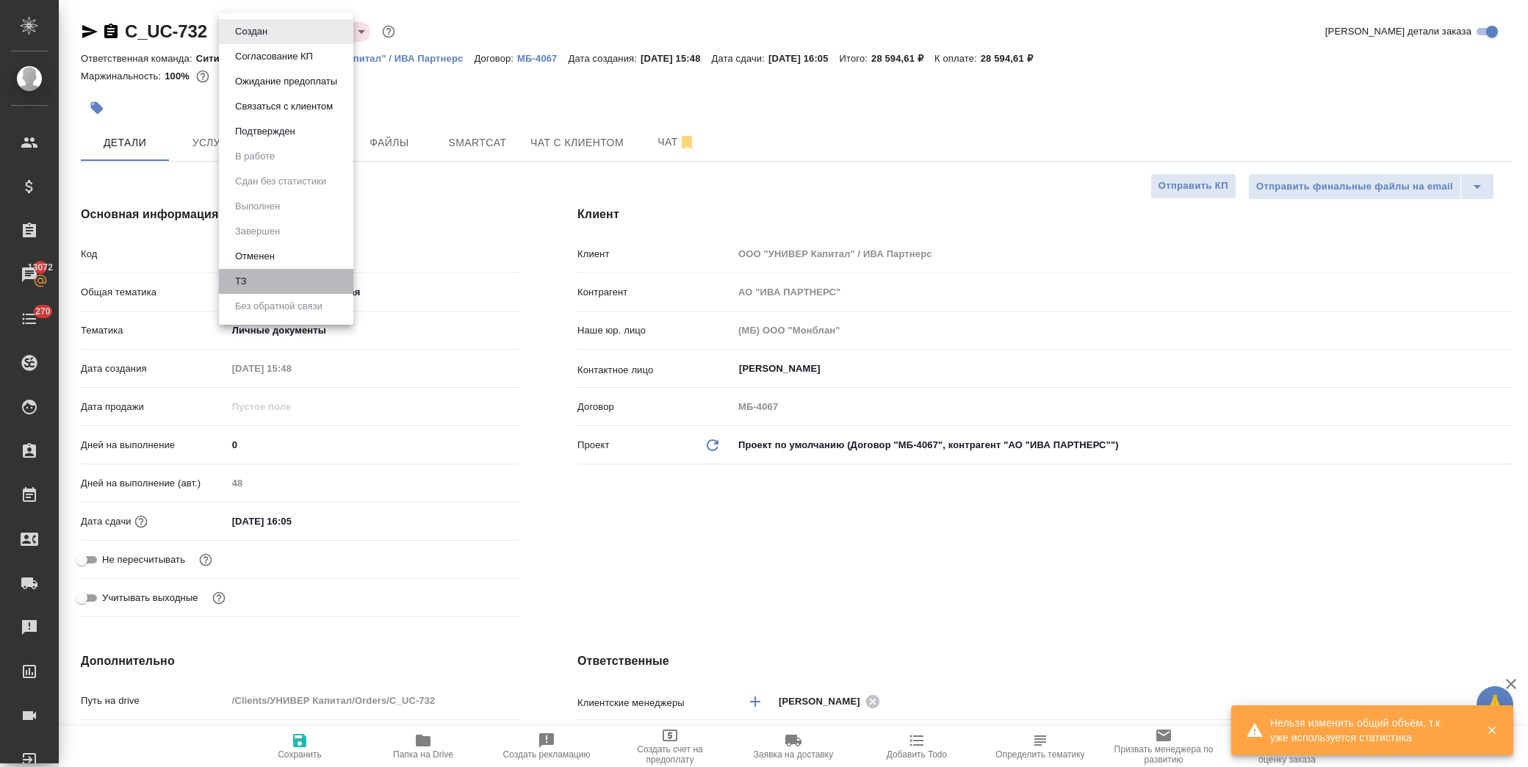
click at [278, 278] on li "ТЗ" at bounding box center [286, 281] width 134 height 25
type textarea "x"
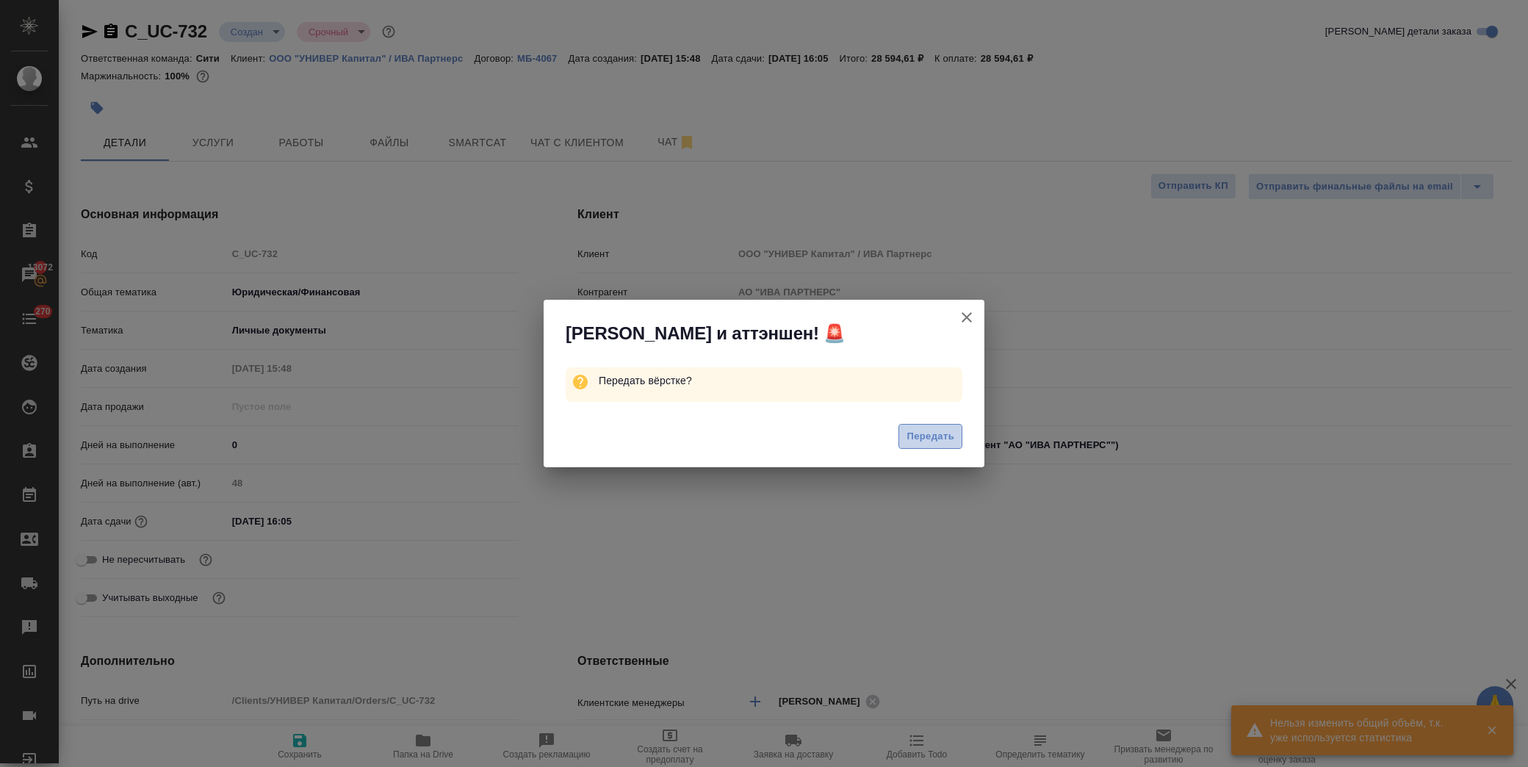
click at [921, 437] on span "Передать" at bounding box center [931, 436] width 48 height 17
type textarea "x"
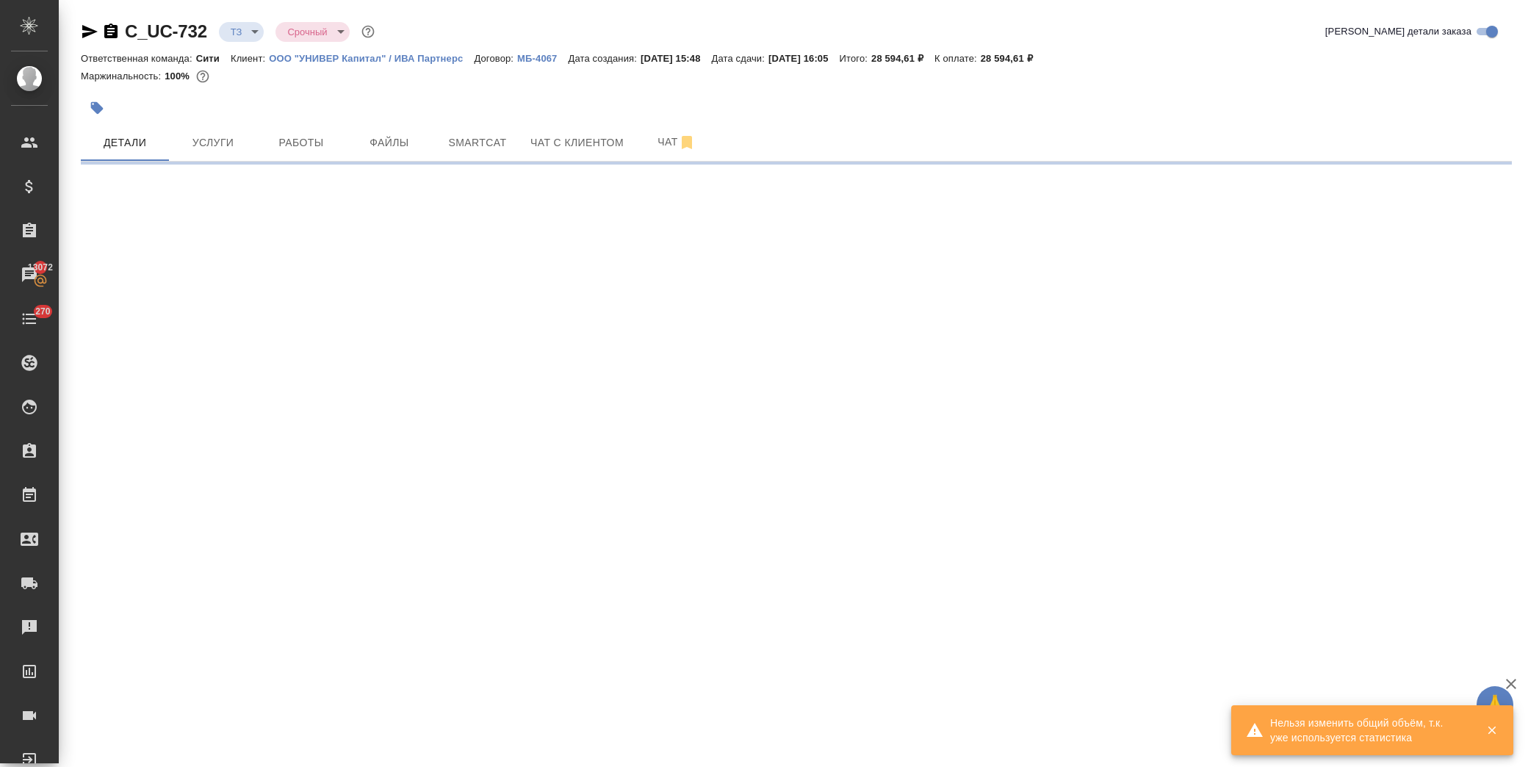
select select "RU"
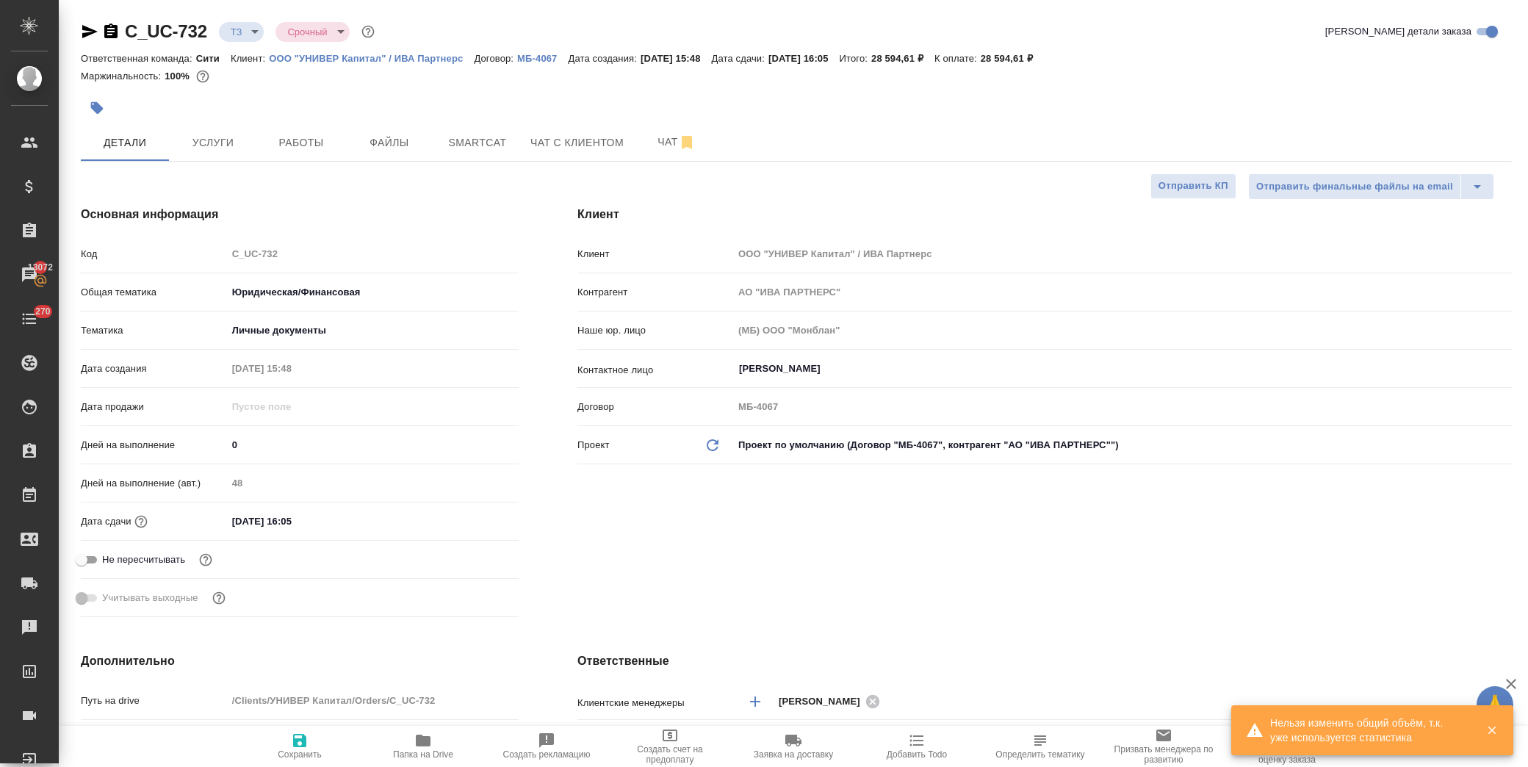
type textarea "x"
click at [337, 514] on input "14.08.2025 16:05" at bounding box center [291, 521] width 129 height 21
type input "14.08.2025 16:0_"
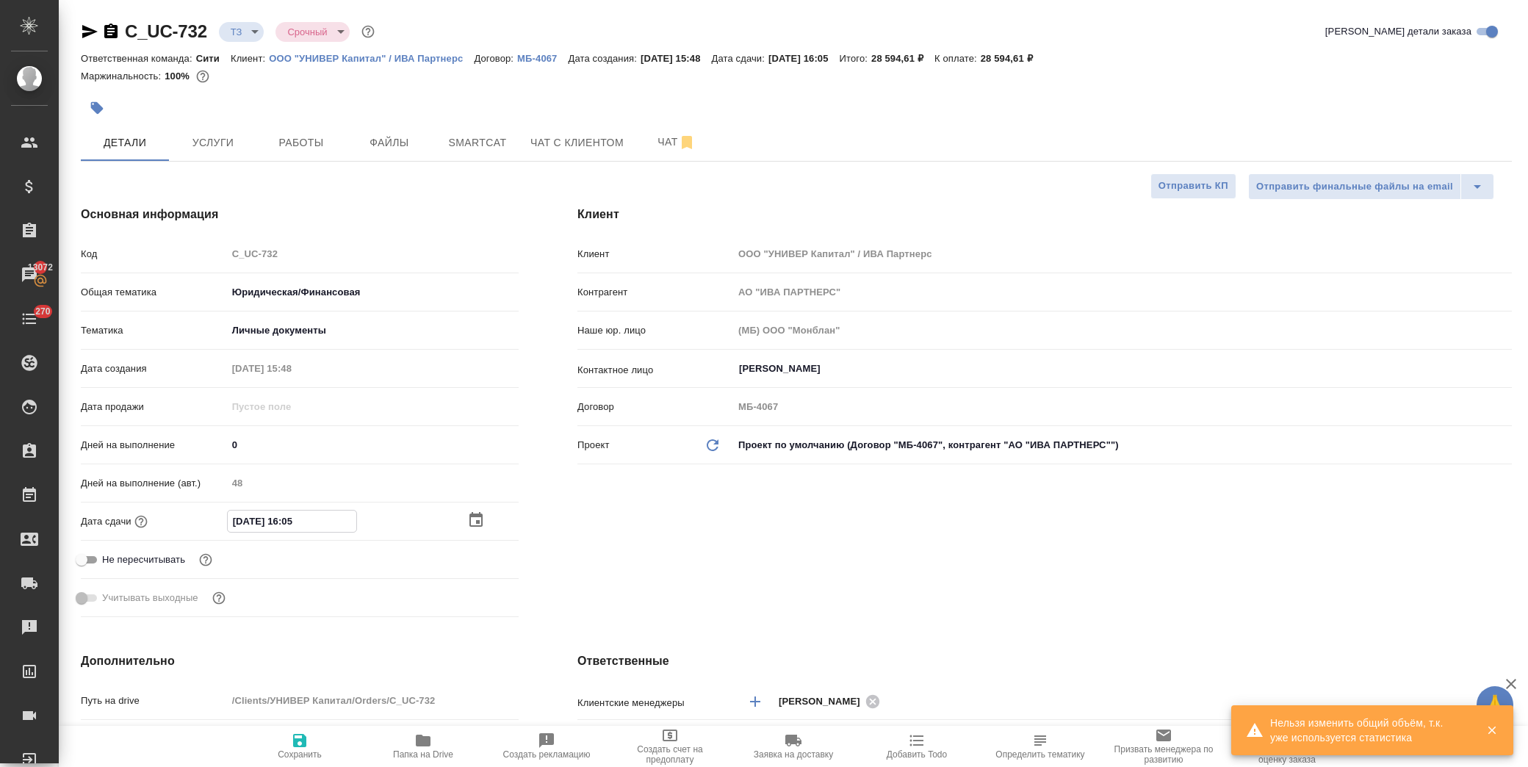
type textarea "x"
type input "14.08.2025 16:__"
type textarea "x"
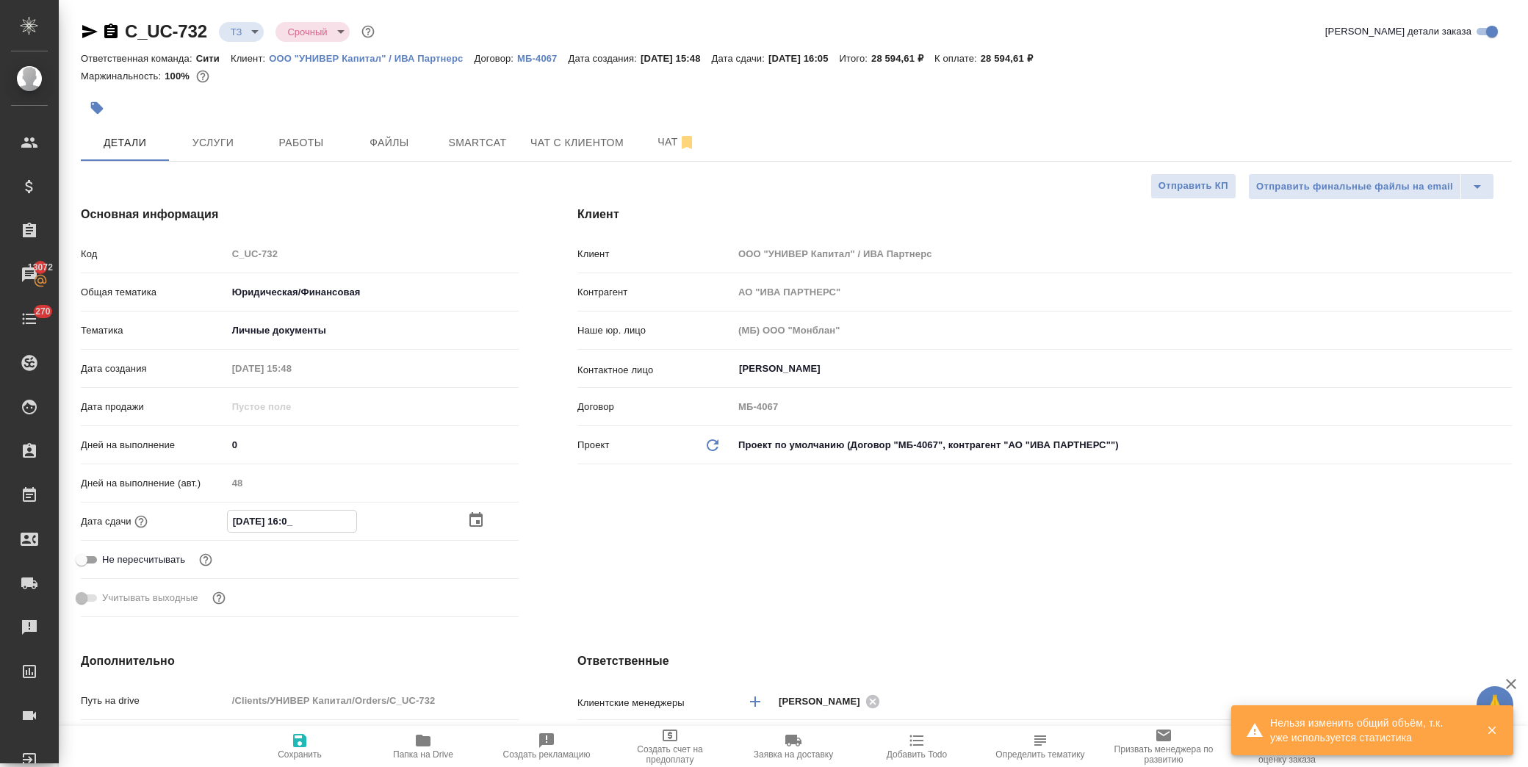
type textarea "x"
type input "14.08.2025 16:1_"
type textarea "x"
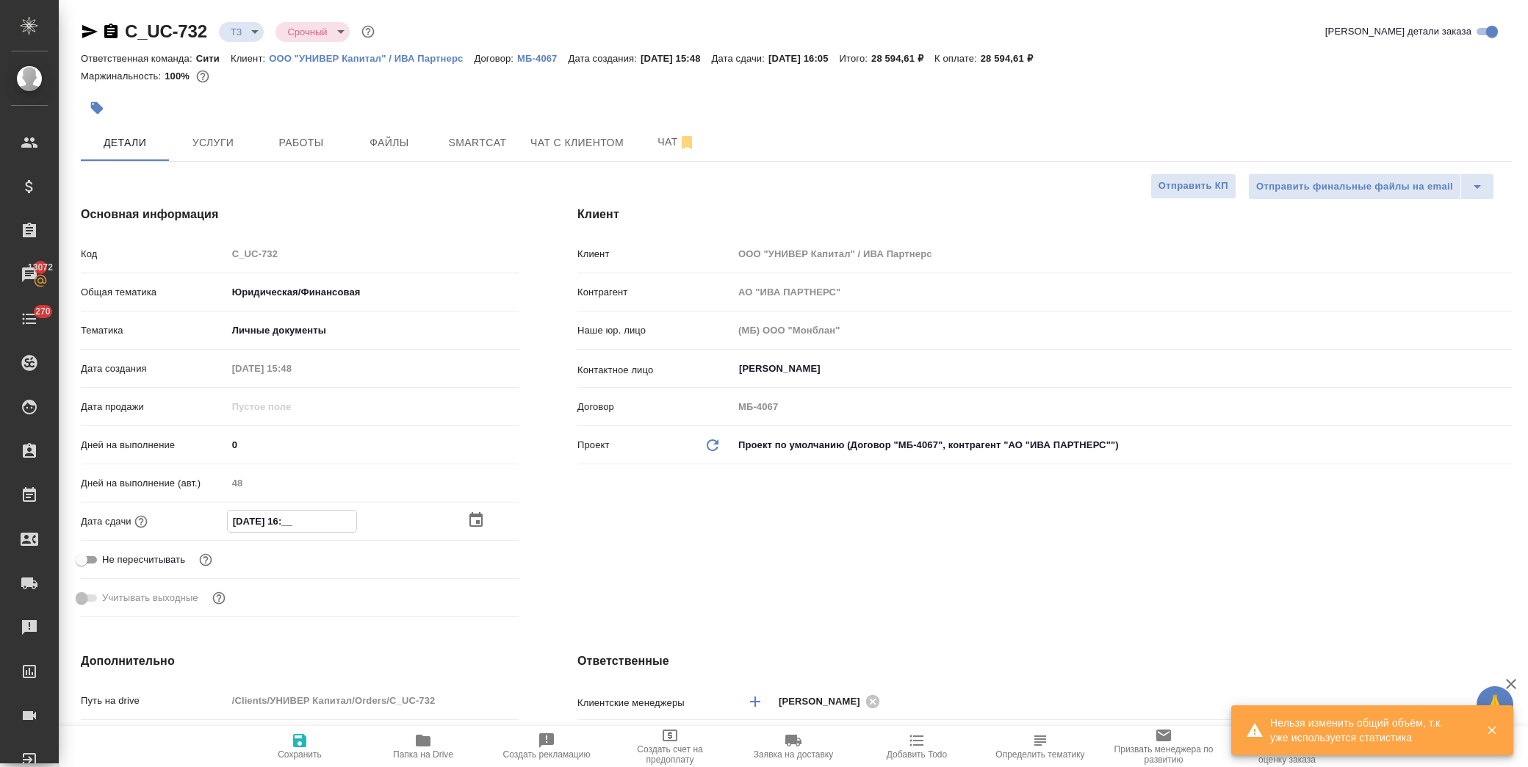
type textarea "x"
type input "14.08.2025 16:10"
type textarea "x"
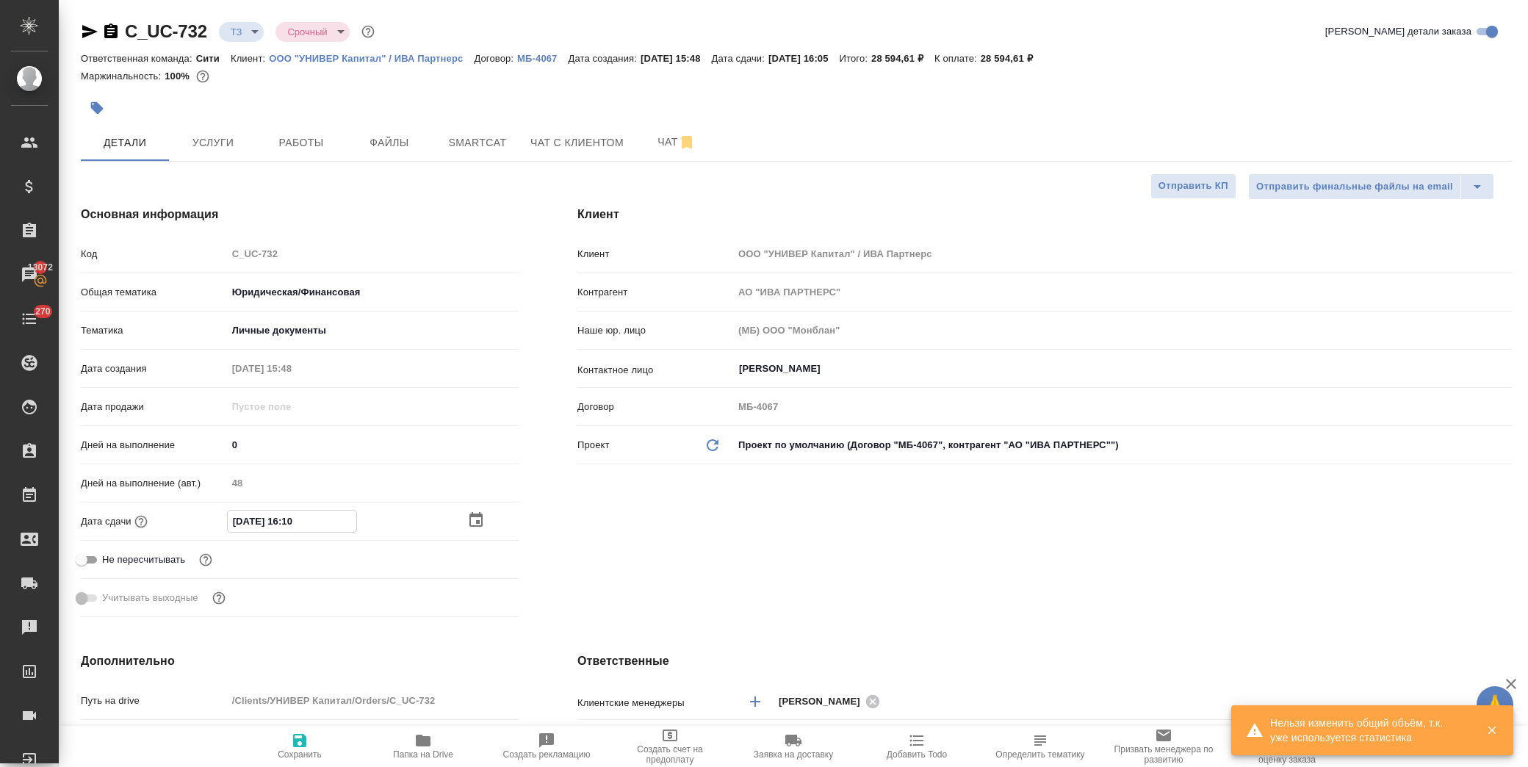
type input "14.08.2025 16:1_"
type textarea "x"
type input "14.08.2025 16:15"
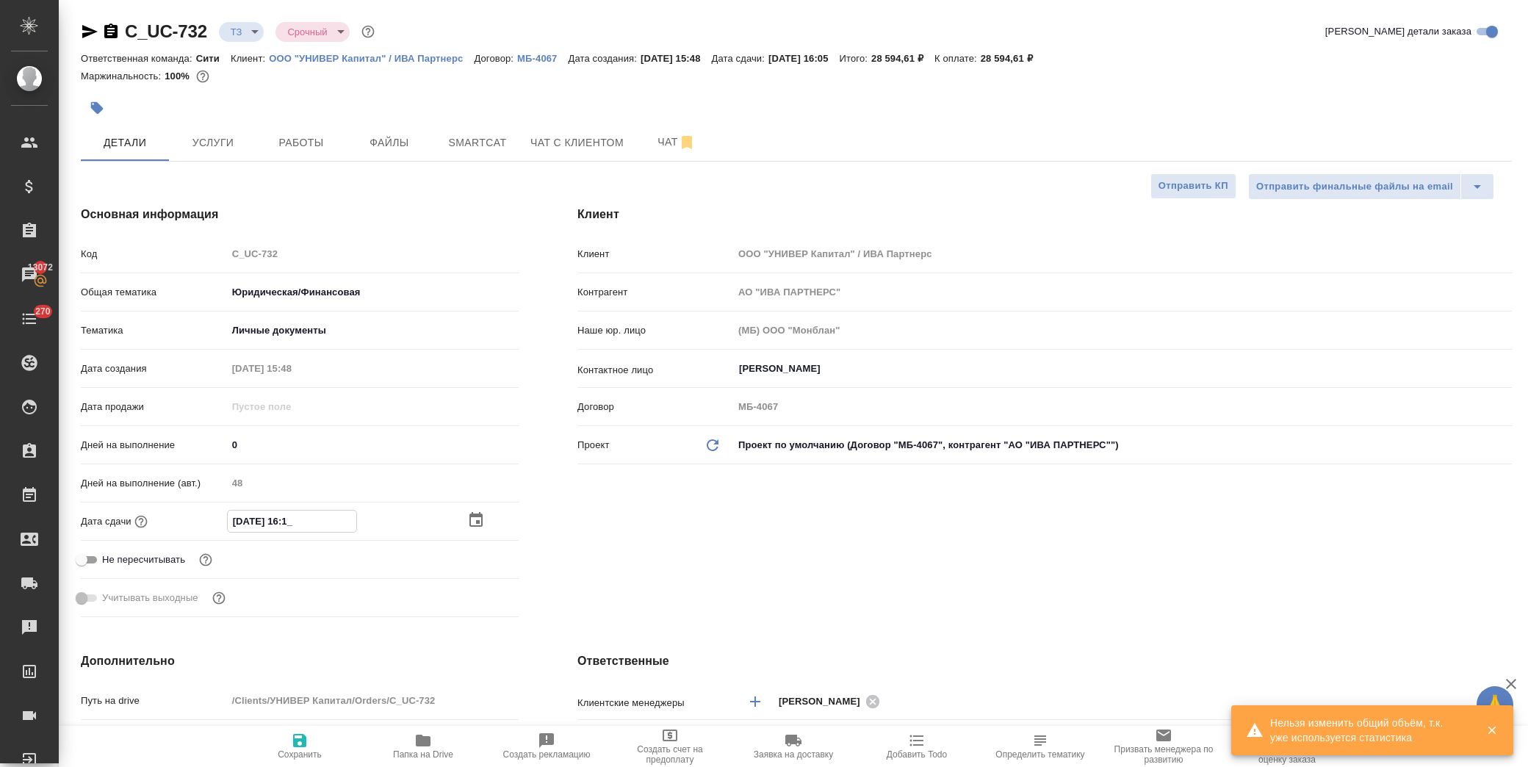
type textarea "x"
type input "14.08.2025 16:15"
click at [309, 752] on span "Сохранить" at bounding box center [300, 754] width 44 height 10
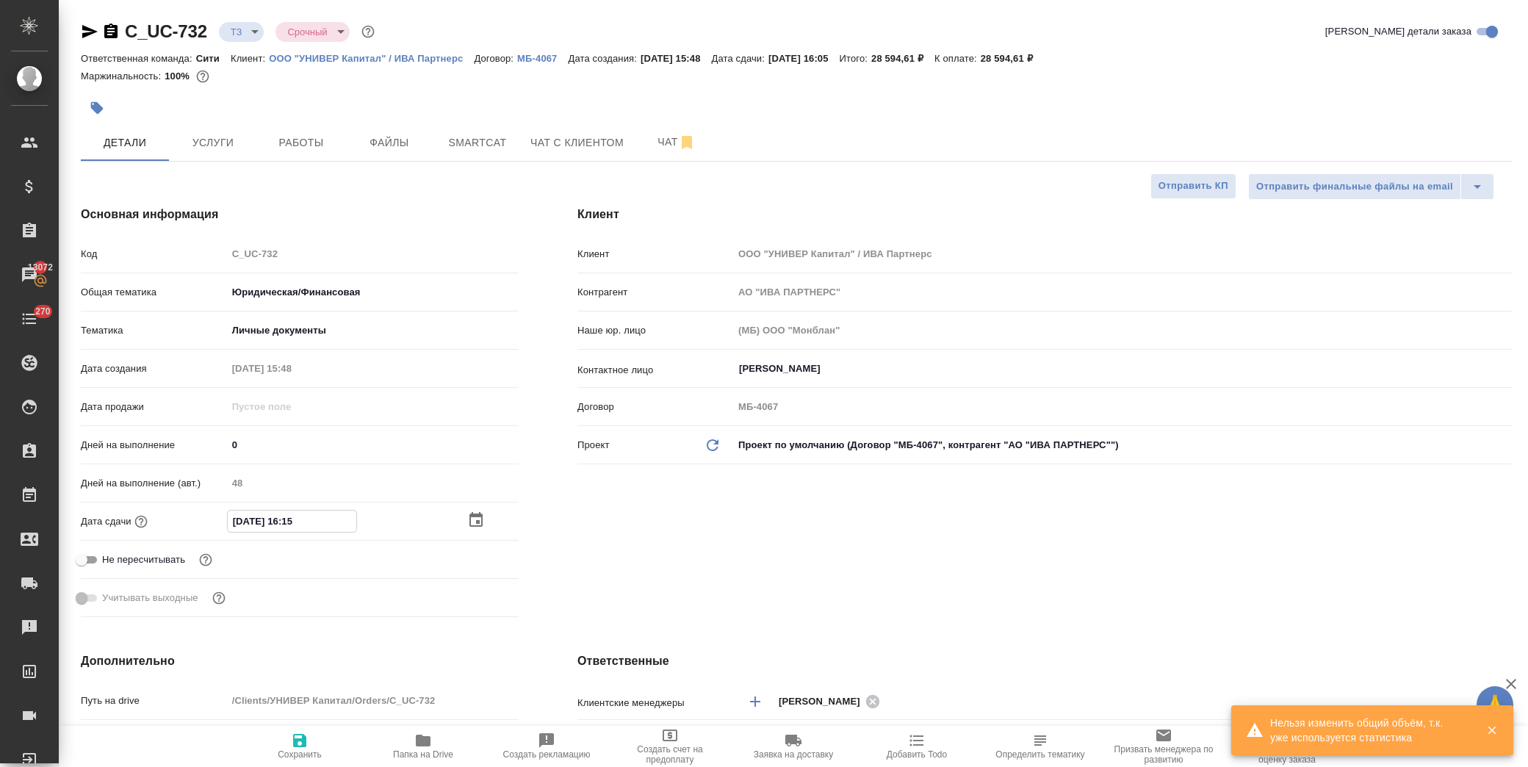
type textarea "x"
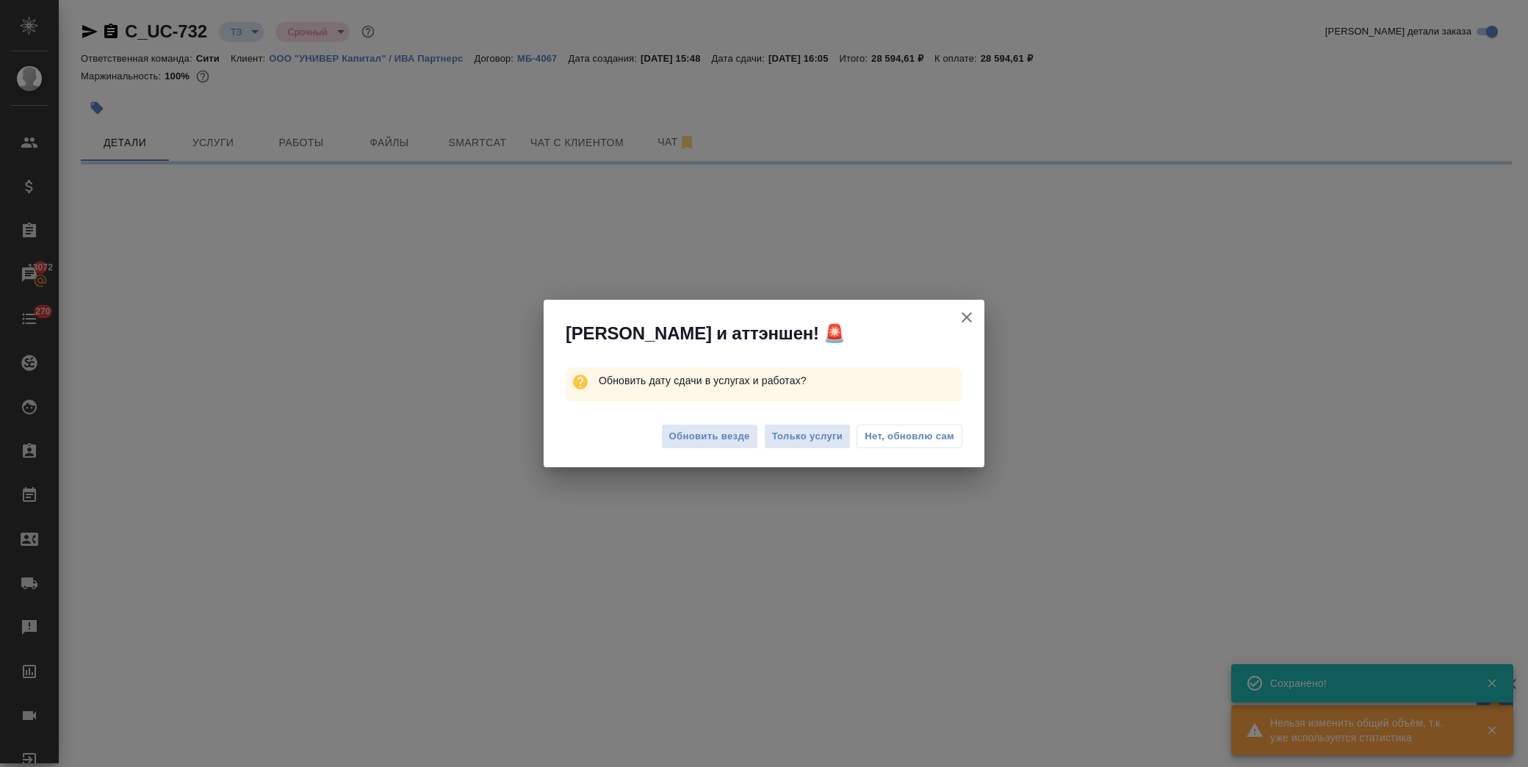
select select "RU"
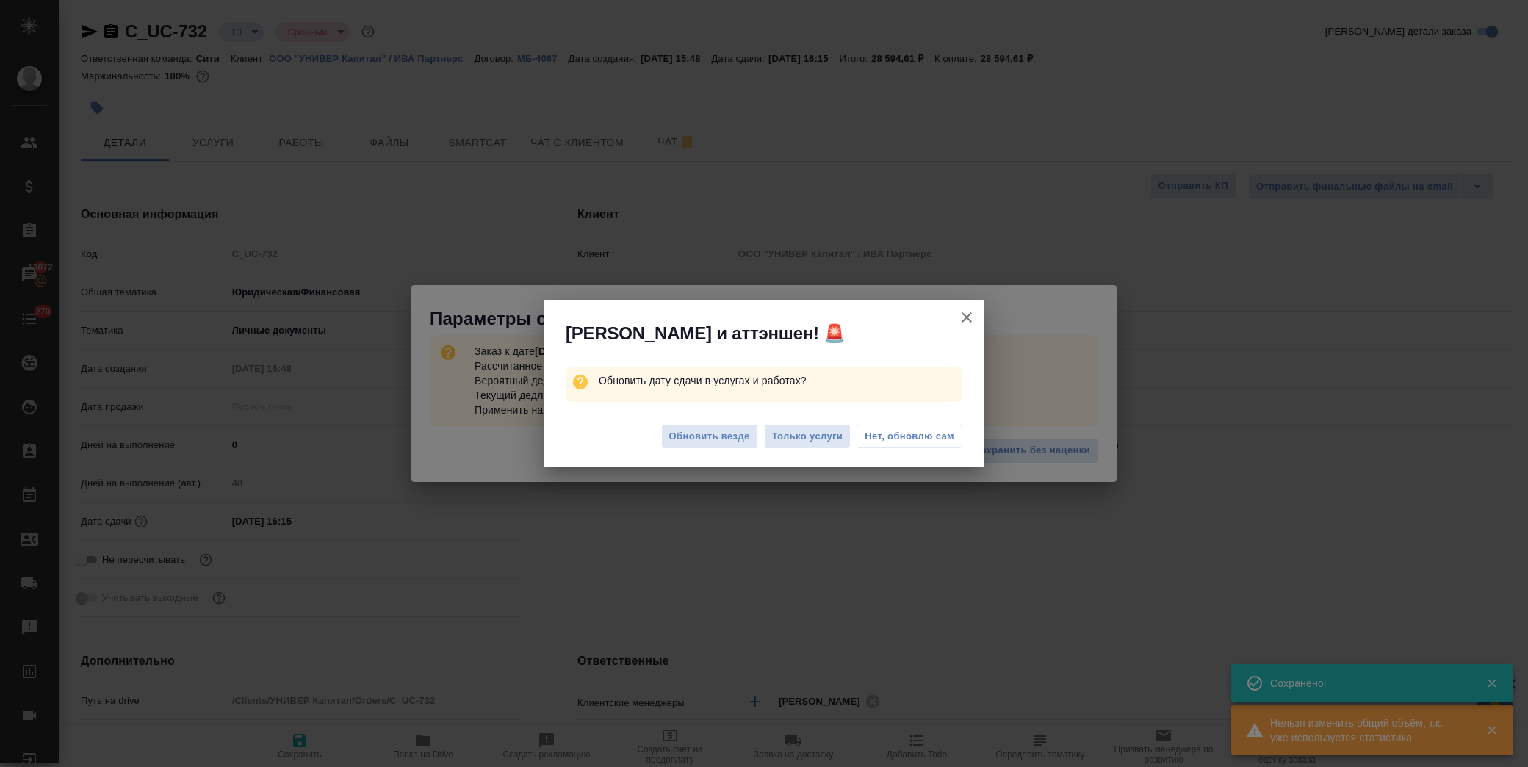
type textarea "x"
click at [700, 444] on button "Обновить везде" at bounding box center [709, 437] width 97 height 26
type textarea "x"
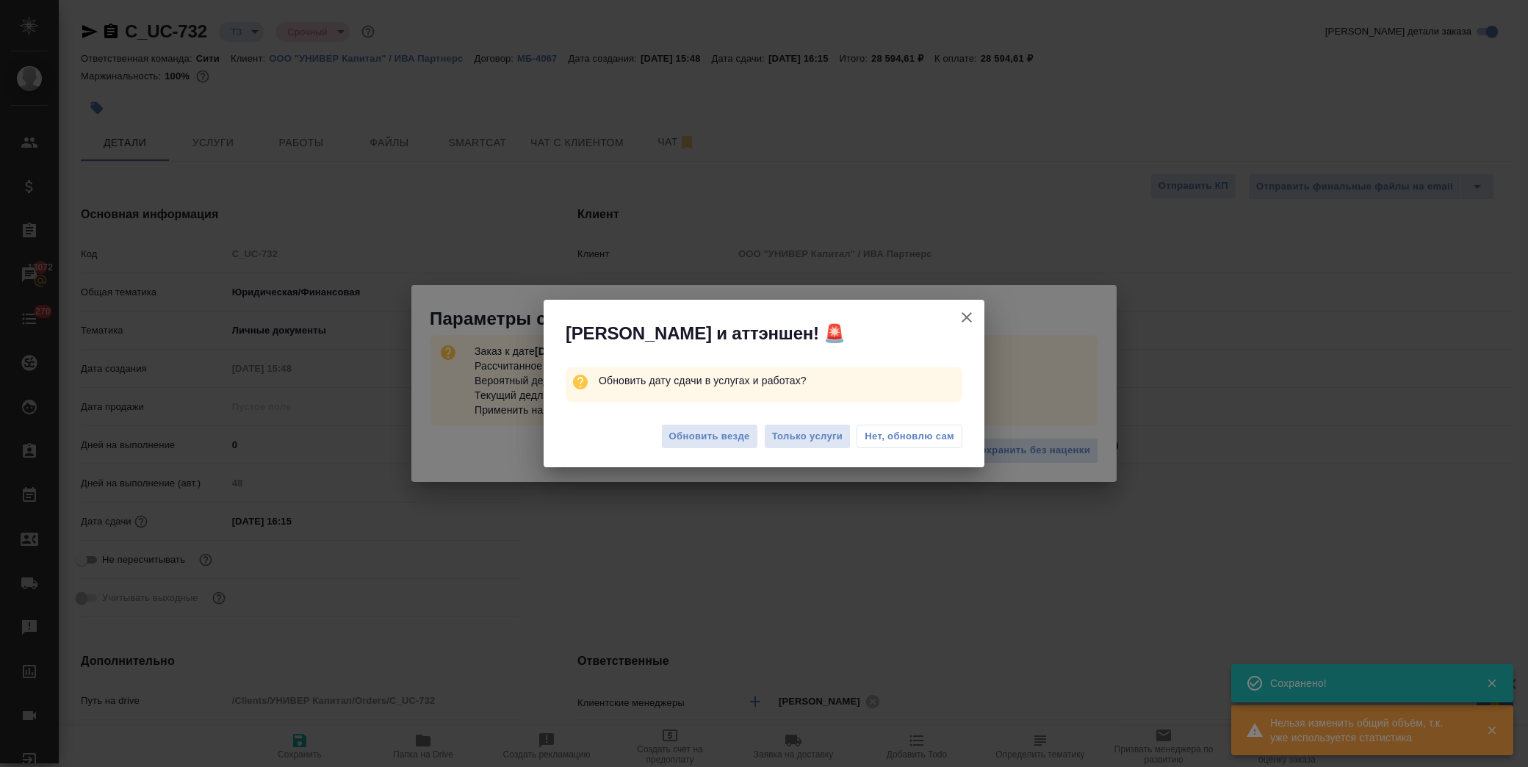
type textarea "x"
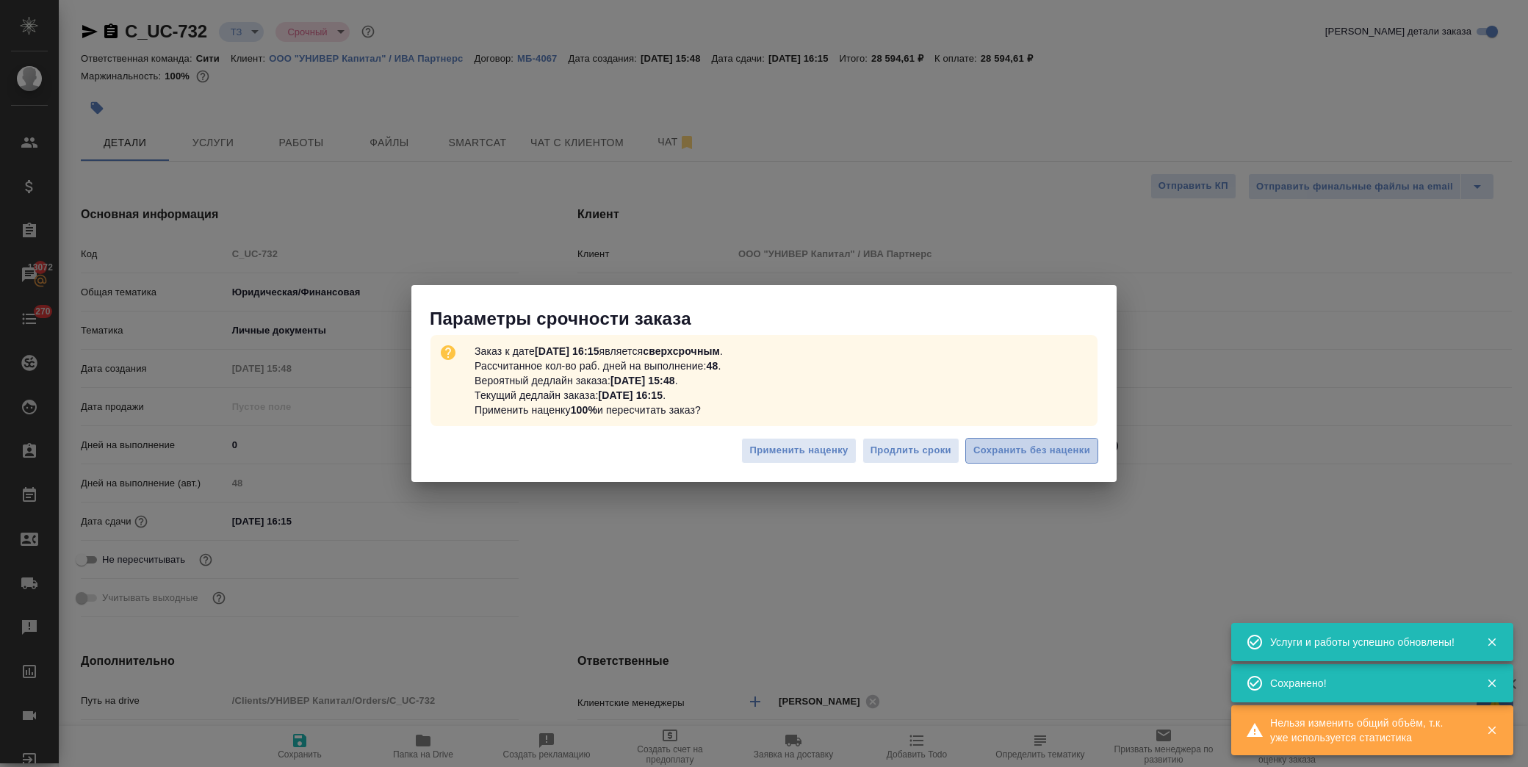
click at [1049, 452] on span "Сохранить без наценки" at bounding box center [1032, 450] width 117 height 17
type textarea "x"
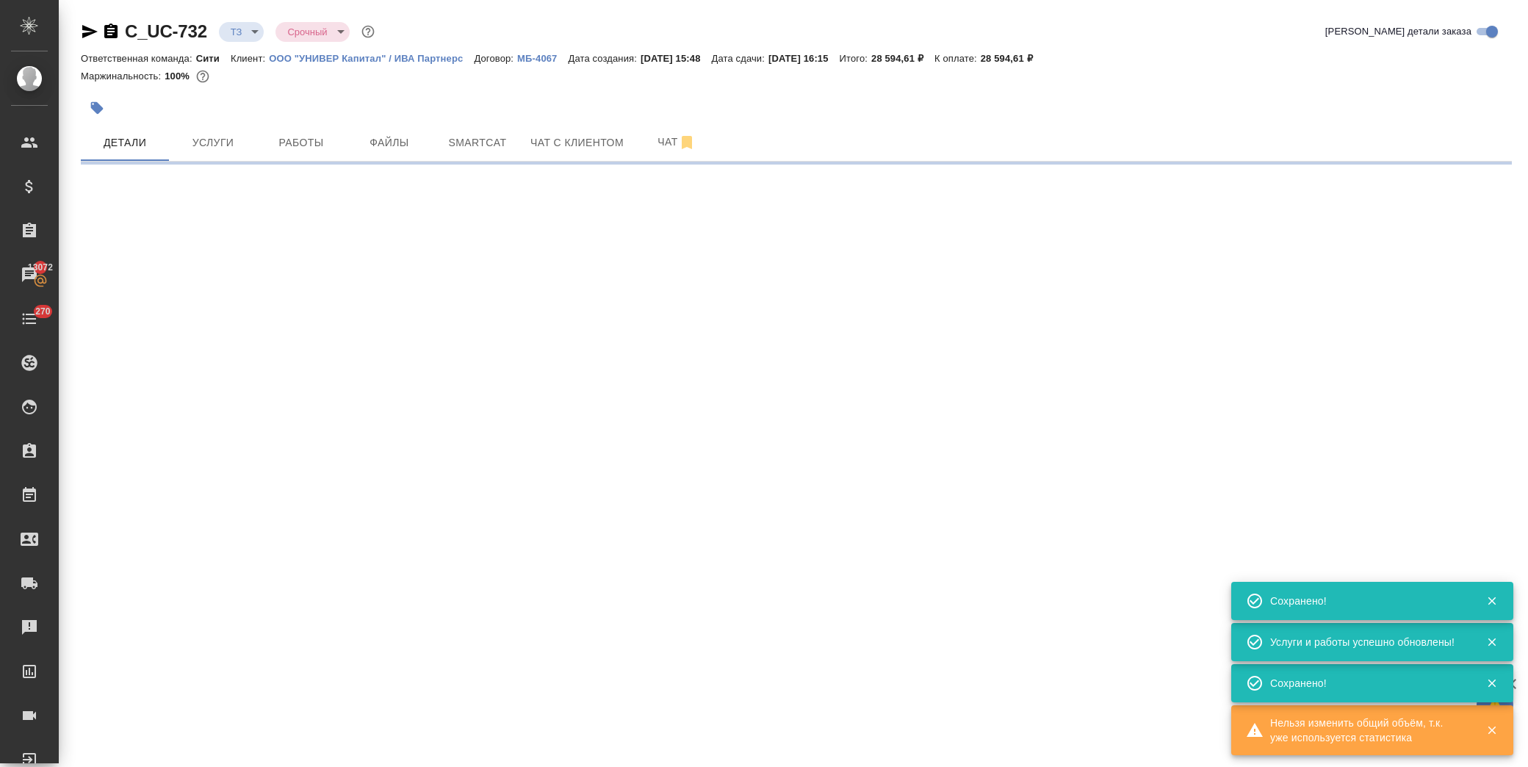
select select "RU"
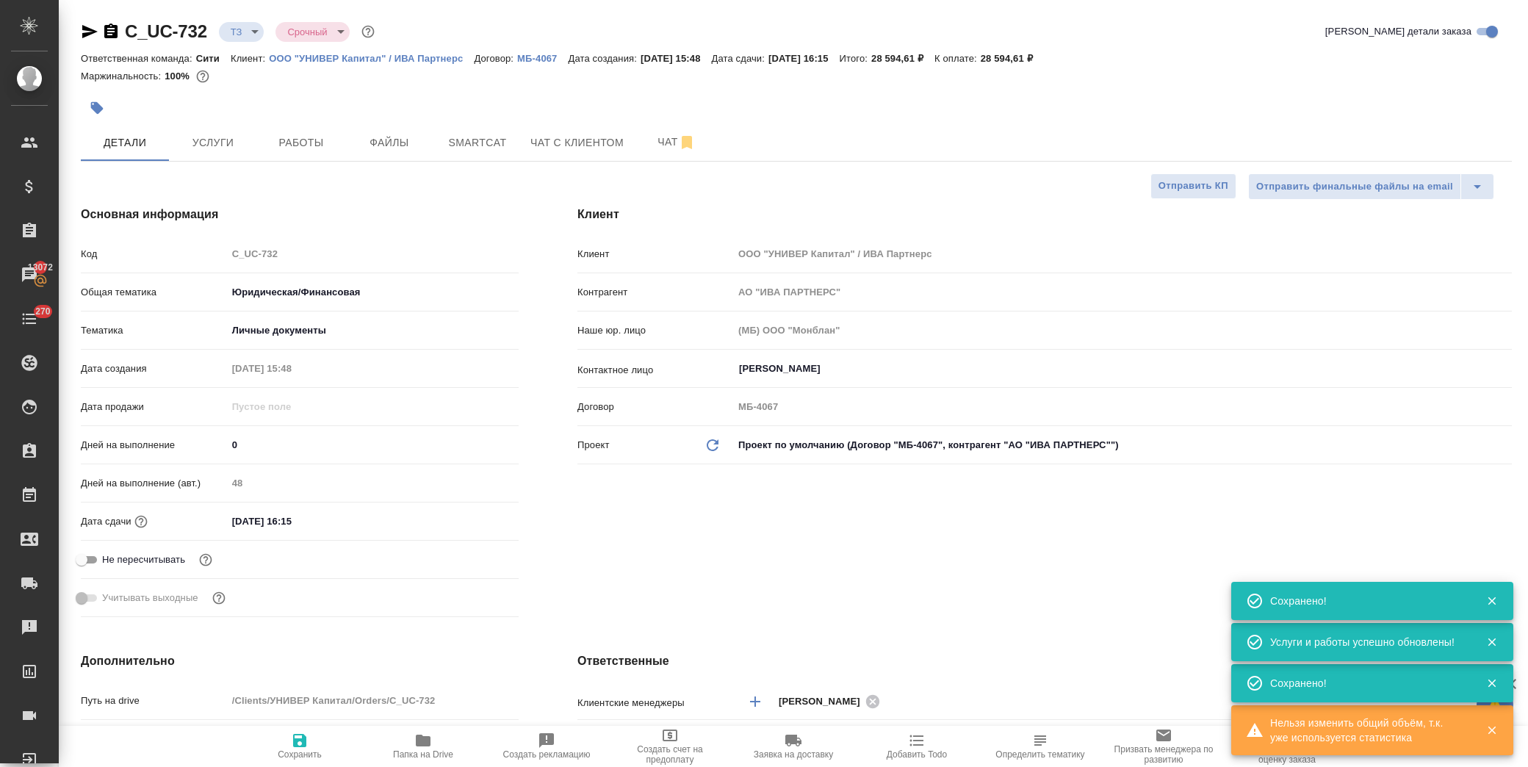
type textarea "x"
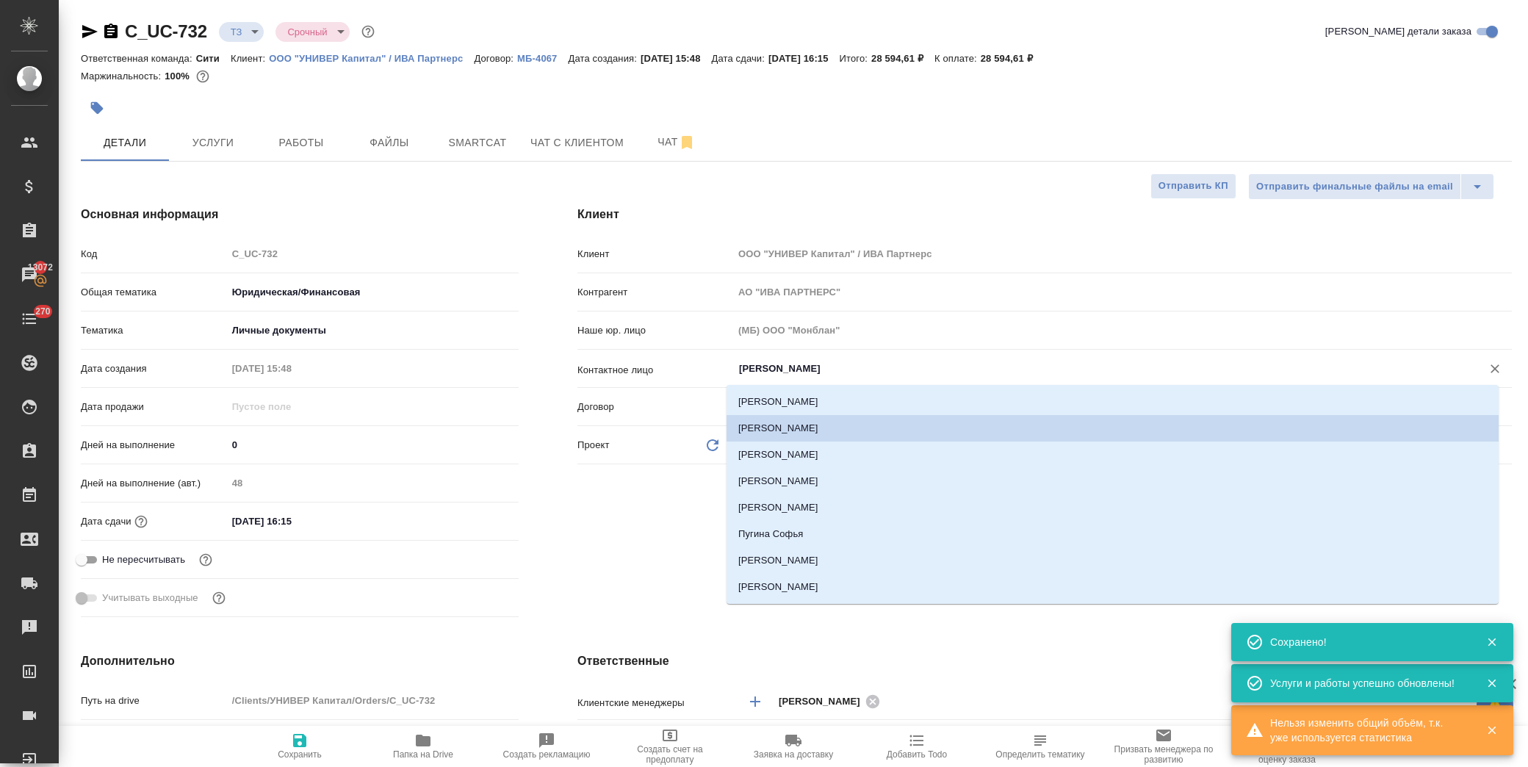
click at [860, 367] on input "Вишняков Александр" at bounding box center [1098, 369] width 721 height 18
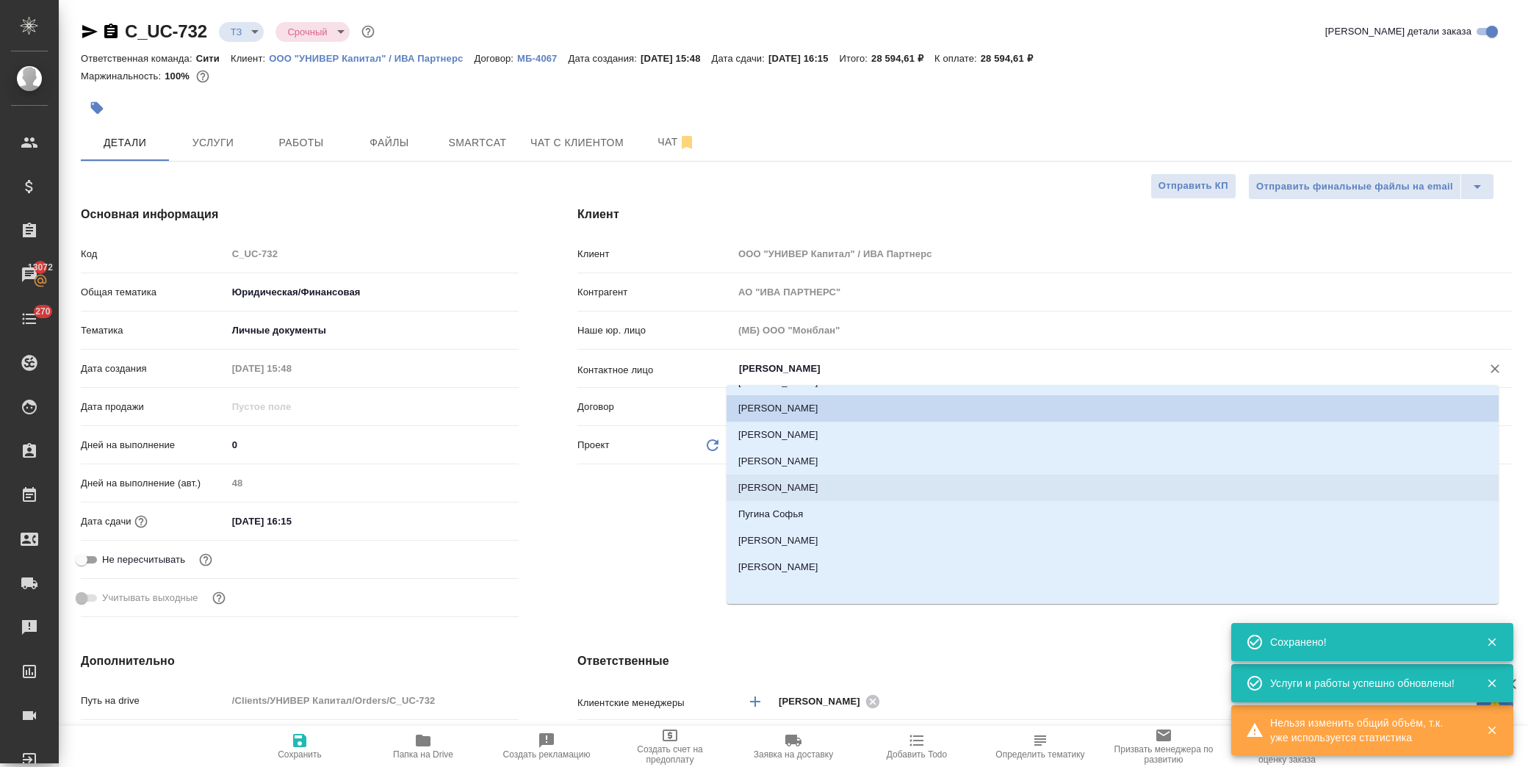
scroll to position [24, 0]
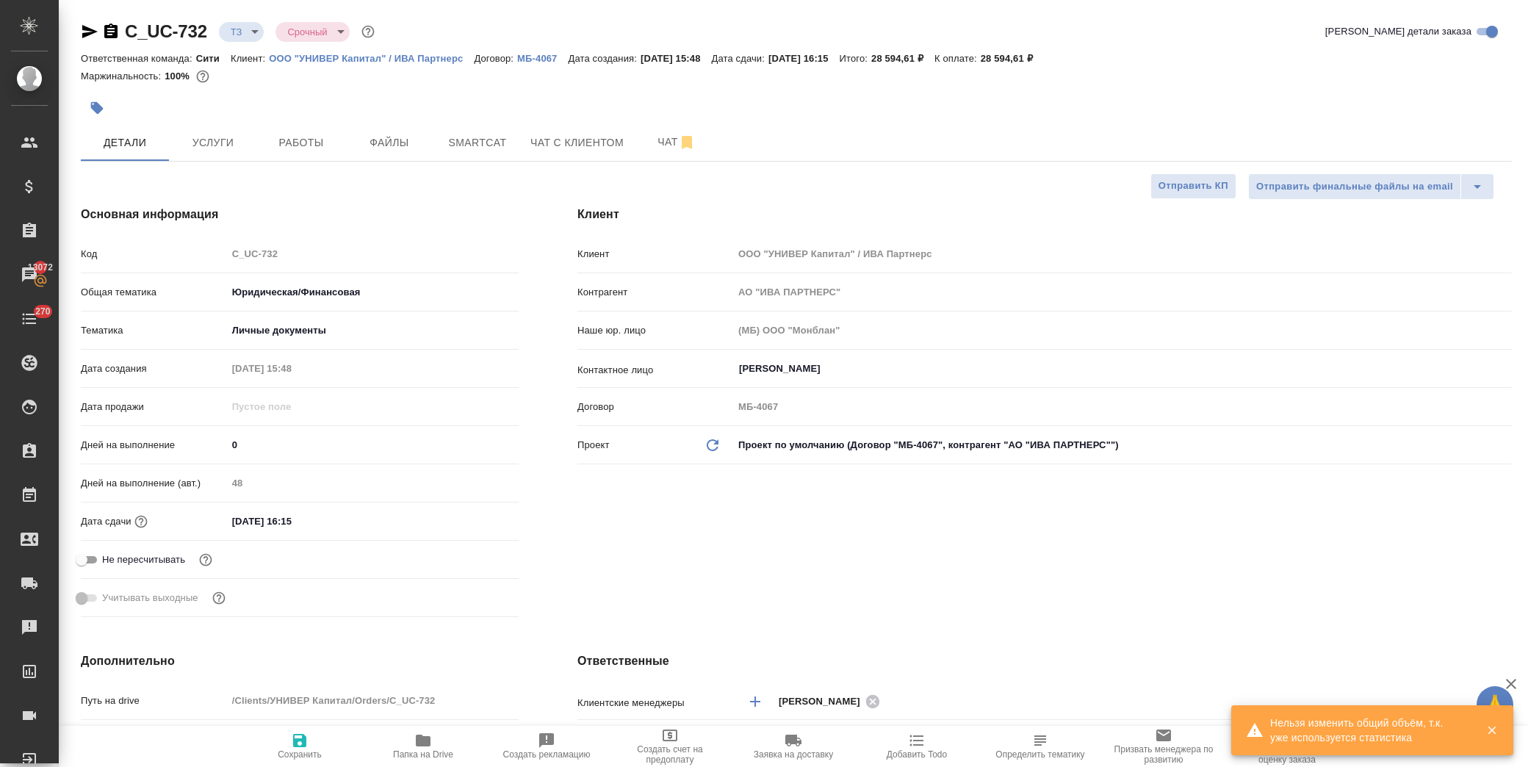
type textarea "x"
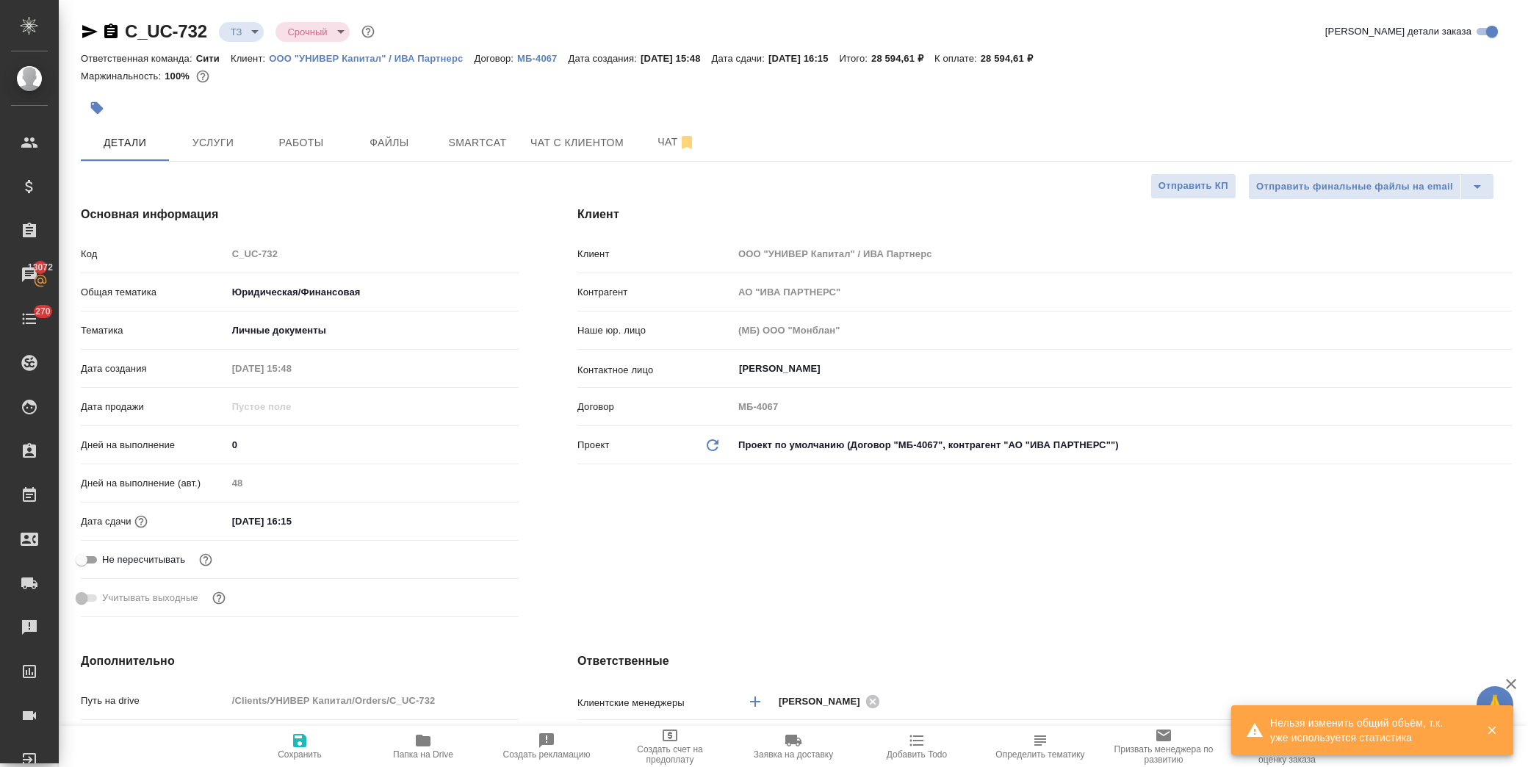
type textarea "x"
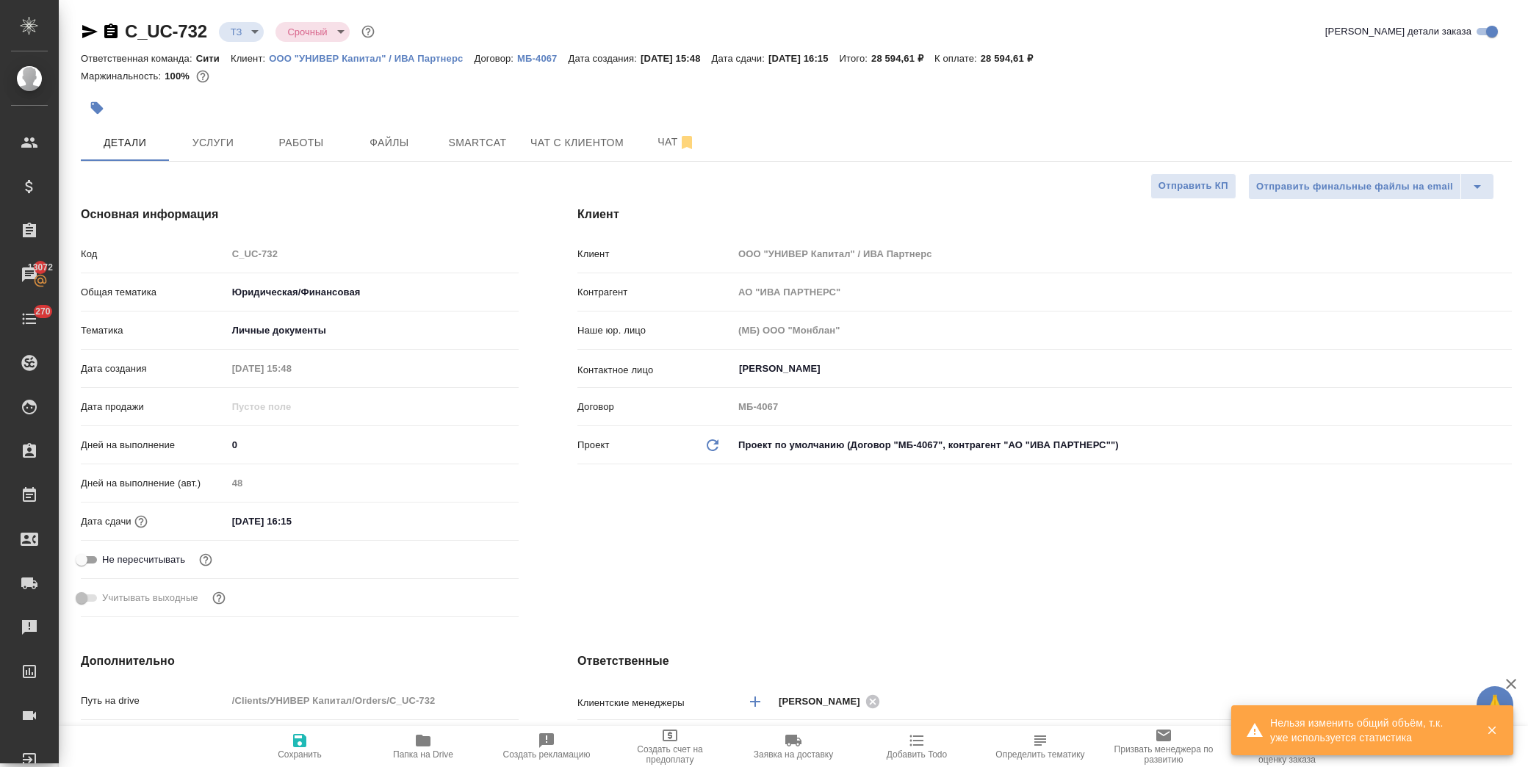
type textarea "x"
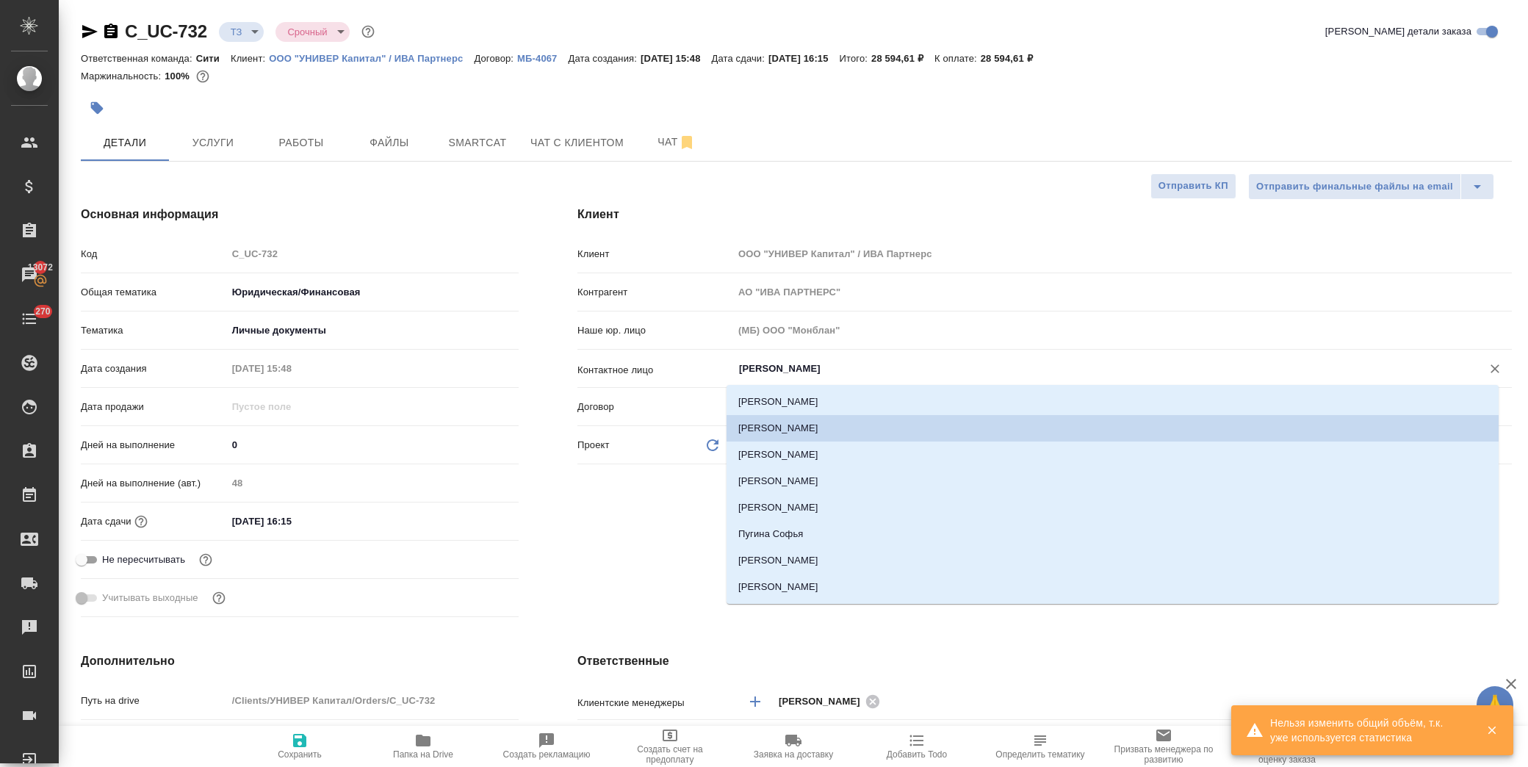
click at [920, 361] on input "Вишняков Александр" at bounding box center [1098, 369] width 721 height 18
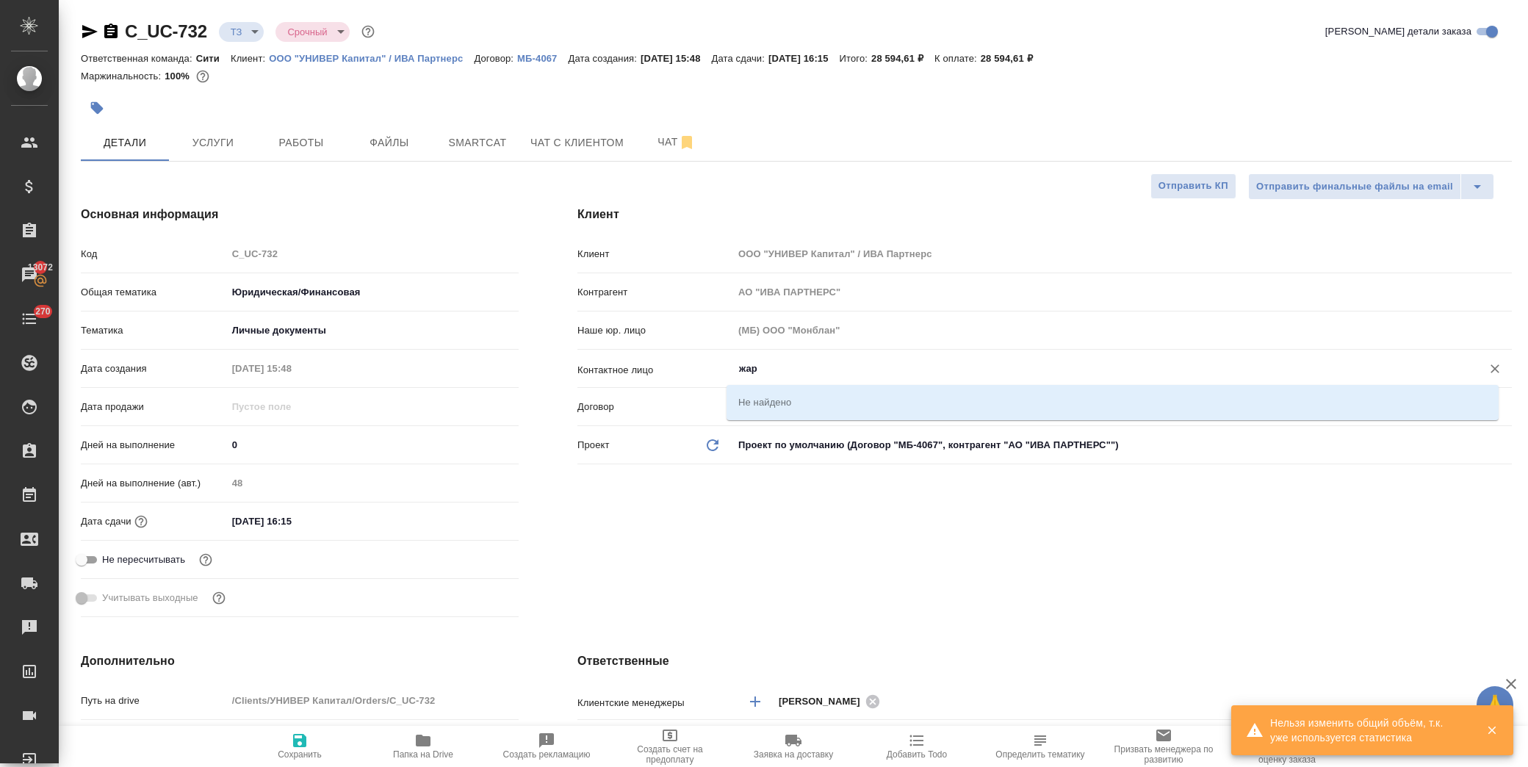
click at [760, 371] on input "жар" at bounding box center [1098, 369] width 721 height 18
type input "Жаркова Алина"
click at [929, 579] on div "Клиент Клиент ООО "УНИВЕР Капитал" / ИВА Партнерс Контрагент АО "ИВА ПАРТНЕРС" …" at bounding box center [1044, 414] width 993 height 476
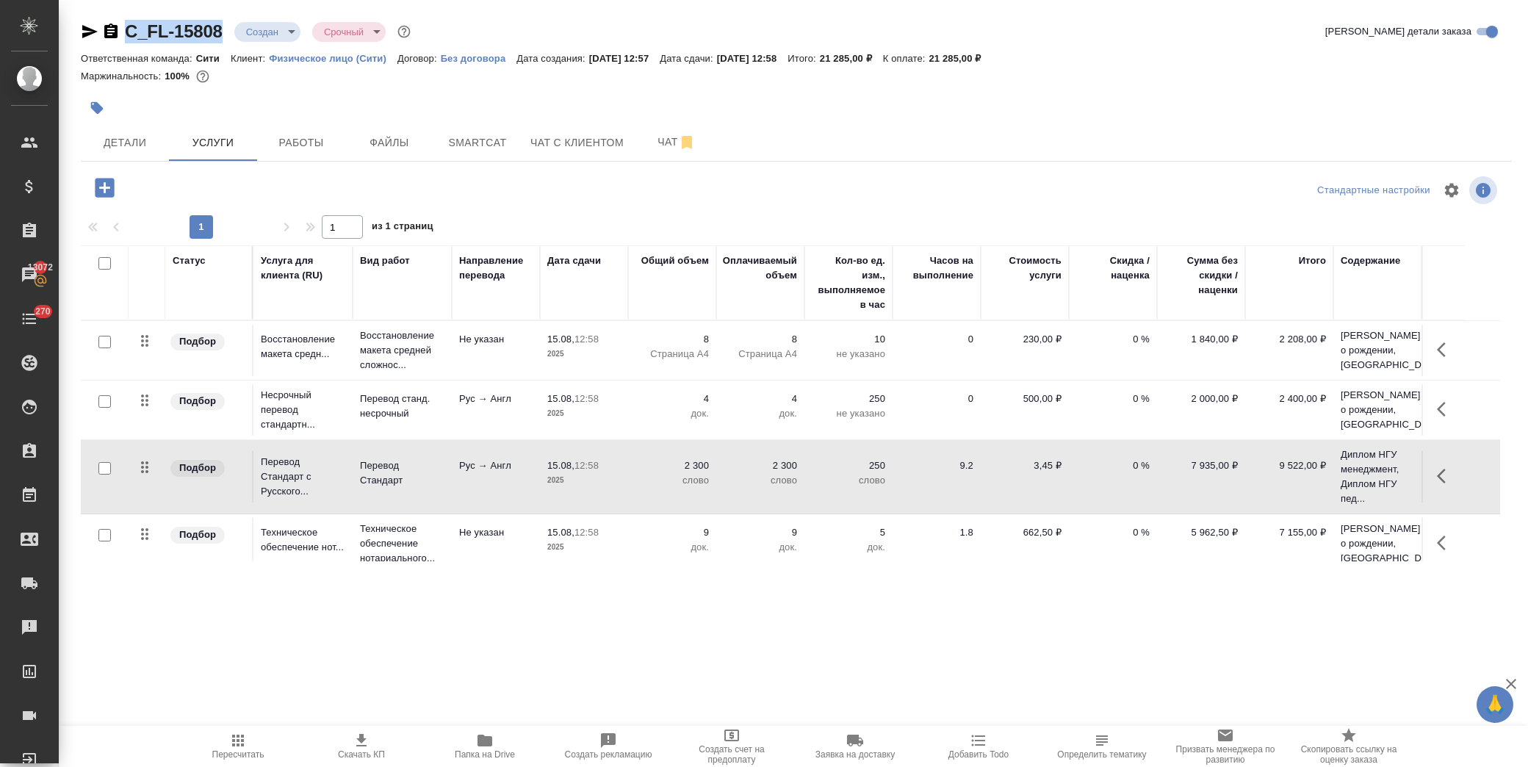
drag, startPoint x: 226, startPoint y: 30, endPoint x: 128, endPoint y: 34, distance: 97.8
click at [128, 34] on div "C_FL-15808 Создан new Срочный urgent" at bounding box center [247, 32] width 333 height 24
copy link "C_FL-15808"
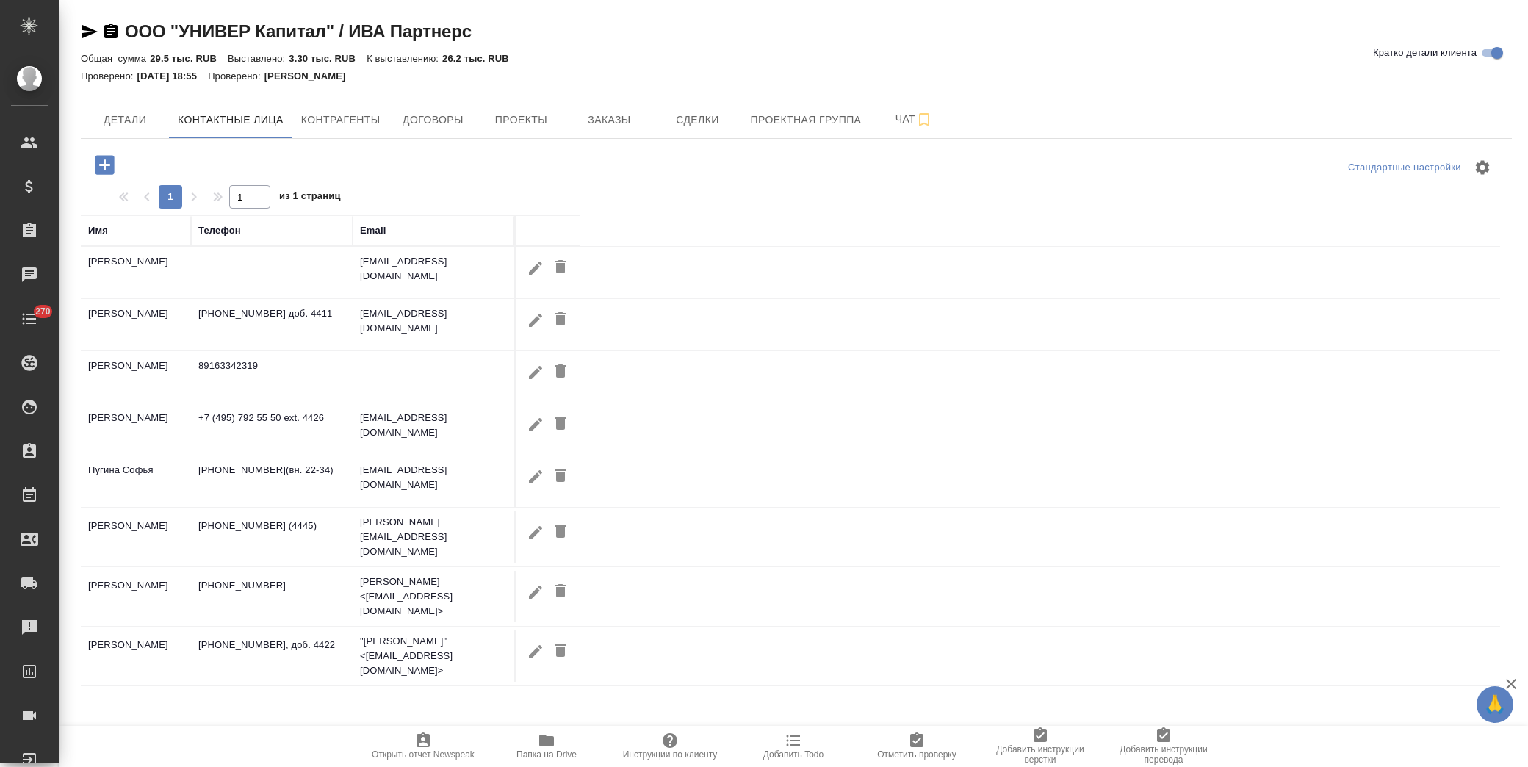
select select "RU"
click at [108, 159] on icon "button" at bounding box center [104, 164] width 19 height 19
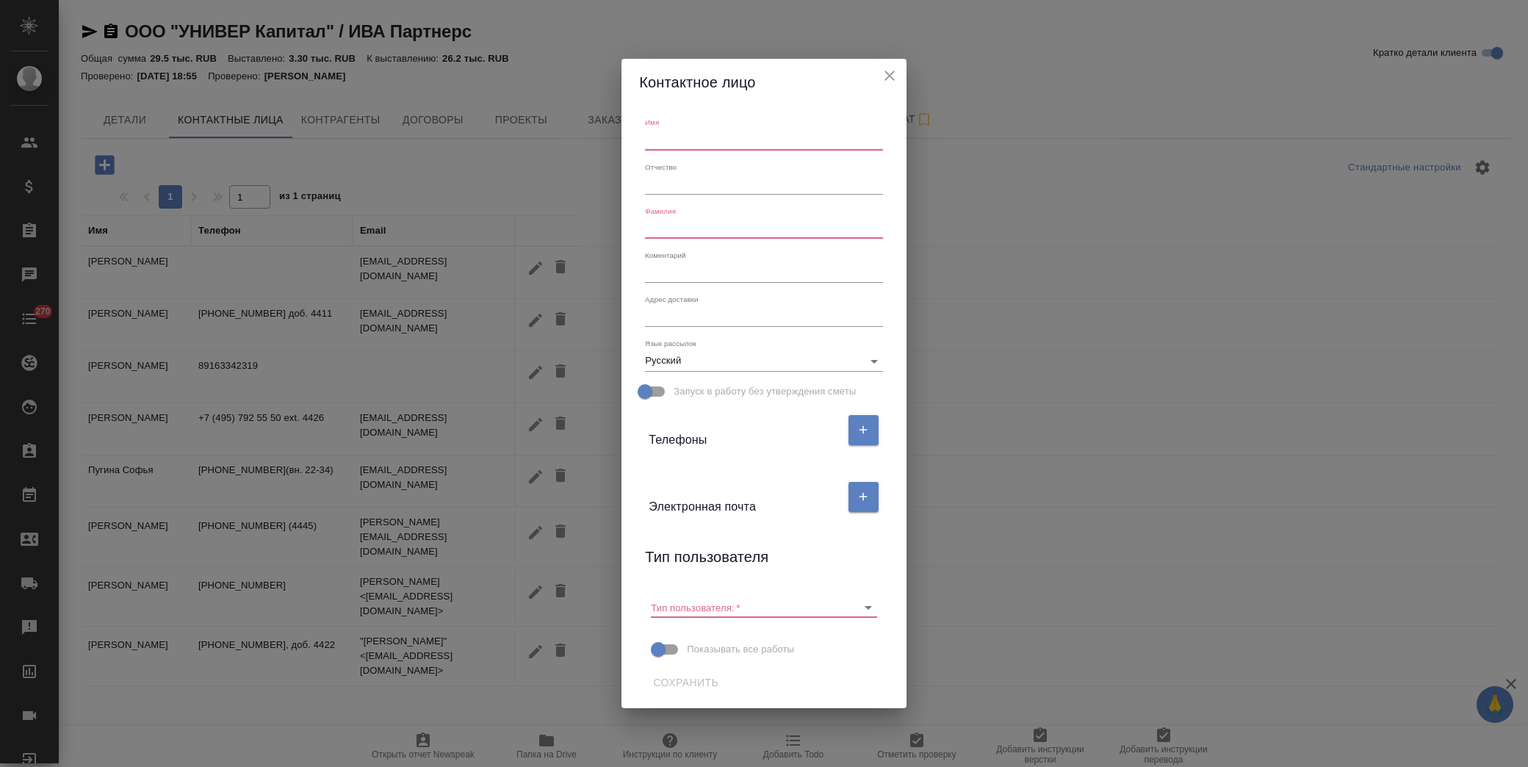
click at [664, 132] on input "text" at bounding box center [763, 139] width 237 height 21
type input "[PERSON_NAME]"
click at [674, 231] on input "text" at bounding box center [763, 228] width 237 height 21
type input "[PERSON_NAME]"
click at [873, 501] on button "button" at bounding box center [864, 497] width 30 height 30
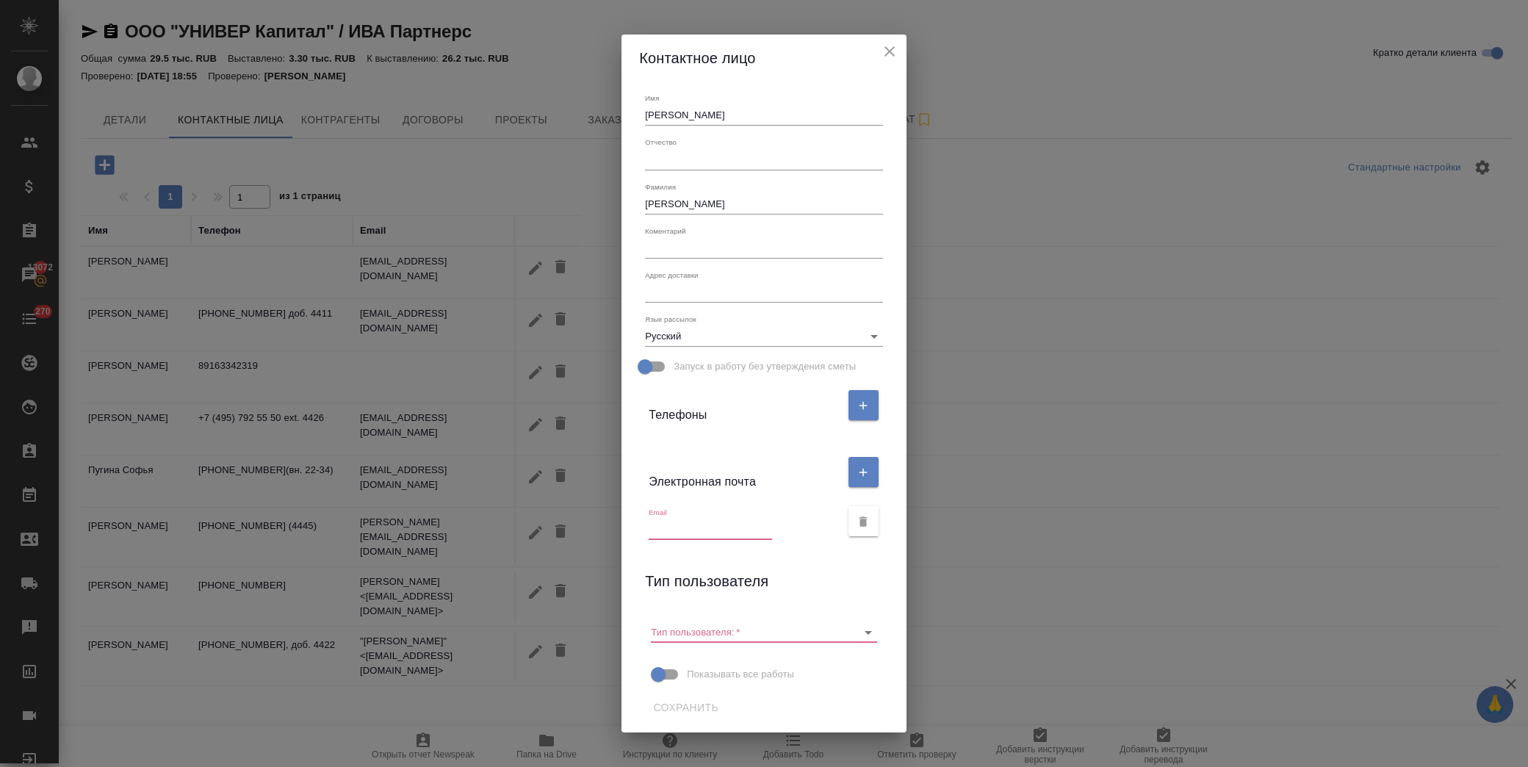
click at [699, 522] on input "text" at bounding box center [710, 529] width 123 height 21
paste input "[EMAIL_ADDRESS][DOMAIN_NAME]"
type input "[EMAIL_ADDRESS][DOMAIN_NAME]"
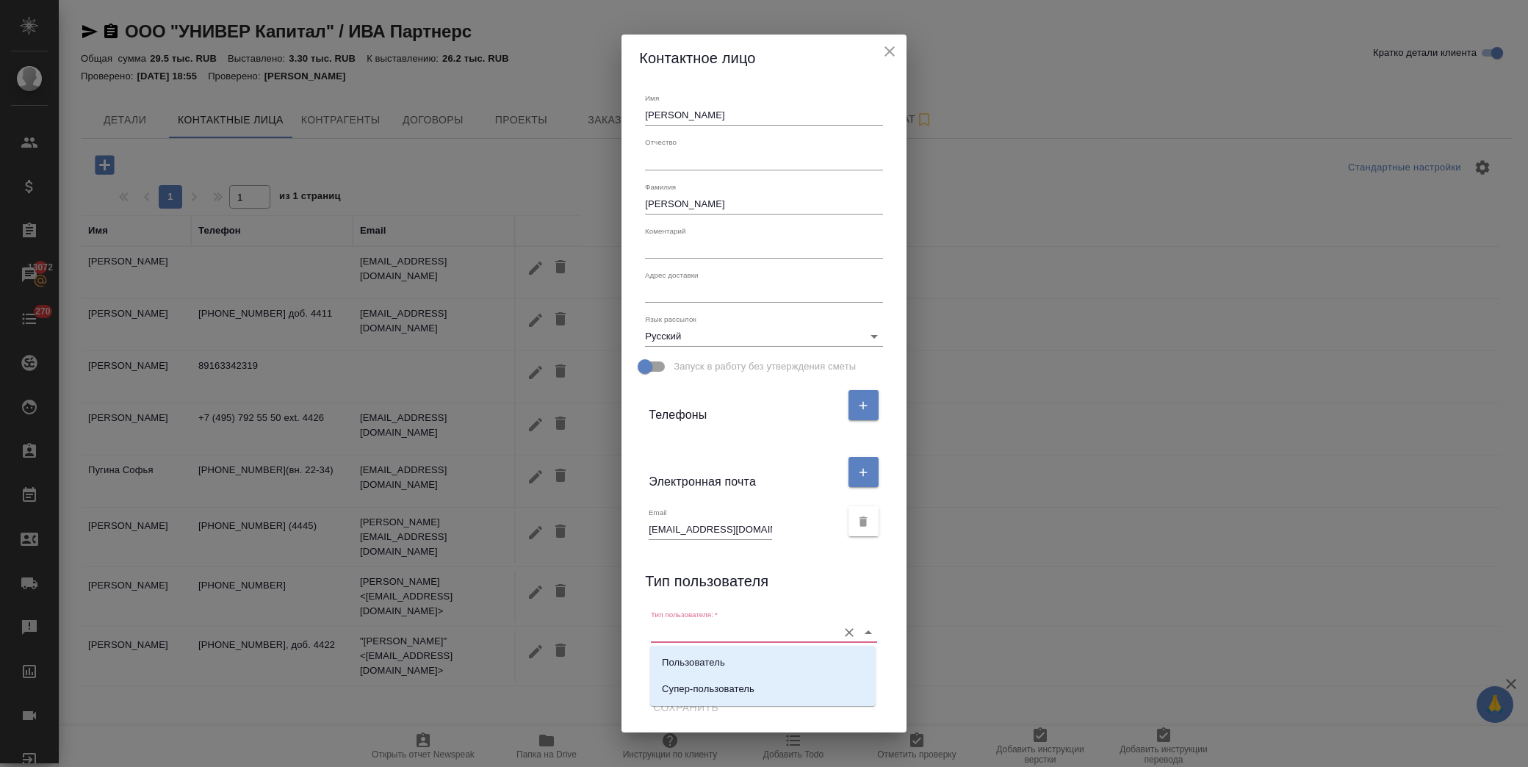
click at [738, 632] on input "Тип пользователя:   *" at bounding box center [740, 632] width 179 height 20
click at [847, 627] on icon "Очистить" at bounding box center [849, 632] width 15 height 15
click at [851, 627] on icon "Очистить" at bounding box center [849, 632] width 15 height 15
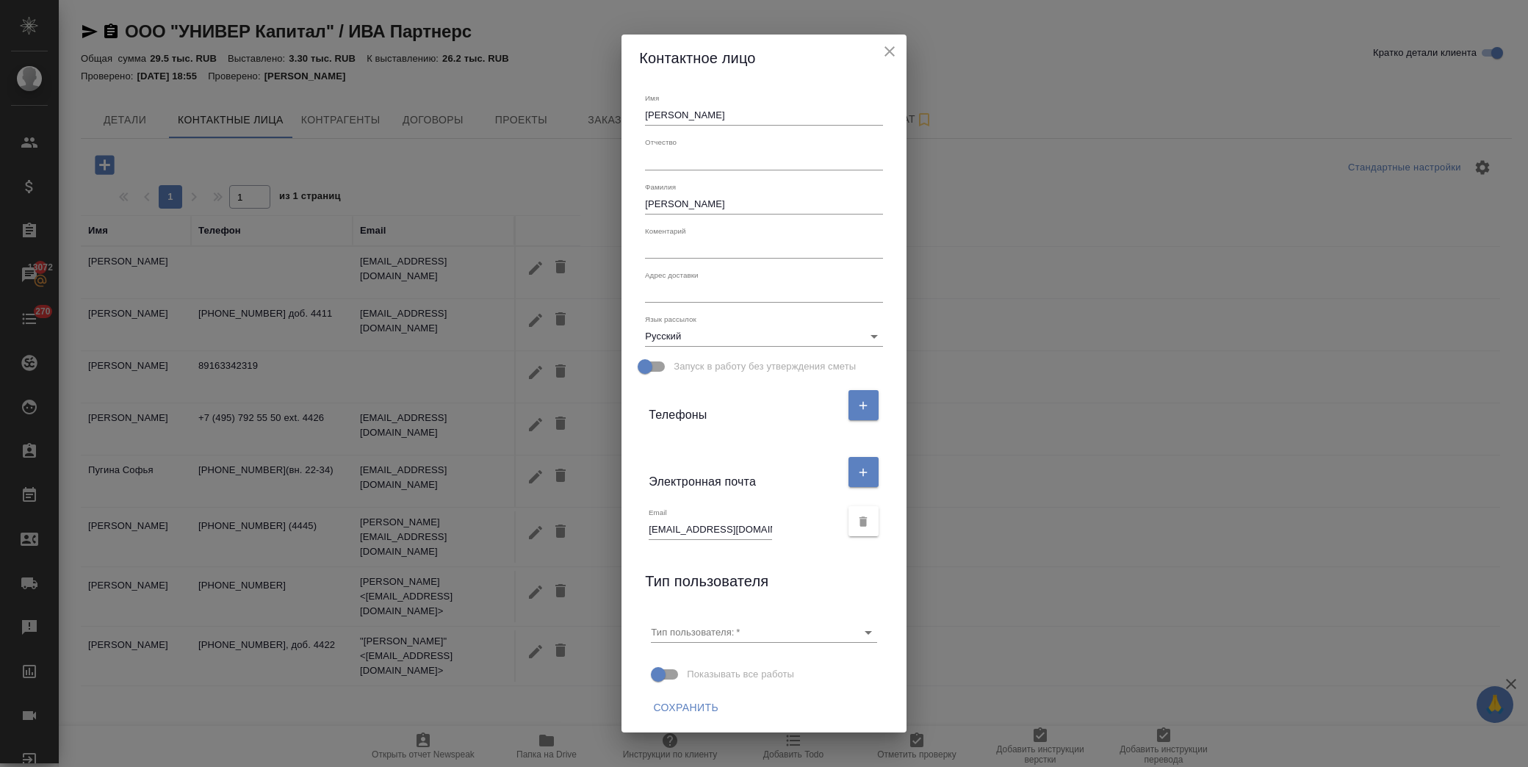
click at [882, 583] on div "Тип пользователя" at bounding box center [763, 583] width 237 height 29
click at [704, 706] on span "Сохранить" at bounding box center [685, 708] width 65 height 18
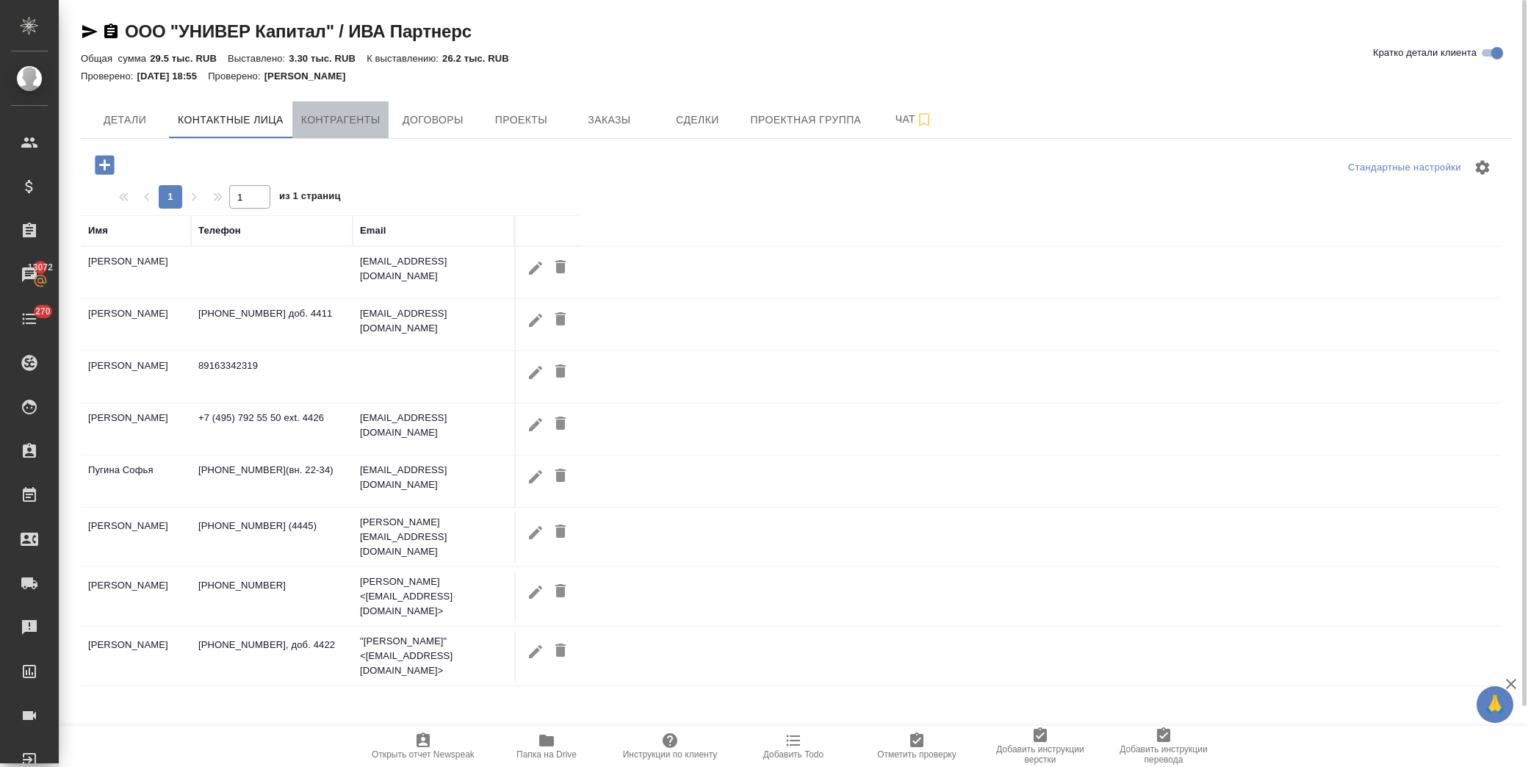
click at [345, 118] on span "Контрагенты" at bounding box center [340, 120] width 79 height 18
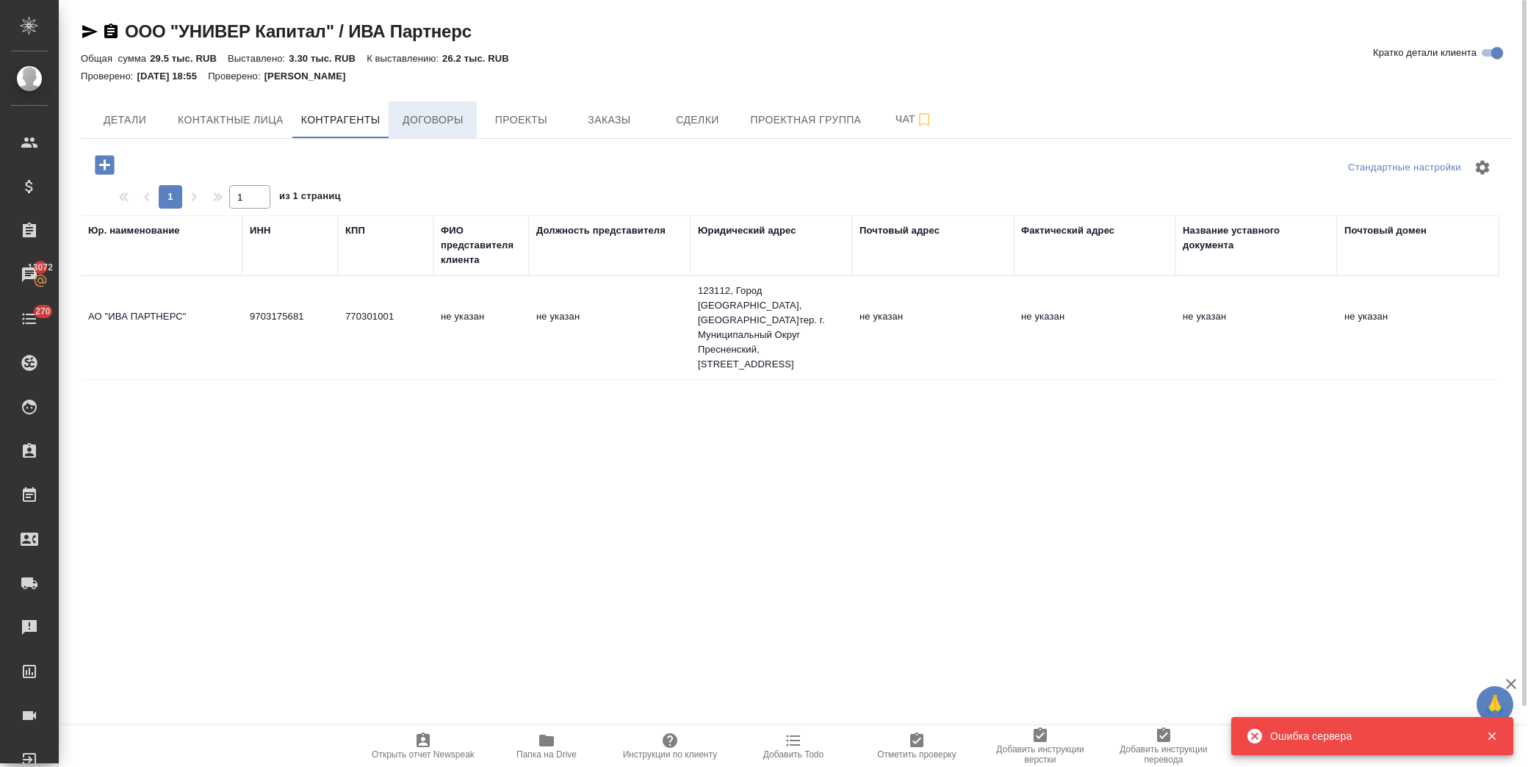
click at [422, 121] on span "Договоры" at bounding box center [433, 120] width 71 height 18
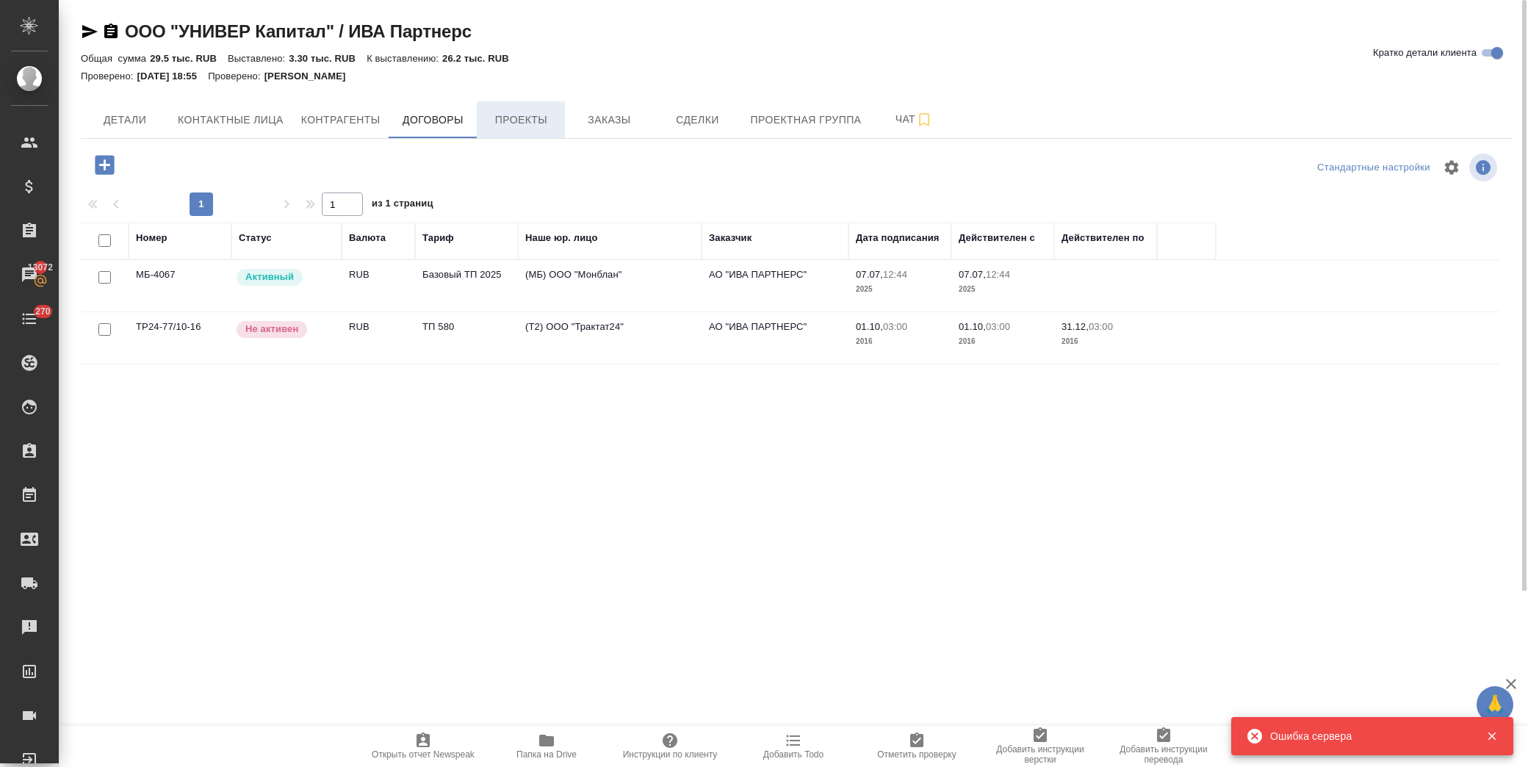
click at [522, 118] on span "Проекты" at bounding box center [521, 120] width 71 height 18
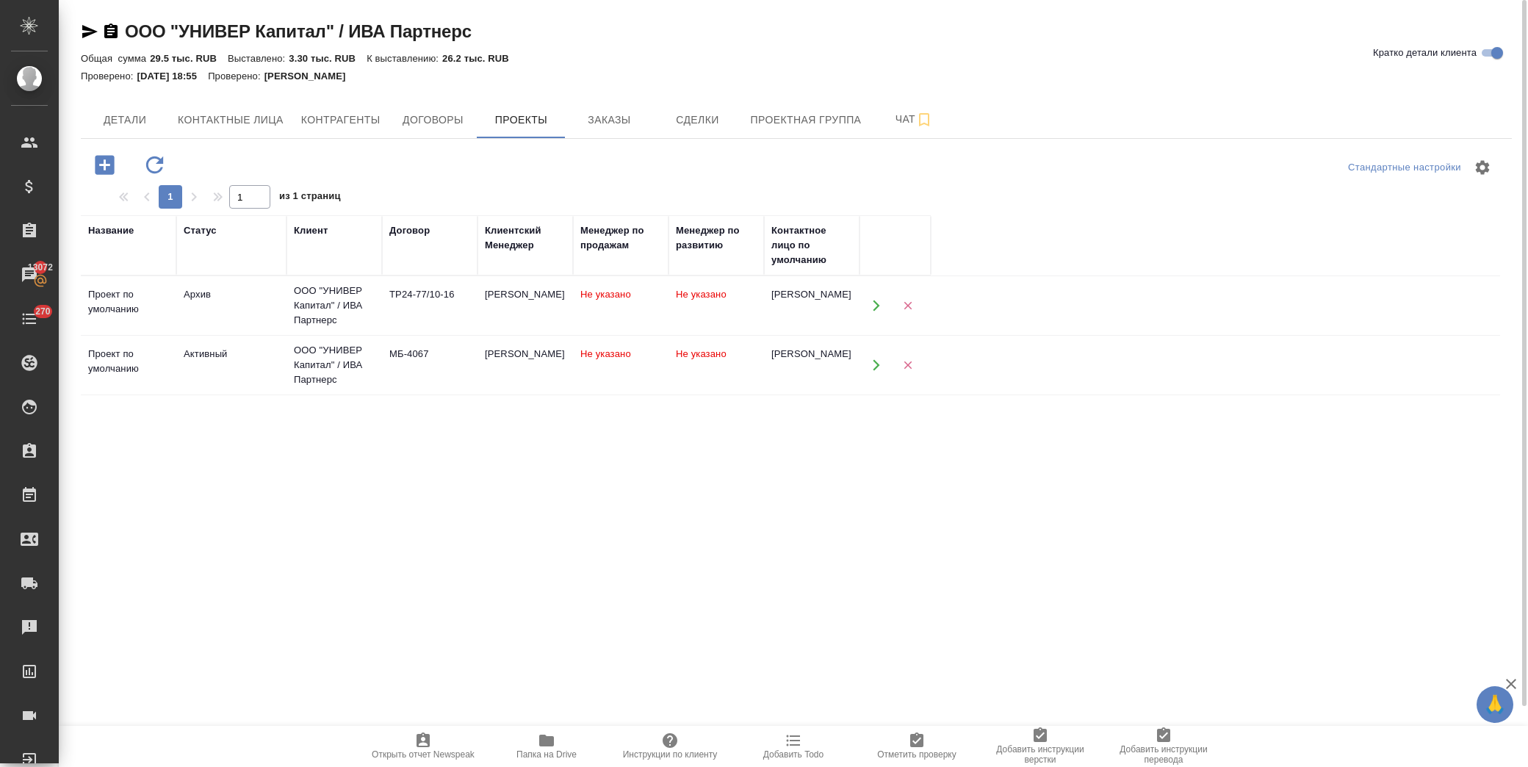
click at [876, 371] on icon "button" at bounding box center [876, 365] width 13 height 13
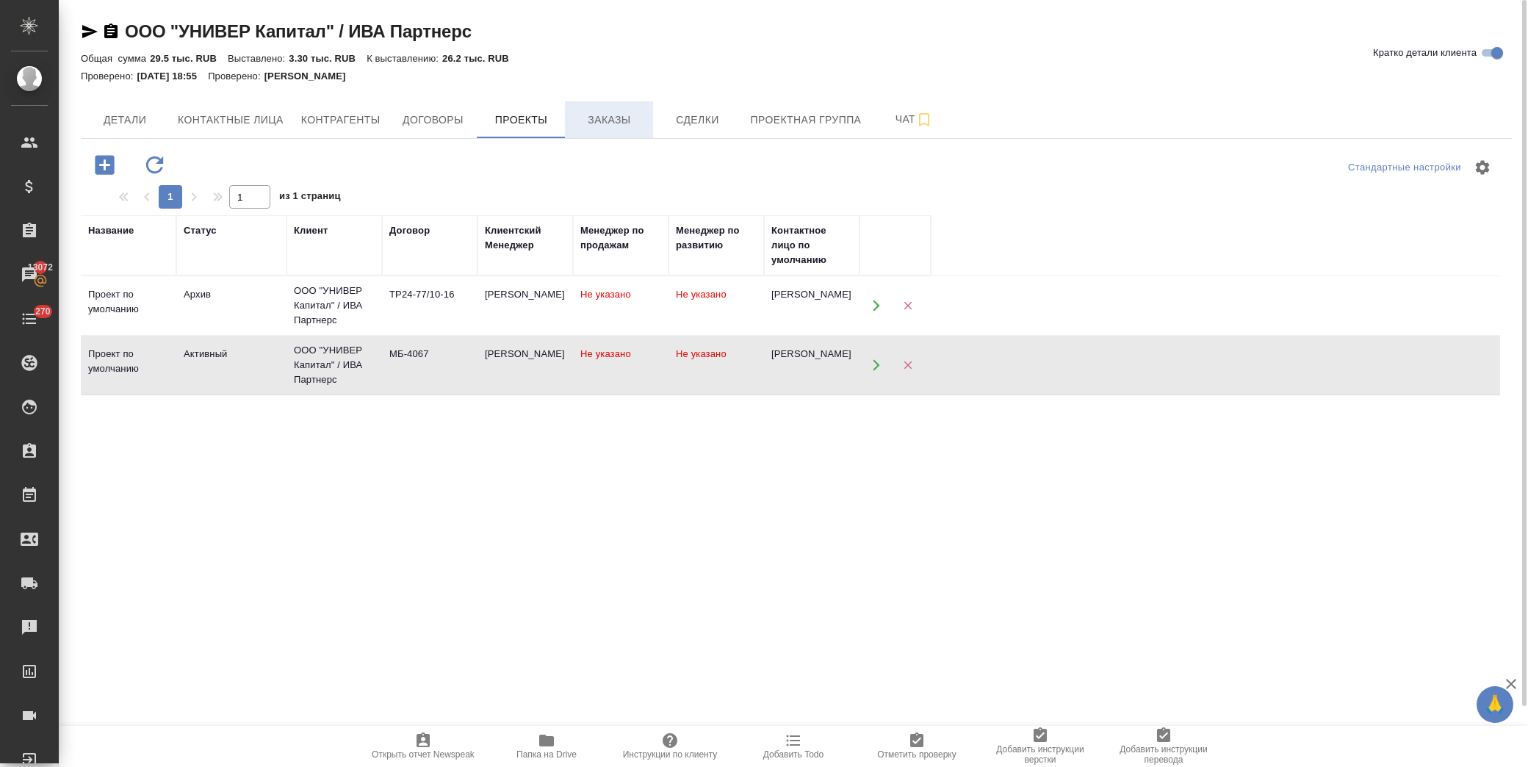
click at [628, 116] on span "Заказы" at bounding box center [609, 120] width 71 height 18
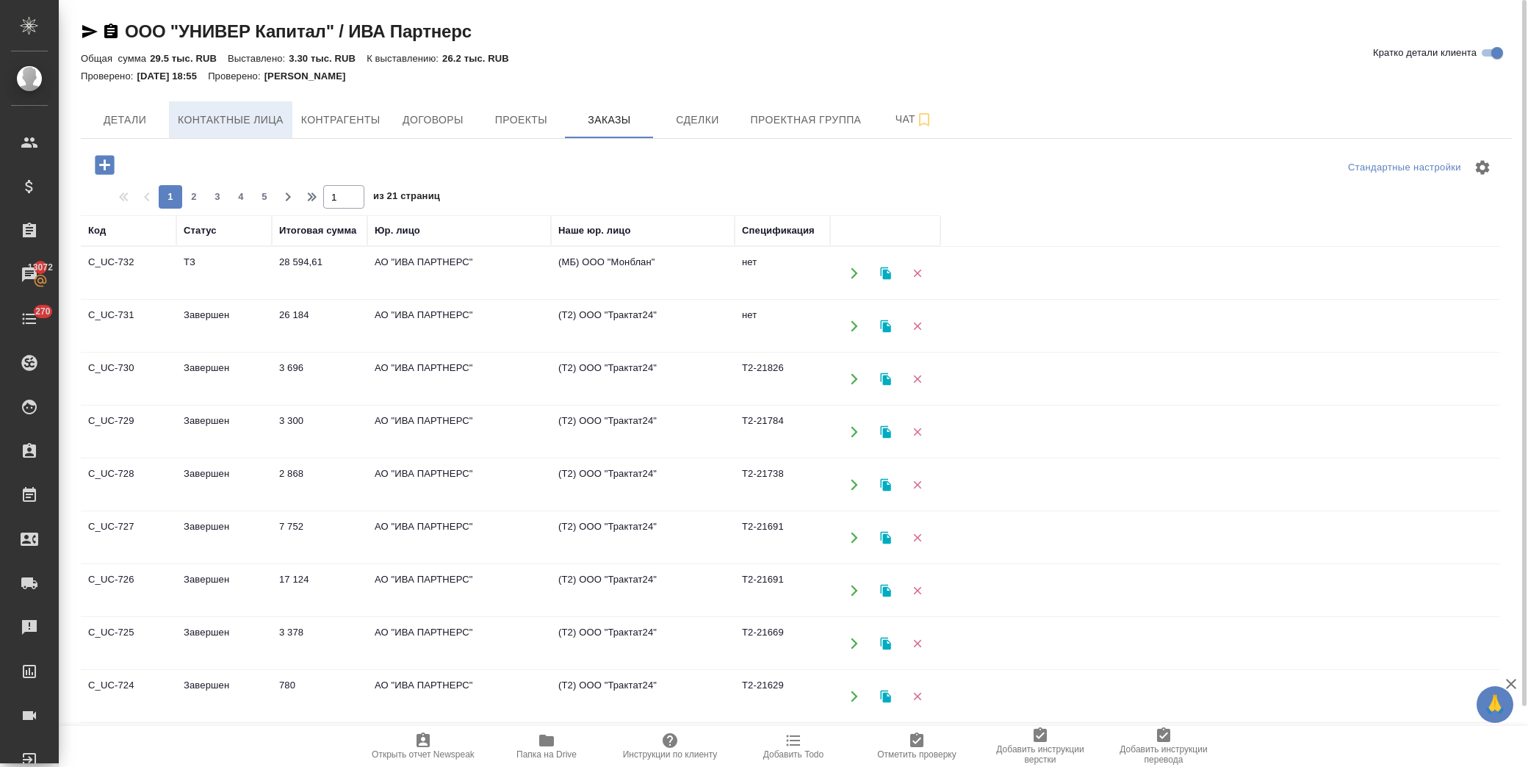
click at [174, 115] on button "Контактные лица" at bounding box center [230, 119] width 123 height 37
select select "RU"
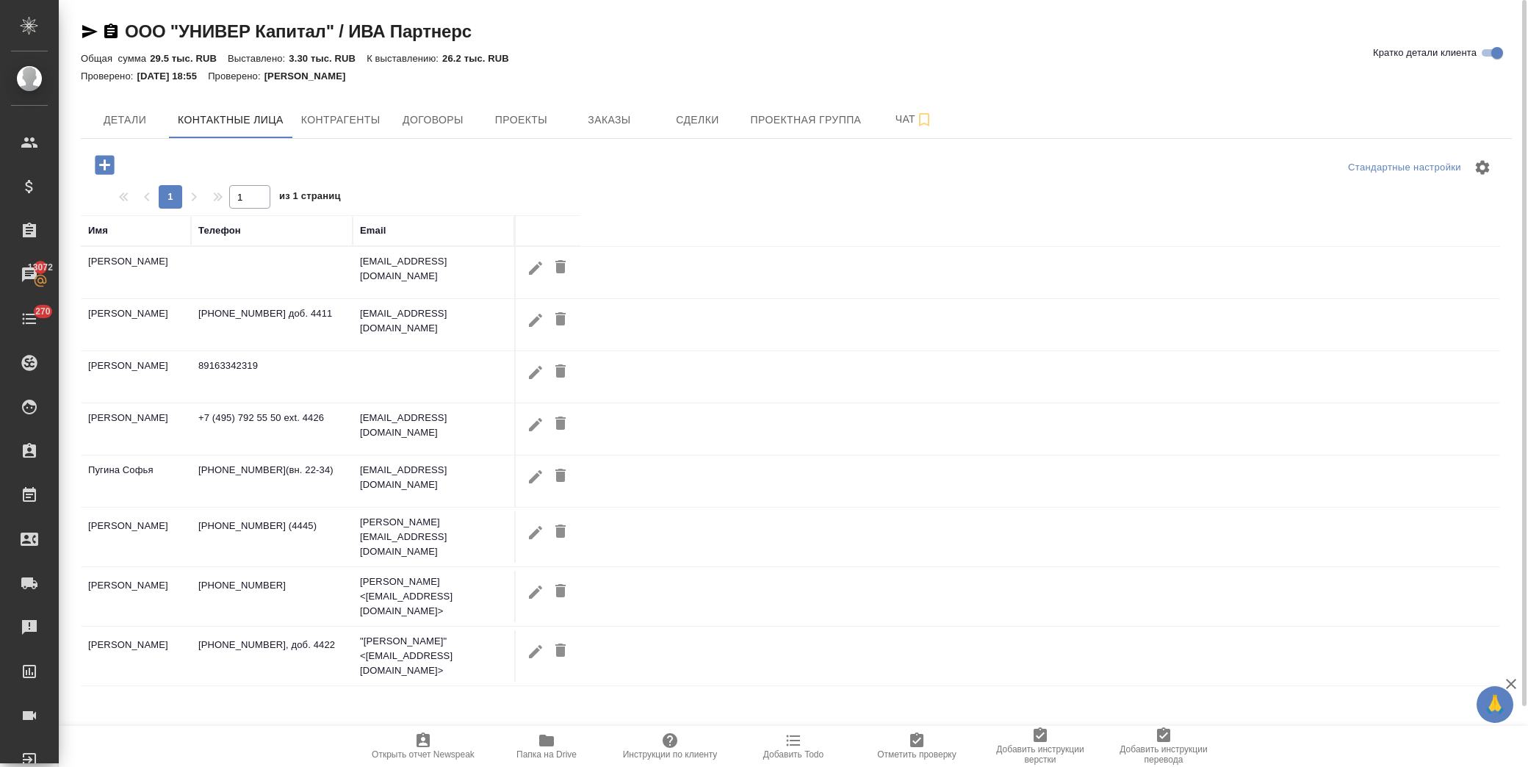
click at [107, 166] on icon "button" at bounding box center [104, 164] width 19 height 19
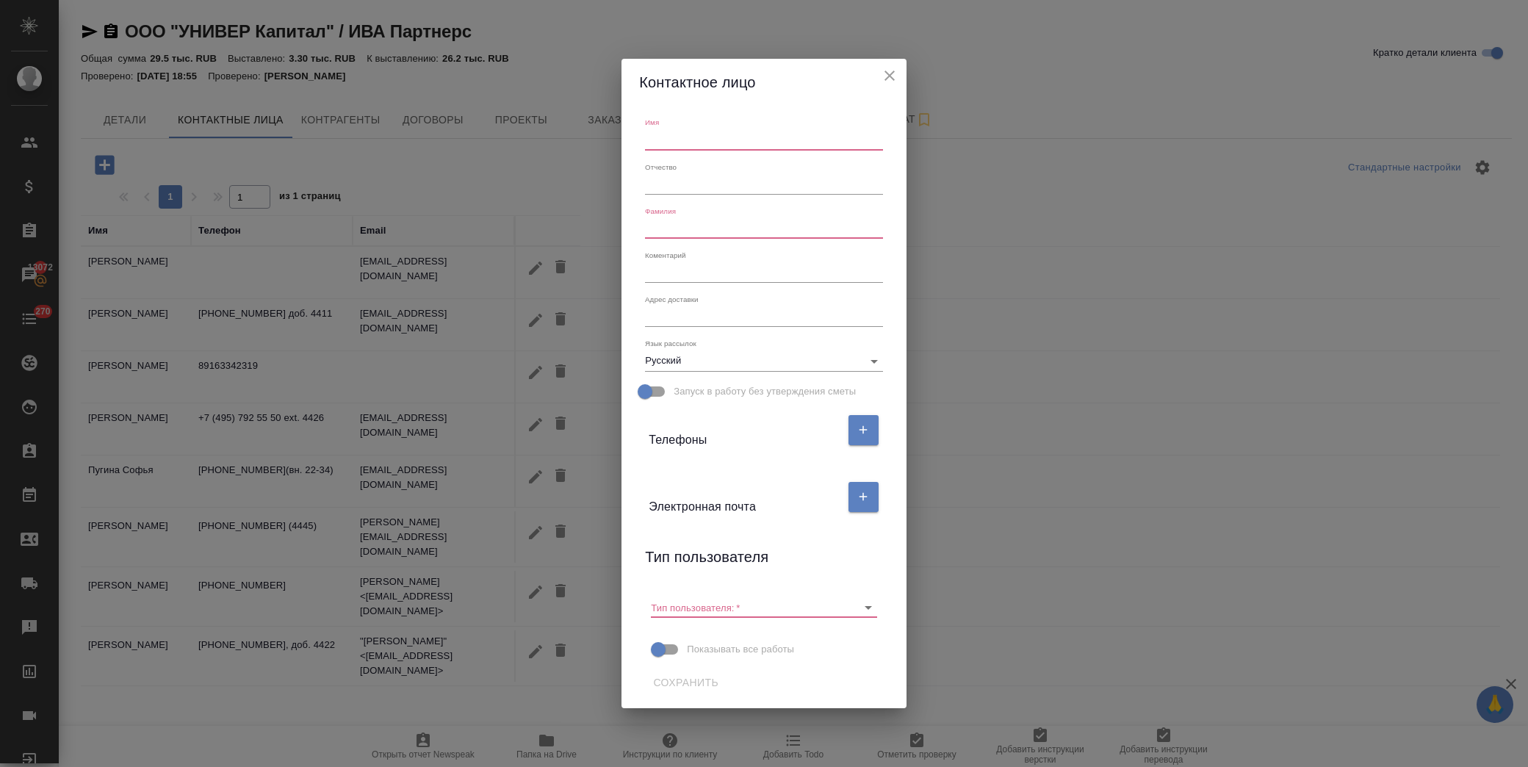
click at [671, 148] on input "text" at bounding box center [763, 139] width 237 height 21
type input "[PERSON_NAME]"
click at [678, 223] on input "text" at bounding box center [763, 228] width 237 height 21
type input "[PERSON_NAME]"
click at [821, 209] on div "[PERSON_NAME]" at bounding box center [763, 222] width 237 height 32
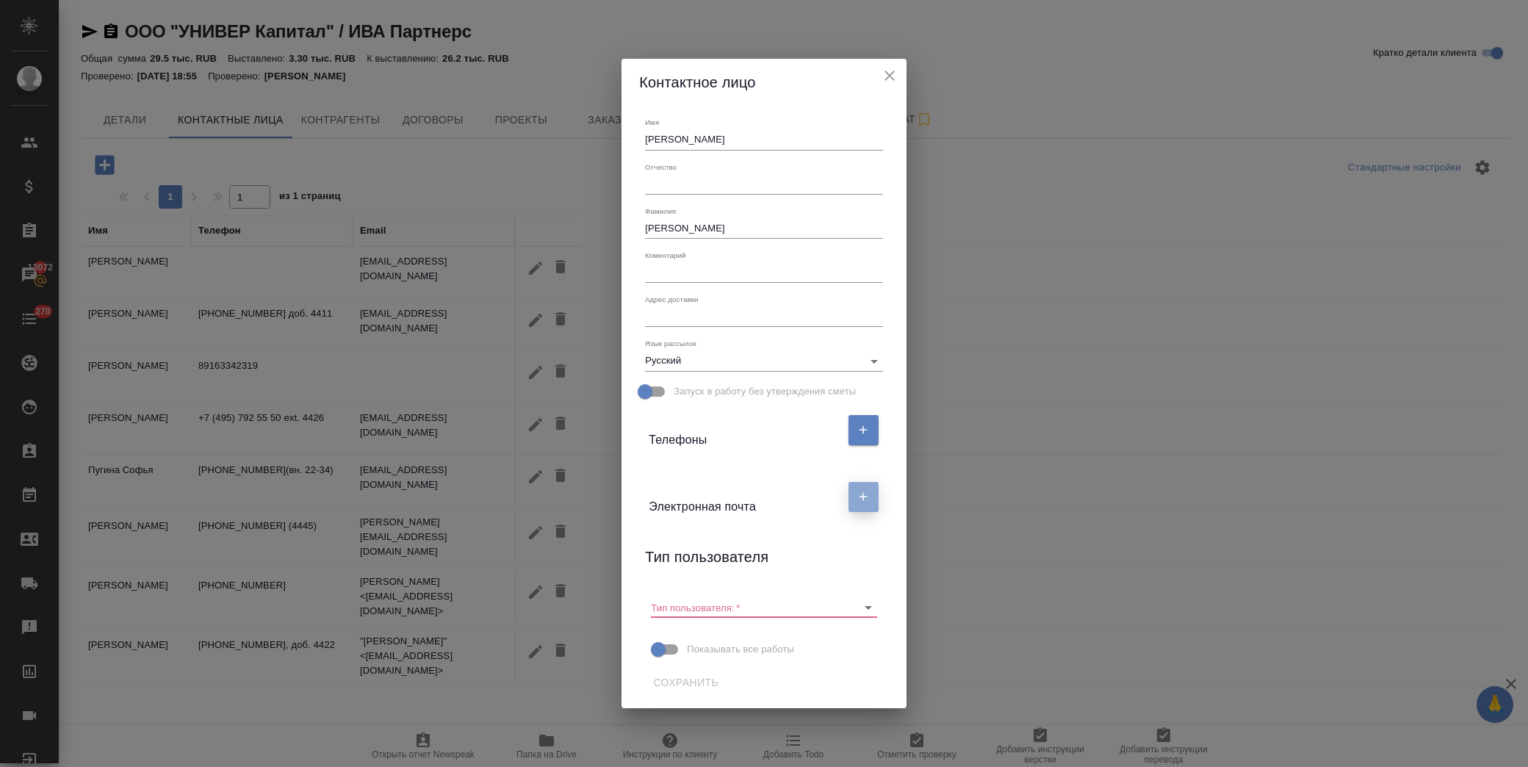
click at [864, 501] on icon "button" at bounding box center [863, 496] width 13 height 13
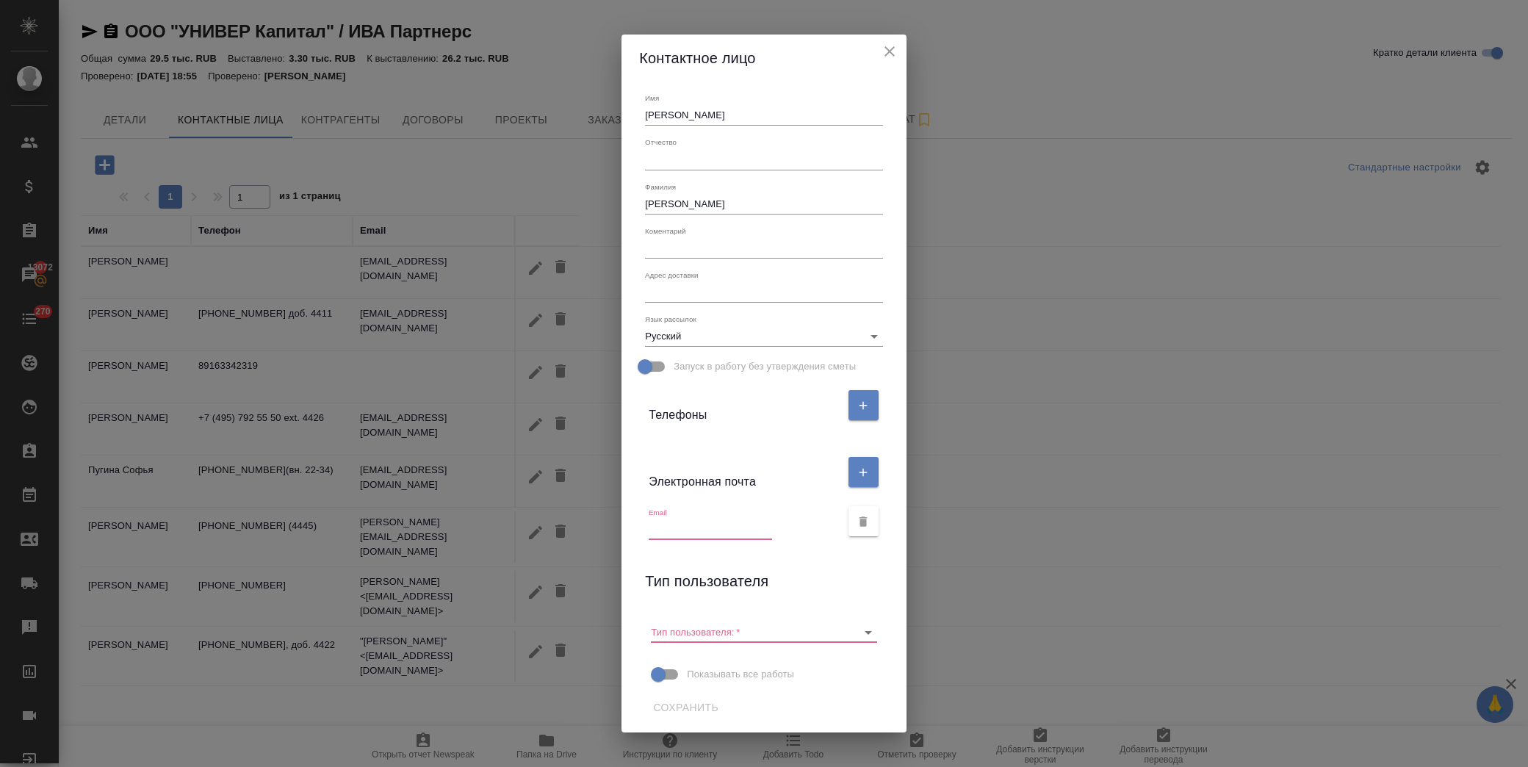
click at [713, 527] on input "text" at bounding box center [710, 529] width 123 height 21
paste input "[EMAIL_ADDRESS][DOMAIN_NAME]"
click at [848, 639] on icon "Очистить" at bounding box center [849, 632] width 15 height 15
type input "[EMAIL_ADDRESS][DOMAIN_NAME]"
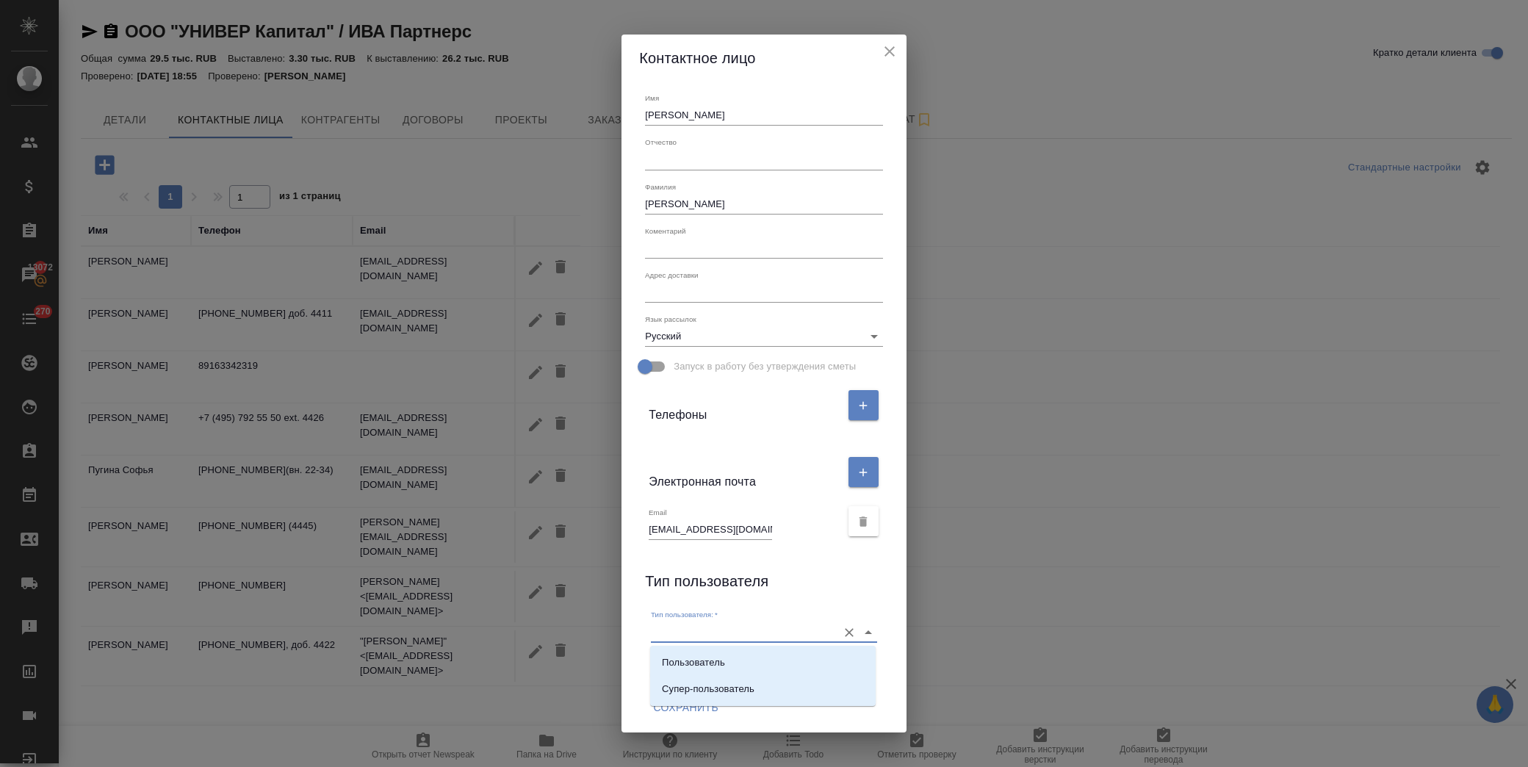
click at [760, 633] on input "Тип пользователя:   *" at bounding box center [740, 632] width 179 height 20
click at [747, 660] on li "Пользователь" at bounding box center [763, 663] width 226 height 26
type input "Пользователь"
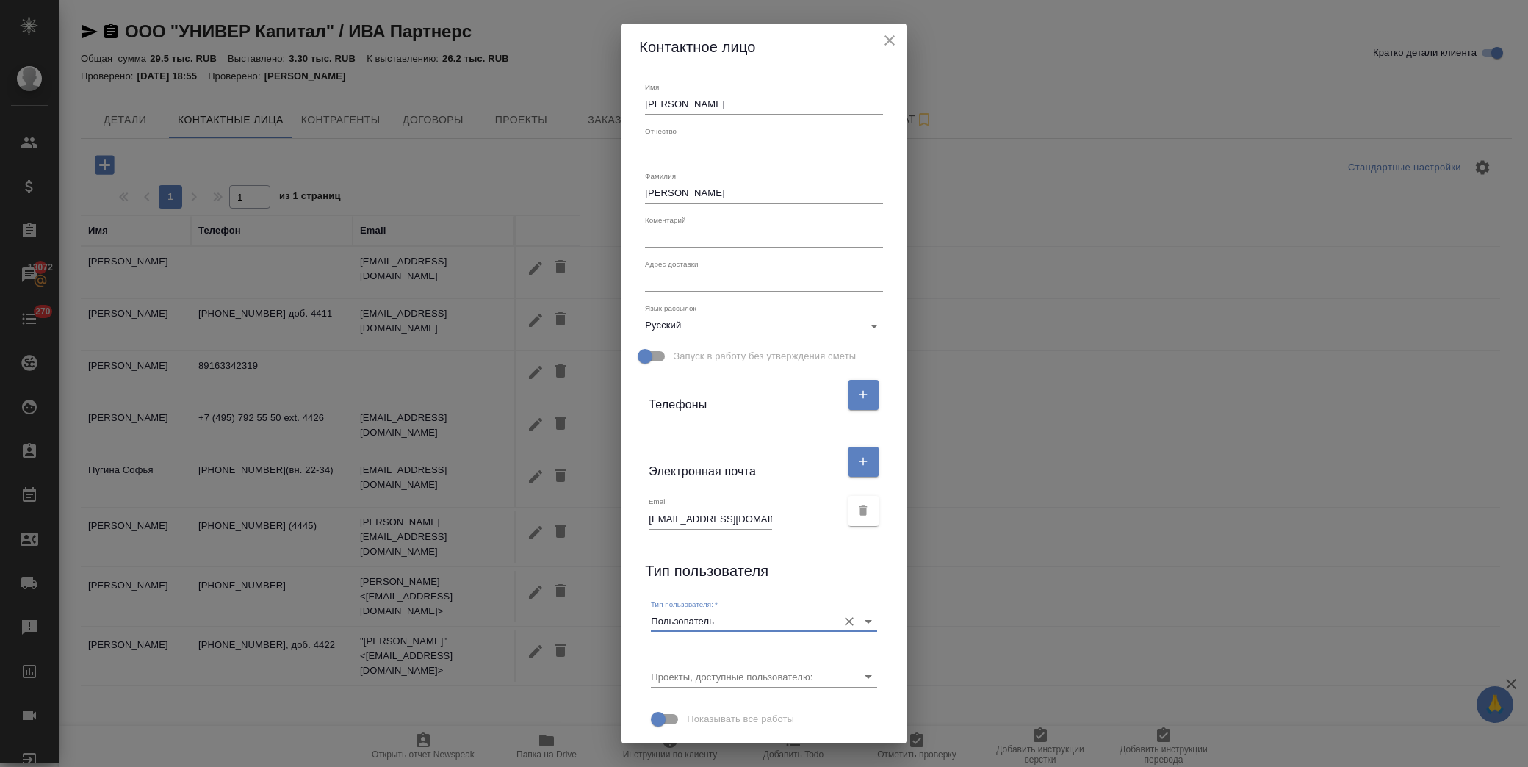
click at [842, 622] on icon "Очистить" at bounding box center [849, 621] width 15 height 15
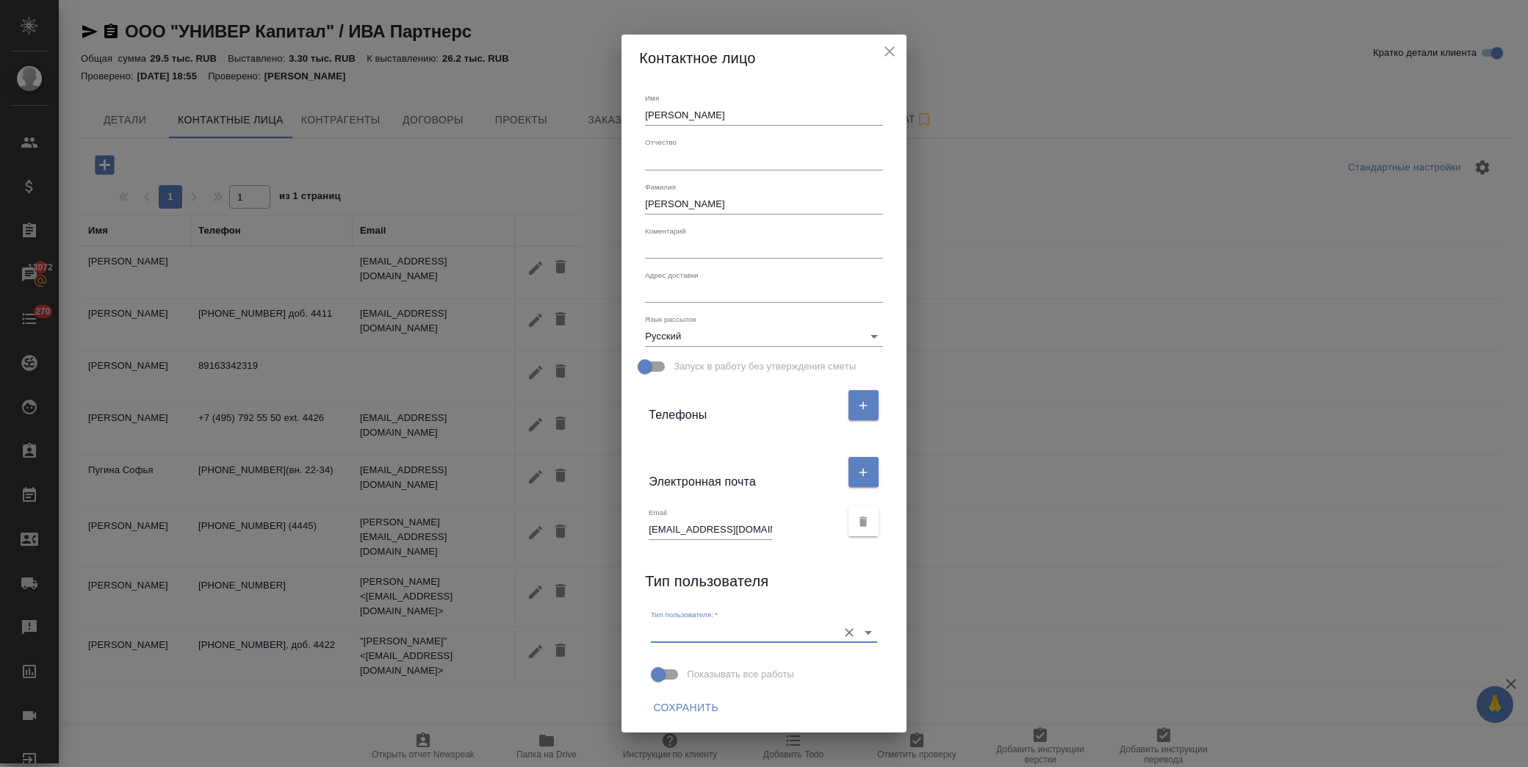
click at [687, 708] on span "Сохранить" at bounding box center [685, 708] width 65 height 18
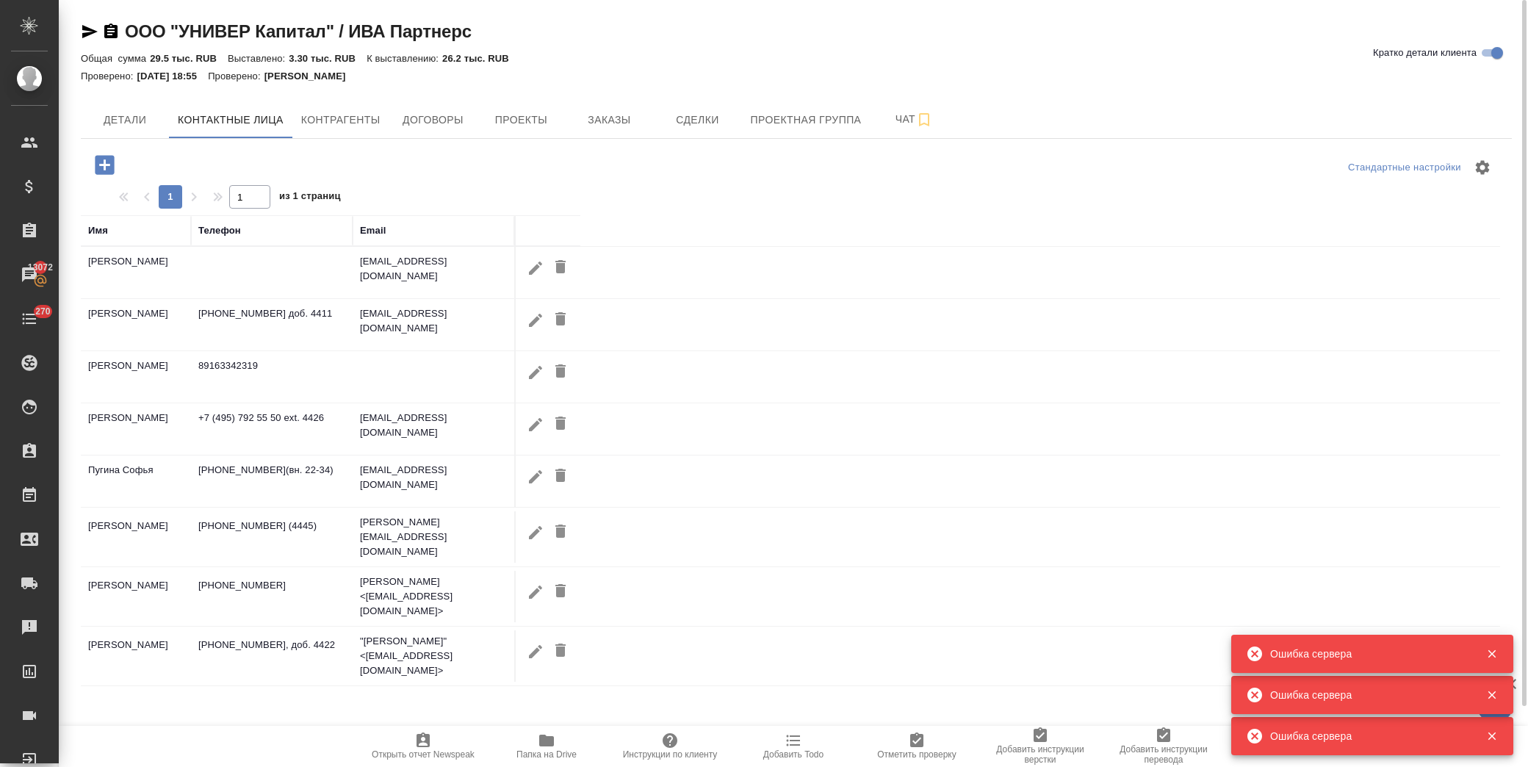
drag, startPoint x: 89, startPoint y: 24, endPoint x: 156, endPoint y: 147, distance: 139.7
click at [89, 24] on icon "button" at bounding box center [90, 32] width 18 height 18
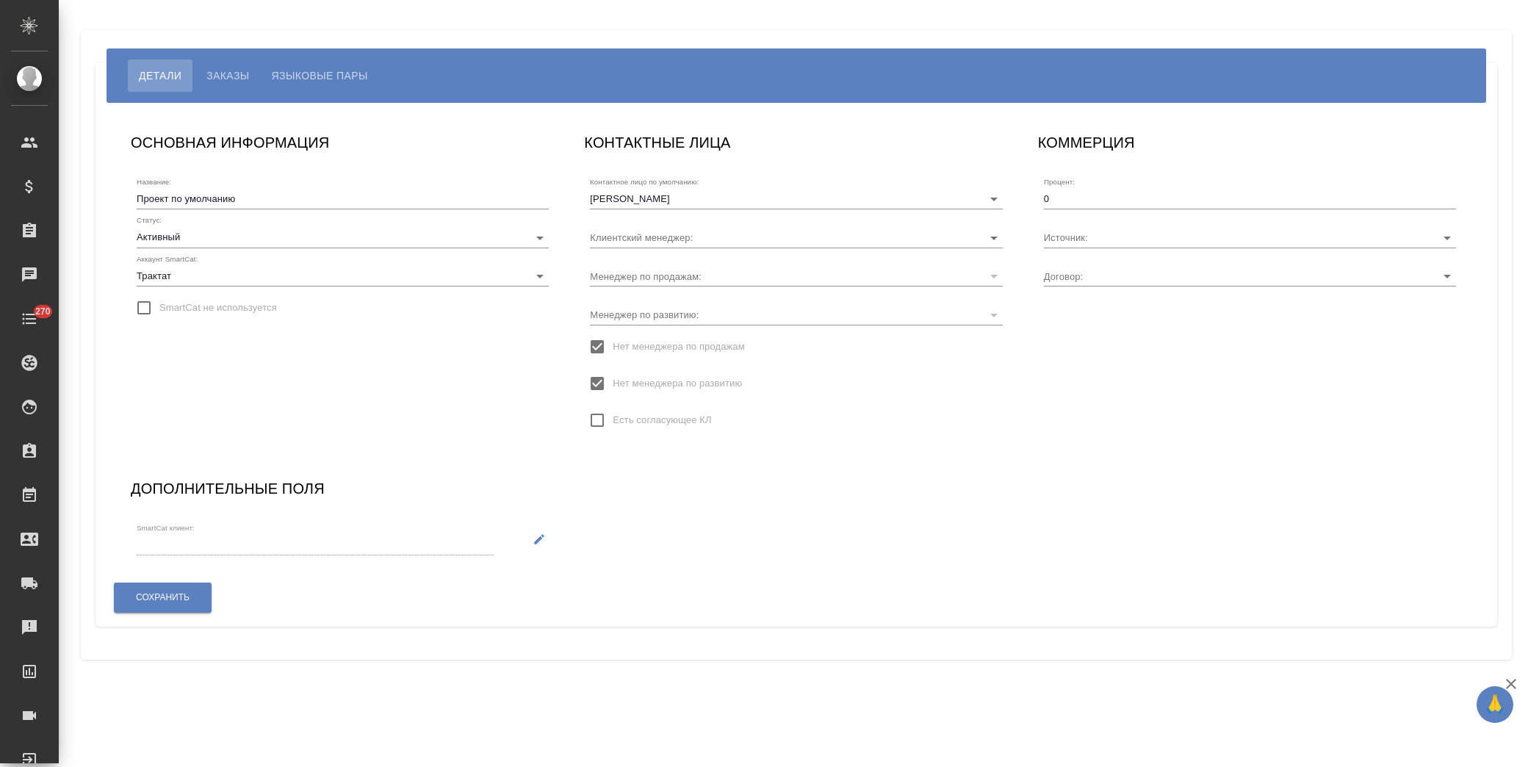
type input "МБ-4067"
type input "[PERSON_NAME]"
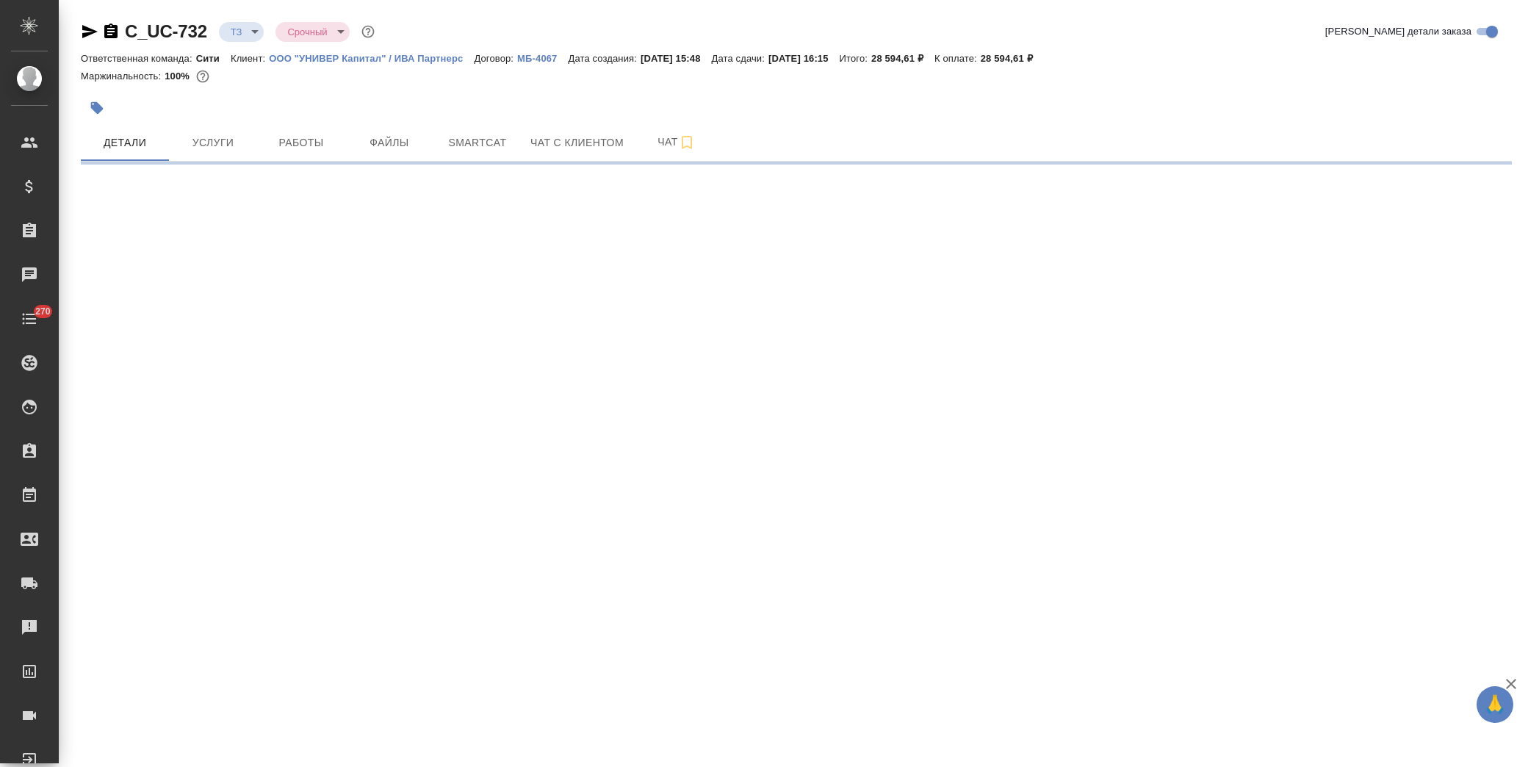
select select "RU"
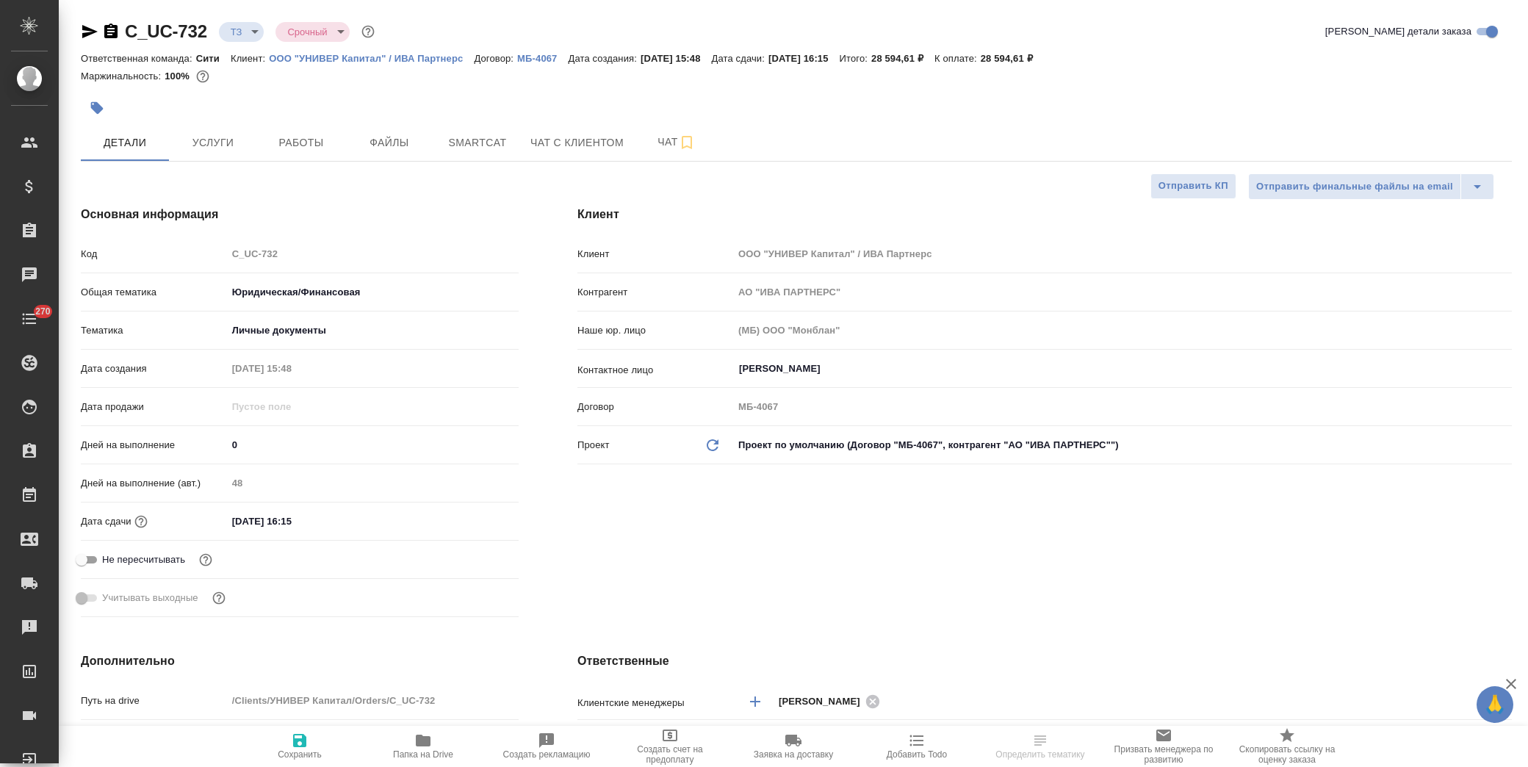
type textarea "x"
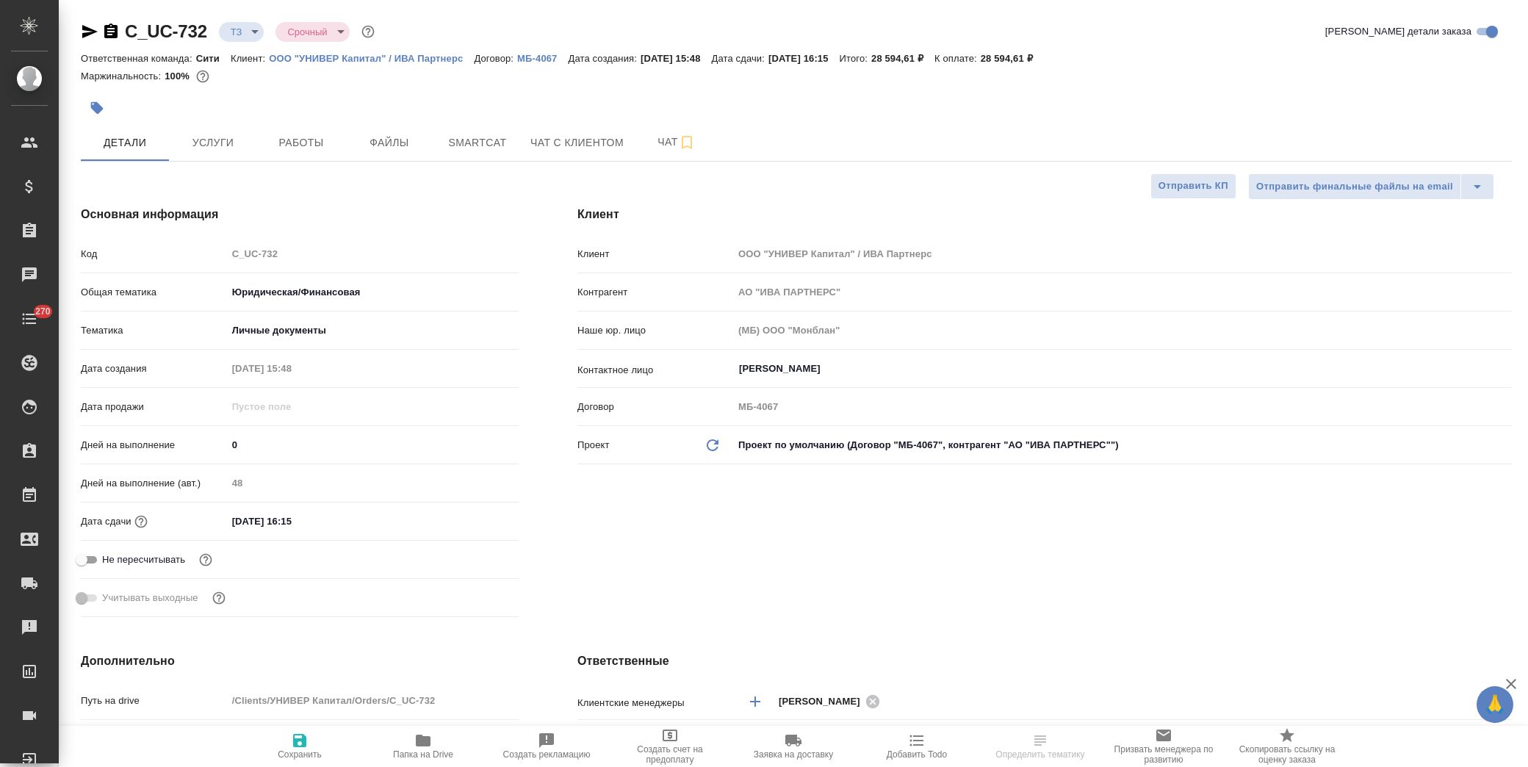
type textarea "x"
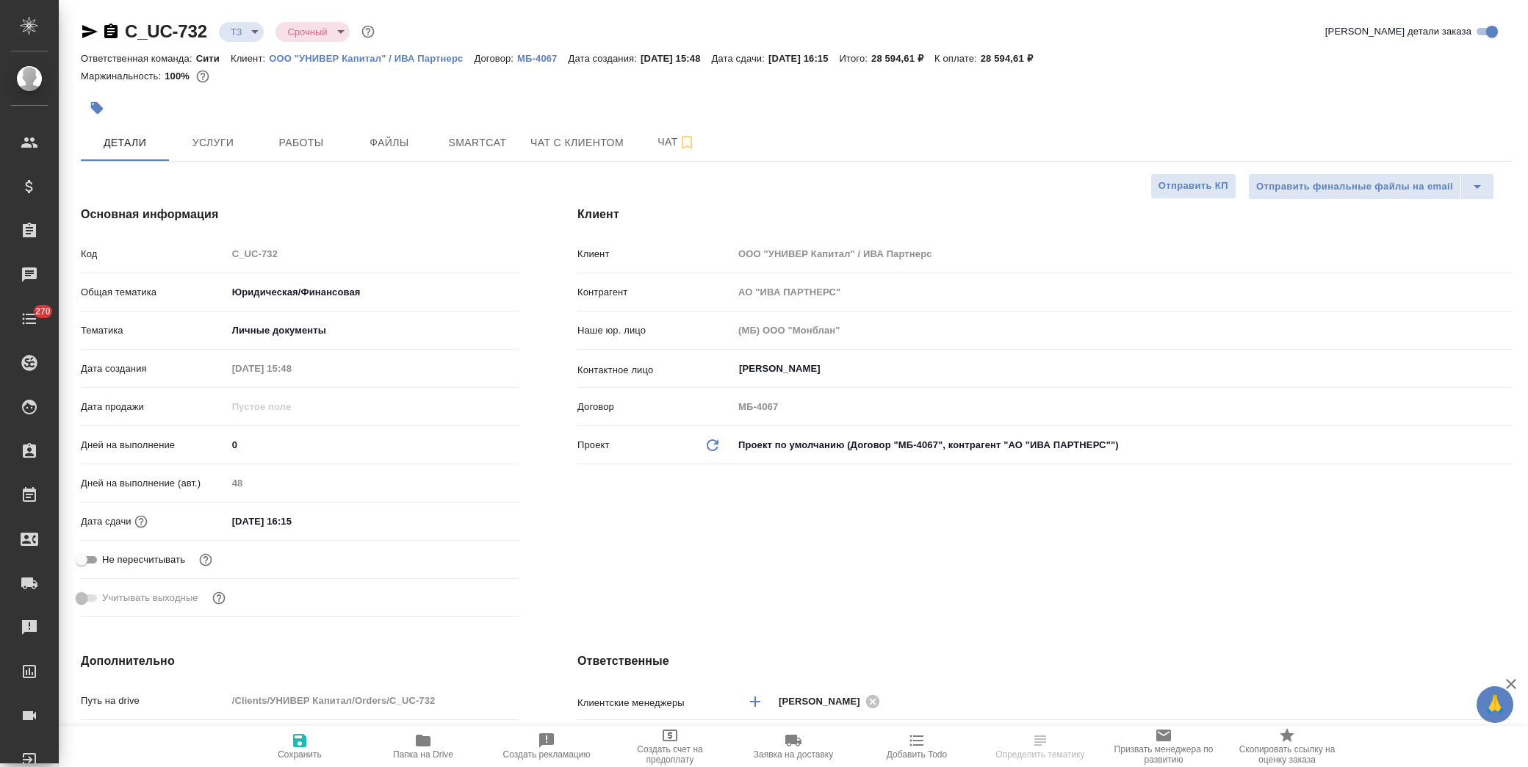
type textarea "x"
select select "RU"
type textarea "x"
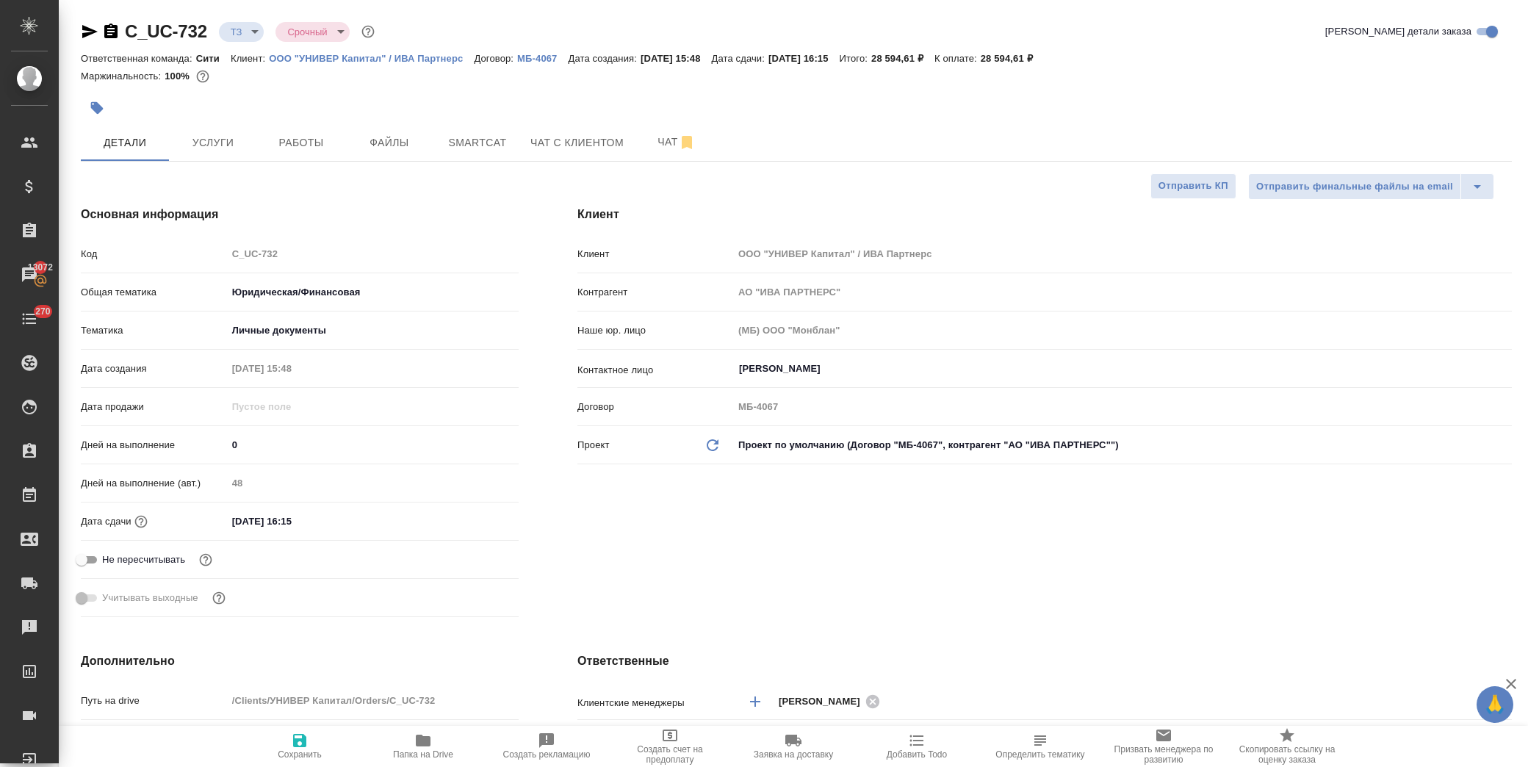
type textarea "x"
click at [651, 143] on span "Чат" at bounding box center [676, 142] width 71 height 18
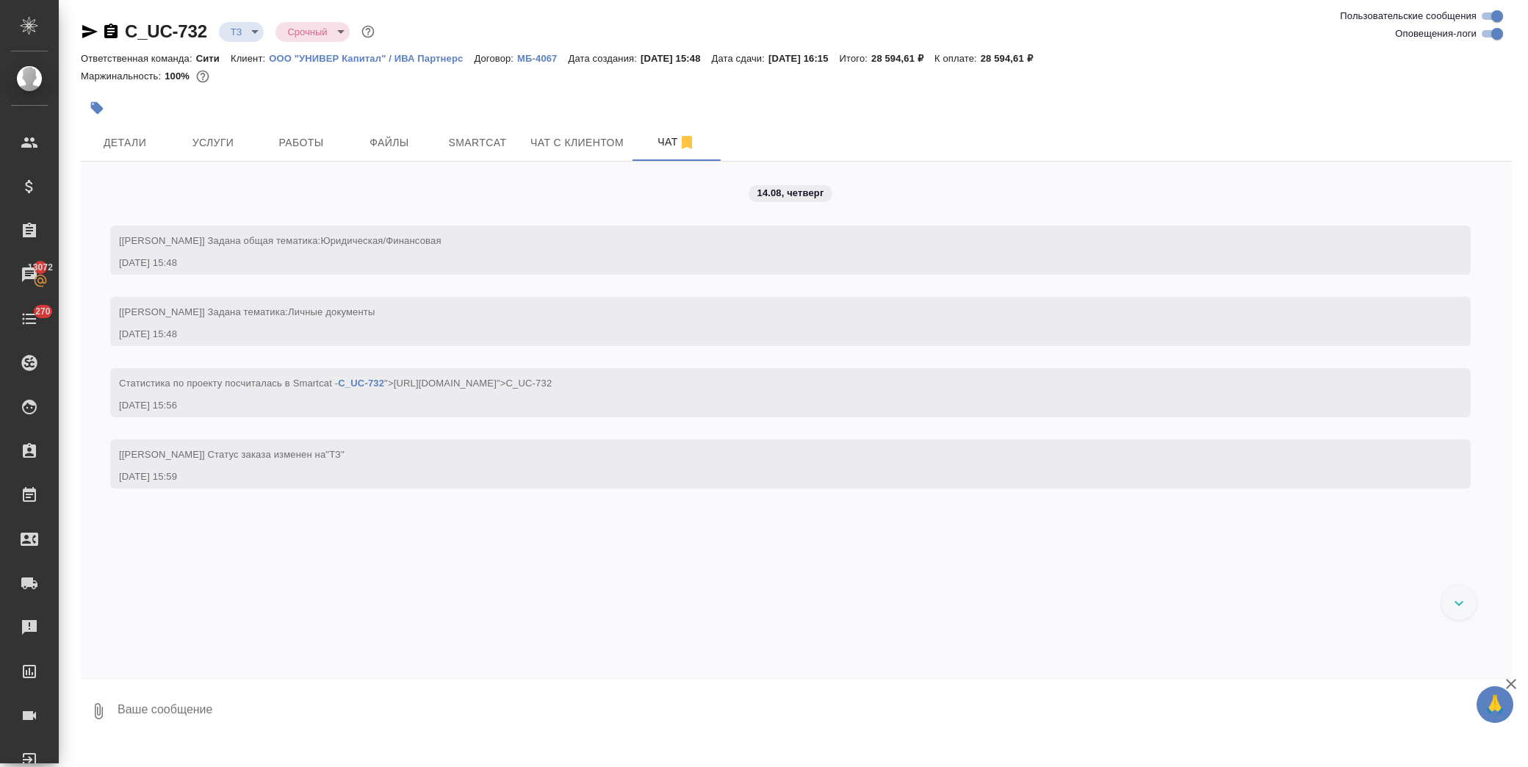
scroll to position [22, 0]
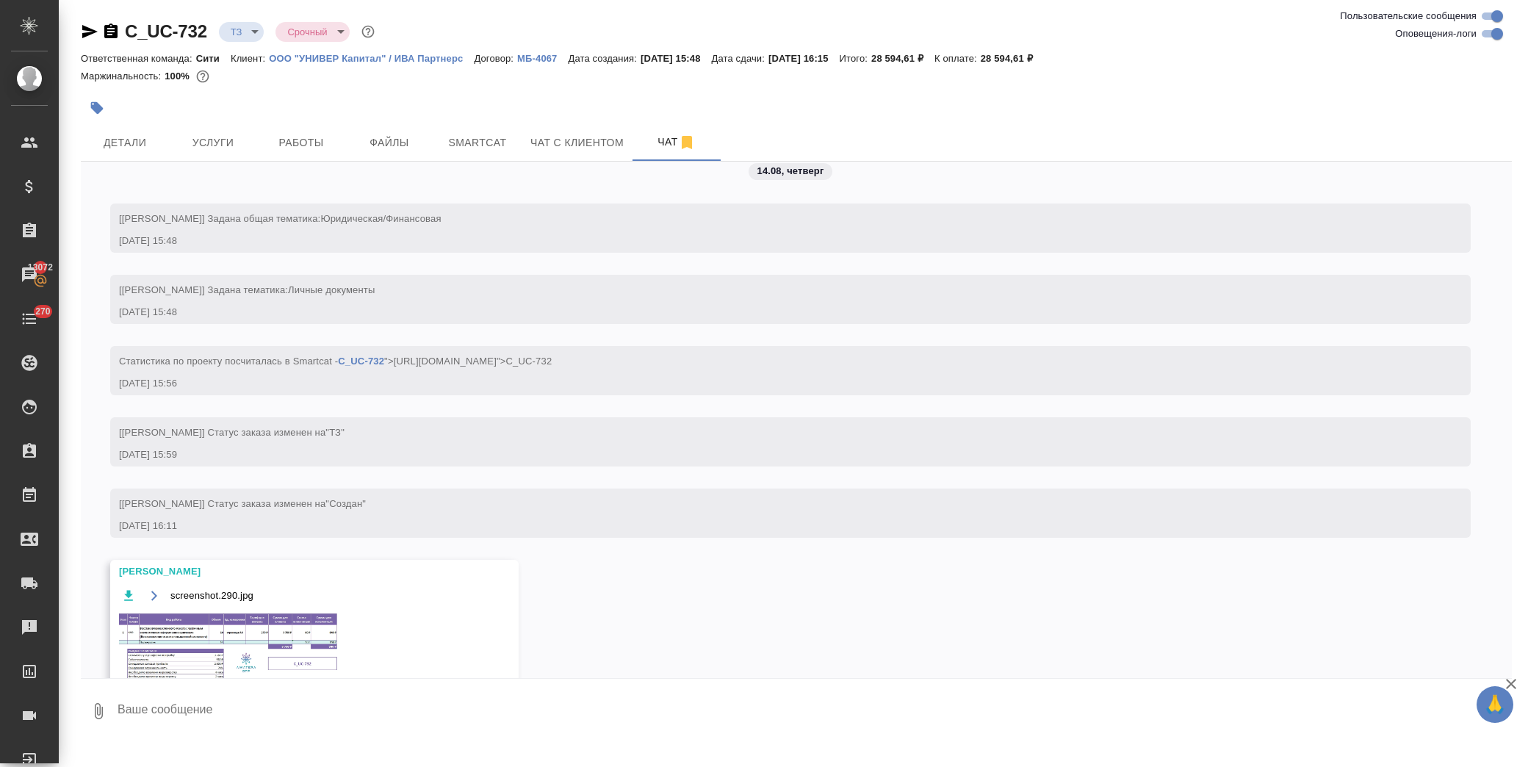
click at [230, 639] on img at bounding box center [229, 647] width 220 height 70
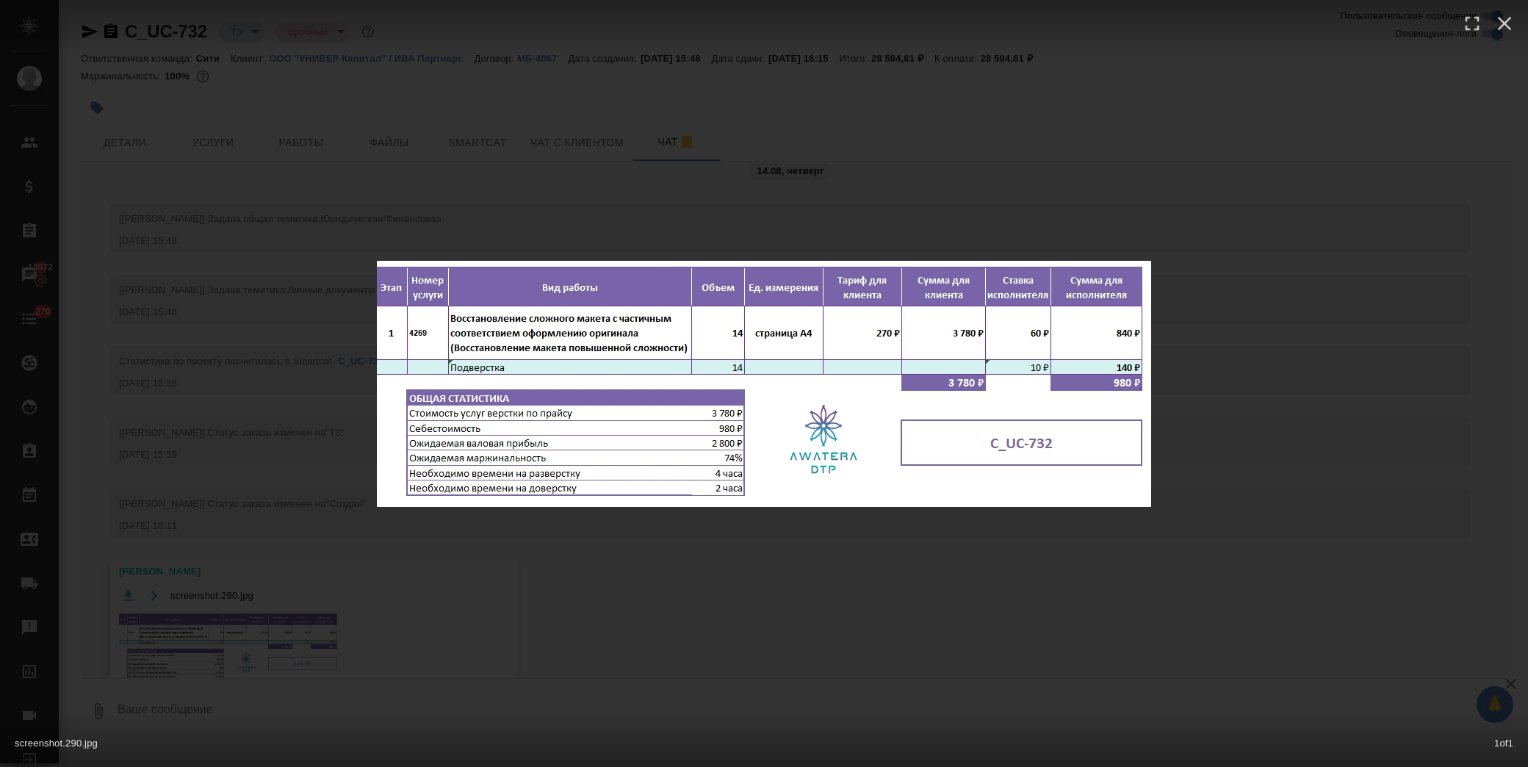
click at [821, 660] on div "screenshot.290.jpg 1 of 1" at bounding box center [764, 383] width 1528 height 767
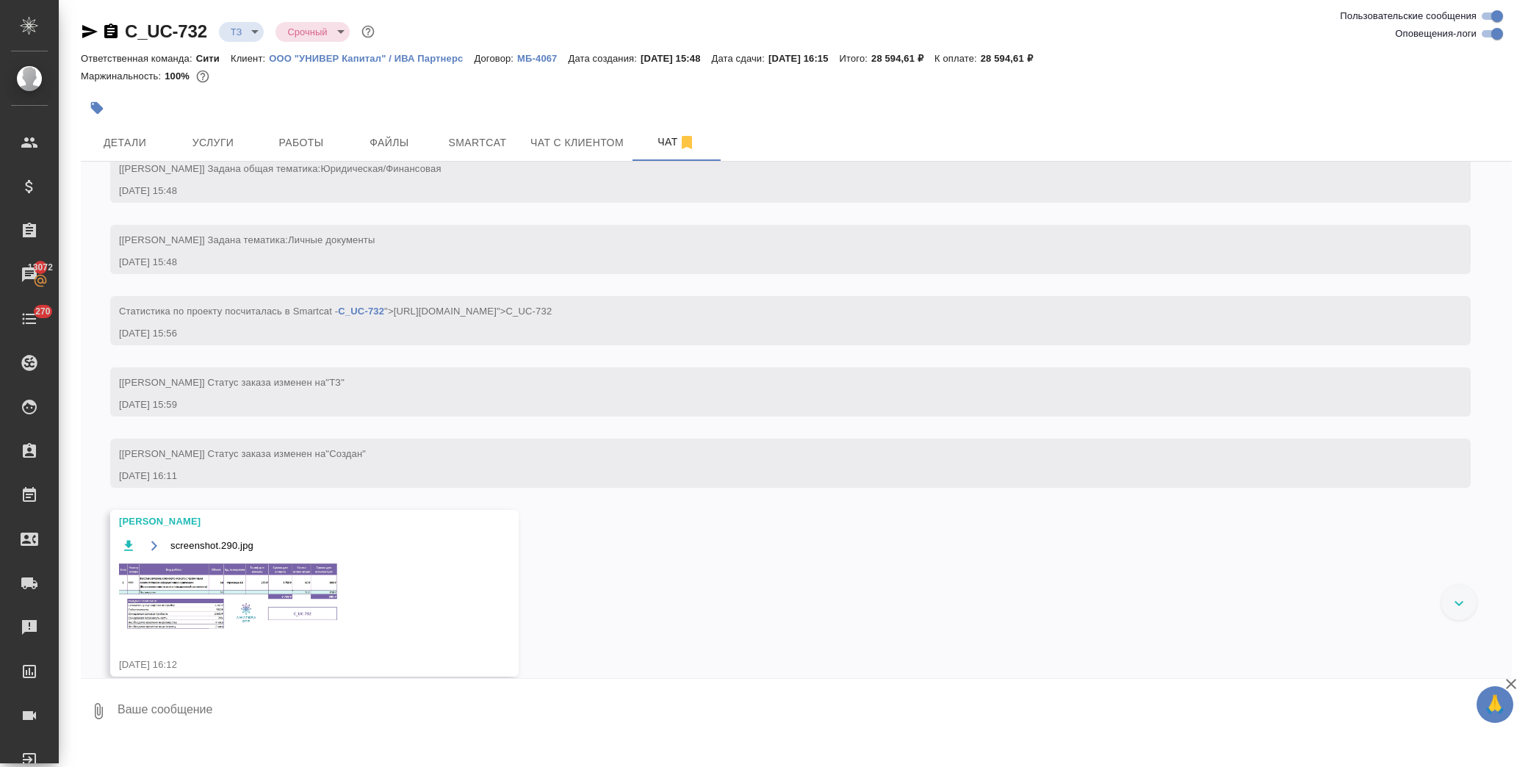
scroll to position [92, 0]
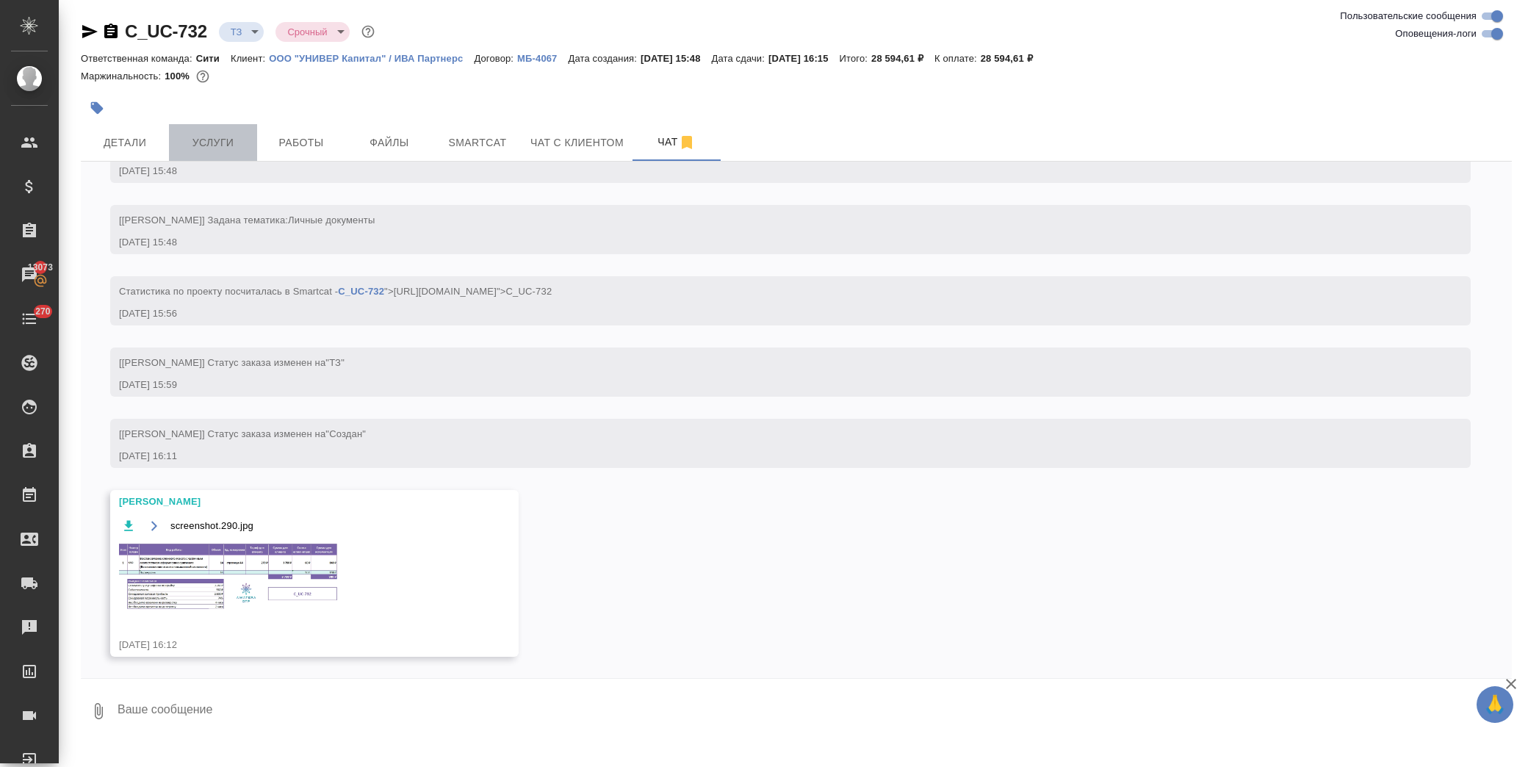
click at [200, 138] on span "Услуги" at bounding box center [213, 143] width 71 height 18
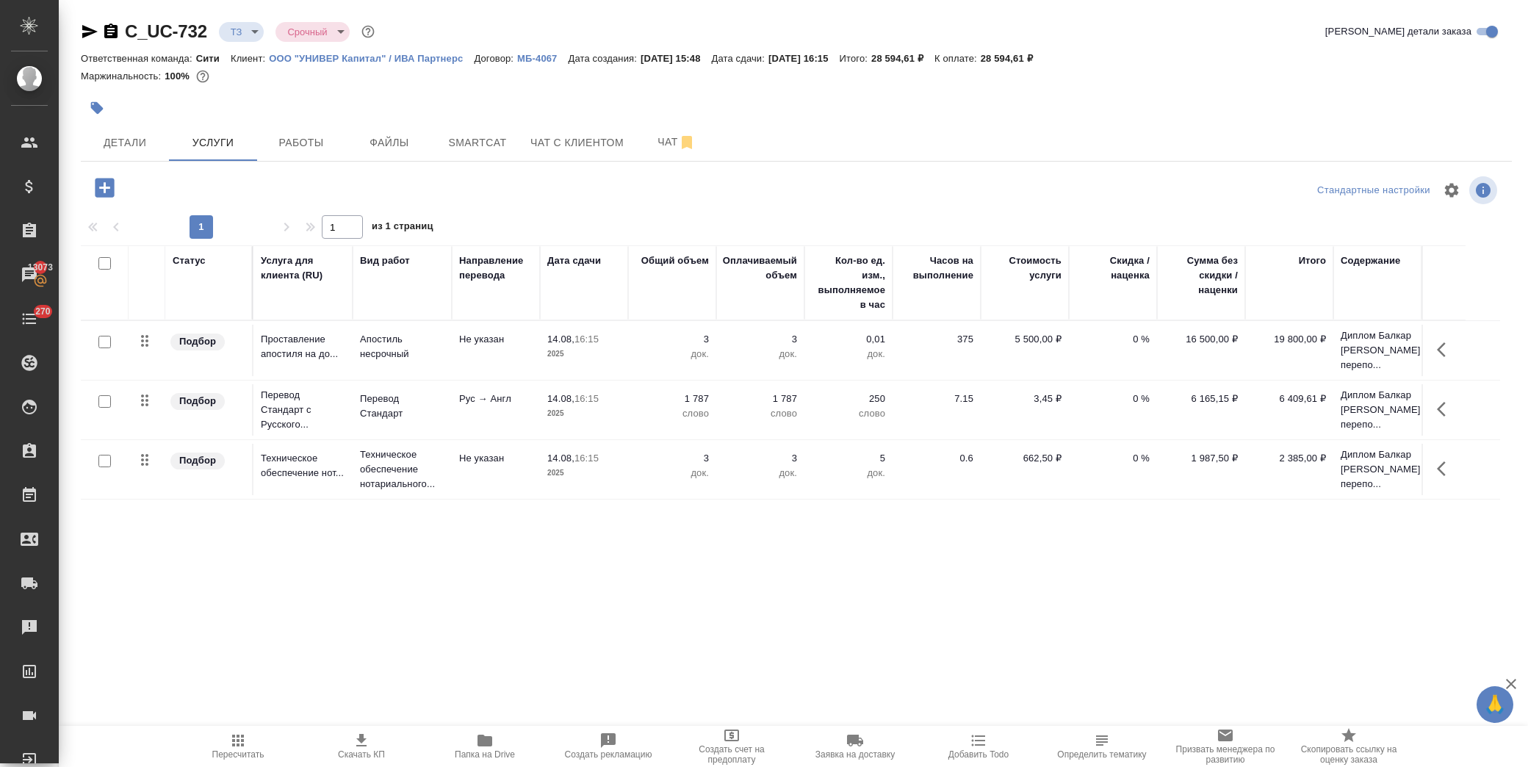
click at [103, 181] on icon "button" at bounding box center [104, 187] width 19 height 19
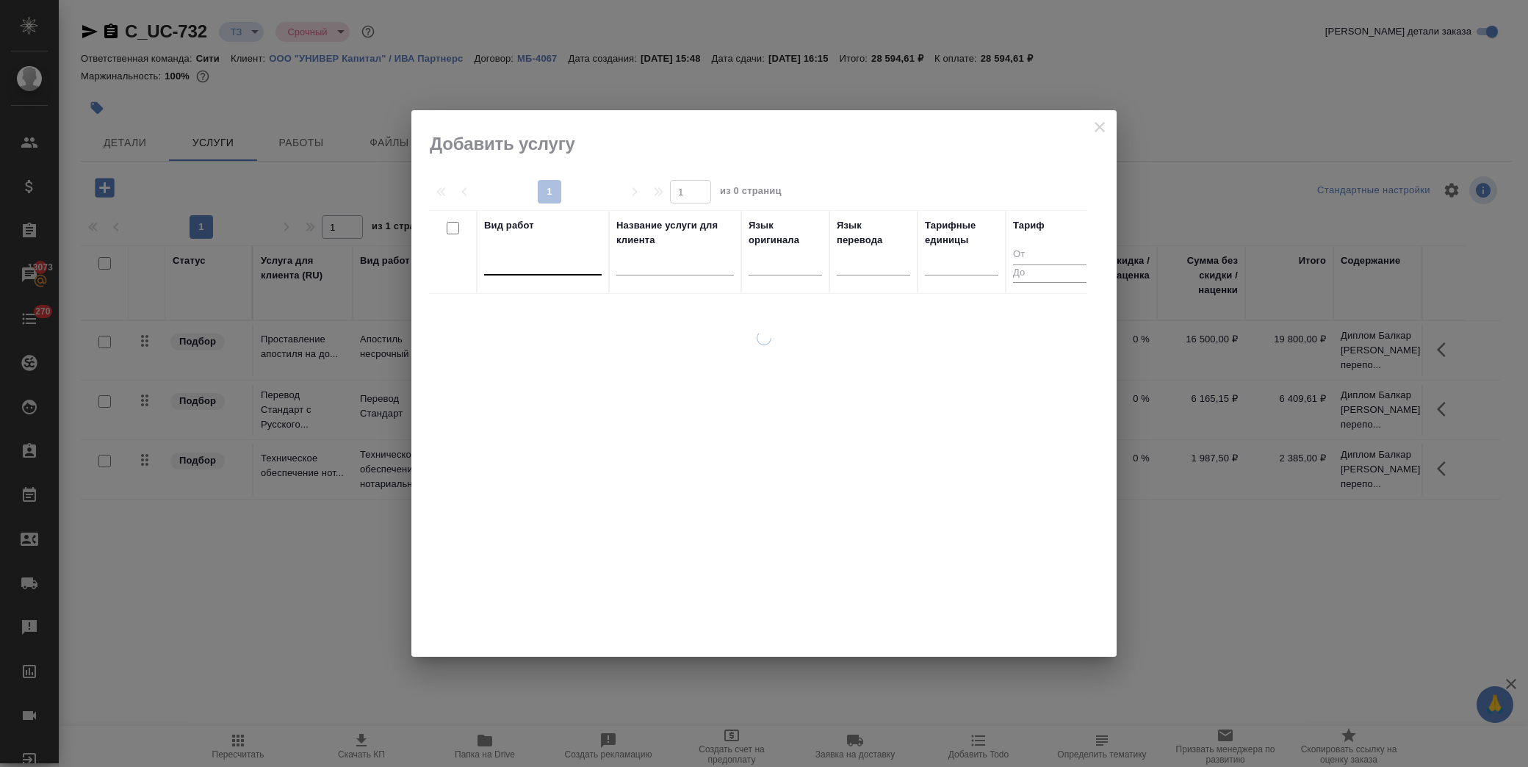
click at [539, 261] on div at bounding box center [543, 260] width 118 height 21
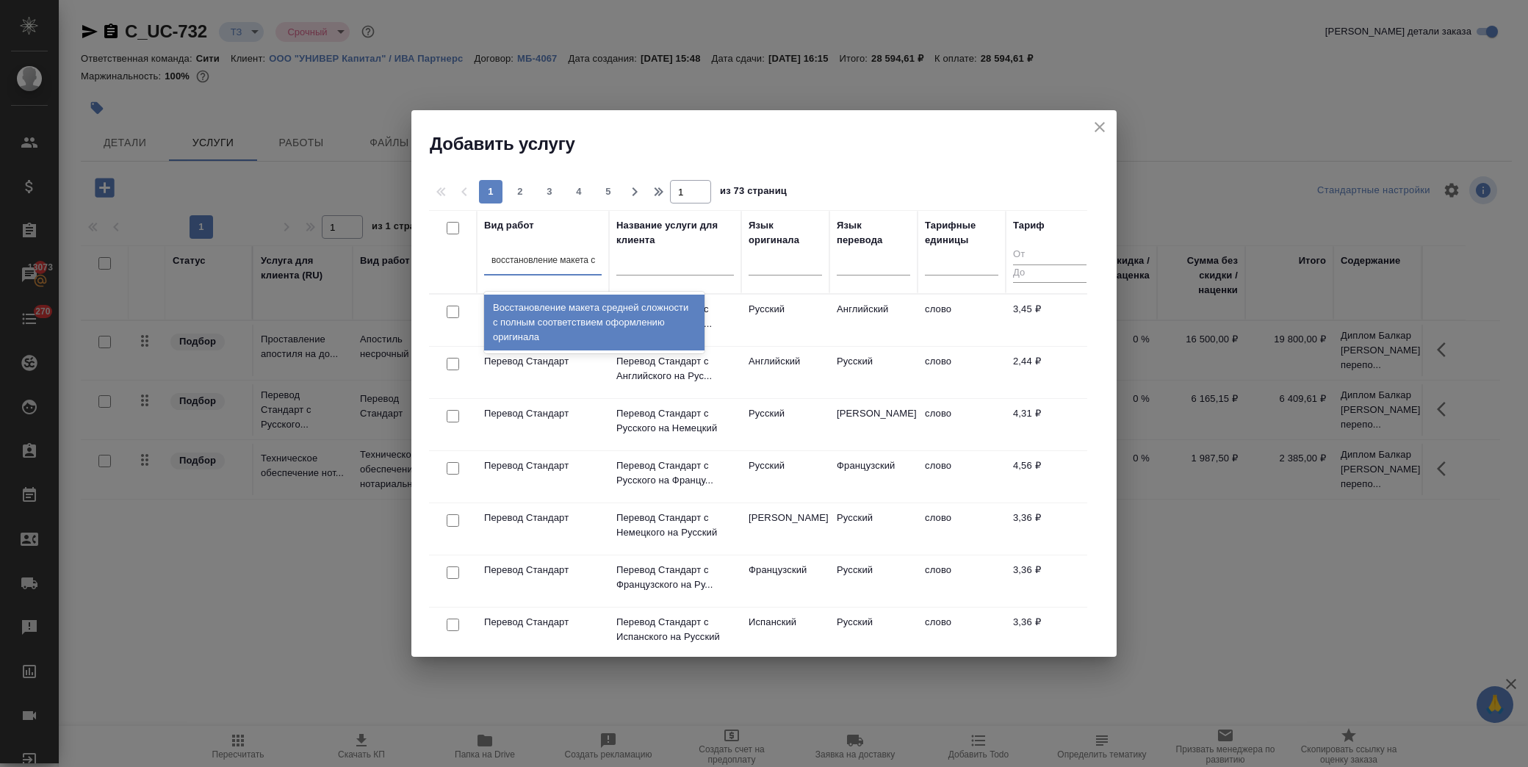
type input "восстановление макета ср"
click at [537, 310] on div "Восстановление макета средней сложности с полным соответствием оформлению ориги…" at bounding box center [594, 323] width 220 height 56
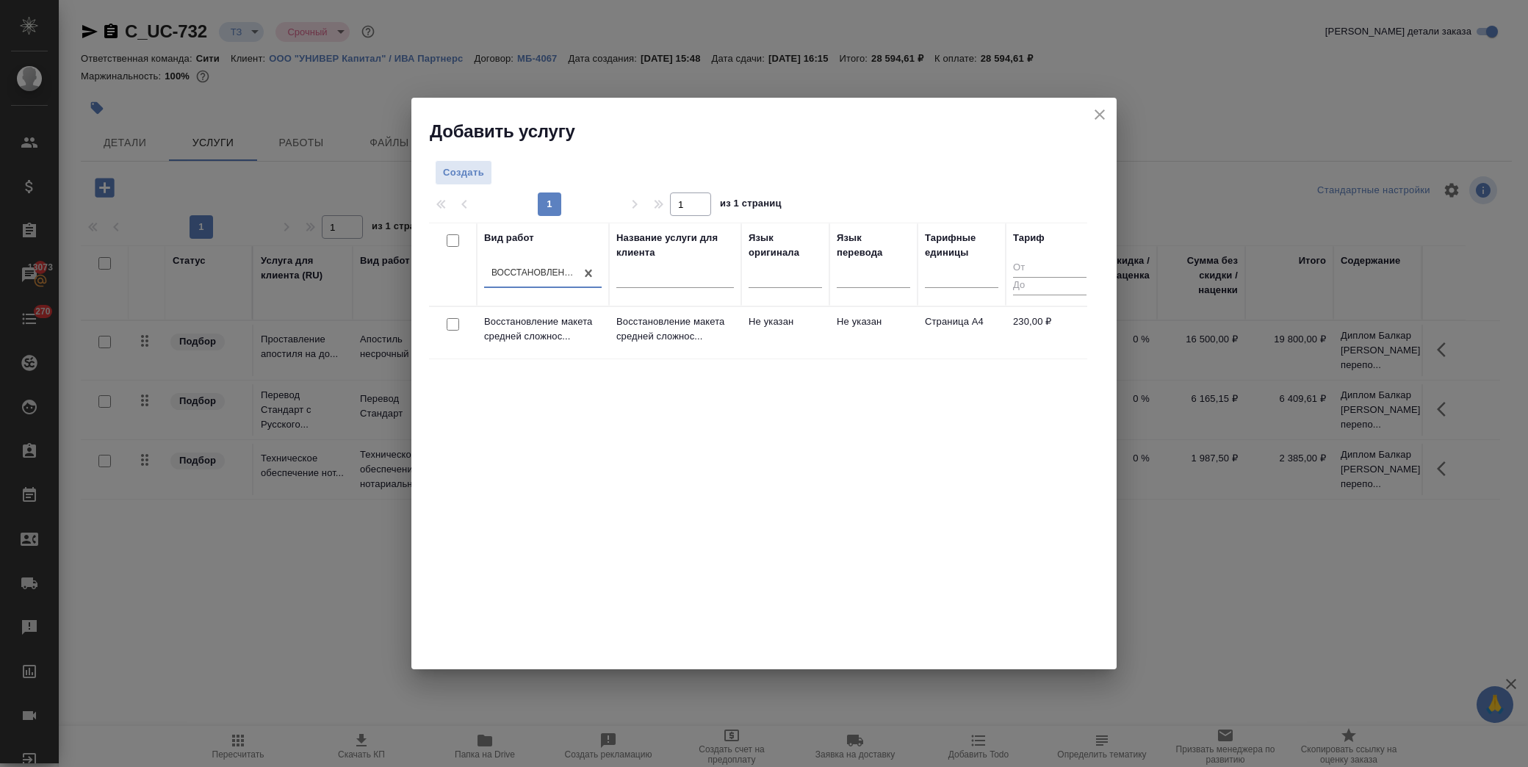
click at [458, 319] on input "checkbox" at bounding box center [453, 324] width 12 height 12
checkbox input "true"
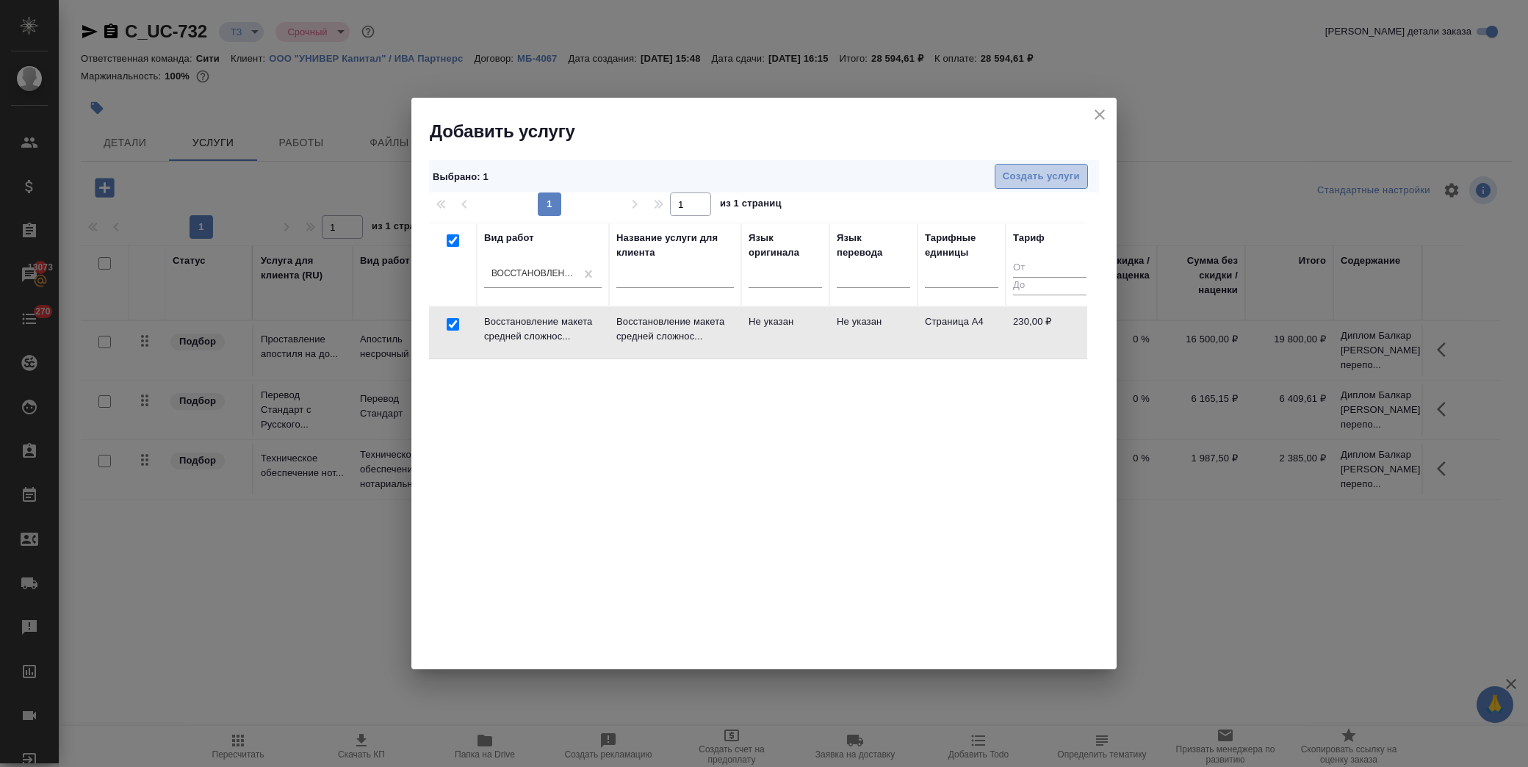
click at [1021, 166] on button "Создать услуги" at bounding box center [1041, 177] width 93 height 26
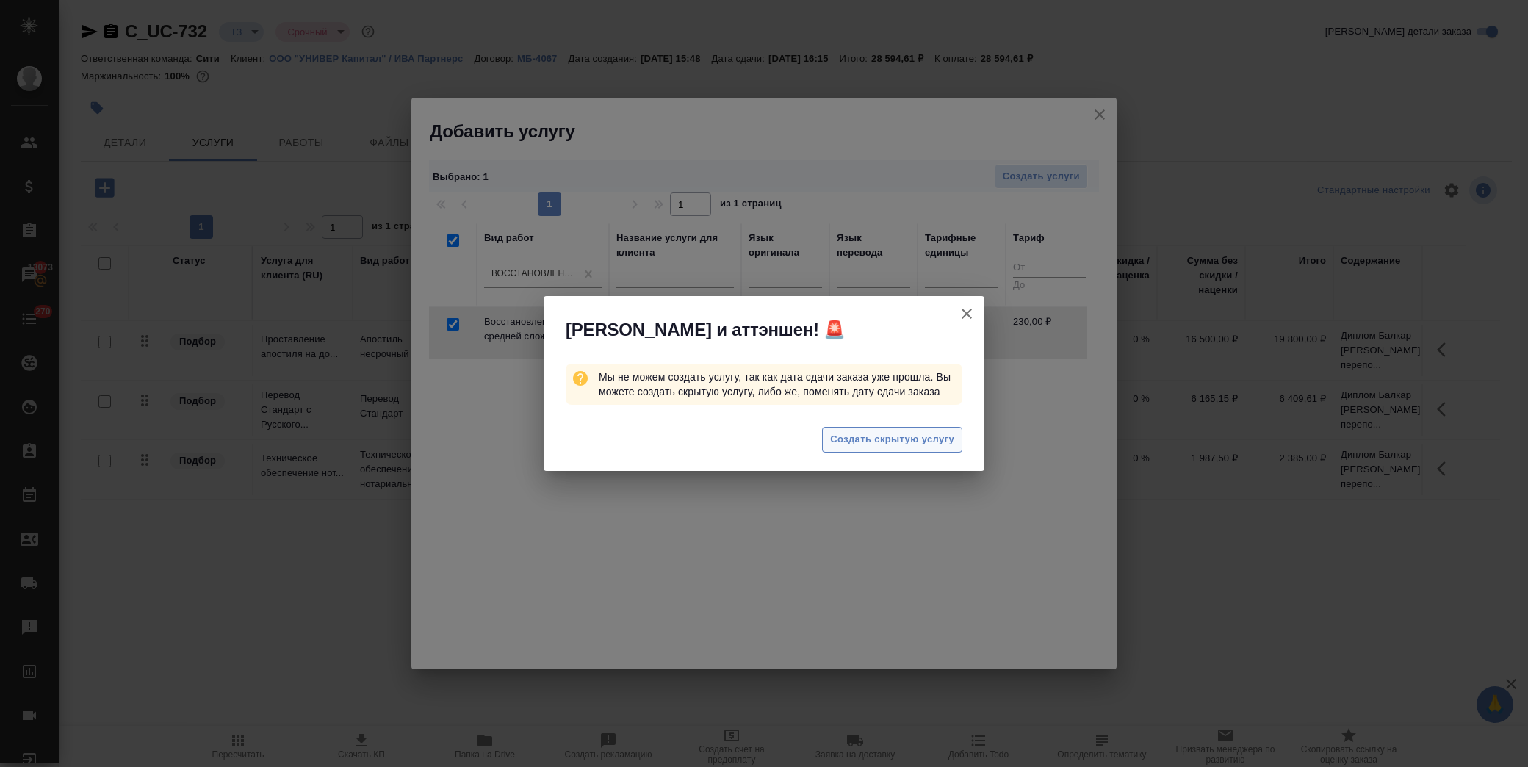
click at [899, 447] on span "Создать скрытую услугу" at bounding box center [892, 439] width 124 height 17
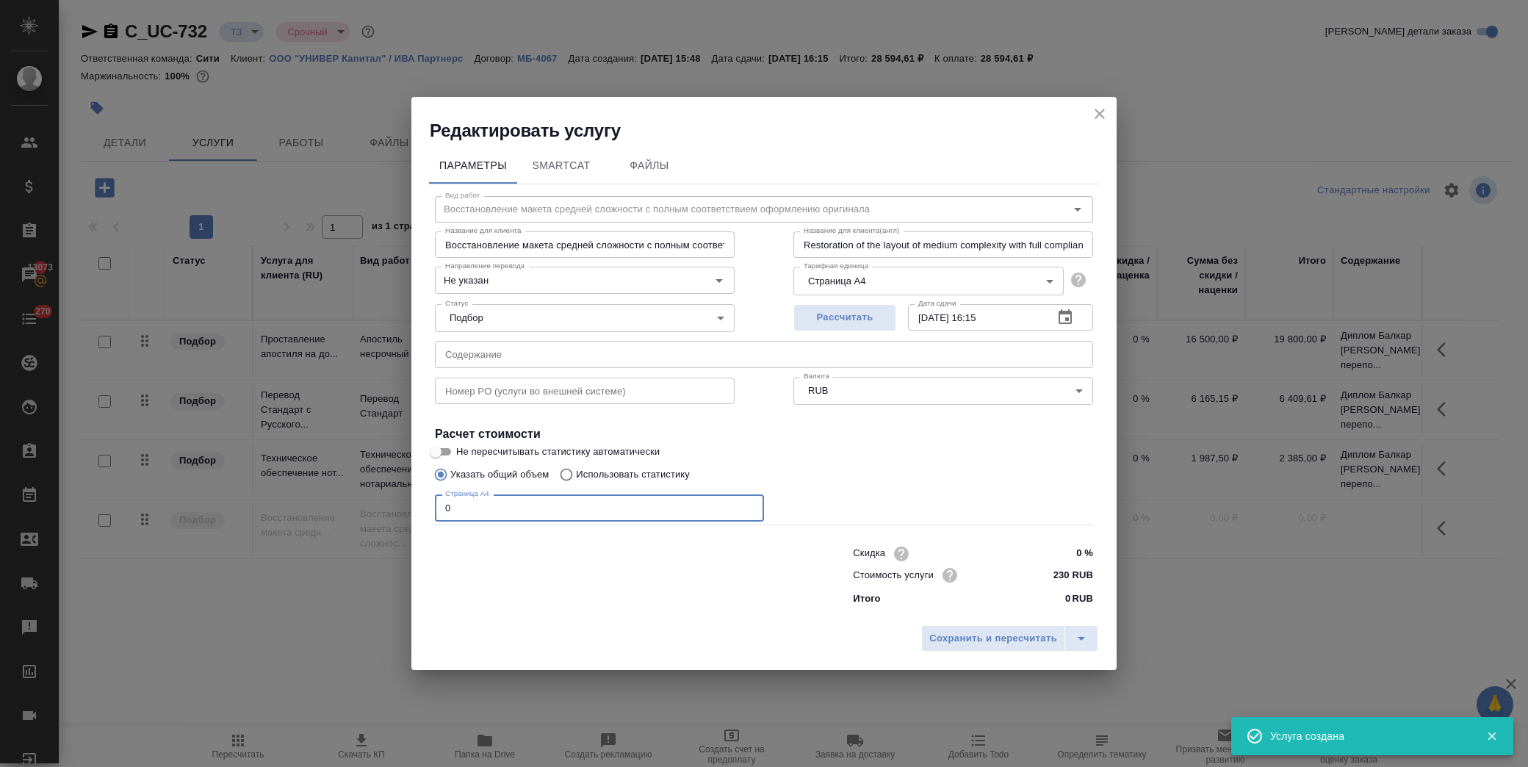
drag, startPoint x: 450, startPoint y: 512, endPoint x: 338, endPoint y: 511, distance: 112.4
click at [338, 511] on div "Редактировать услугу Параметры SmartCat Файлы Вид работ Восстановление макета с…" at bounding box center [764, 383] width 1528 height 767
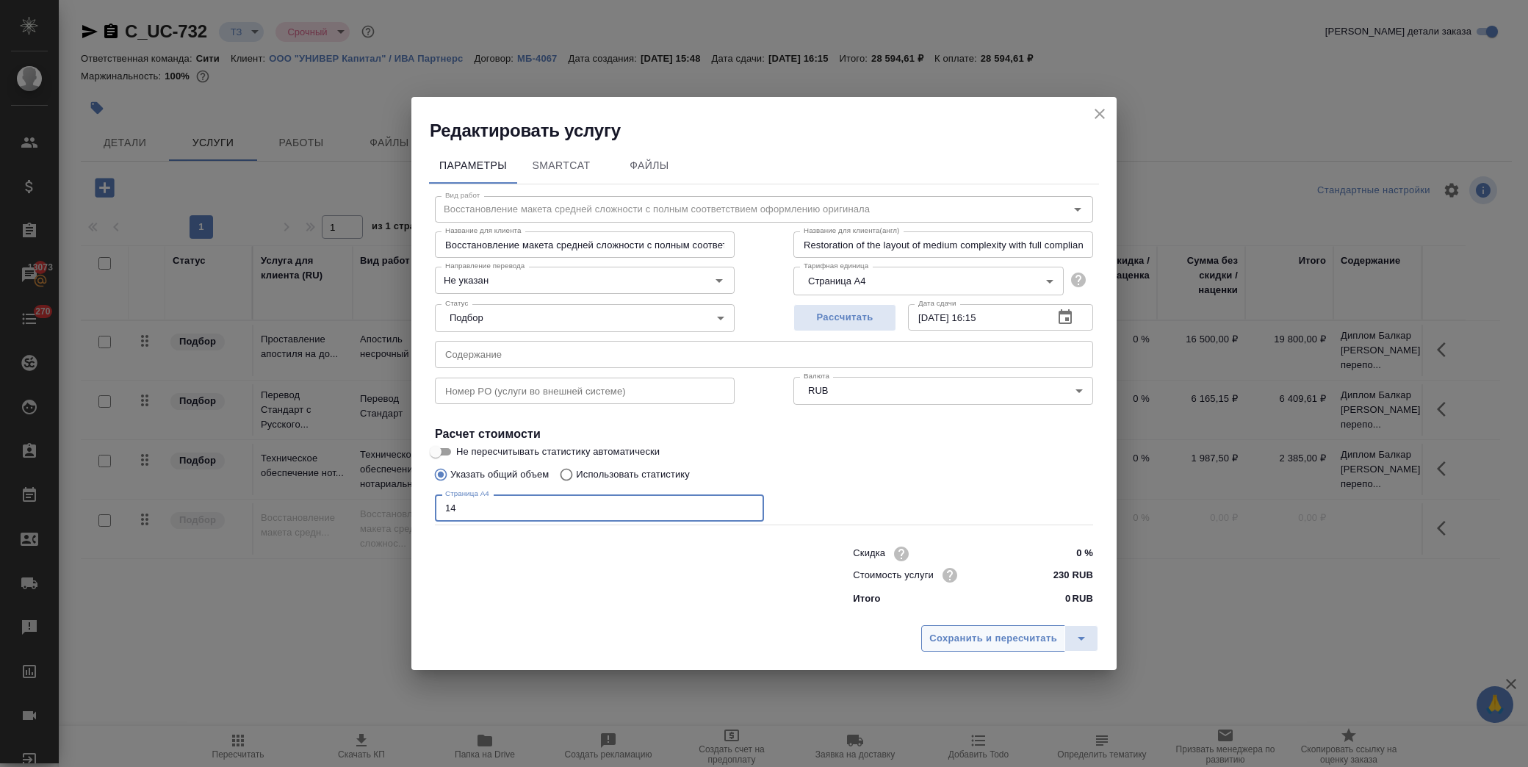
type input "14"
click at [952, 647] on span "Сохранить и пересчитать" at bounding box center [993, 638] width 128 height 17
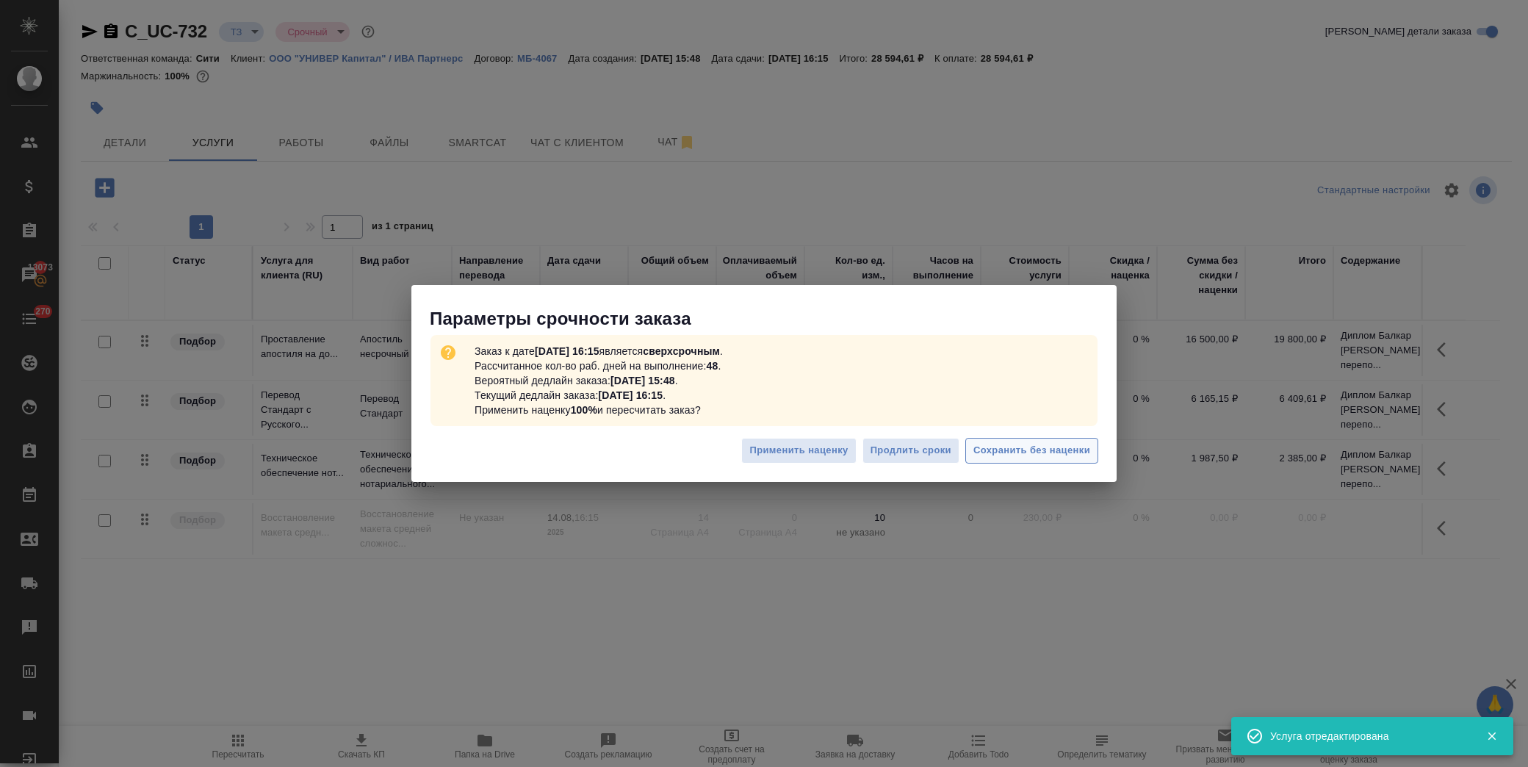
click at [1046, 452] on span "Сохранить без наценки" at bounding box center [1032, 450] width 117 height 17
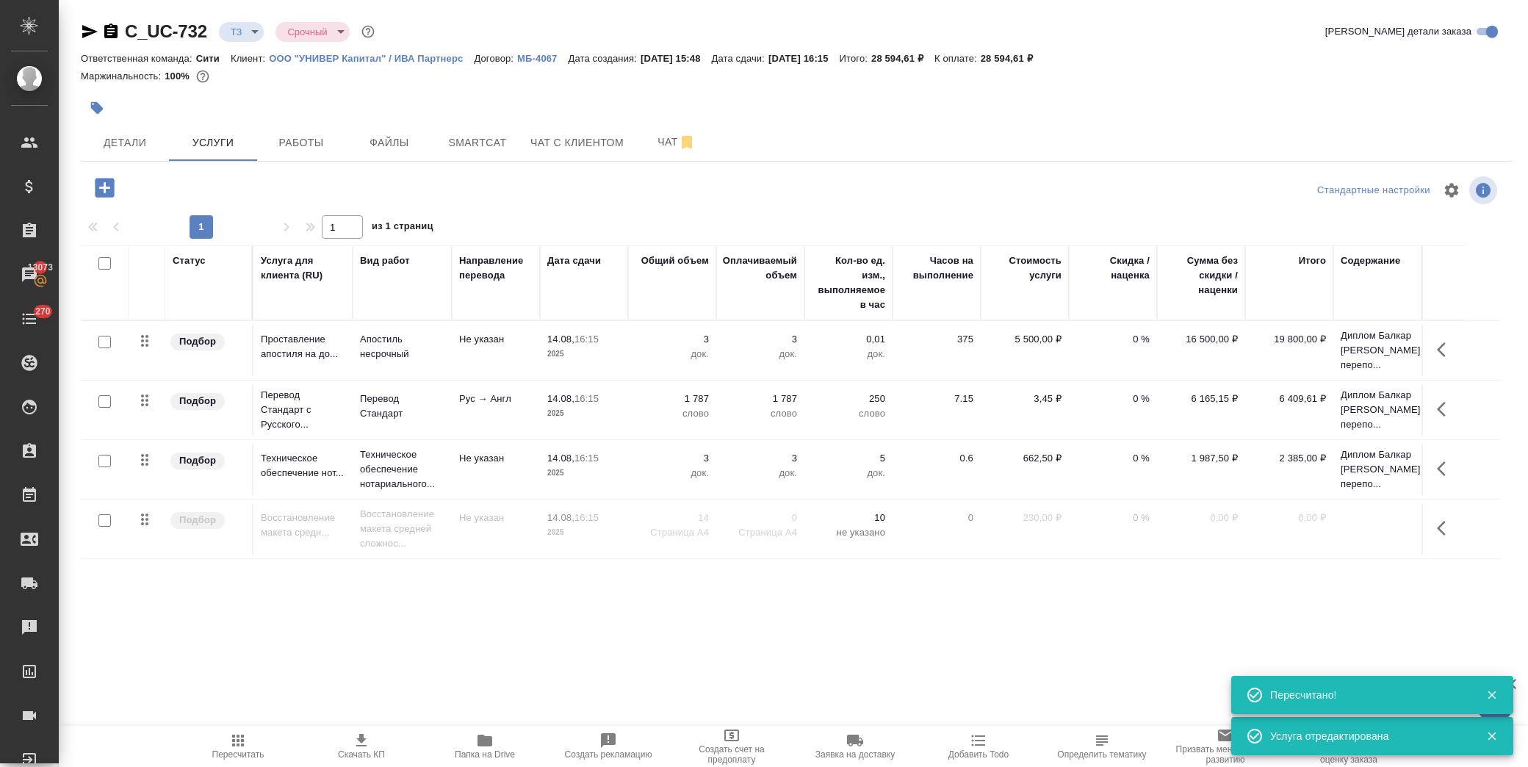
type input "new"
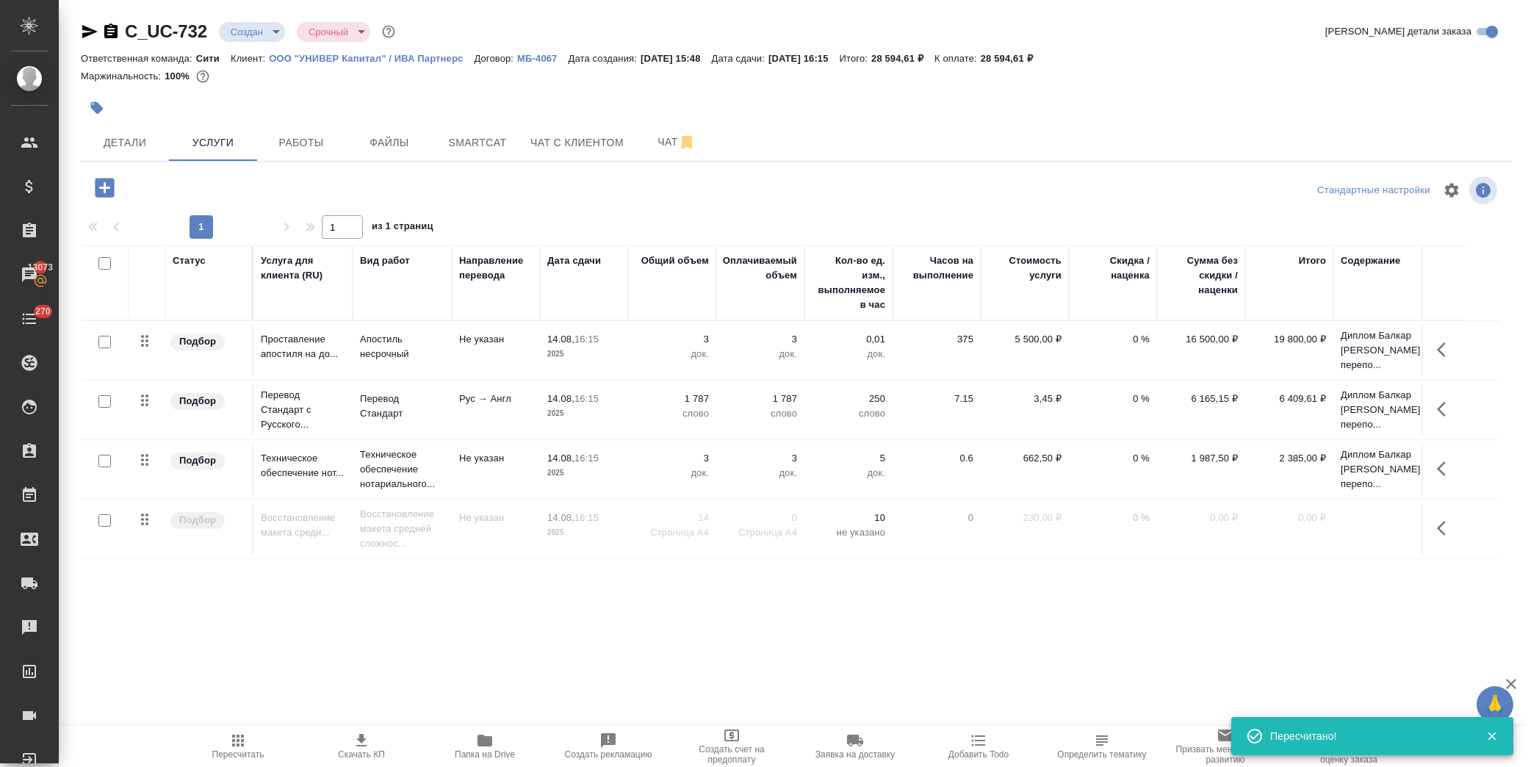
click at [106, 522] on input "checkbox" at bounding box center [104, 520] width 12 height 12
checkbox input "true"
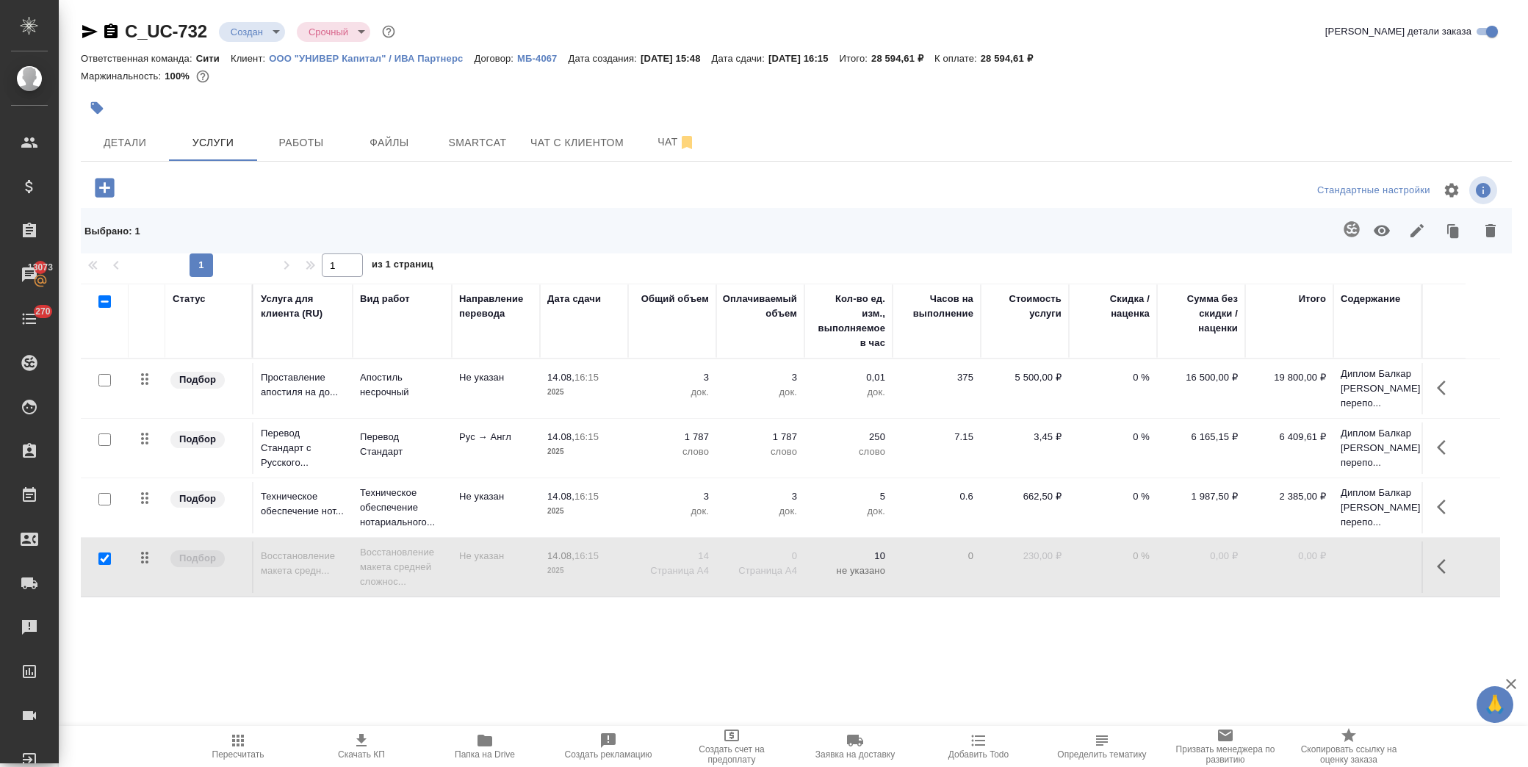
click at [1383, 229] on icon "button" at bounding box center [1382, 231] width 16 height 11
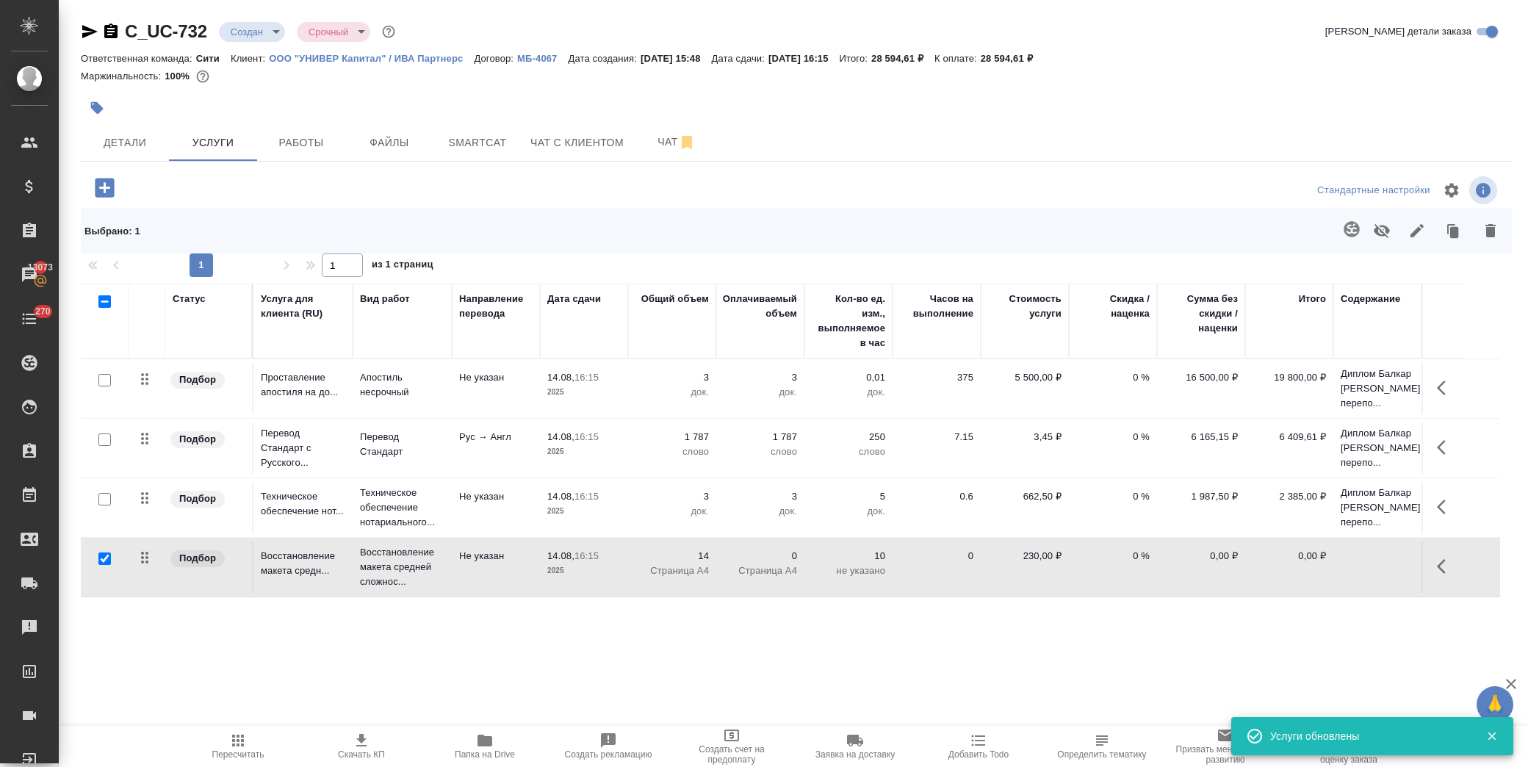
click at [243, 742] on icon "button" at bounding box center [238, 741] width 12 height 12
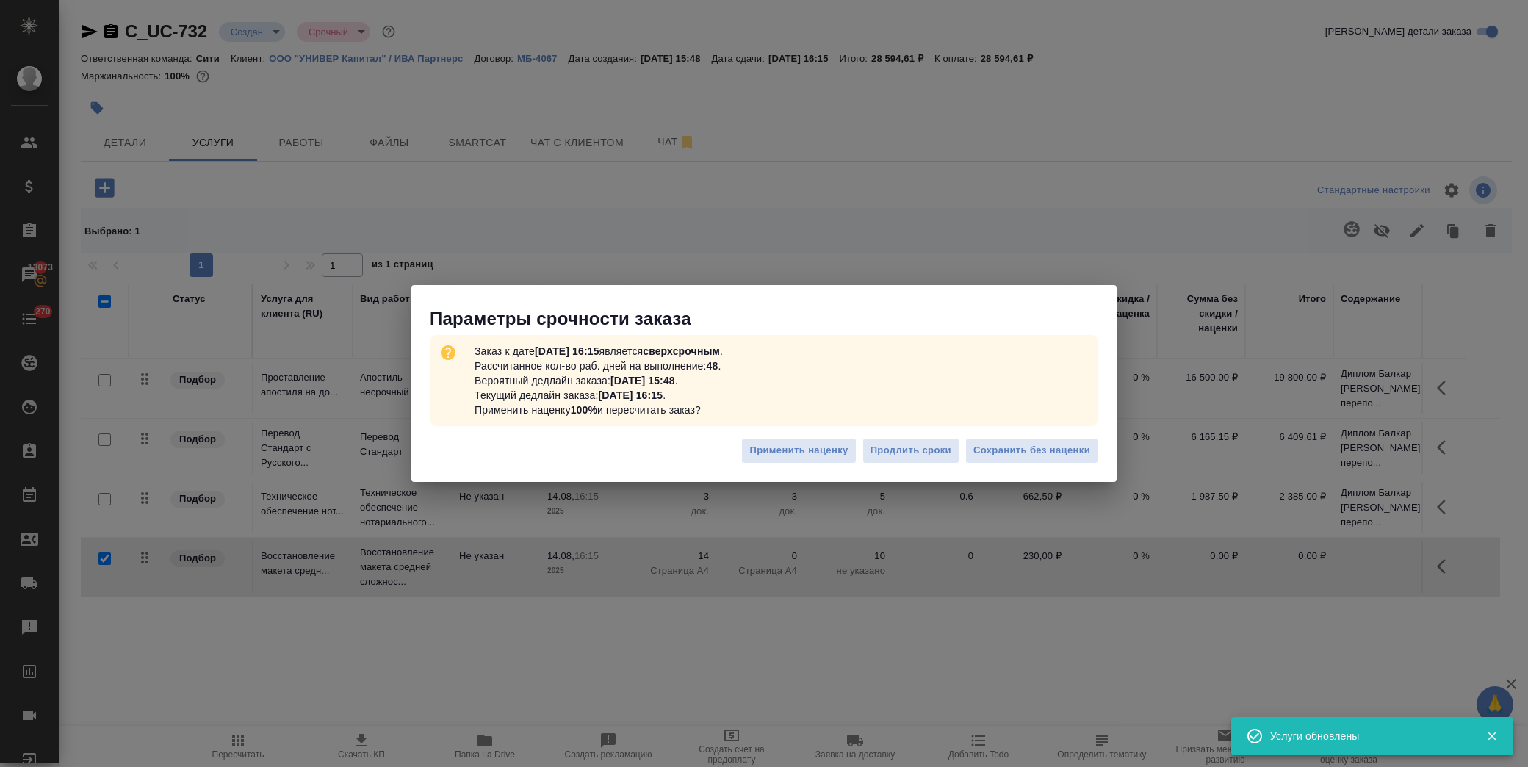
click at [1044, 435] on div "Применить наценку Продлить сроки Сохранить без наценки" at bounding box center [763, 456] width 705 height 51
click at [1044, 442] on button "Сохранить без наценки" at bounding box center [1031, 451] width 133 height 26
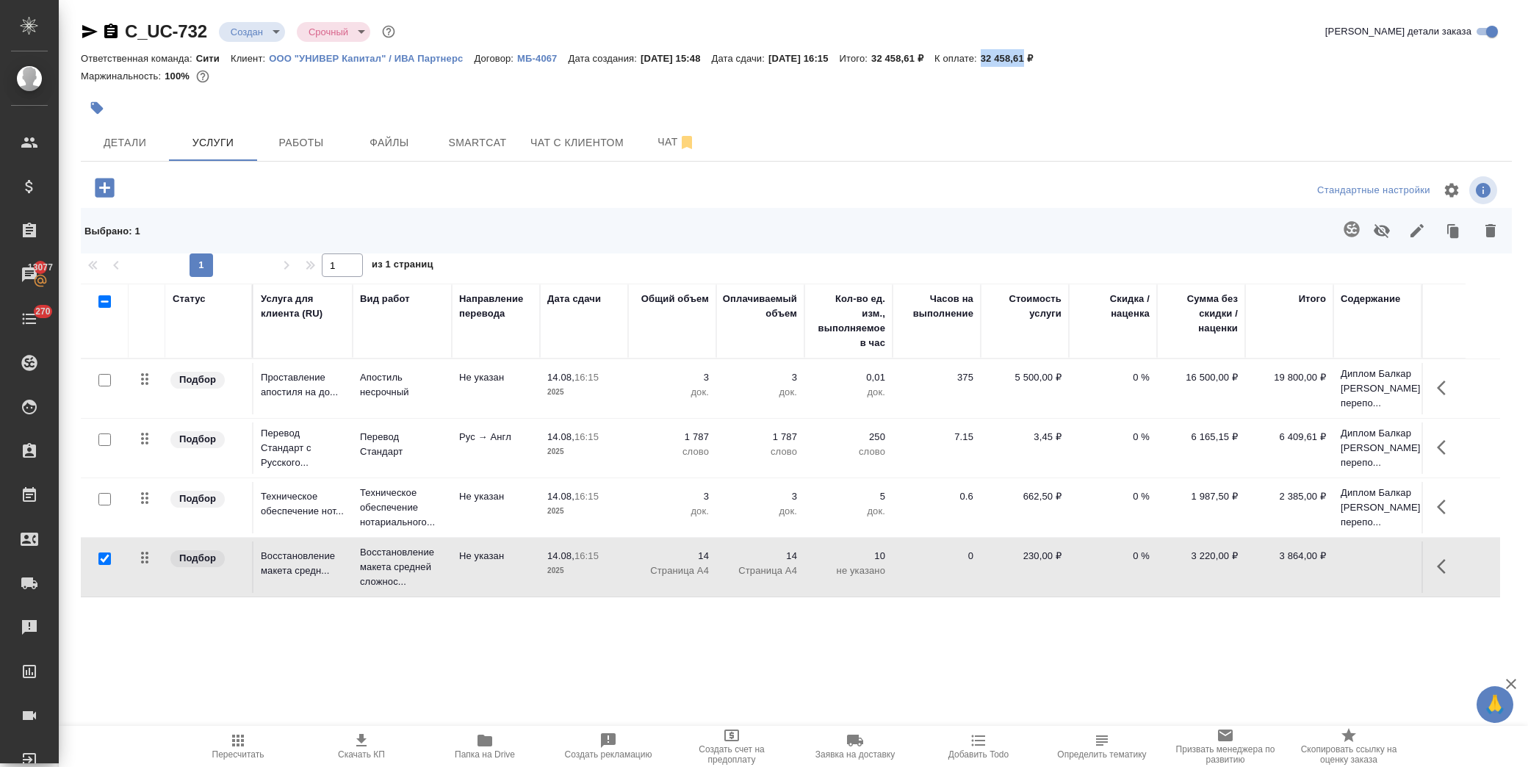
drag, startPoint x: 1020, startPoint y: 57, endPoint x: 1062, endPoint y: 56, distance: 42.6
click at [1044, 56] on p "32 458,61 ₽" at bounding box center [1012, 58] width 63 height 11
copy p "32 458,61"
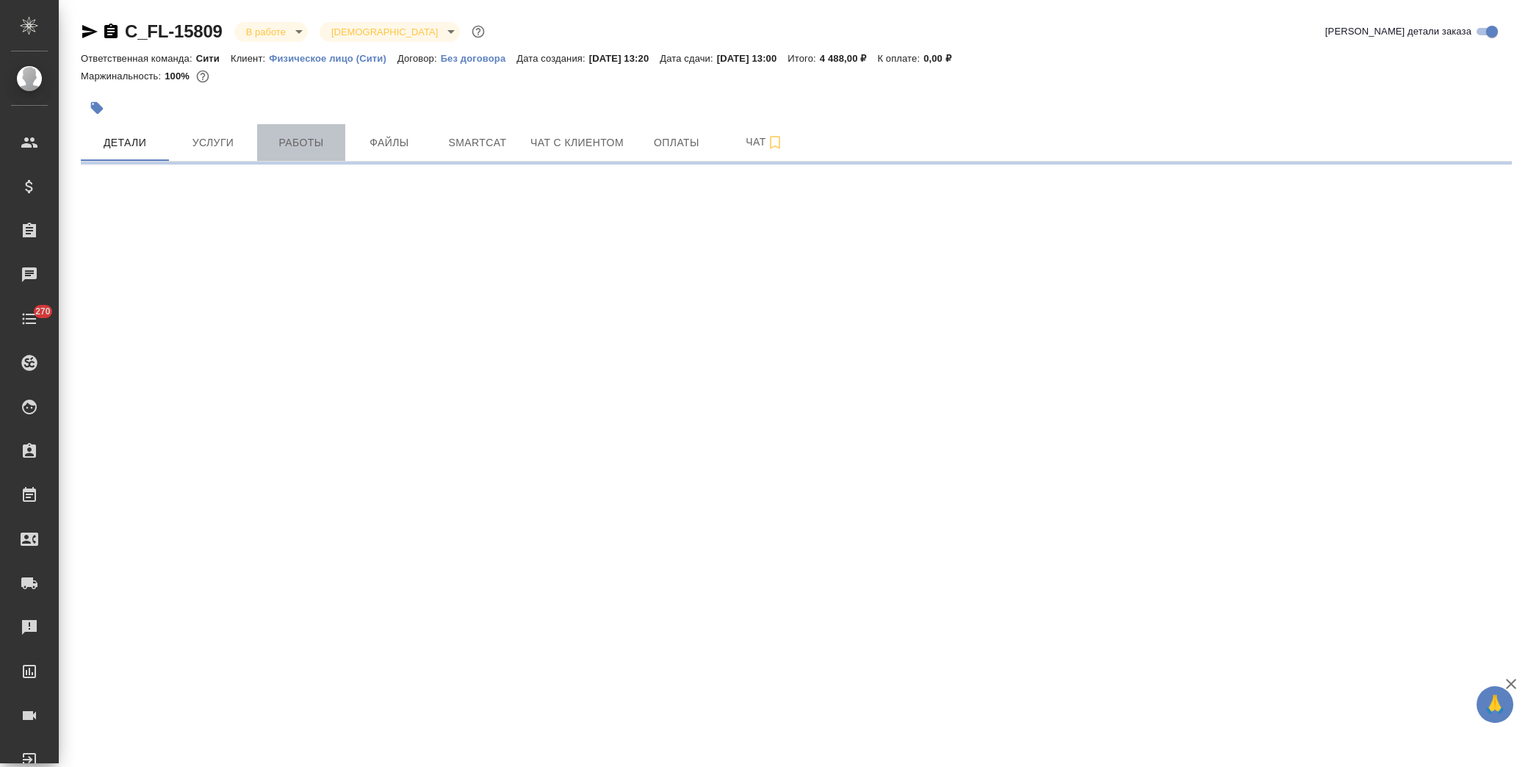
click at [313, 134] on span "Работы" at bounding box center [301, 143] width 71 height 18
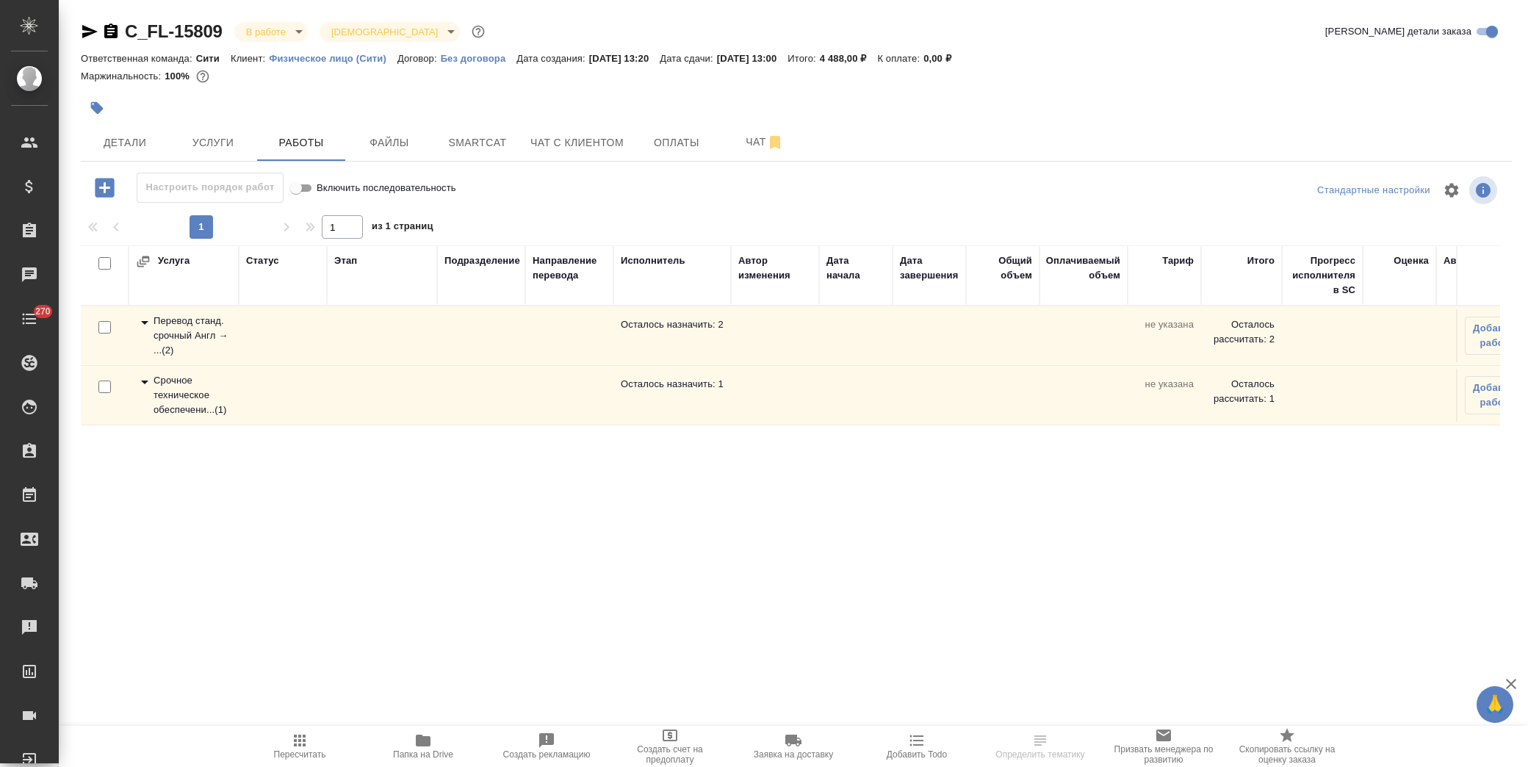
click at [148, 321] on icon at bounding box center [145, 323] width 18 height 18
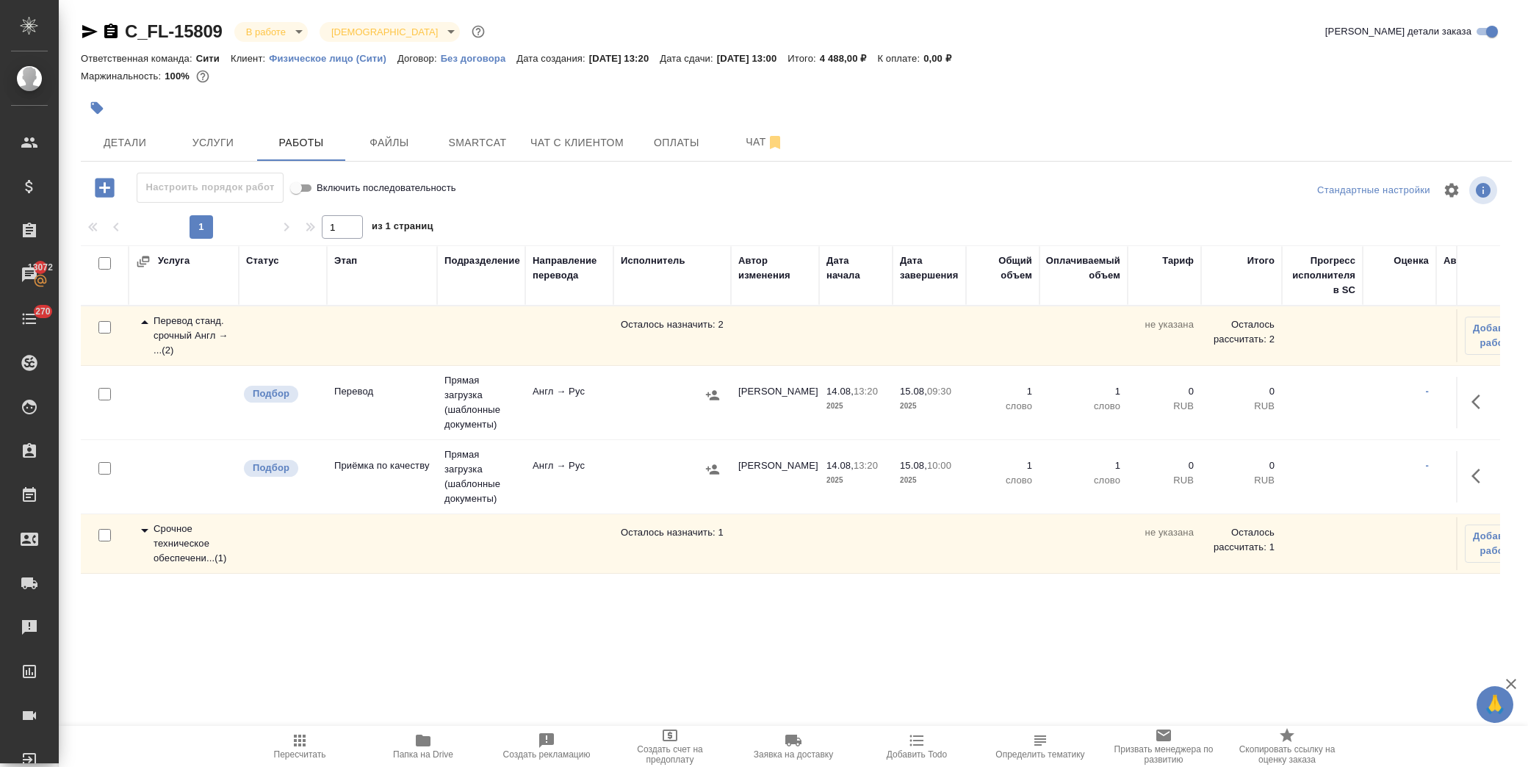
scroll to position [10, 0]
click at [142, 522] on icon at bounding box center [145, 531] width 18 height 18
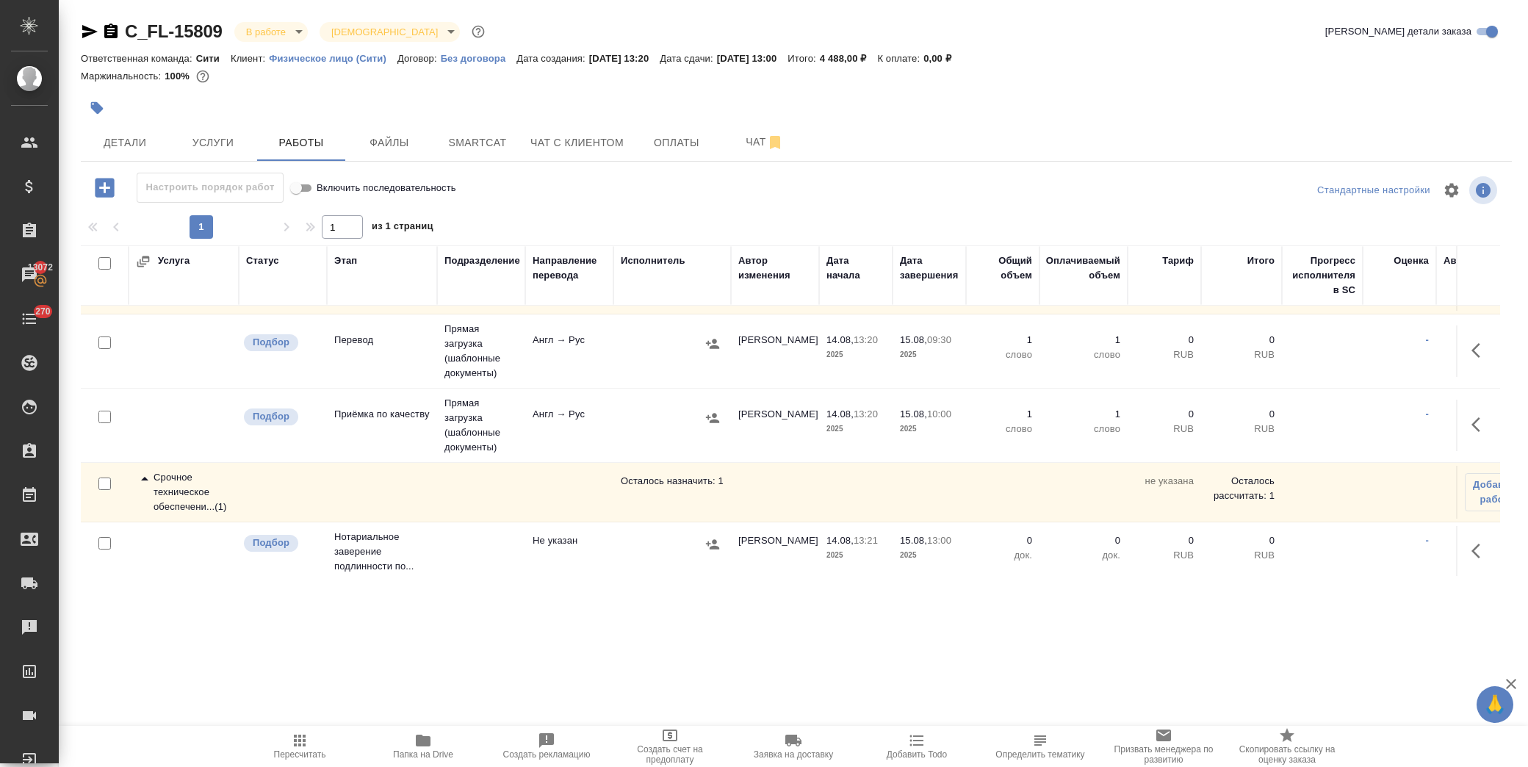
scroll to position [70, 0]
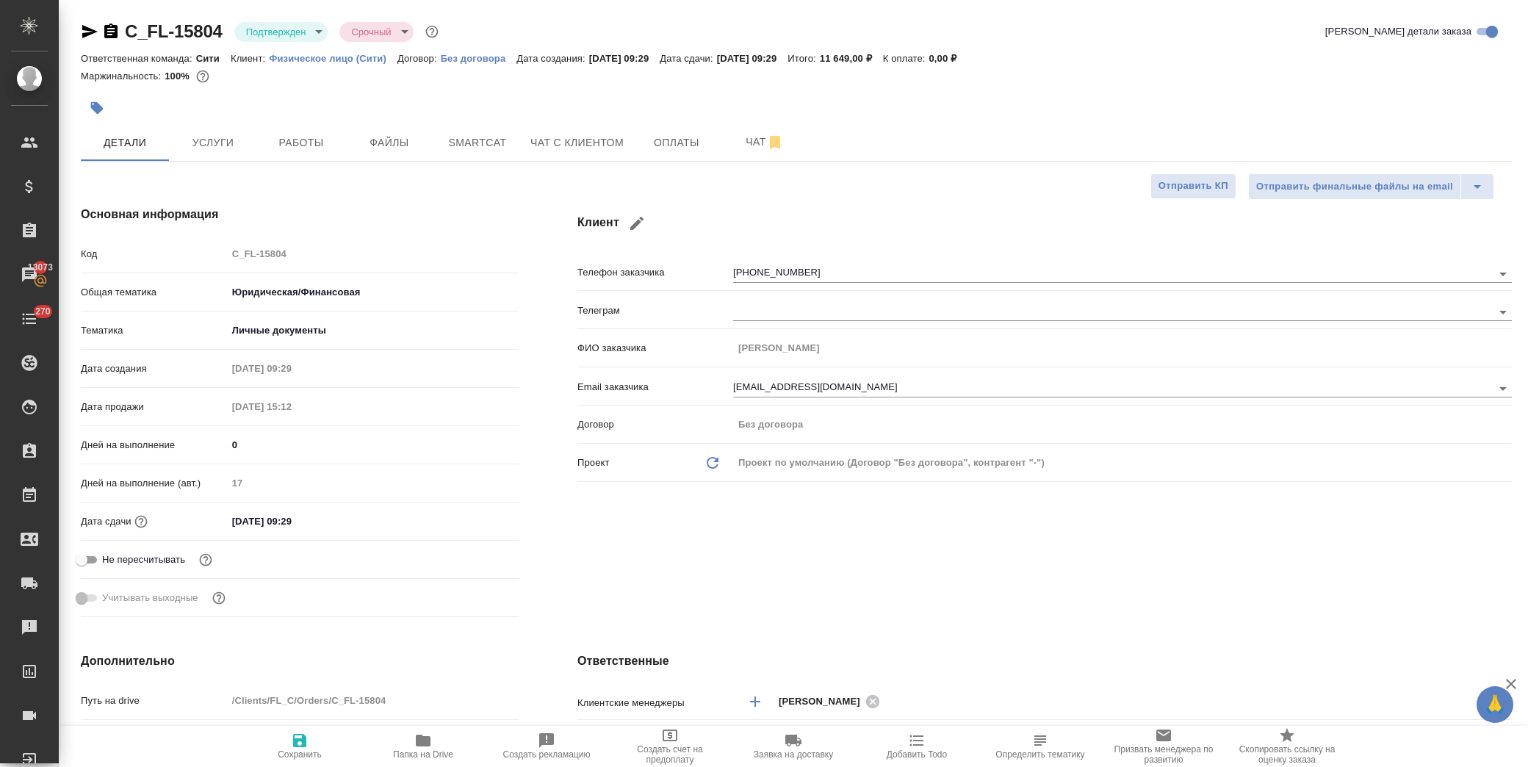
select select "RU"
click at [223, 140] on span "Услуги" at bounding box center [213, 143] width 71 height 18
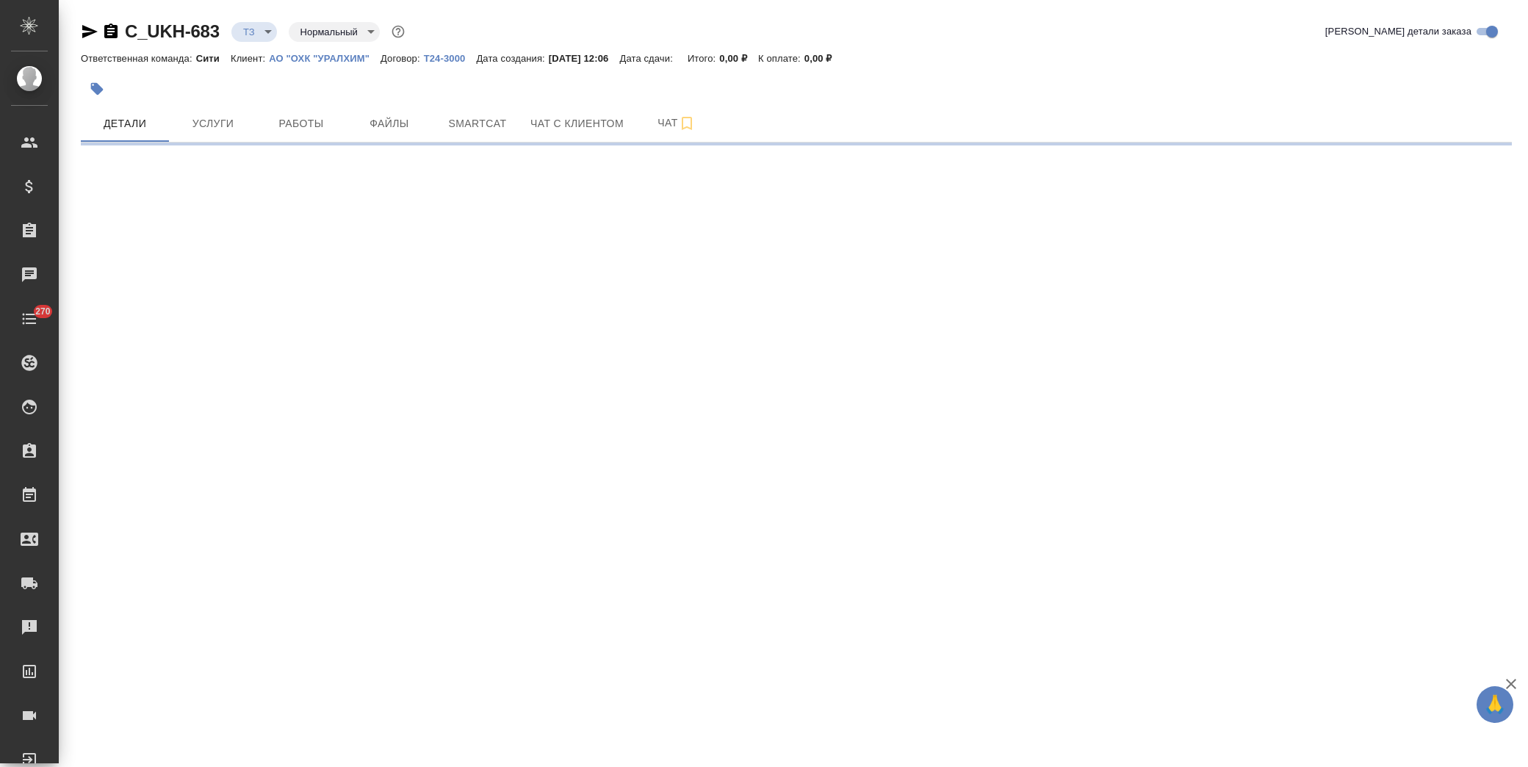
select select "RU"
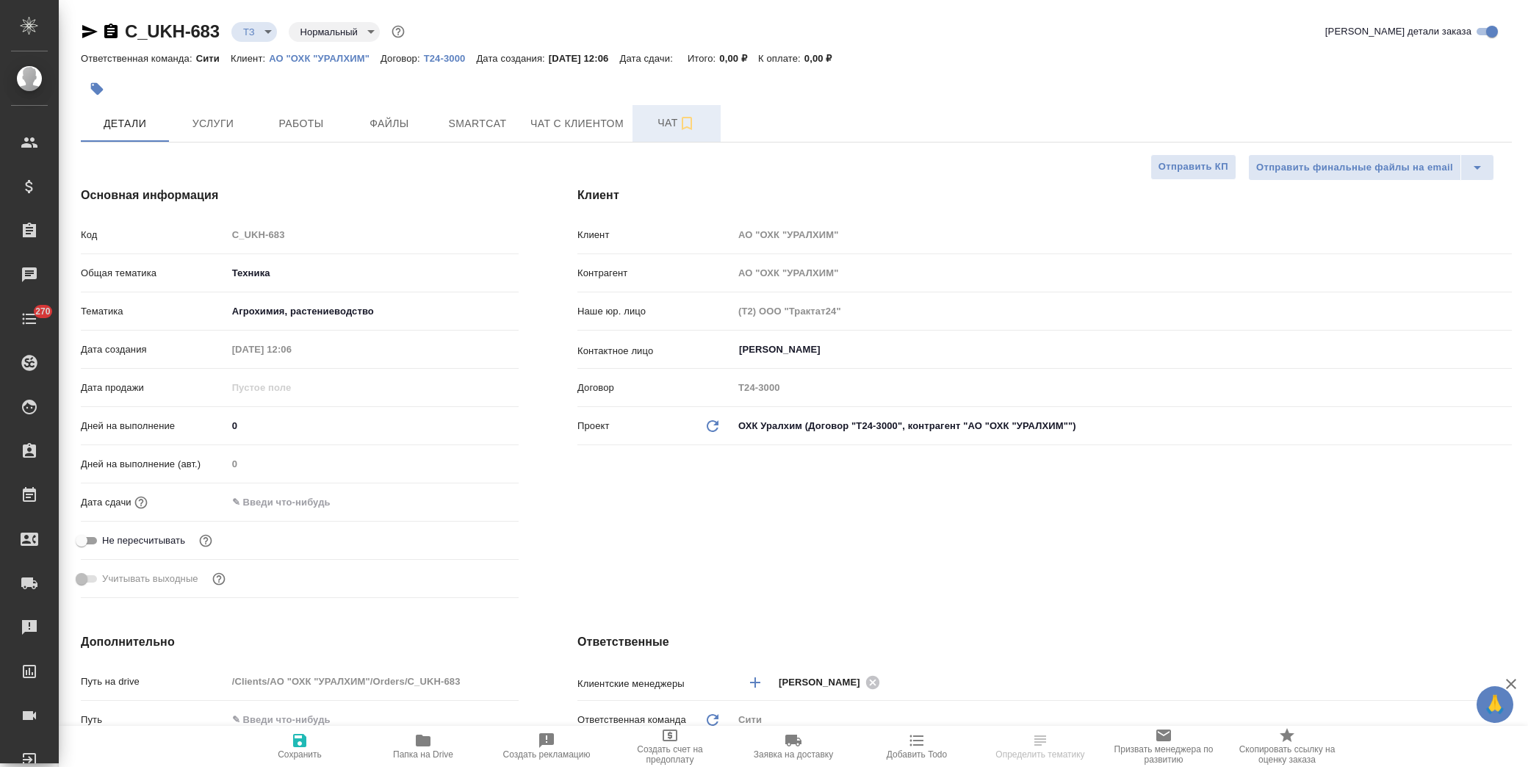
type textarea "x"
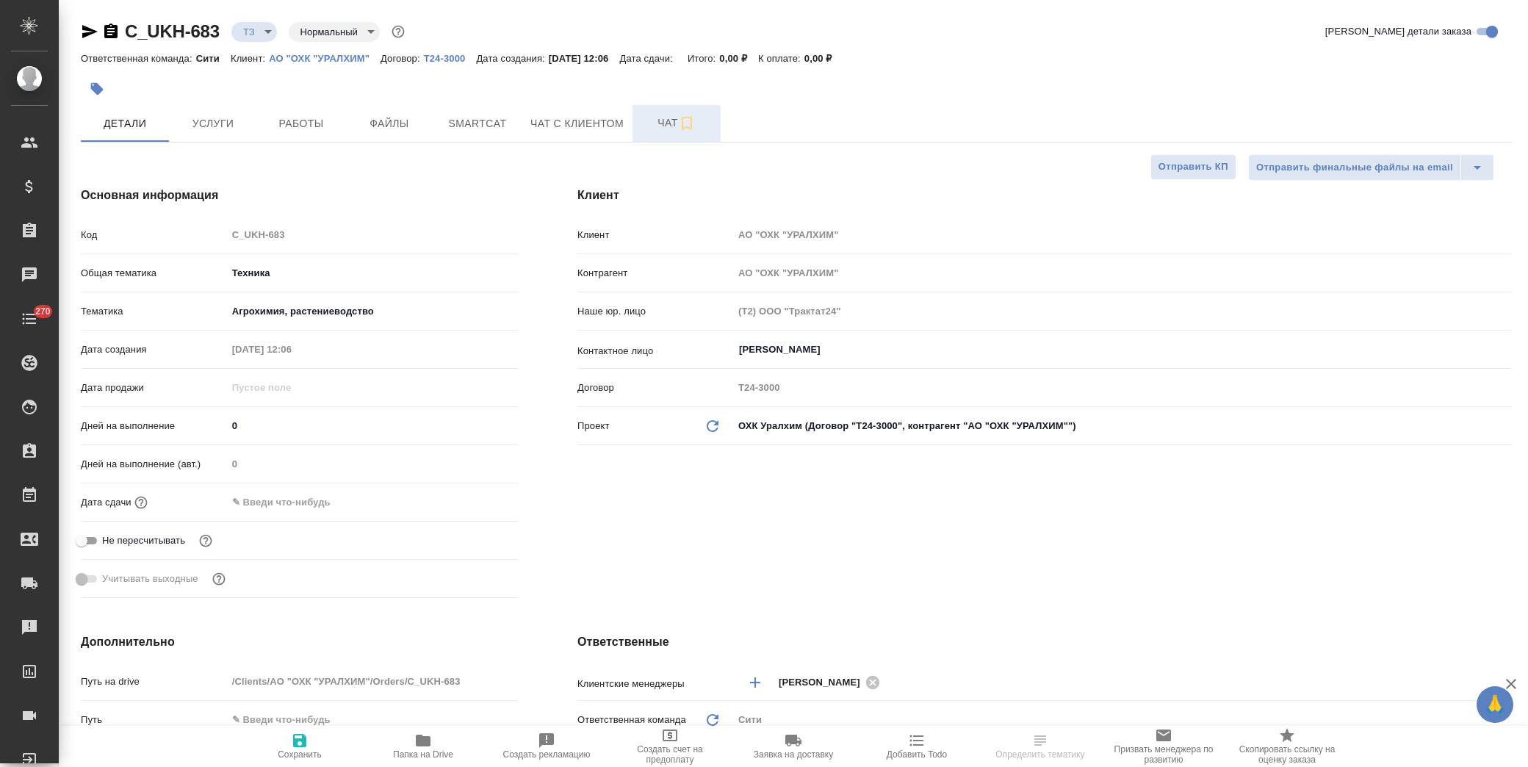
type textarea "x"
click at [662, 135] on button "Чат" at bounding box center [677, 123] width 88 height 37
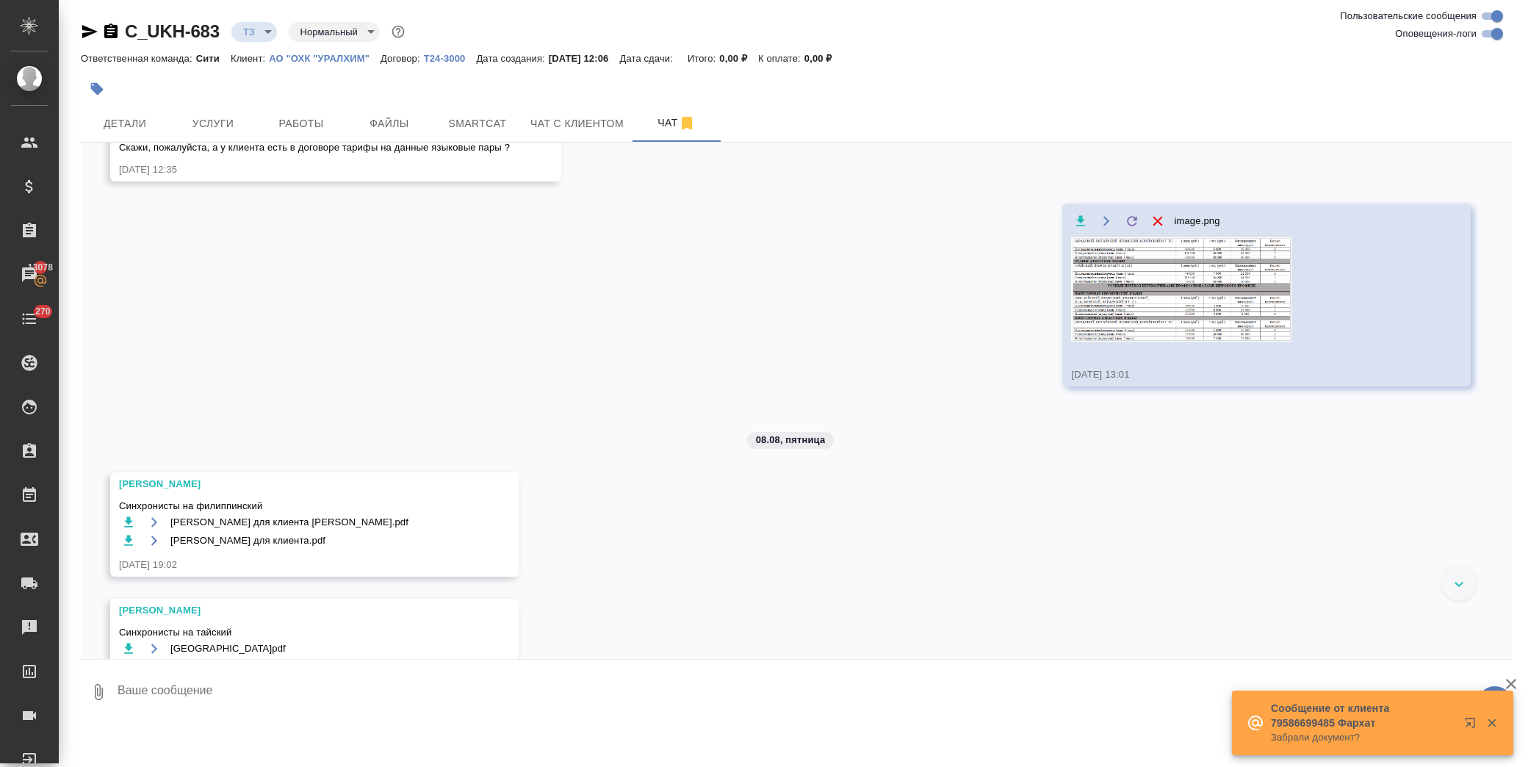
scroll to position [305, 0]
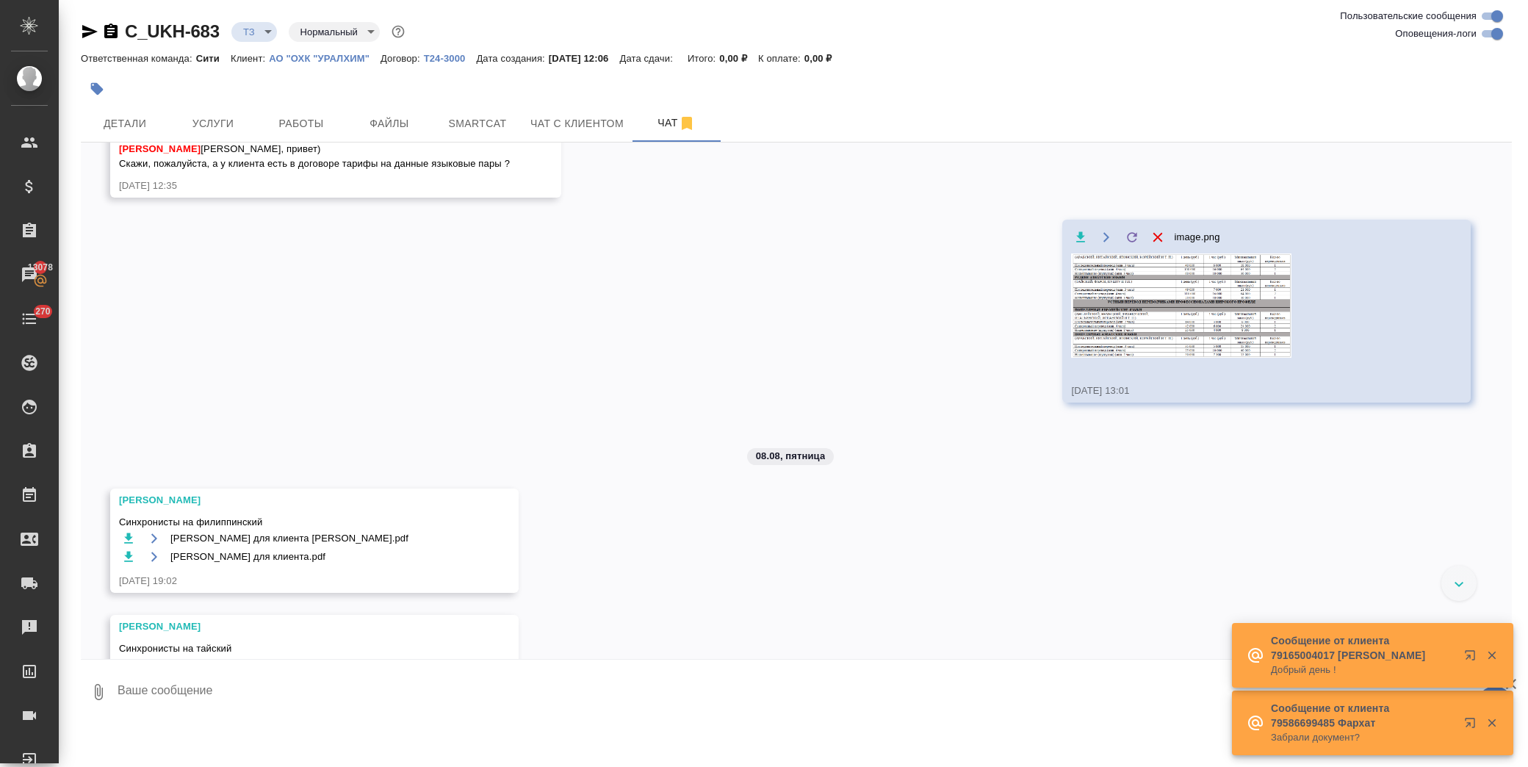
click at [127, 533] on icon "button" at bounding box center [128, 538] width 9 height 10
click at [127, 557] on icon "button" at bounding box center [128, 557] width 9 height 10
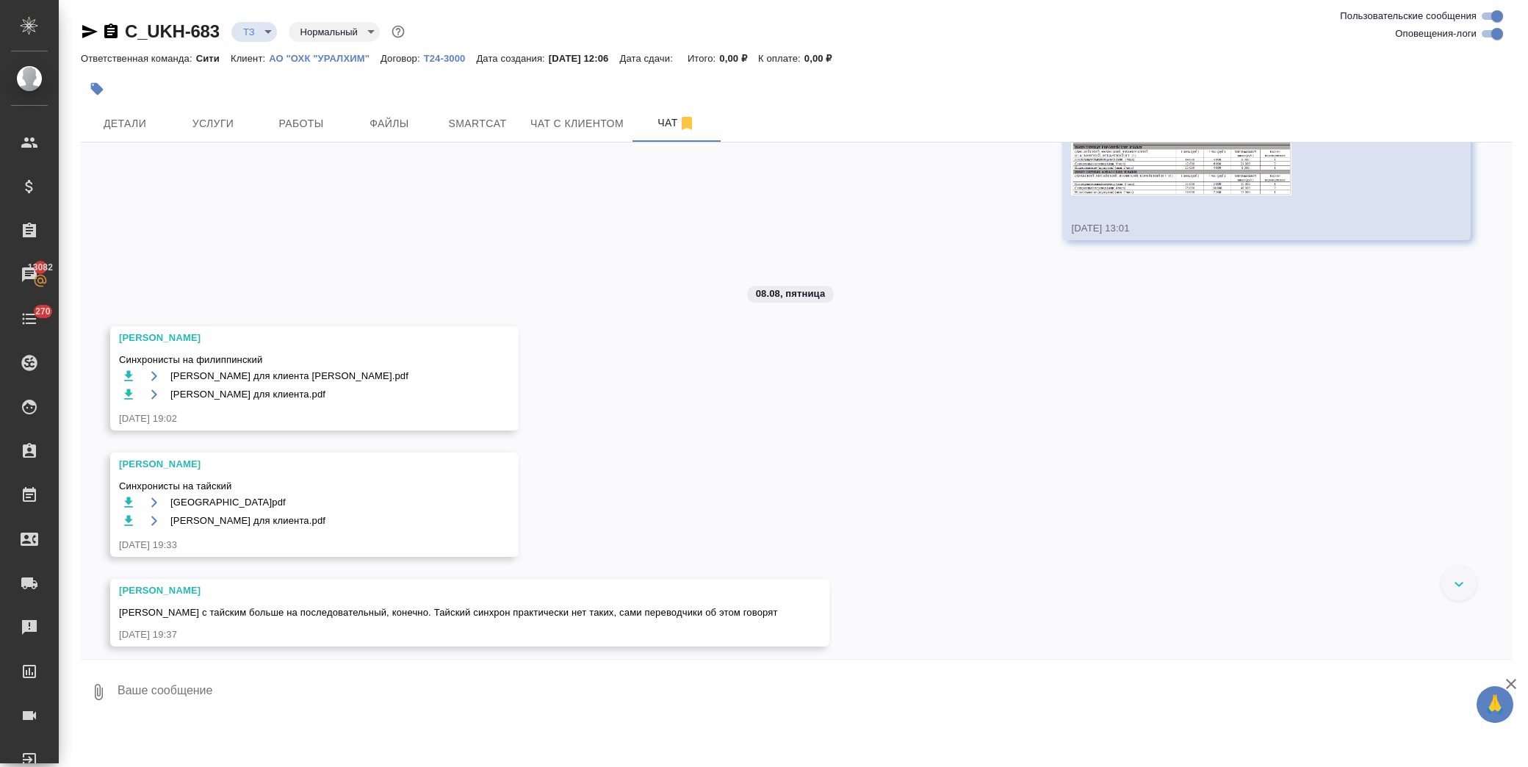
scroll to position [468, 0]
click at [130, 501] on icon "button" at bounding box center [128, 502] width 9 height 10
click at [128, 519] on icon "button" at bounding box center [128, 520] width 9 height 10
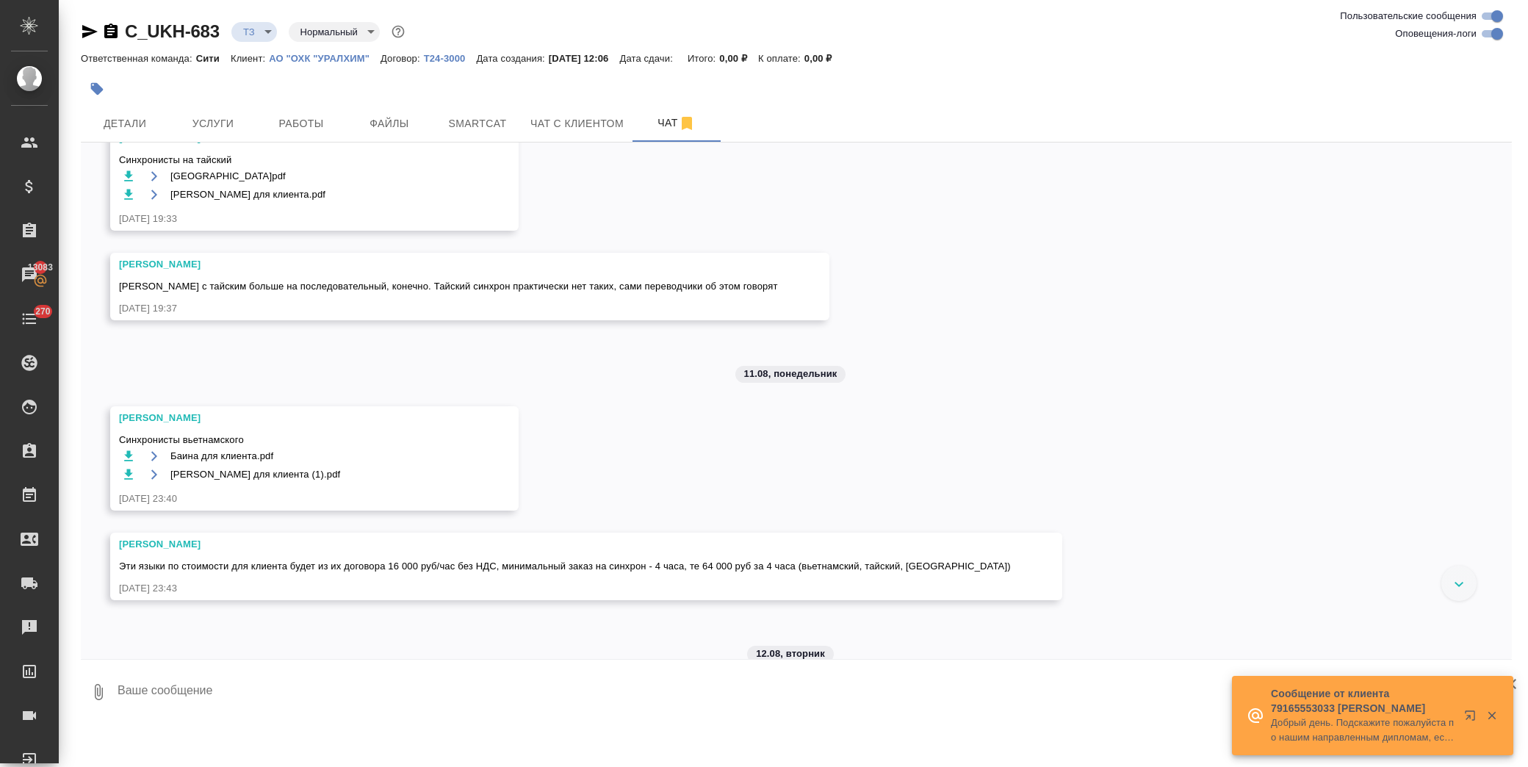
scroll to position [795, 0]
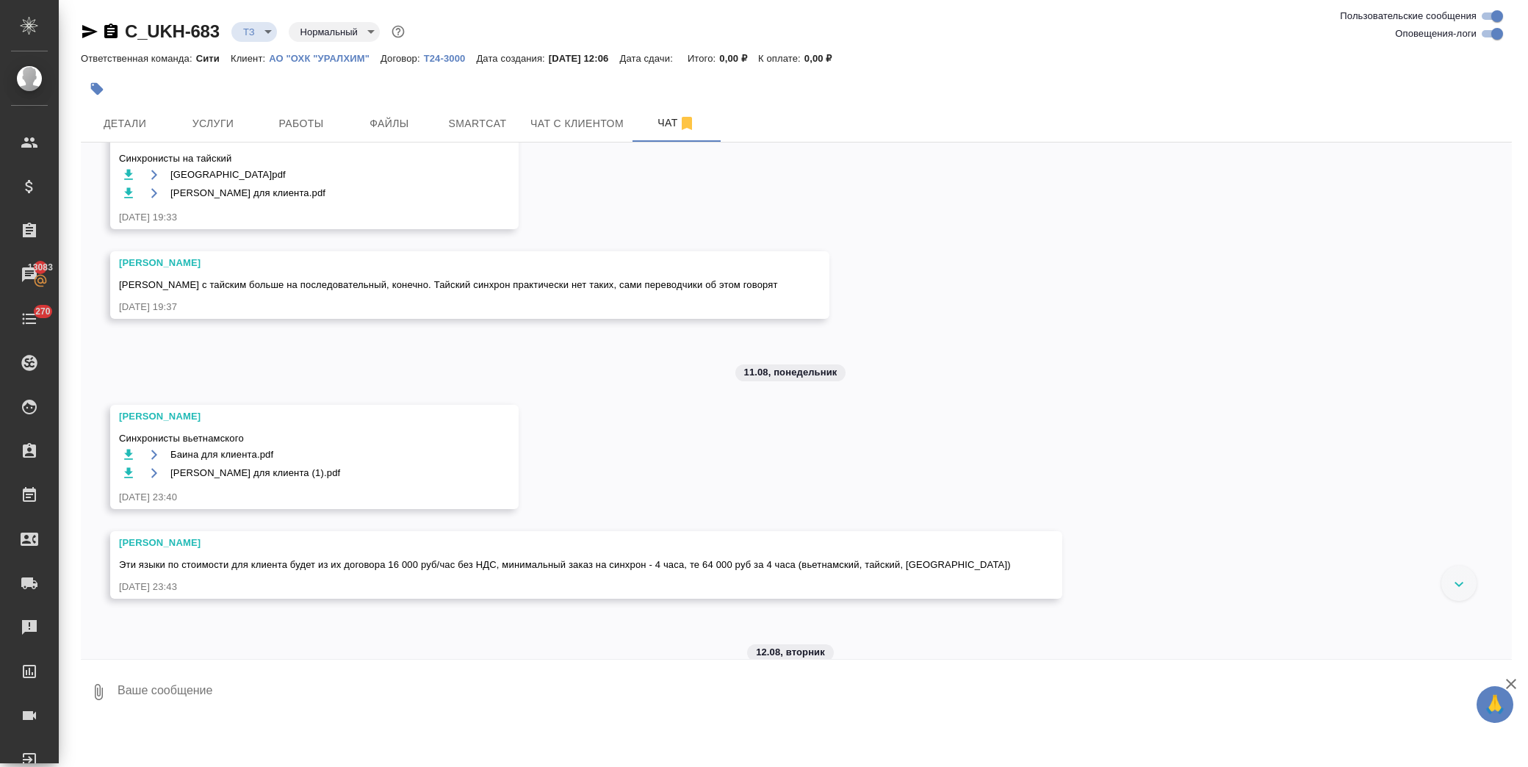
click at [127, 456] on icon "button" at bounding box center [128, 455] width 9 height 10
click at [129, 474] on icon "button" at bounding box center [128, 473] width 9 height 10
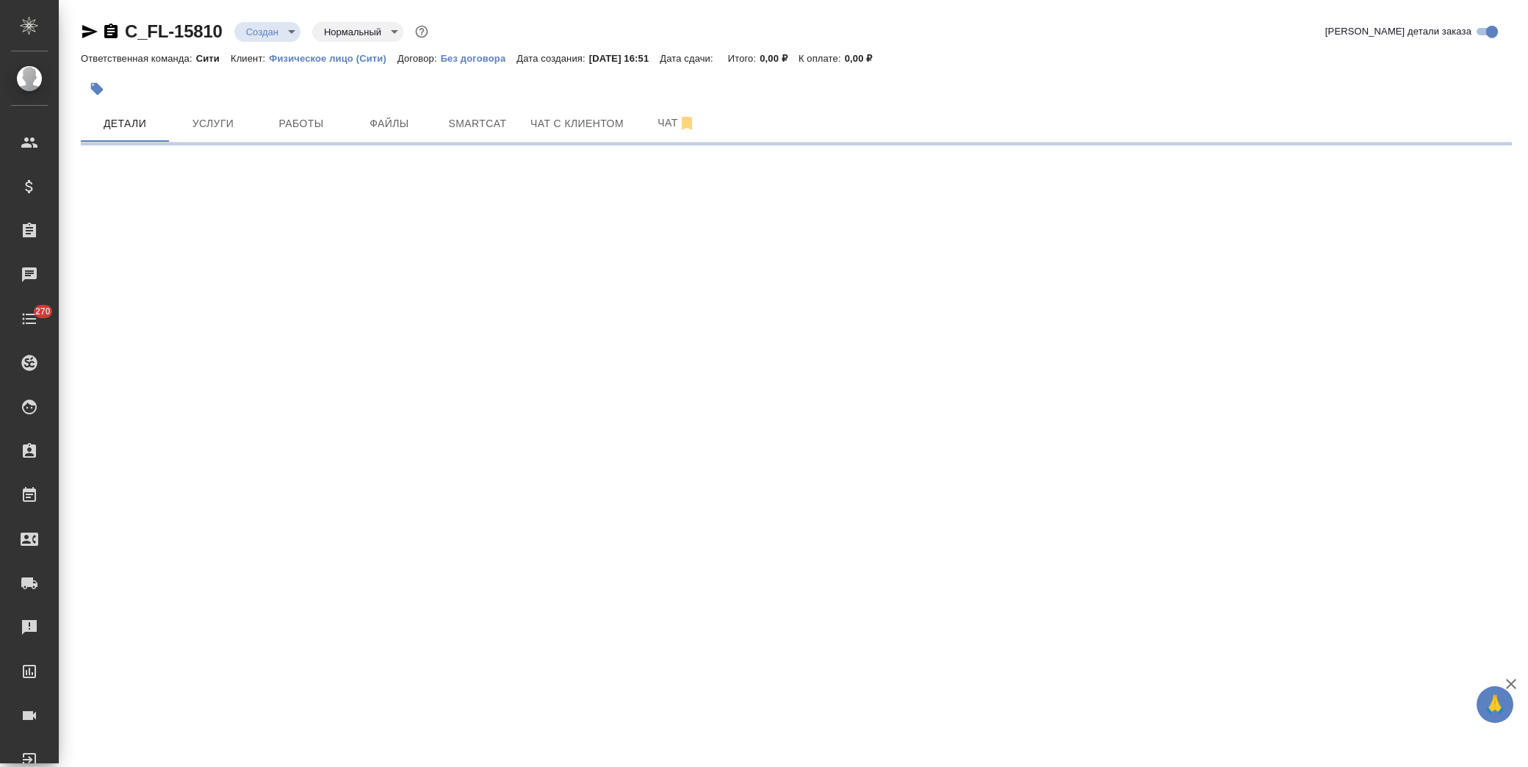
select select "RU"
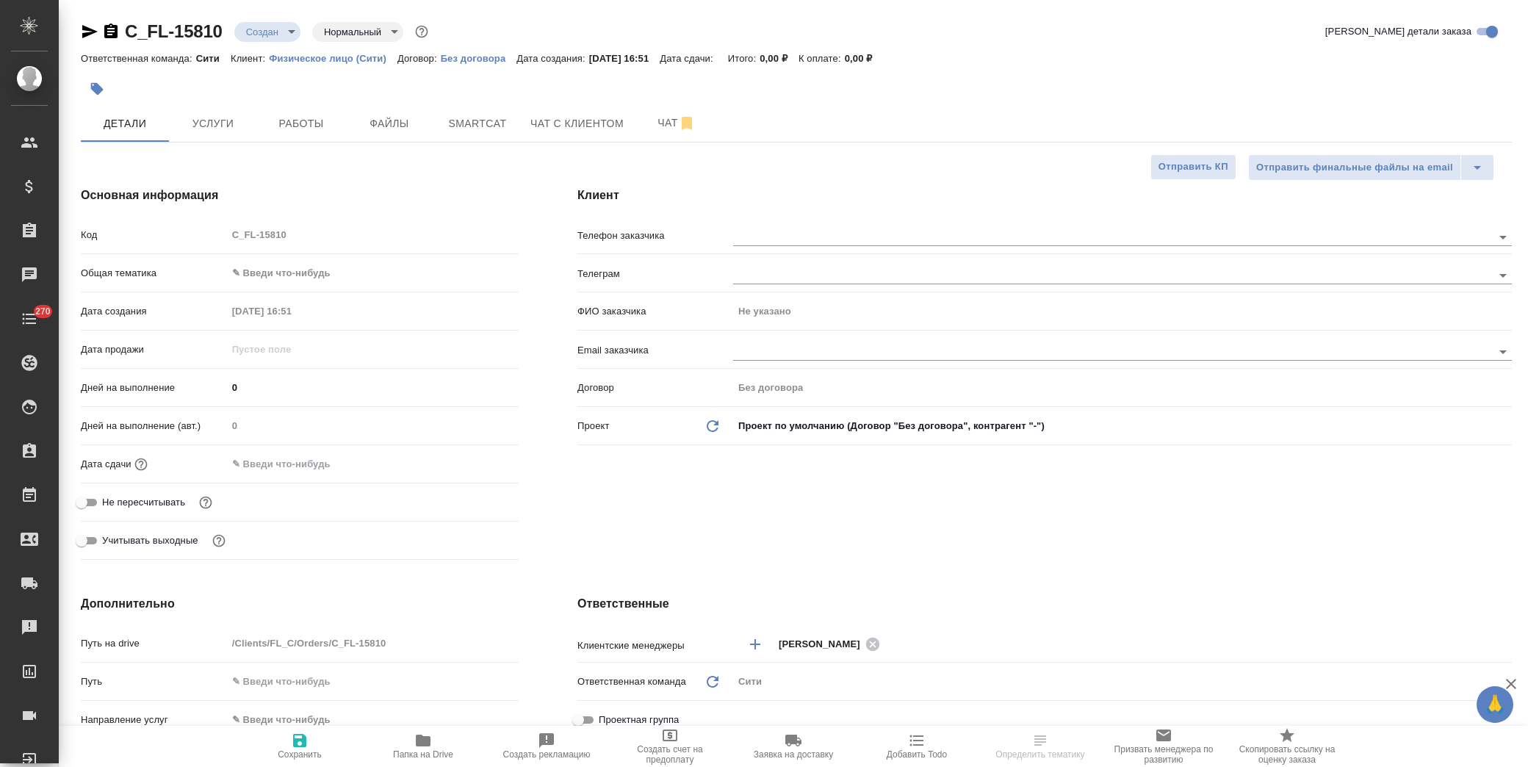
type textarea "x"
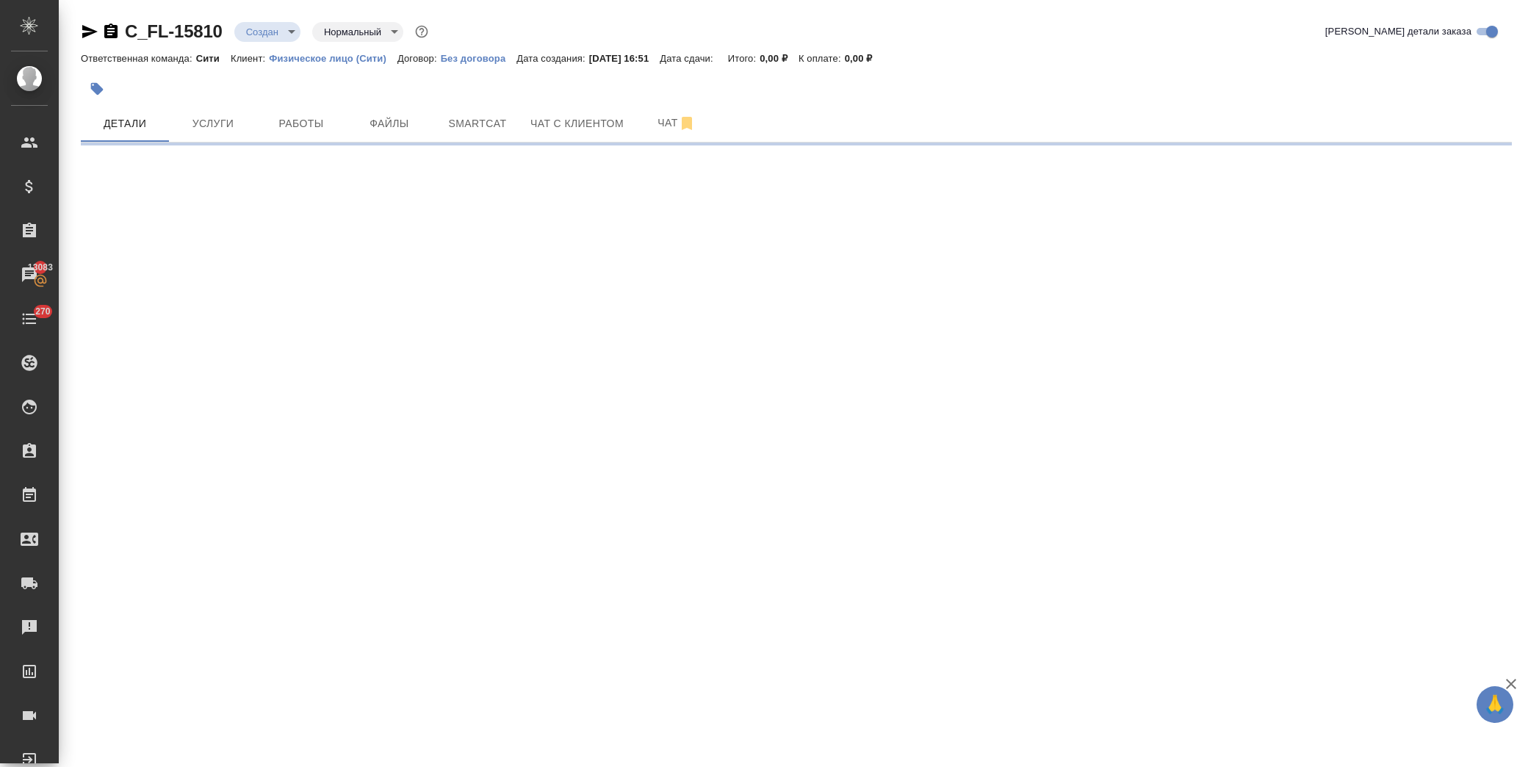
select select "RU"
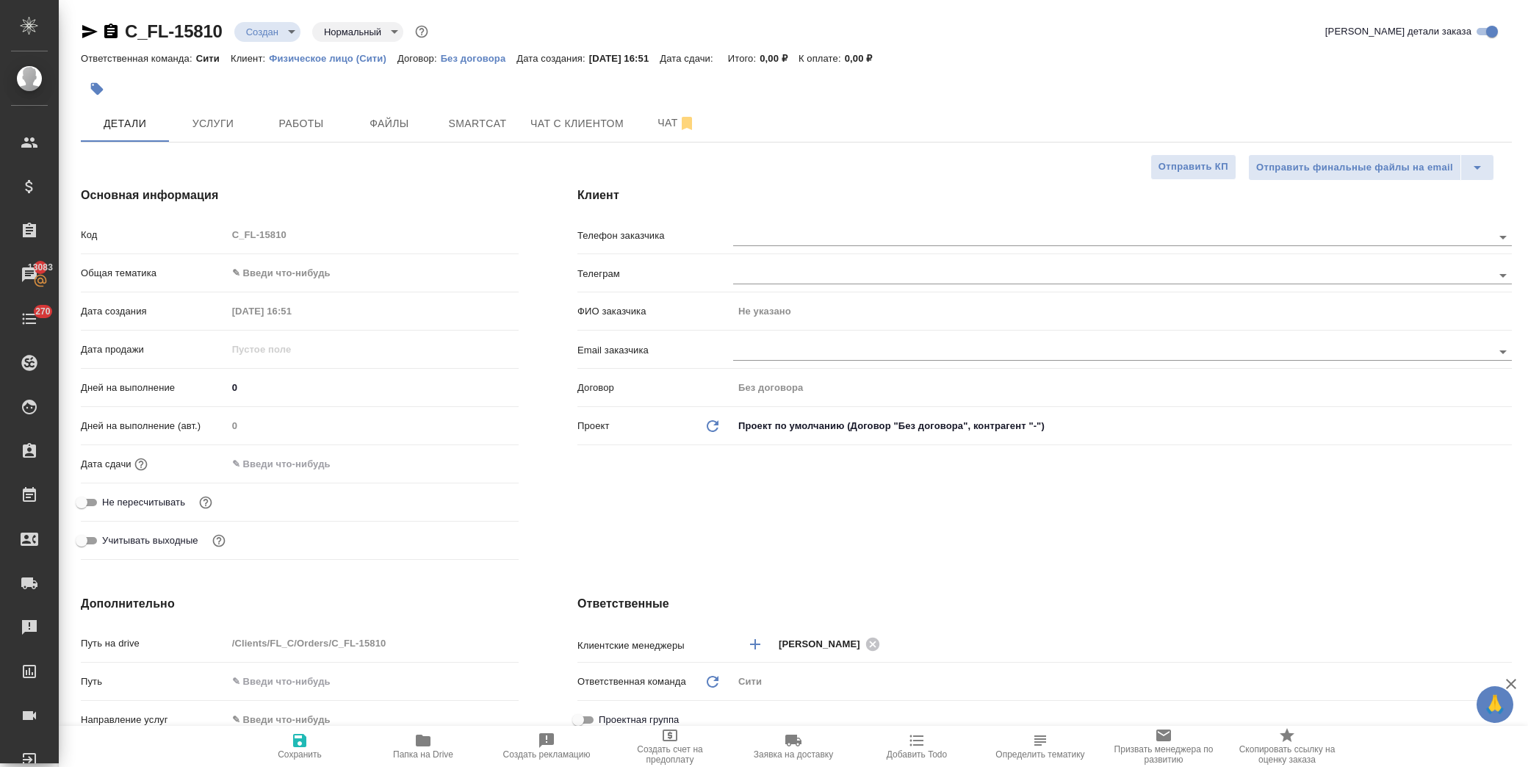
type textarea "x"
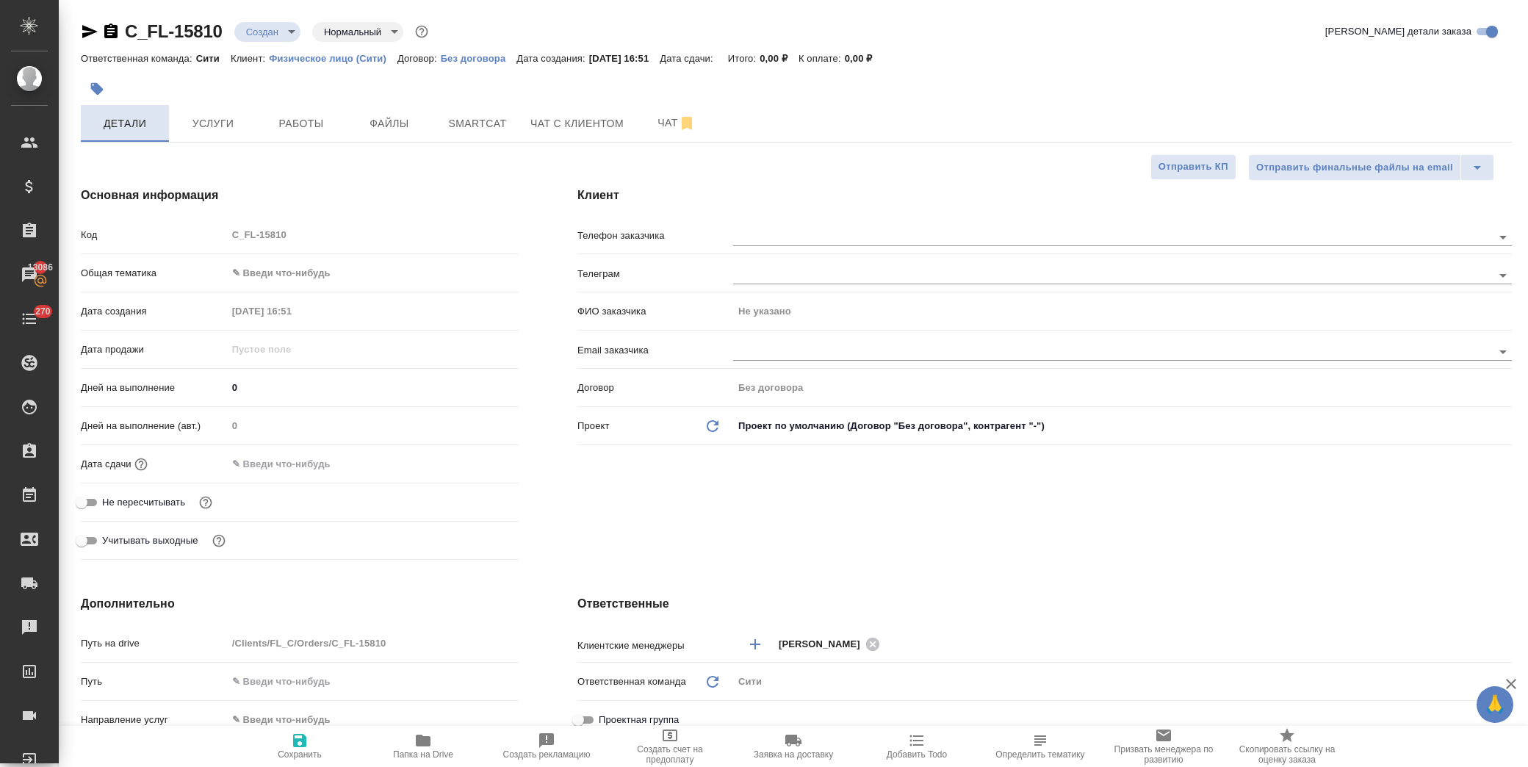
type textarea "x"
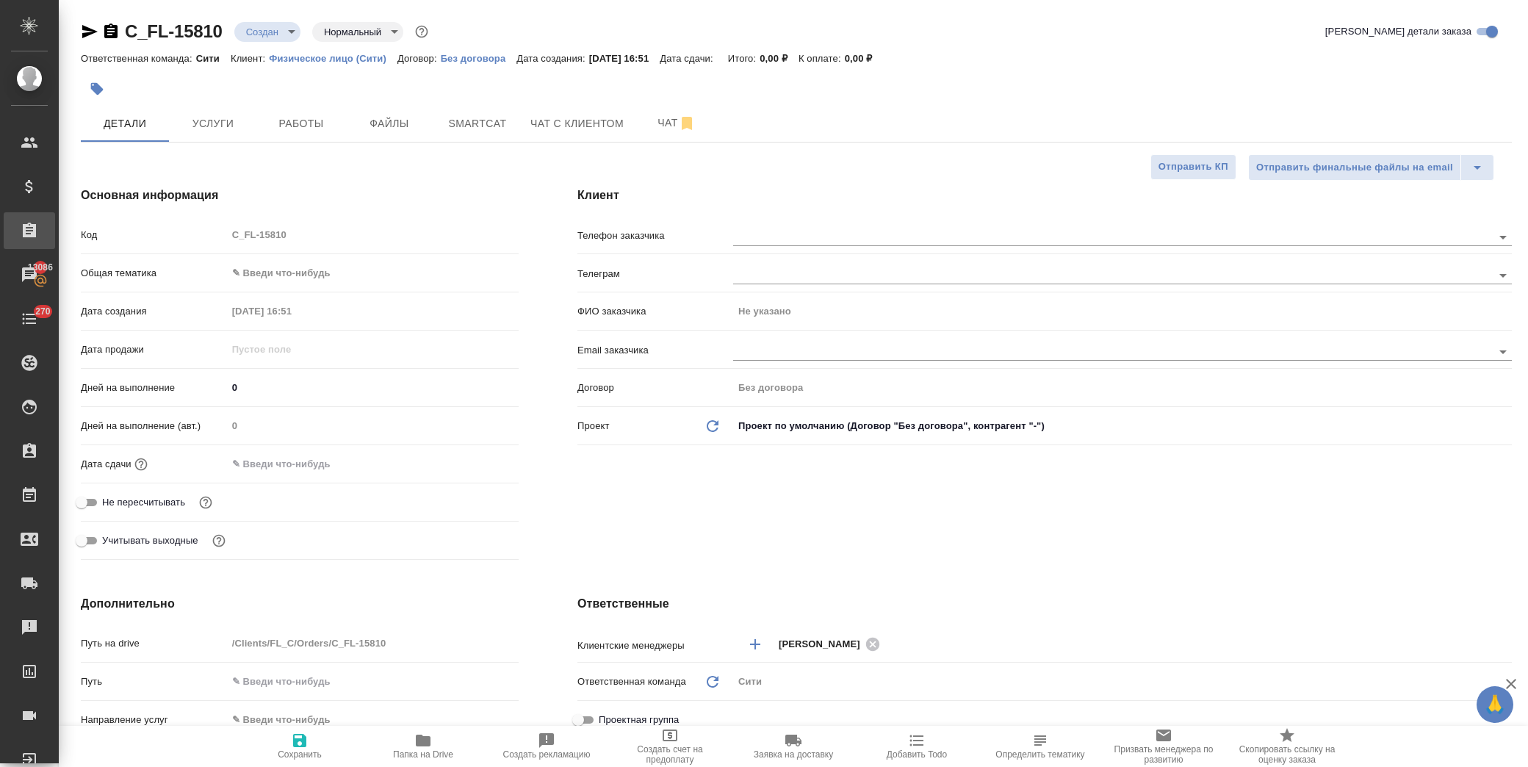
type textarea "x"
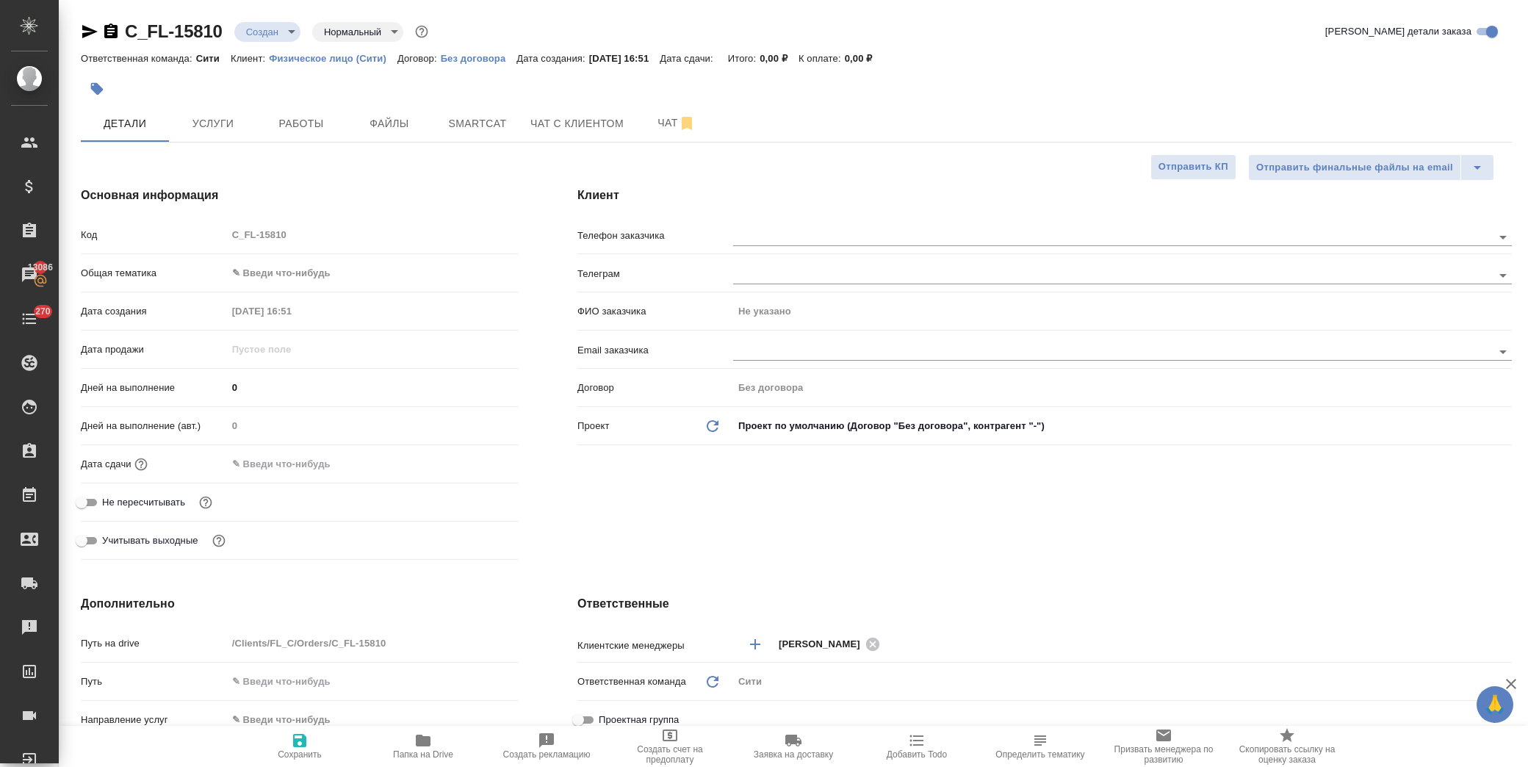
type textarea "x"
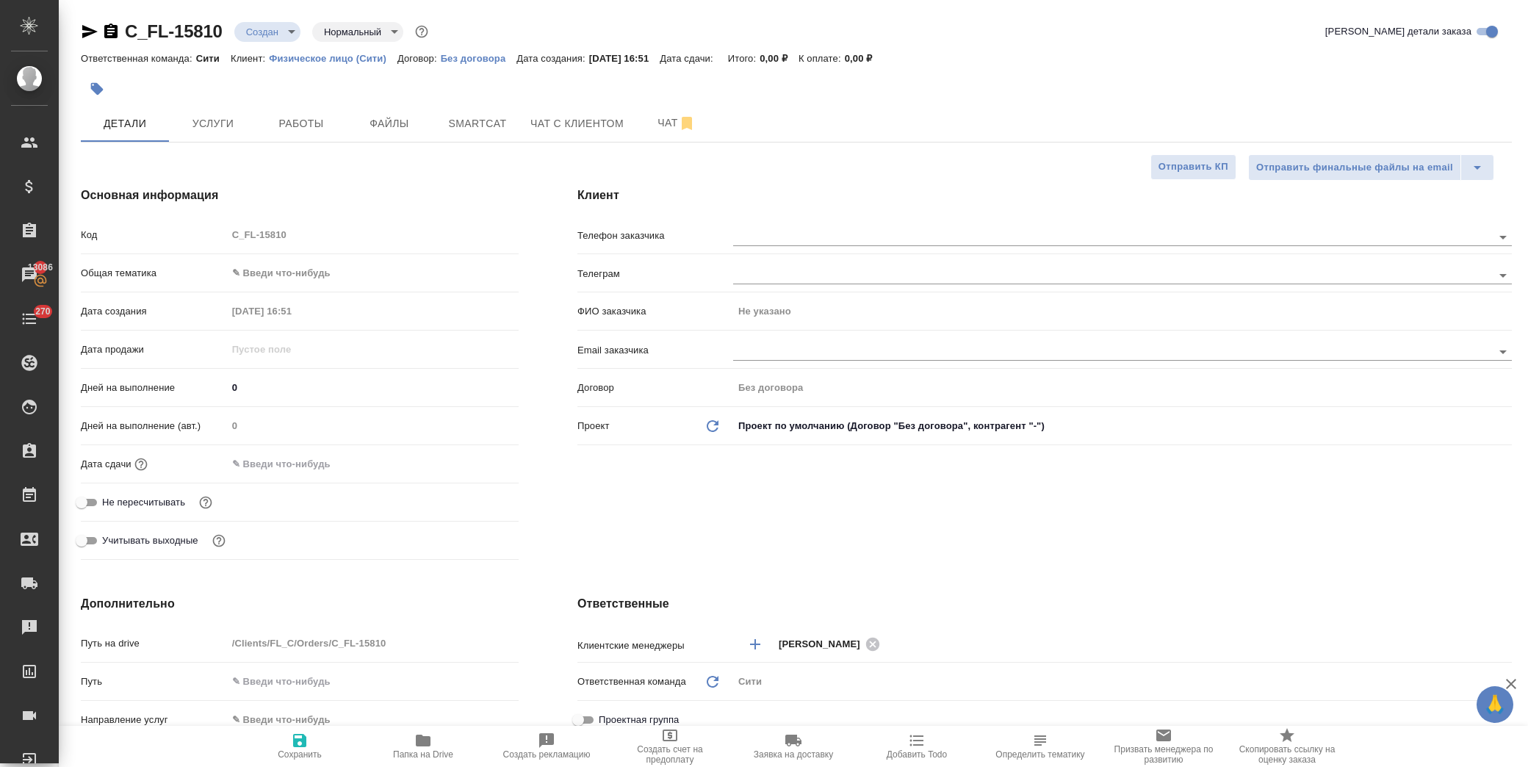
type textarea "x"
drag, startPoint x: 400, startPoint y: 129, endPoint x: 389, endPoint y: 127, distance: 11.1
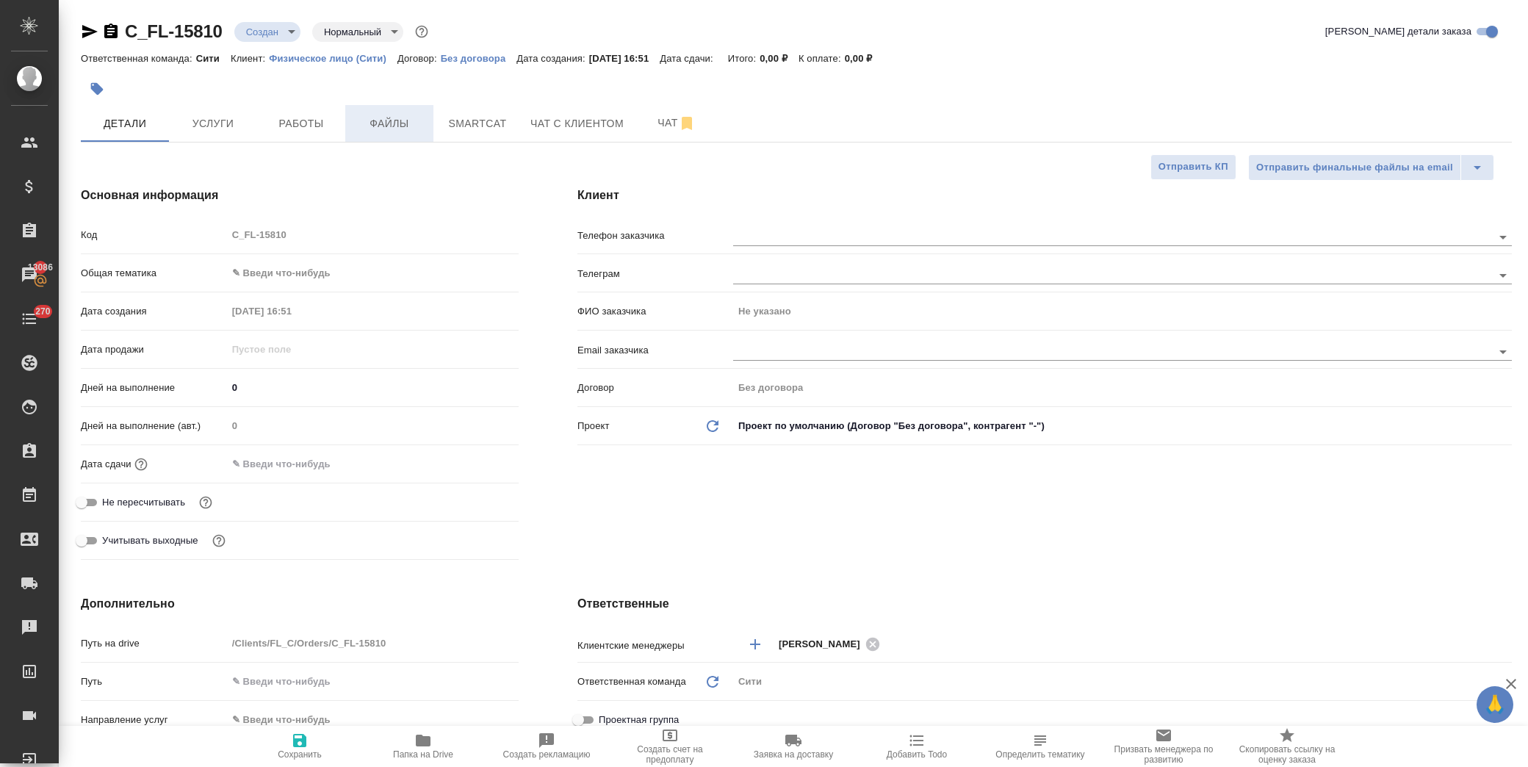
click at [400, 129] on span "Файлы" at bounding box center [389, 124] width 71 height 18
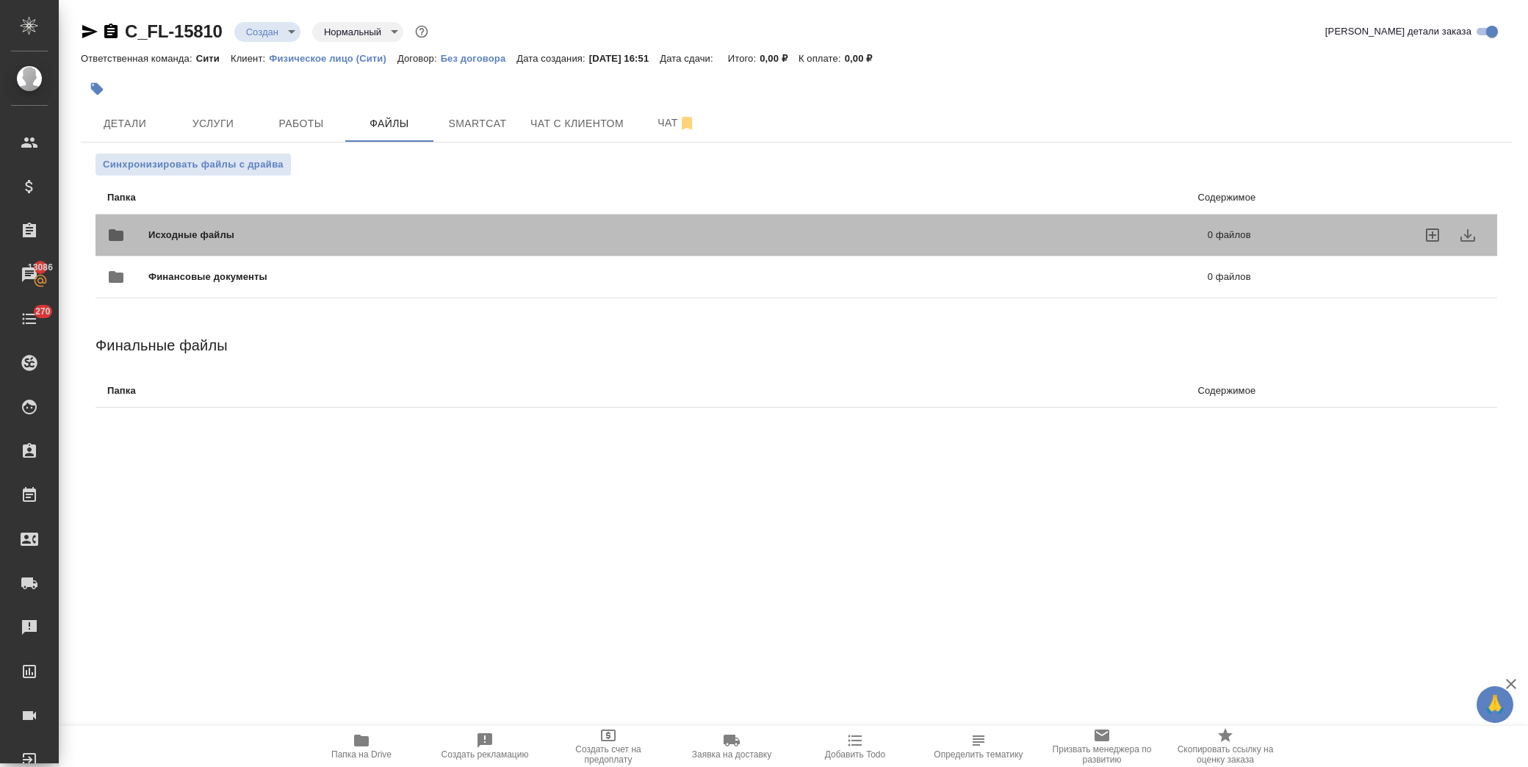
click at [248, 233] on span "Исходные файлы" at bounding box center [434, 235] width 572 height 15
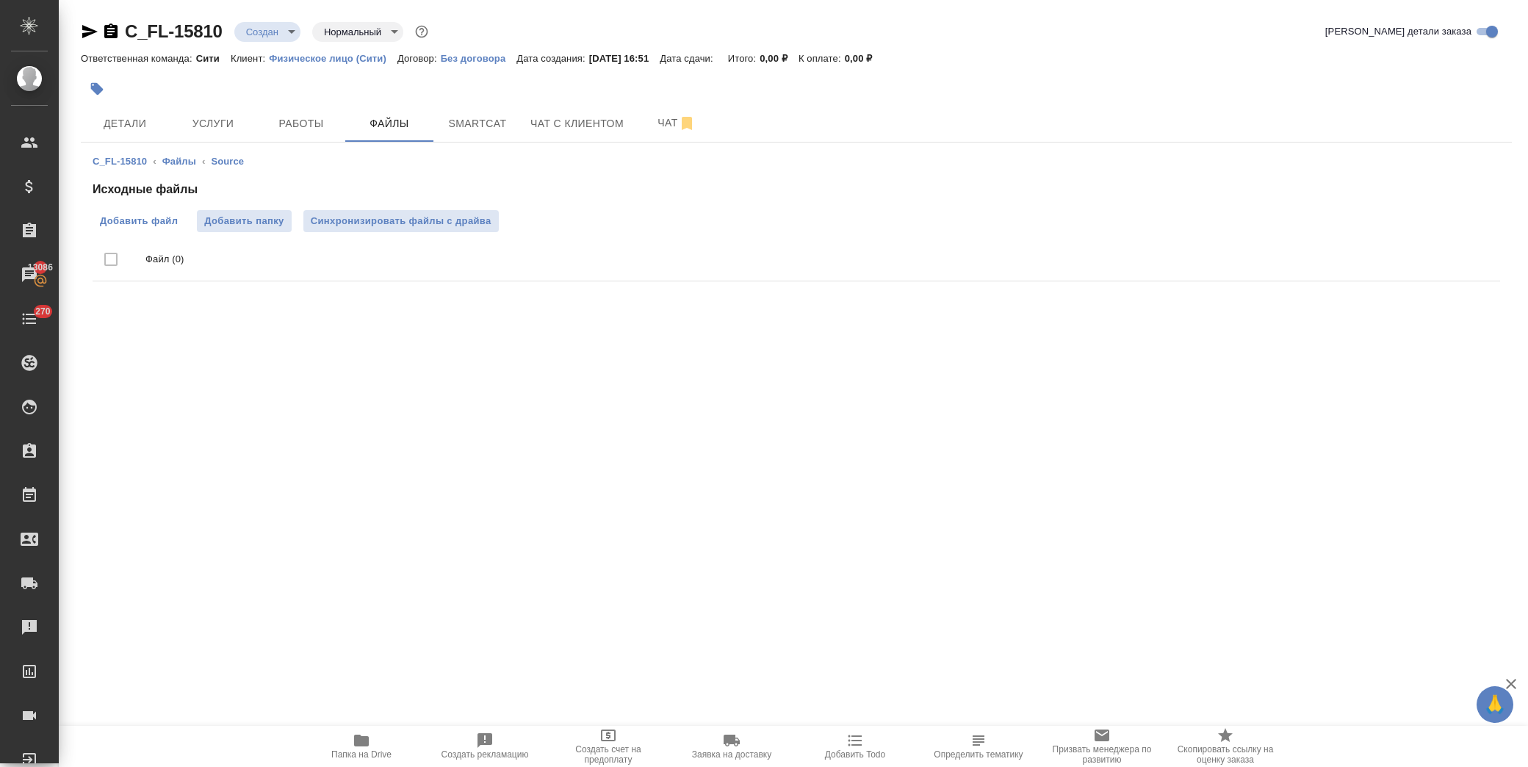
click at [154, 223] on span "Добавить файл" at bounding box center [139, 221] width 78 height 15
click at [0, 0] on input "Добавить файл" at bounding box center [0, 0] width 0 height 0
click at [145, 123] on span "Детали" at bounding box center [125, 124] width 71 height 18
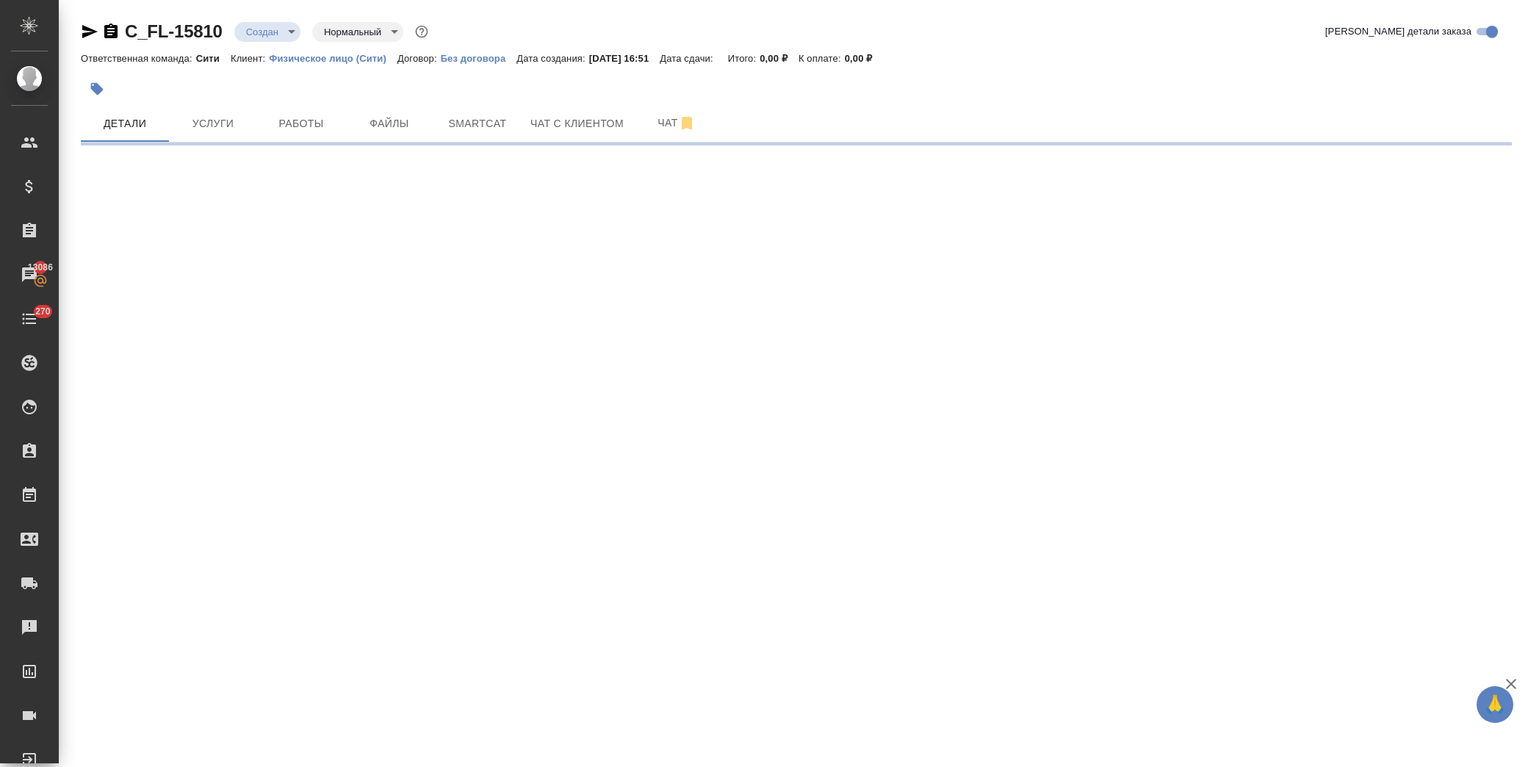
select select "RU"
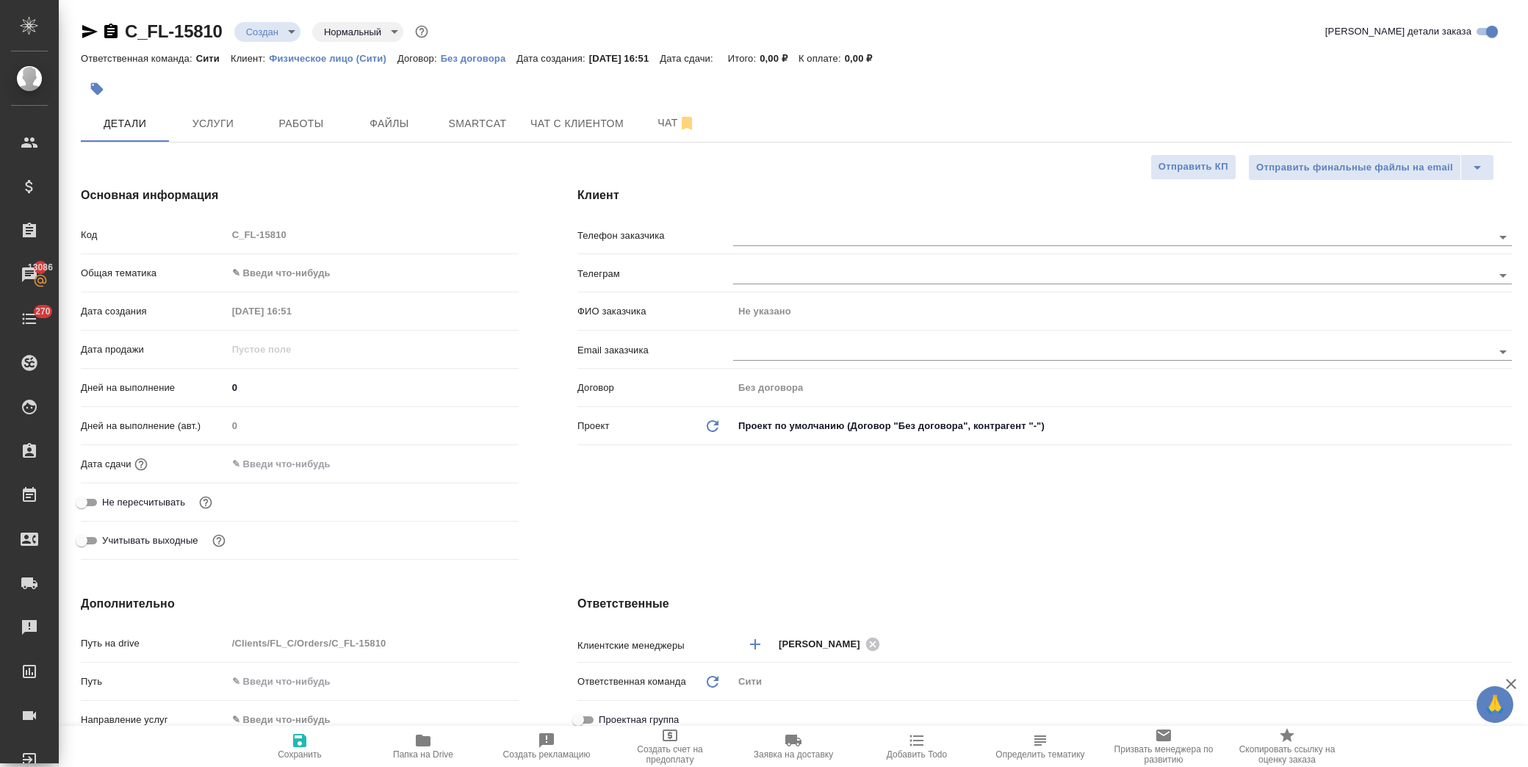
type textarea "x"
click at [311, 464] on input "text" at bounding box center [292, 463] width 129 height 21
click at [475, 463] on icon "button" at bounding box center [476, 464] width 18 height 18
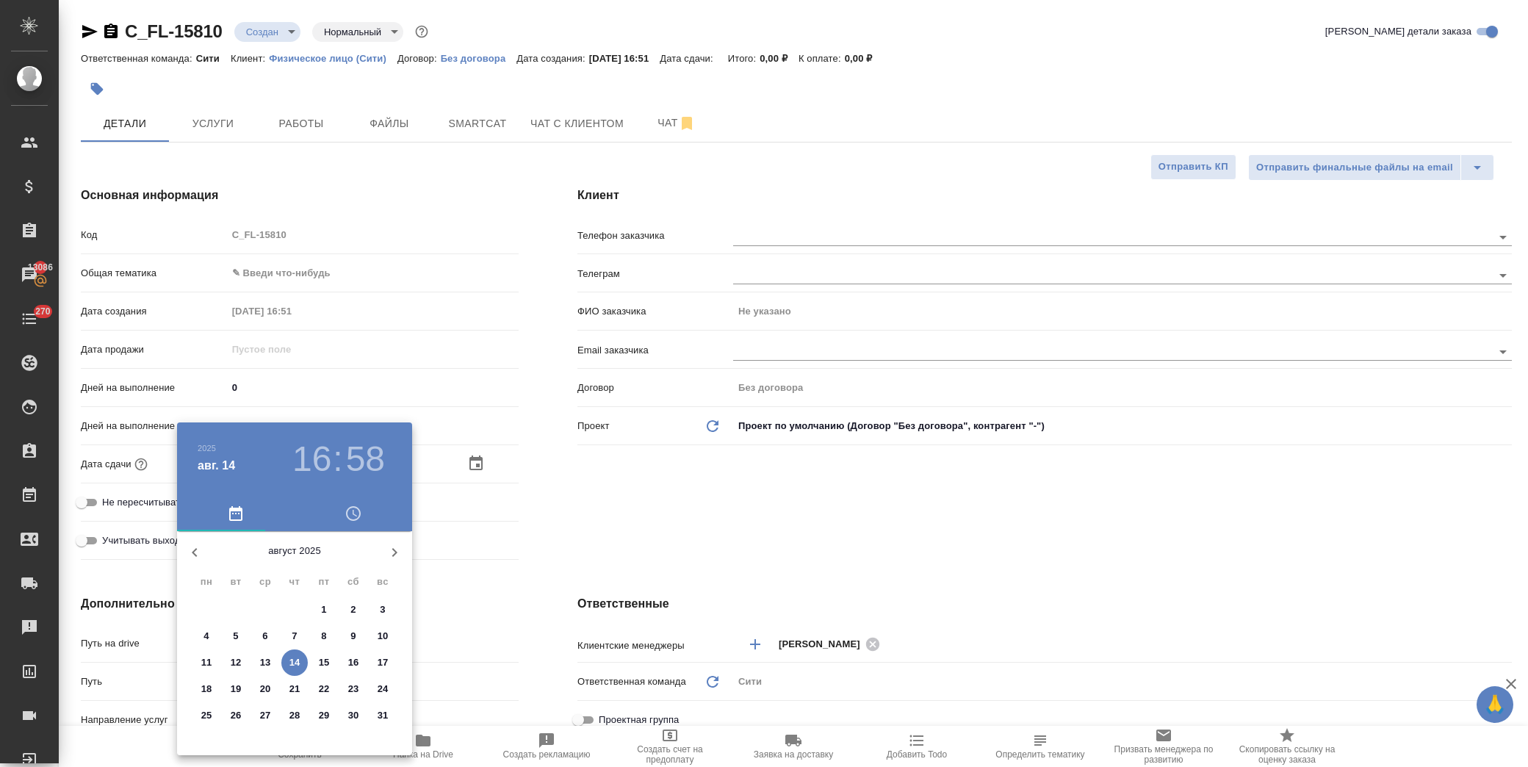
click at [208, 689] on p "18" at bounding box center [206, 689] width 11 height 15
type input "[DATE] 16:58"
type textarea "x"
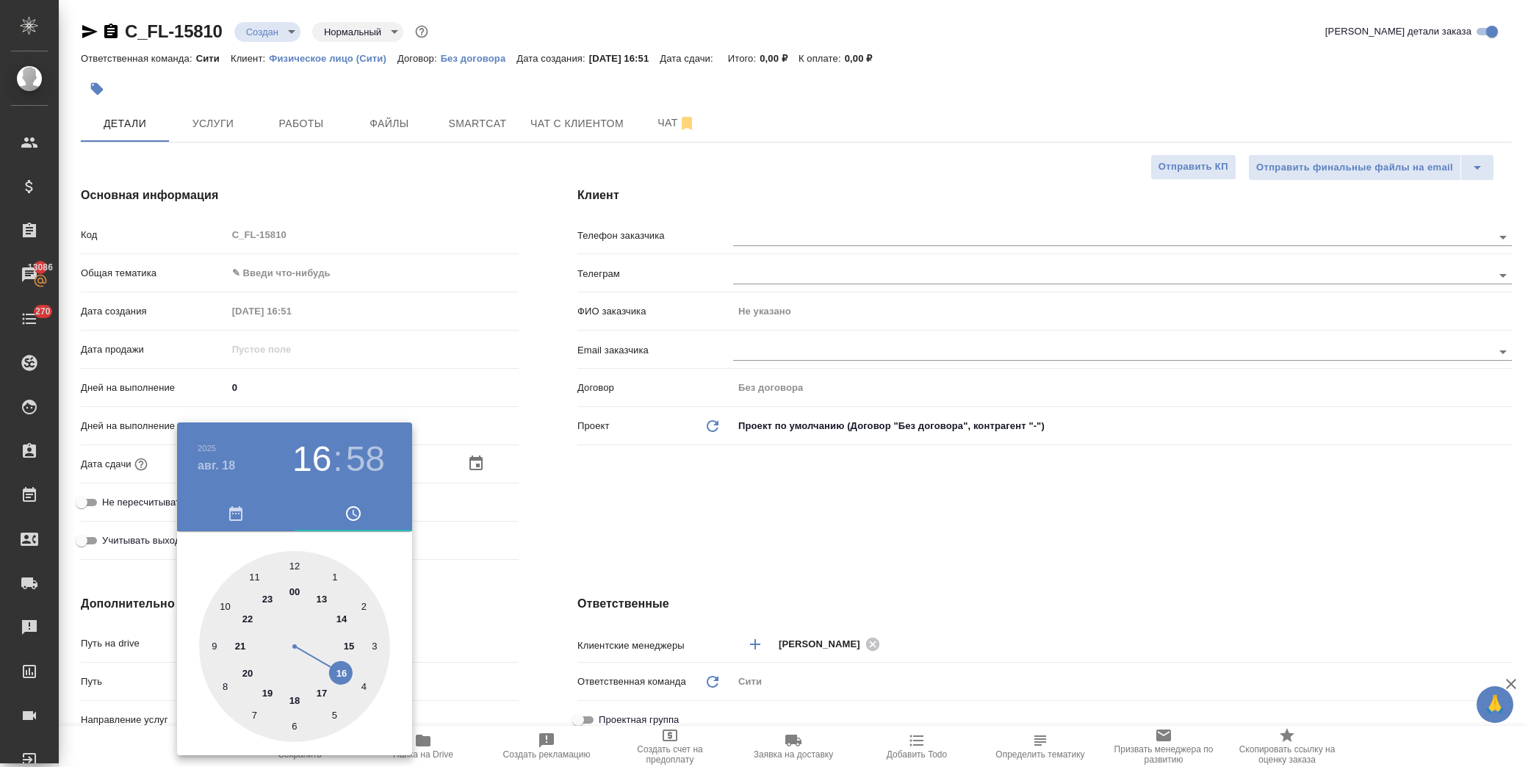
click at [226, 613] on div at bounding box center [294, 646] width 191 height 191
type input "[DATE] 10:58"
type textarea "x"
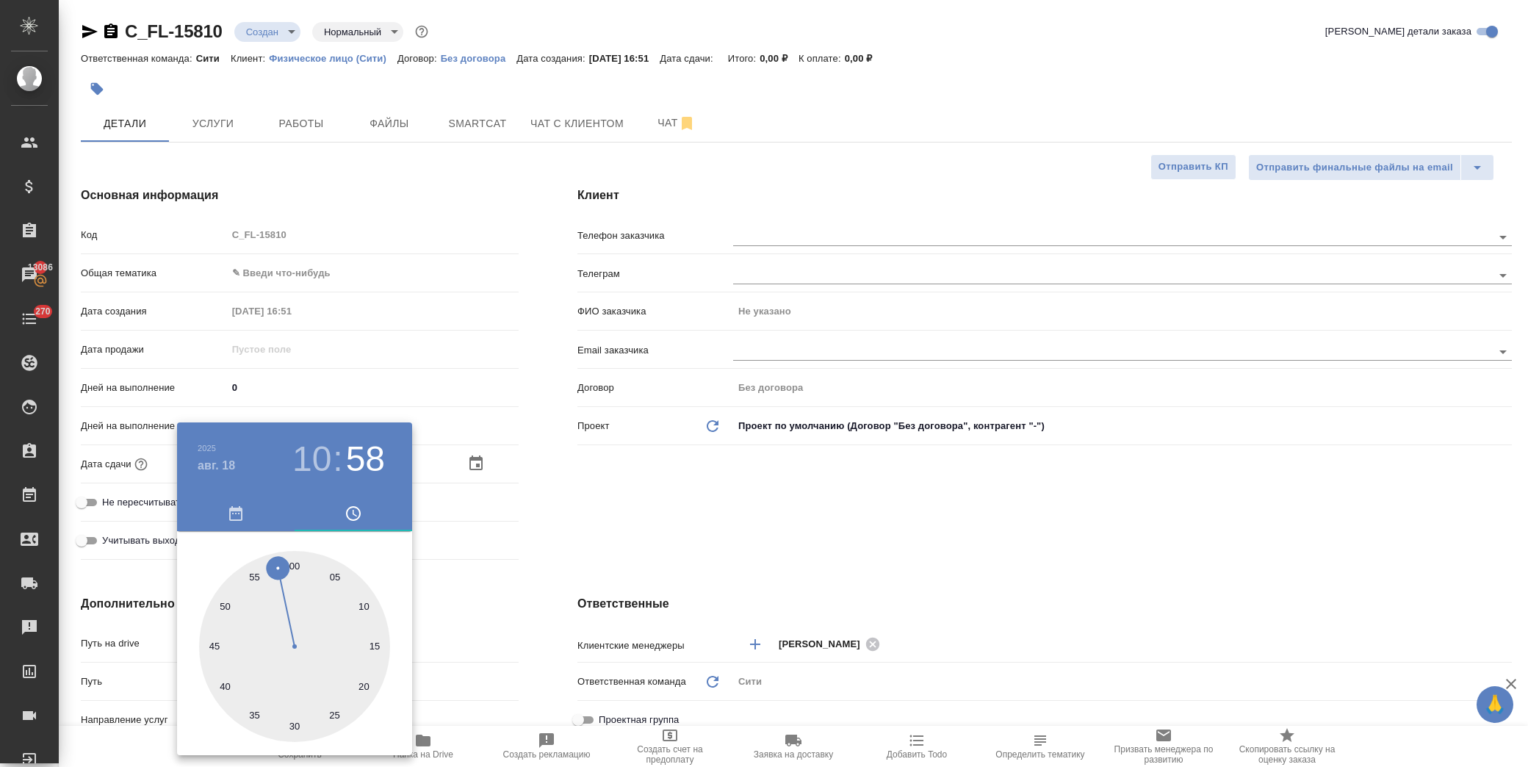
click at [295, 567] on div at bounding box center [294, 646] width 191 height 191
type input "[DATE] 10:00"
type textarea "x"
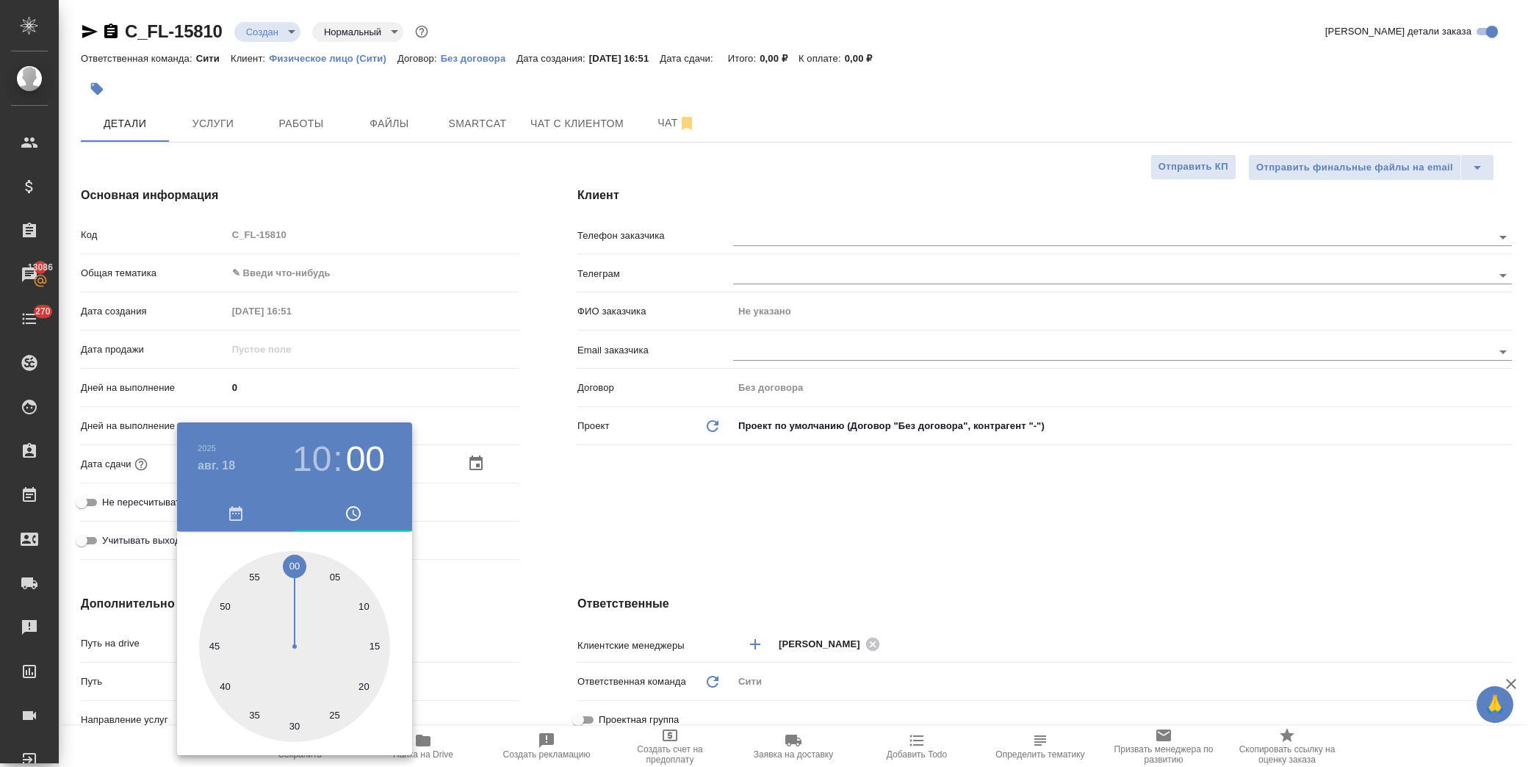
click at [675, 493] on div at bounding box center [764, 383] width 1528 height 767
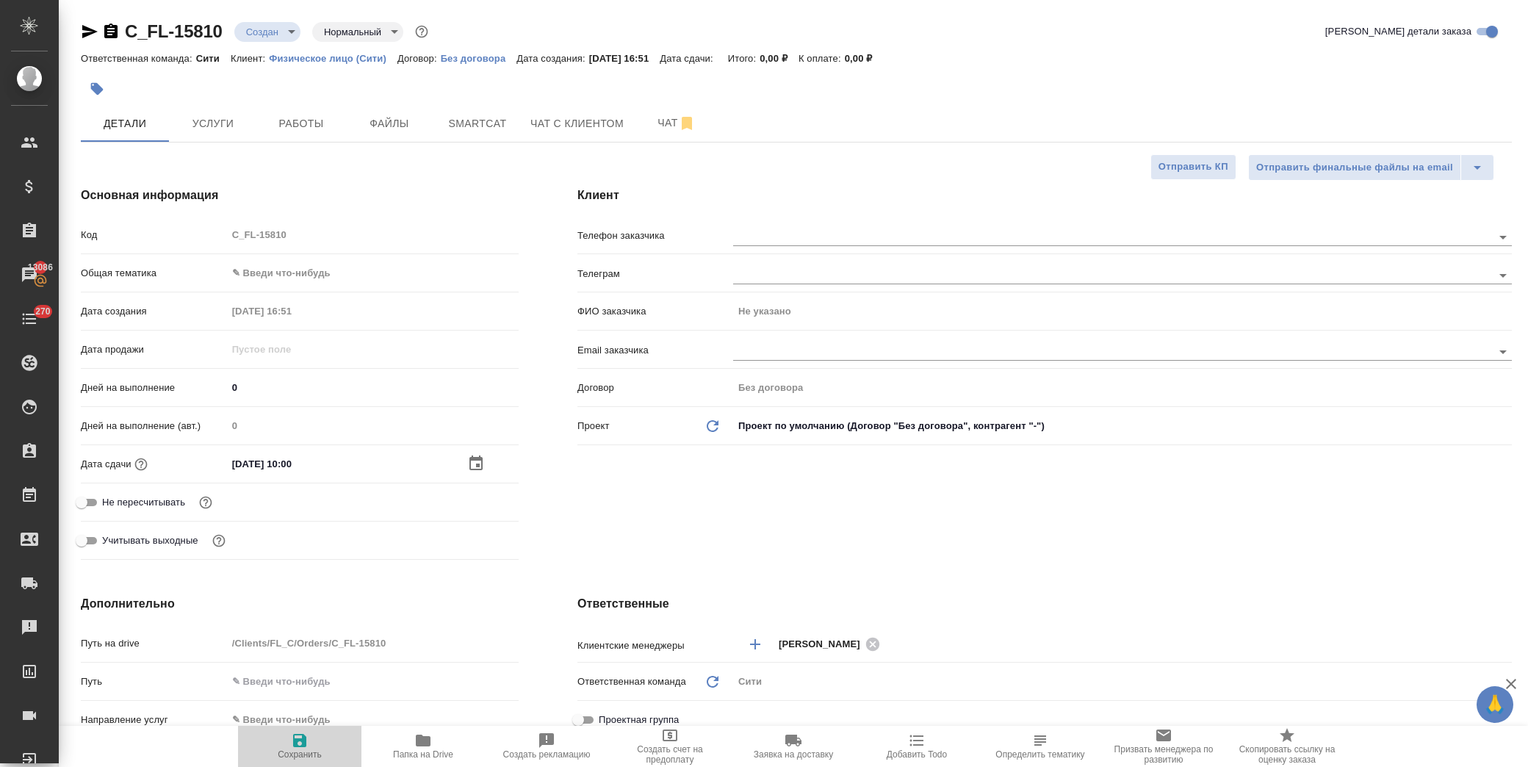
drag, startPoint x: 299, startPoint y: 744, endPoint x: 353, endPoint y: 495, distance: 255.7
click at [299, 745] on icon "button" at bounding box center [300, 741] width 18 height 18
type textarea "x"
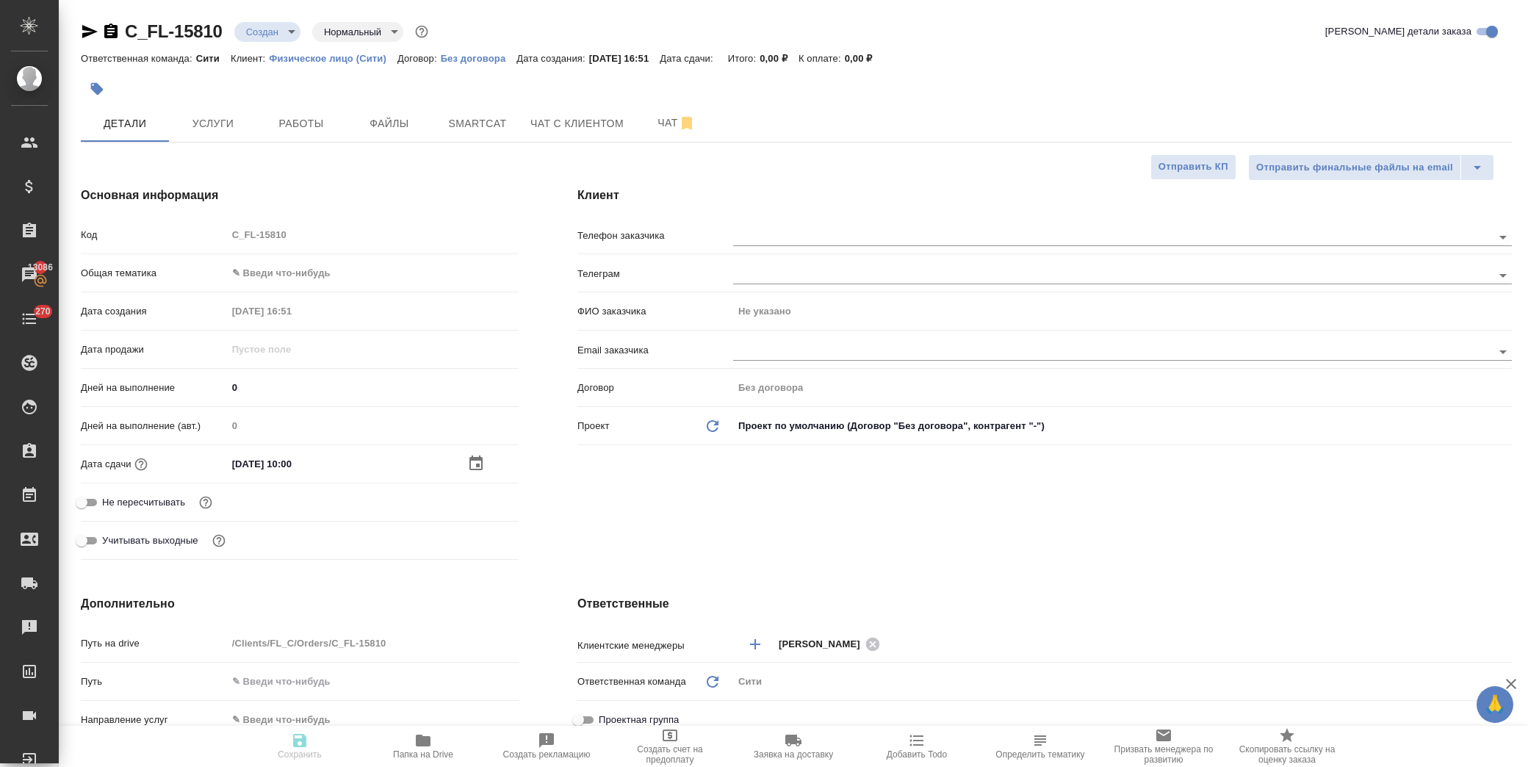
type textarea "x"
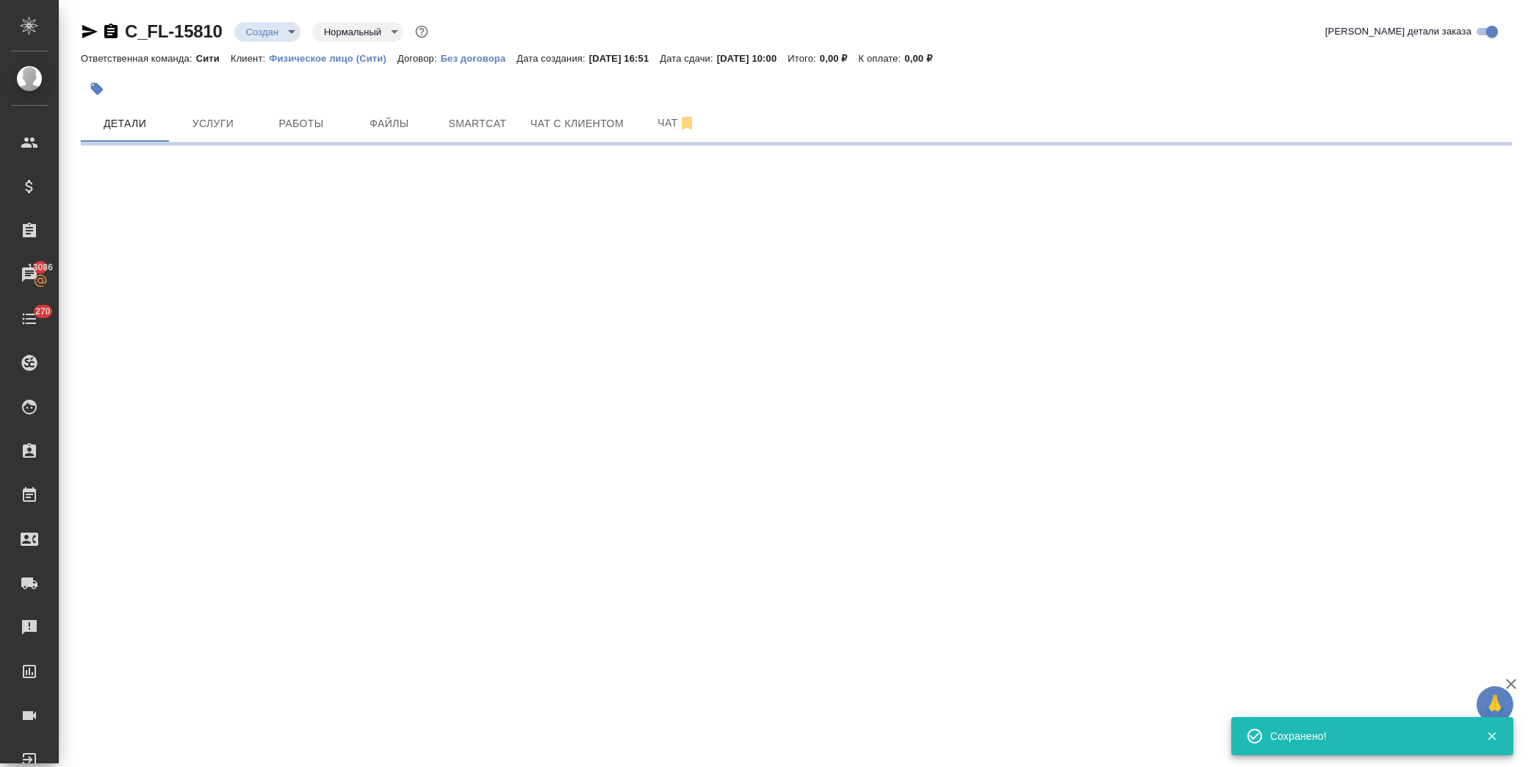
select select "RU"
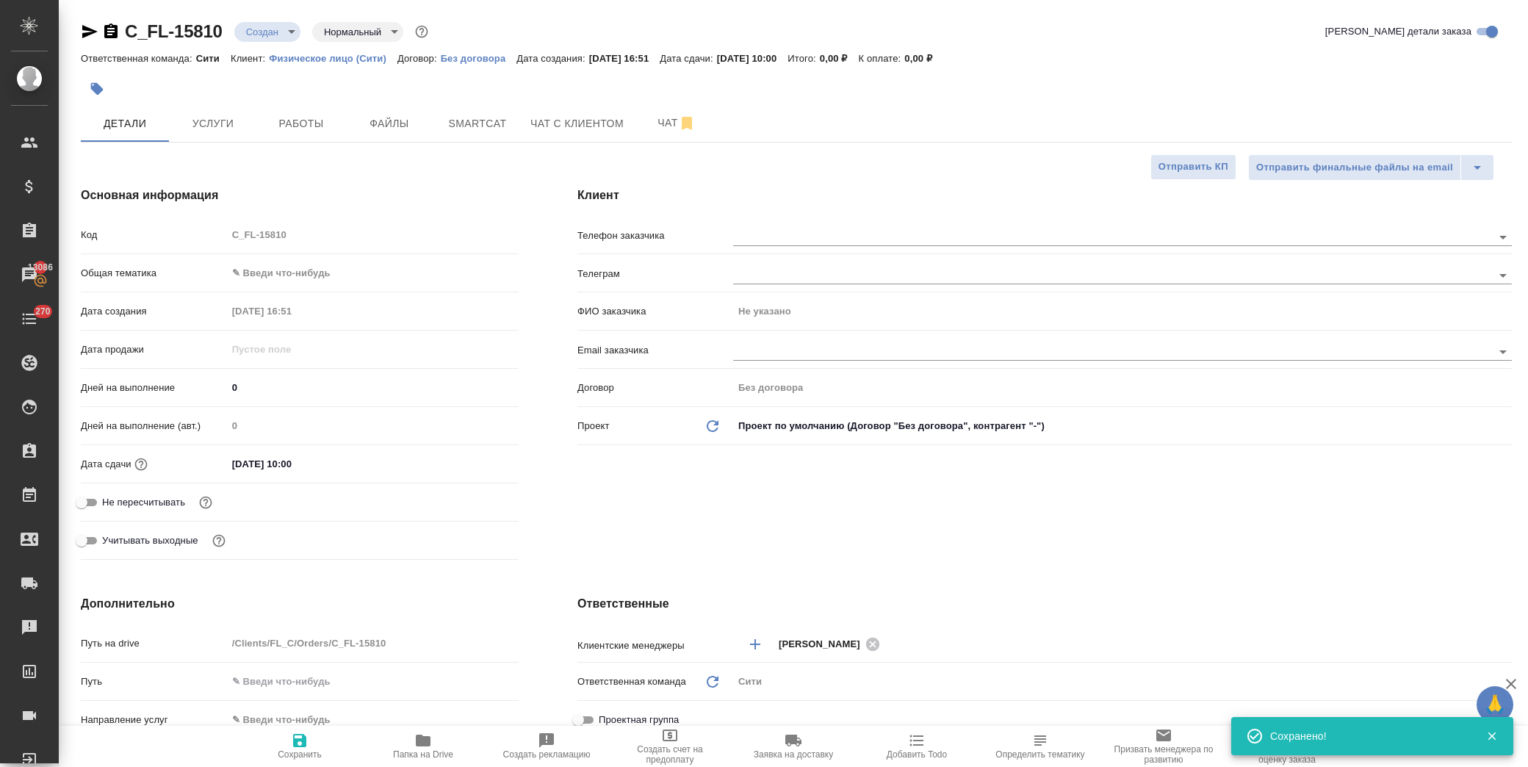
type textarea "x"
click at [303, 269] on body "🙏 .cls-1 fill:#fff; AWATERA [PERSON_NAME] Спецификации Заказы 13086 Чаты 270 To…" at bounding box center [764, 383] width 1528 height 767
drag, startPoint x: 325, startPoint y: 412, endPoint x: 303, endPoint y: 304, distance: 110.1
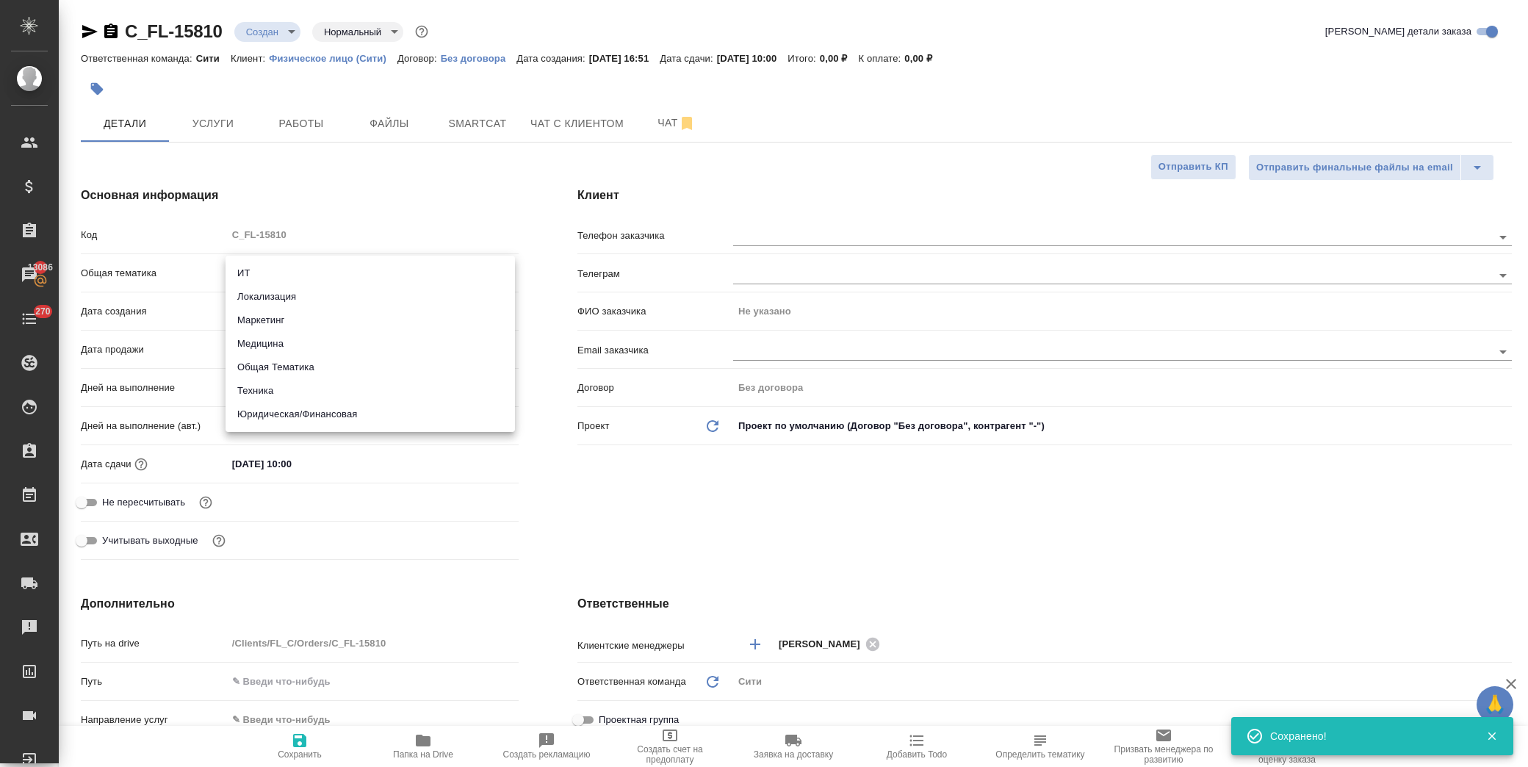
click at [325, 404] on li "Юридическая/Финансовая" at bounding box center [371, 415] width 290 height 24
type input "yr-fn"
type textarea "x"
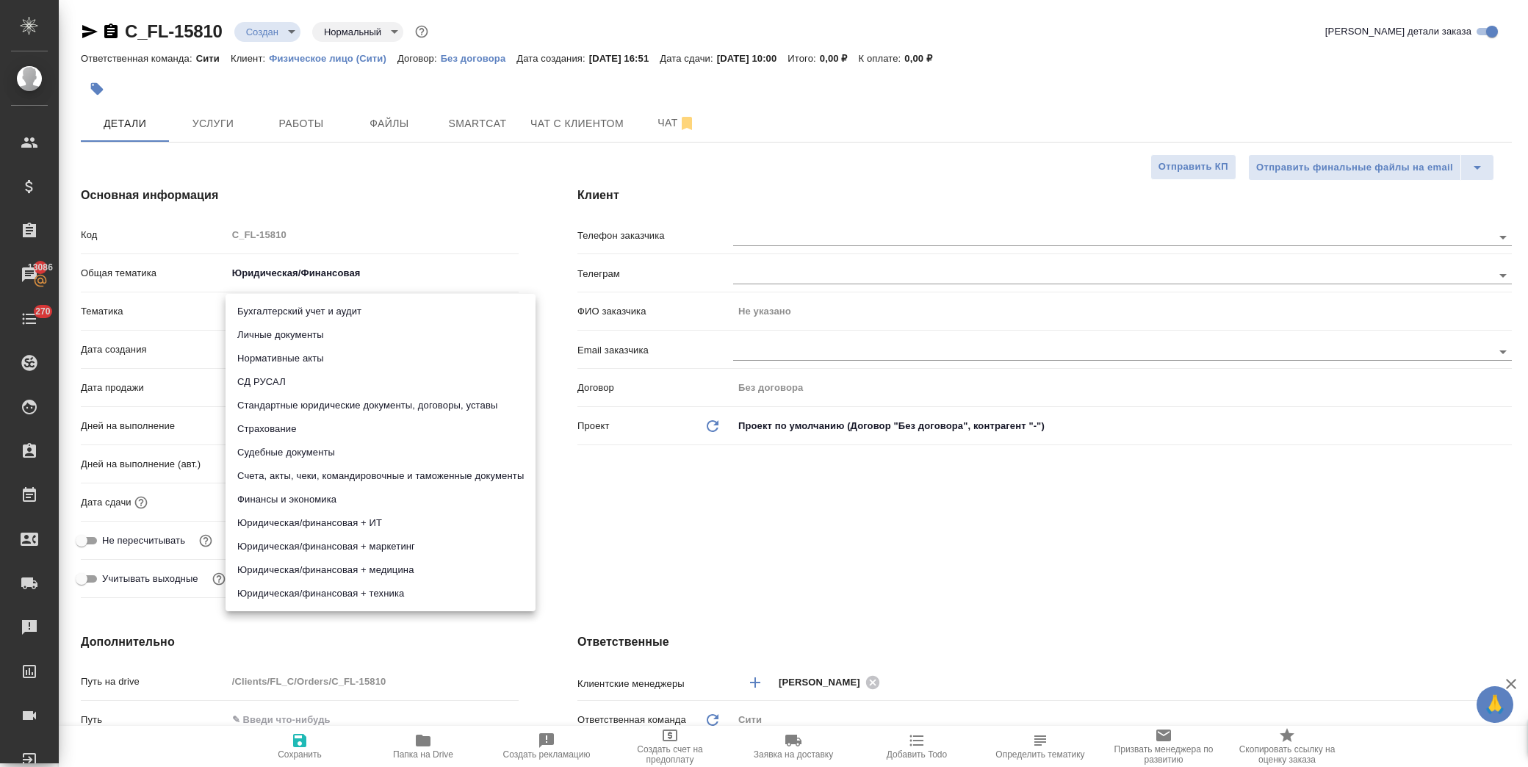
click at [300, 304] on body "🙏 .cls-1 fill:#fff; AWATERA [PERSON_NAME] Спецификации Заказы 13086 Чаты 270 To…" at bounding box center [764, 383] width 1528 height 767
drag, startPoint x: 359, startPoint y: 403, endPoint x: 367, endPoint y: 472, distance: 69.6
click at [359, 404] on li "Стандартные юридические документы, договоры, уставы" at bounding box center [381, 406] width 310 height 24
type textarea "x"
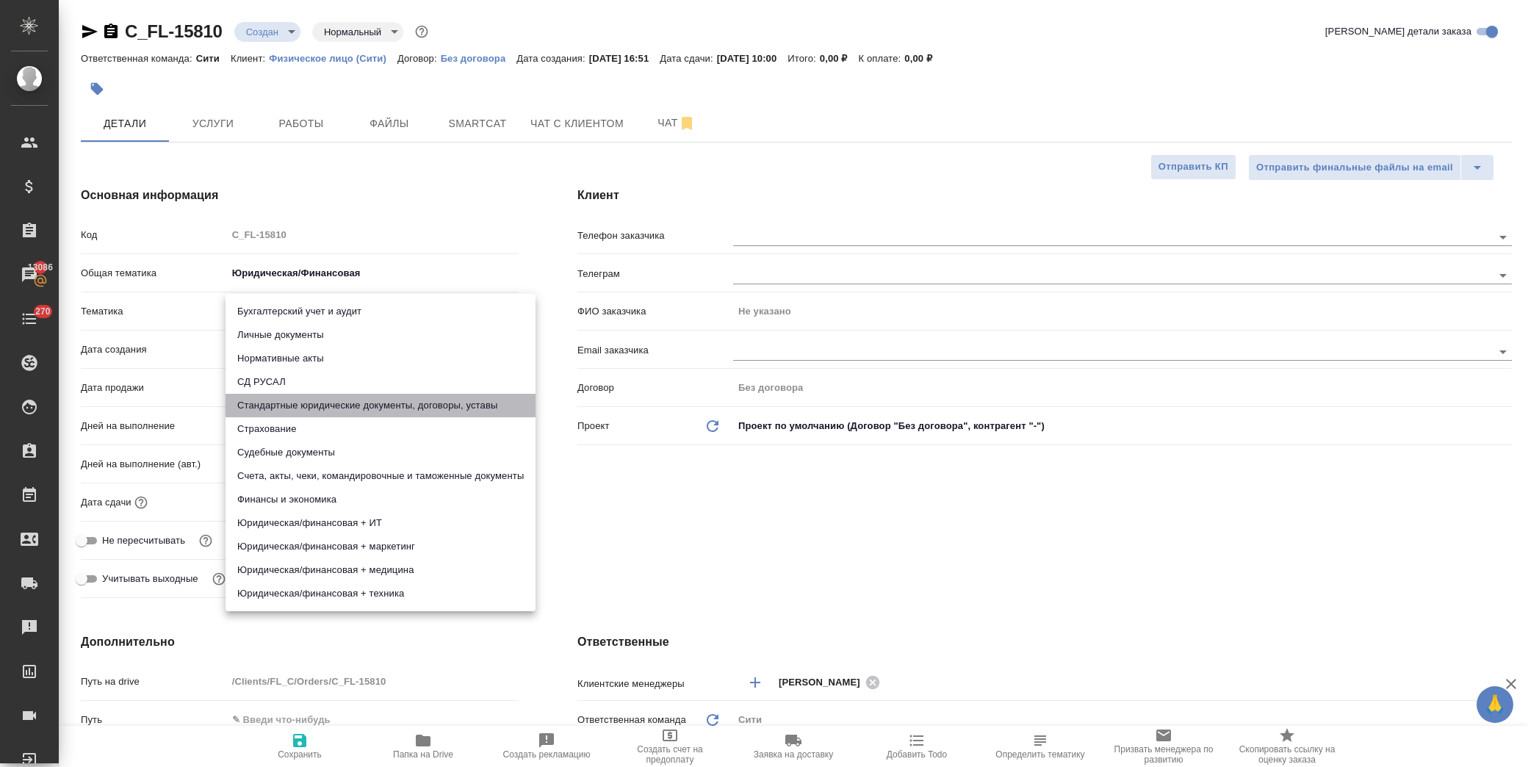
type textarea "x"
type input "5f647205b73bc97568ca66bf"
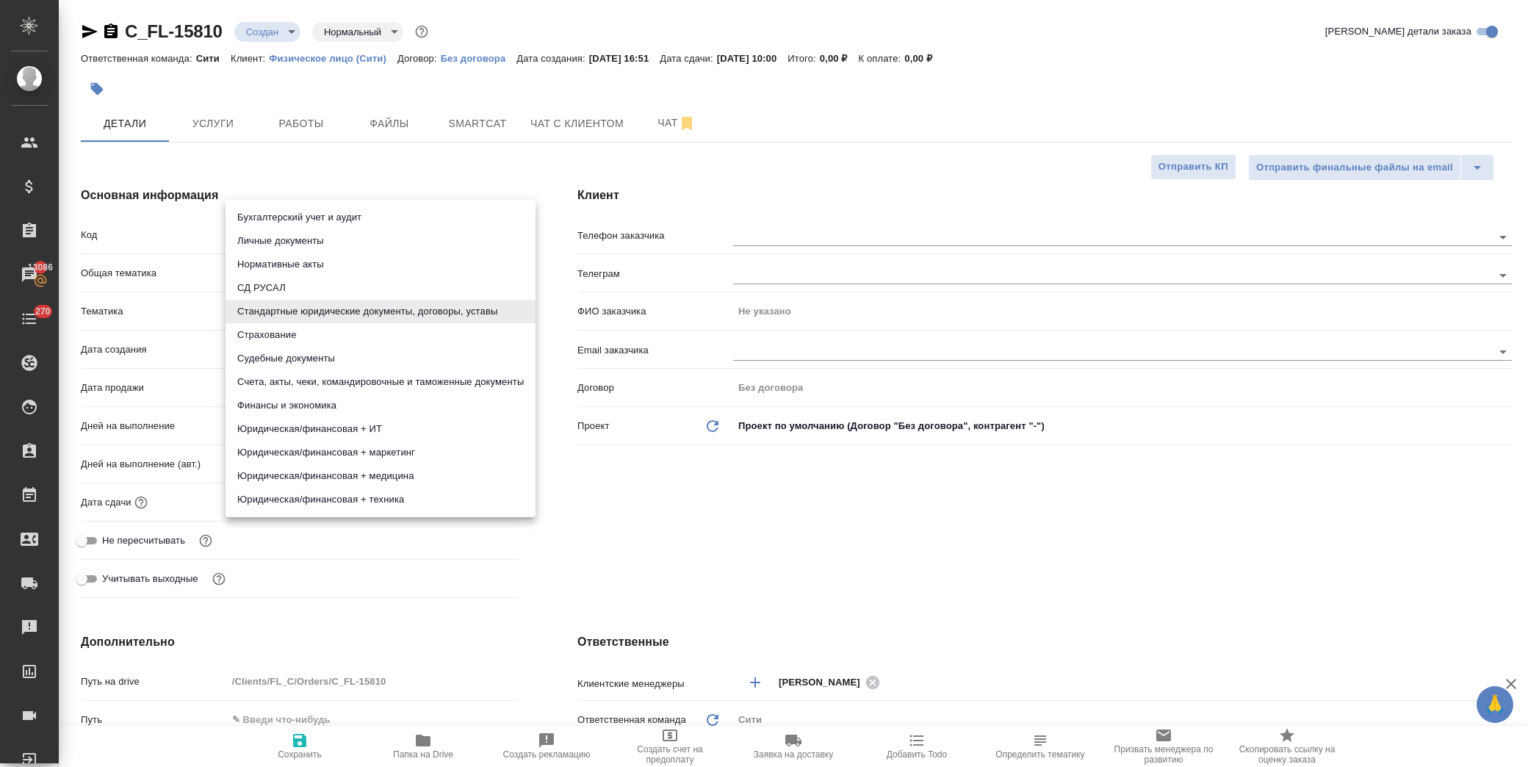
click at [303, 303] on body "🙏 .cls-1 fill:#fff; AWATERA [PERSON_NAME] Спецификации Заказы 13086 Чаты 270 To…" at bounding box center [764, 383] width 1528 height 767
click at [326, 238] on li "Личные документы" at bounding box center [381, 241] width 310 height 24
type textarea "x"
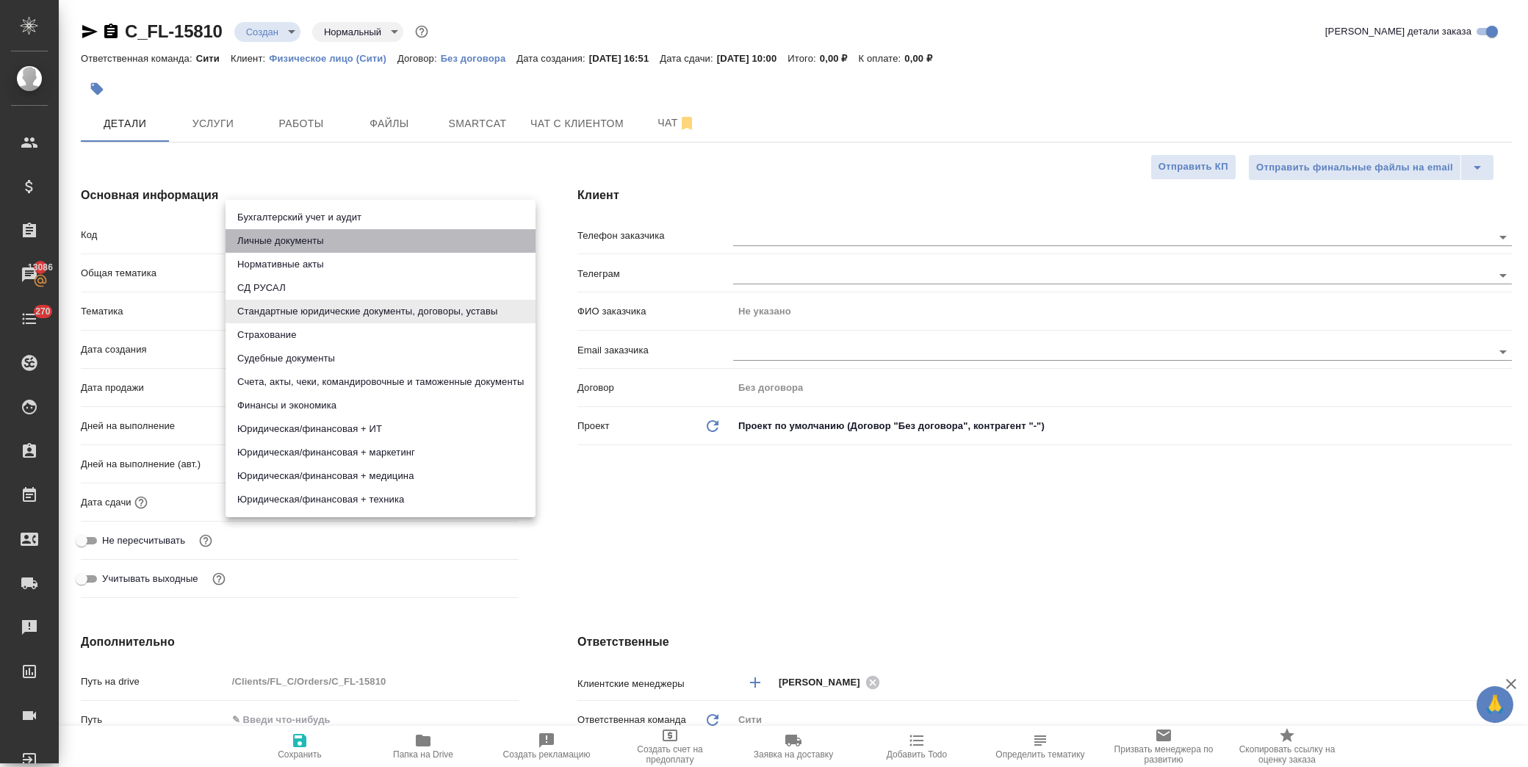
type input "5a8b8b956a9677013d343cfe"
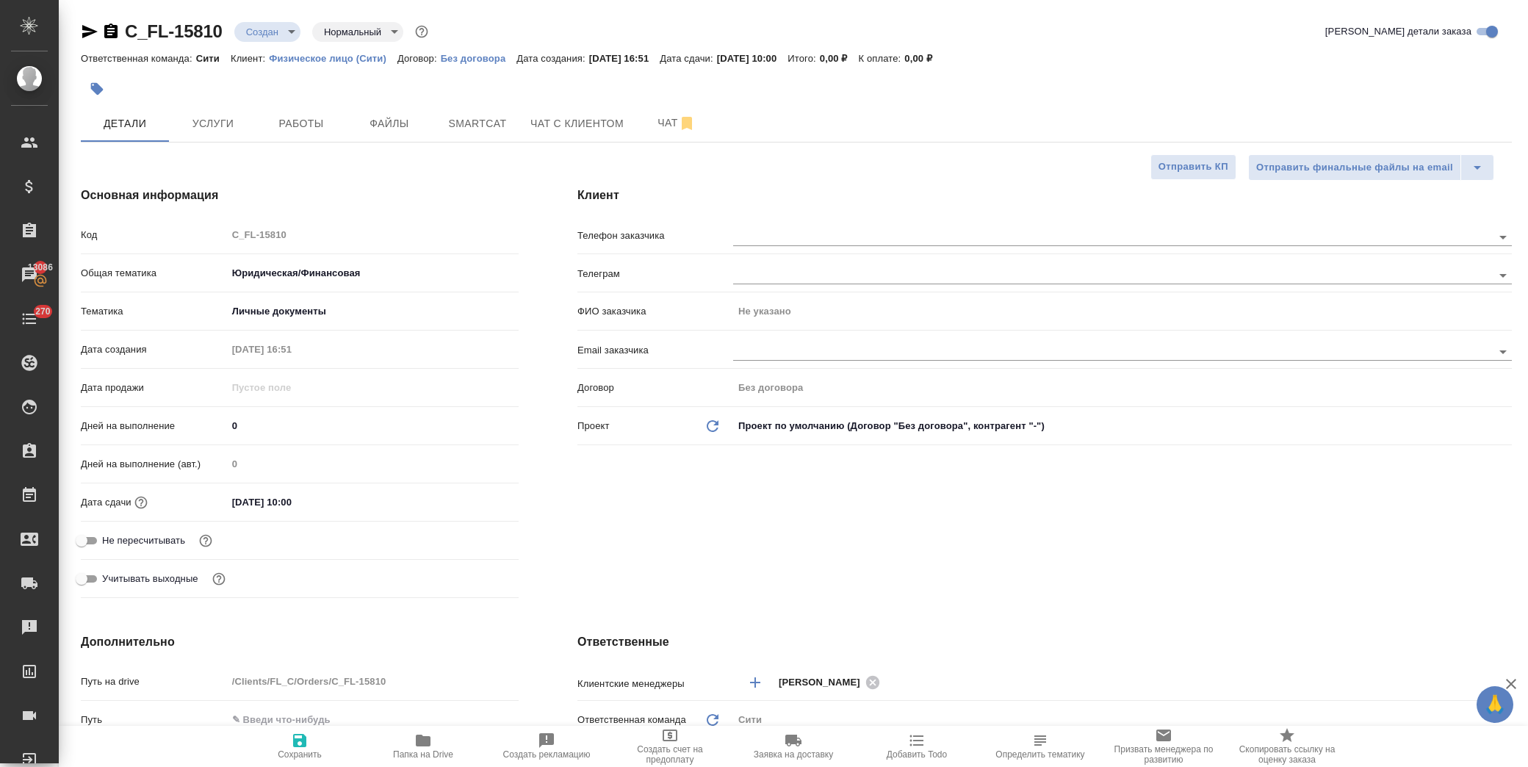
click at [313, 739] on span "Сохранить" at bounding box center [300, 746] width 106 height 28
type textarea "x"
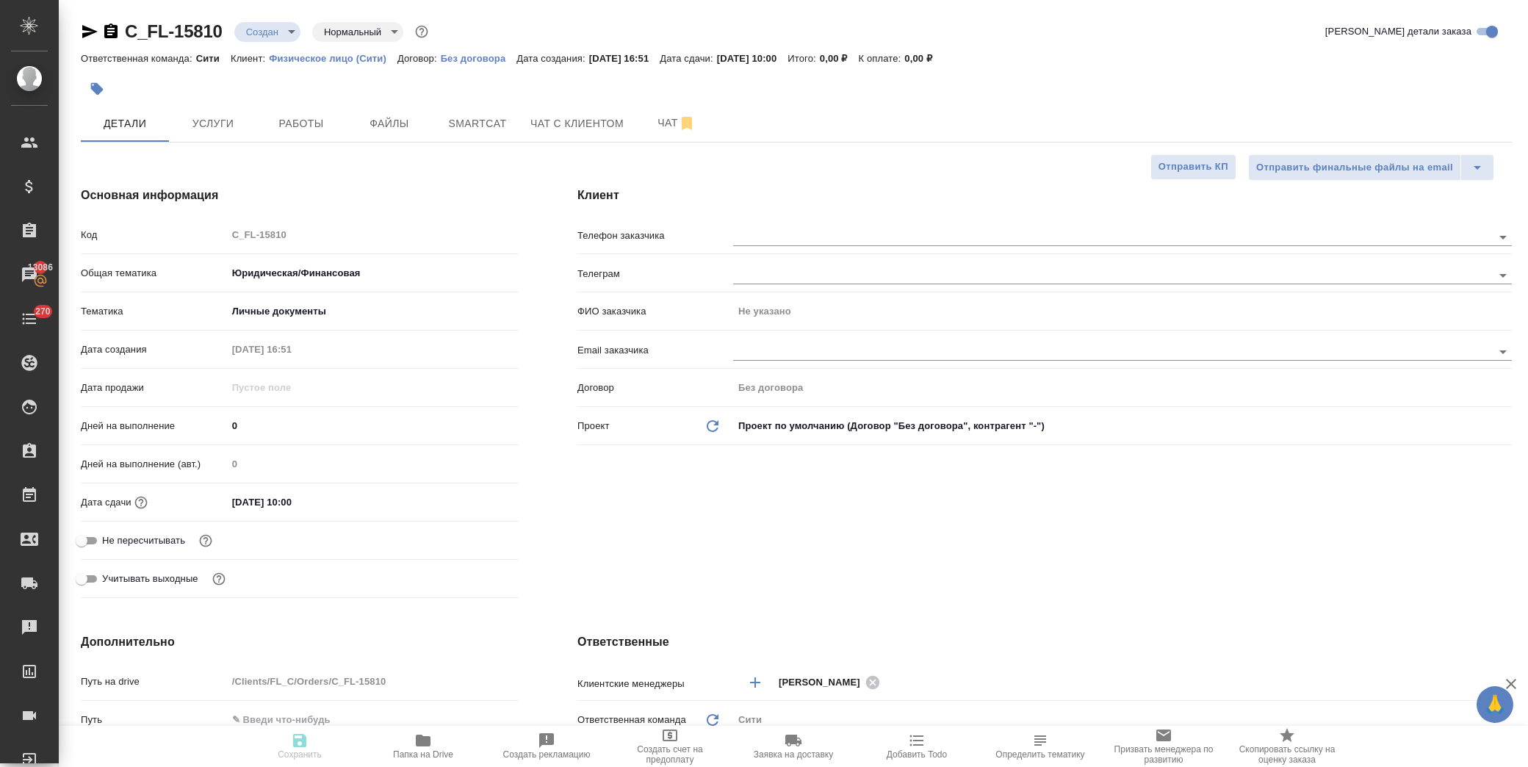
type textarea "x"
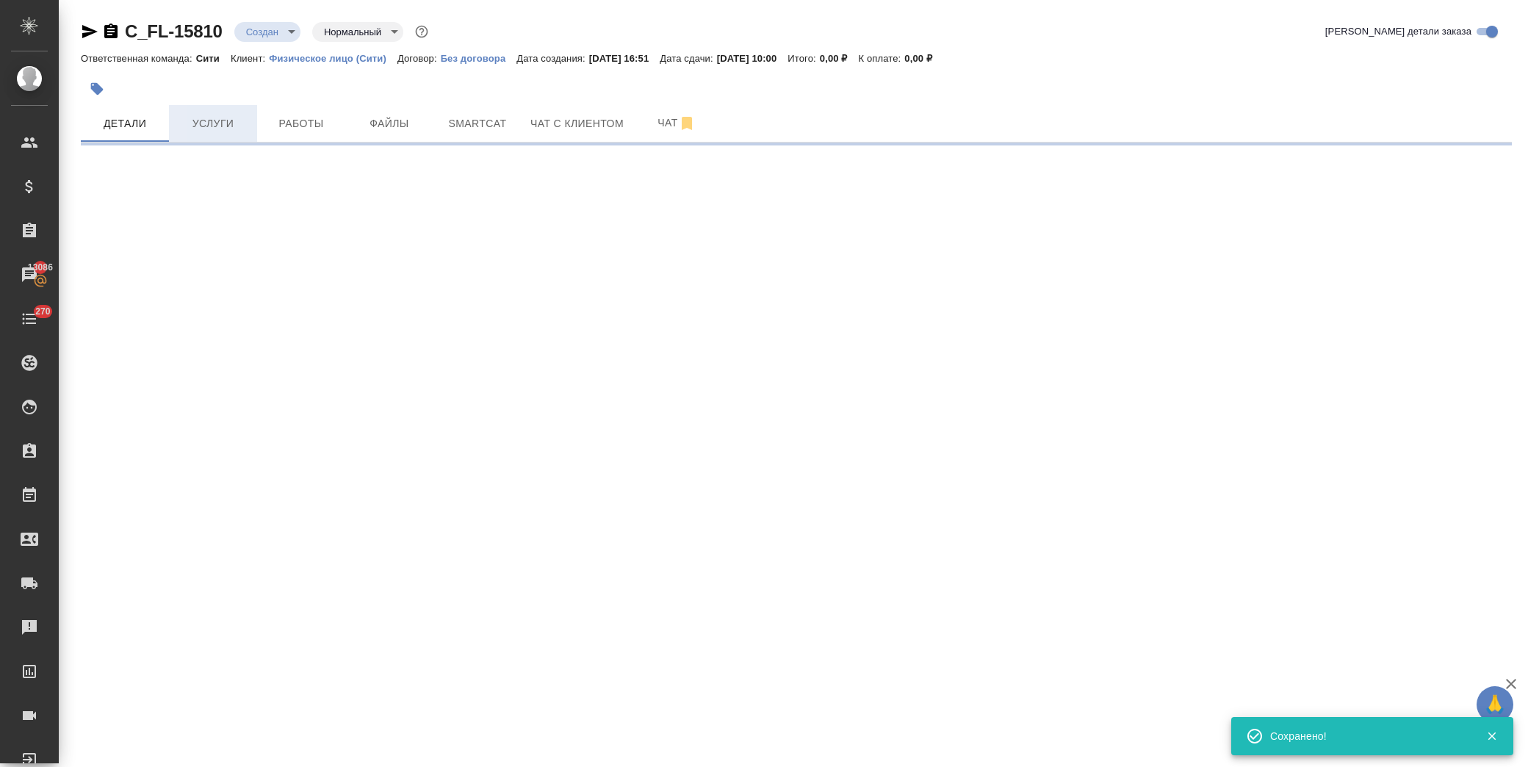
select select "RU"
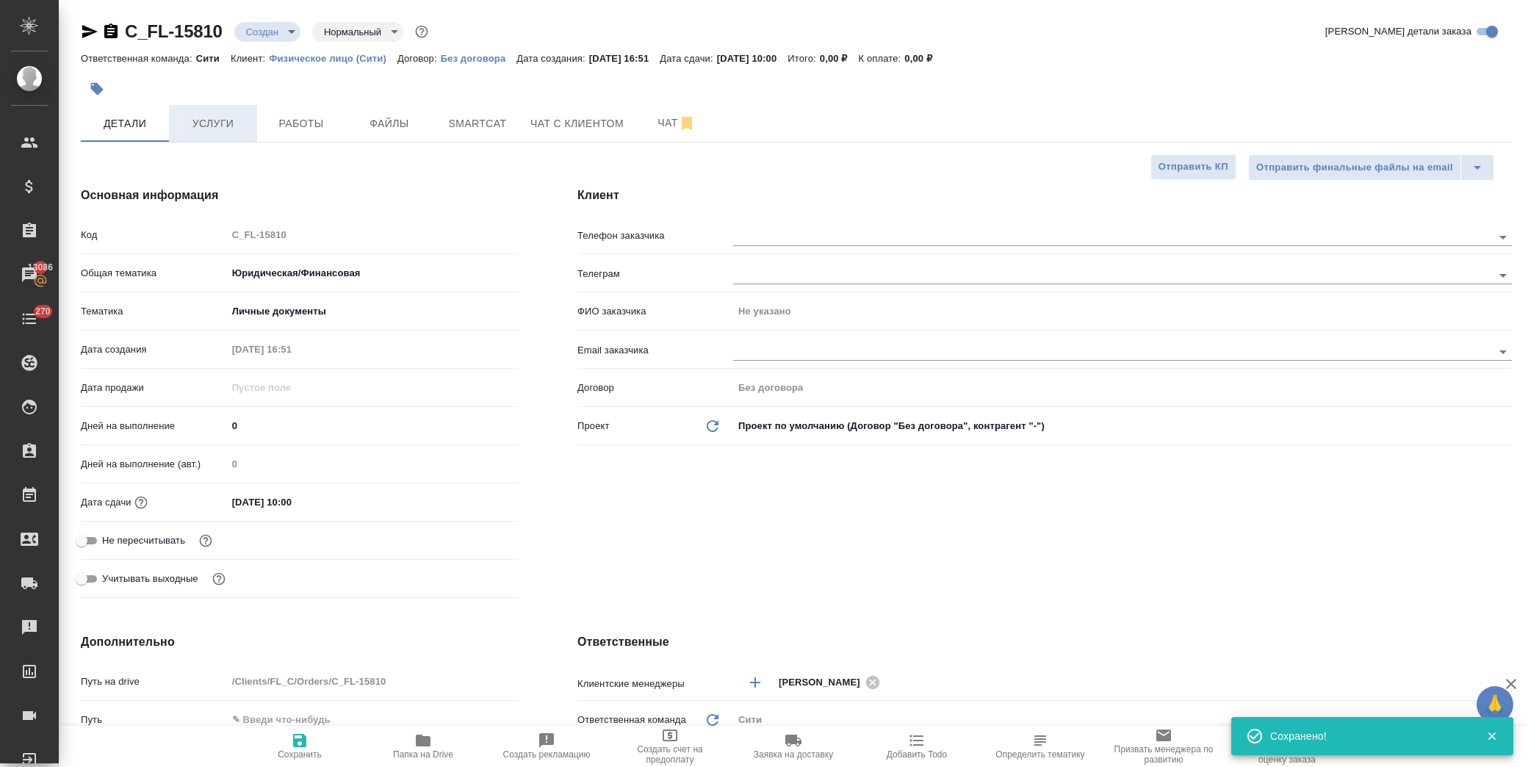
type textarea "x"
click at [212, 116] on span "Услуги" at bounding box center [213, 124] width 71 height 18
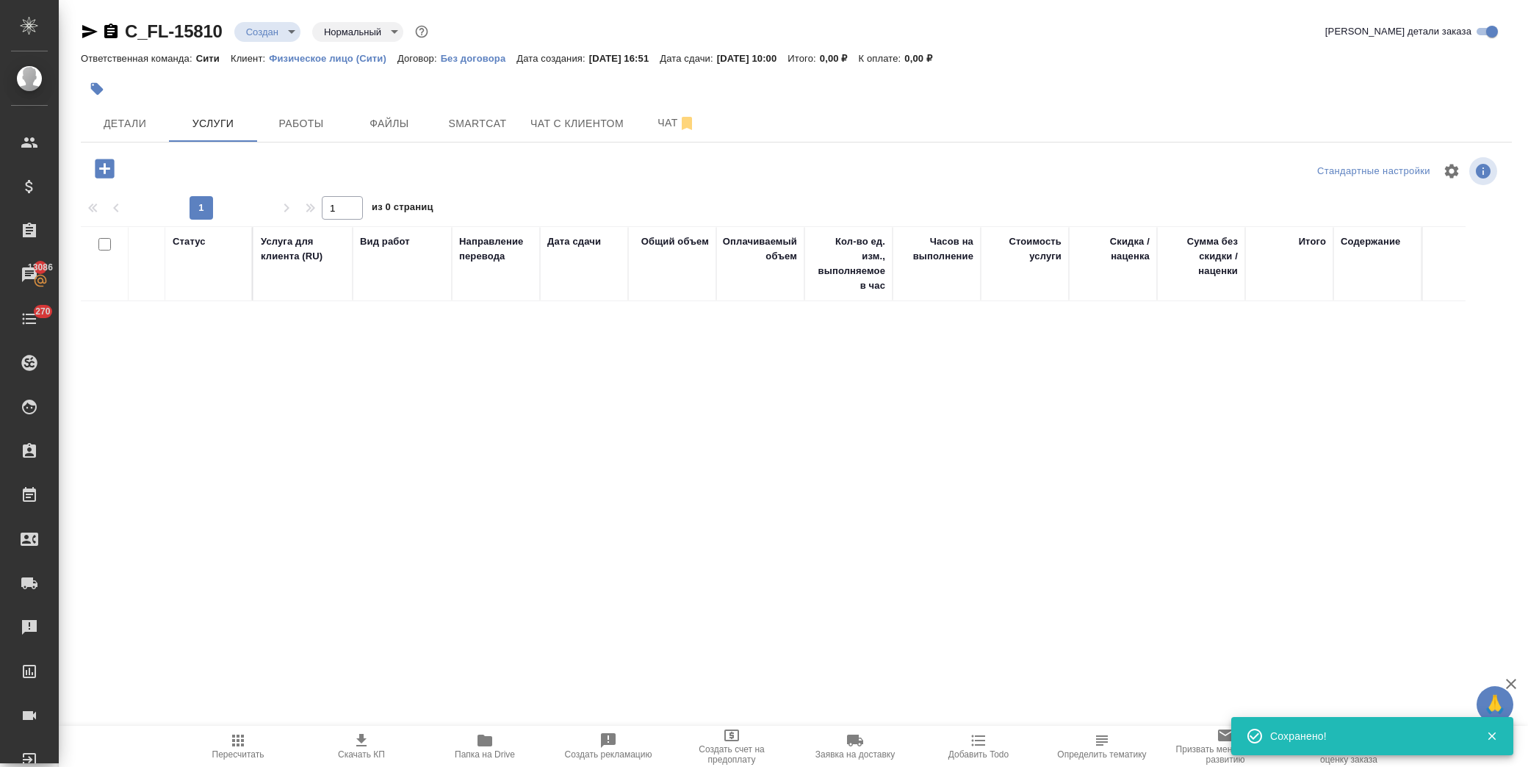
click at [119, 178] on button "button" at bounding box center [104, 169] width 40 height 30
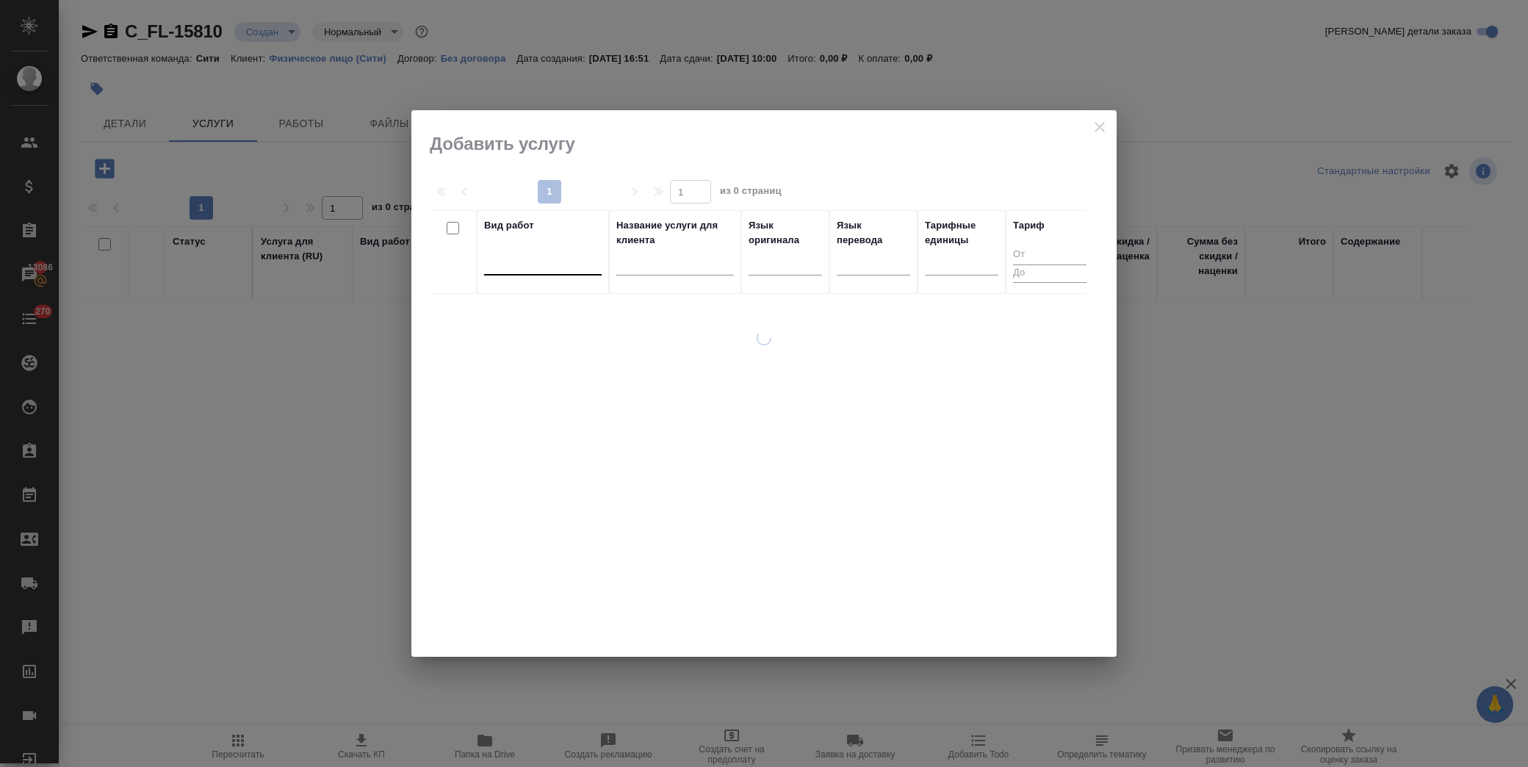
click at [542, 271] on div at bounding box center [543, 260] width 118 height 21
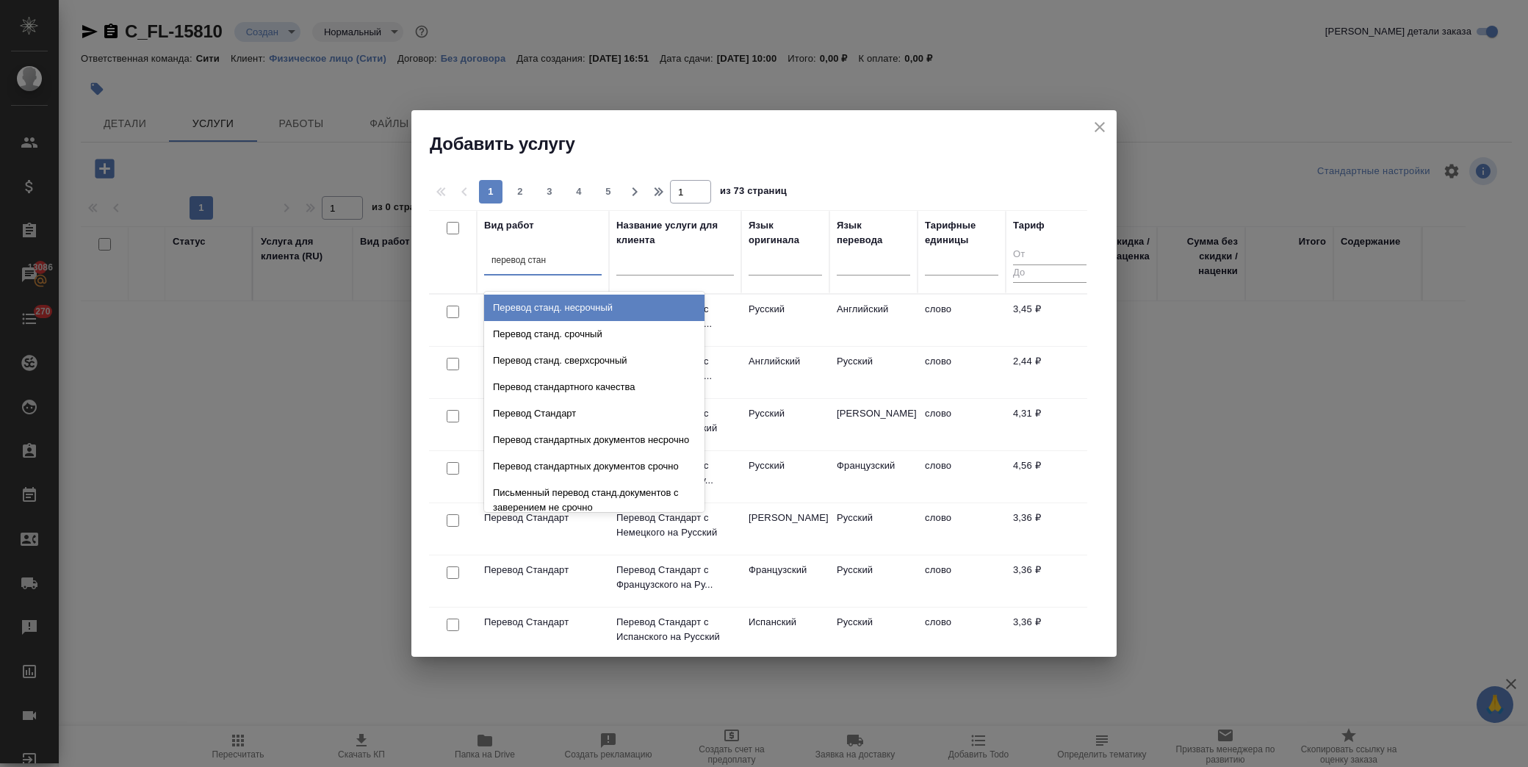
type input "перевод станд"
click at [607, 301] on div "Перевод станд. несрочный" at bounding box center [594, 308] width 220 height 26
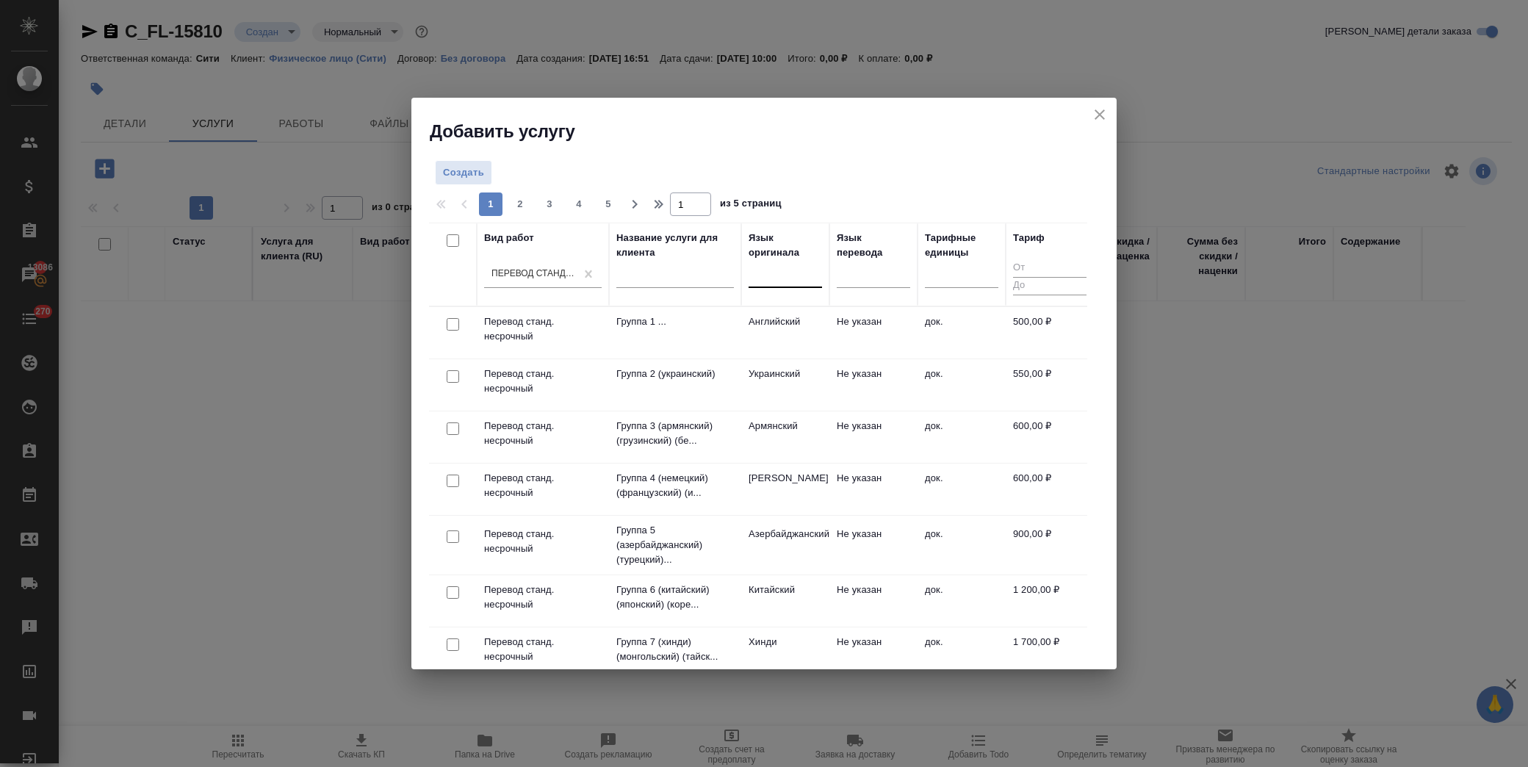
drag, startPoint x: 735, startPoint y: 281, endPoint x: 751, endPoint y: 281, distance: 16.2
click at [737, 281] on th "Название услуги для клиента" at bounding box center [675, 265] width 132 height 84
click at [758, 278] on div at bounding box center [785, 273] width 73 height 21
type input "анг"
click at [816, 312] on div "Английский" at bounding box center [859, 320] width 220 height 26
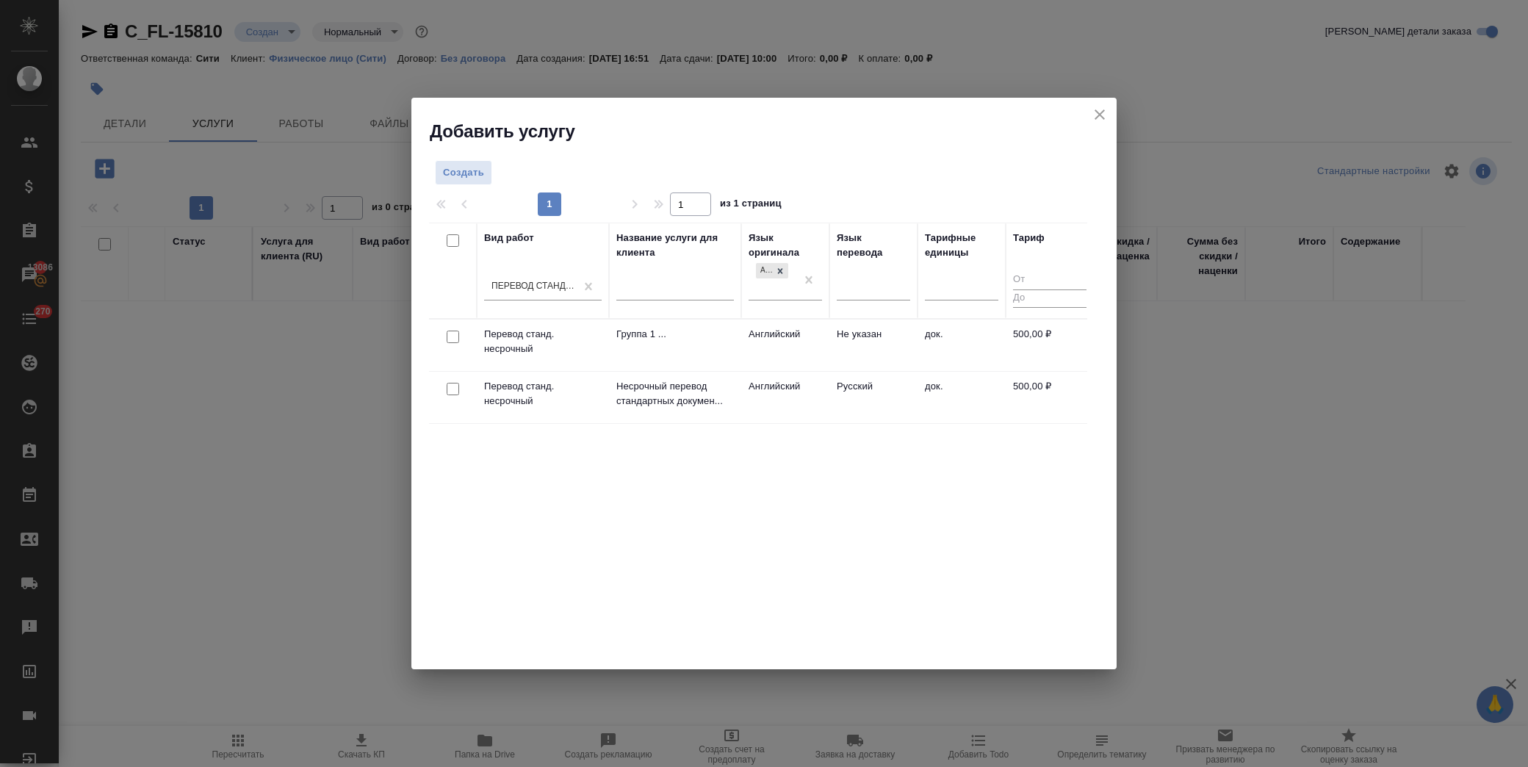
click at [453, 390] on input "checkbox" at bounding box center [453, 389] width 12 height 12
checkbox input "true"
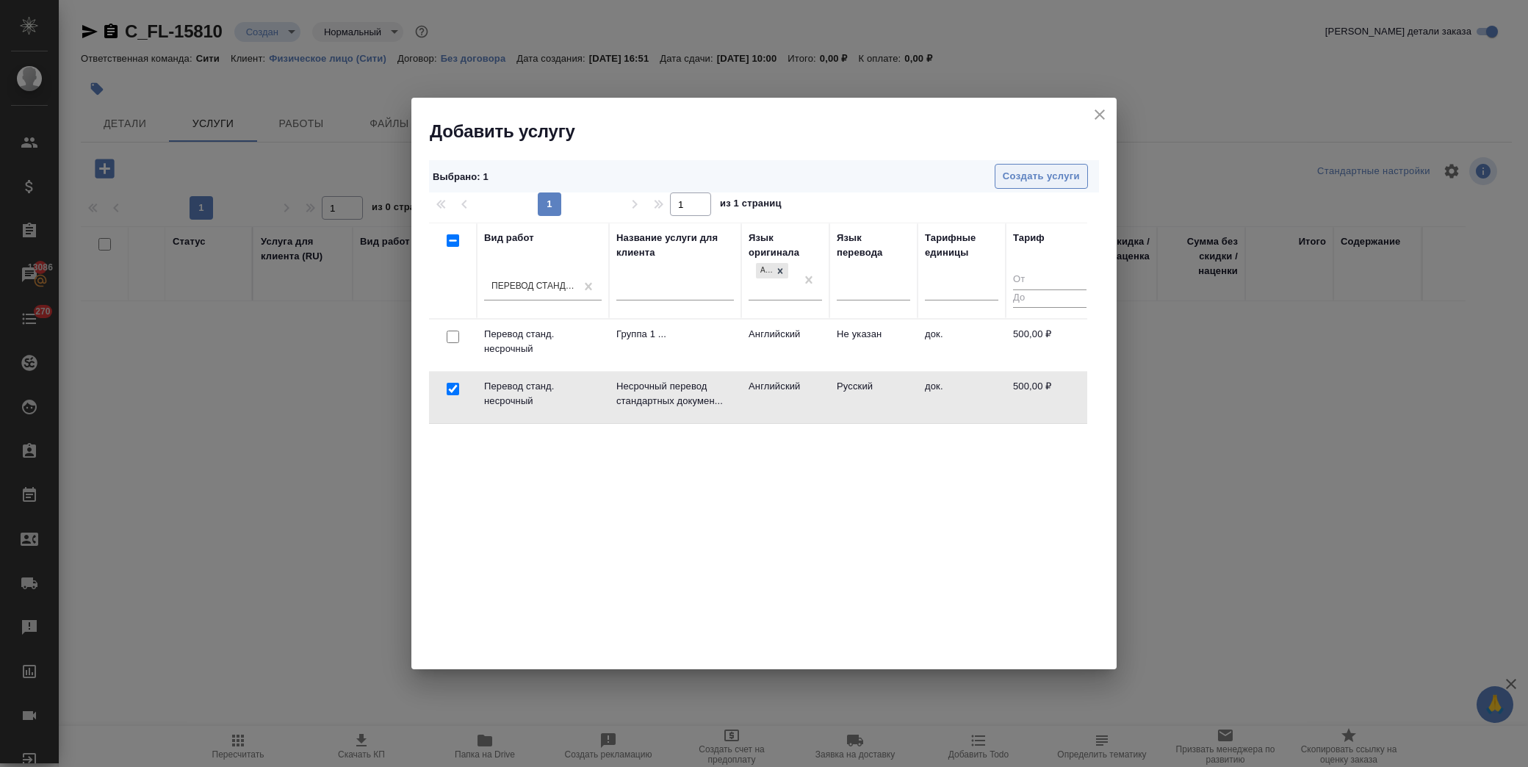
click at [1004, 185] on button "Создать услуги" at bounding box center [1041, 177] width 93 height 26
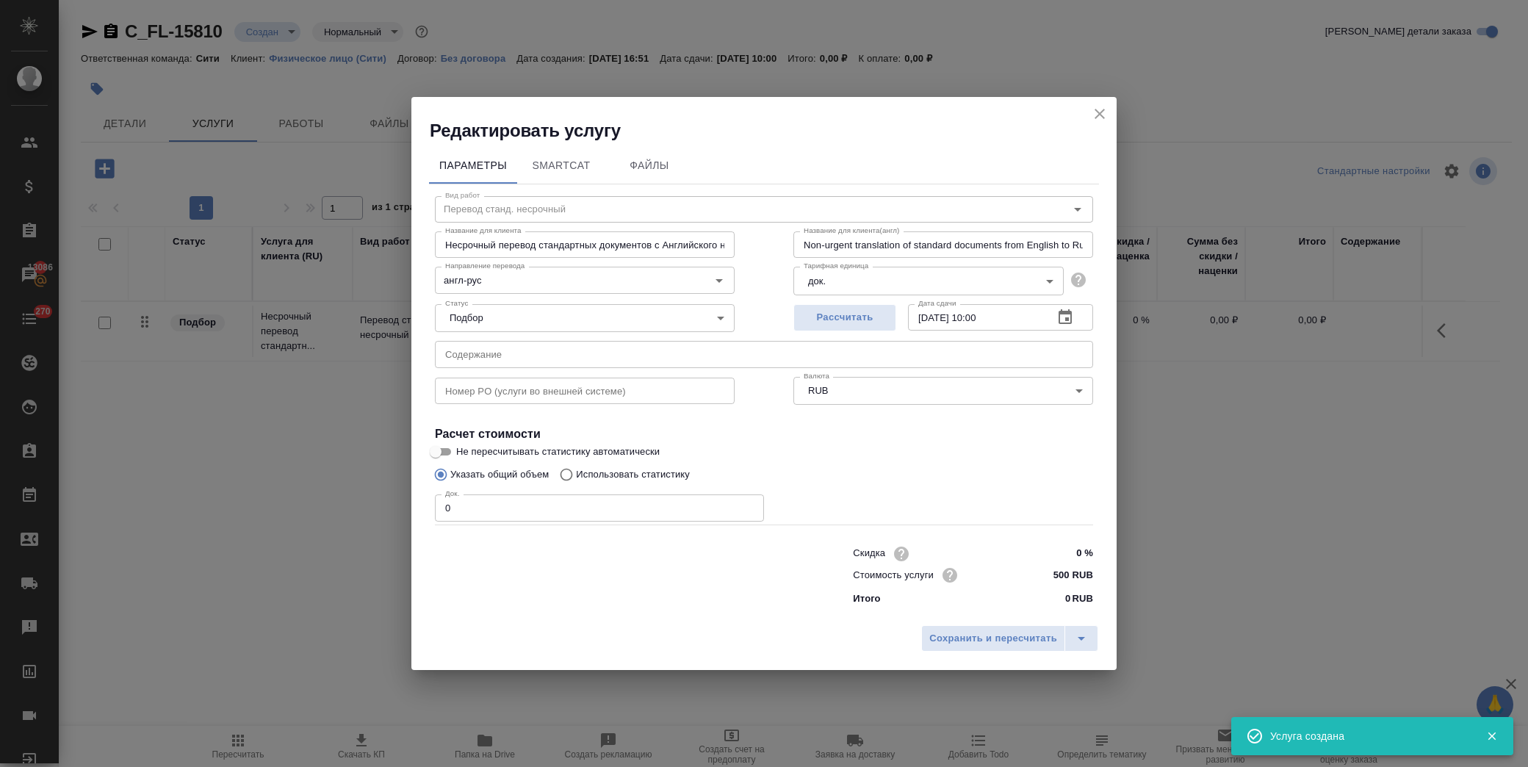
click at [549, 341] on input "text" at bounding box center [764, 354] width 658 height 26
paste input "Паспорт [PERSON_NAME] [PERSON_NAME] Угли"
type input "Паспорт [PERSON_NAME] [PERSON_NAME] Угли"
drag, startPoint x: 475, startPoint y: 512, endPoint x: 316, endPoint y: 505, distance: 159.6
click at [316, 505] on div "Редактировать услугу Параметры SmartCat Файлы Вид работ Перевод станд. несрочны…" at bounding box center [764, 383] width 1528 height 767
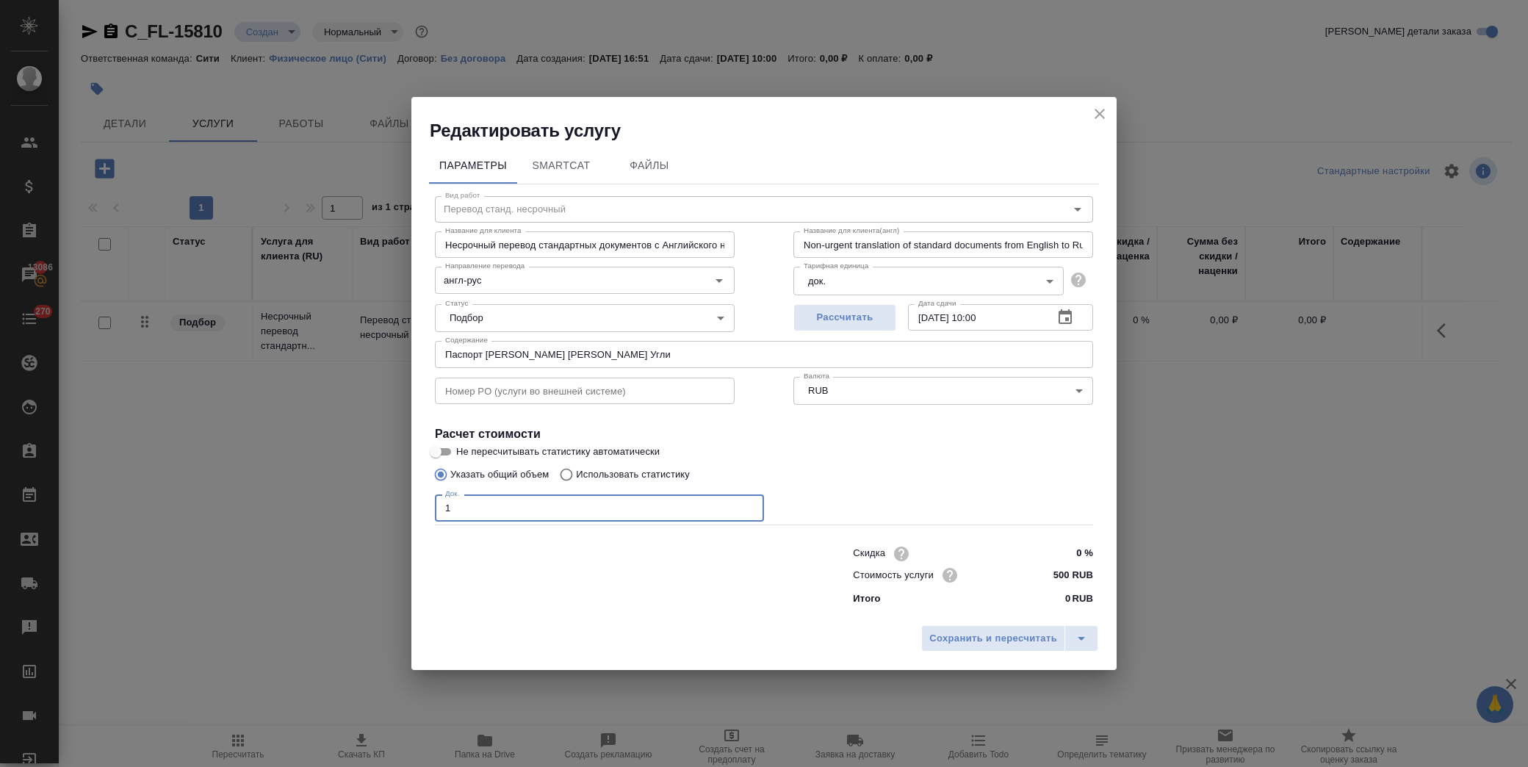
type input "1"
click at [1060, 314] on icon "button" at bounding box center [1065, 316] width 13 height 15
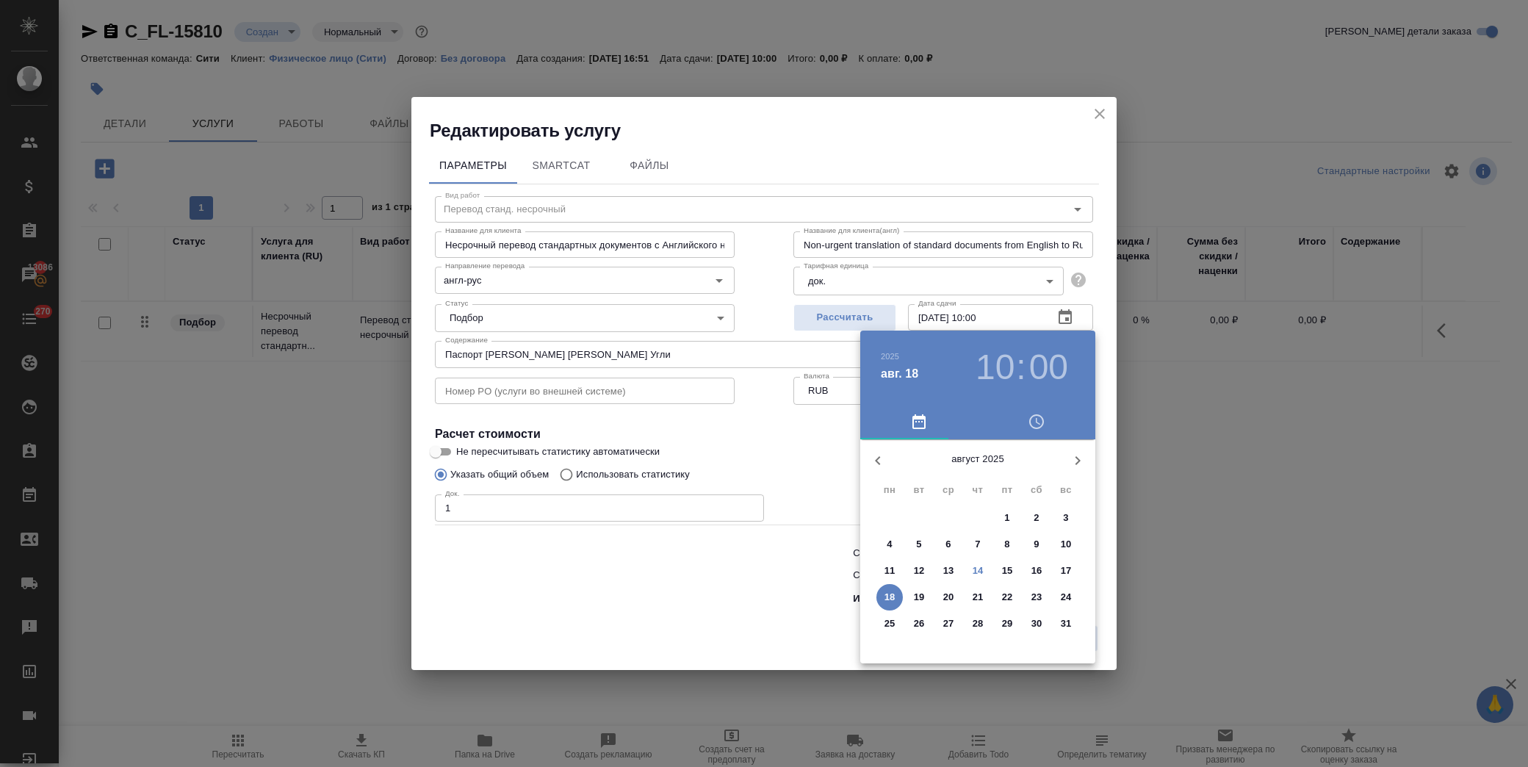
click at [1010, 568] on p "15" at bounding box center [1007, 571] width 11 height 15
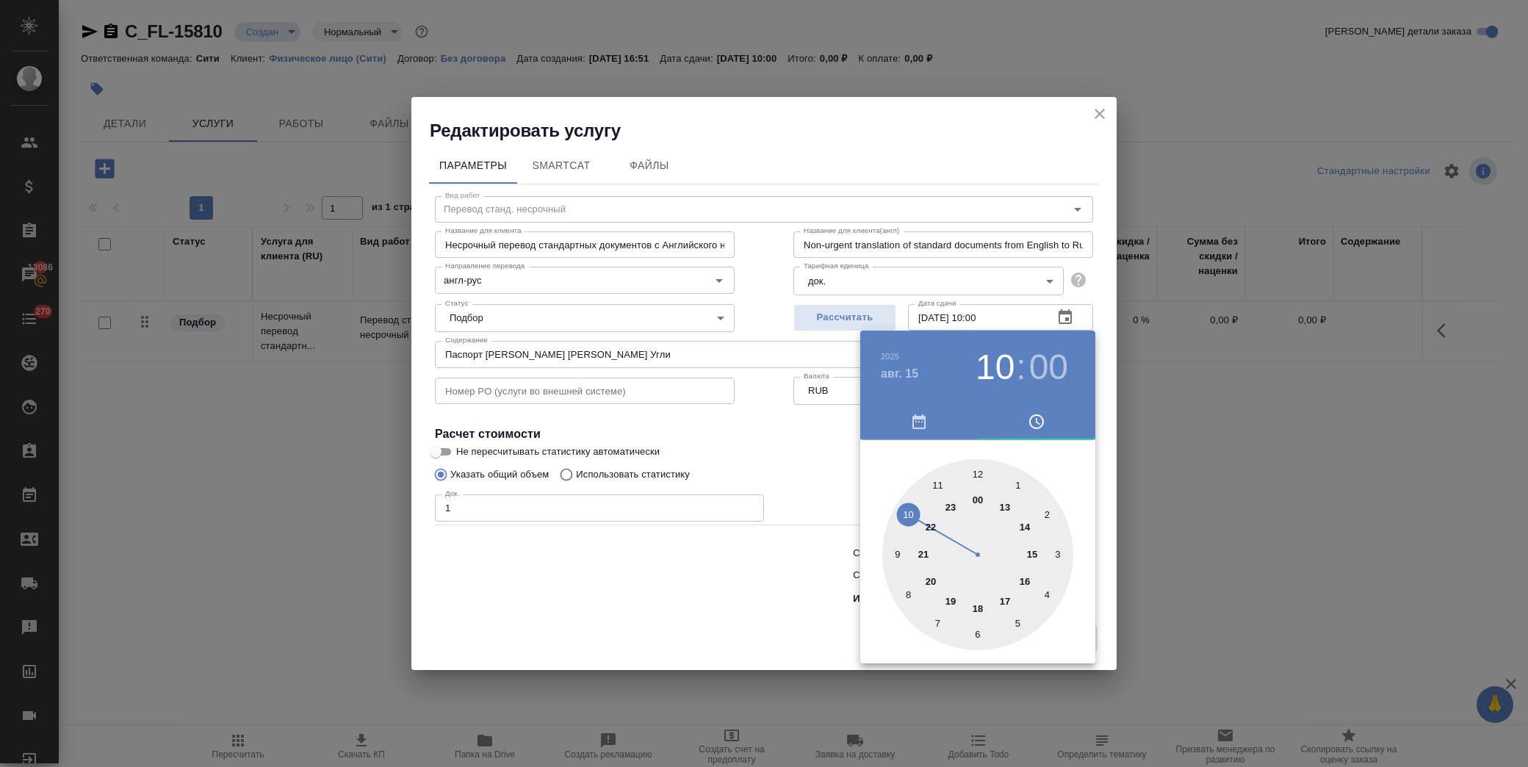
click at [1010, 506] on div at bounding box center [977, 554] width 191 height 191
click at [1000, 363] on h3 "13" at bounding box center [995, 367] width 39 height 41
drag, startPoint x: 1024, startPoint y: 528, endPoint x: 1011, endPoint y: 493, distance: 37.0
click at [1024, 526] on div at bounding box center [977, 554] width 191 height 191
type input "[DATE] 14:00"
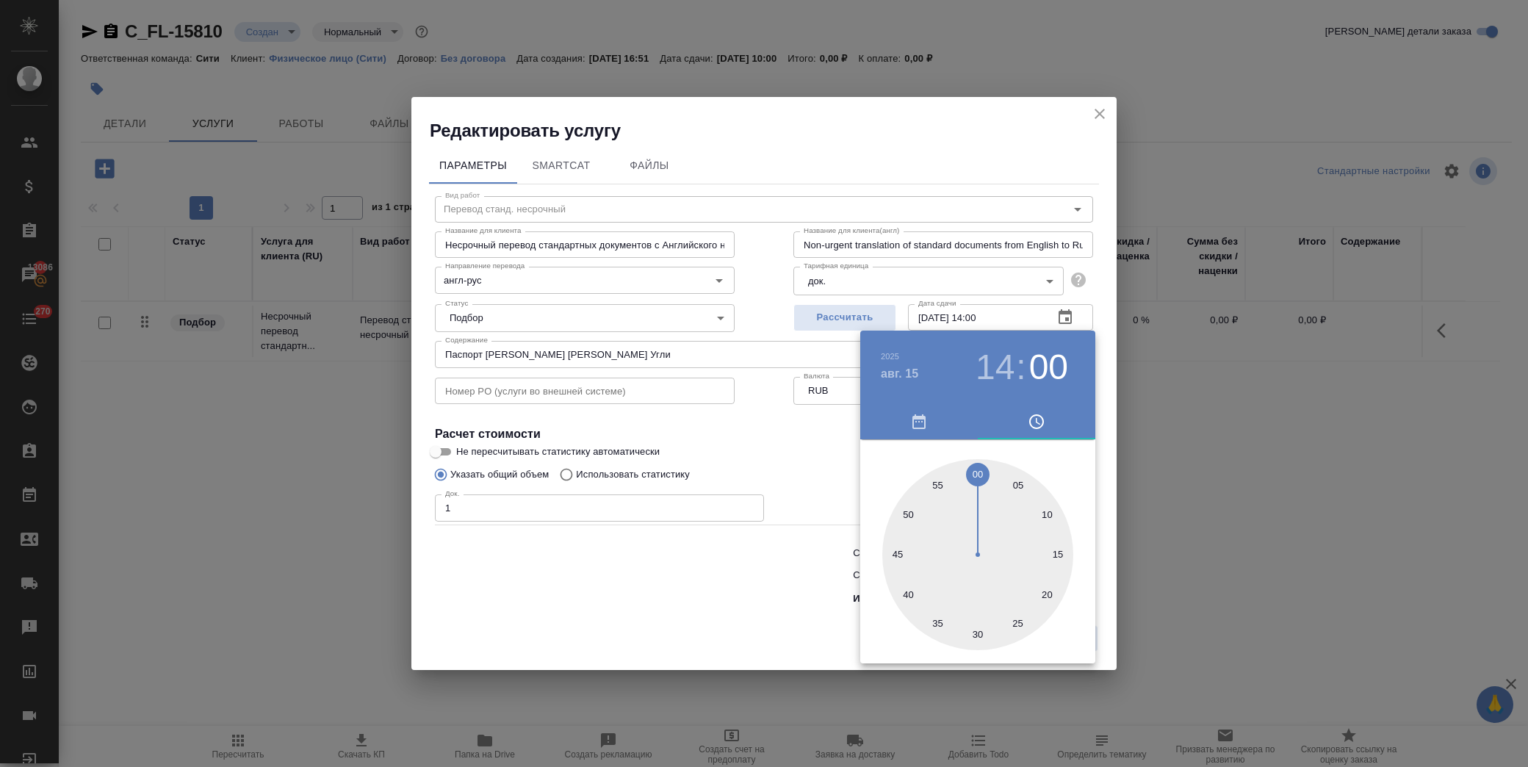
click at [785, 434] on div at bounding box center [764, 383] width 1528 height 767
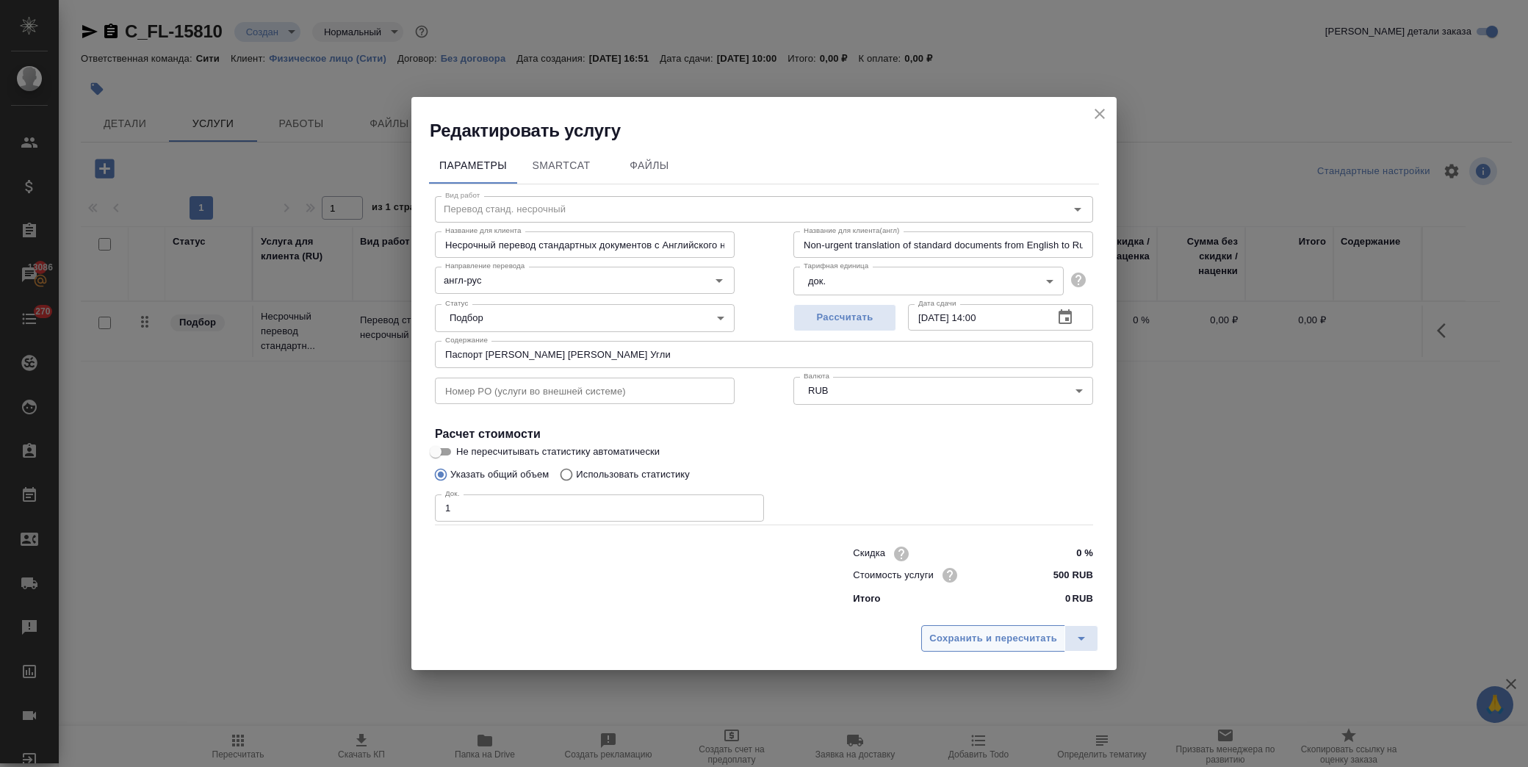
click at [1007, 643] on span "Сохранить и пересчитать" at bounding box center [993, 638] width 128 height 17
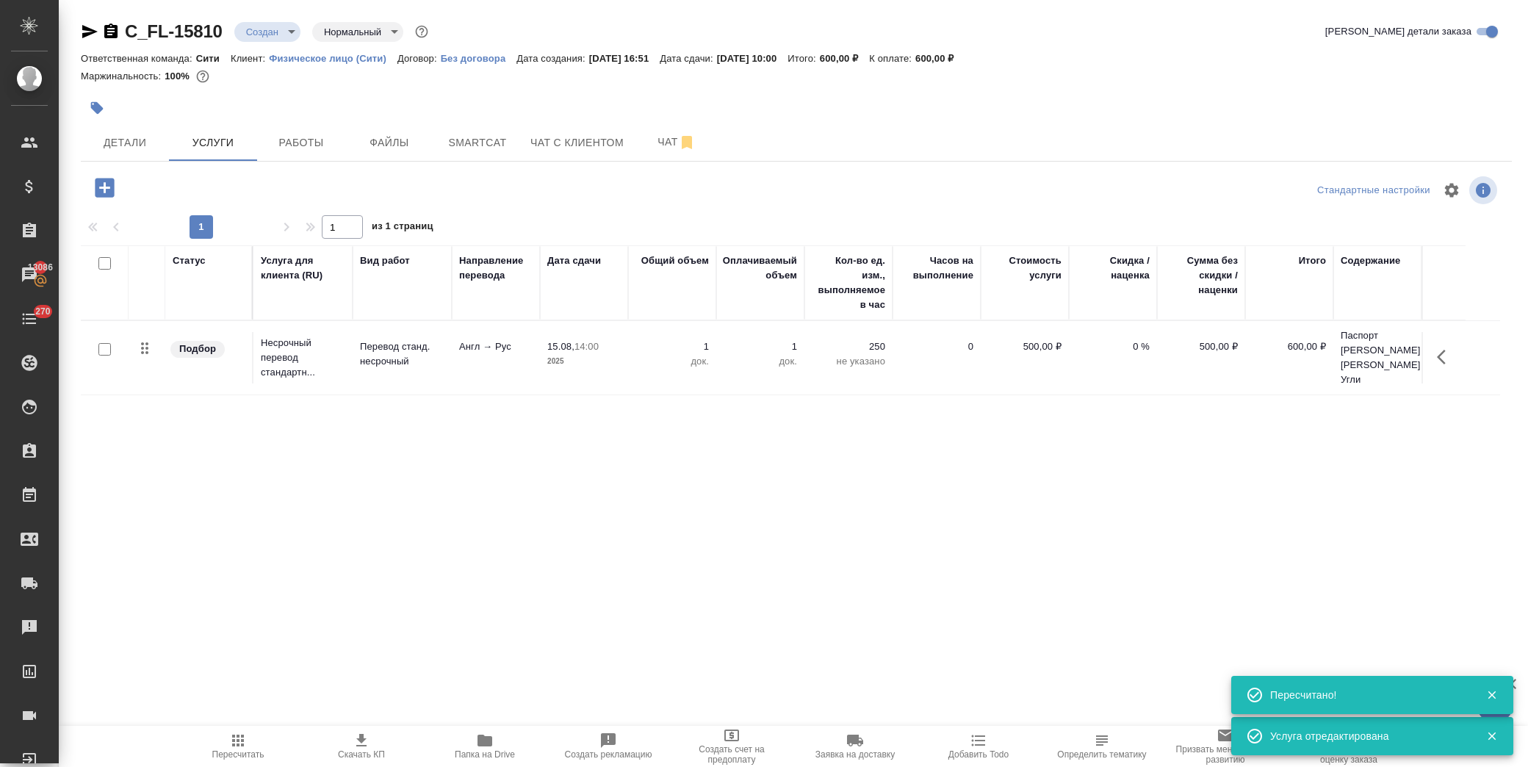
click at [107, 192] on icon "button" at bounding box center [104, 187] width 19 height 19
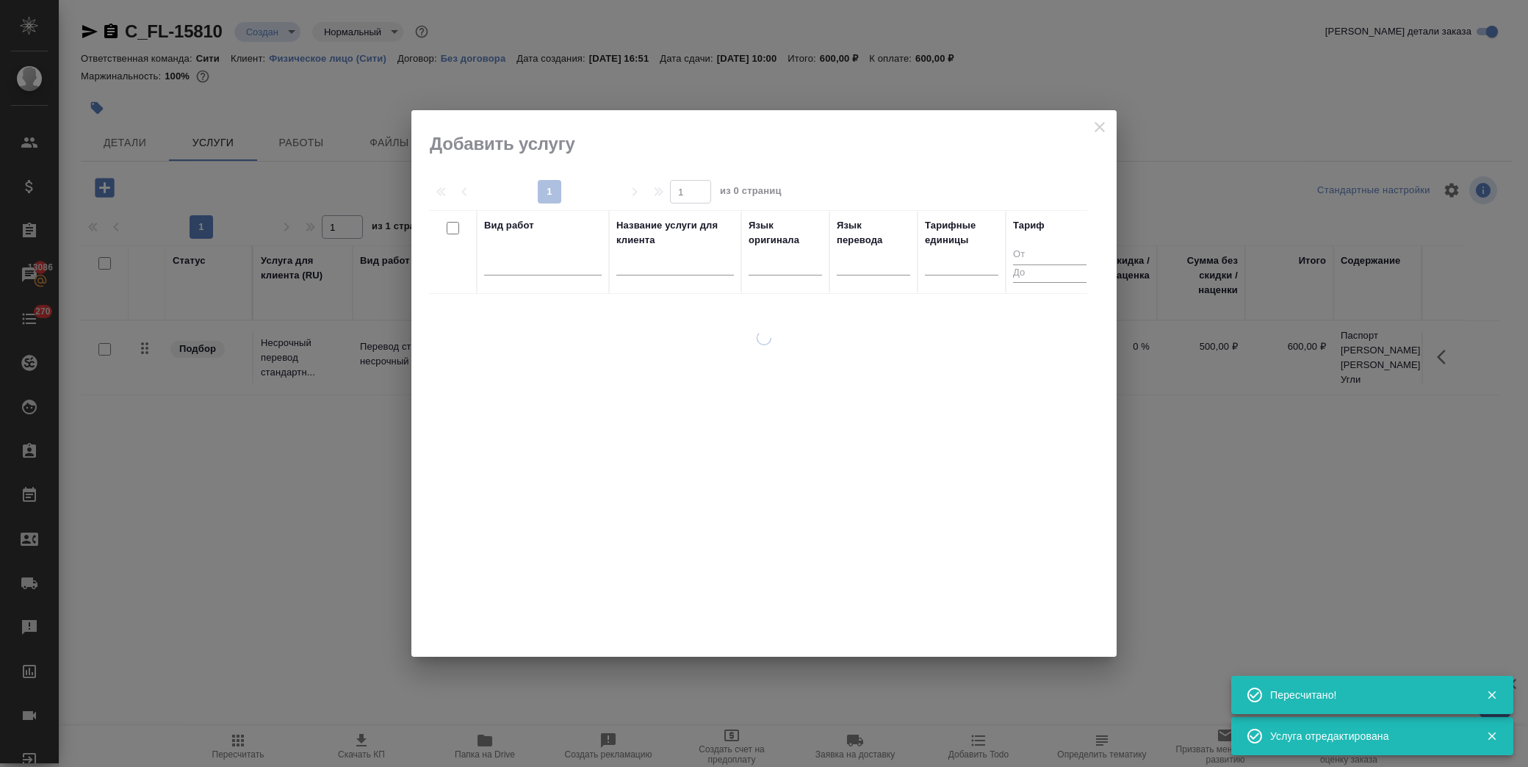
drag, startPoint x: 510, startPoint y: 274, endPoint x: 519, endPoint y: 276, distance: 9.7
click at [522, 276] on div at bounding box center [543, 267] width 118 height 38
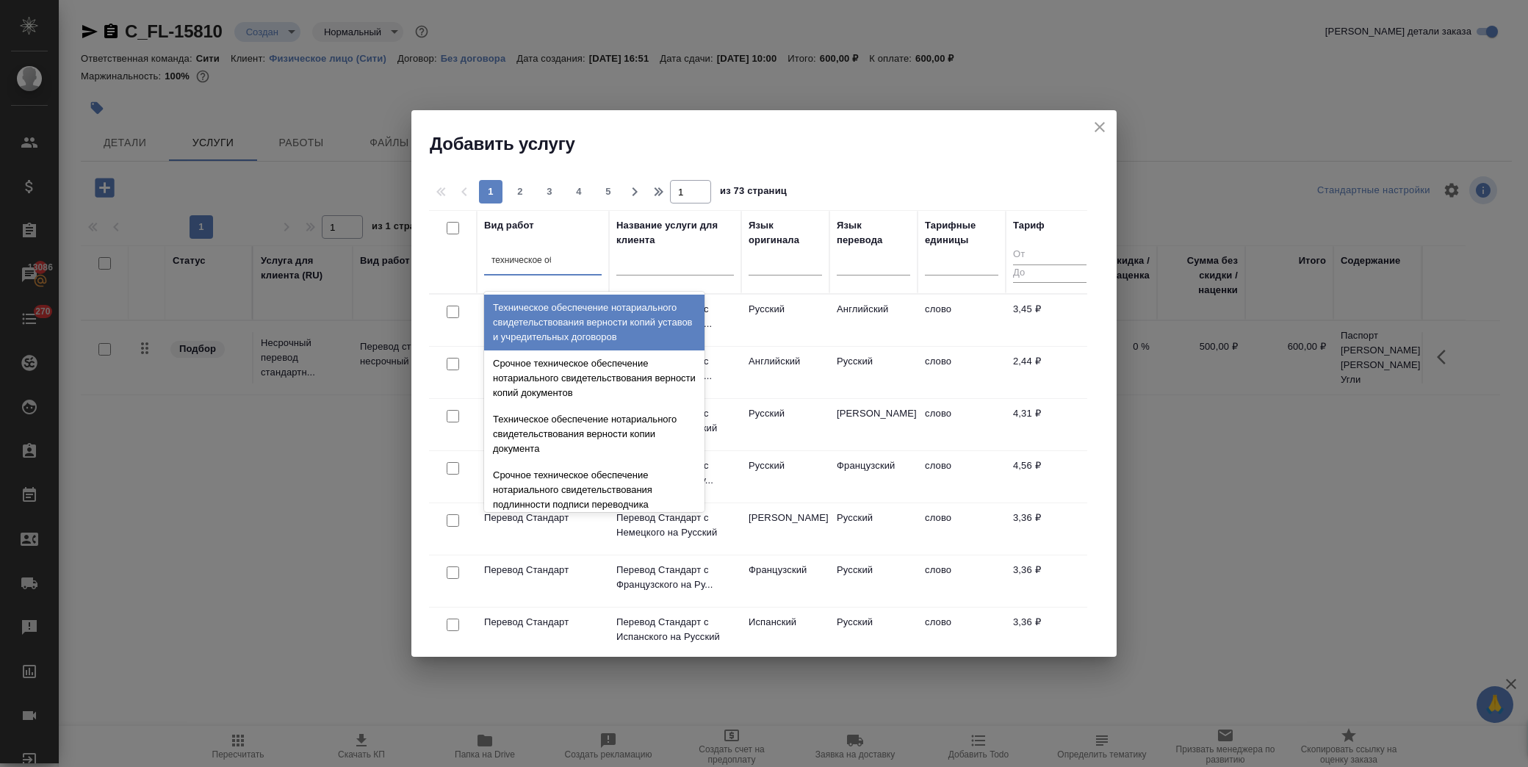
type input "техническое обе"
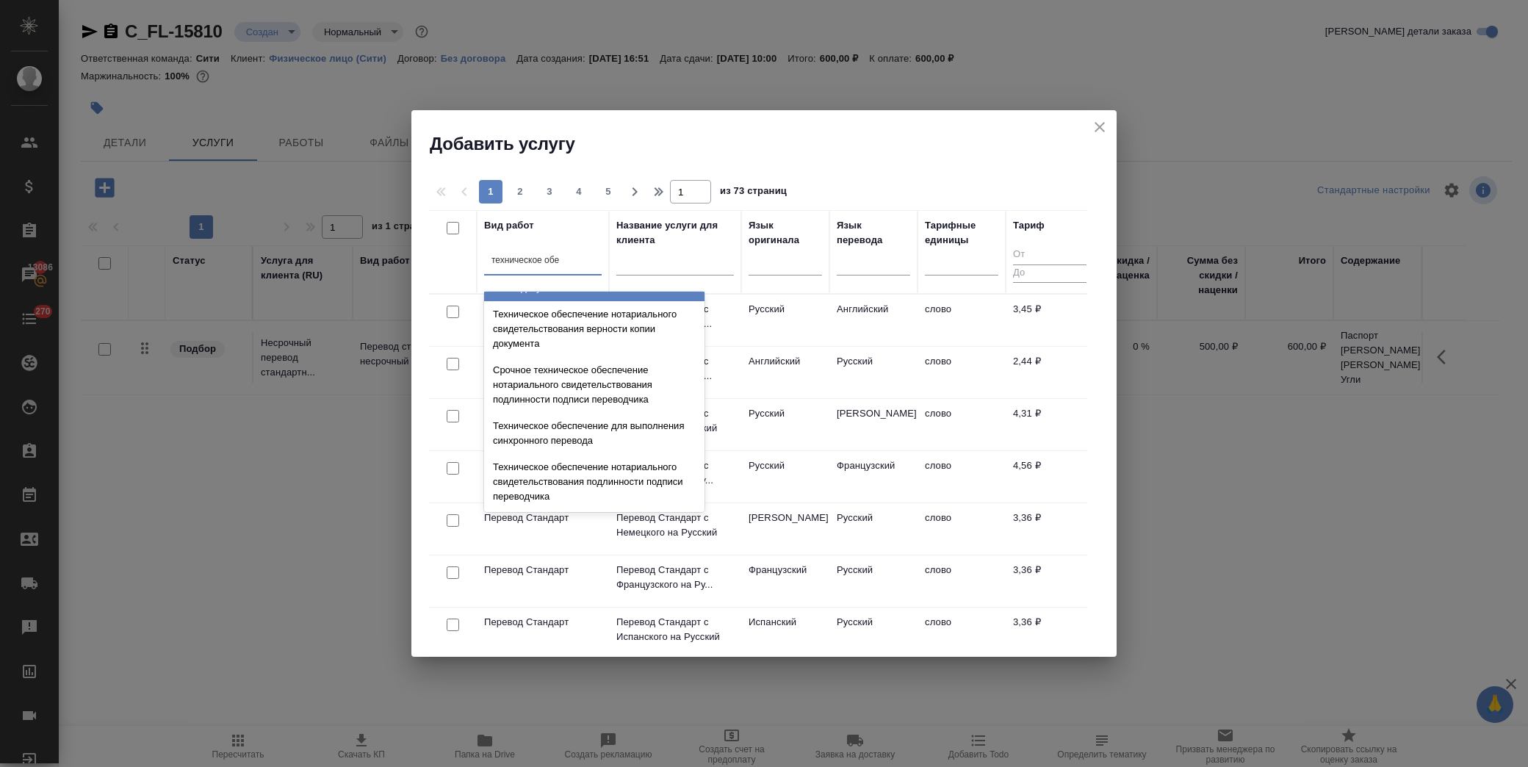
scroll to position [163, 0]
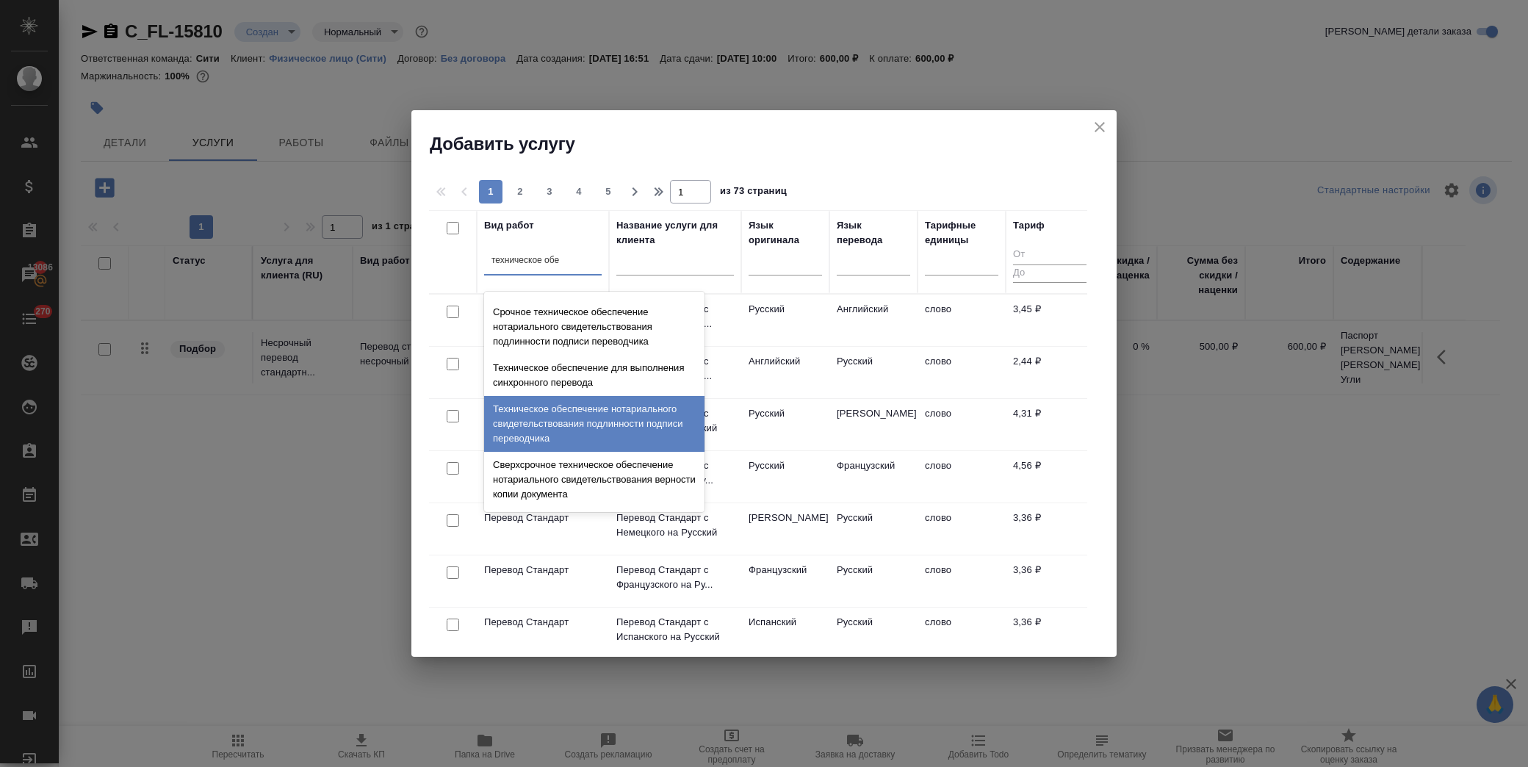
click at [604, 427] on div "Техническое обеспечение нотариального свидетельствования подлинности подписи пе…" at bounding box center [594, 424] width 220 height 56
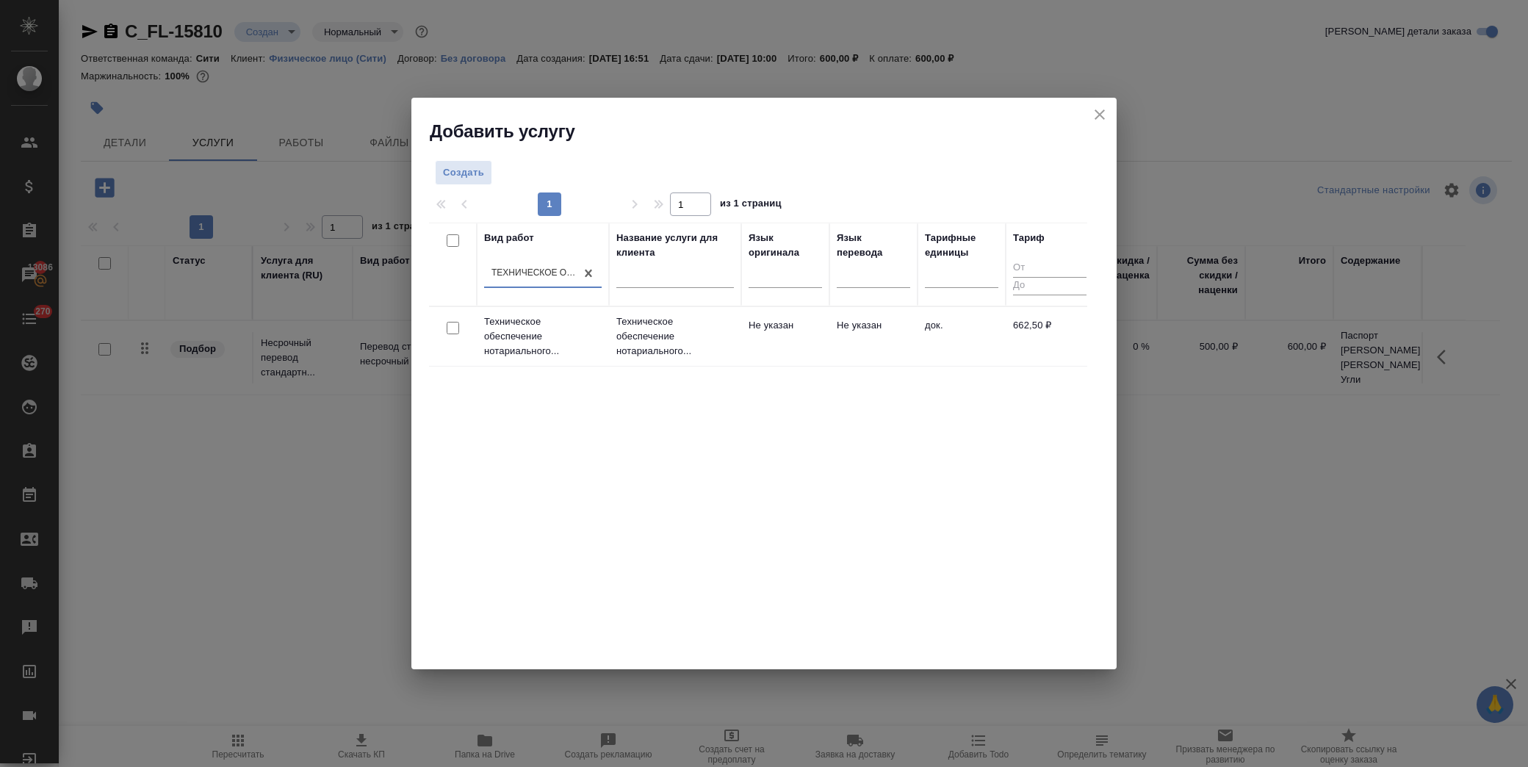
drag, startPoint x: 449, startPoint y: 327, endPoint x: 514, endPoint y: 313, distance: 66.9
click at [449, 327] on input "checkbox" at bounding box center [453, 328] width 12 height 12
checkbox input "true"
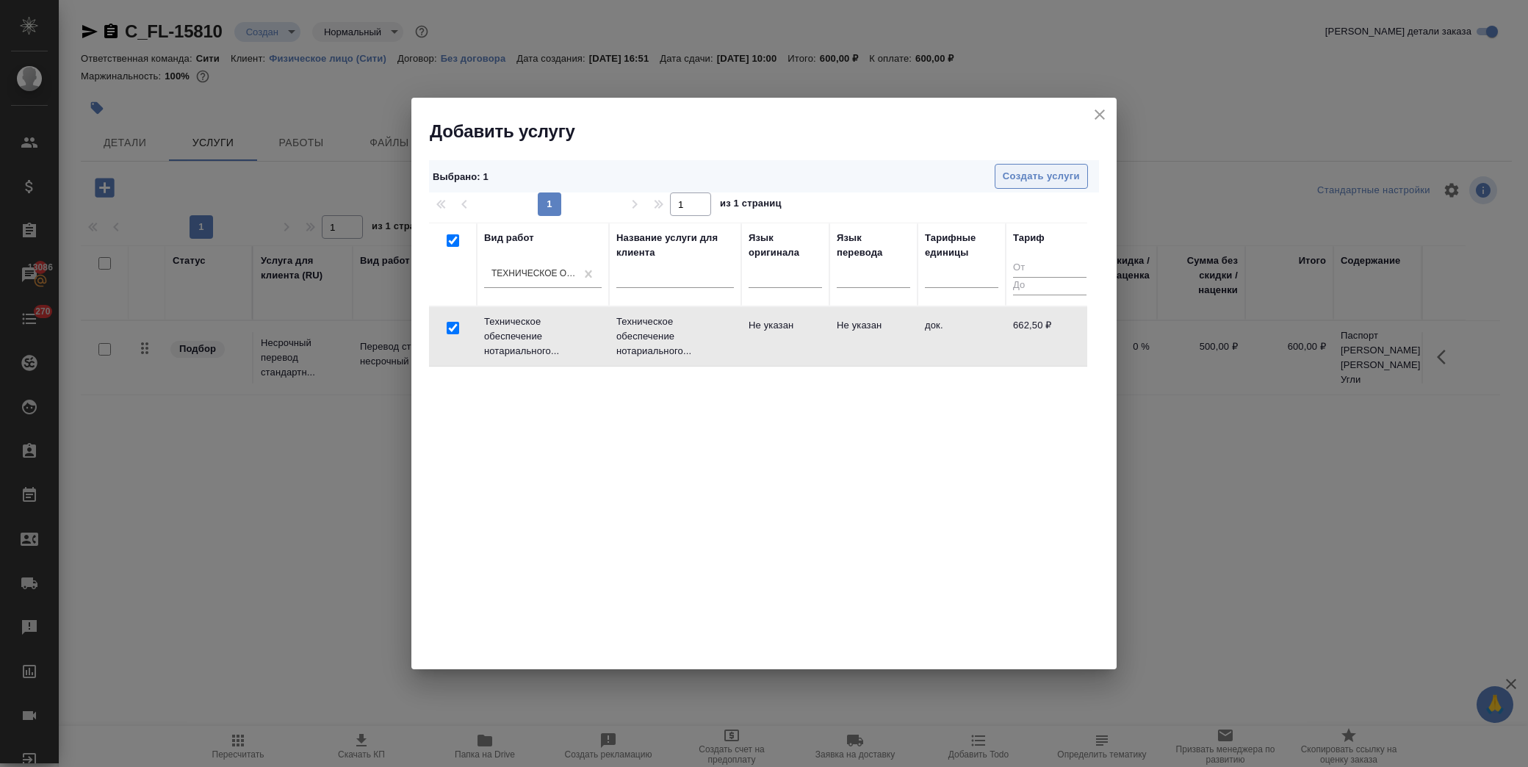
click at [1040, 173] on span "Создать услуги" at bounding box center [1041, 176] width 77 height 17
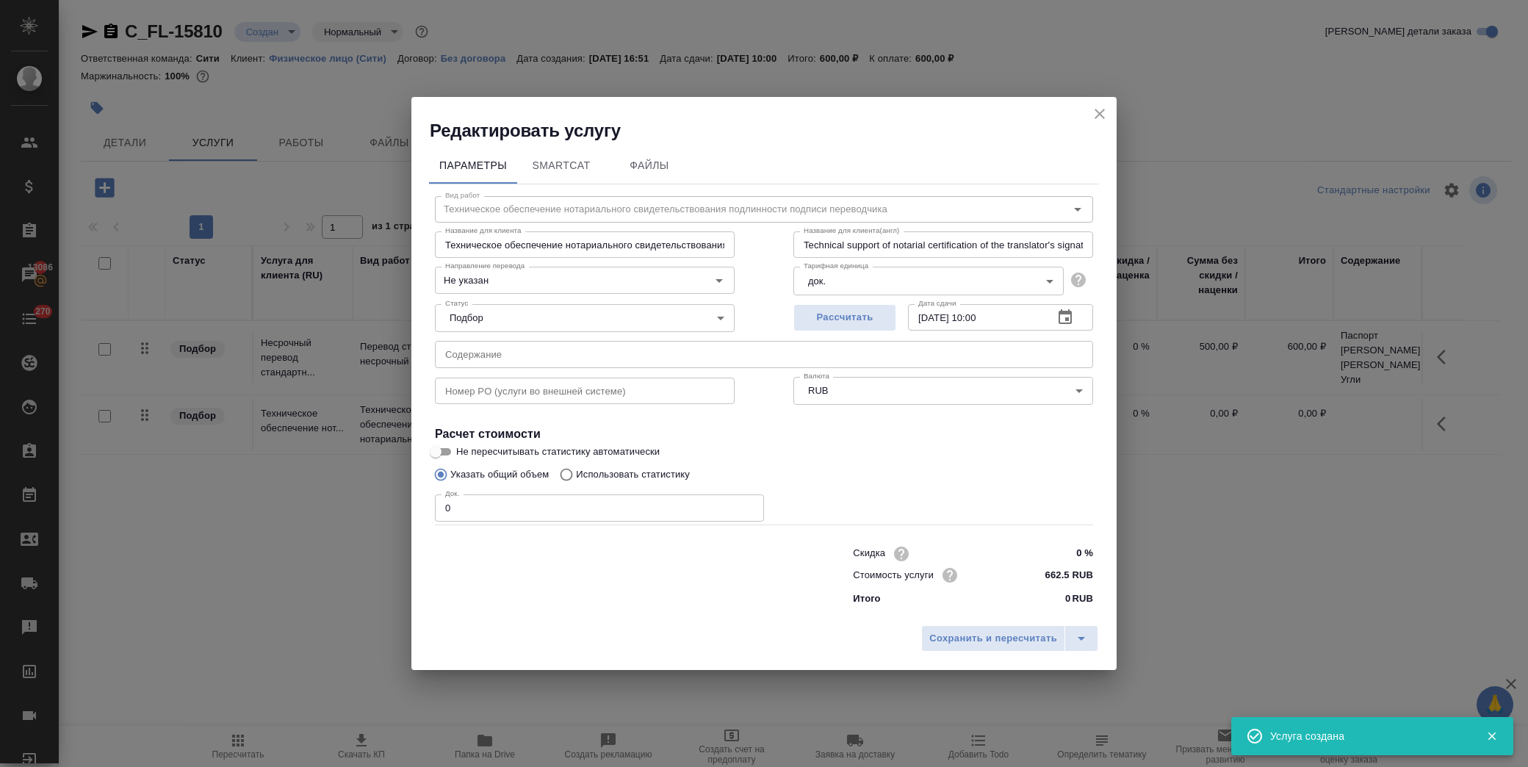
click at [735, 356] on input "text" at bounding box center [764, 354] width 658 height 26
paste input "Паспорт [PERSON_NAME] [PERSON_NAME] Угли"
type input "Паспорт [PERSON_NAME] [PERSON_NAME] Угли"
drag, startPoint x: 476, startPoint y: 506, endPoint x: 309, endPoint y: 530, distance: 169.3
click at [309, 530] on div "Редактировать услугу Параметры SmartCat Файлы Вид работ Техническое обеспечение…" at bounding box center [764, 383] width 1528 height 767
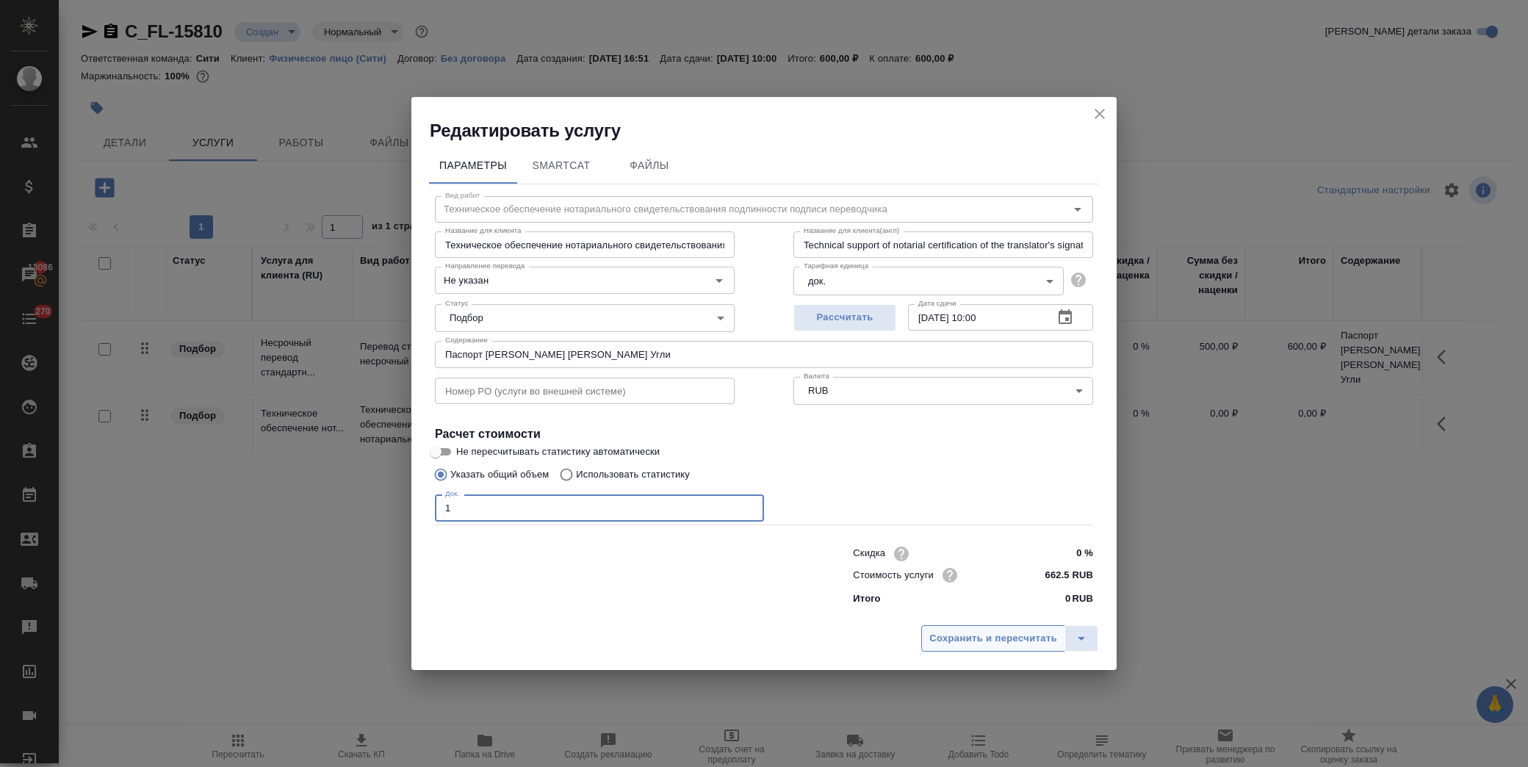
type input "1"
click at [983, 644] on span "Сохранить и пересчитать" at bounding box center [993, 638] width 128 height 17
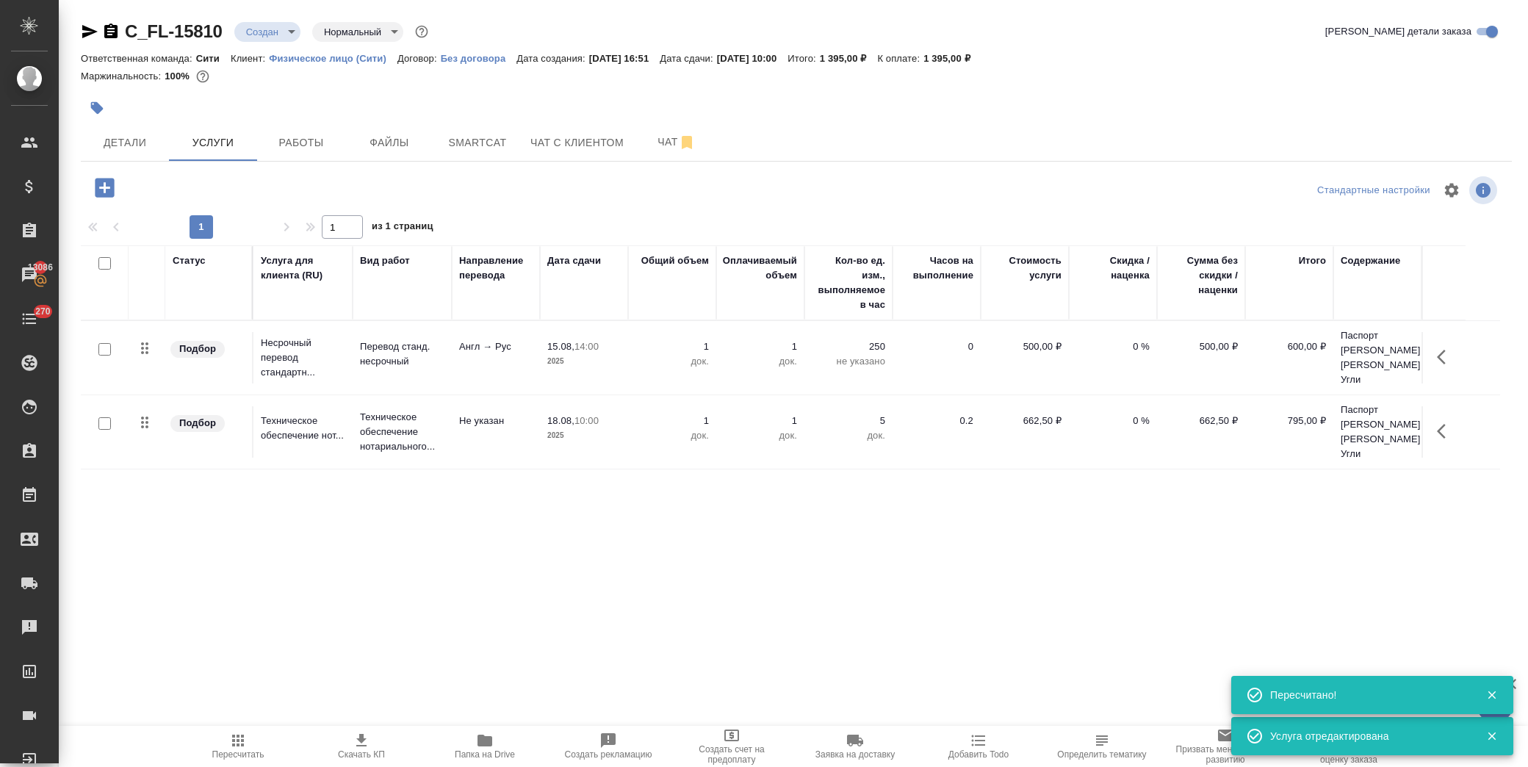
click at [335, 163] on div "C_FL-15810 Создан new Нормальный normal Кратко детали заказа Ответственная кома…" at bounding box center [797, 299] width 1448 height 599
click at [326, 156] on button "Работы" at bounding box center [301, 142] width 88 height 37
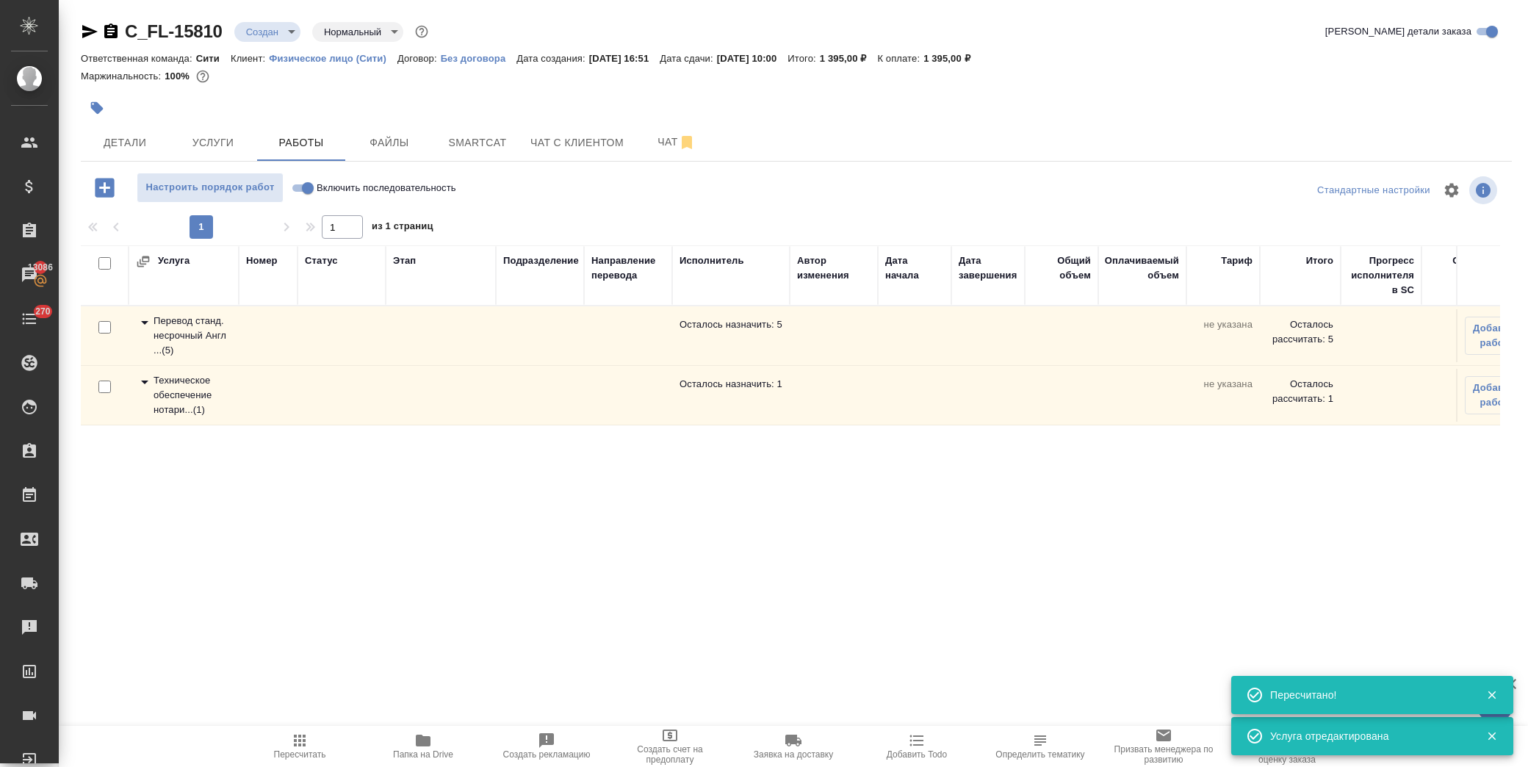
click at [144, 320] on icon at bounding box center [145, 323] width 18 height 18
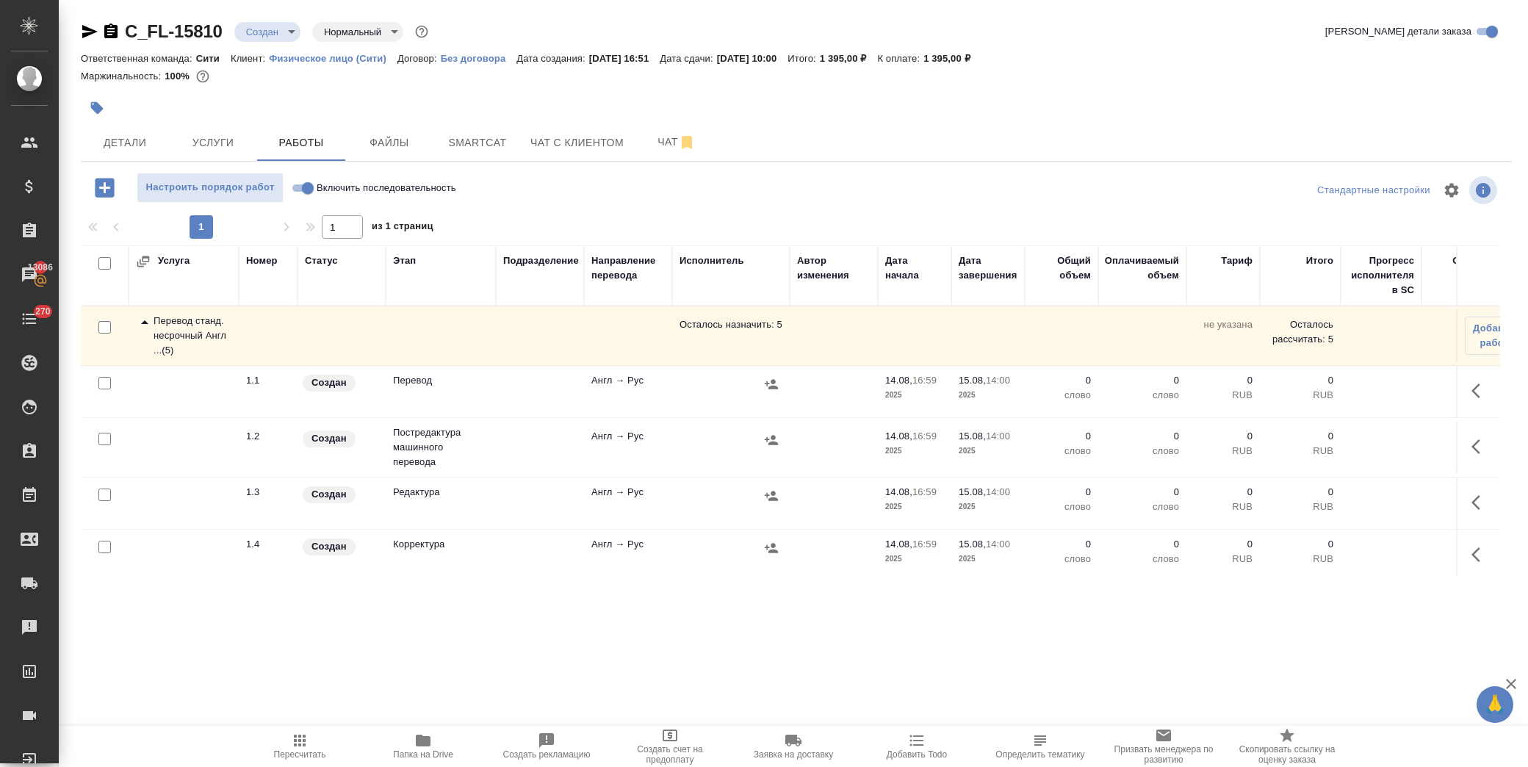
click at [103, 439] on input "checkbox" at bounding box center [104, 439] width 12 height 12
checkbox input "true"
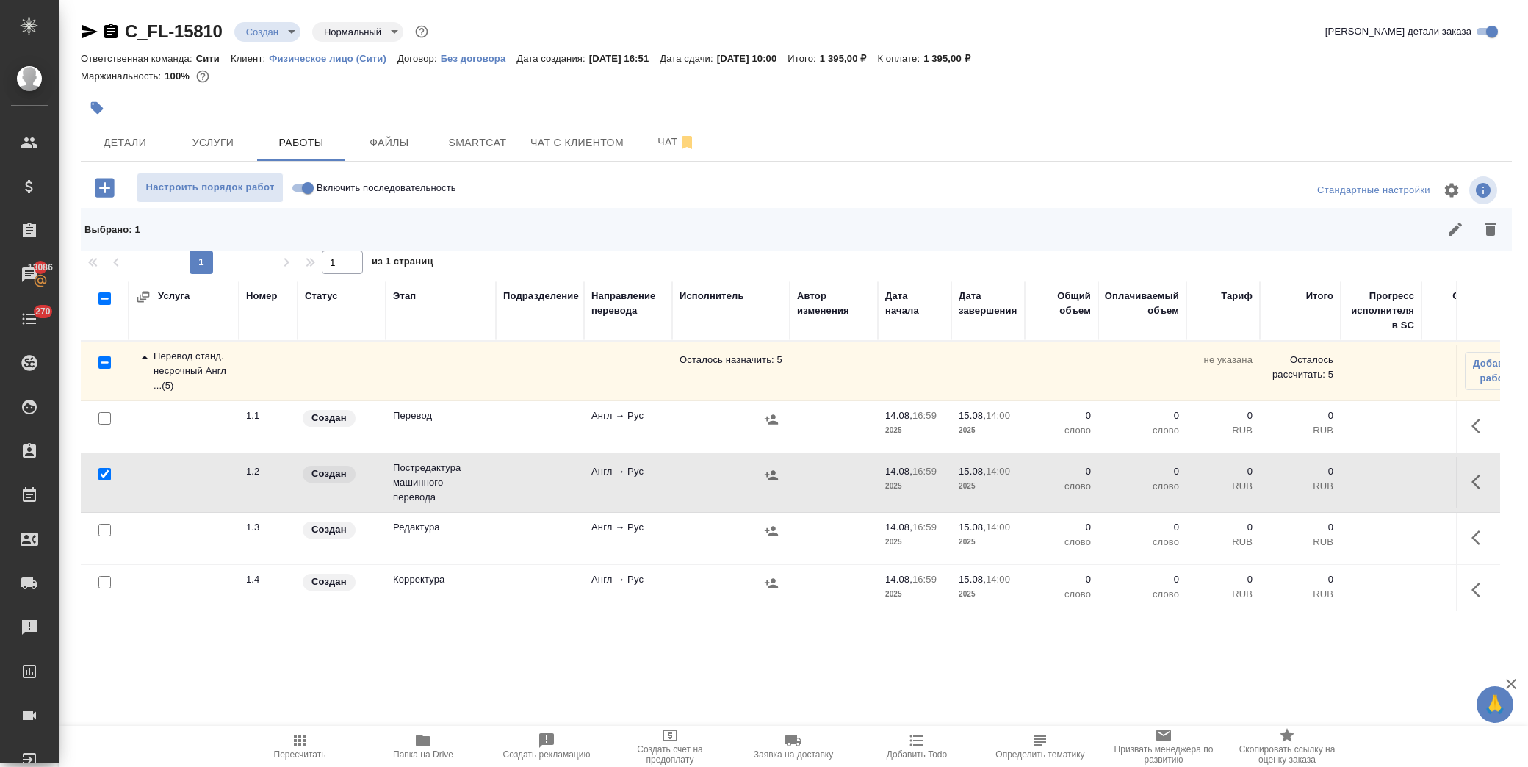
click at [105, 531] on input "checkbox" at bounding box center [104, 530] width 12 height 12
checkbox input "true"
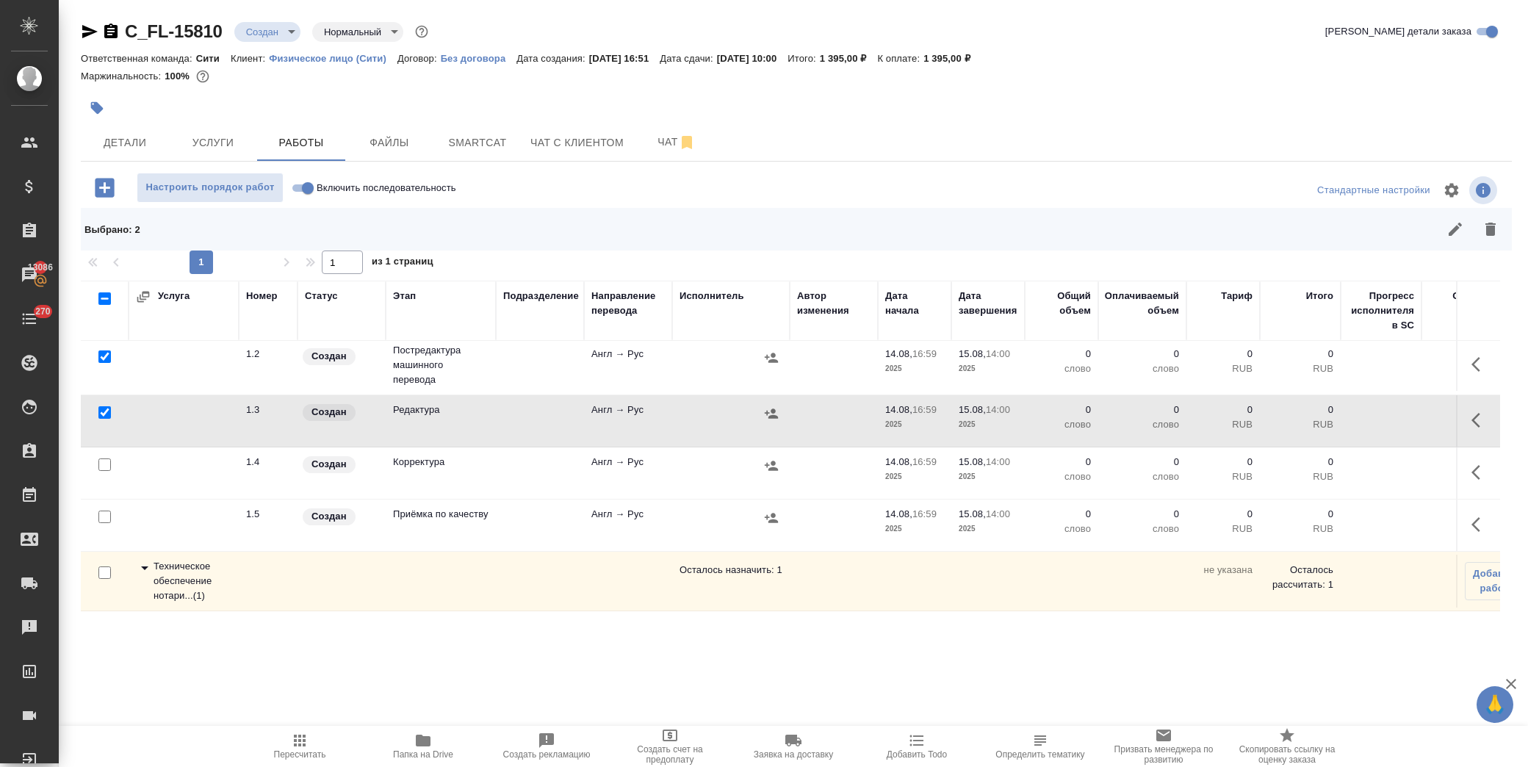
scroll to position [130, 0]
click at [98, 256] on div at bounding box center [104, 245] width 33 height 21
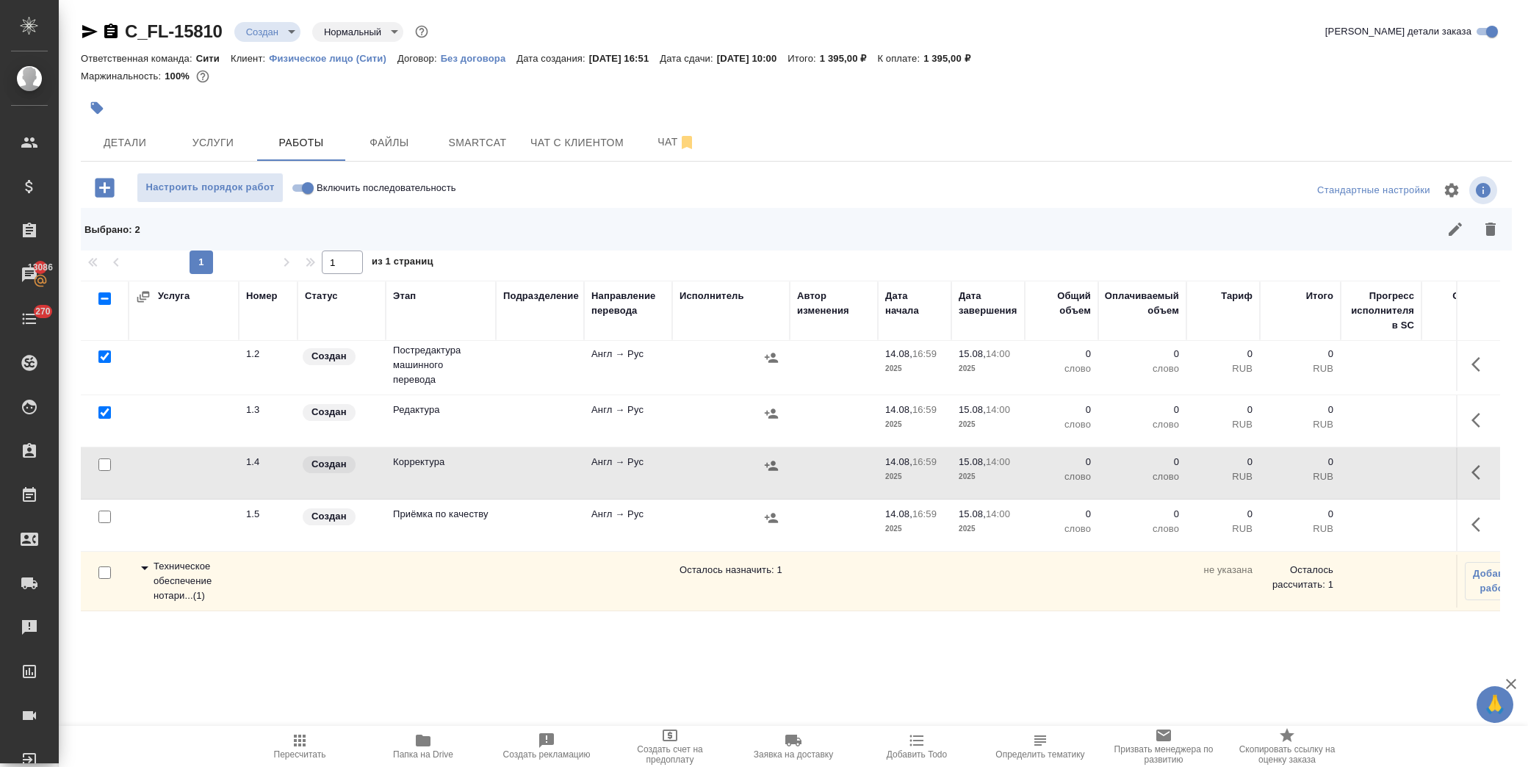
click at [108, 459] on input "checkbox" at bounding box center [104, 465] width 12 height 12
checkbox input "true"
click at [1481, 232] on button "button" at bounding box center [1490, 229] width 35 height 35
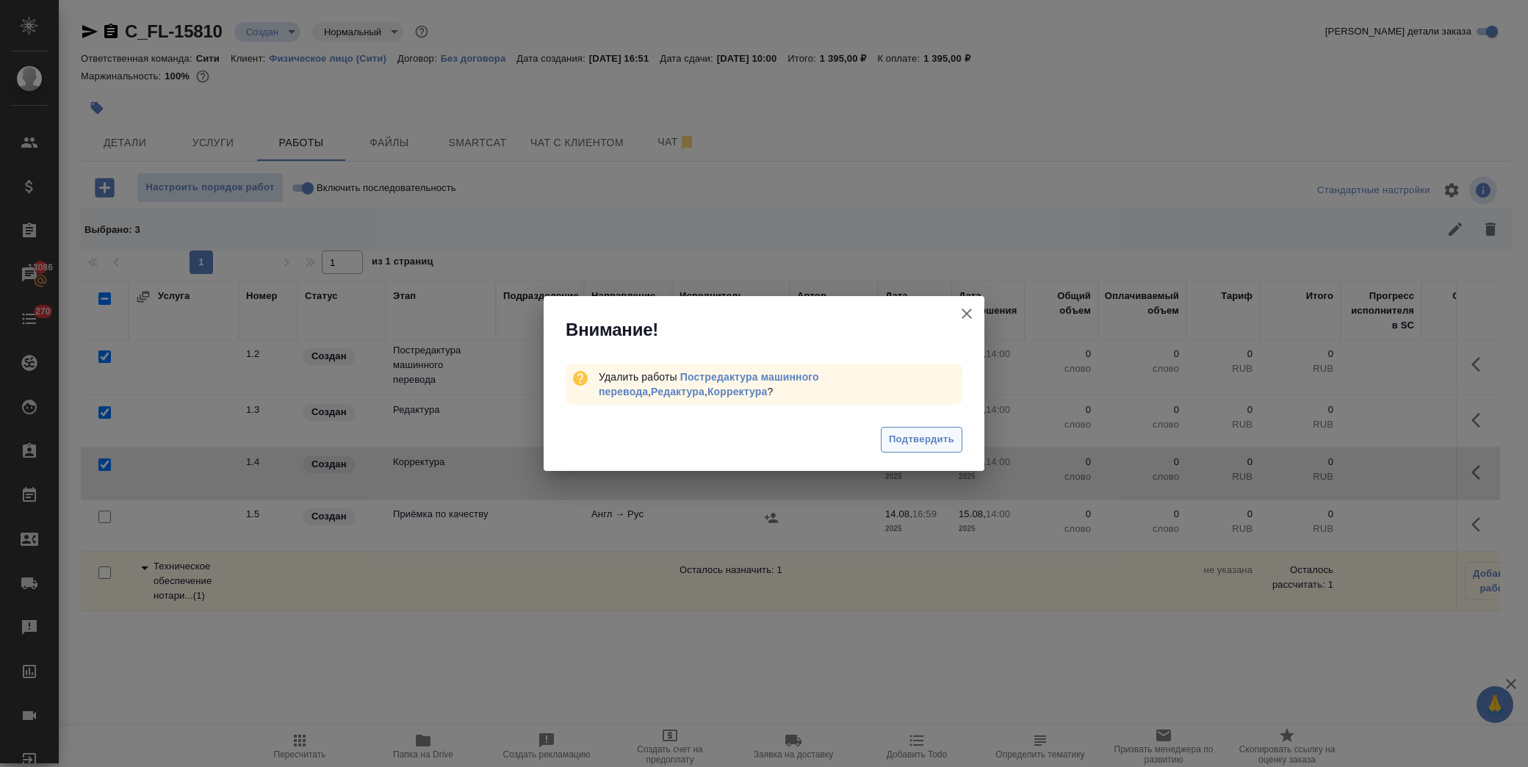
click at [904, 421] on div "Подтвердить" at bounding box center [764, 441] width 441 height 59
click at [920, 436] on span "Подтвердить" at bounding box center [921, 439] width 65 height 17
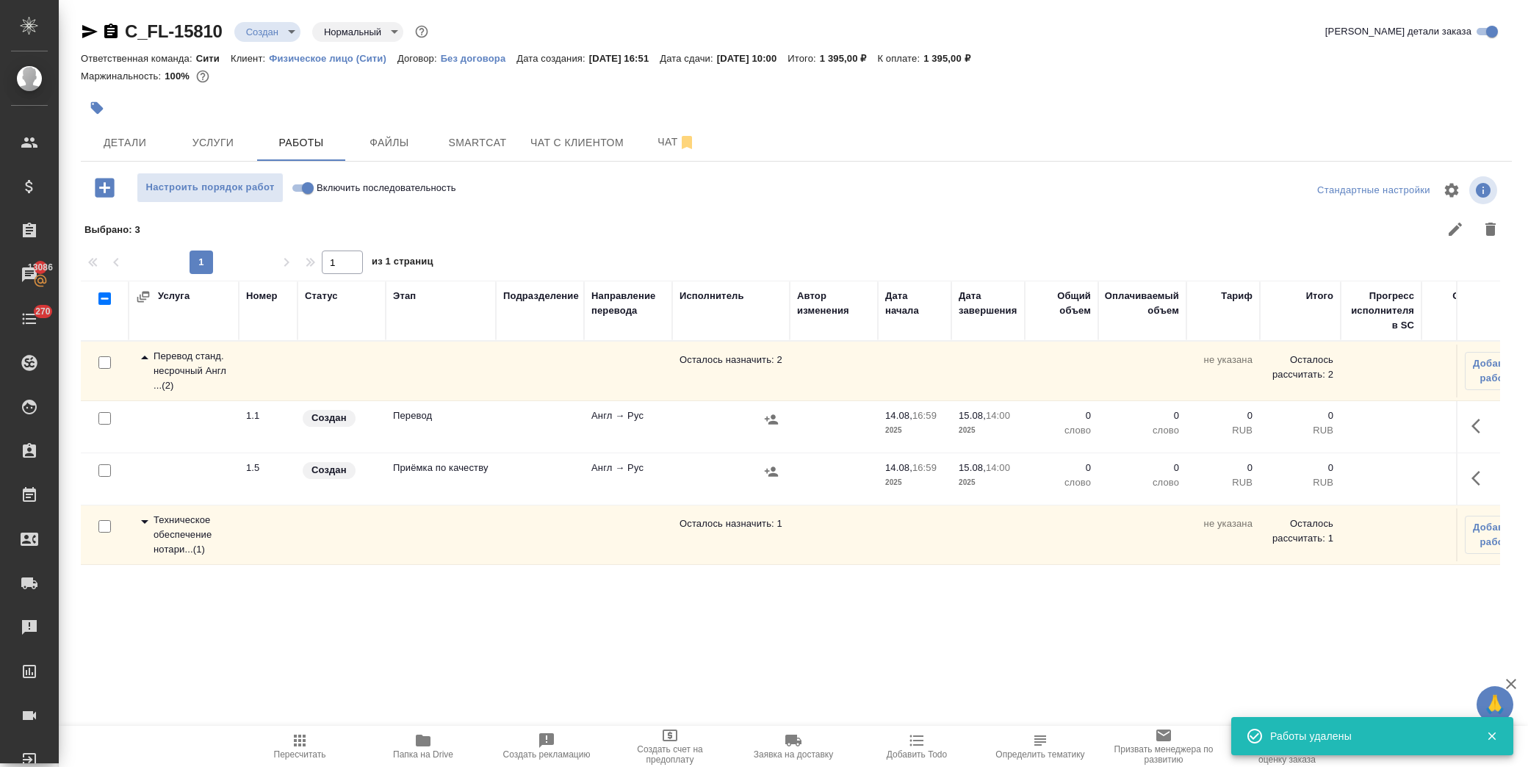
scroll to position [0, 0]
drag, startPoint x: 1480, startPoint y: 423, endPoint x: 1473, endPoint y: 437, distance: 15.4
click at [1477, 429] on icon "button" at bounding box center [1481, 426] width 18 height 18
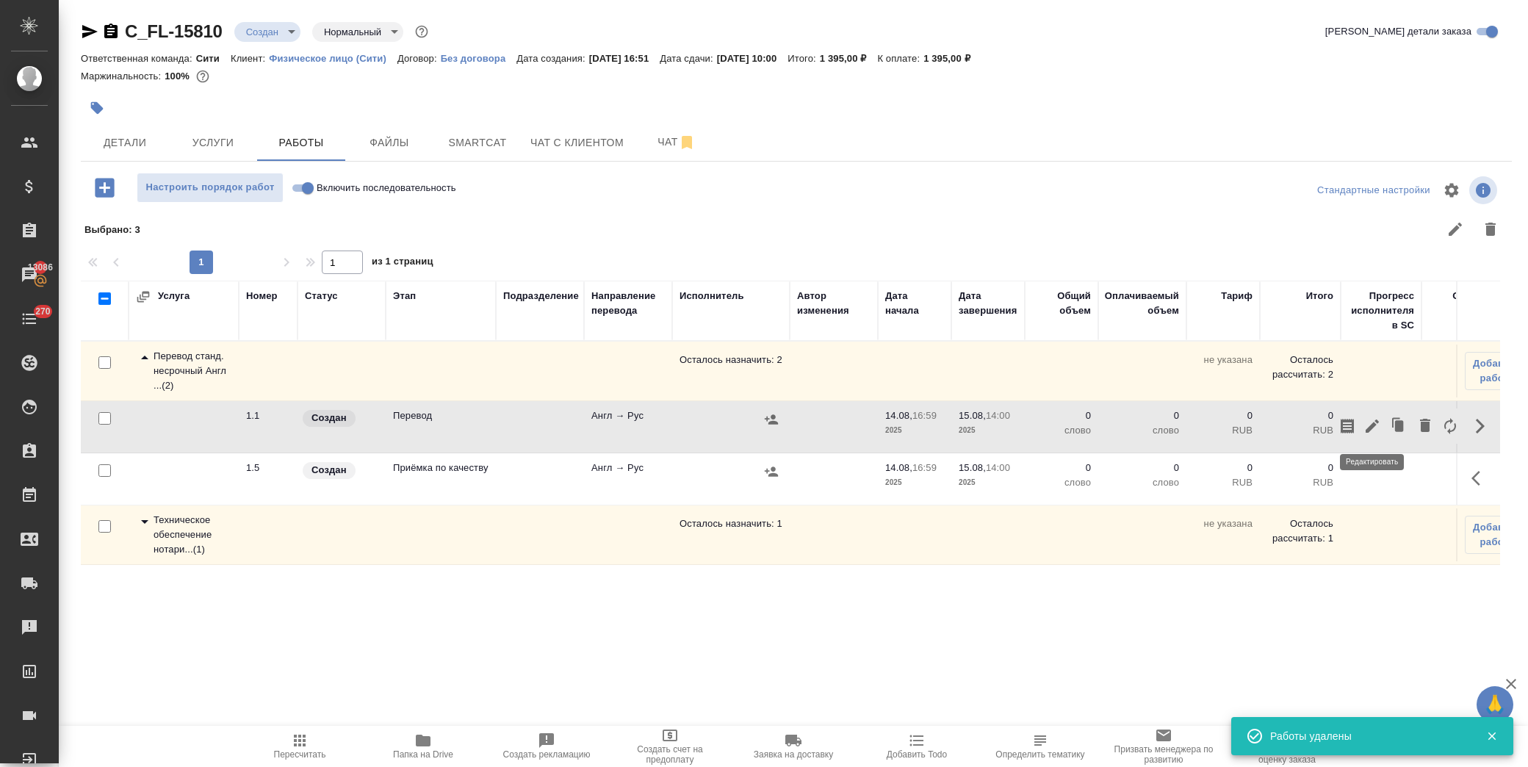
click at [1376, 426] on icon "button" at bounding box center [1373, 426] width 18 height 18
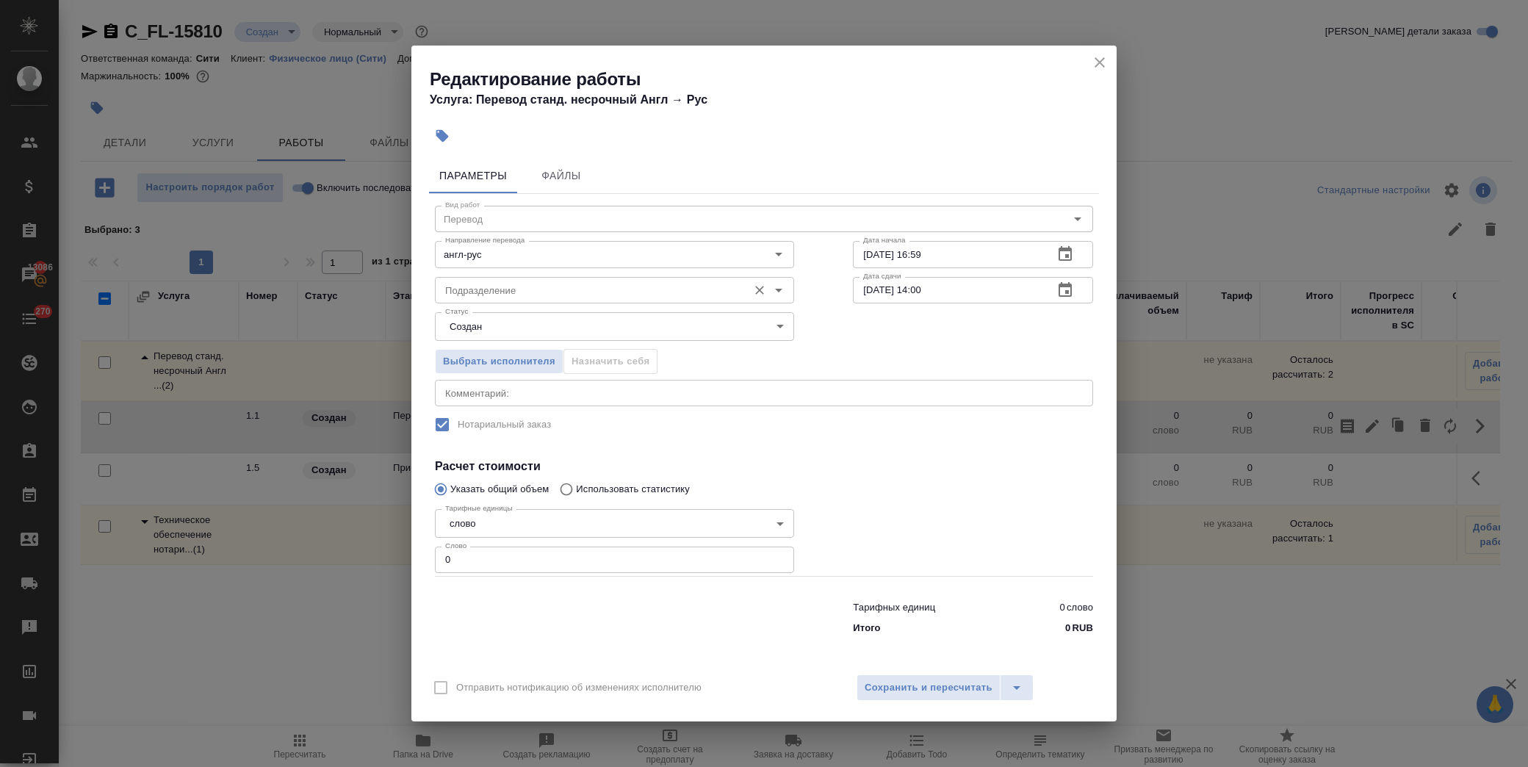
click at [542, 288] on input "Подразделение" at bounding box center [589, 290] width 301 height 18
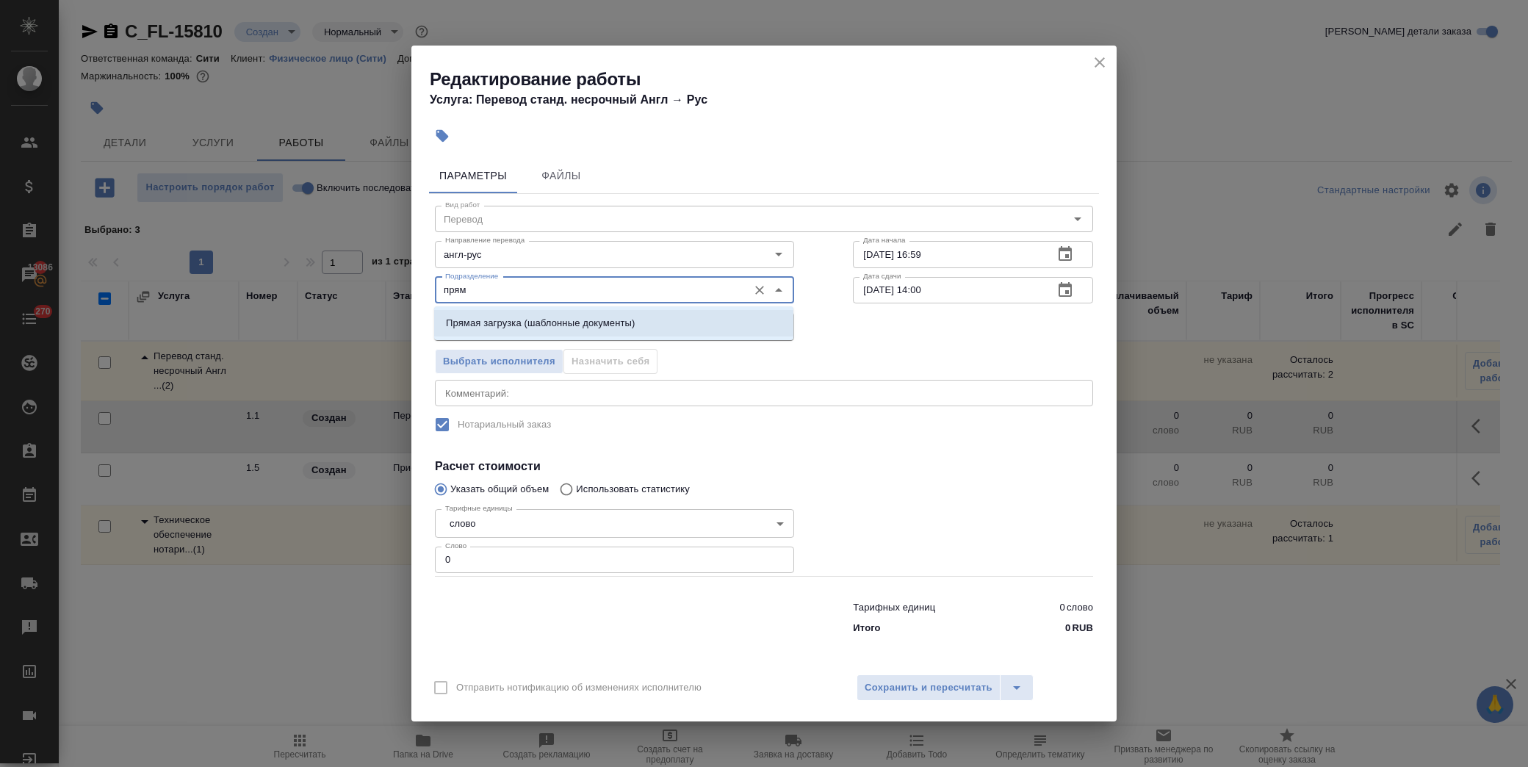
drag, startPoint x: 580, startPoint y: 324, endPoint x: 573, endPoint y: 362, distance: 38.9
click at [580, 320] on p "Прямая загрузка (шаблонные документы)" at bounding box center [540, 323] width 189 height 15
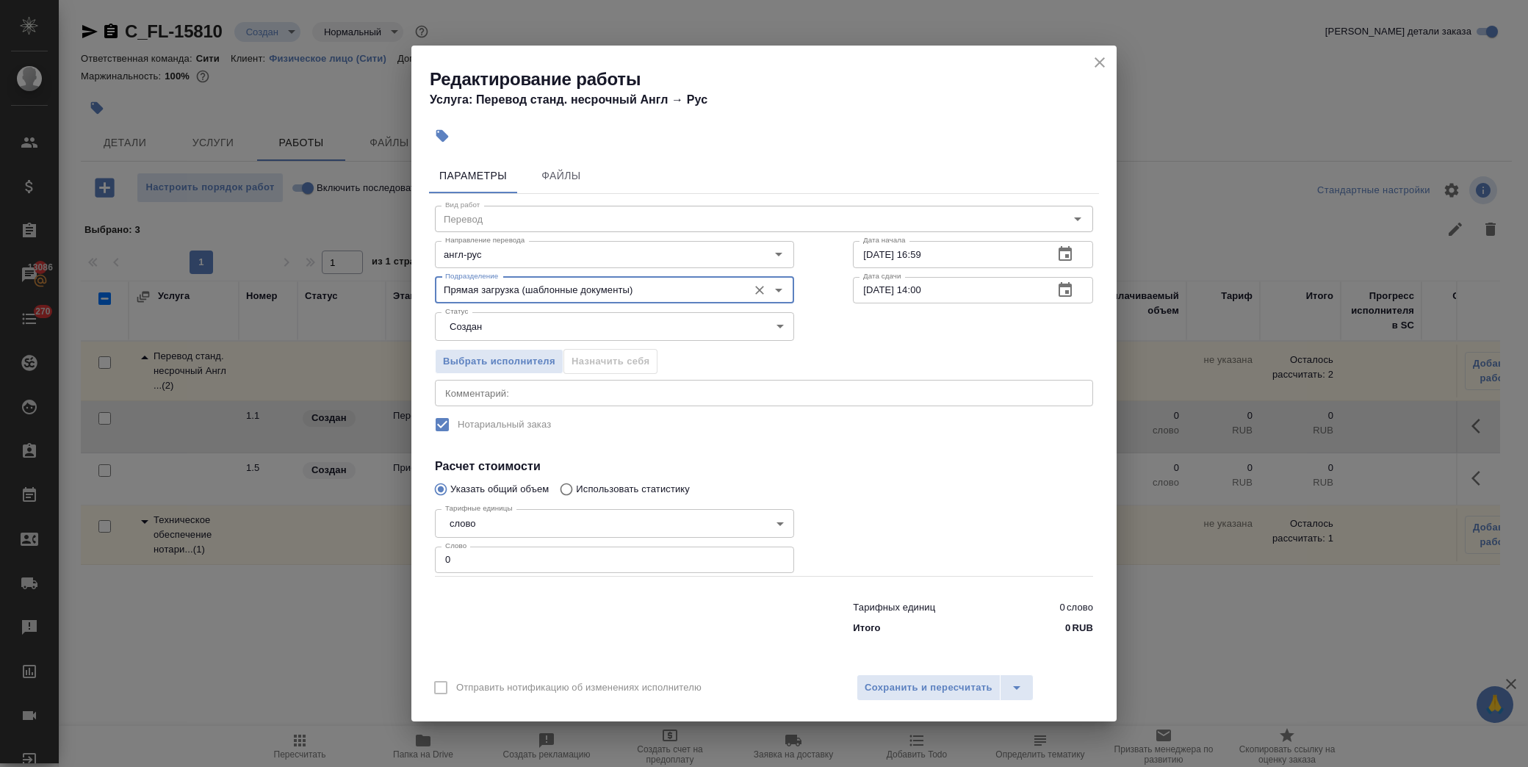
type input "Прямая загрузка (шаблонные документы)"
drag, startPoint x: 483, startPoint y: 556, endPoint x: 373, endPoint y: 457, distance: 148.3
click at [384, 532] on div "Редактирование работы Услуга: Перевод станд. несрочный Англ → [PERSON_NAME] Фай…" at bounding box center [764, 383] width 1528 height 767
type input "1"
click at [921, 294] on input "[DATE] 14:00" at bounding box center [947, 290] width 189 height 26
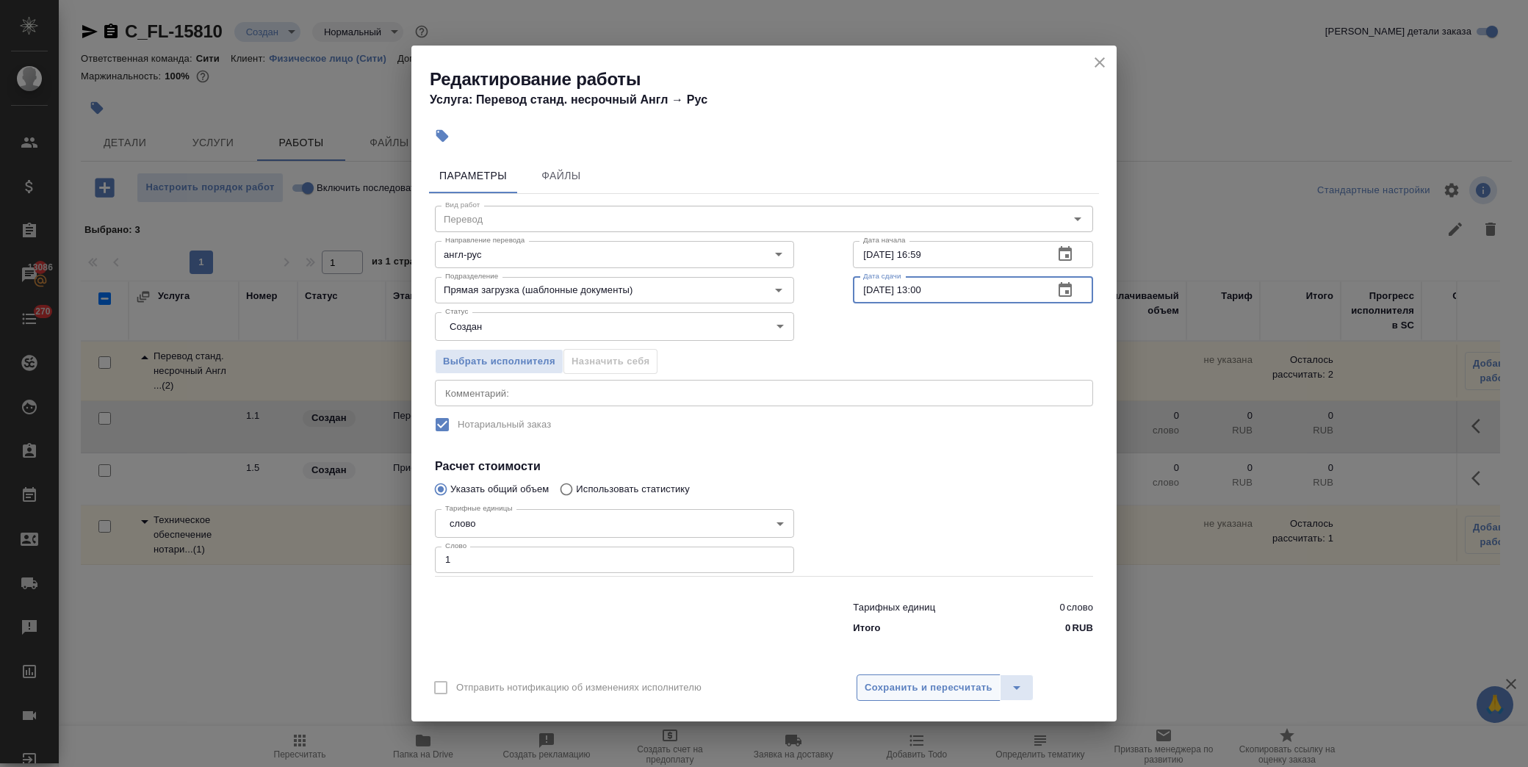
type input "[DATE] 13:00"
drag, startPoint x: 898, startPoint y: 689, endPoint x: 907, endPoint y: 685, distance: 10.5
click at [901, 688] on span "Сохранить и пересчитать" at bounding box center [929, 688] width 128 height 17
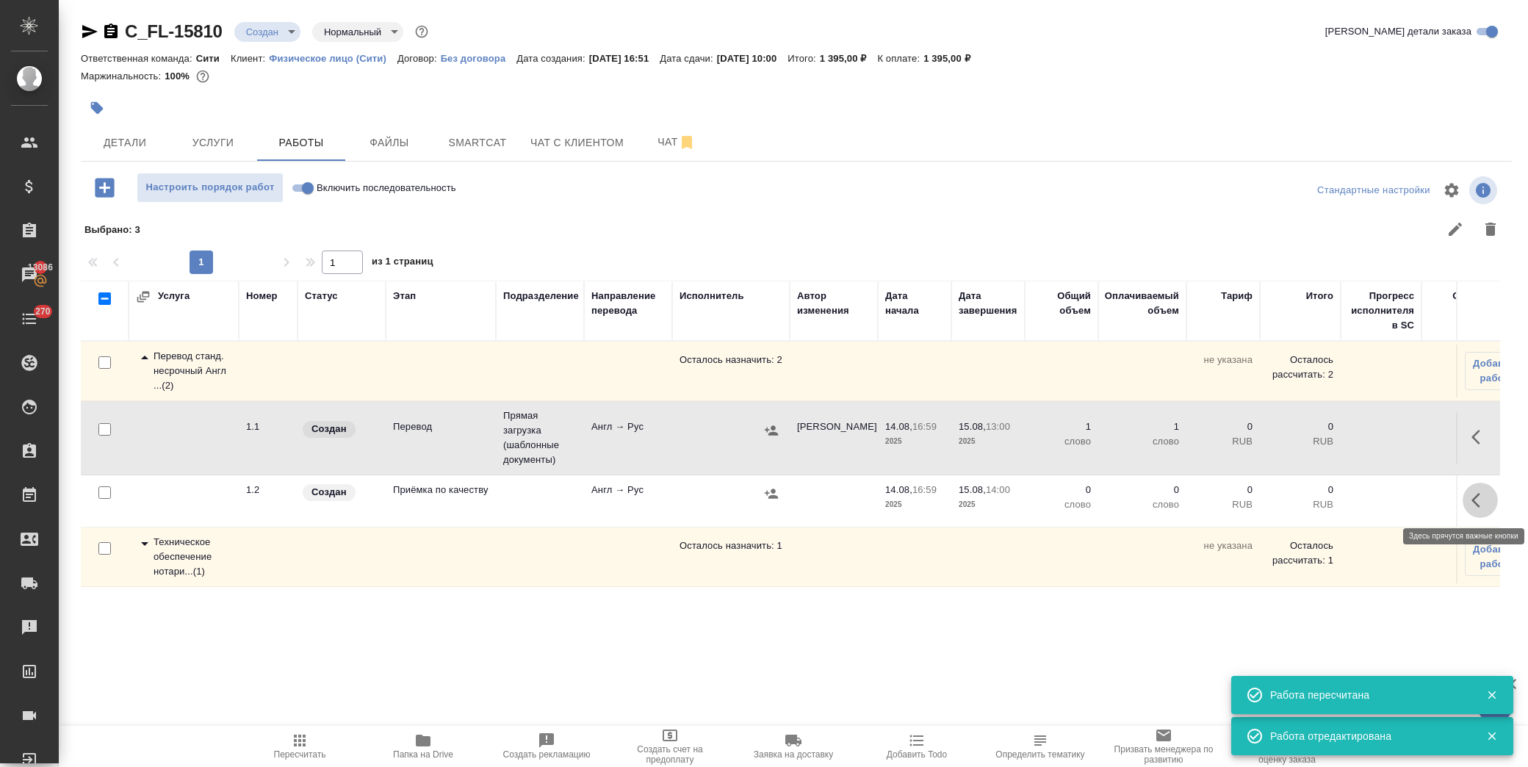
click at [1475, 503] on icon "button" at bounding box center [1476, 500] width 9 height 15
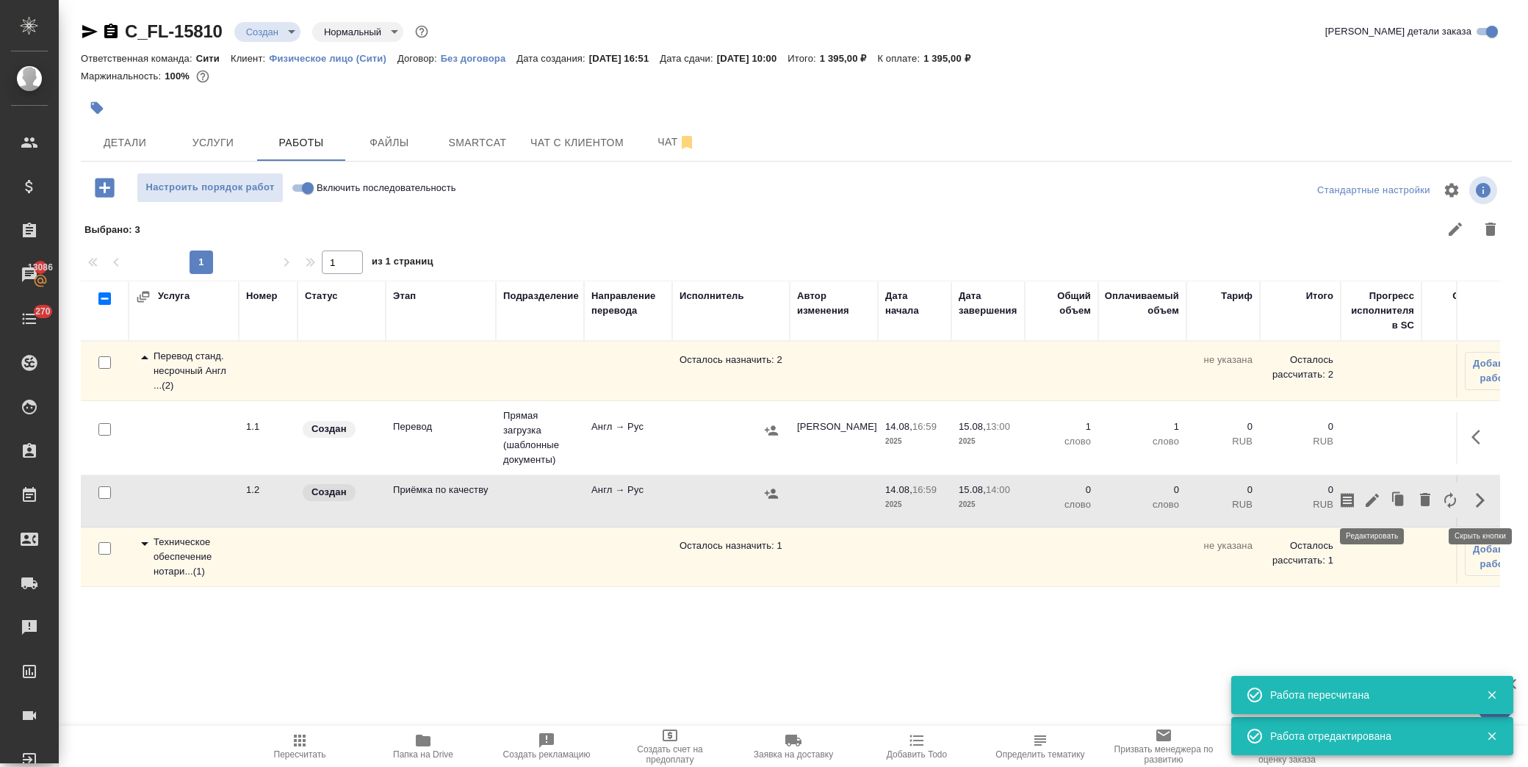
click at [1373, 497] on icon "button" at bounding box center [1373, 501] width 18 height 18
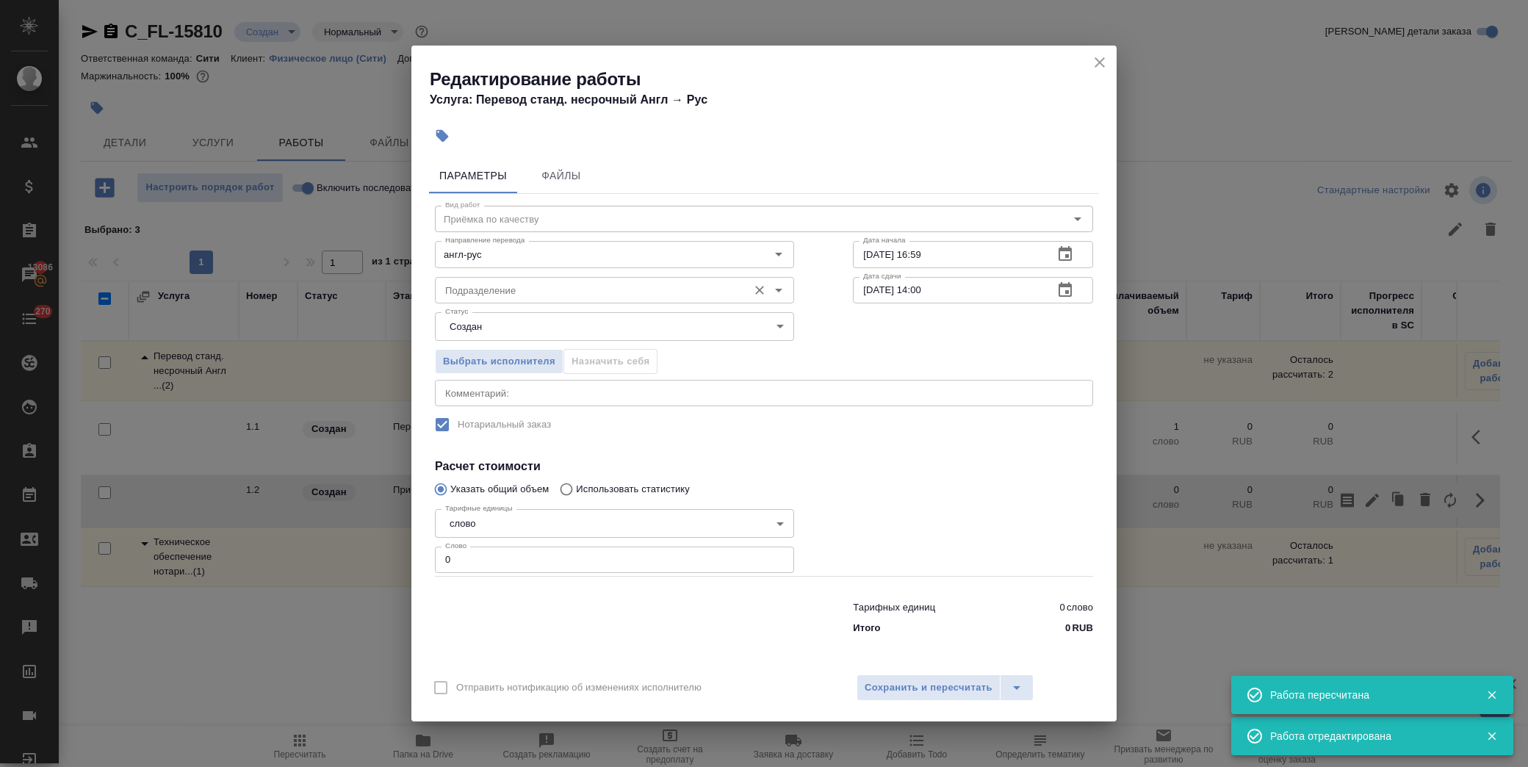
click at [522, 290] on input "Подразделение" at bounding box center [589, 290] width 301 height 18
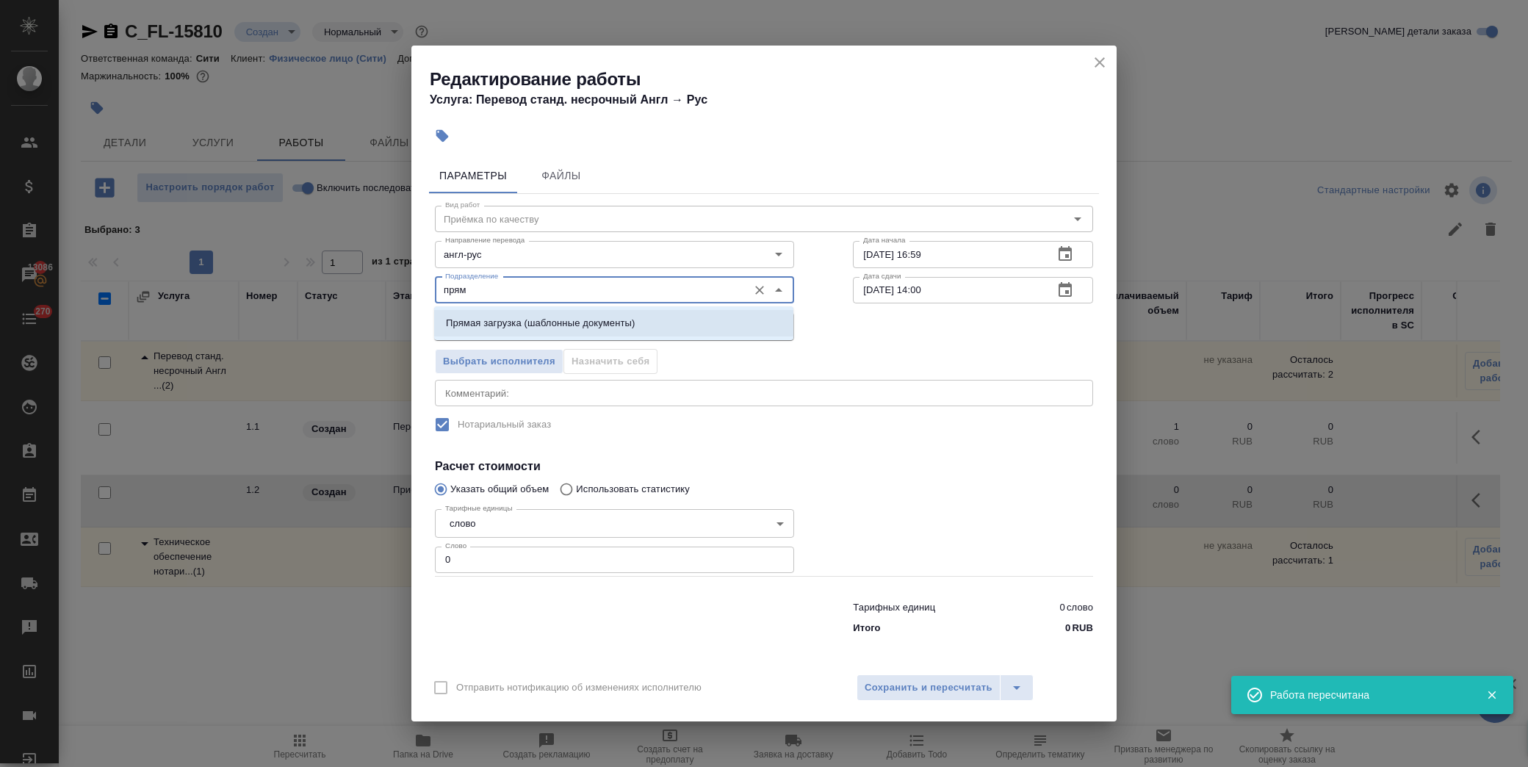
click at [522, 326] on p "Прямая загрузка (шаблонные документы)" at bounding box center [540, 323] width 189 height 15
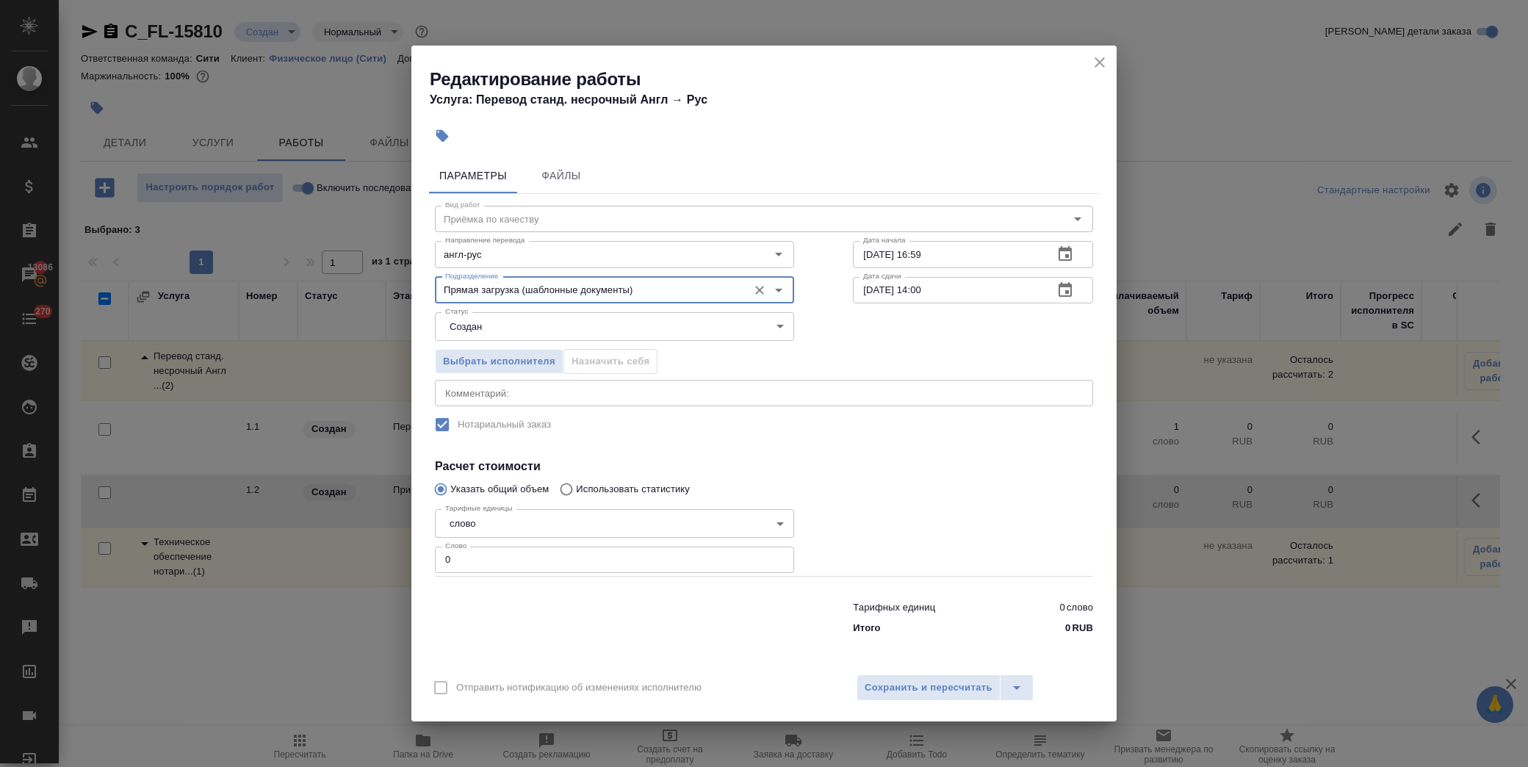
type input "Прямая загрузка (шаблонные документы)"
drag, startPoint x: 467, startPoint y: 551, endPoint x: 358, endPoint y: 445, distance: 151.7
click at [341, 542] on div "Редактирование работы Услуга: Перевод станд. несрочный Англ → [PERSON_NAME] Фай…" at bounding box center [764, 383] width 1528 height 767
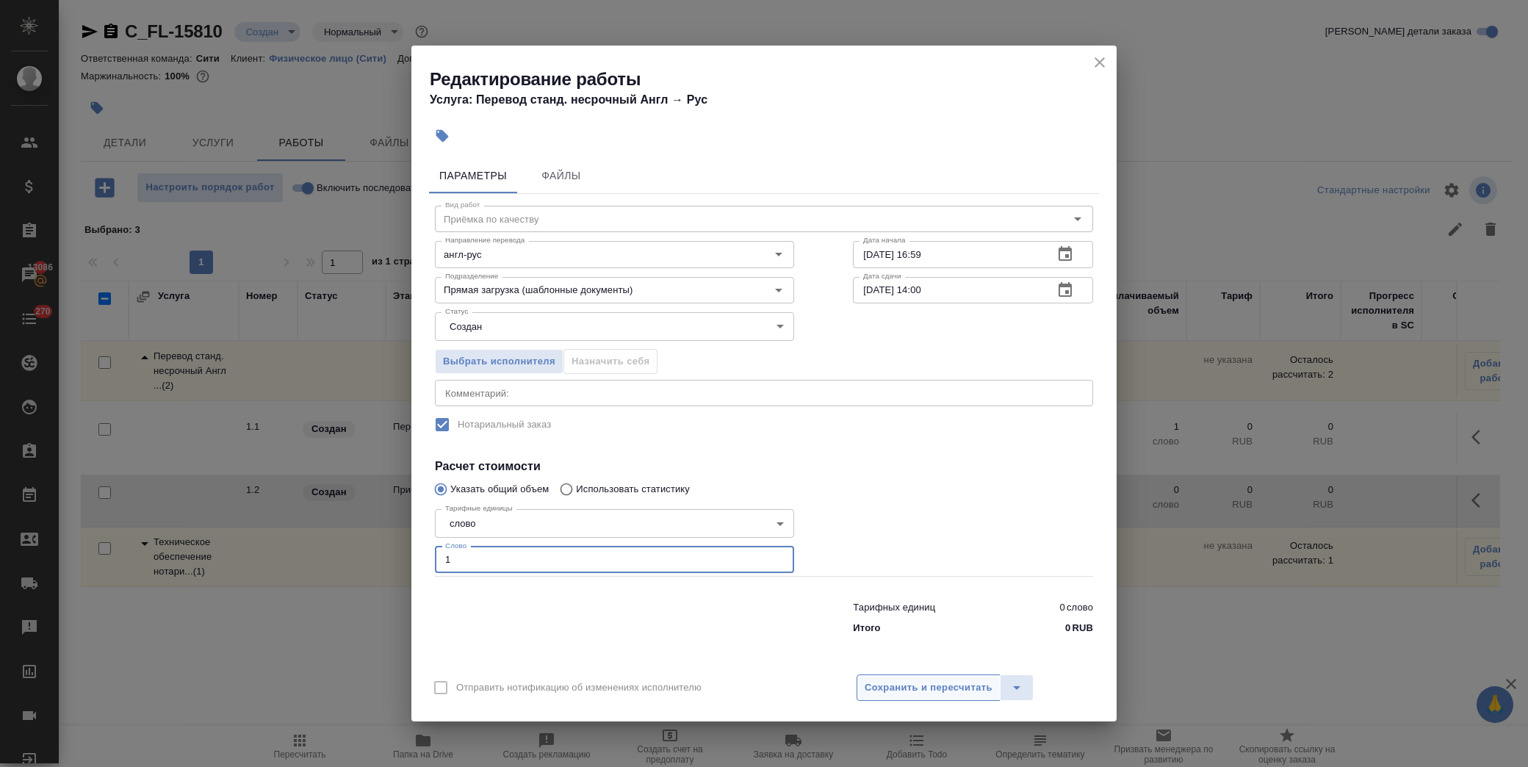
type input "1"
drag, startPoint x: 941, startPoint y: 691, endPoint x: 918, endPoint y: 680, distance: 24.6
click at [939, 691] on span "Сохранить и пересчитать" at bounding box center [929, 688] width 128 height 17
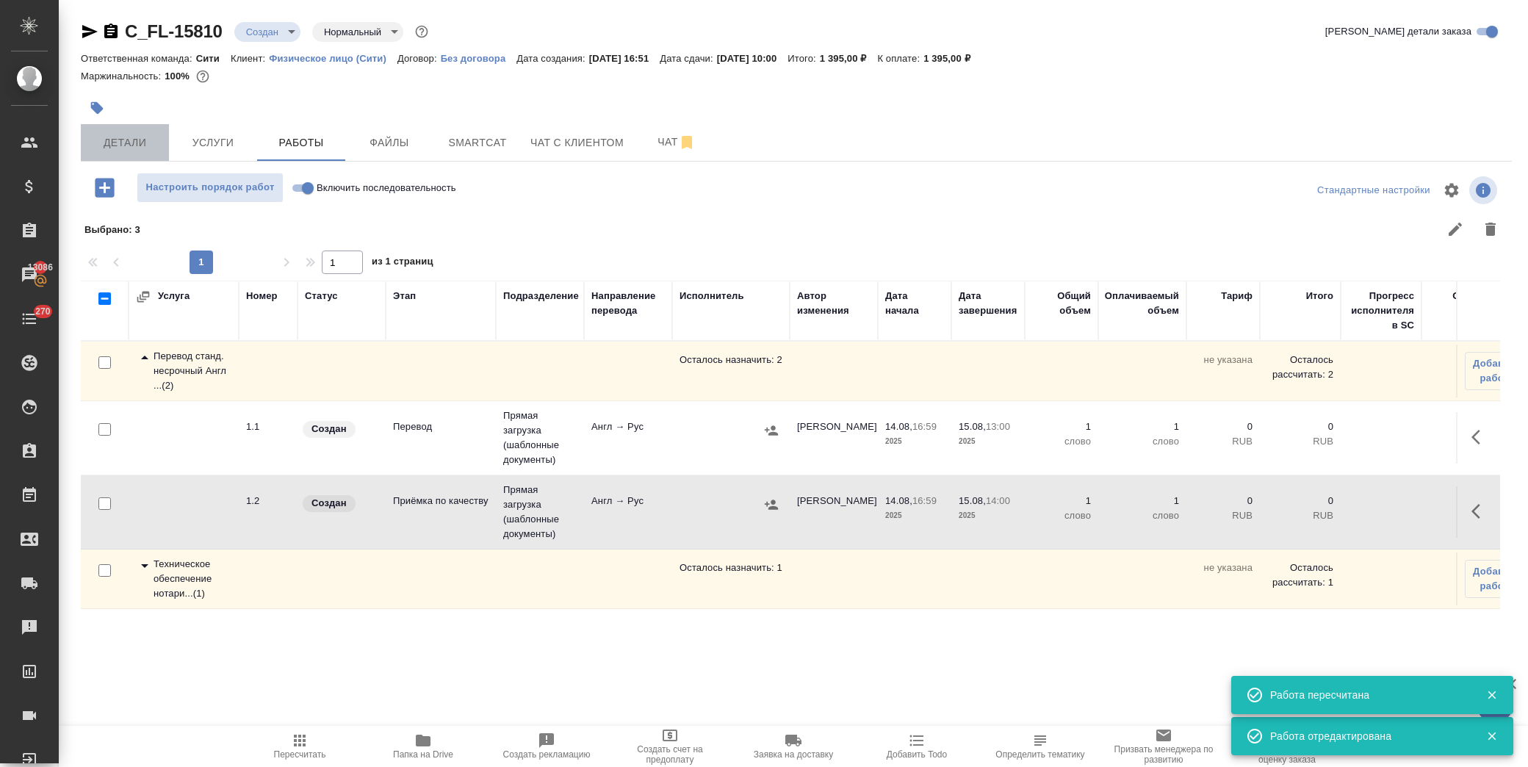
click at [136, 142] on span "Детали" at bounding box center [125, 143] width 71 height 18
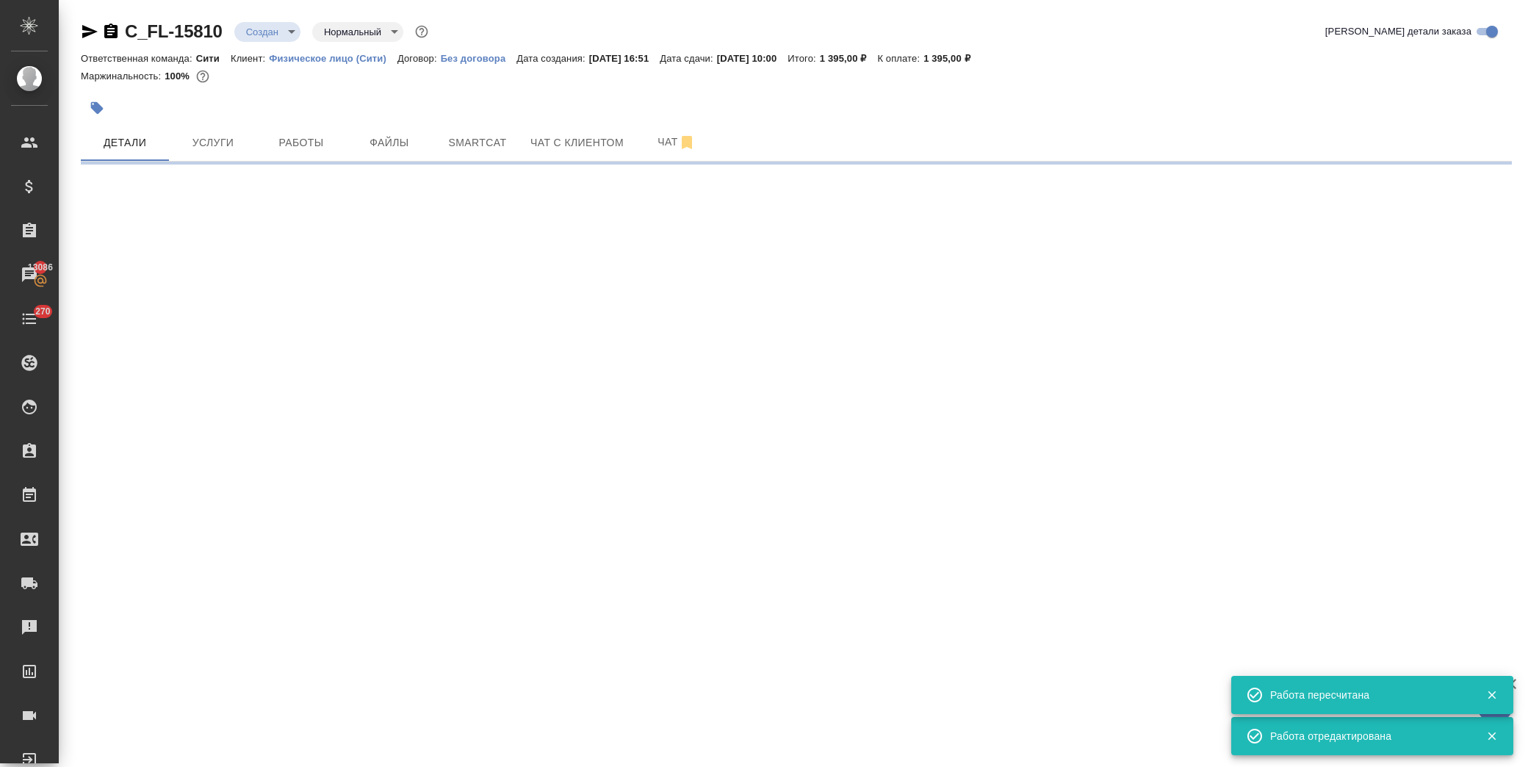
select select "RU"
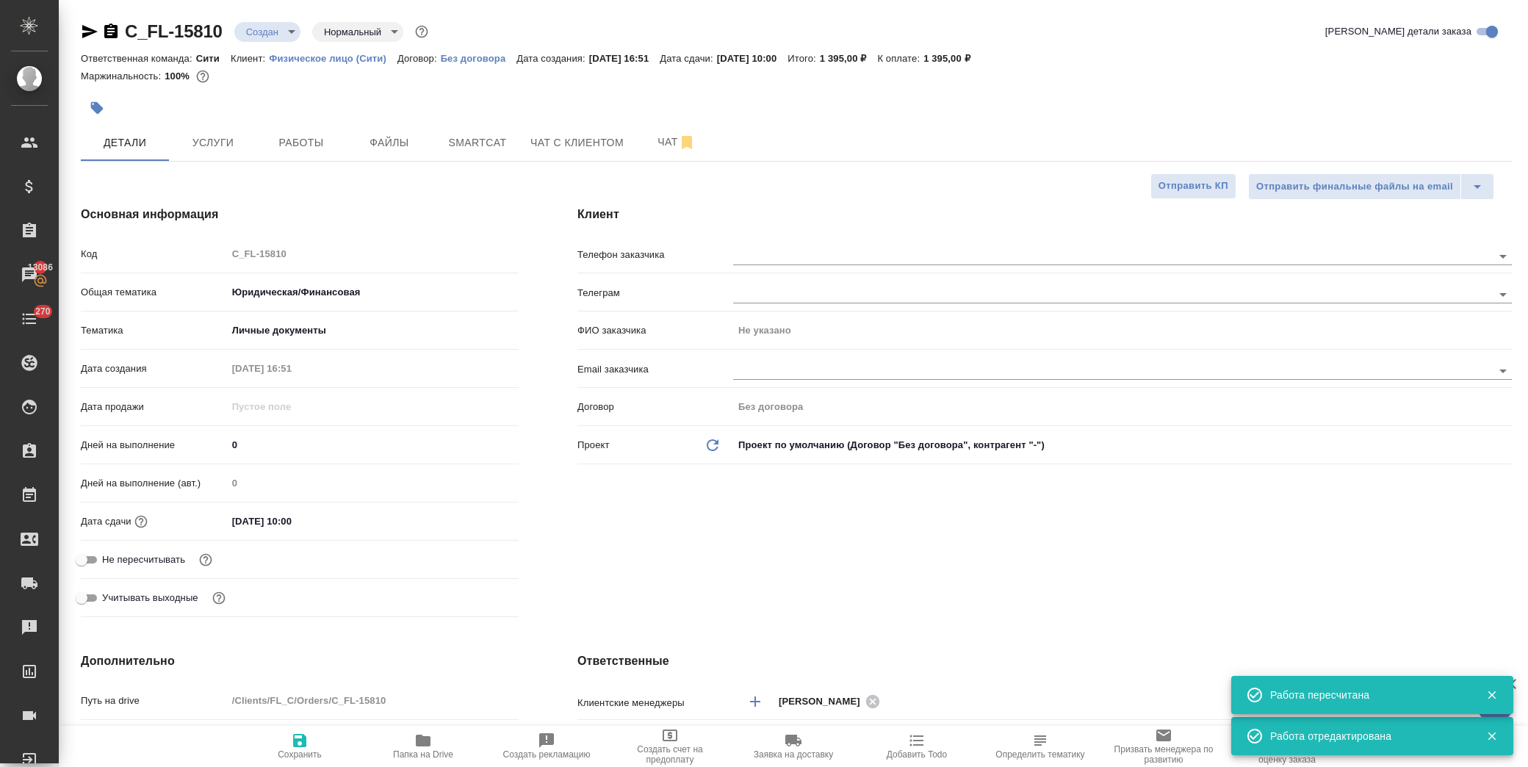
type textarea "x"
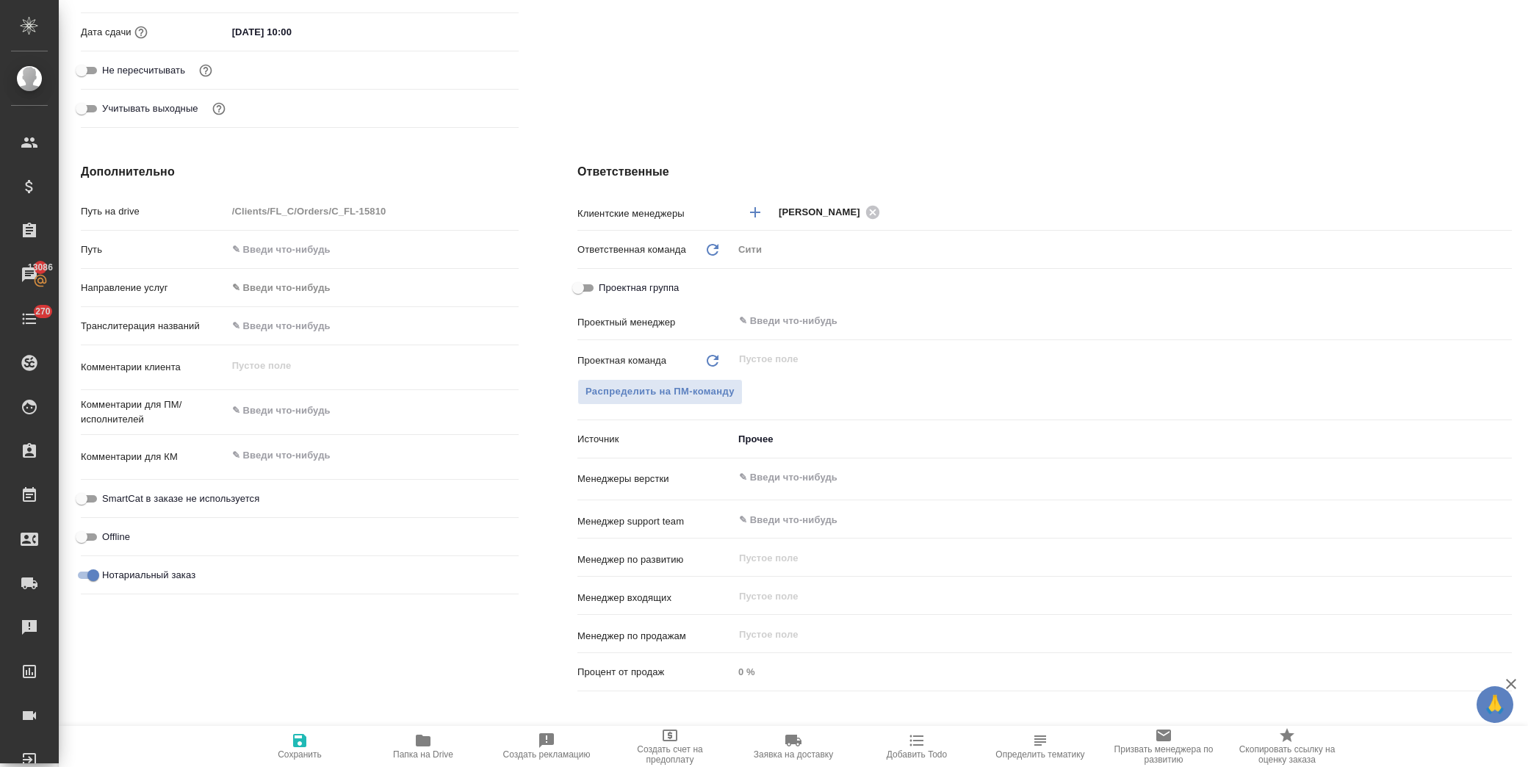
click at [281, 321] on input "text" at bounding box center [373, 325] width 292 height 21
paste input "Паспорт [PERSON_NAME] [PERSON_NAME] Угли"
type input "Паспорт [PERSON_NAME] [PERSON_NAME] Угли"
type textarea "x"
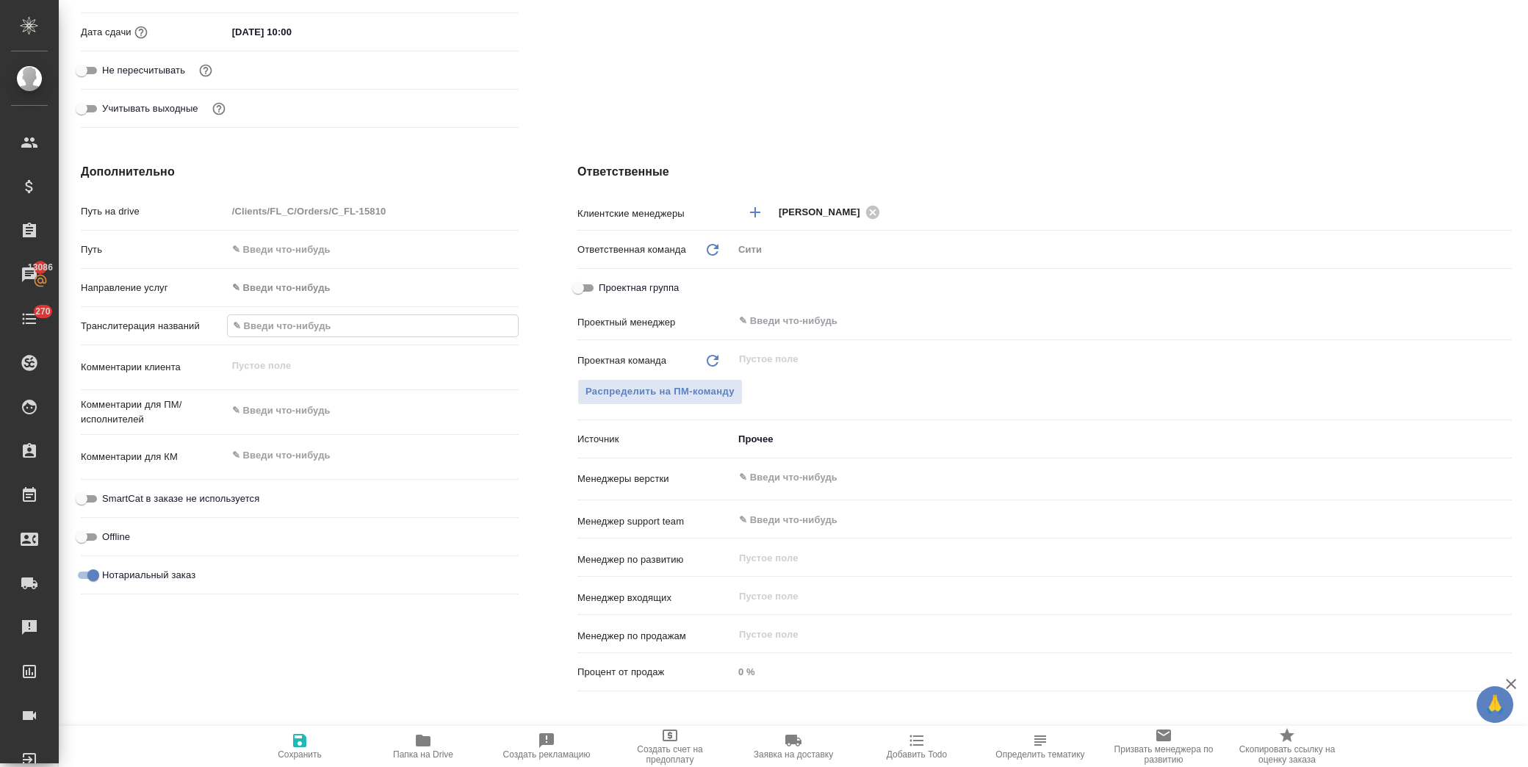
type textarea "x"
drag, startPoint x: 275, startPoint y: 324, endPoint x: 13, endPoint y: 176, distance: 300.4
click at [60, 335] on div "Дополнительно Путь на drive /Clients/FL_C/Orders/C_FL-15810 Путь Направление ус…" at bounding box center [299, 430] width 497 height 593
type textarea "x"
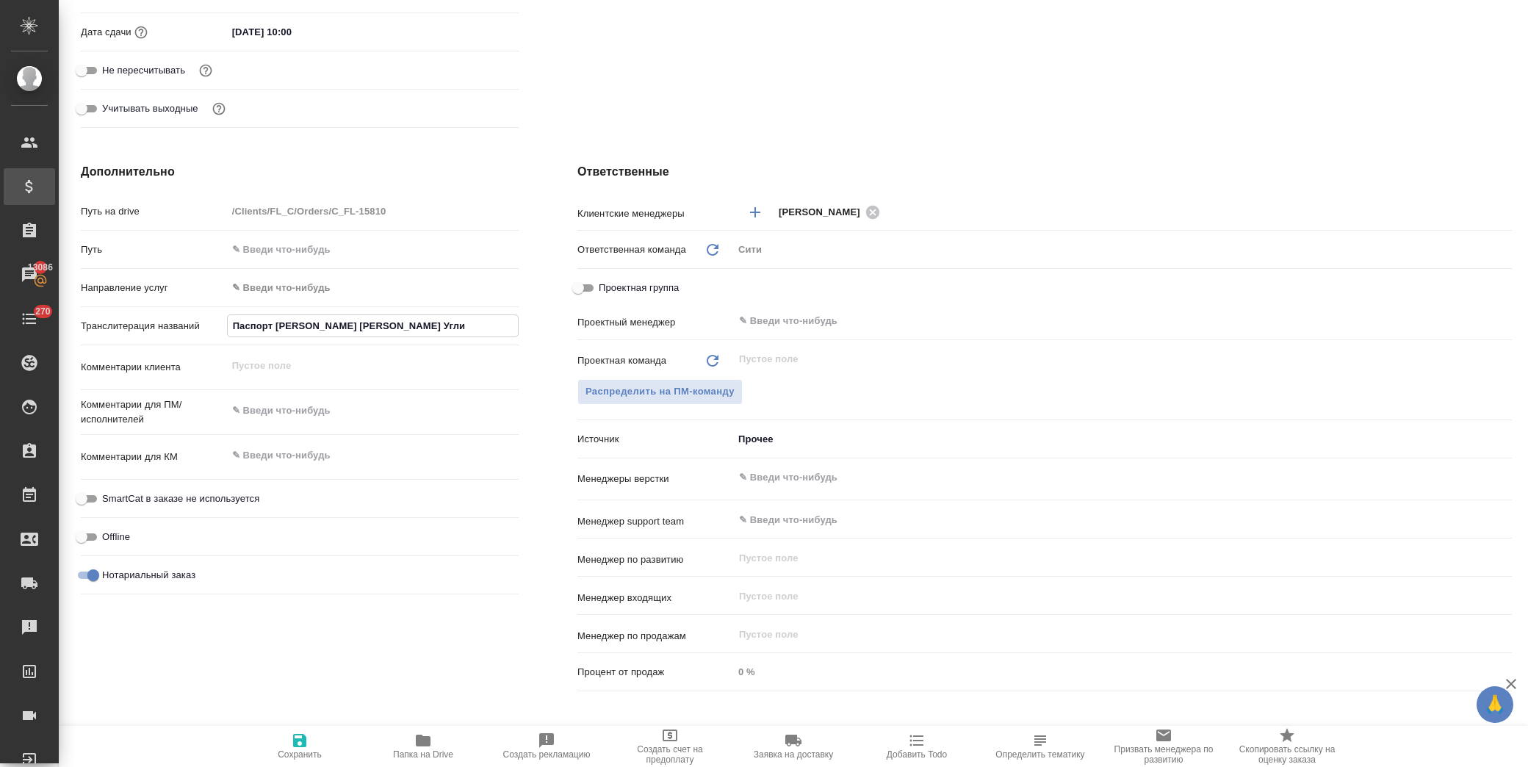
type textarea "x"
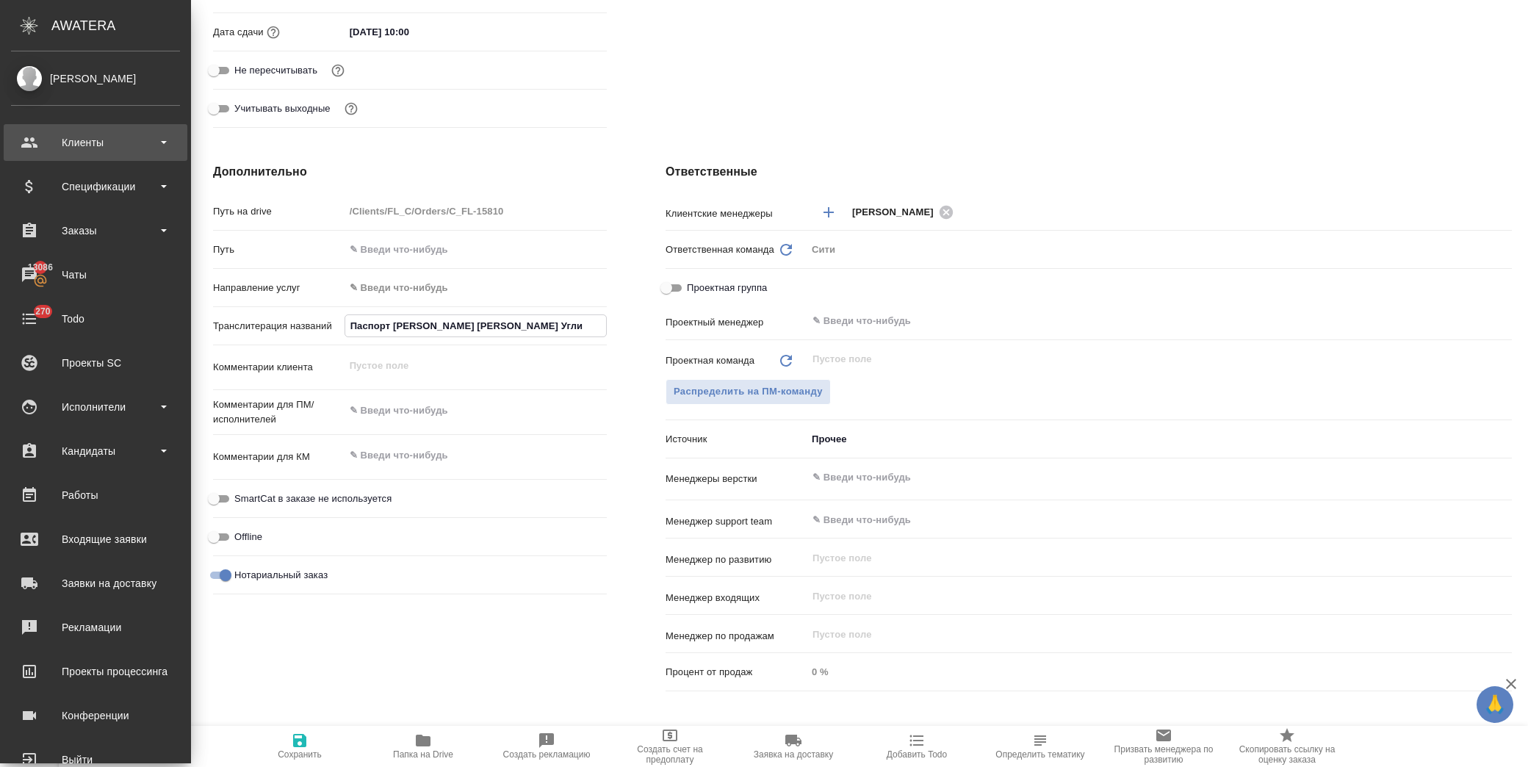
type input "[PERSON_NAME] [PERSON_NAME] Угли"
type textarea "x"
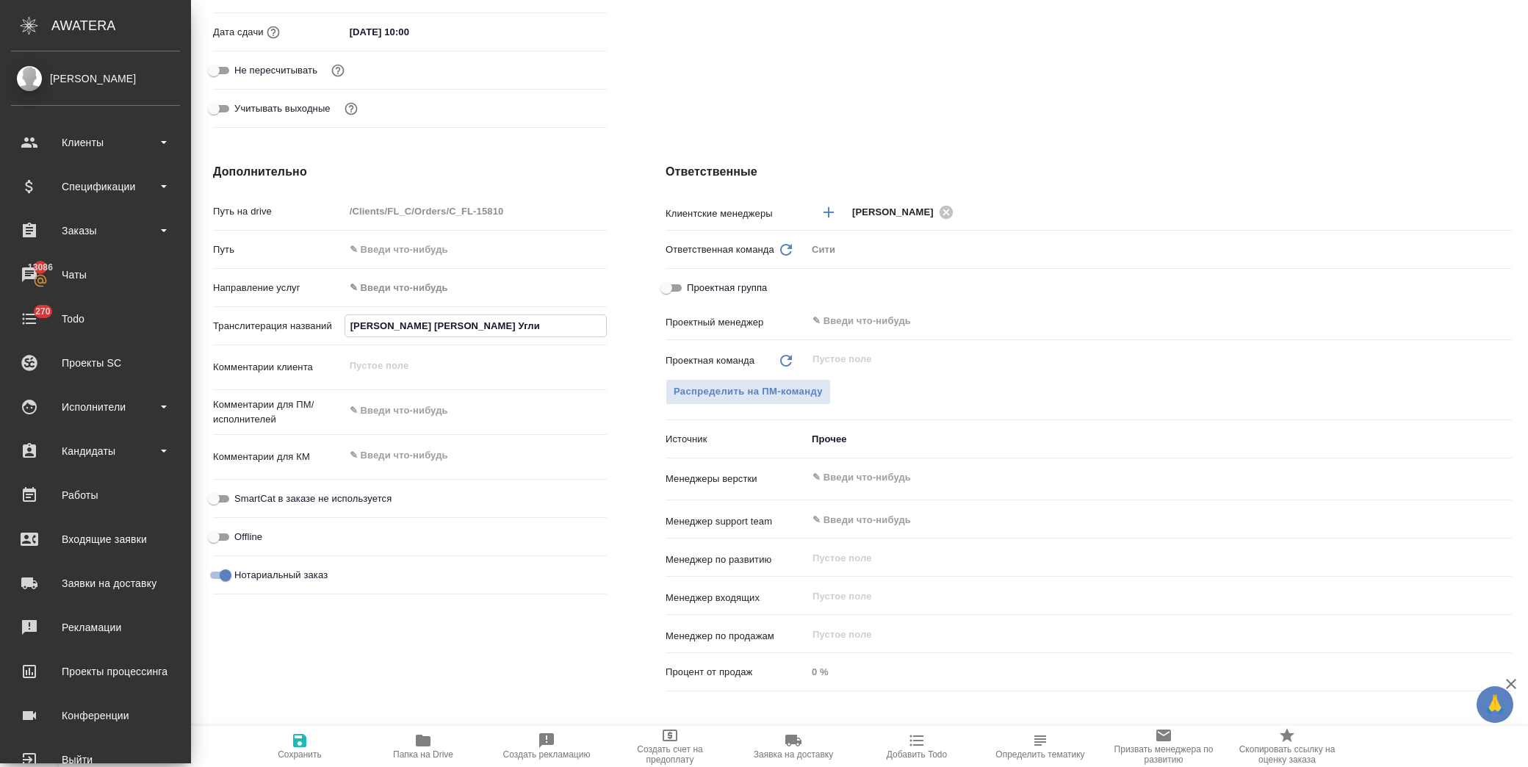
type textarea "x"
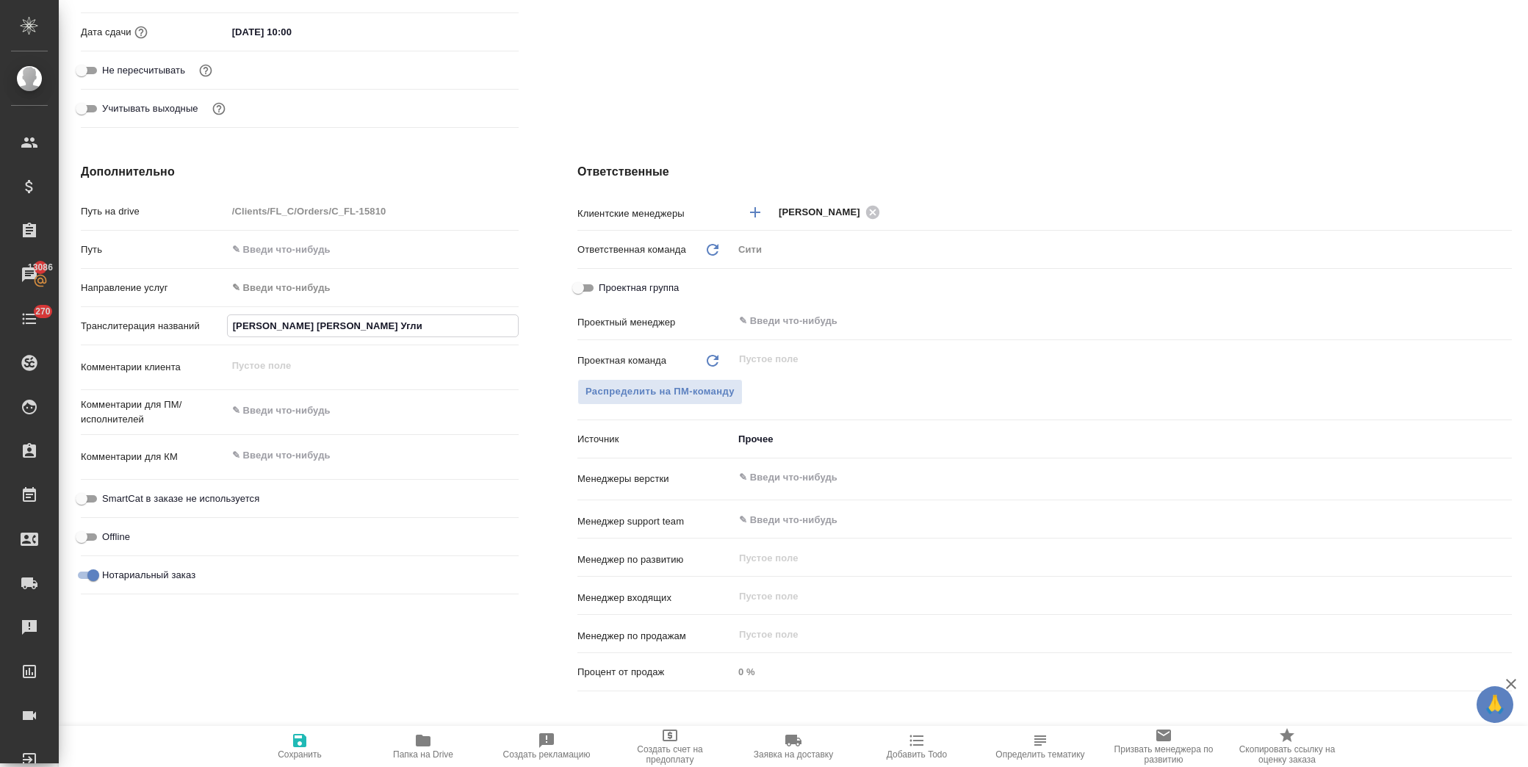
type input "[PERSON_NAME] [PERSON_NAME] Угли"
click at [309, 739] on icon "button" at bounding box center [300, 741] width 18 height 18
type textarea "x"
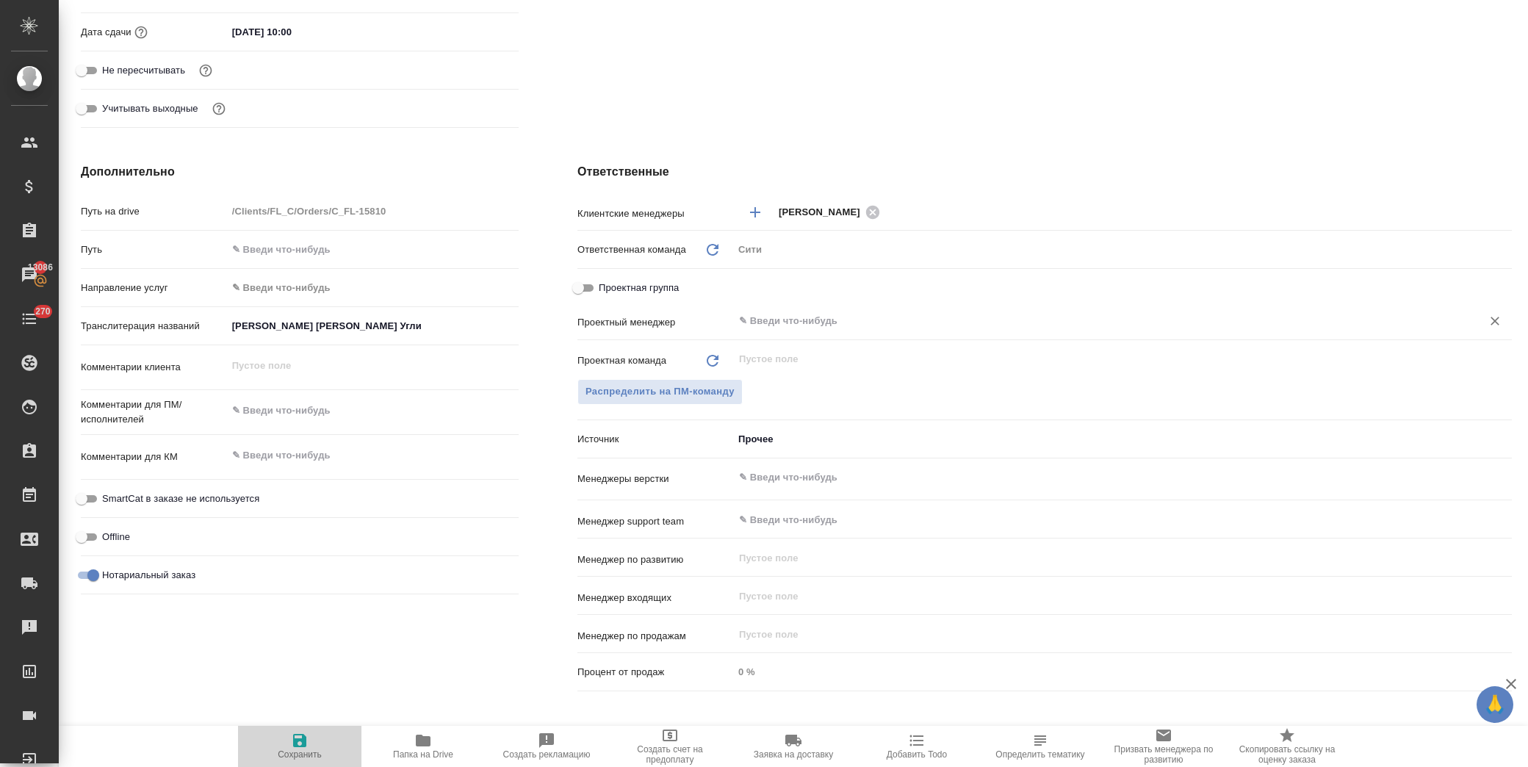
type textarea "x"
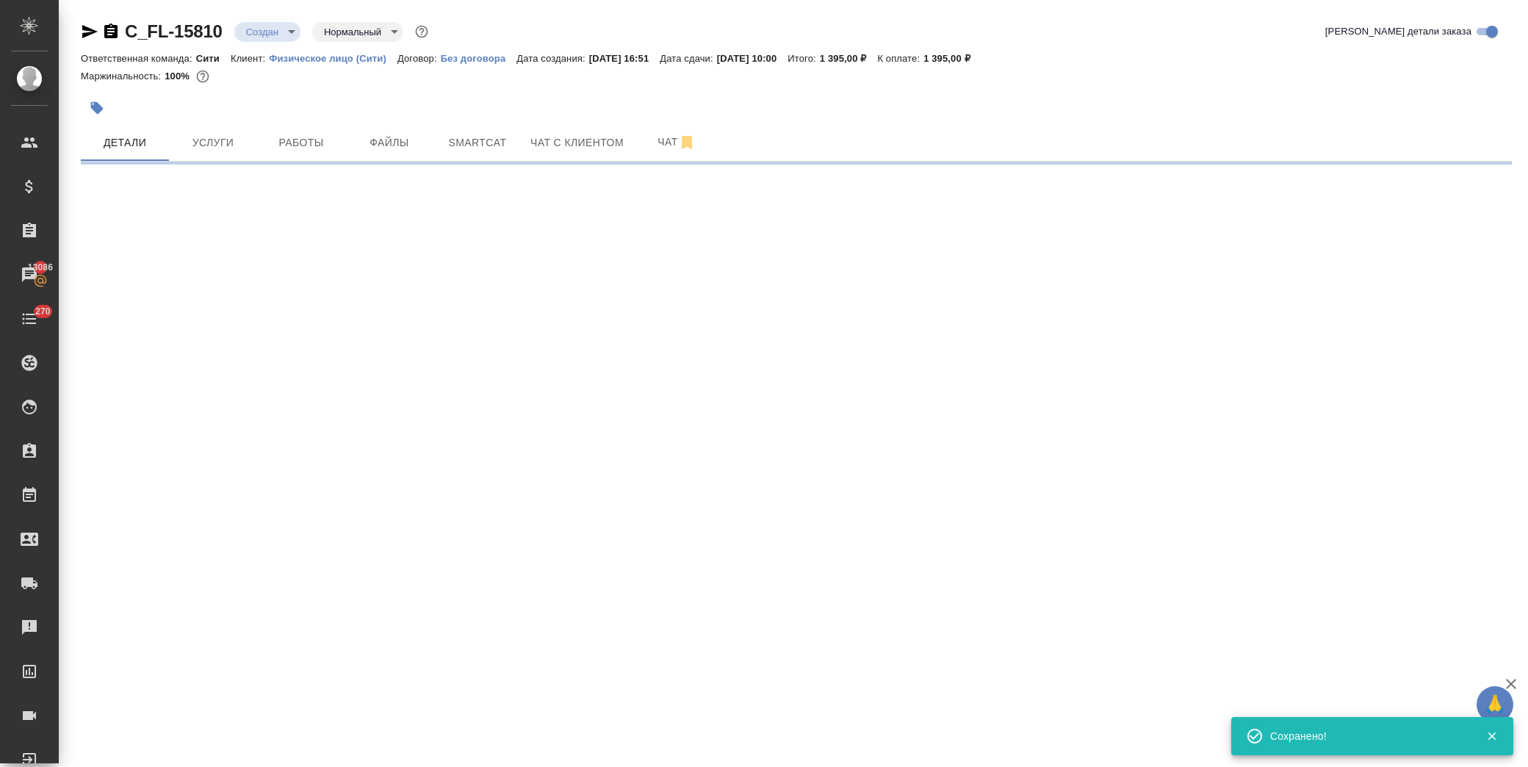
scroll to position [0, 0]
select select "RU"
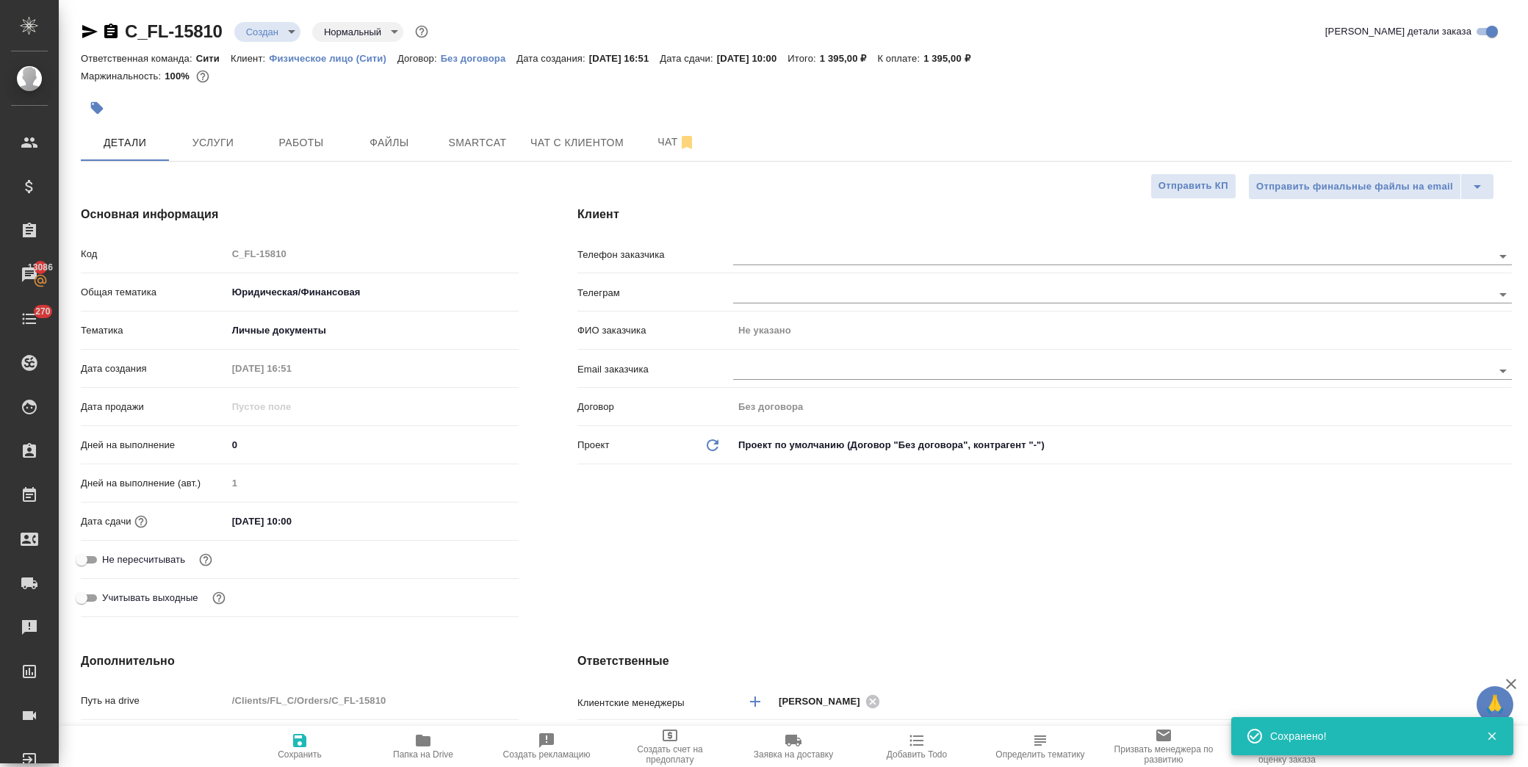
type textarea "x"
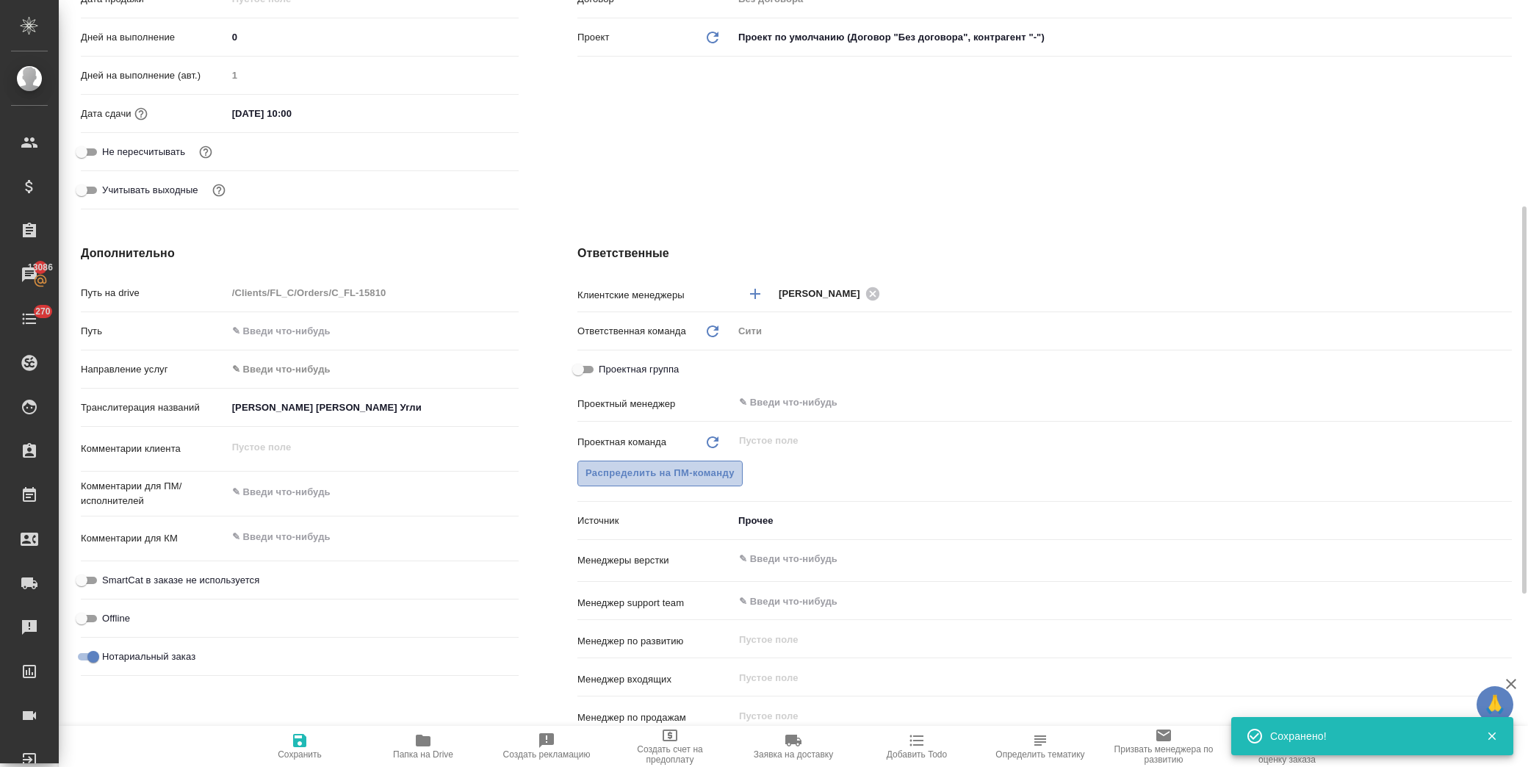
click at [670, 472] on span "Распределить на ПМ-команду" at bounding box center [660, 473] width 149 height 17
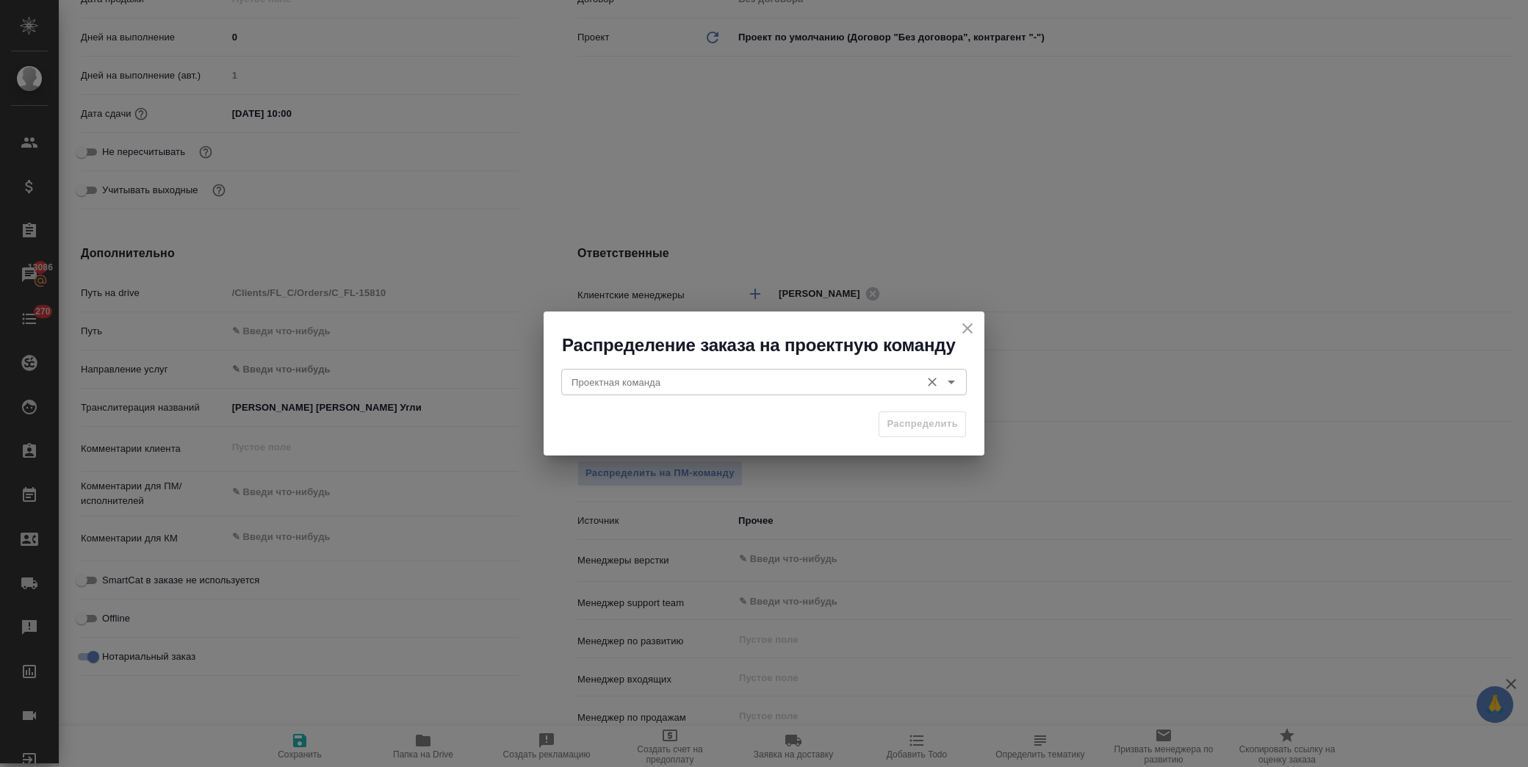
click at [665, 386] on input "Проектная команда" at bounding box center [740, 382] width 348 height 18
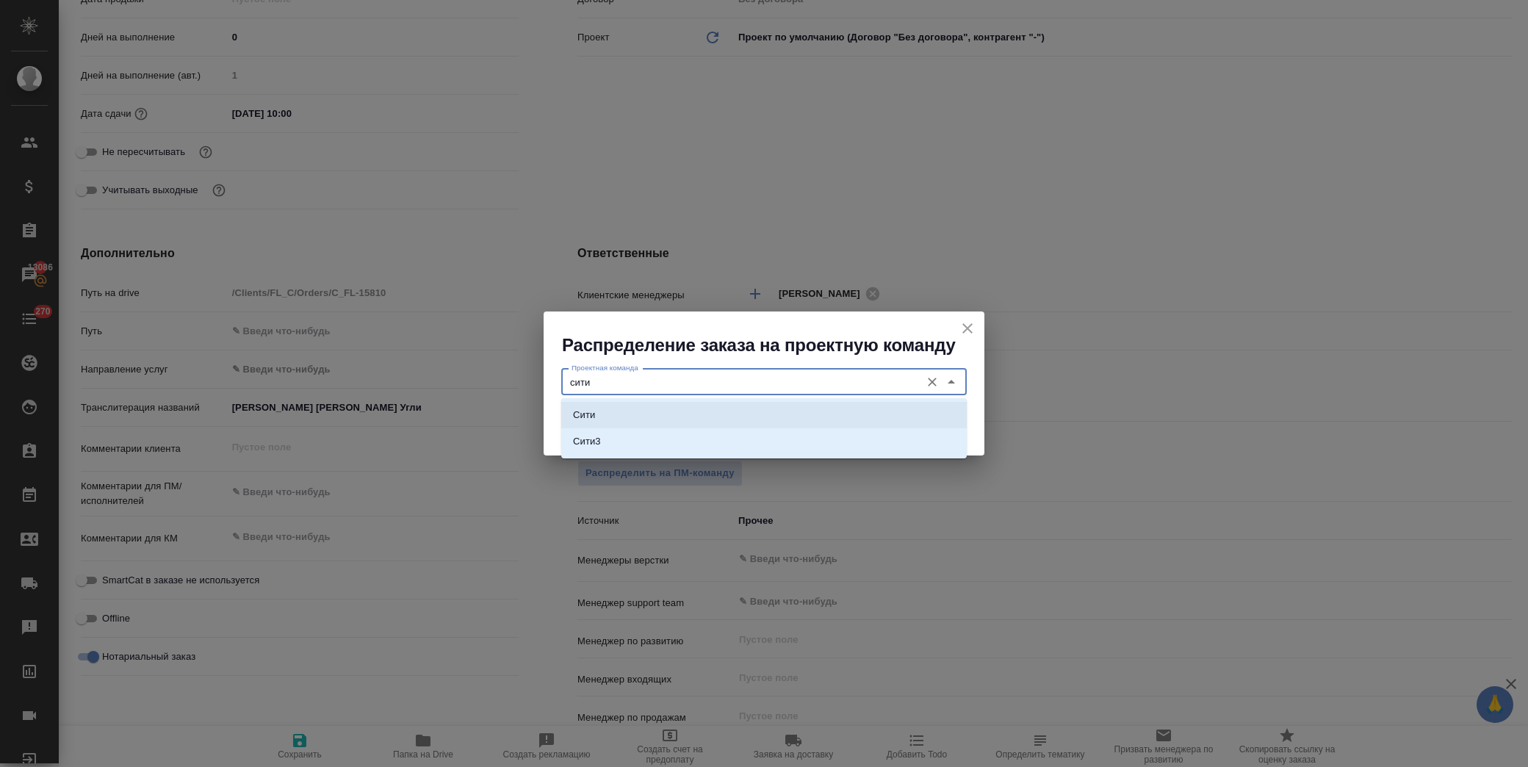
click at [699, 412] on li "Сити" at bounding box center [764, 415] width 406 height 26
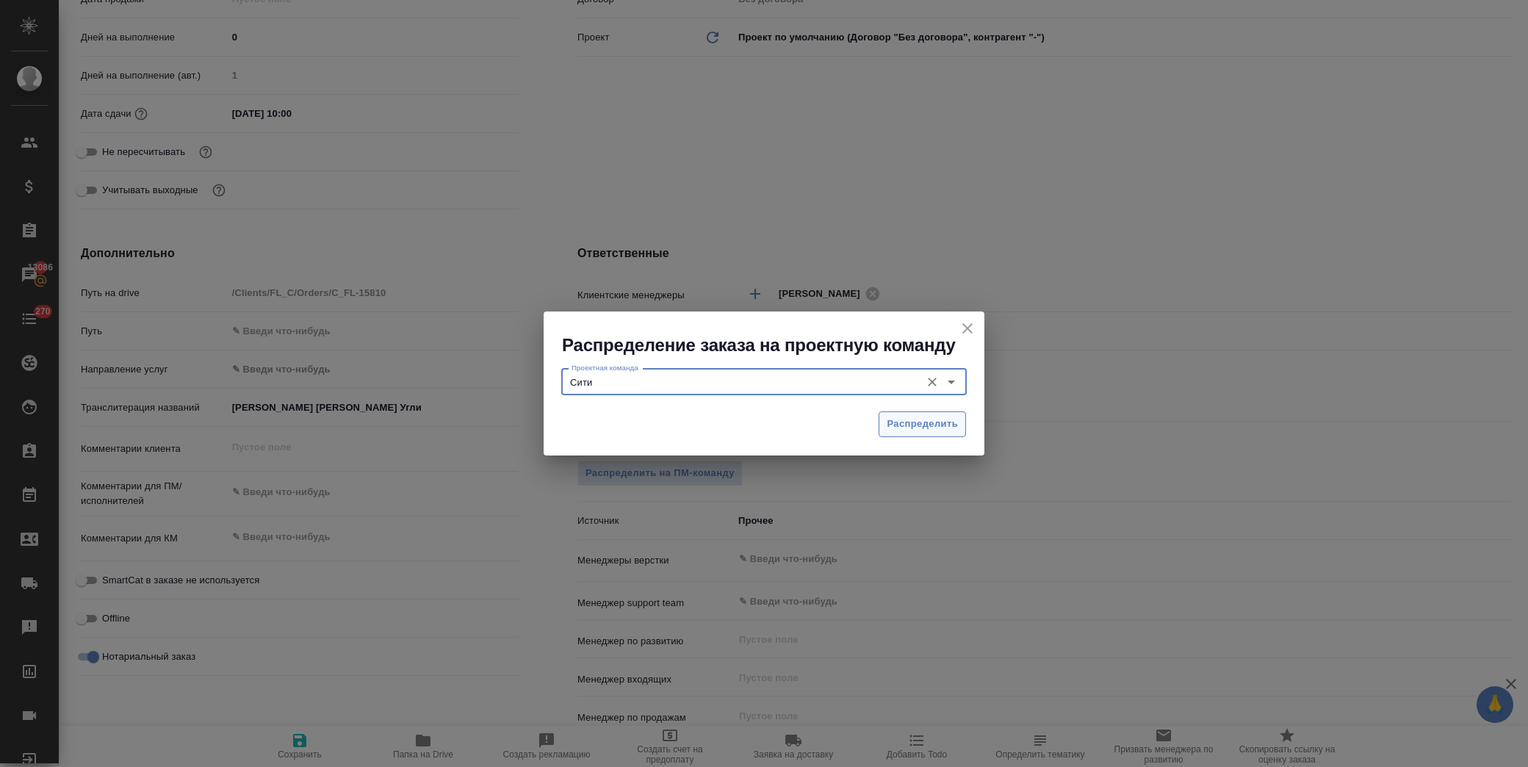
type input "Сити"
click at [942, 419] on span "Распределить" at bounding box center [922, 424] width 71 height 17
type textarea "x"
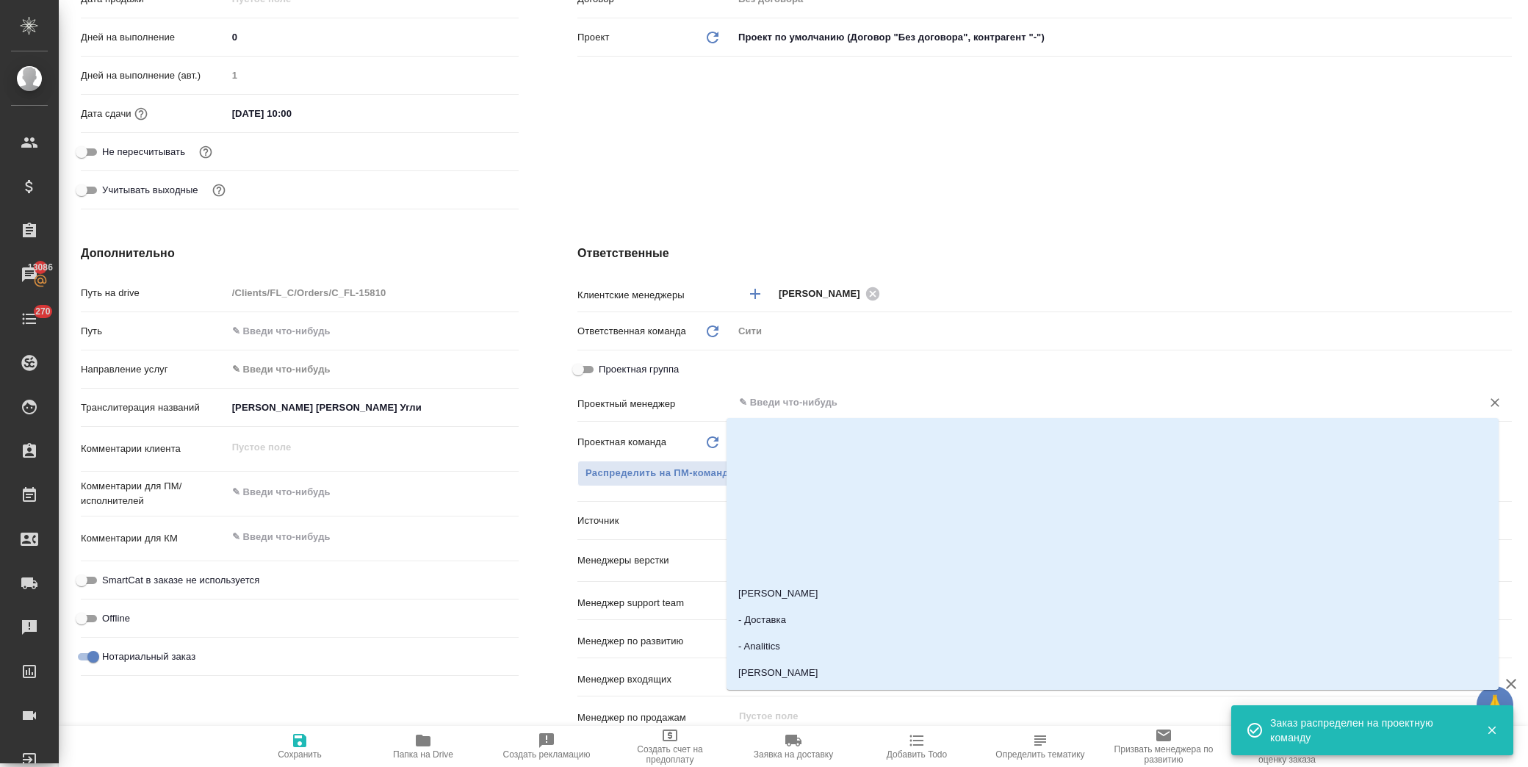
click at [766, 400] on input "text" at bounding box center [1098, 403] width 721 height 18
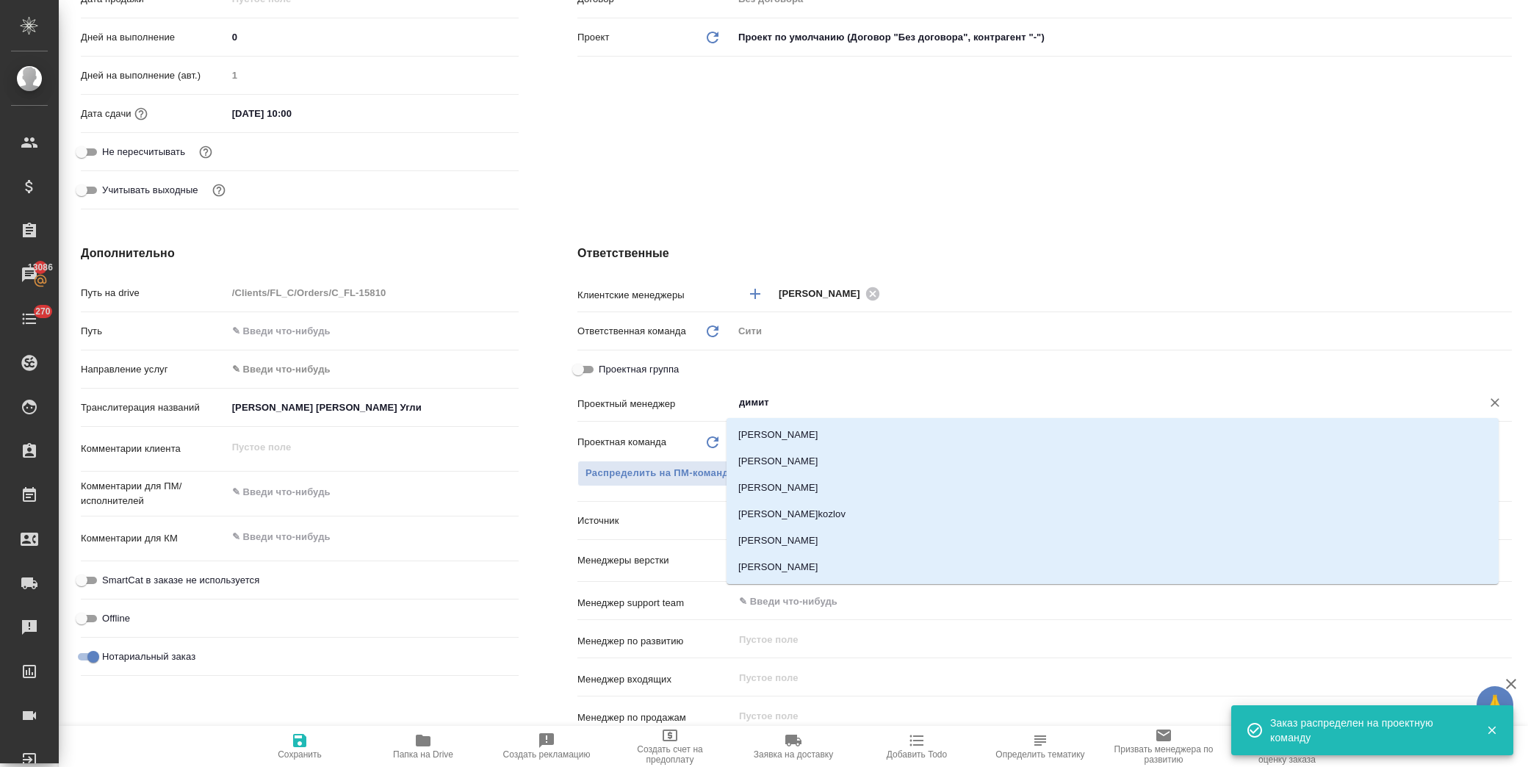
type input "димитр"
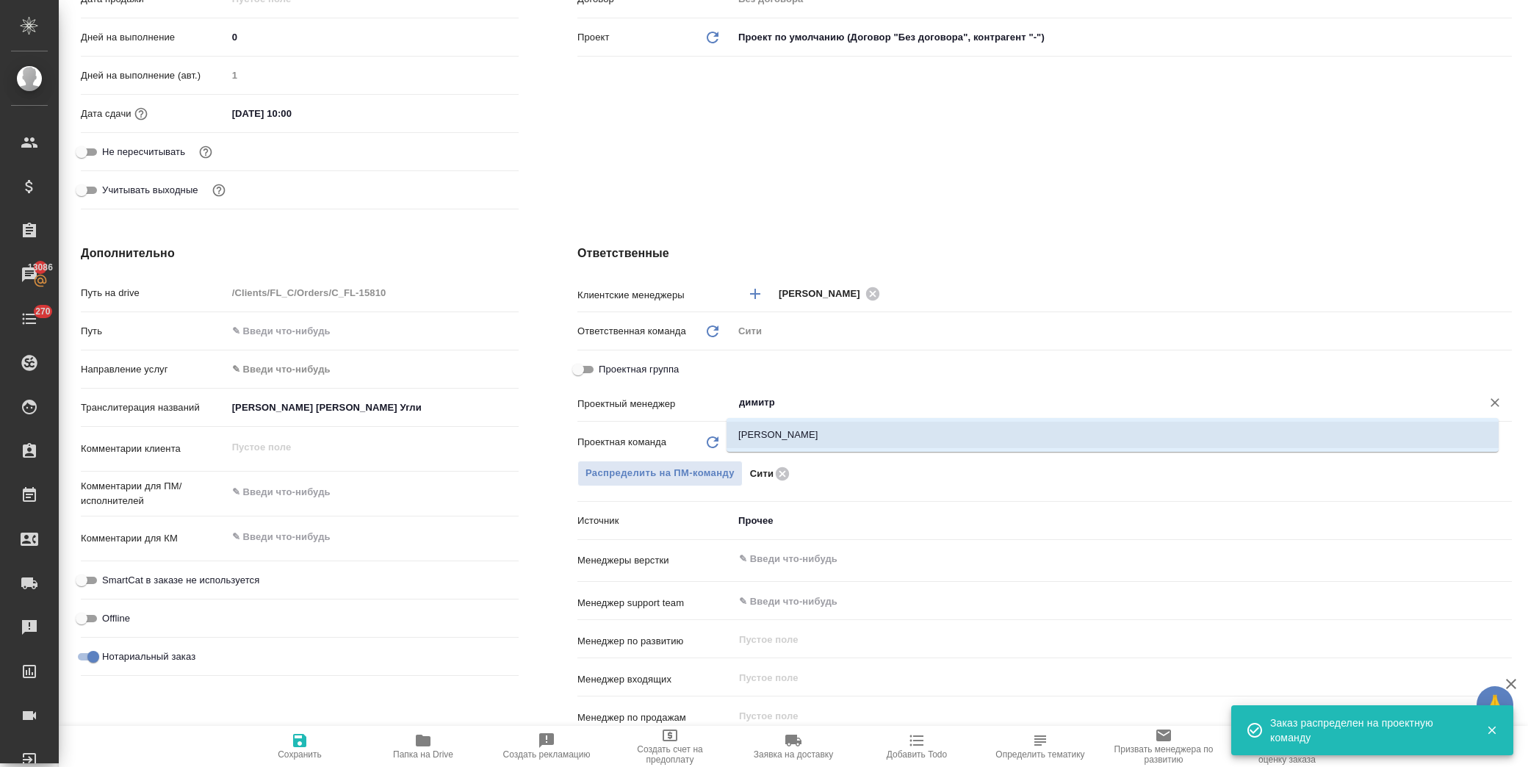
drag, startPoint x: 772, startPoint y: 438, endPoint x: 763, endPoint y: 435, distance: 10.0
click at [773, 436] on li "[PERSON_NAME]" at bounding box center [1113, 435] width 772 height 26
type textarea "x"
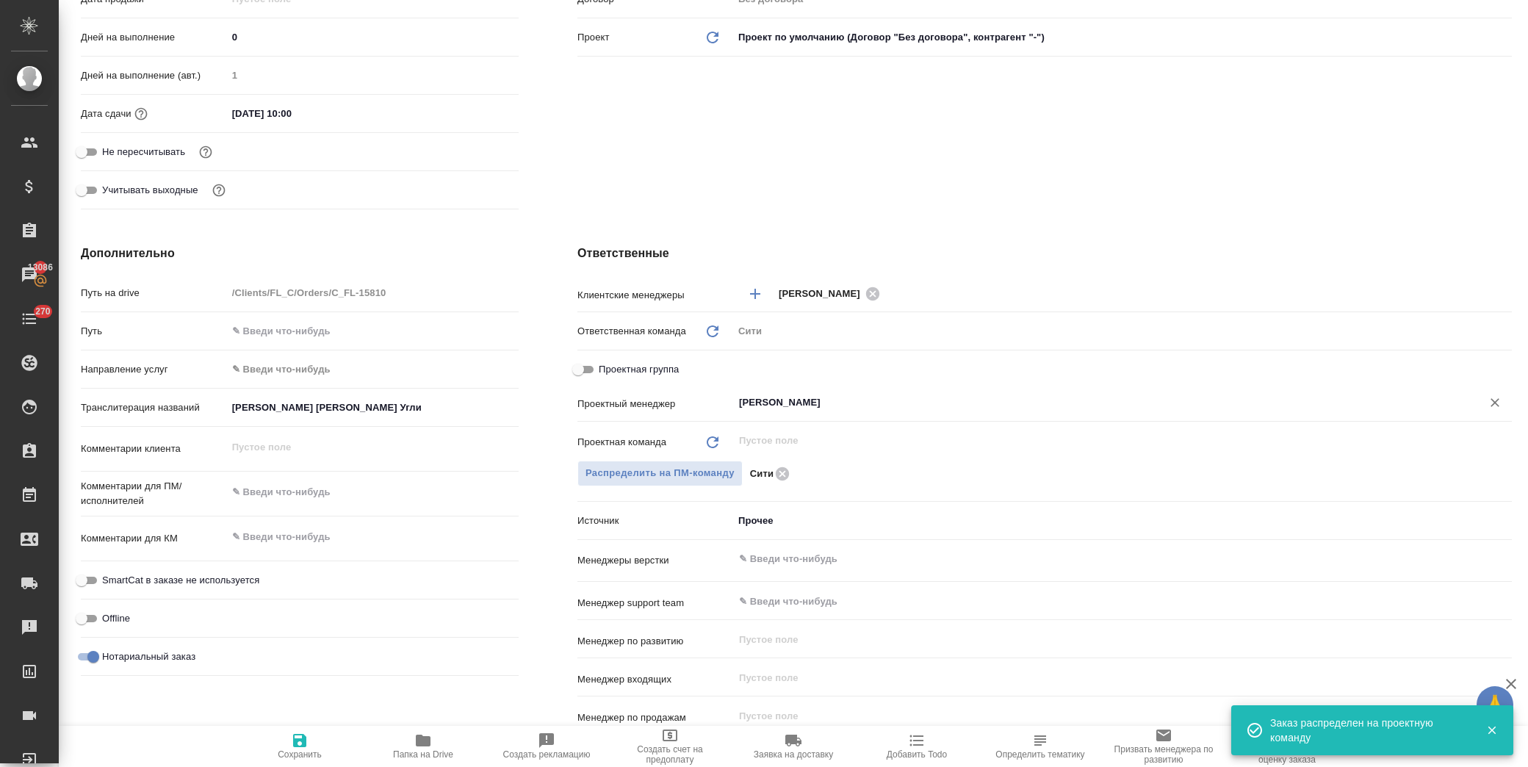
type input "[PERSON_NAME]"
click at [299, 726] on button "Сохранить" at bounding box center [299, 746] width 123 height 41
type textarea "x"
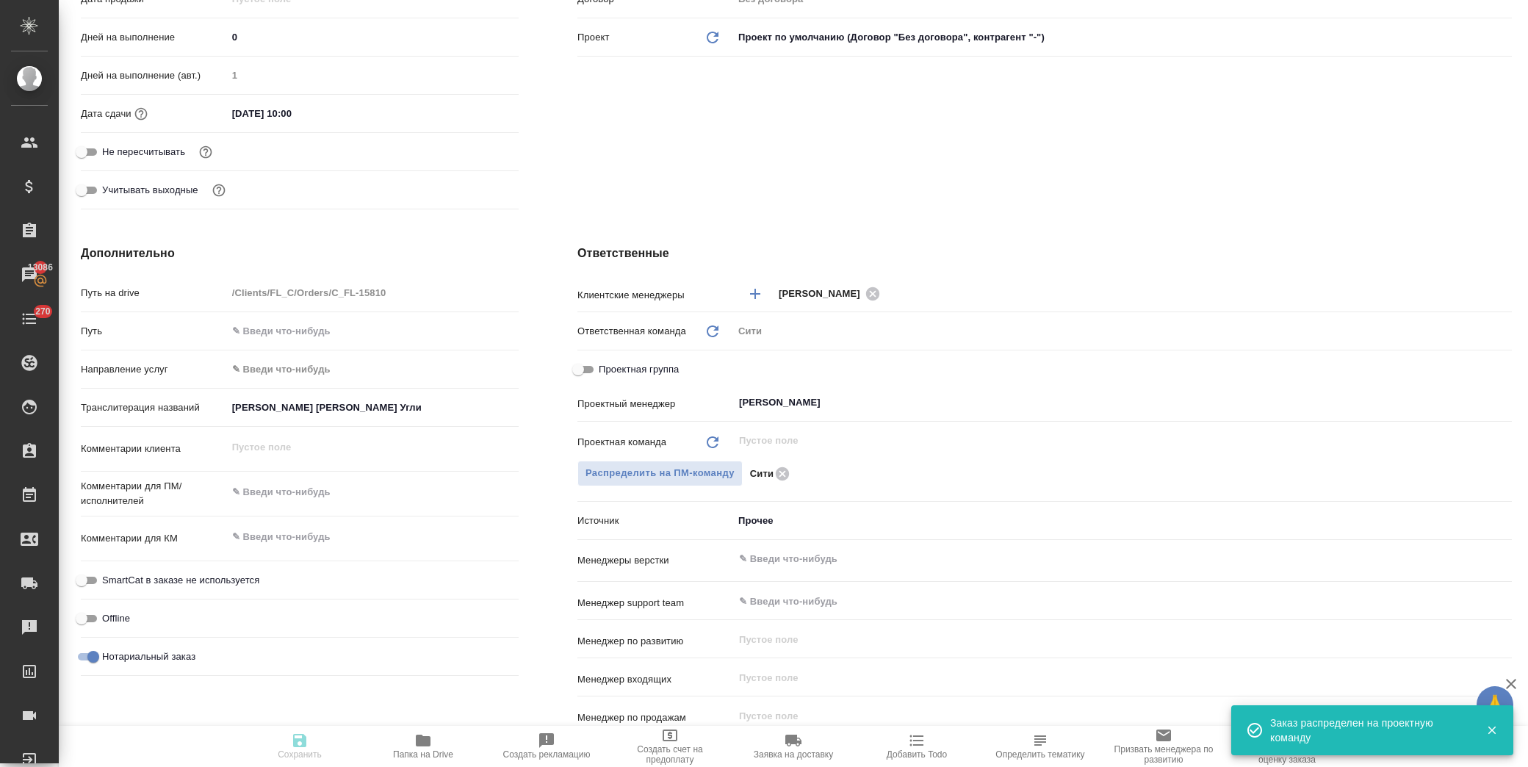
type textarea "x"
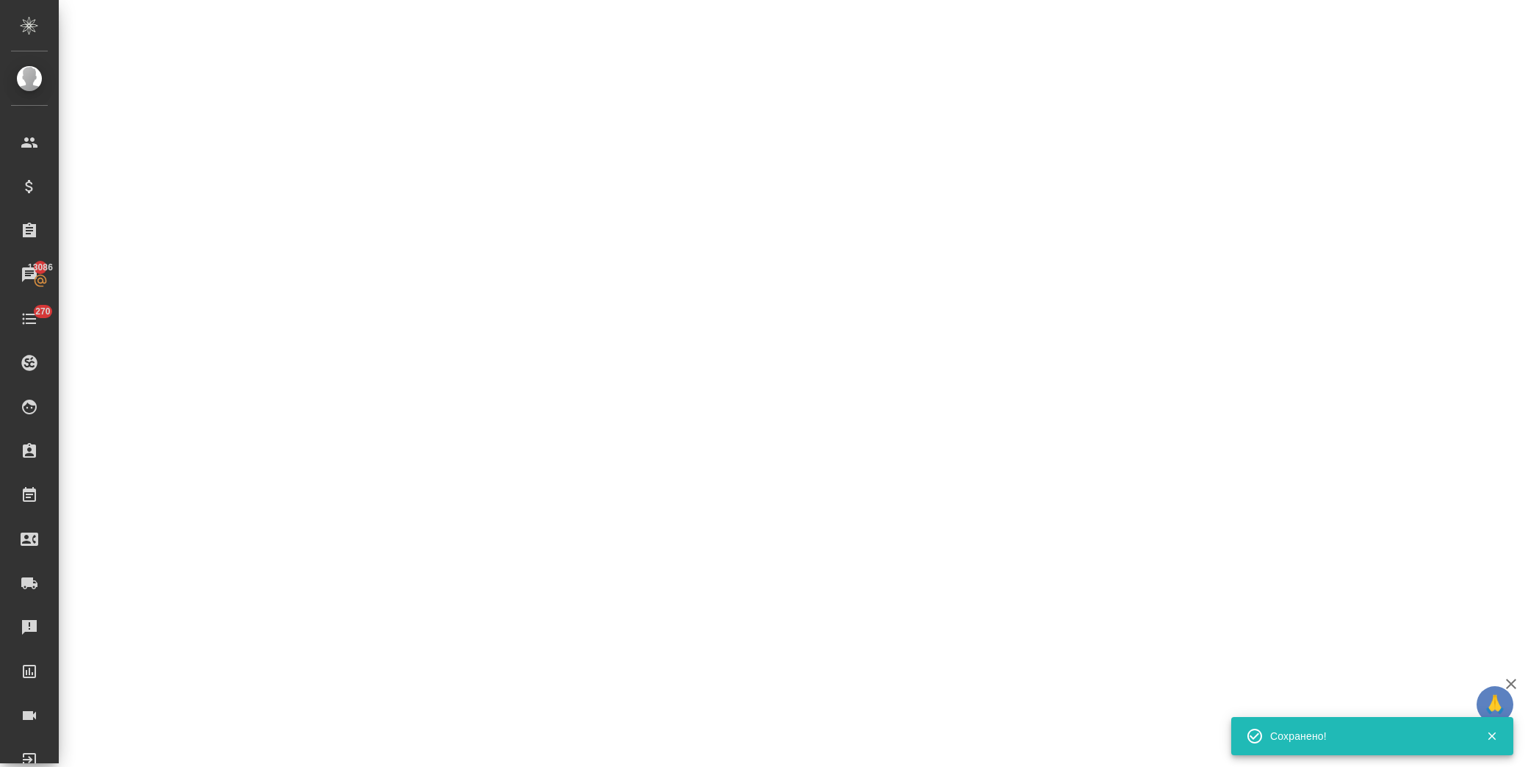
select select "RU"
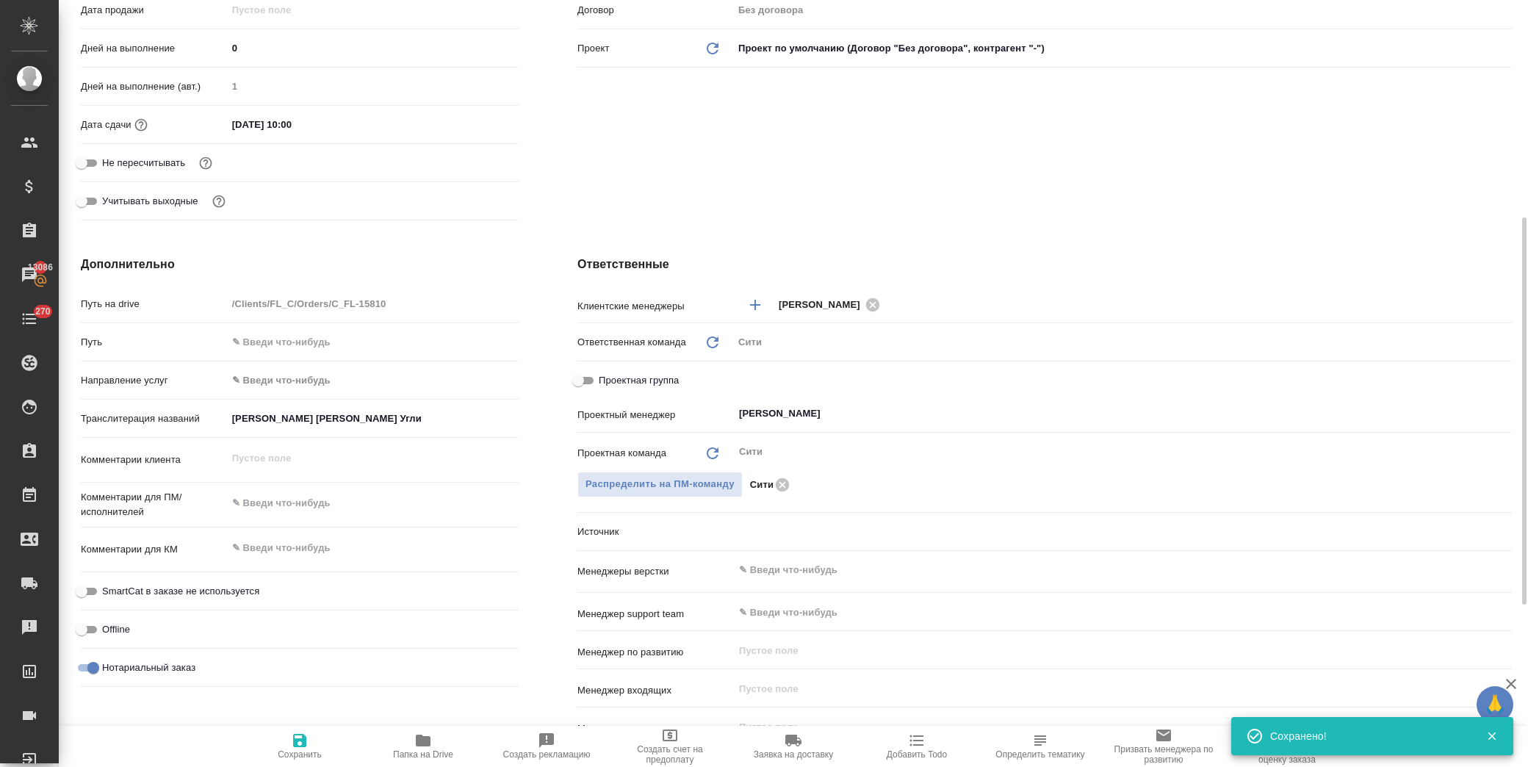
scroll to position [408, 0]
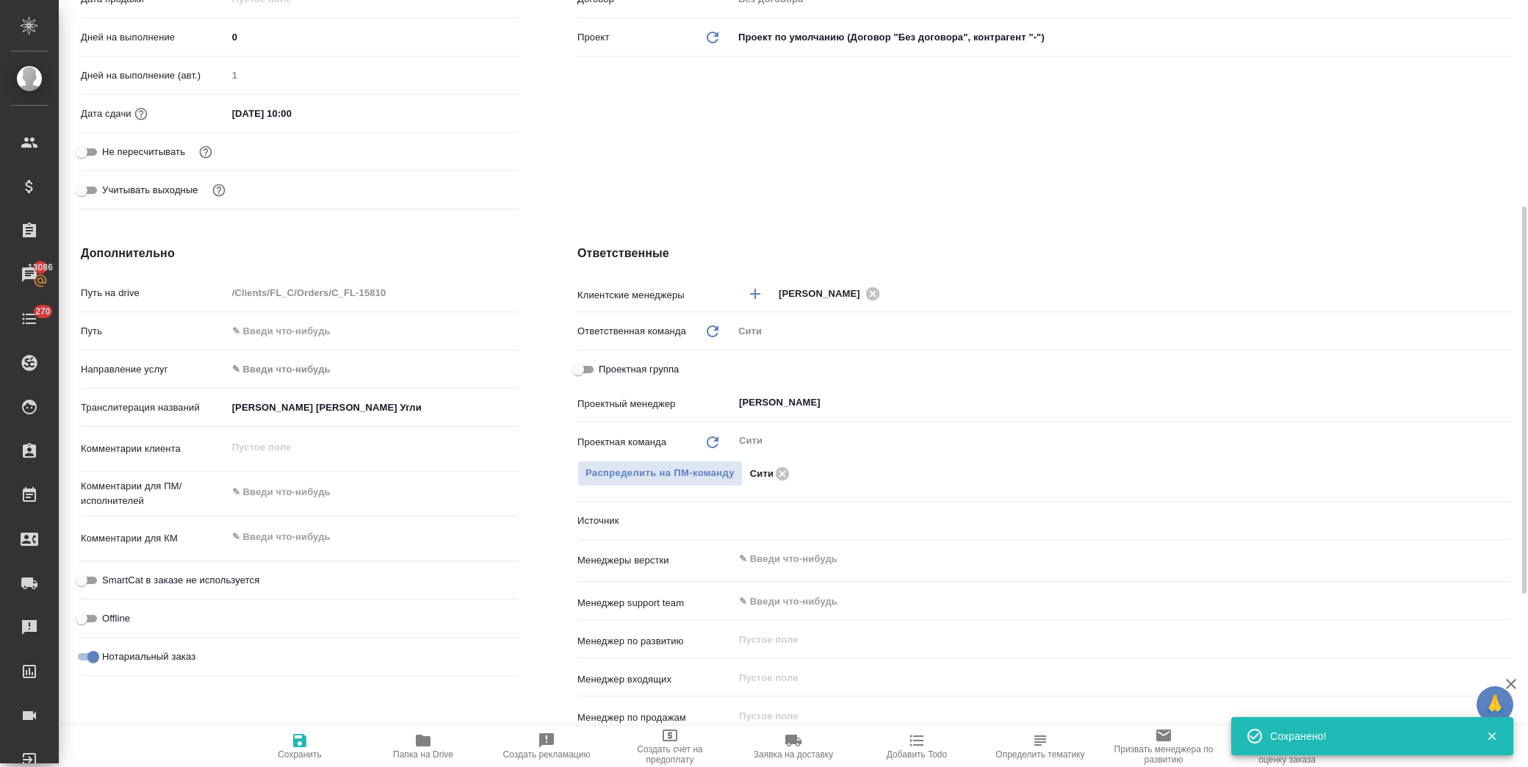
type textarea "x"
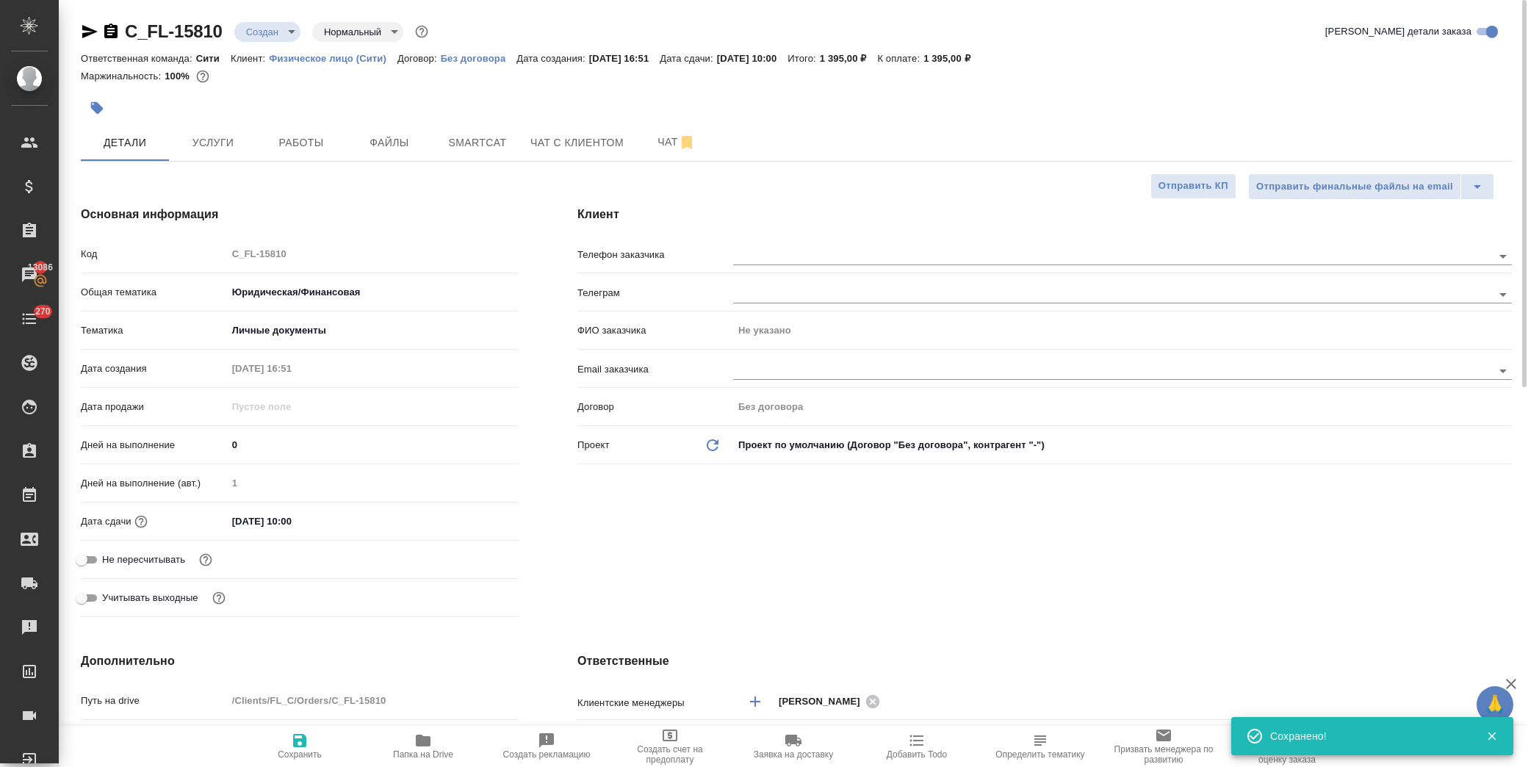
click at [259, 24] on body "🙏 .cls-1 fill:#fff; AWATERA [PERSON_NAME] Спецификации Заказы 13086 Чаты 270 To…" at bounding box center [764, 383] width 1528 height 767
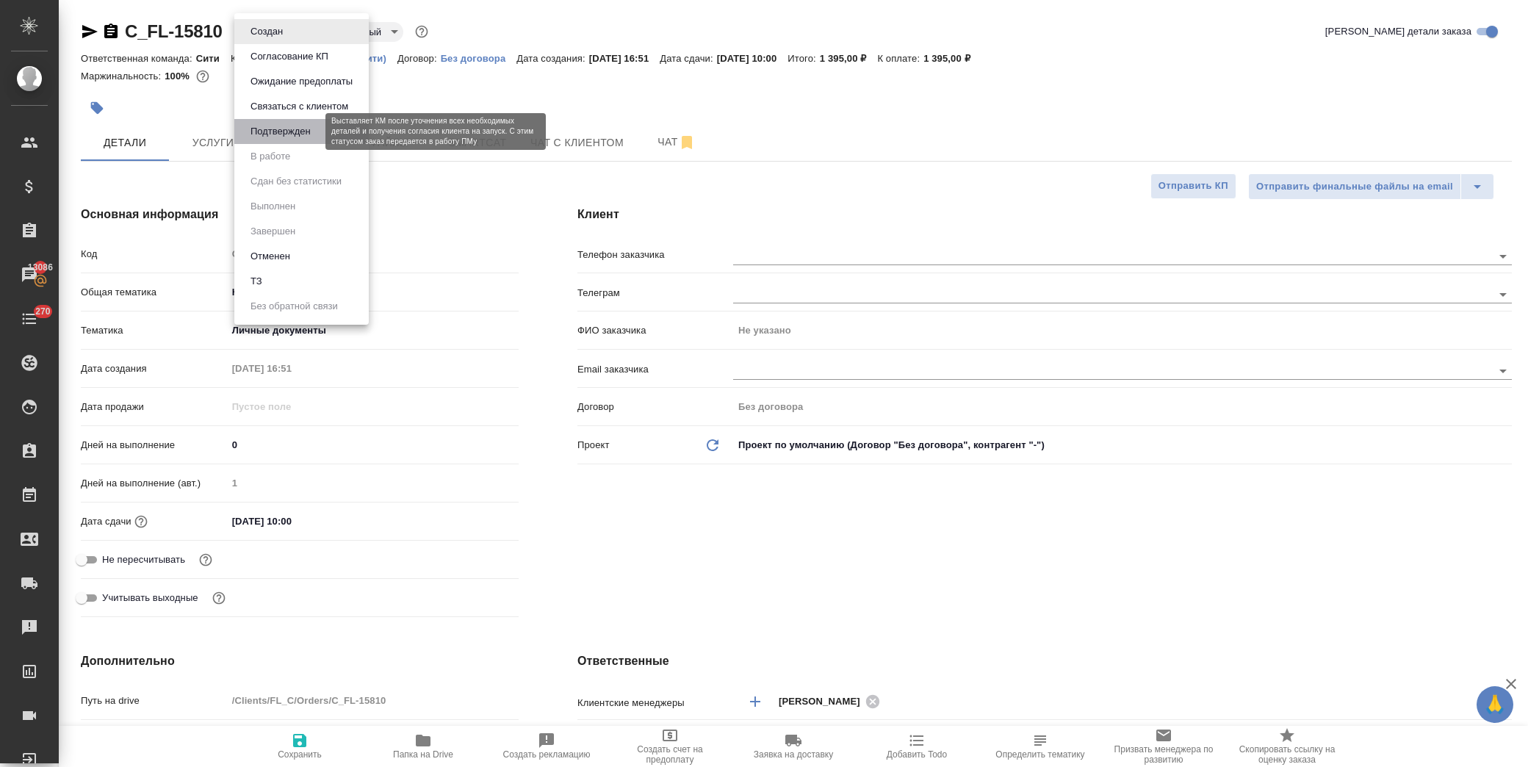
click at [303, 128] on button "Подтвержден" at bounding box center [280, 131] width 69 height 16
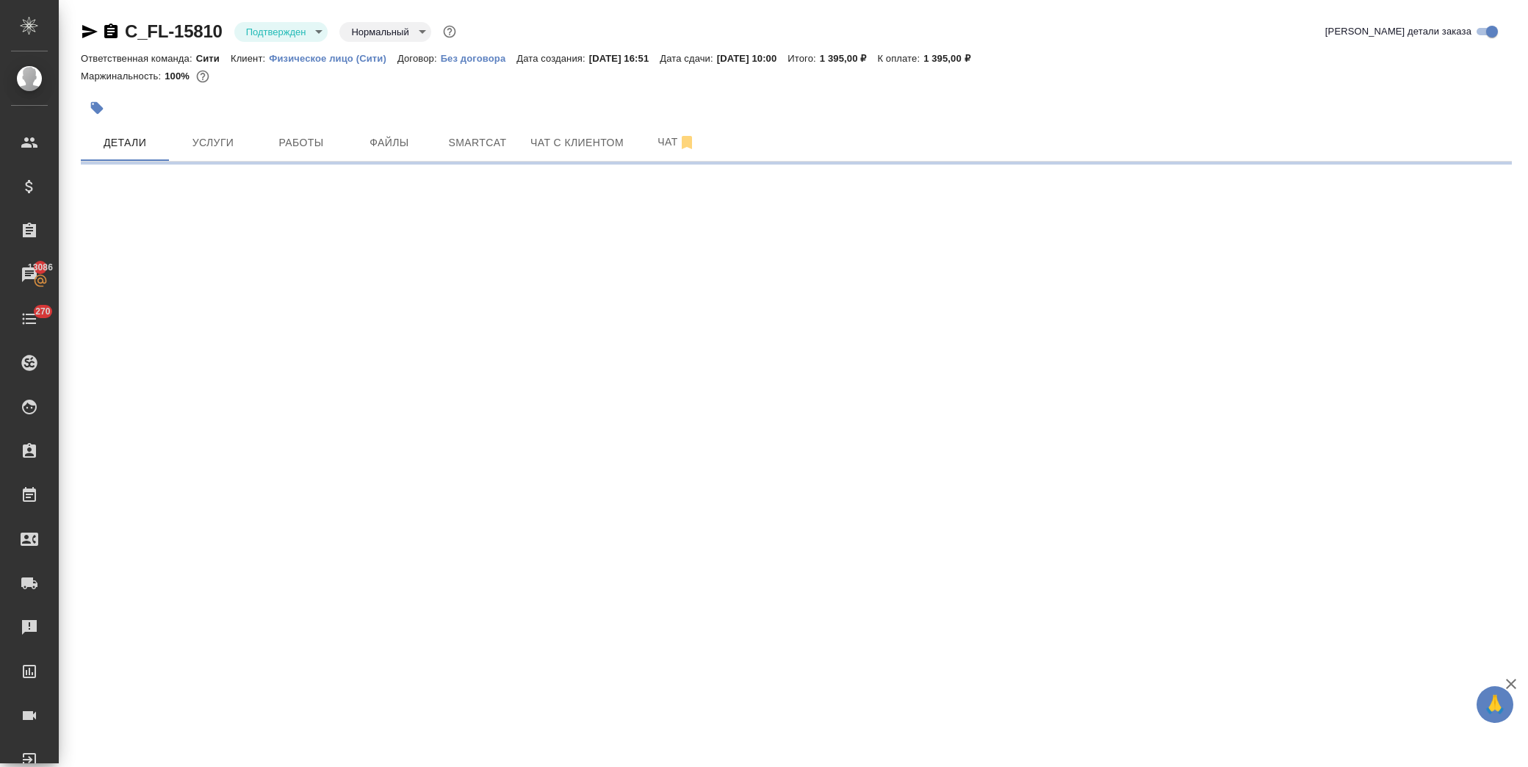
select select "RU"
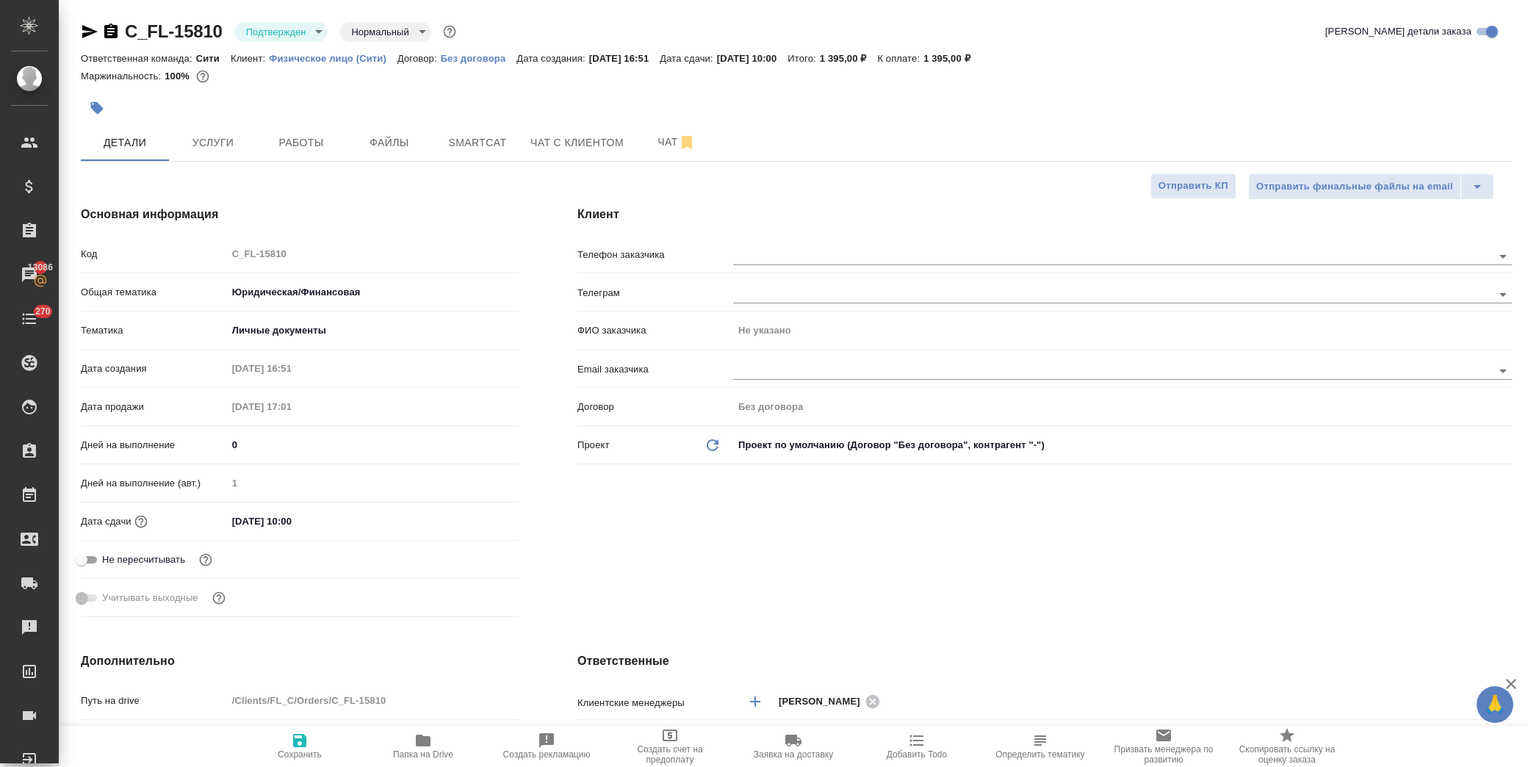
type textarea "x"
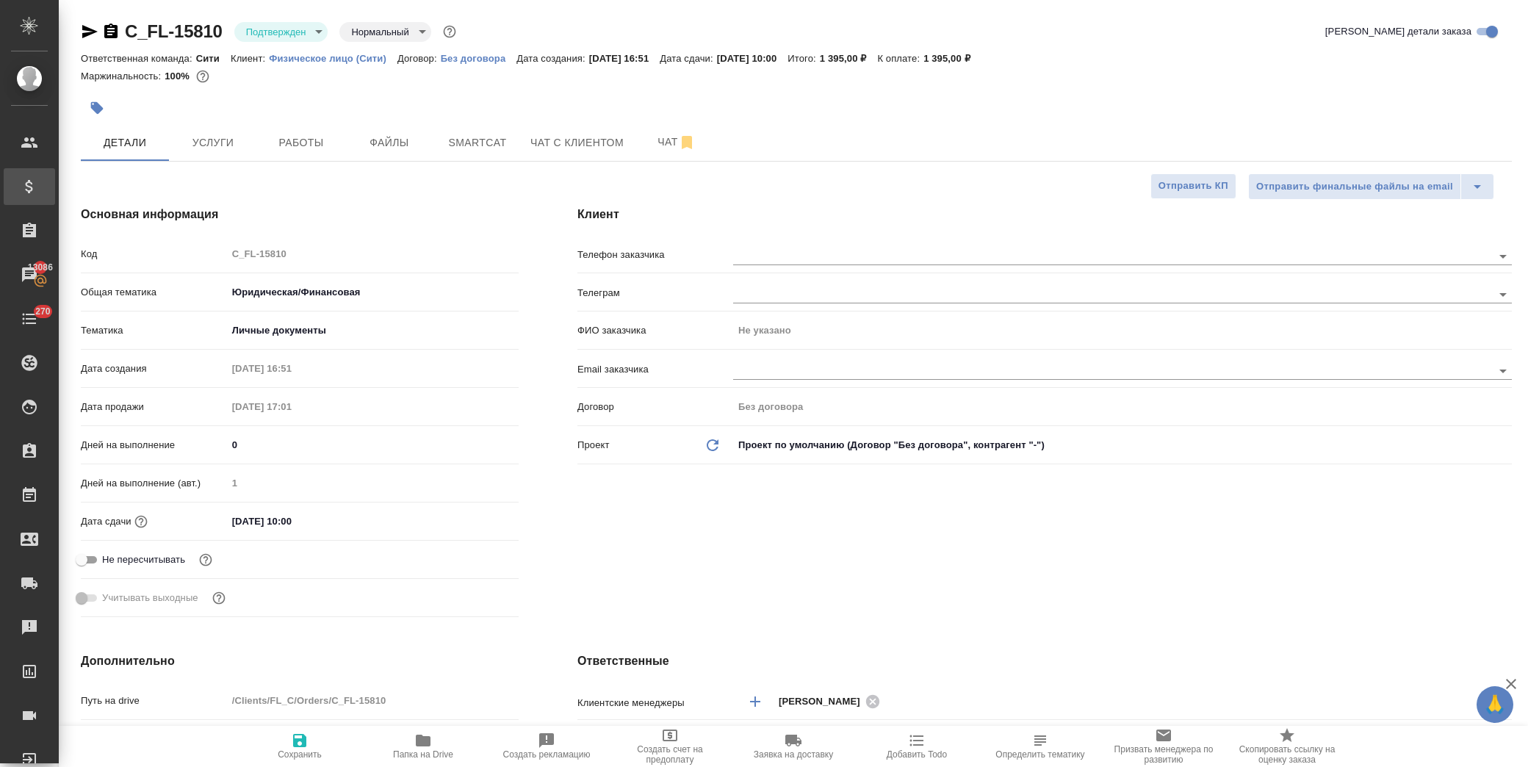
type textarea "x"
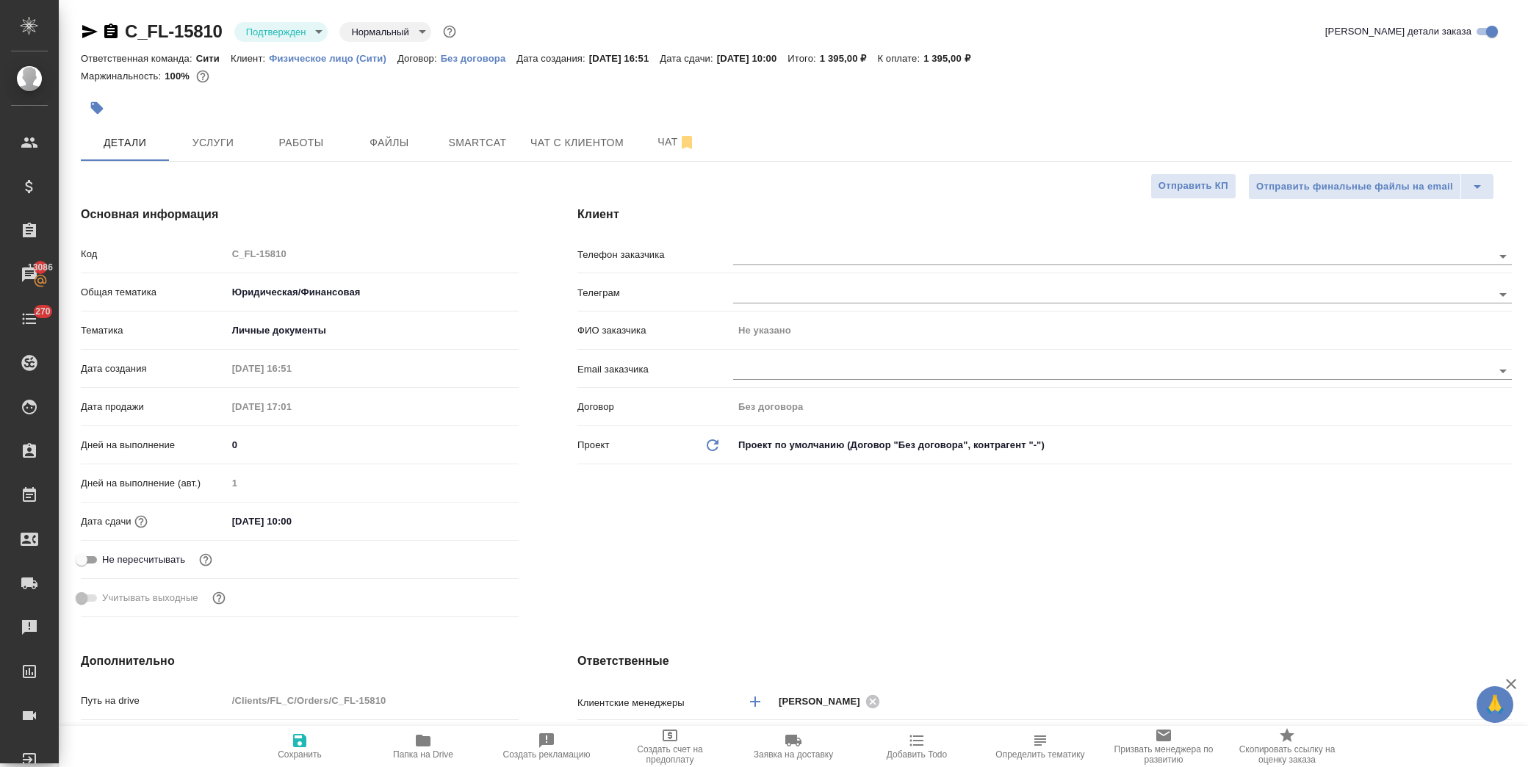
type textarea "x"
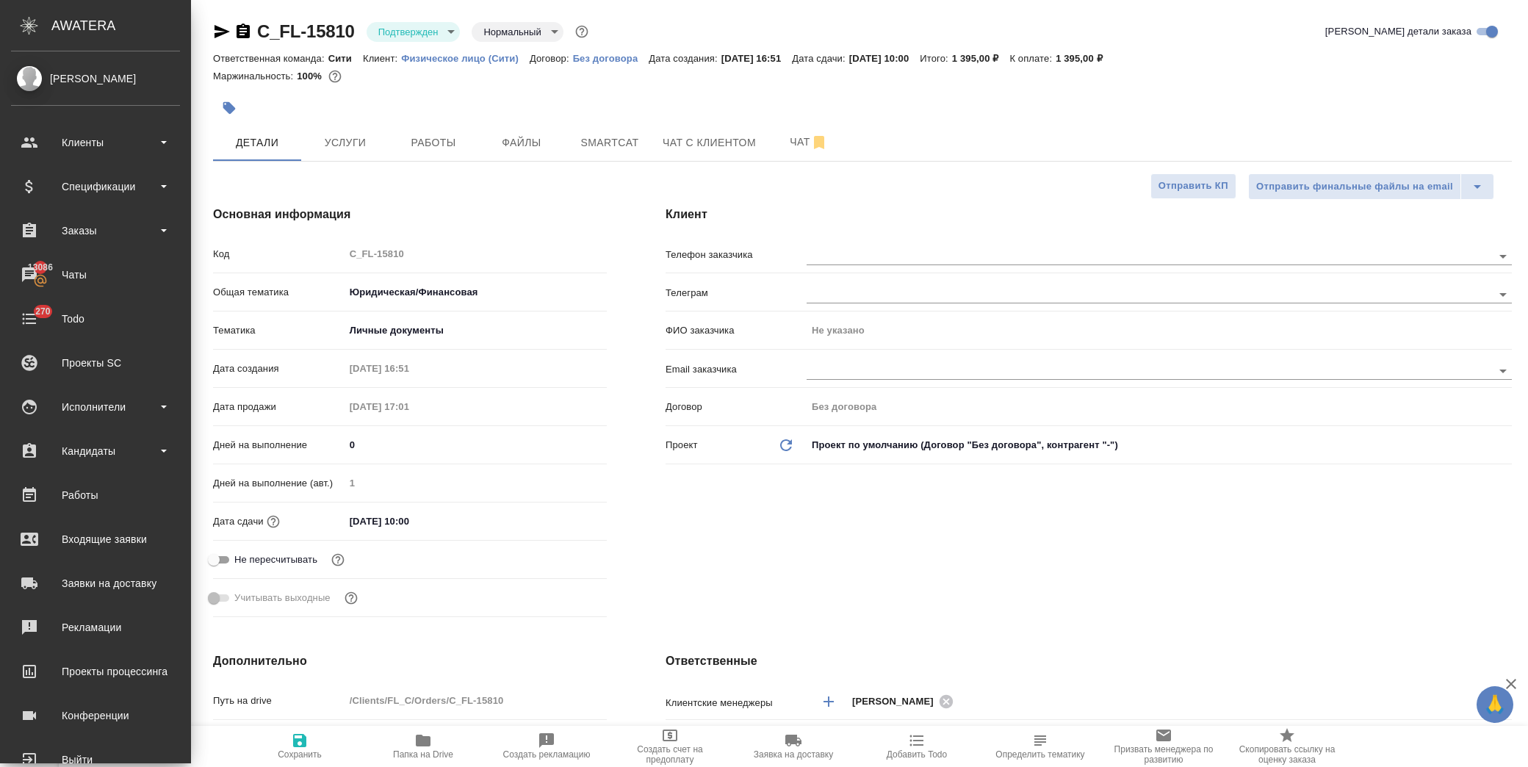
type textarea "x"
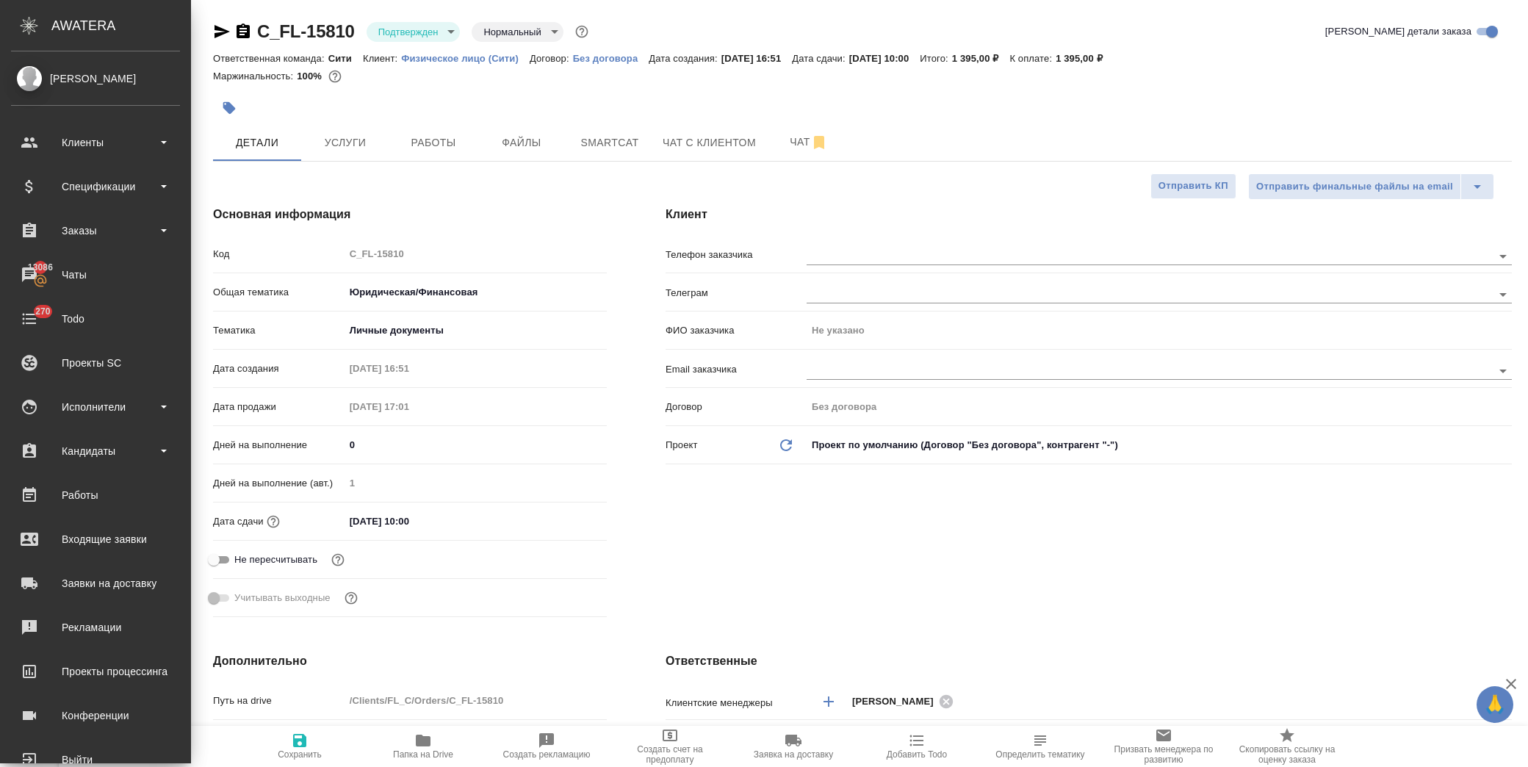
type textarea "x"
